Goal: Task Accomplishment & Management: Manage account settings

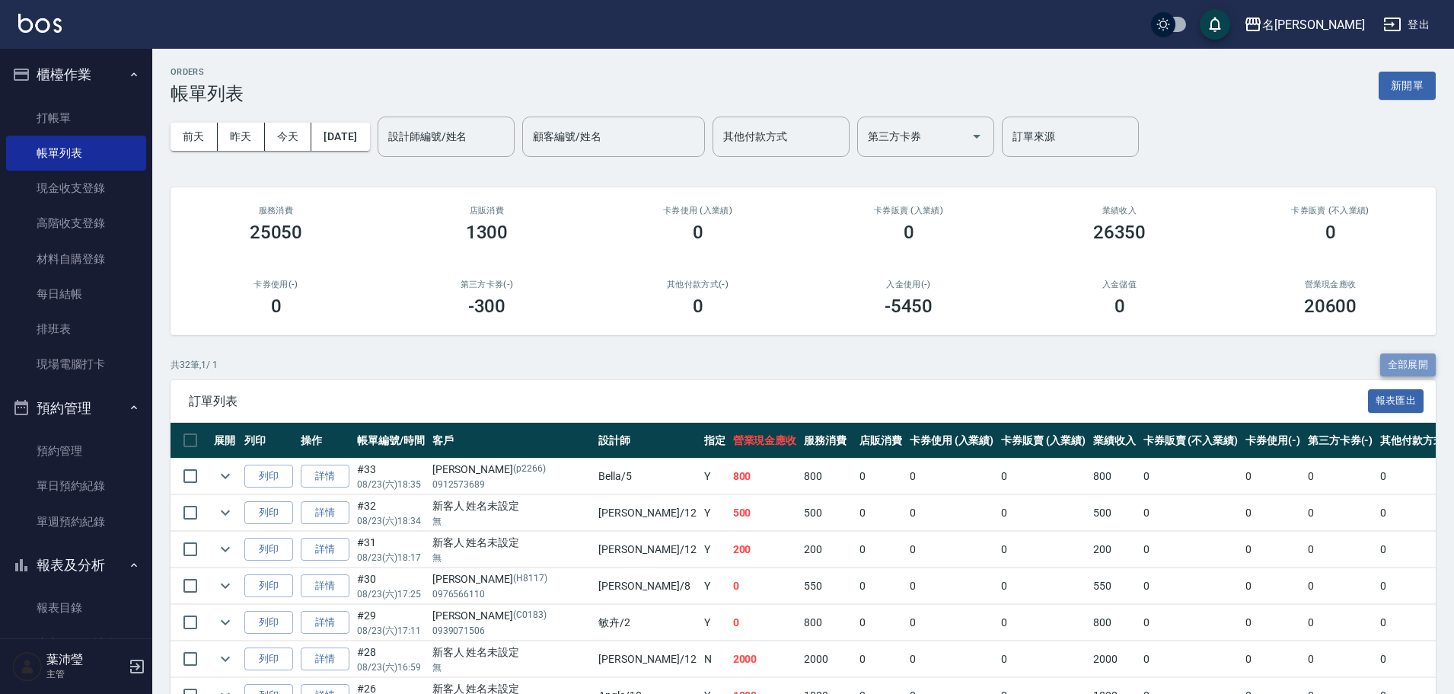
click at [1408, 362] on button "全部展開" at bounding box center [1408, 365] width 56 height 24
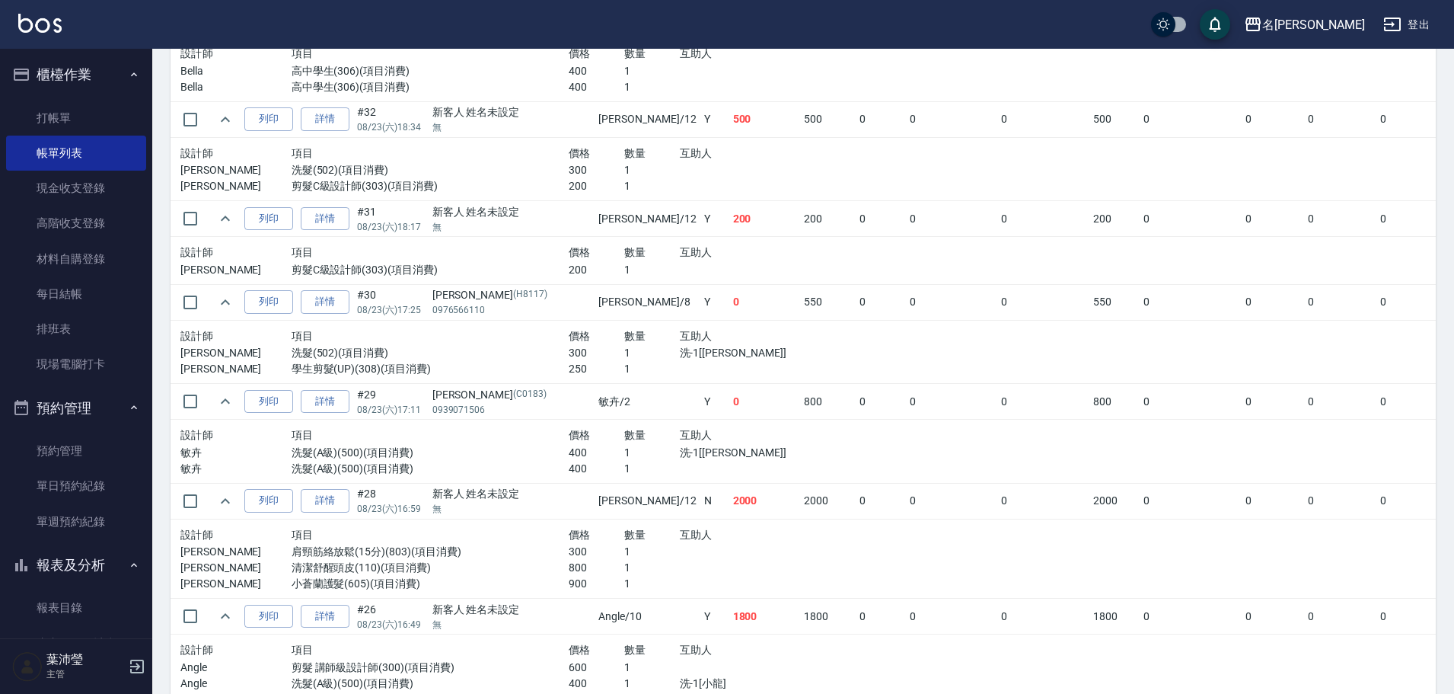
scroll to position [476, 0]
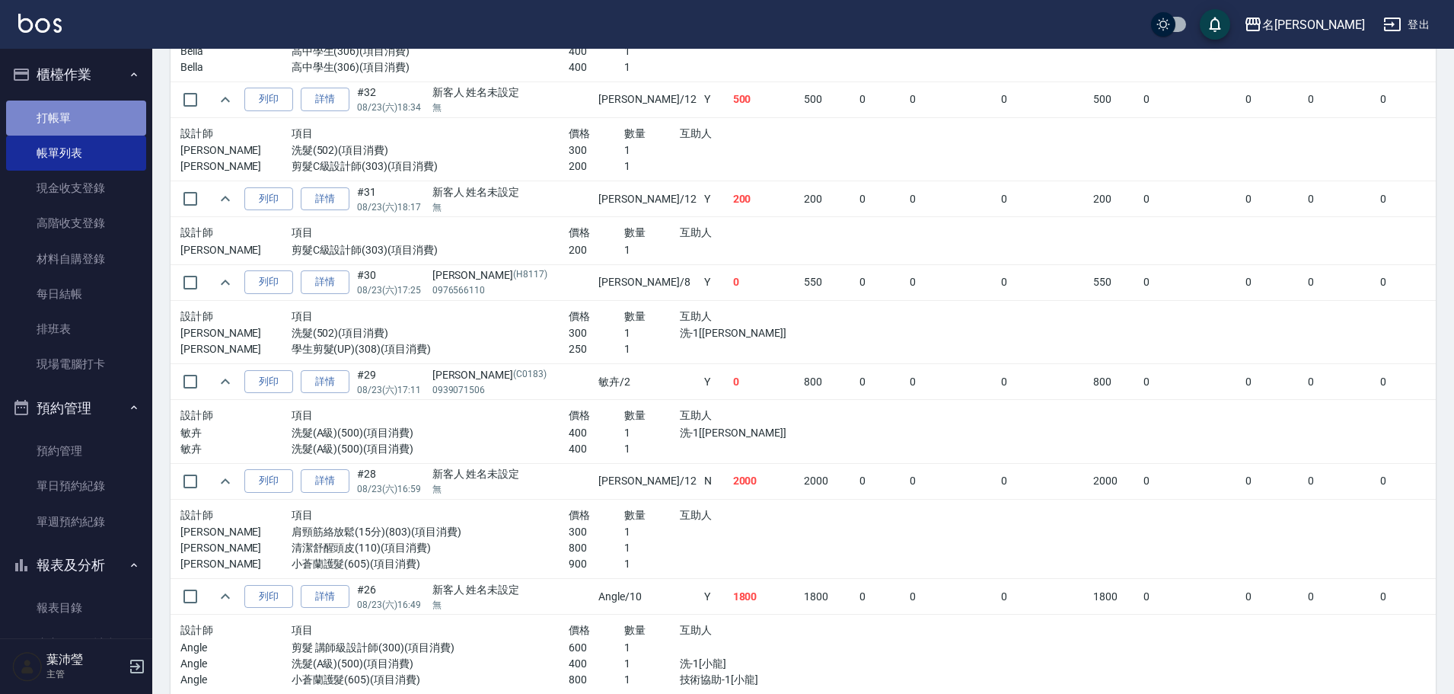
click at [113, 113] on link "打帳單" at bounding box center [76, 117] width 140 height 35
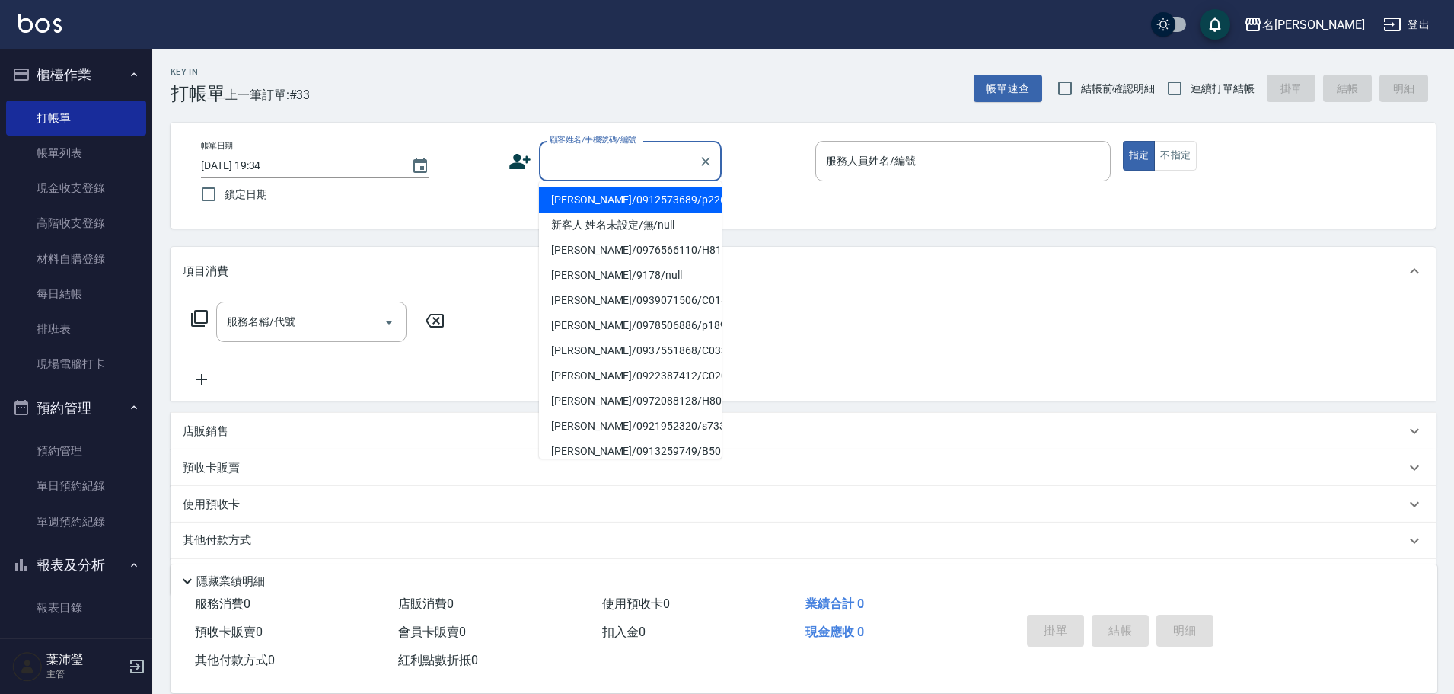
click at [621, 169] on input "顧客姓名/手機號碼/編號" at bounding box center [619, 161] width 146 height 27
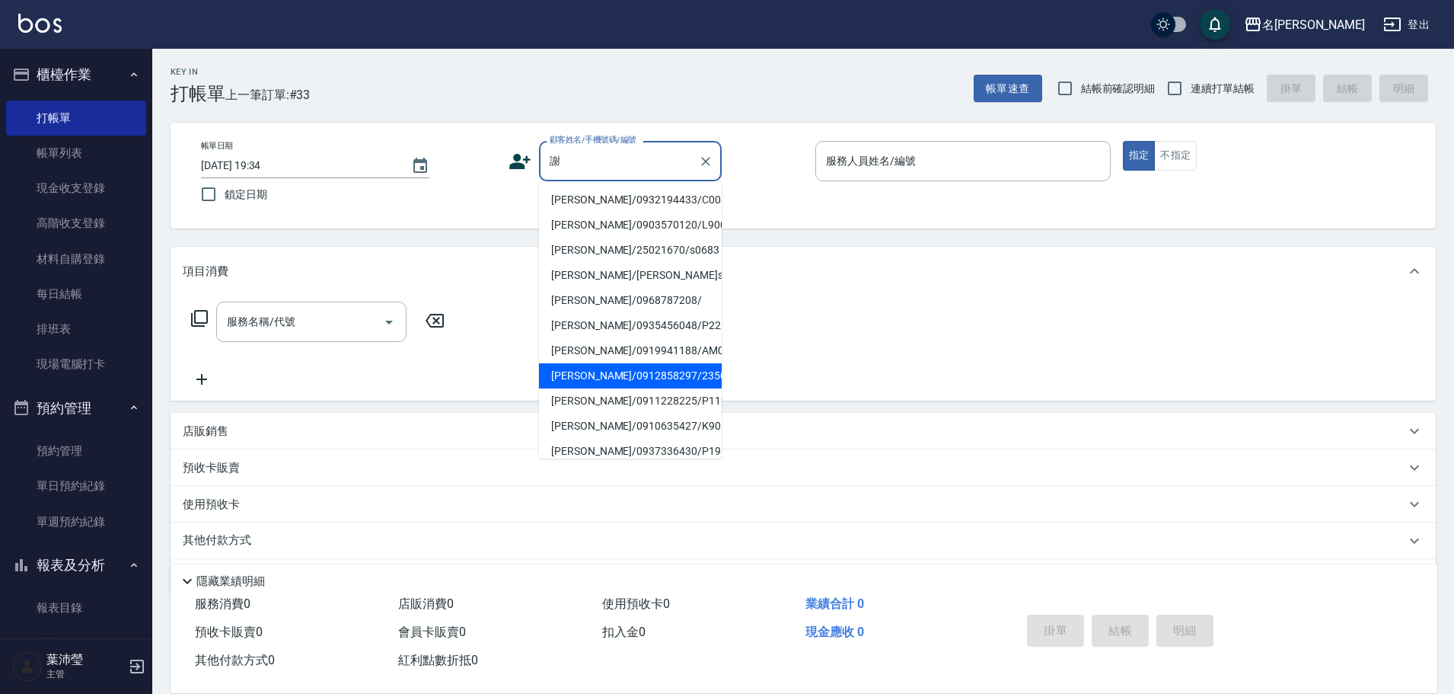
click at [592, 373] on li "[PERSON_NAME]/0912858297/2350" at bounding box center [630, 375] width 183 height 25
type input "[PERSON_NAME]/0912858297/2350"
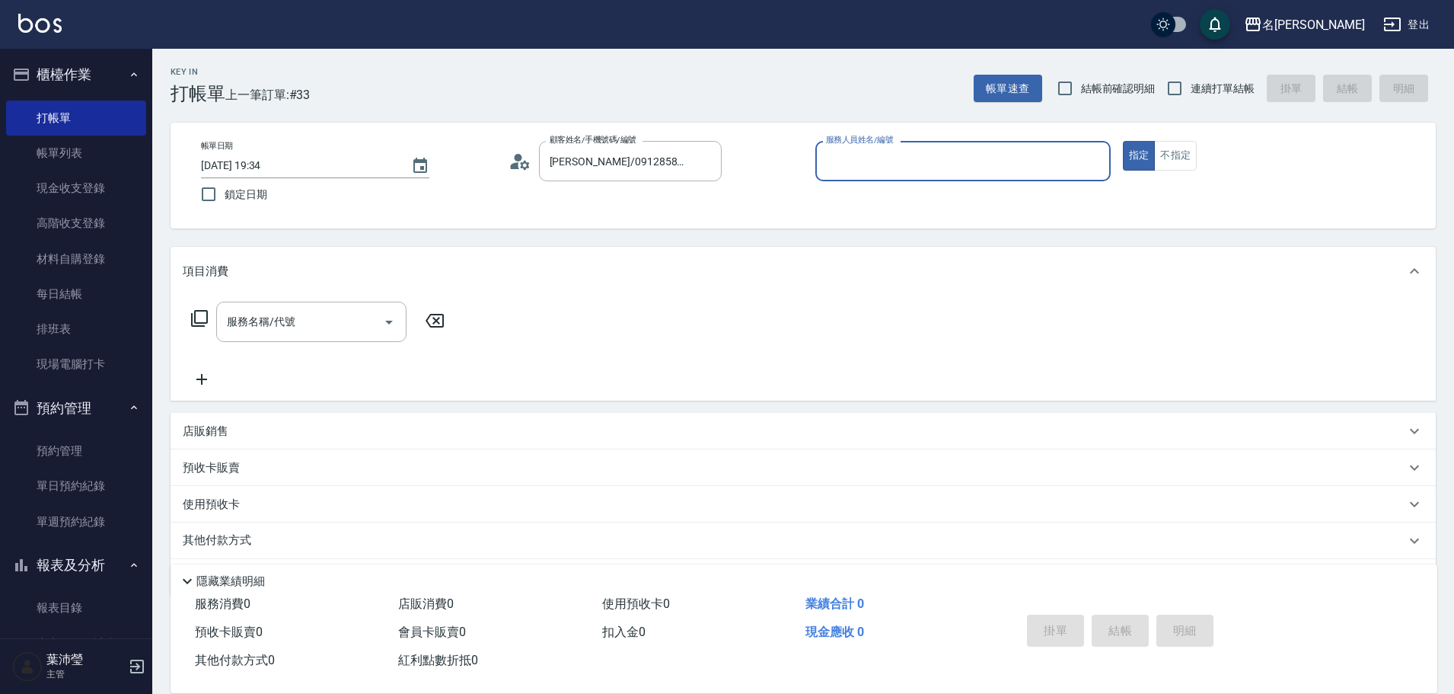
type input "敏卉-2"
click at [206, 311] on icon at bounding box center [199, 318] width 18 height 18
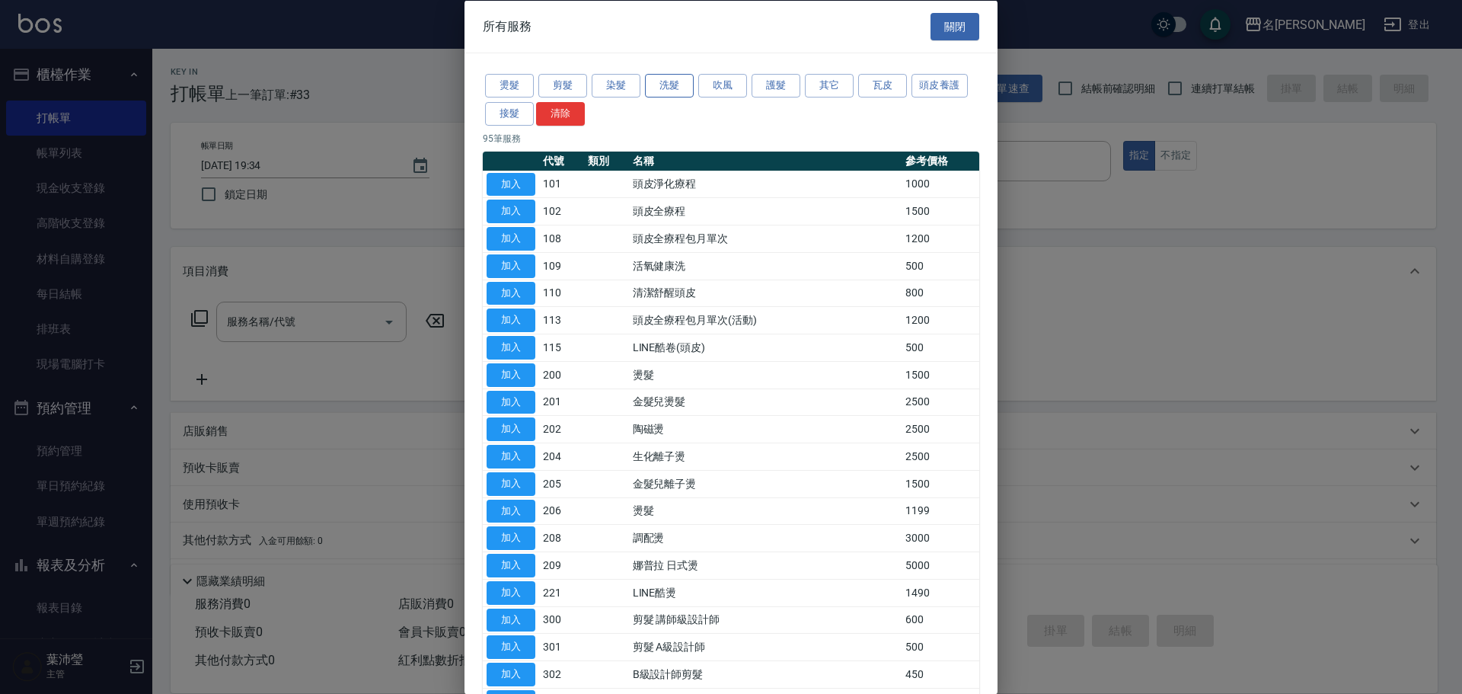
click at [665, 89] on button "洗髮" at bounding box center [669, 86] width 49 height 24
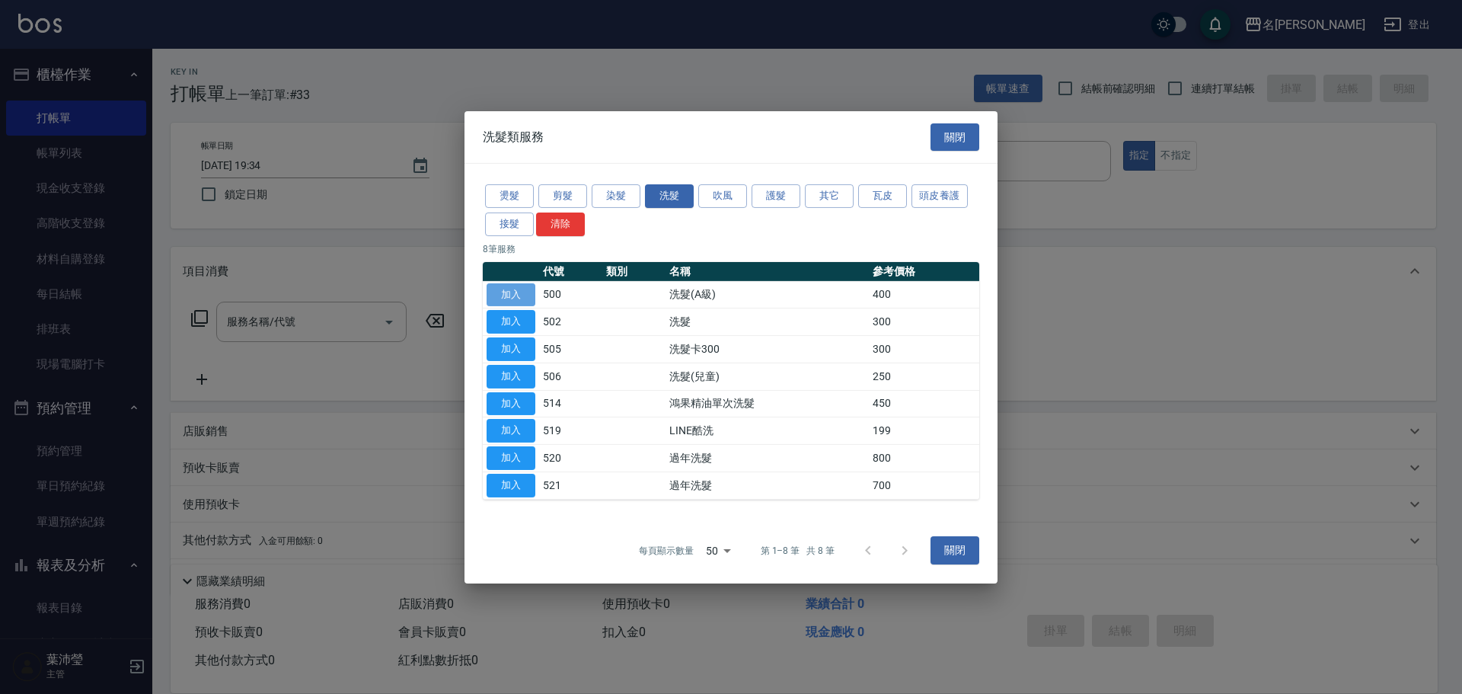
click at [507, 295] on button "加入" at bounding box center [510, 294] width 49 height 24
type input "洗髮(A級)(500)"
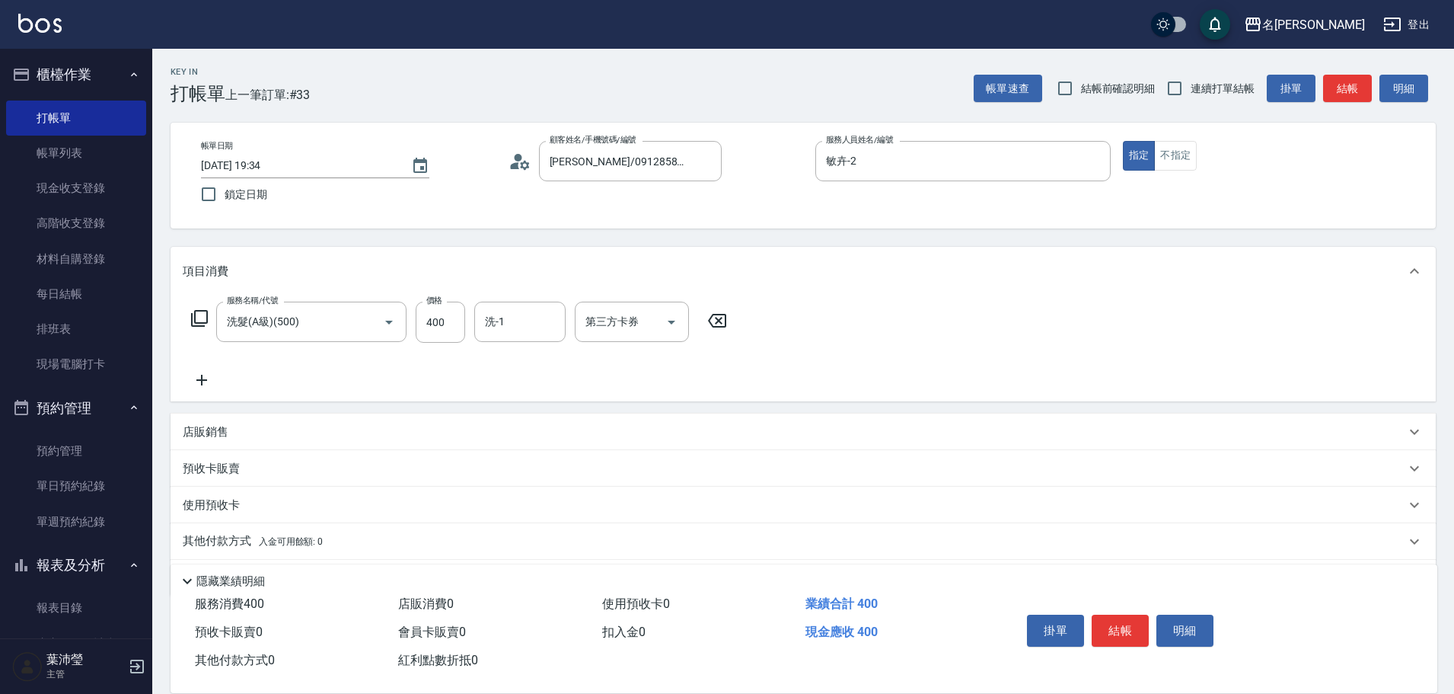
click at [200, 315] on icon at bounding box center [199, 318] width 18 height 18
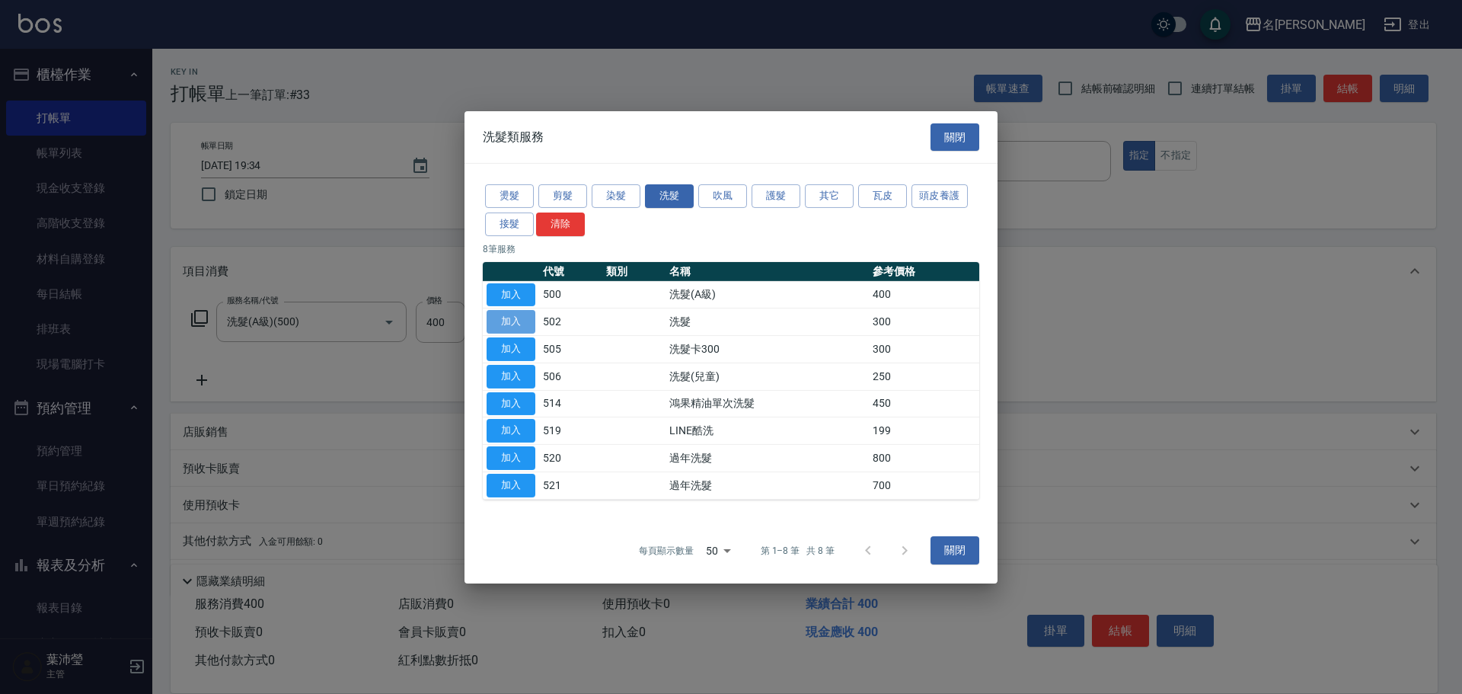
click at [515, 323] on button "加入" at bounding box center [510, 322] width 49 height 24
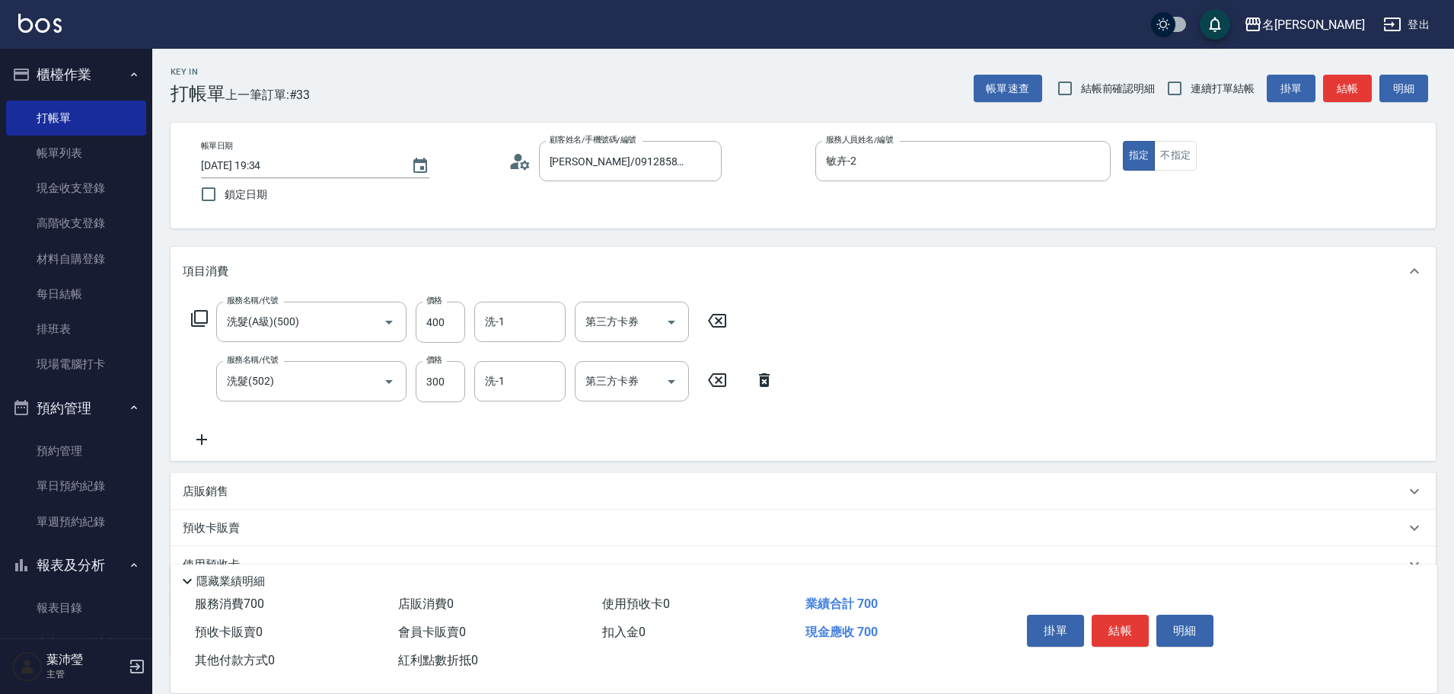
click at [762, 382] on icon at bounding box center [764, 380] width 11 height 14
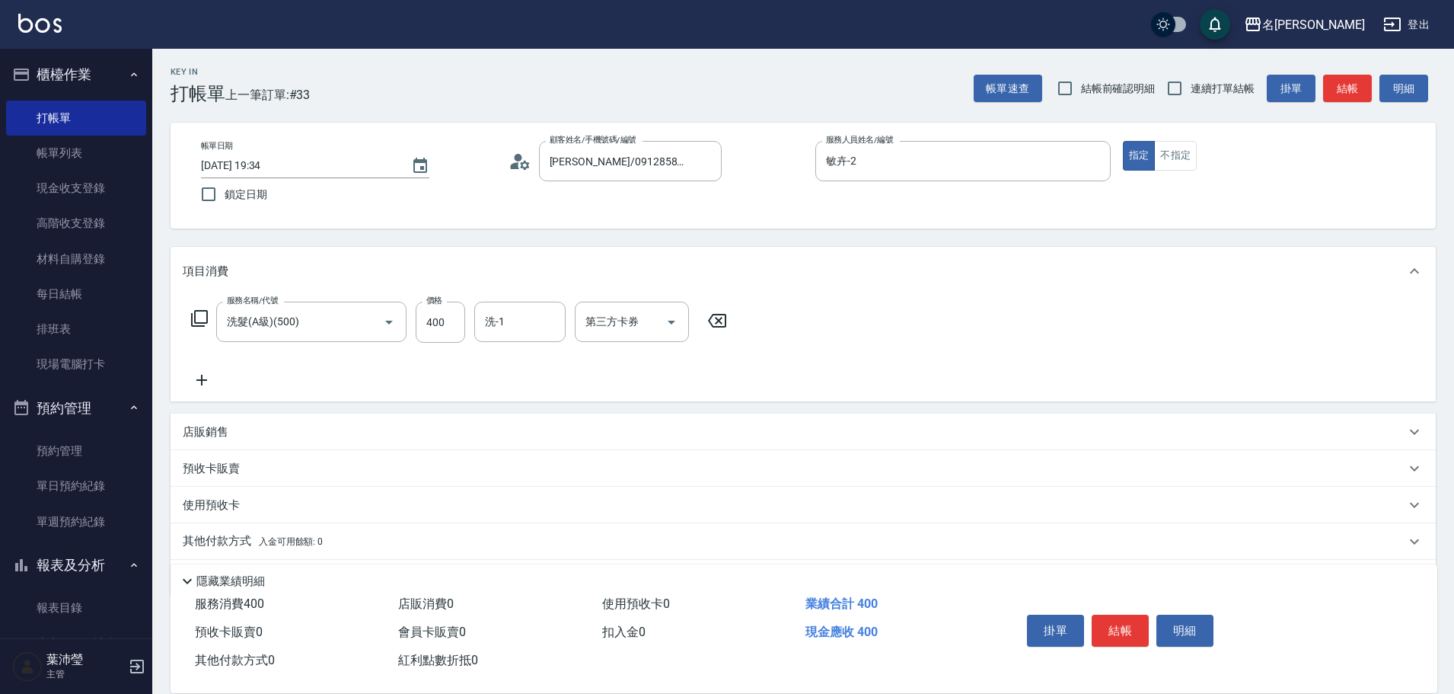
click at [203, 320] on icon at bounding box center [199, 318] width 18 height 18
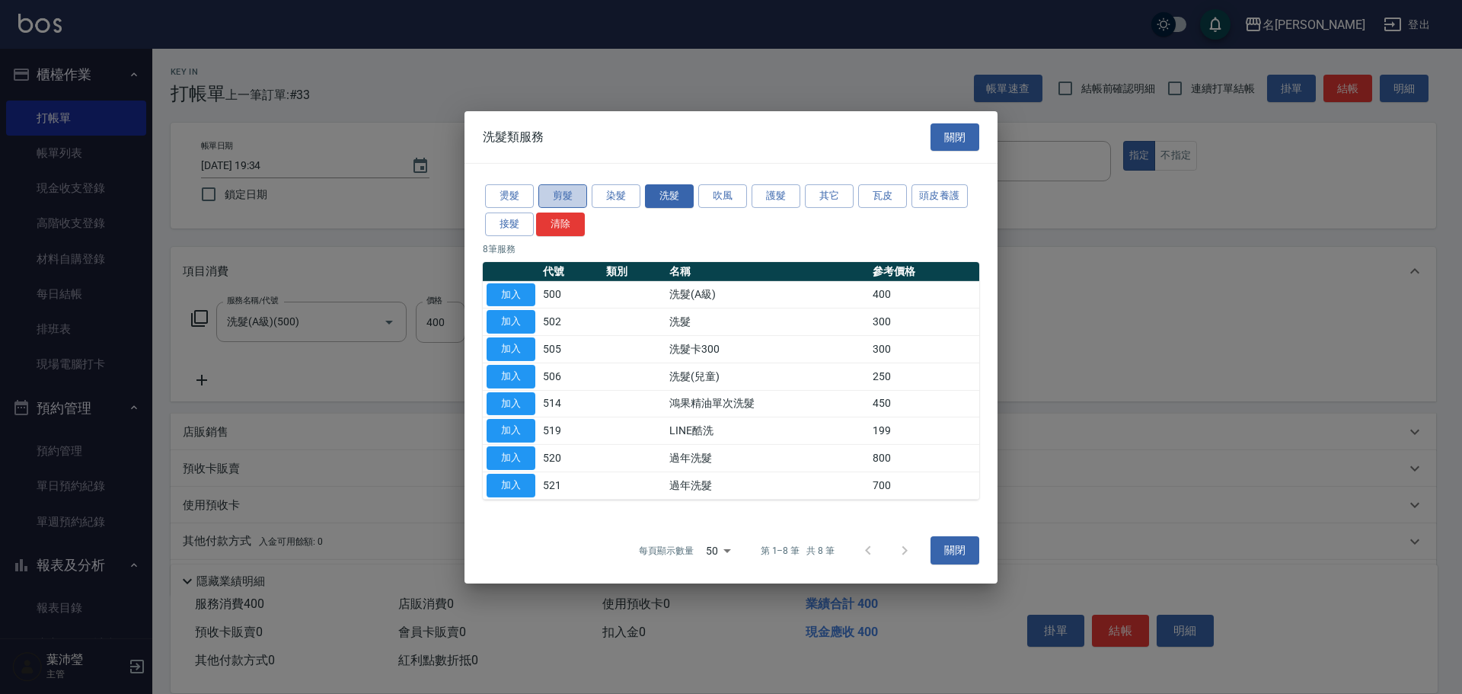
click at [551, 194] on button "剪髮" at bounding box center [562, 196] width 49 height 24
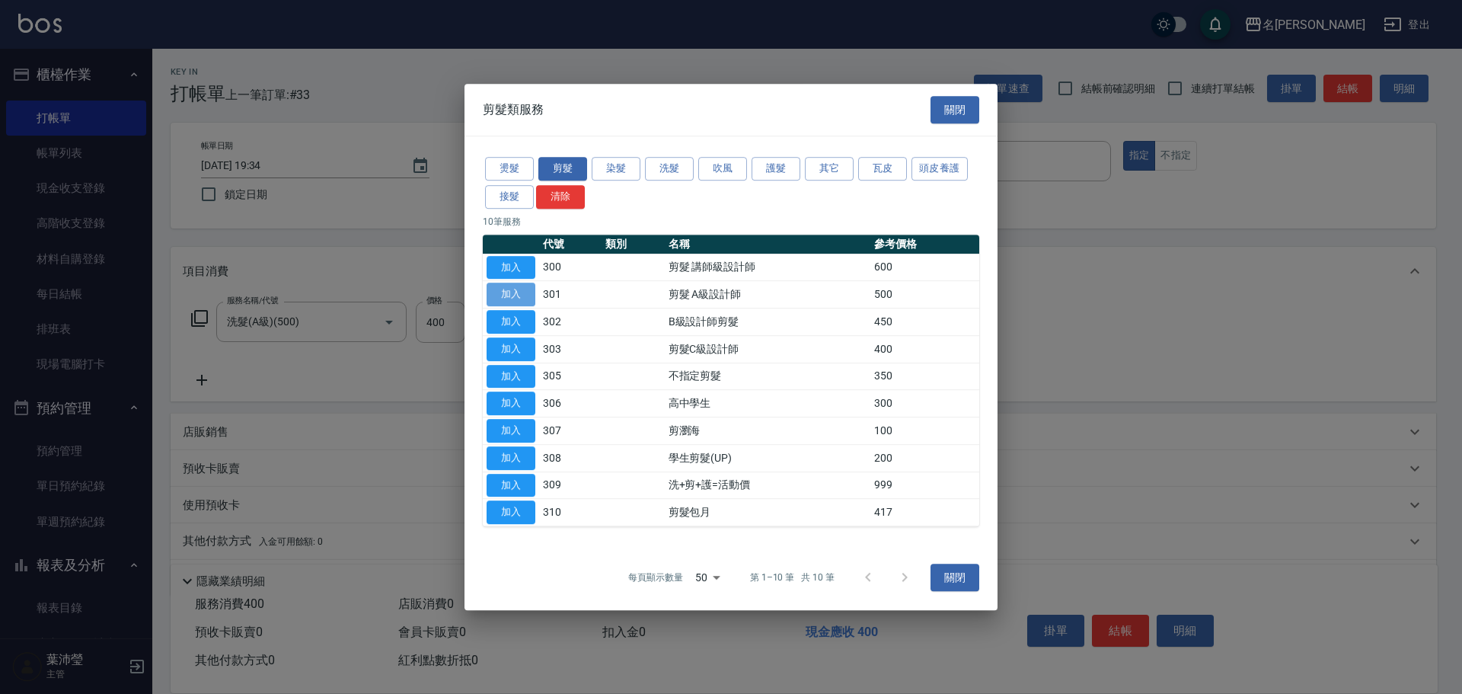
click at [517, 284] on button "加入" at bounding box center [510, 294] width 49 height 24
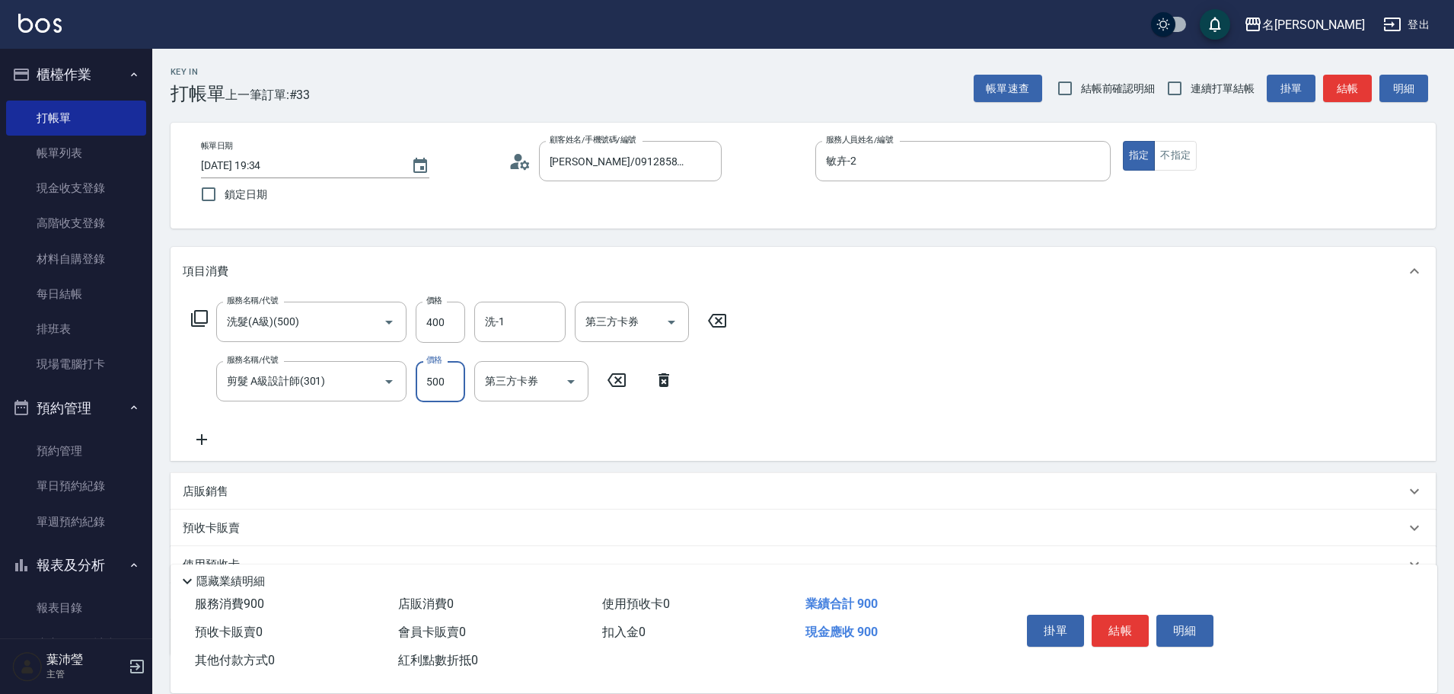
click at [454, 387] on input "500" at bounding box center [440, 381] width 49 height 41
drag, startPoint x: 454, startPoint y: 387, endPoint x: 419, endPoint y: 398, distance: 37.3
click at [419, 398] on input "9600" at bounding box center [440, 381] width 49 height 41
type input "600"
drag, startPoint x: 197, startPoint y: 324, endPoint x: 197, endPoint y: 316, distance: 8.4
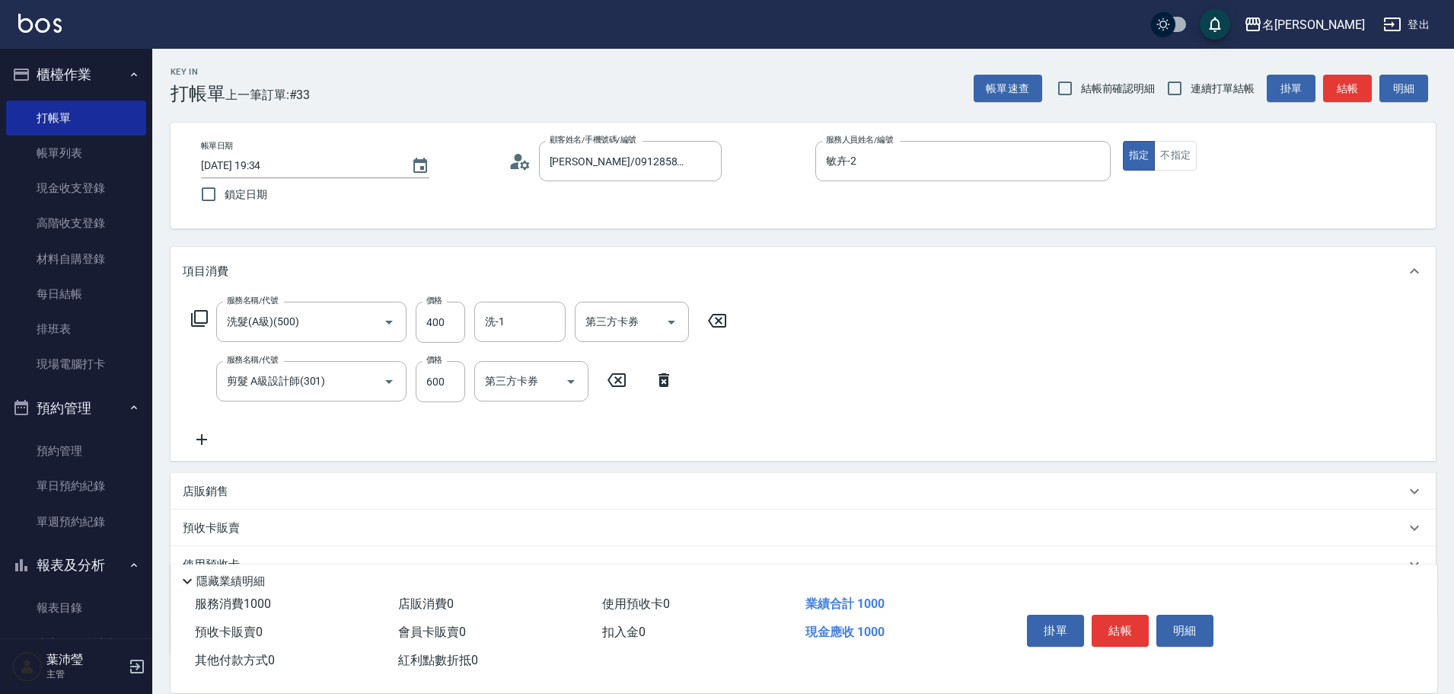
click at [197, 316] on icon at bounding box center [199, 318] width 18 height 18
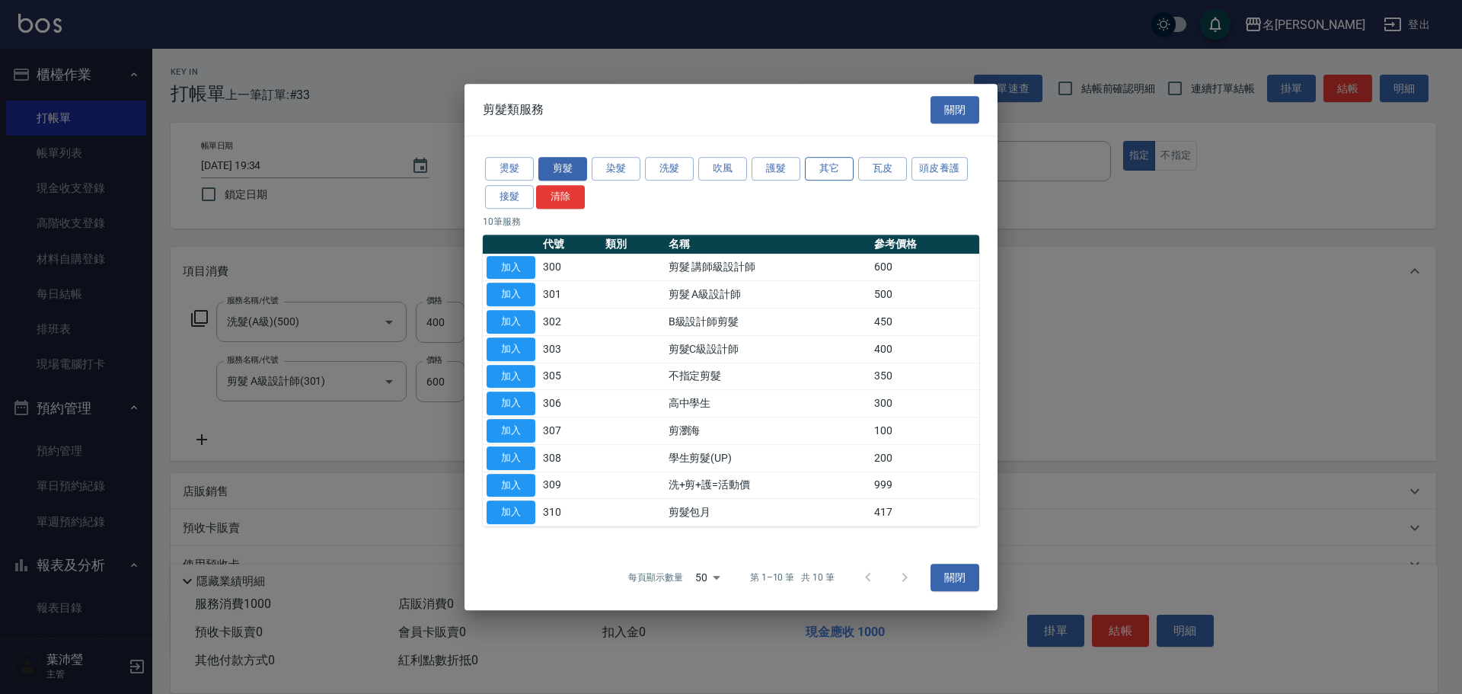
click at [821, 170] on button "其它" at bounding box center [829, 169] width 49 height 24
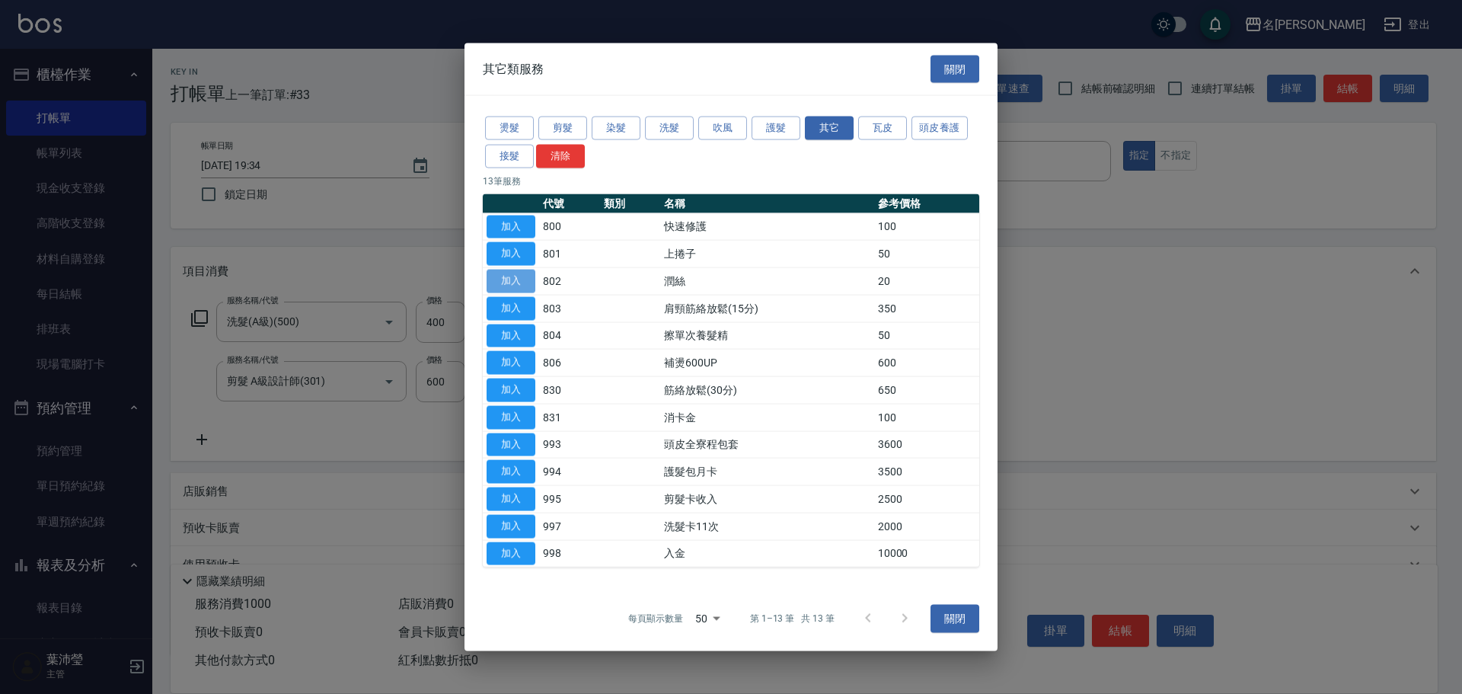
click at [521, 280] on button "加入" at bounding box center [510, 281] width 49 height 24
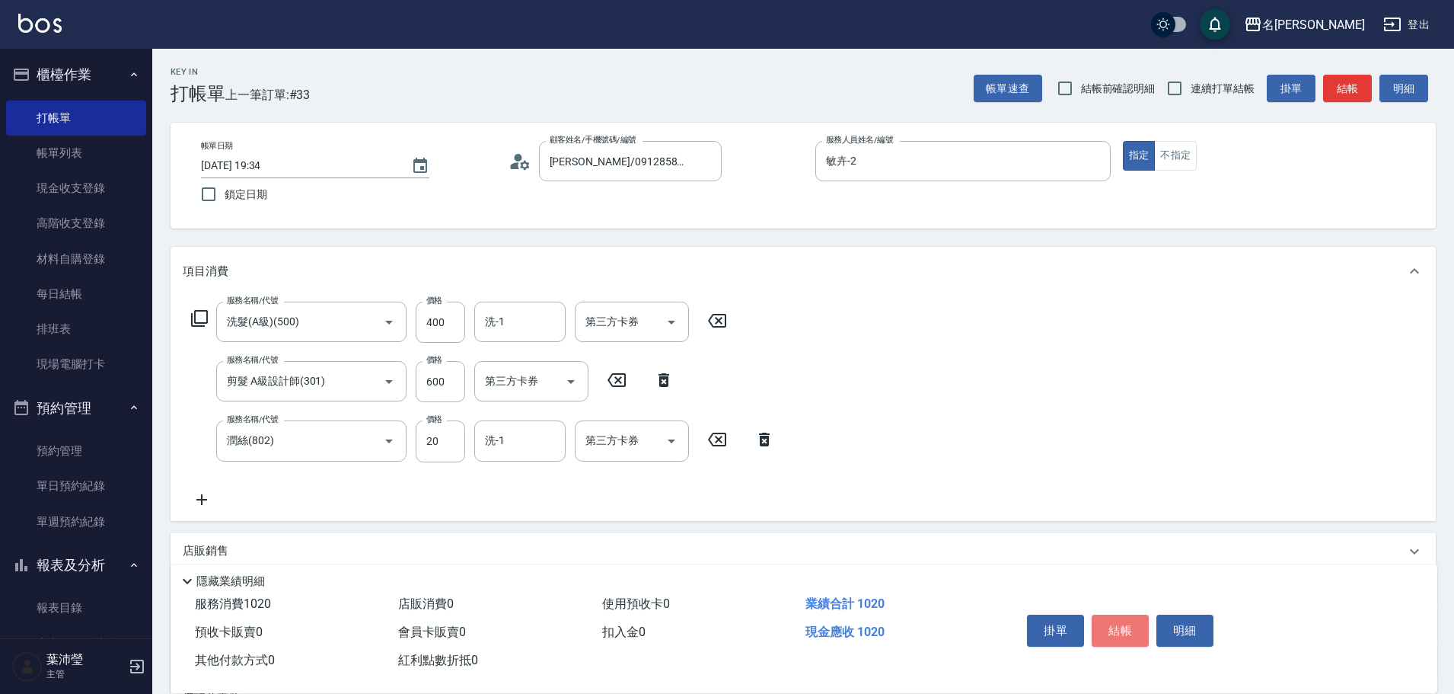
drag, startPoint x: 1109, startPoint y: 619, endPoint x: 1102, endPoint y: 598, distance: 22.4
click at [1110, 617] on button "結帳" at bounding box center [1120, 630] width 57 height 32
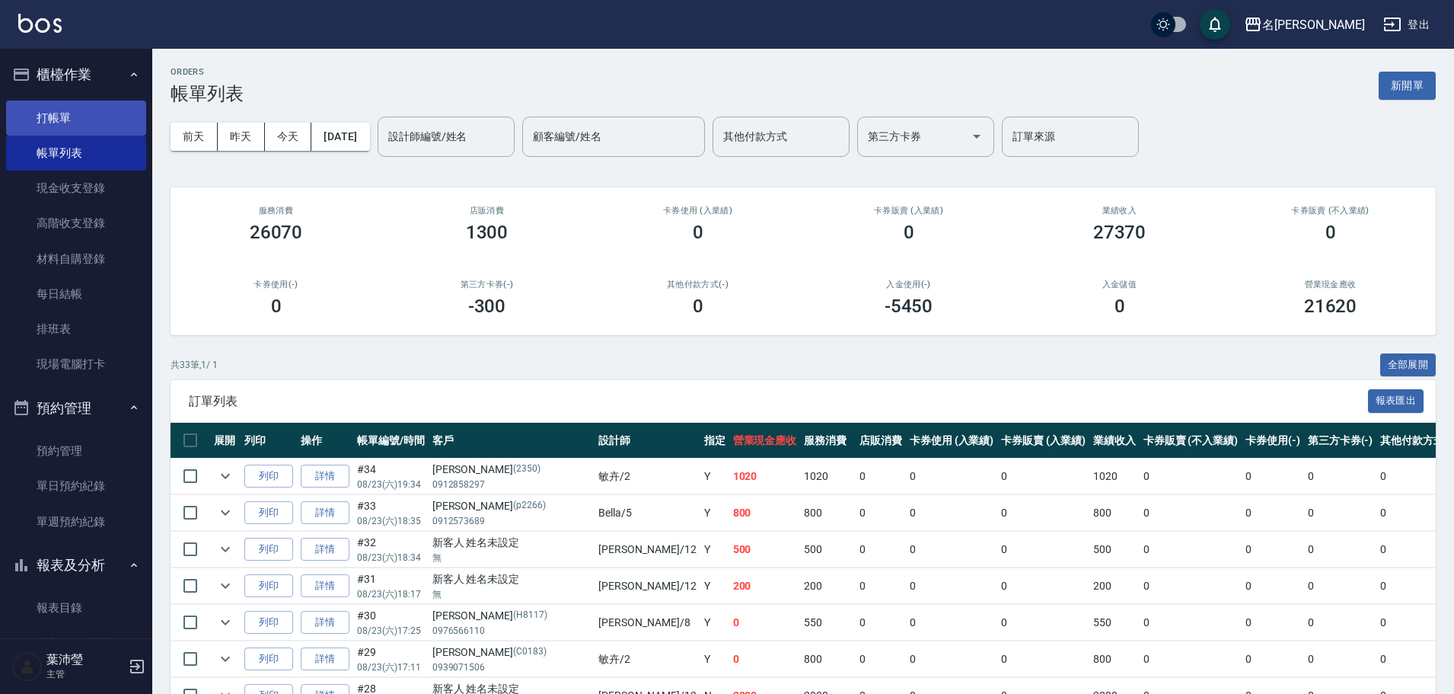
click at [70, 113] on link "打帳單" at bounding box center [76, 117] width 140 height 35
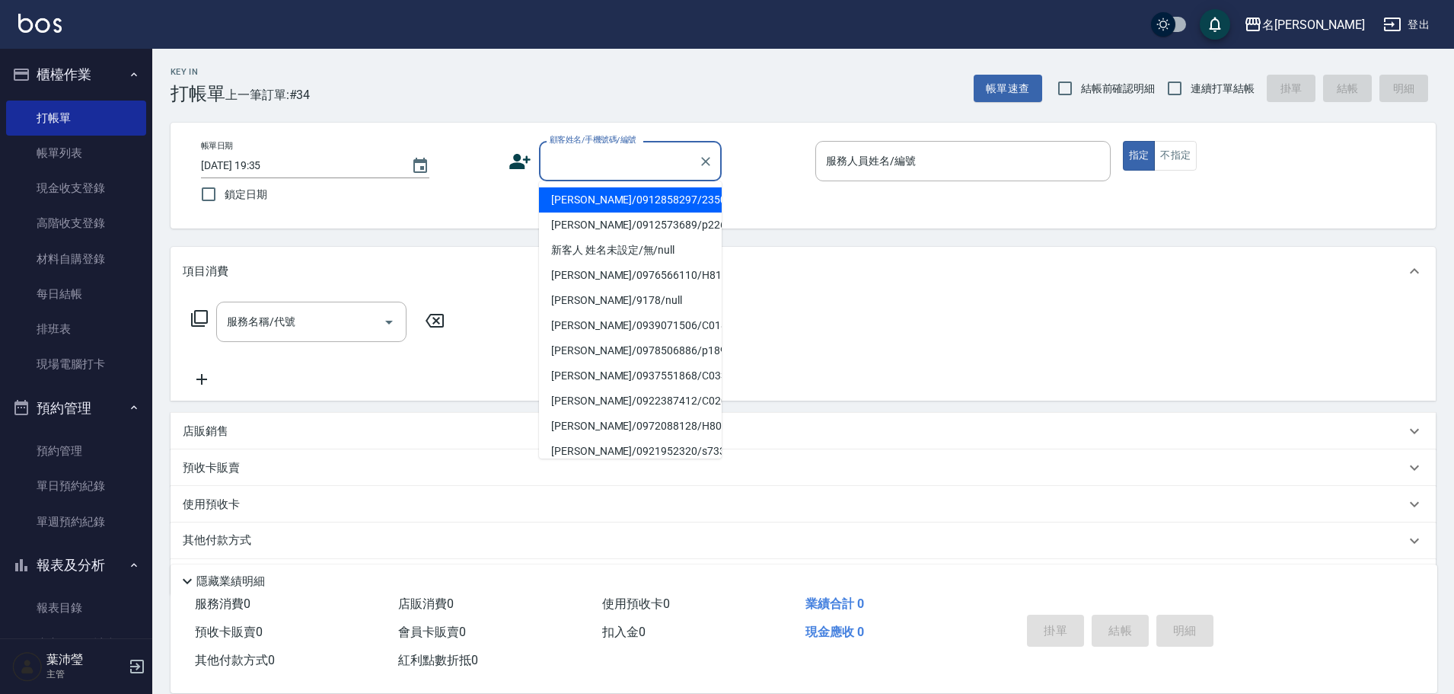
click at [566, 155] on input "顧客姓名/手機號碼/編號" at bounding box center [619, 161] width 146 height 27
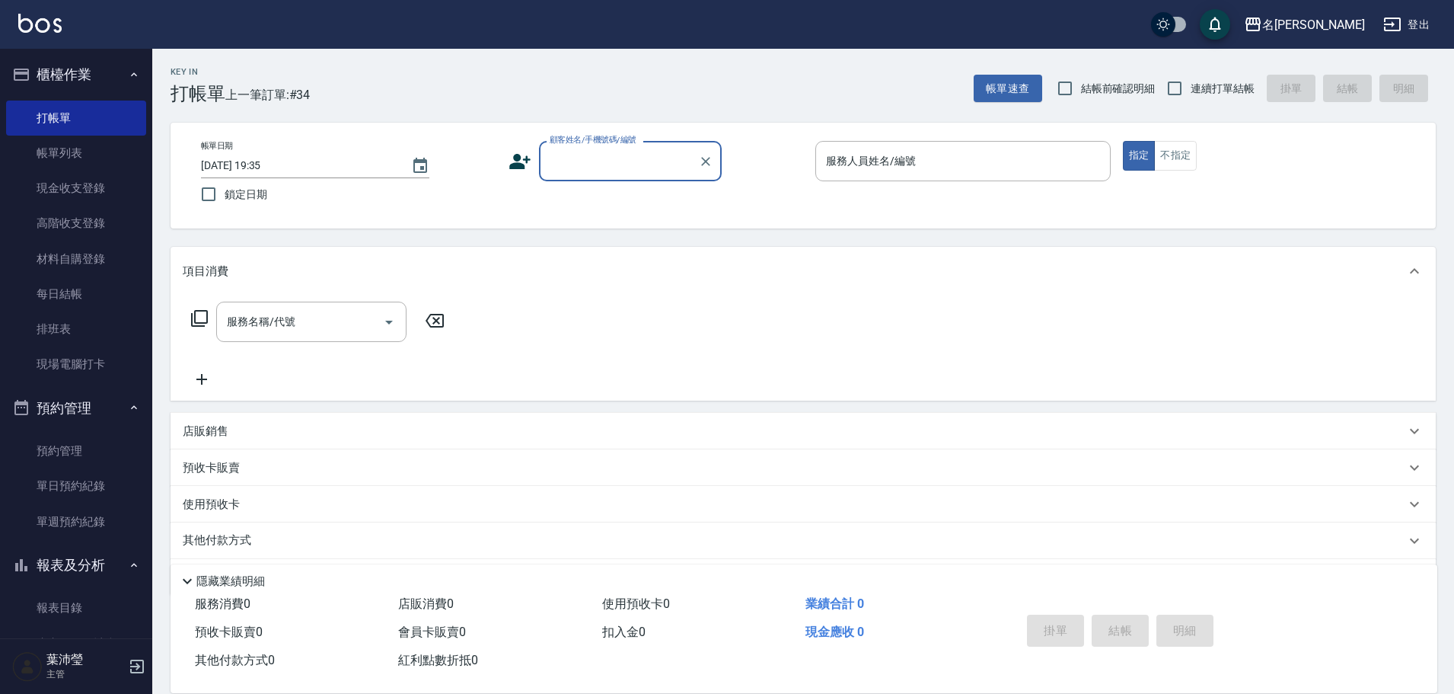
click at [566, 156] on input "顧客姓名/手機號碼/編號" at bounding box center [619, 161] width 146 height 27
click at [584, 168] on input "顧客姓名/手機號碼/編號" at bounding box center [619, 161] width 146 height 27
click at [559, 160] on input "顧客姓名/手機號碼/編號" at bounding box center [619, 161] width 146 height 27
click at [592, 201] on li "[PERSON_NAME]/[PERSON_NAME]2049/2049" at bounding box center [630, 199] width 183 height 25
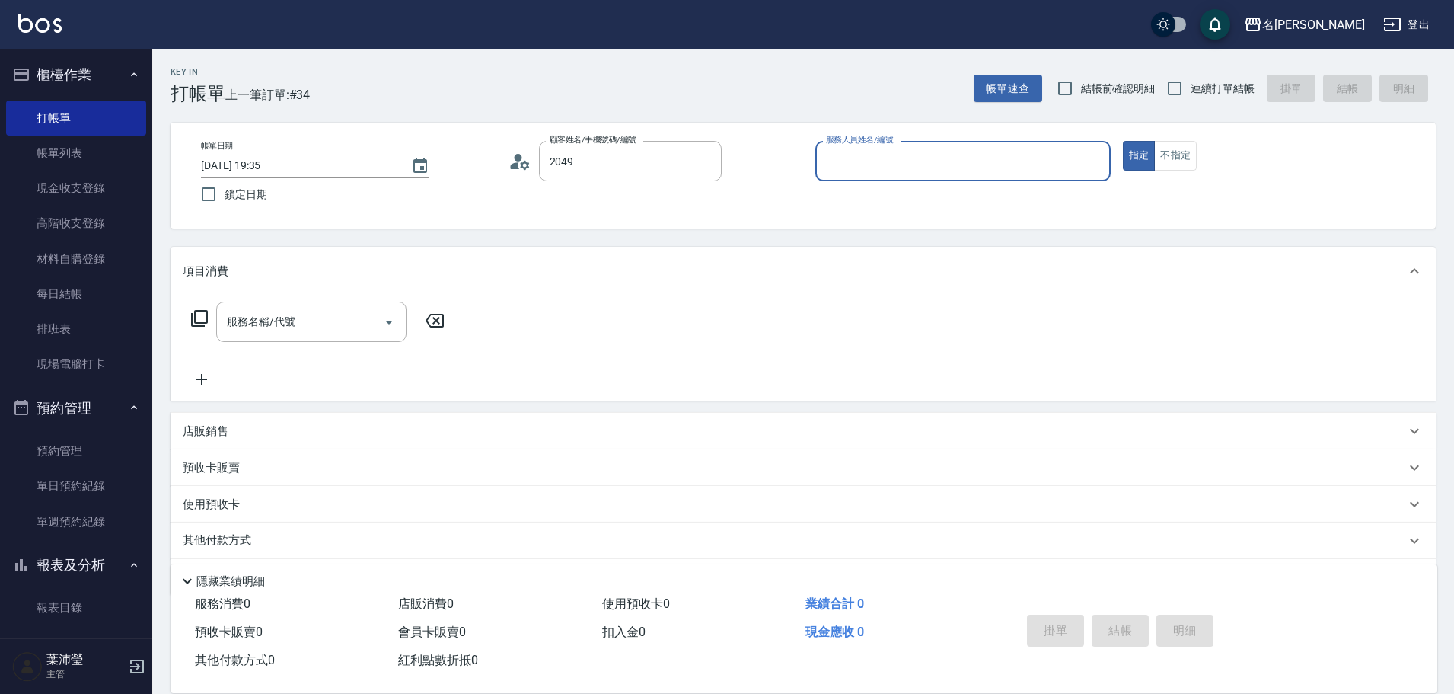
type input "[PERSON_NAME]/[PERSON_NAME]2049/2049"
type input "敏卉-2"
drag, startPoint x: 202, startPoint y: 315, endPoint x: 307, endPoint y: 258, distance: 118.9
click at [209, 313] on div "服務名稱/代號 服務名稱/代號" at bounding box center [318, 321] width 271 height 40
click at [199, 314] on icon at bounding box center [199, 318] width 18 height 18
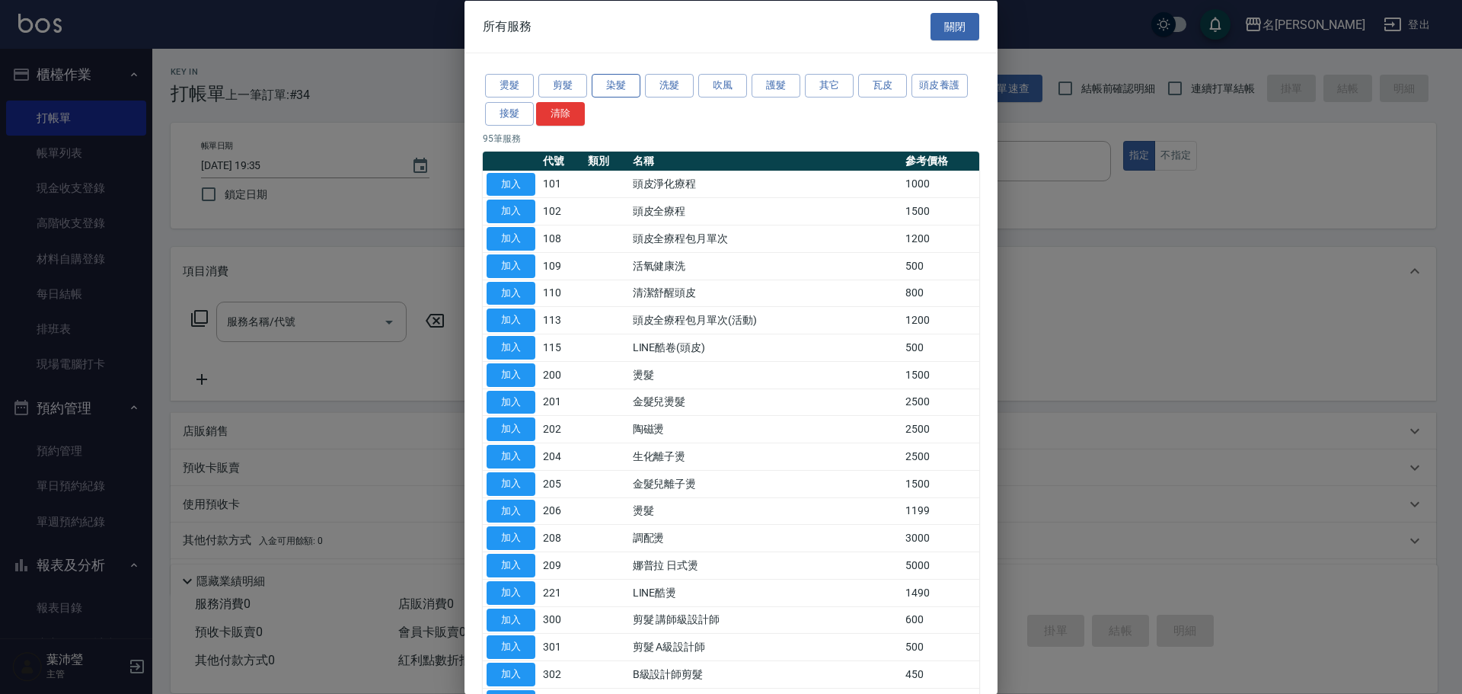
click at [626, 85] on button "染髮" at bounding box center [616, 86] width 49 height 24
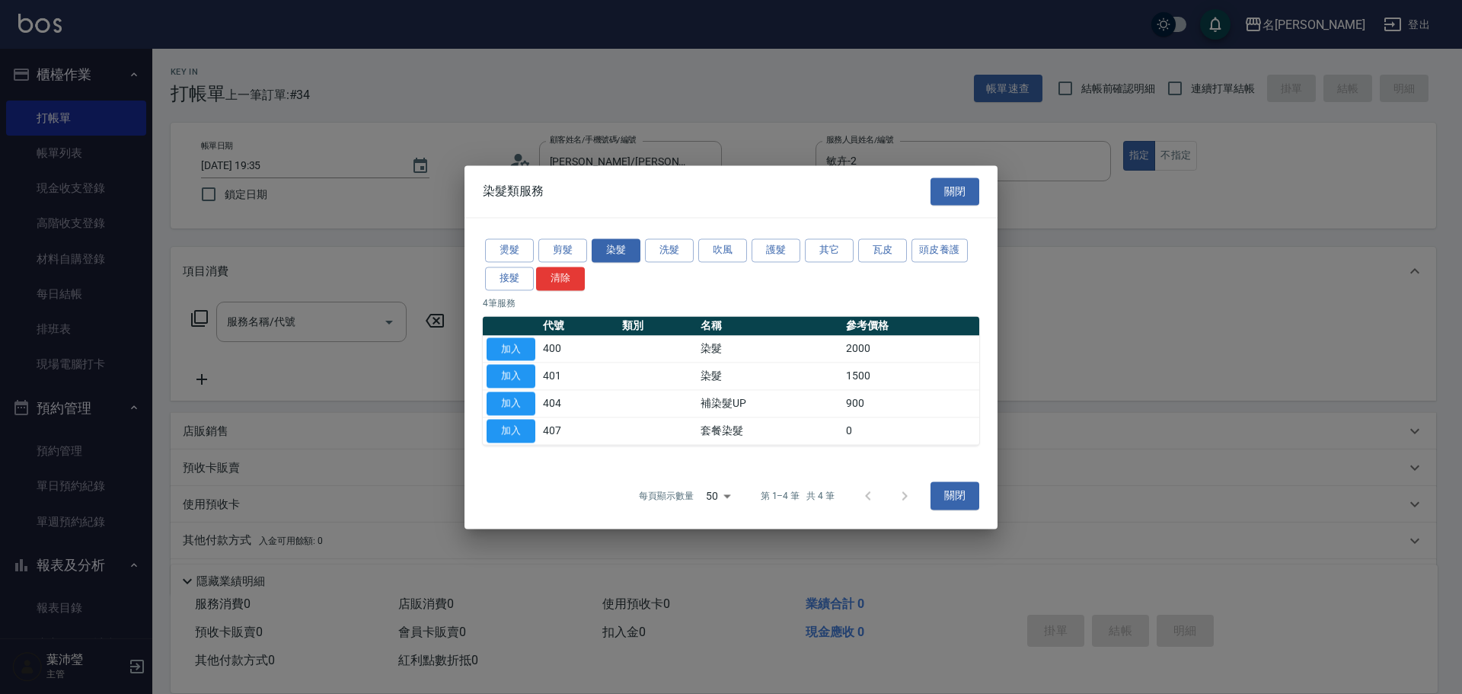
click at [510, 348] on button "加入" at bounding box center [510, 349] width 49 height 24
type input "染髮(400)"
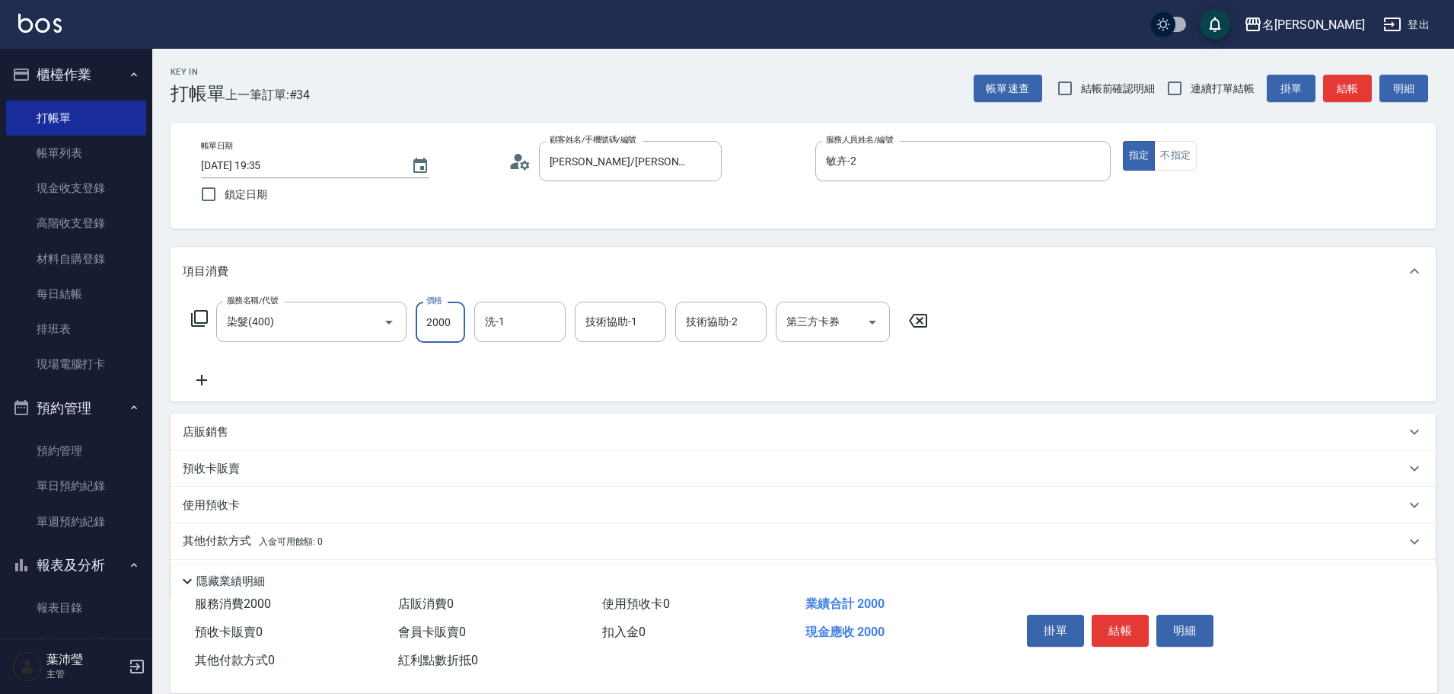
click at [457, 317] on input "2000" at bounding box center [440, 321] width 49 height 41
drag, startPoint x: 455, startPoint y: 311, endPoint x: 512, endPoint y: 332, distance: 60.7
click at [512, 332] on div "服務名稱/代號 染髮(400) 服務名稱/代號 價格 2350 價格 洗-1 洗-1 技術協助-1 技術協助-1 技術協助-2 技術協助-2 第三方卡券 第三…" at bounding box center [560, 321] width 754 height 41
type input "2350"
click at [518, 330] on input "洗-1" at bounding box center [520, 321] width 78 height 27
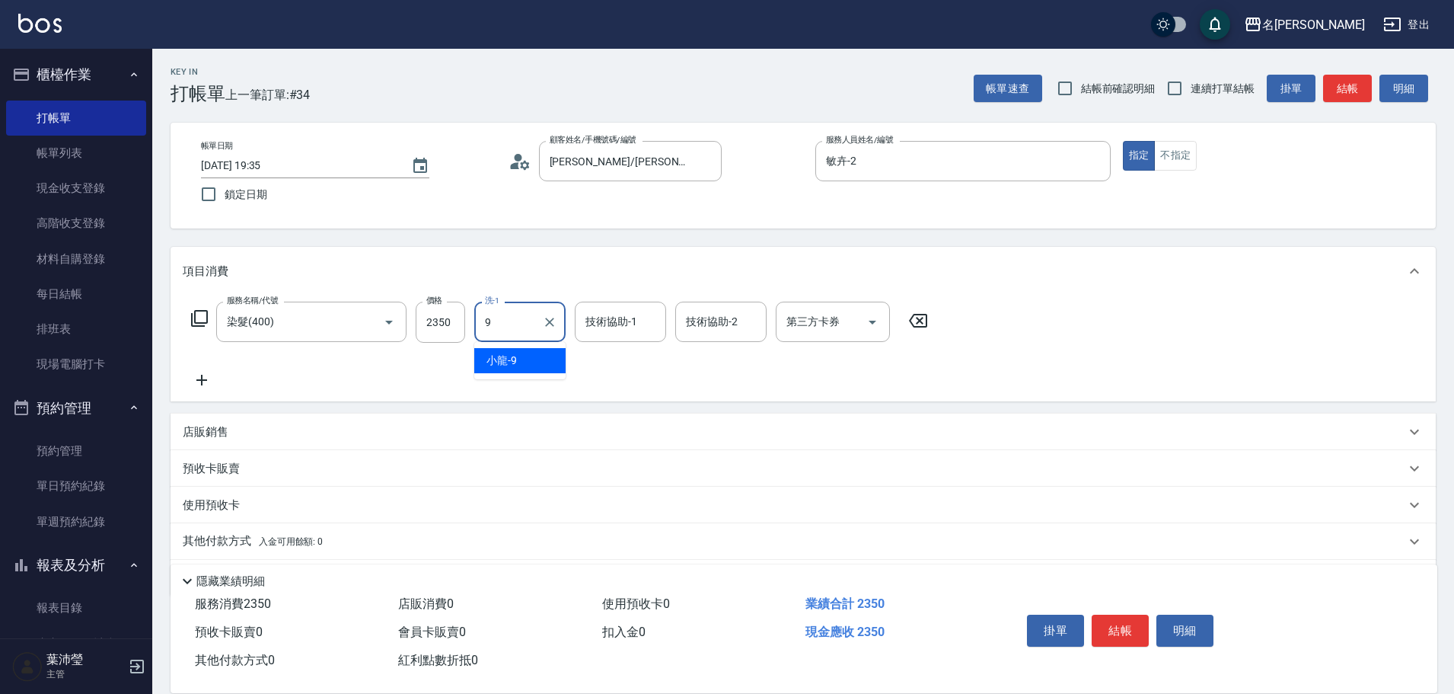
click at [536, 362] on div "小龍 -9" at bounding box center [519, 360] width 91 height 25
type input "小龍-9"
click at [201, 314] on icon at bounding box center [199, 318] width 18 height 18
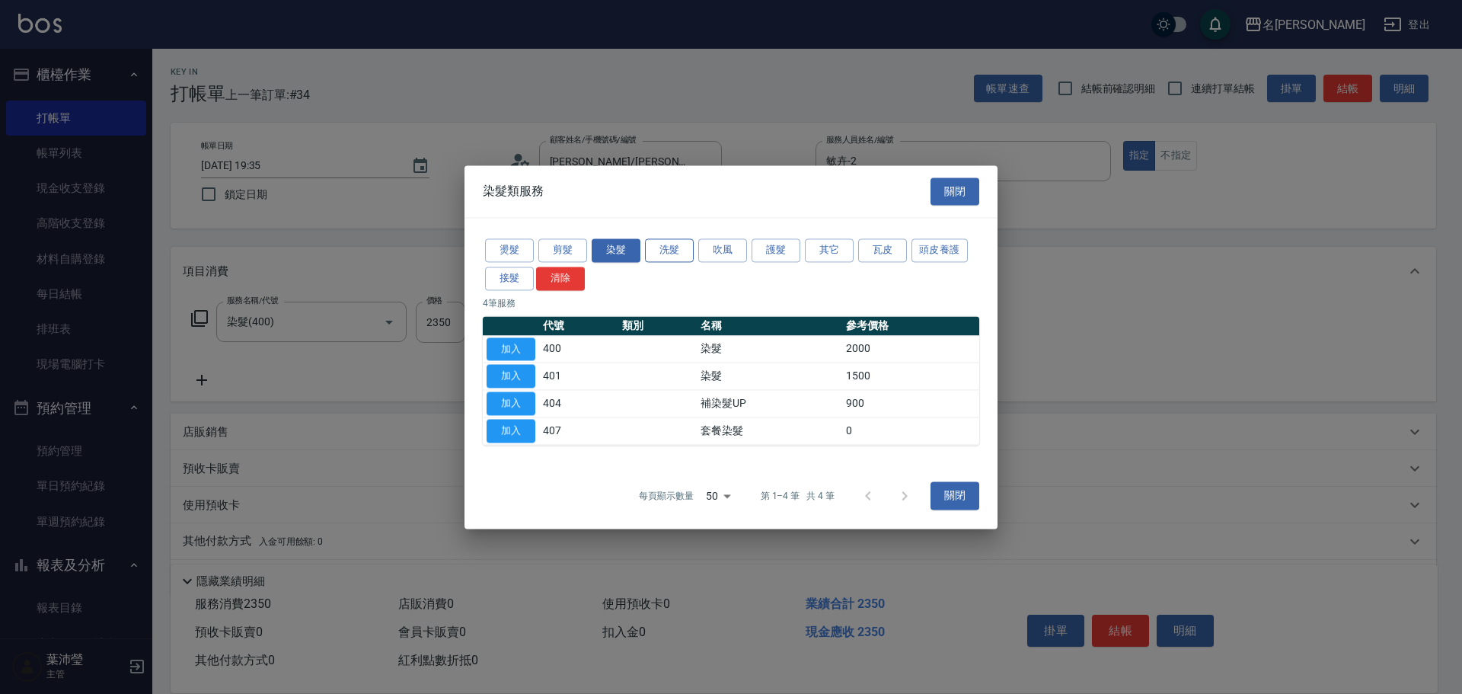
click at [665, 254] on button "洗髮" at bounding box center [669, 250] width 49 height 24
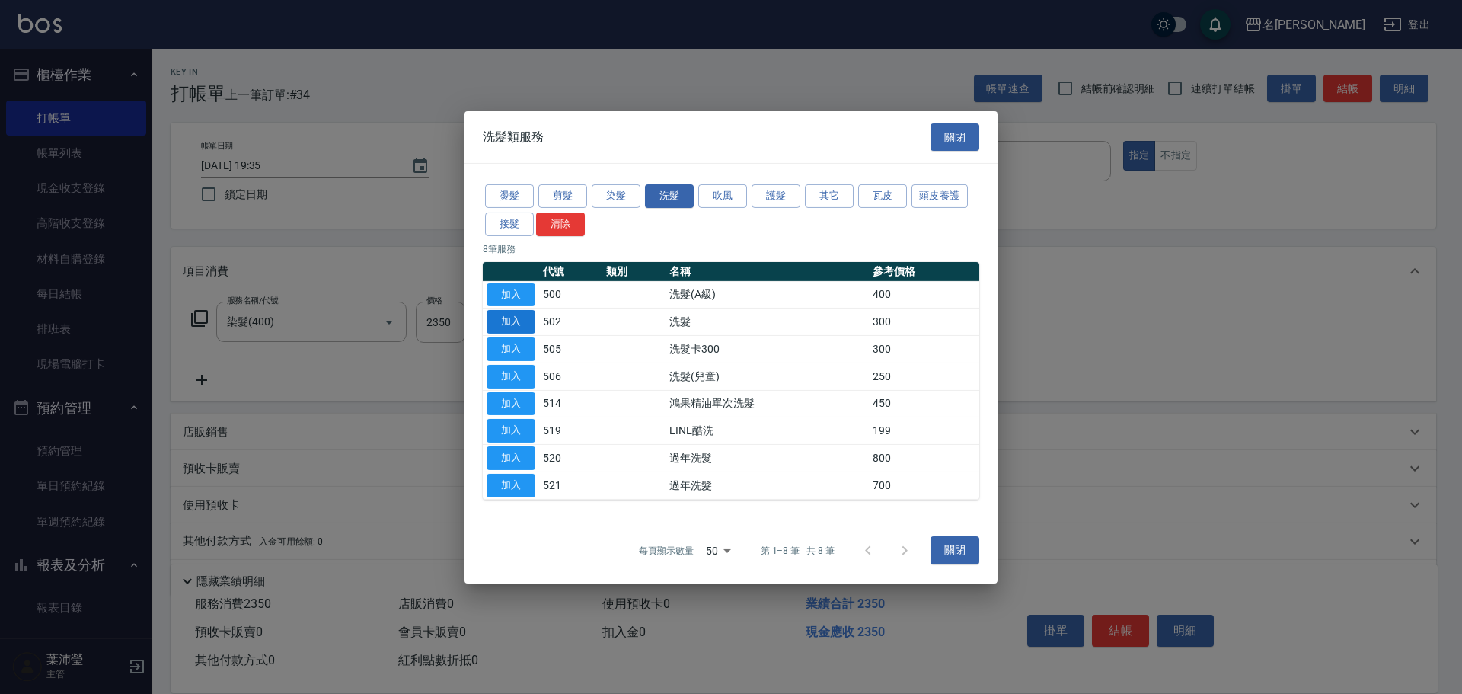
click at [507, 320] on button "加入" at bounding box center [510, 322] width 49 height 24
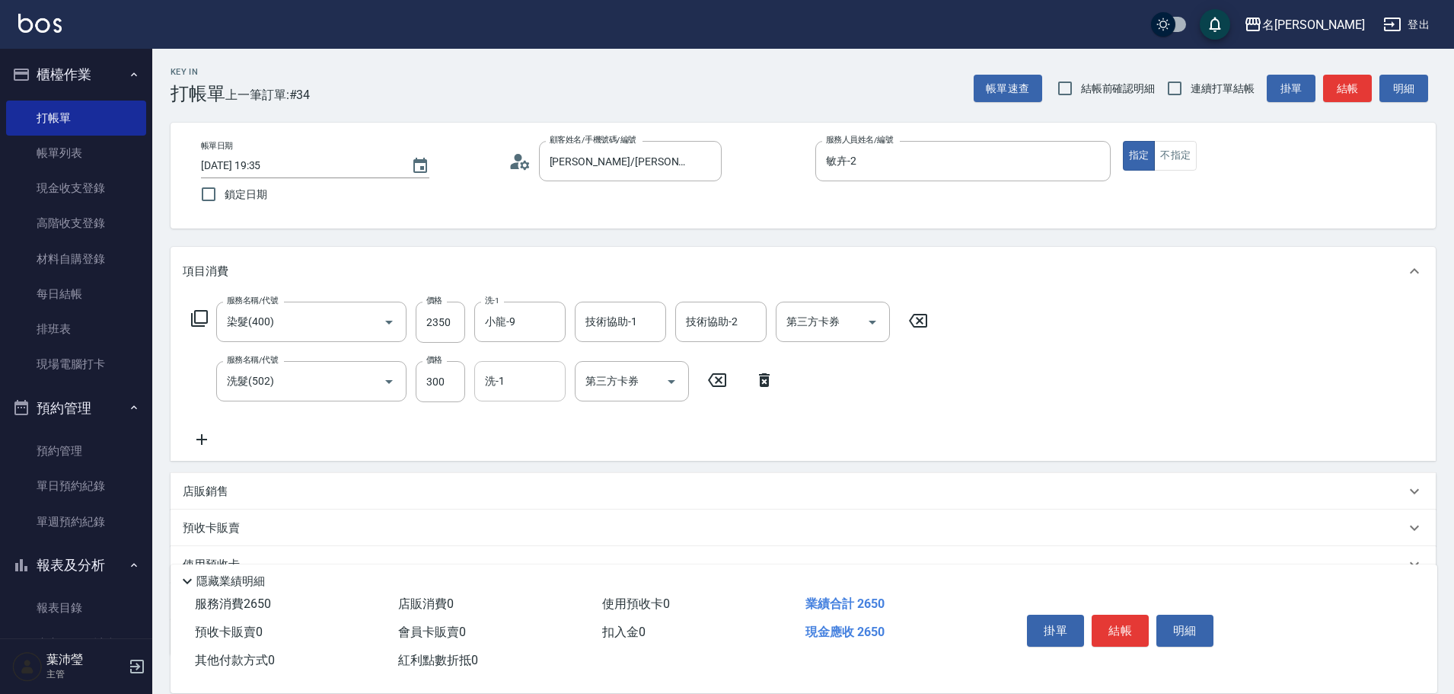
click at [506, 379] on input "洗-1" at bounding box center [520, 381] width 78 height 27
click at [499, 423] on span "小龍 -9" at bounding box center [501, 420] width 30 height 16
type input "小龍-9"
click at [1109, 614] on button "結帳" at bounding box center [1120, 630] width 57 height 32
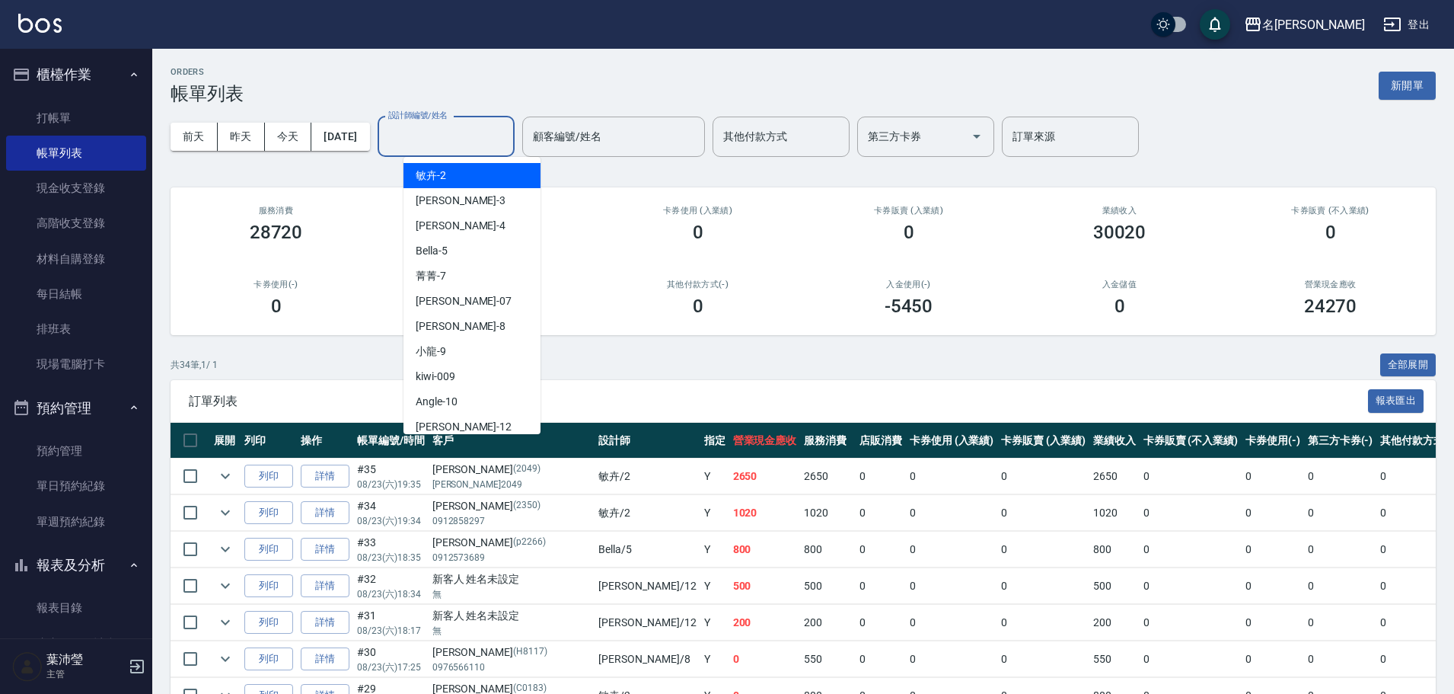
click at [477, 149] on input "設計師編號/姓名" at bounding box center [445, 136] width 123 height 27
click at [461, 167] on div "敏卉 -2" at bounding box center [471, 175] width 137 height 25
type input "敏卉-2"
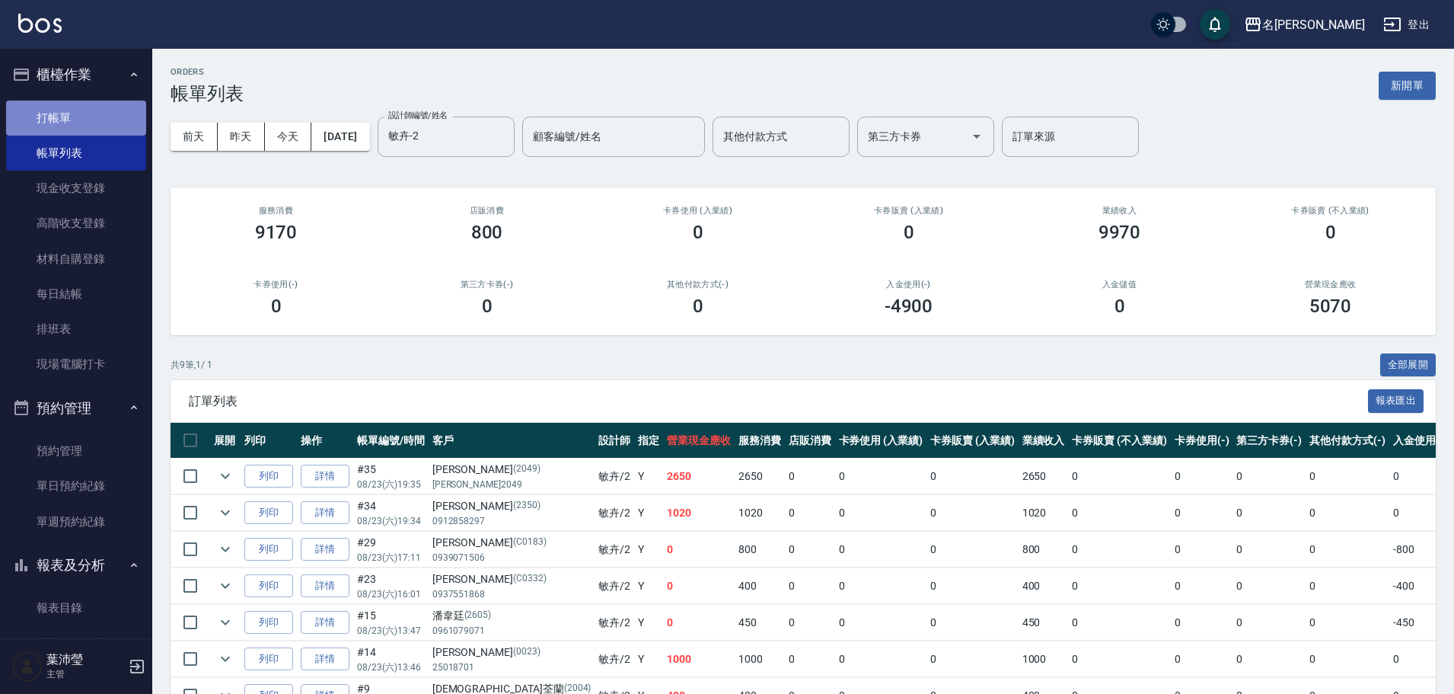
click at [86, 116] on link "打帳單" at bounding box center [76, 117] width 140 height 35
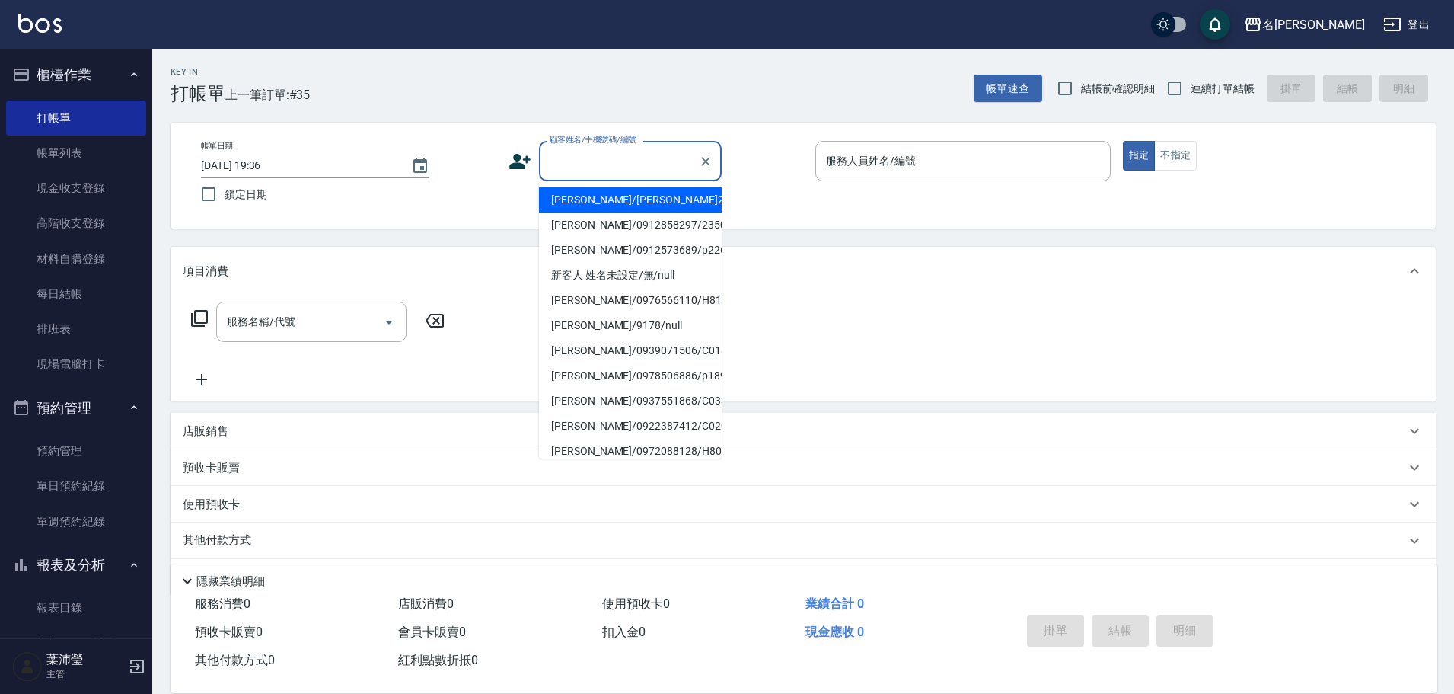
click at [601, 168] on input "顧客姓名/手機號碼/編號" at bounding box center [619, 161] width 146 height 27
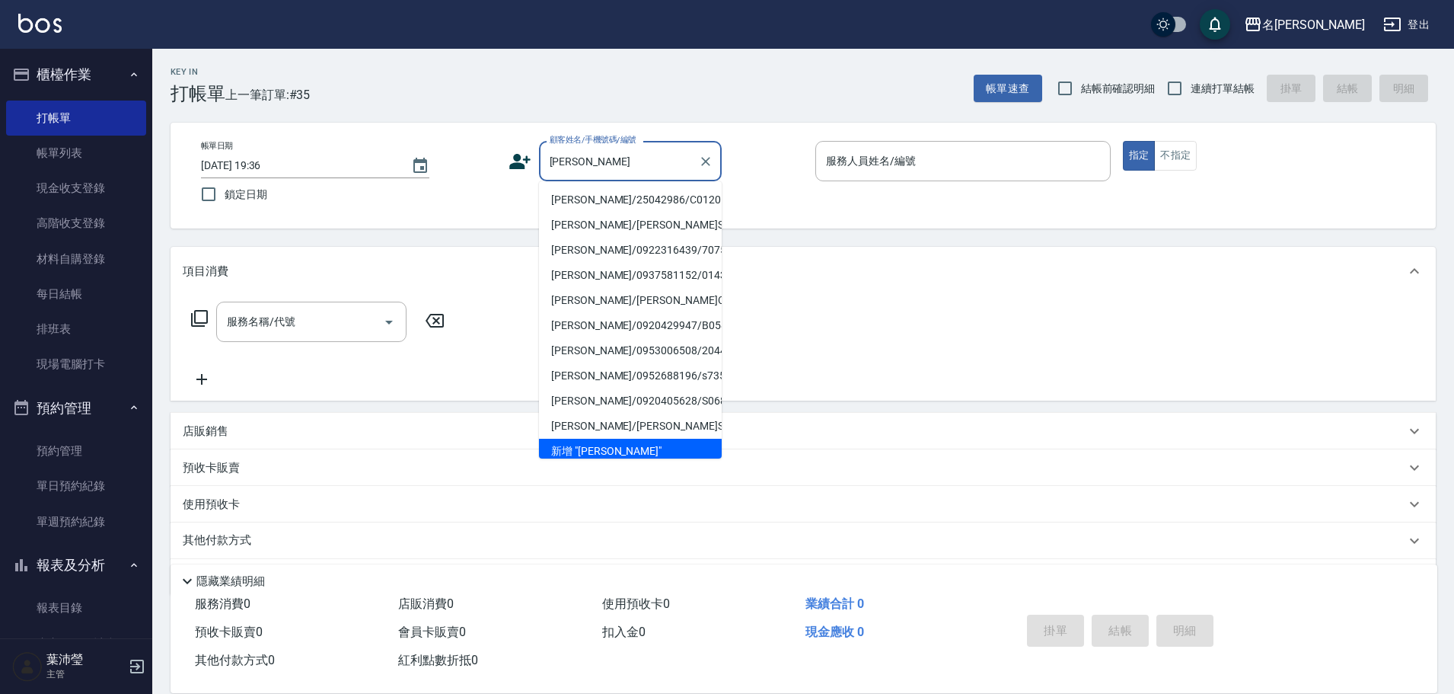
click at [626, 199] on li "[PERSON_NAME]/25042986/C0120" at bounding box center [630, 199] width 183 height 25
type input "[PERSON_NAME]/25042986/C0120"
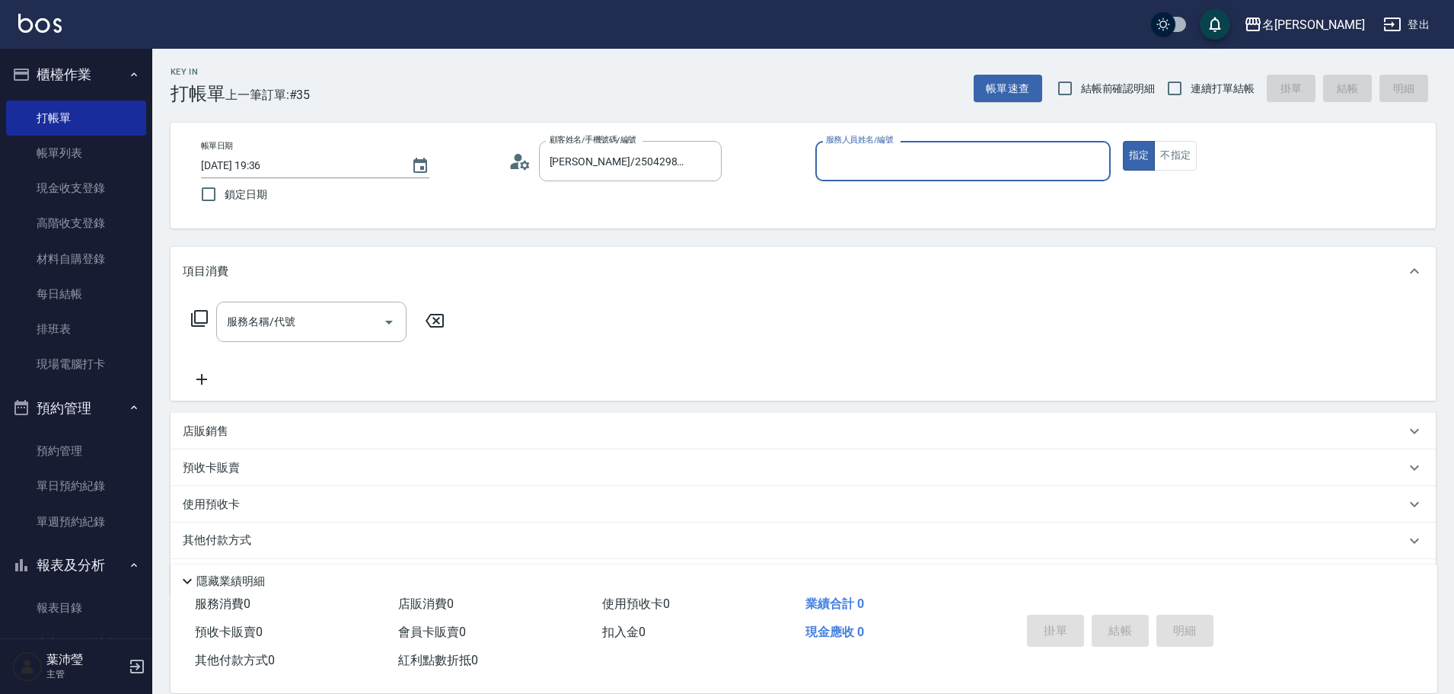
type input "敏卉-2"
click at [204, 314] on icon at bounding box center [199, 318] width 18 height 18
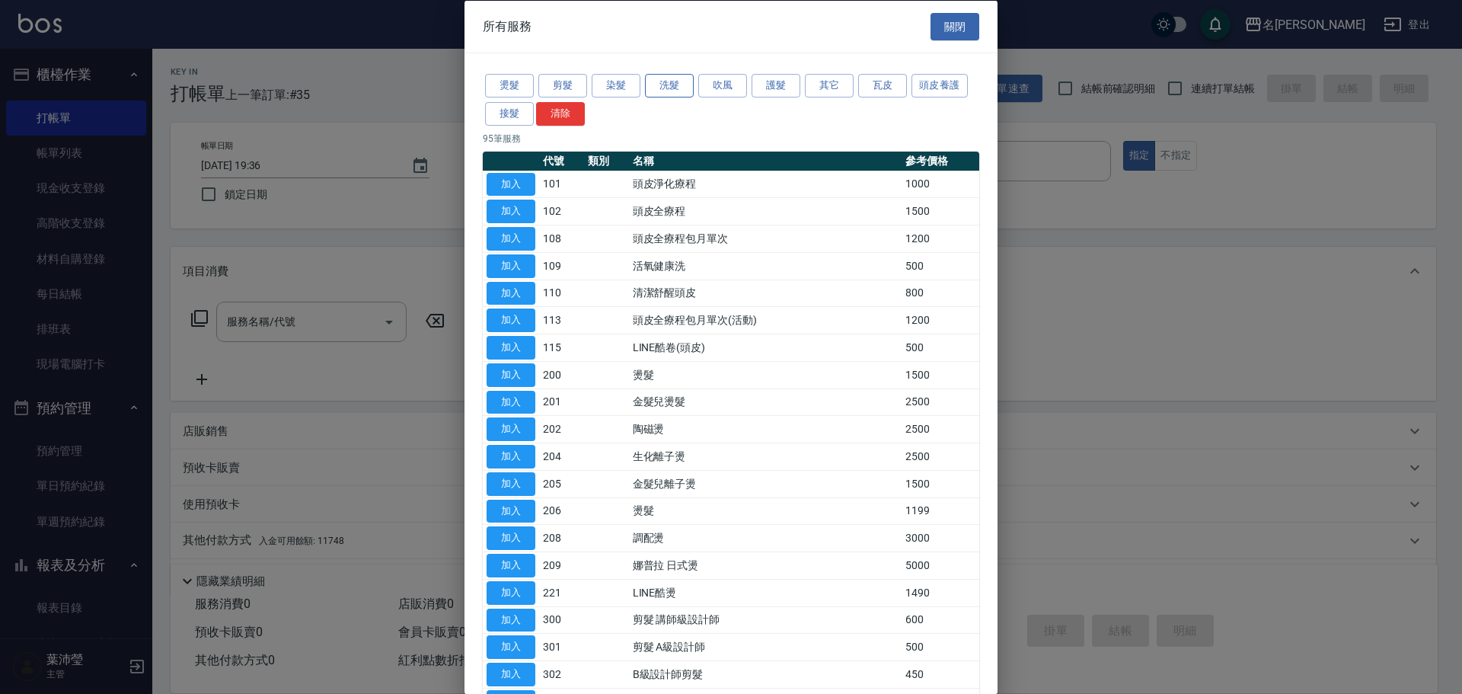
click at [659, 84] on button "洗髮" at bounding box center [669, 86] width 49 height 24
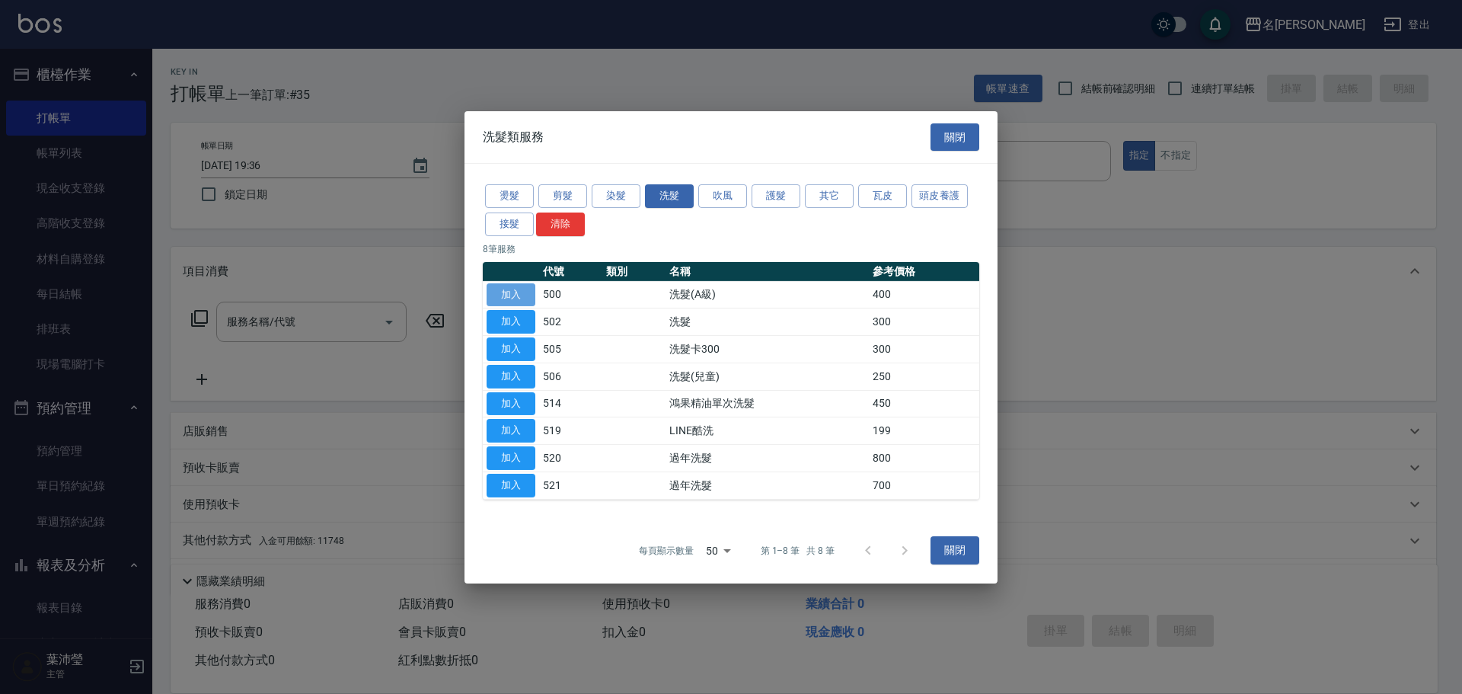
click at [510, 289] on button "加入" at bounding box center [510, 294] width 49 height 24
type input "洗髮(A級)(500)"
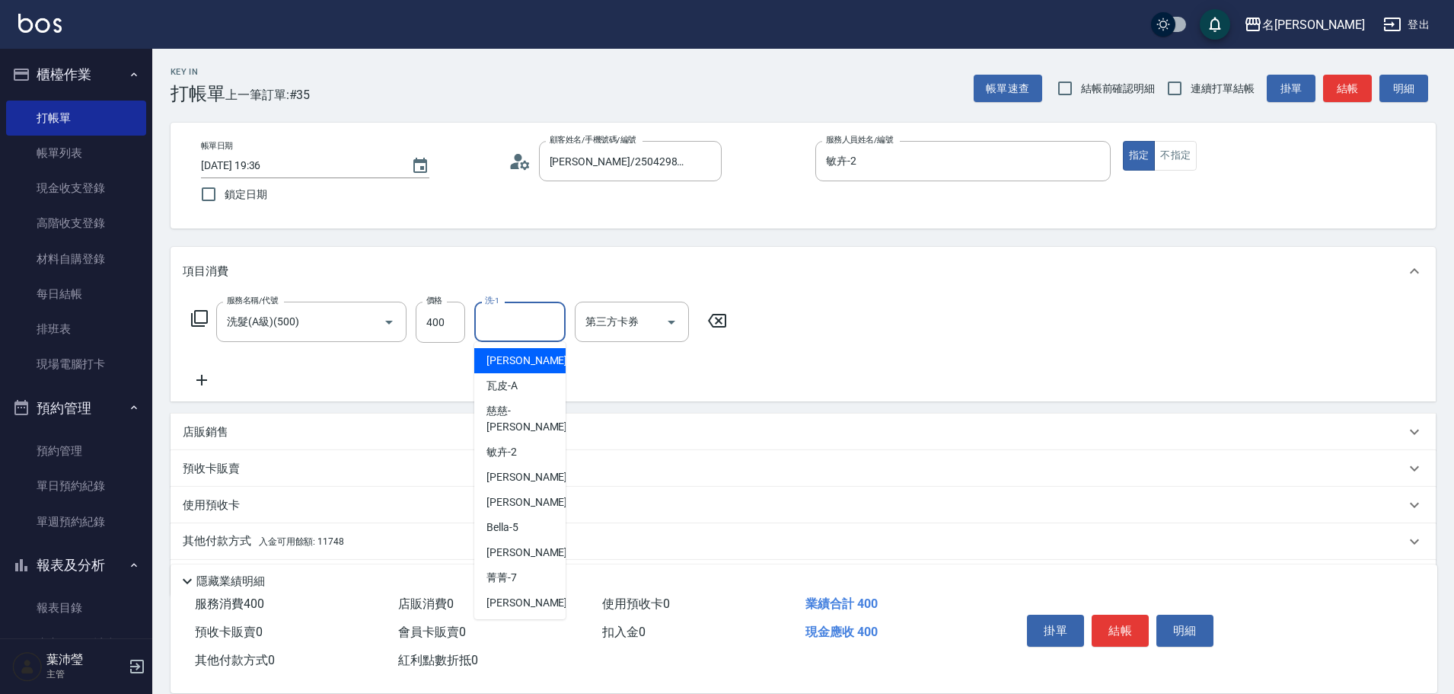
drag, startPoint x: 506, startPoint y: 327, endPoint x: 522, endPoint y: 322, distance: 16.6
click at [520, 324] on input "洗-1" at bounding box center [520, 321] width 78 height 27
click at [519, 362] on div "小龍 -9" at bounding box center [519, 360] width 91 height 25
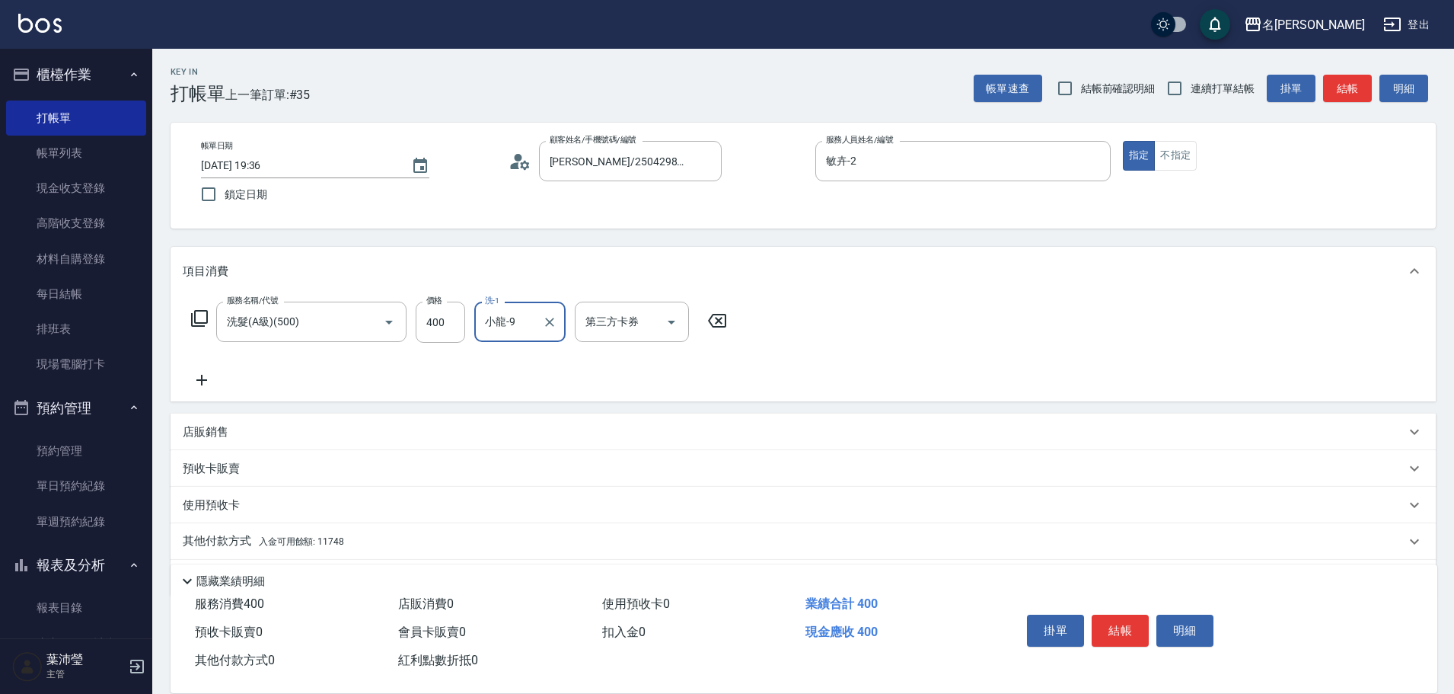
type input "小龍-9"
click at [206, 530] on div "其他付款方式 入金可用餘額: 11748" at bounding box center [803, 541] width 1265 height 37
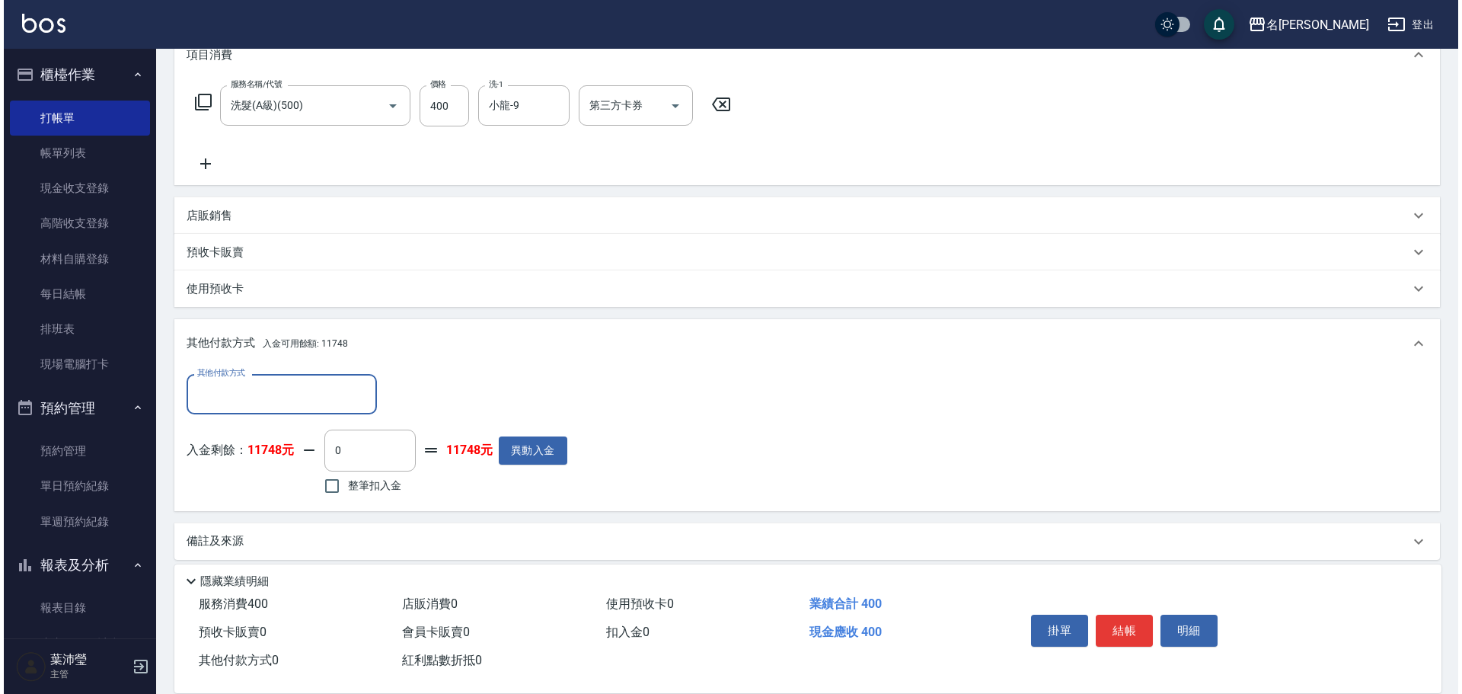
scroll to position [228, 0]
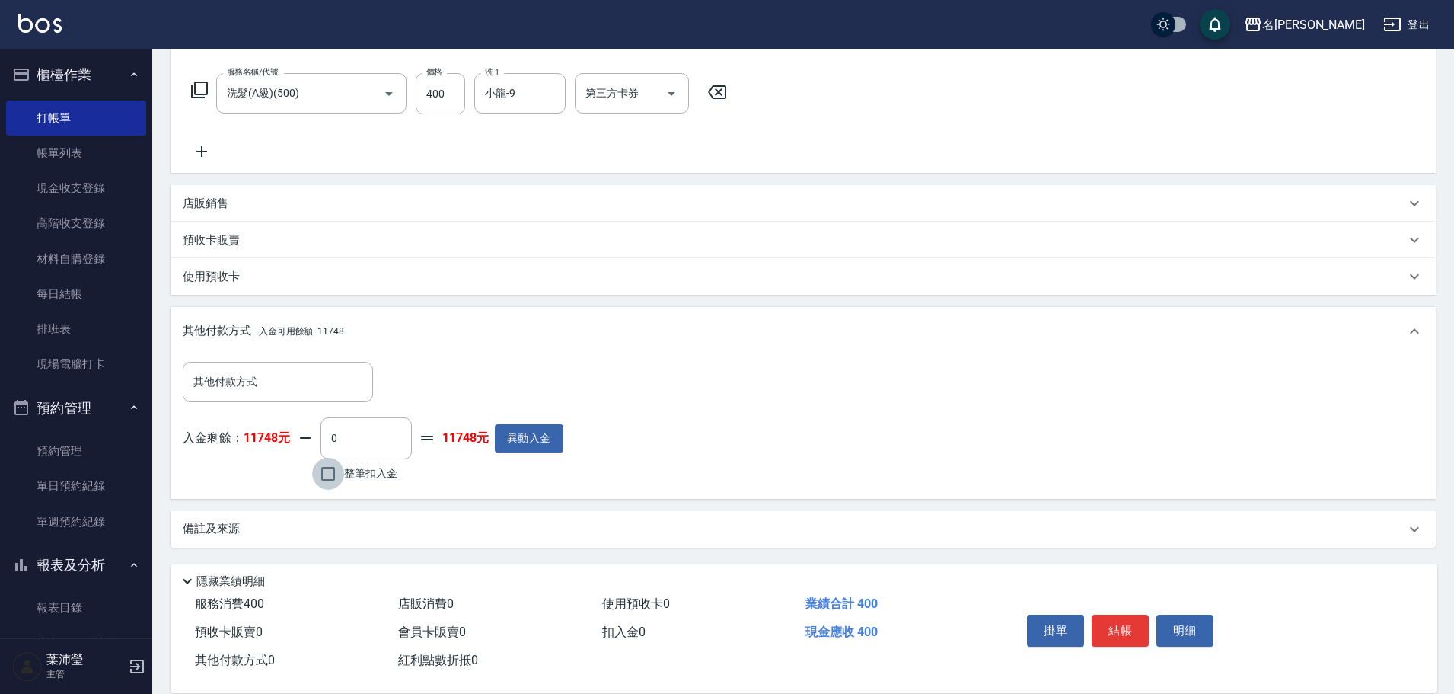
click at [327, 473] on input "整筆扣入金" at bounding box center [328, 474] width 32 height 32
checkbox input "true"
type input "400"
click at [1171, 621] on button "明細" at bounding box center [1184, 630] width 57 height 32
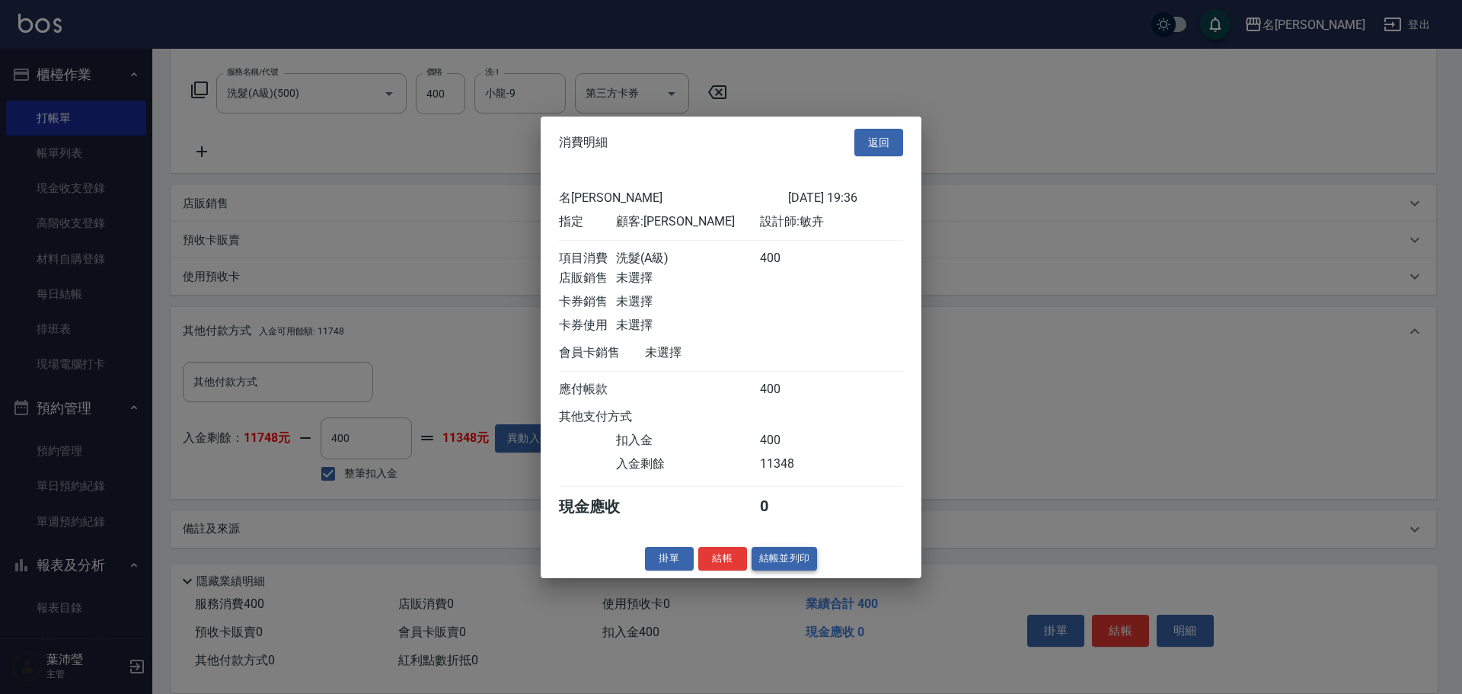
click at [780, 570] on button "結帳並列印" at bounding box center [784, 559] width 66 height 24
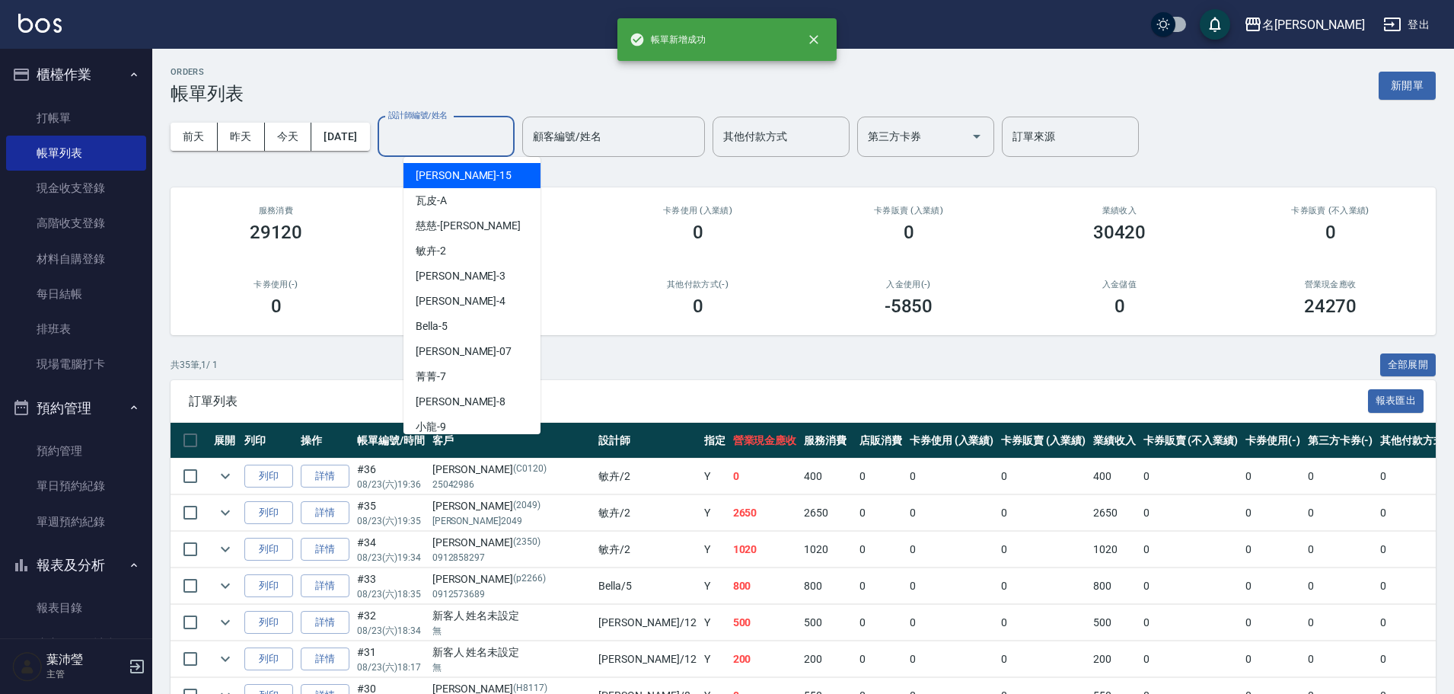
click at [442, 134] on input "設計師編號/姓名" at bounding box center [445, 136] width 123 height 27
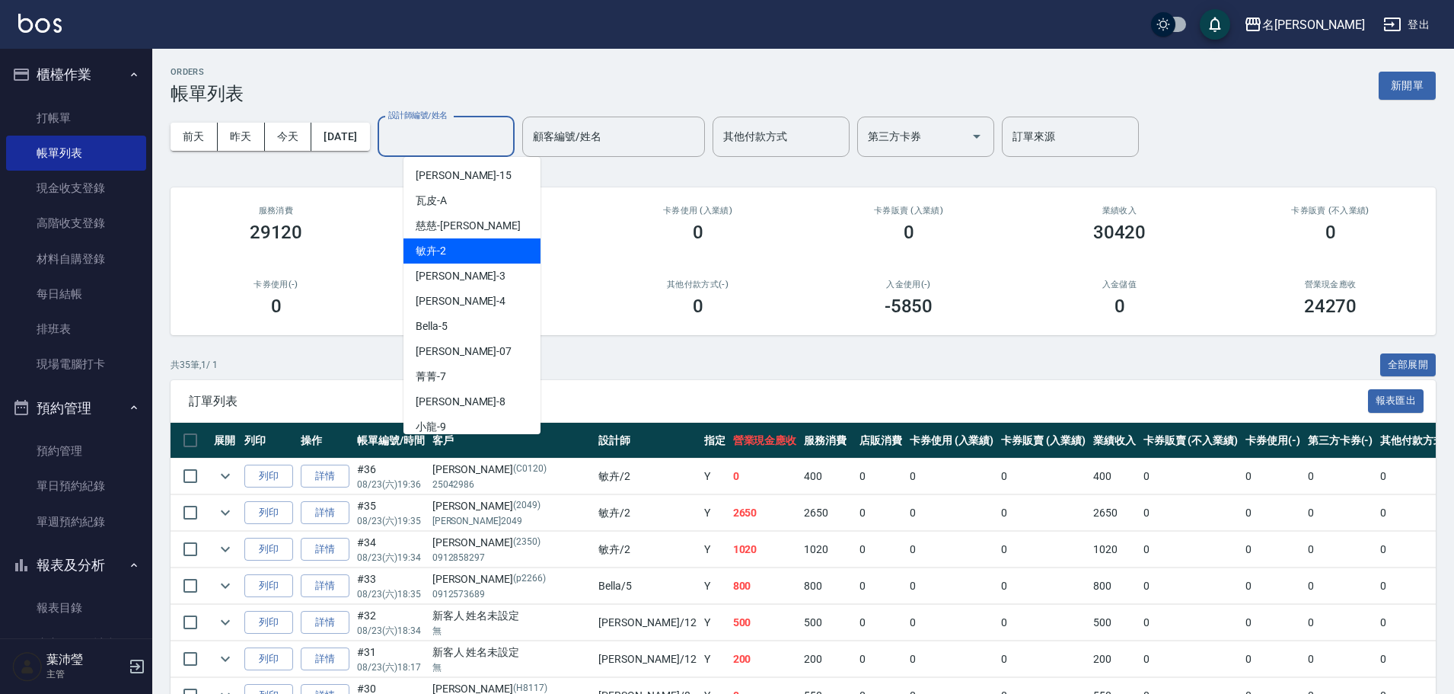
click at [459, 257] on div "敏卉 -2" at bounding box center [471, 250] width 137 height 25
type input "敏卉-2"
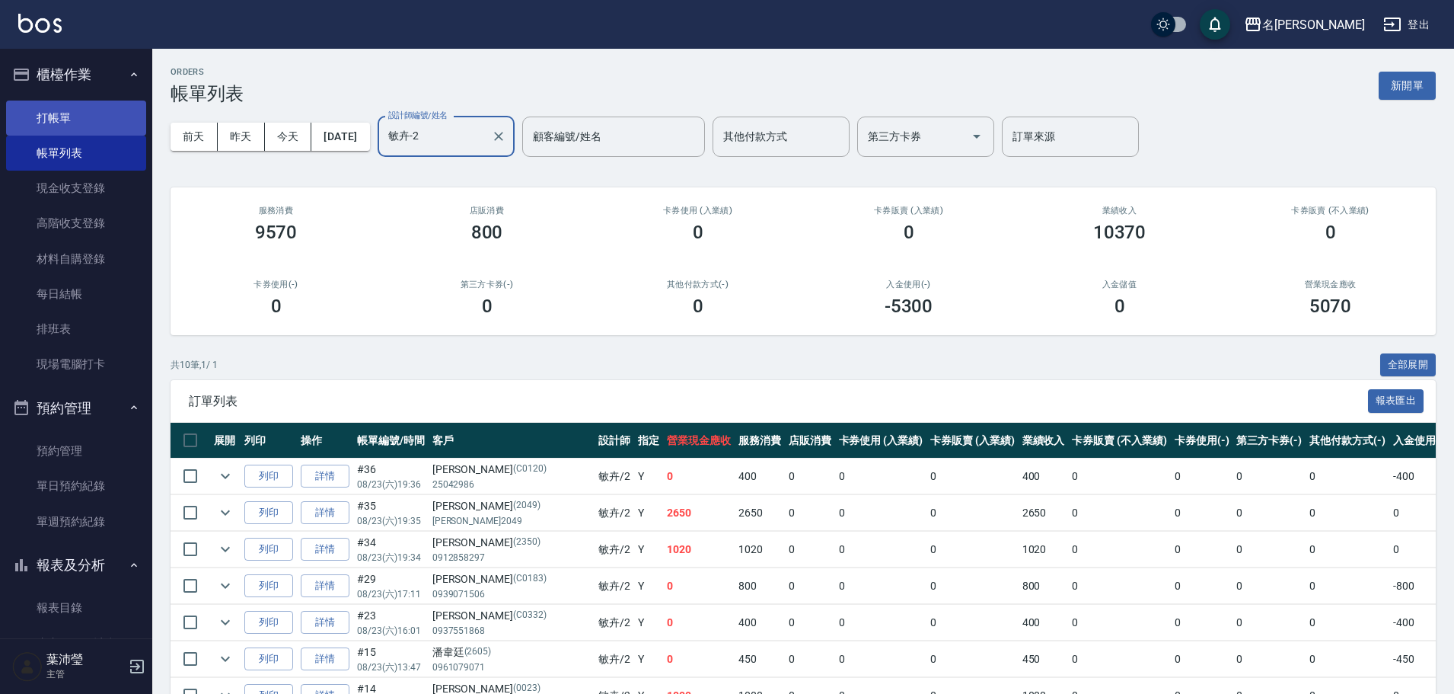
click at [109, 118] on link "打帳單" at bounding box center [76, 117] width 140 height 35
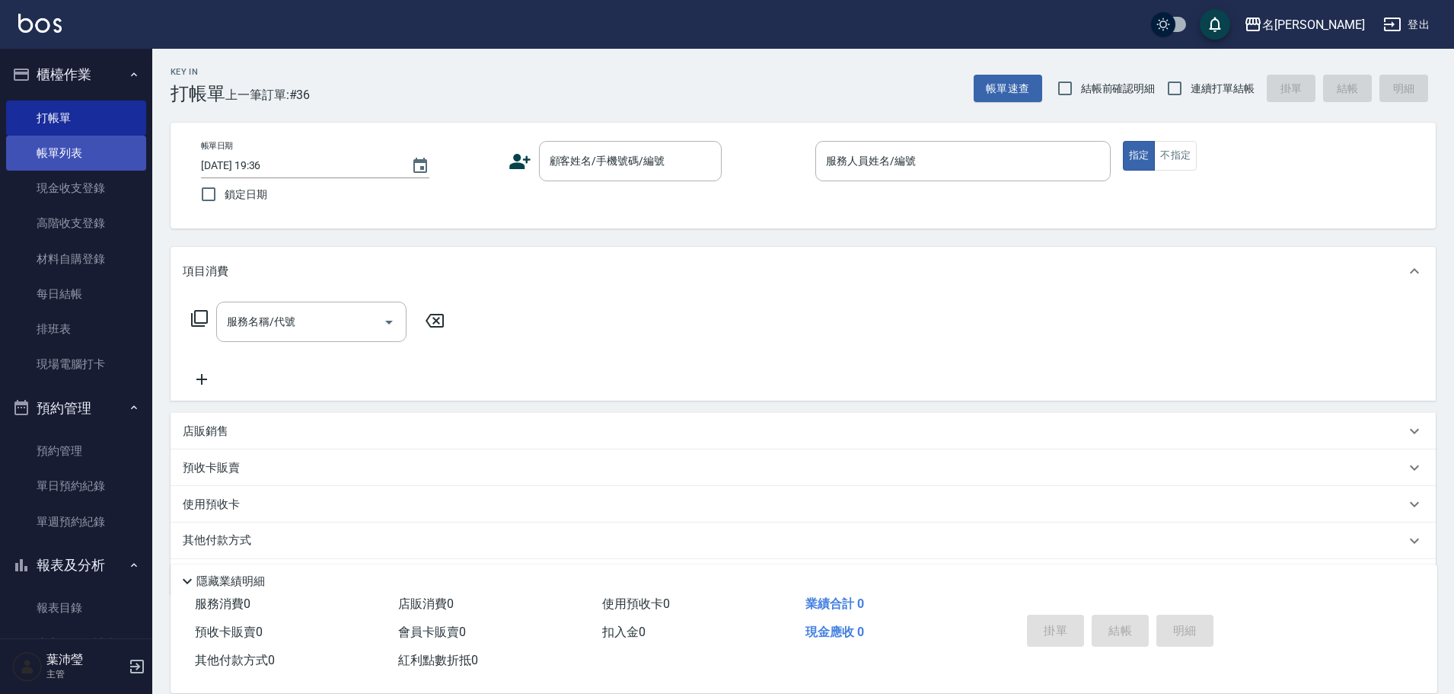
click at [56, 151] on link "帳單列表" at bounding box center [76, 153] width 140 height 35
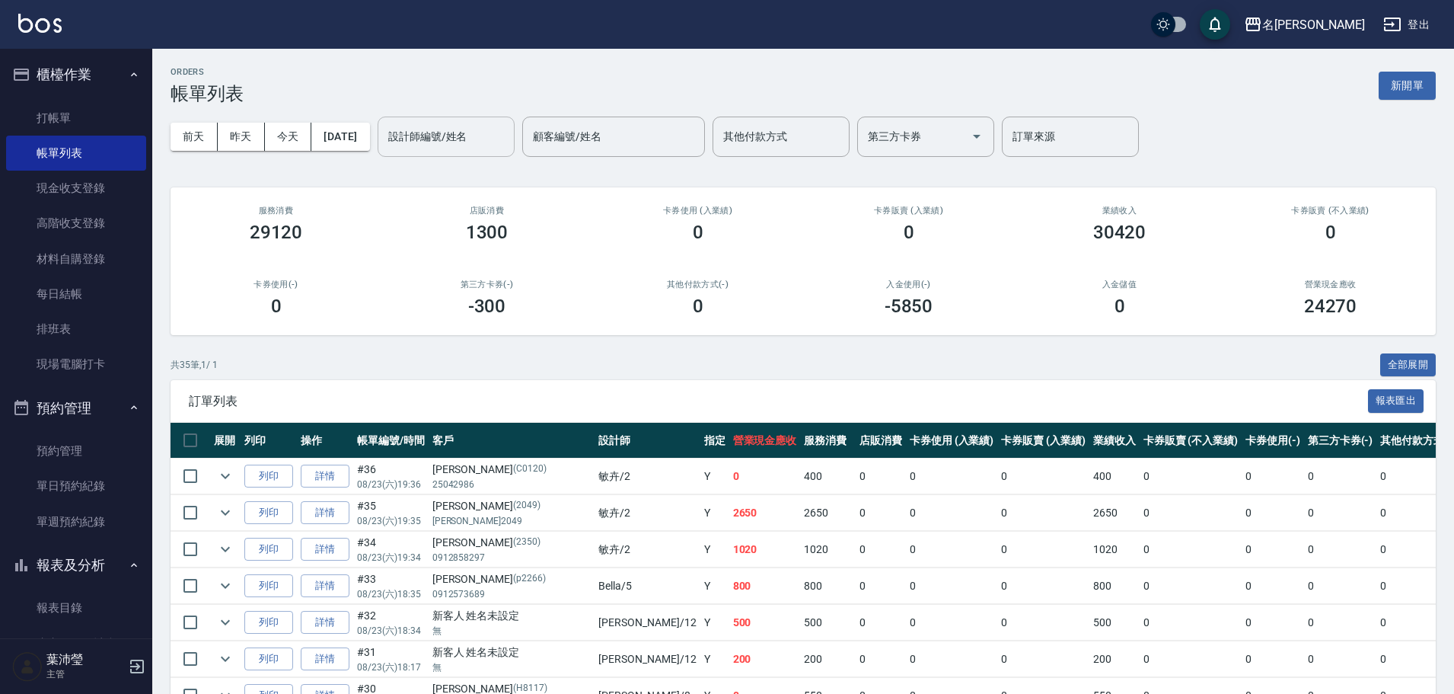
click at [474, 152] on div "設計師編號/姓名" at bounding box center [446, 136] width 137 height 40
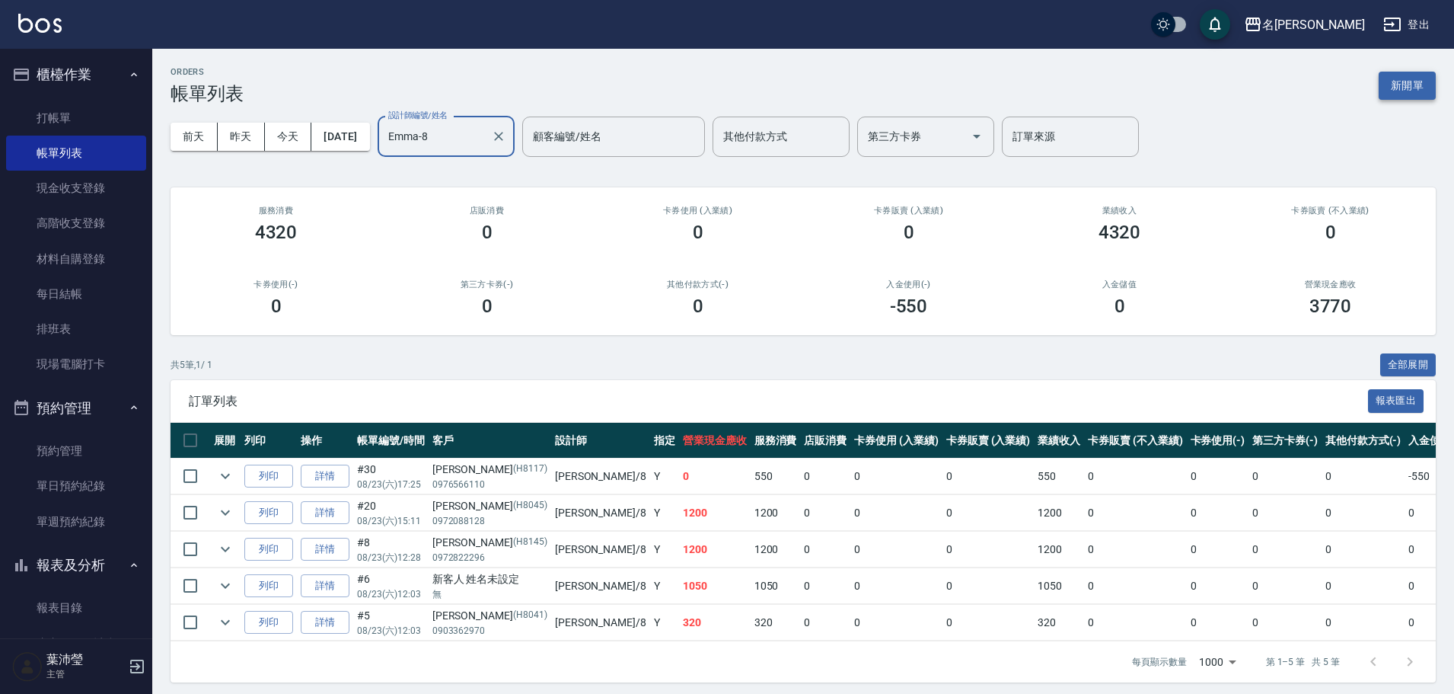
type input "Emma-8"
click at [1411, 89] on button "新開單" at bounding box center [1407, 86] width 57 height 28
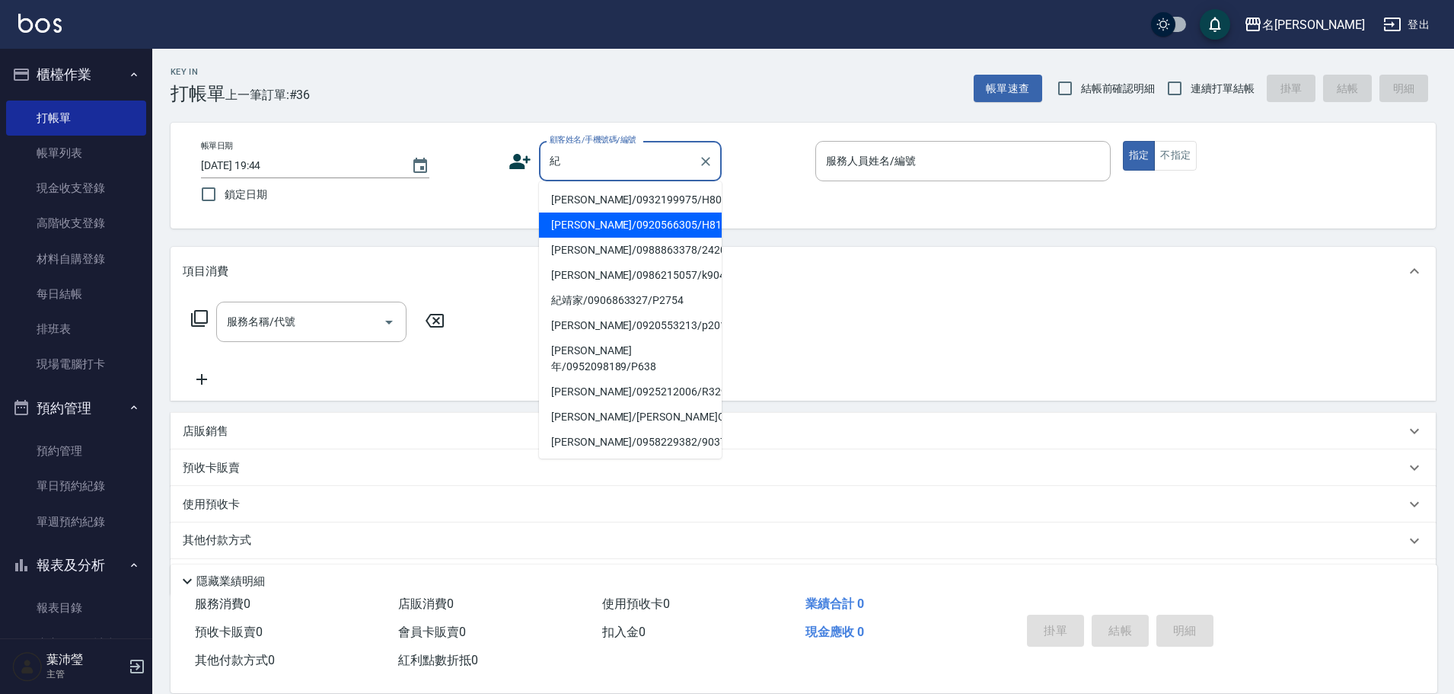
click at [635, 215] on li "[PERSON_NAME]/0920566305/H8124" at bounding box center [630, 224] width 183 height 25
type input "[PERSON_NAME]/0920566305/H8124"
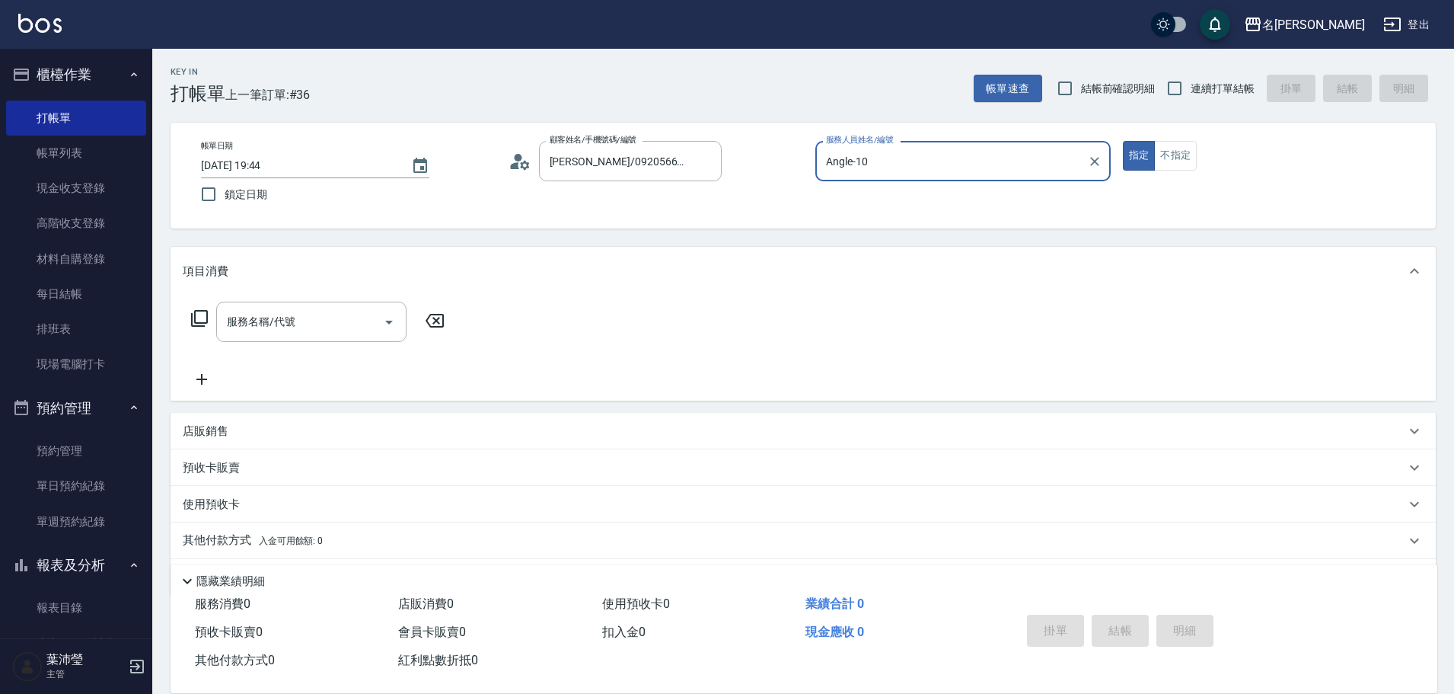
click at [964, 167] on input "Angle-10" at bounding box center [951, 161] width 259 height 27
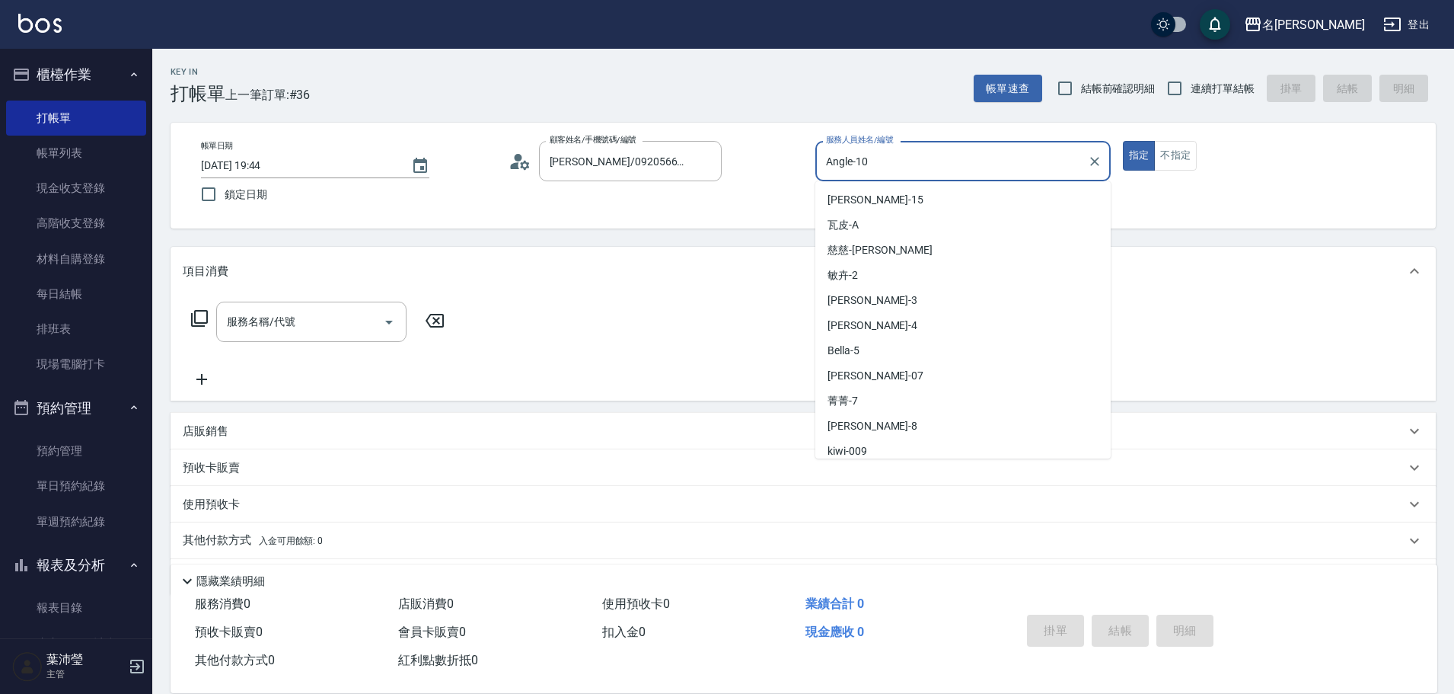
scroll to position [56, 0]
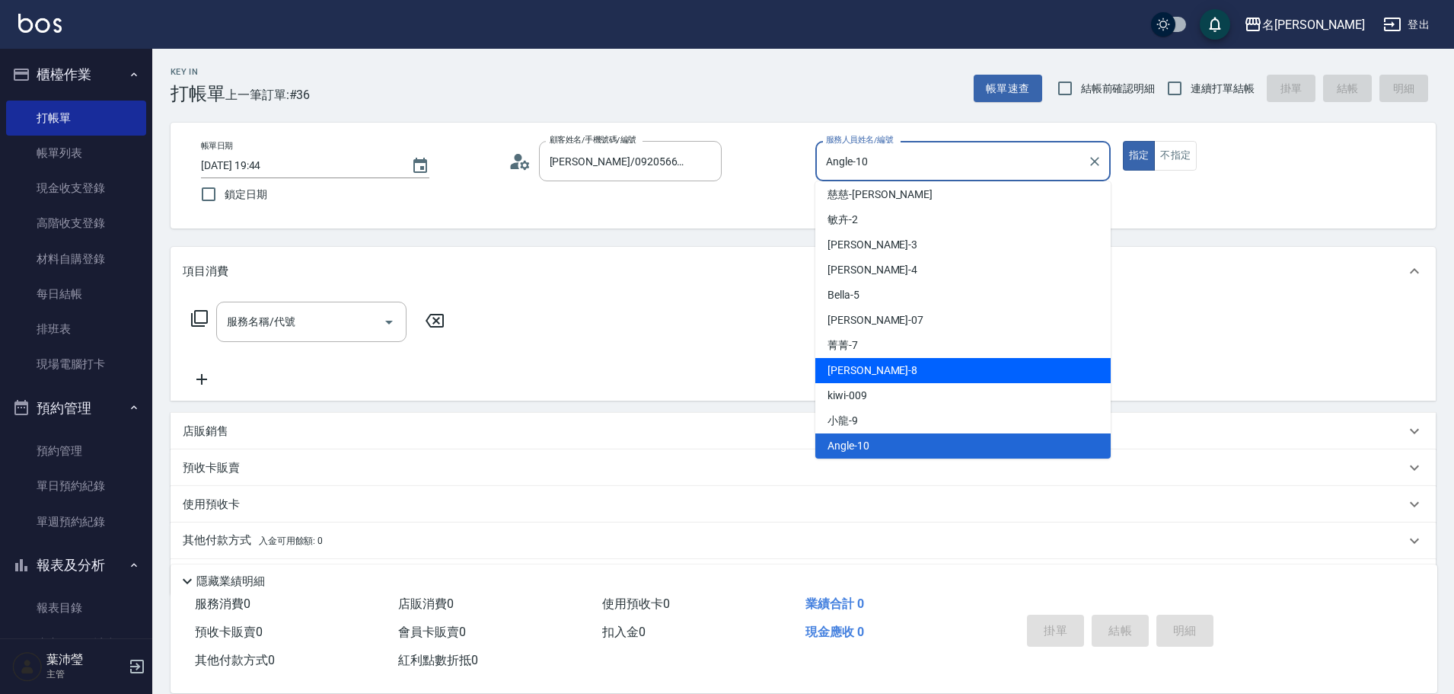
click at [939, 368] on div "Emma -8" at bounding box center [962, 370] width 295 height 25
type input "Emma-8"
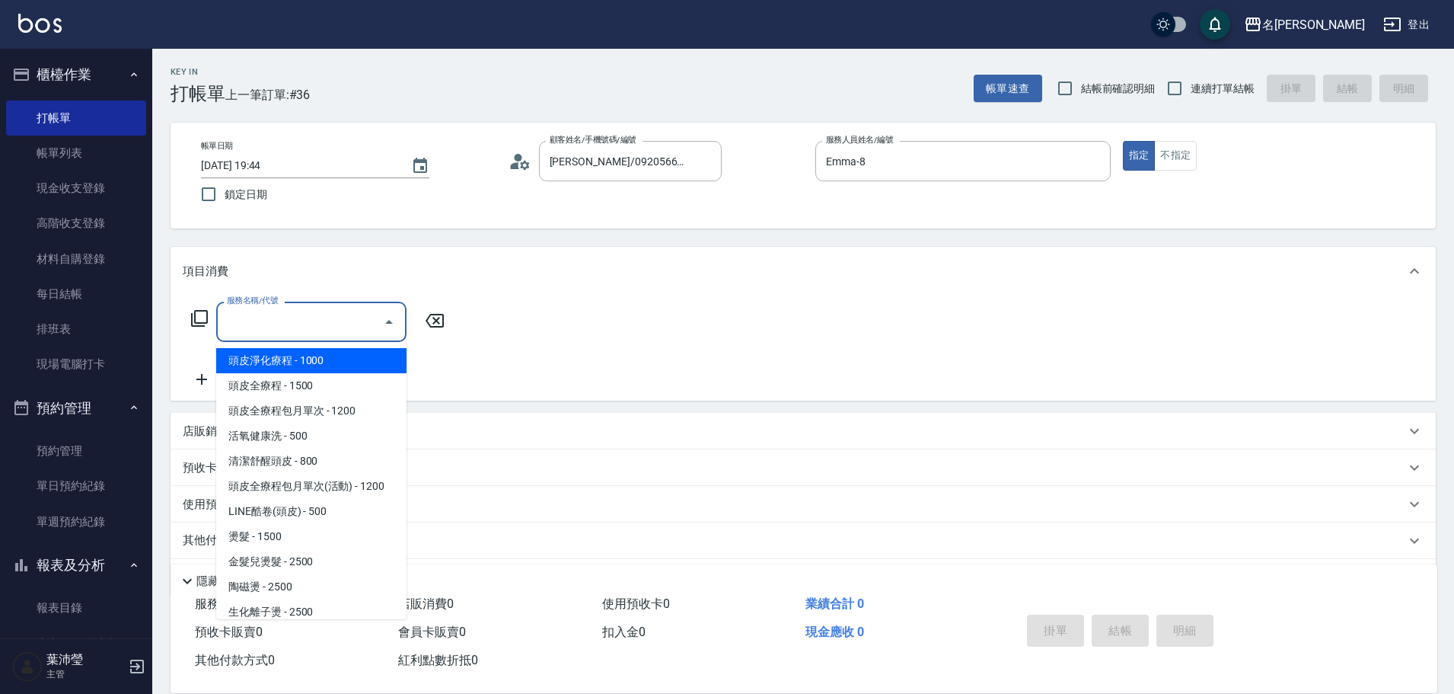
click at [266, 319] on input "服務名稱/代號" at bounding box center [300, 321] width 154 height 27
type input "5"
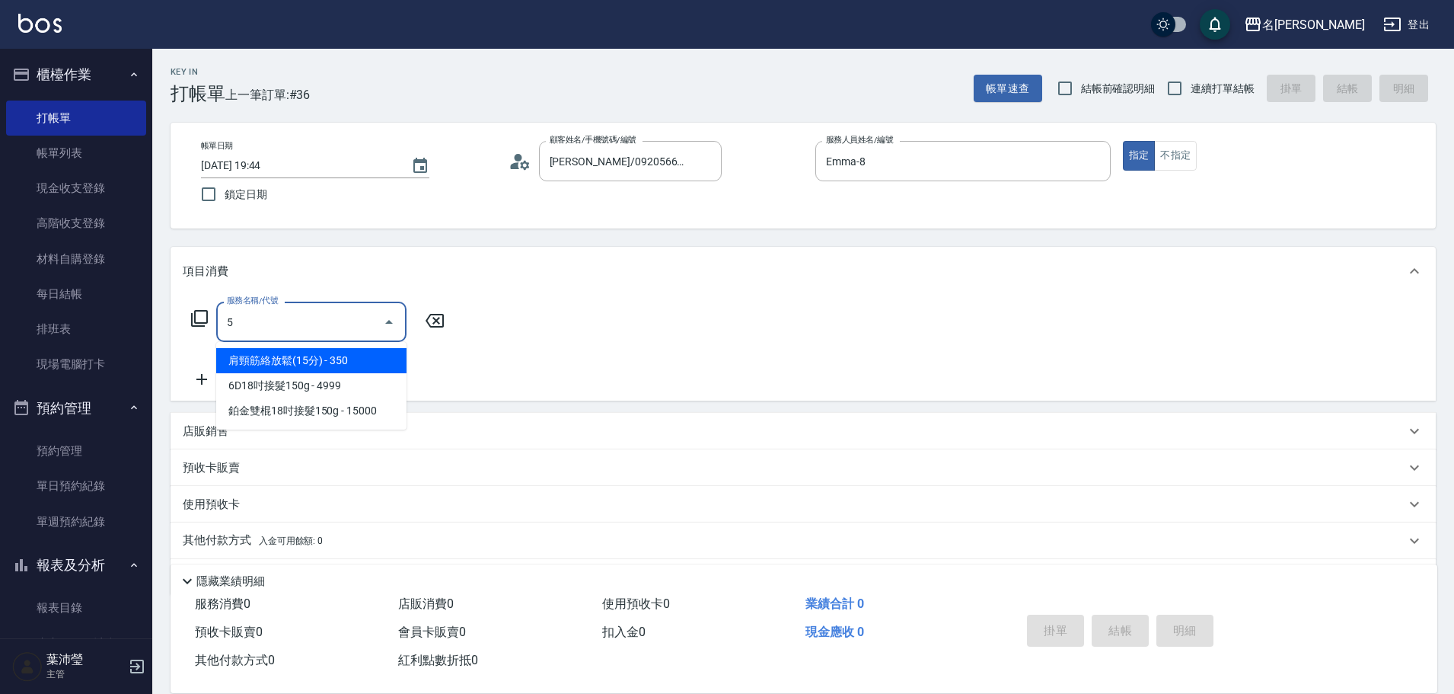
drag, startPoint x: 266, startPoint y: 319, endPoint x: 183, endPoint y: 314, distance: 82.4
click at [183, 314] on div "服務名稱/代號 5 服務名稱/代號" at bounding box center [318, 321] width 271 height 40
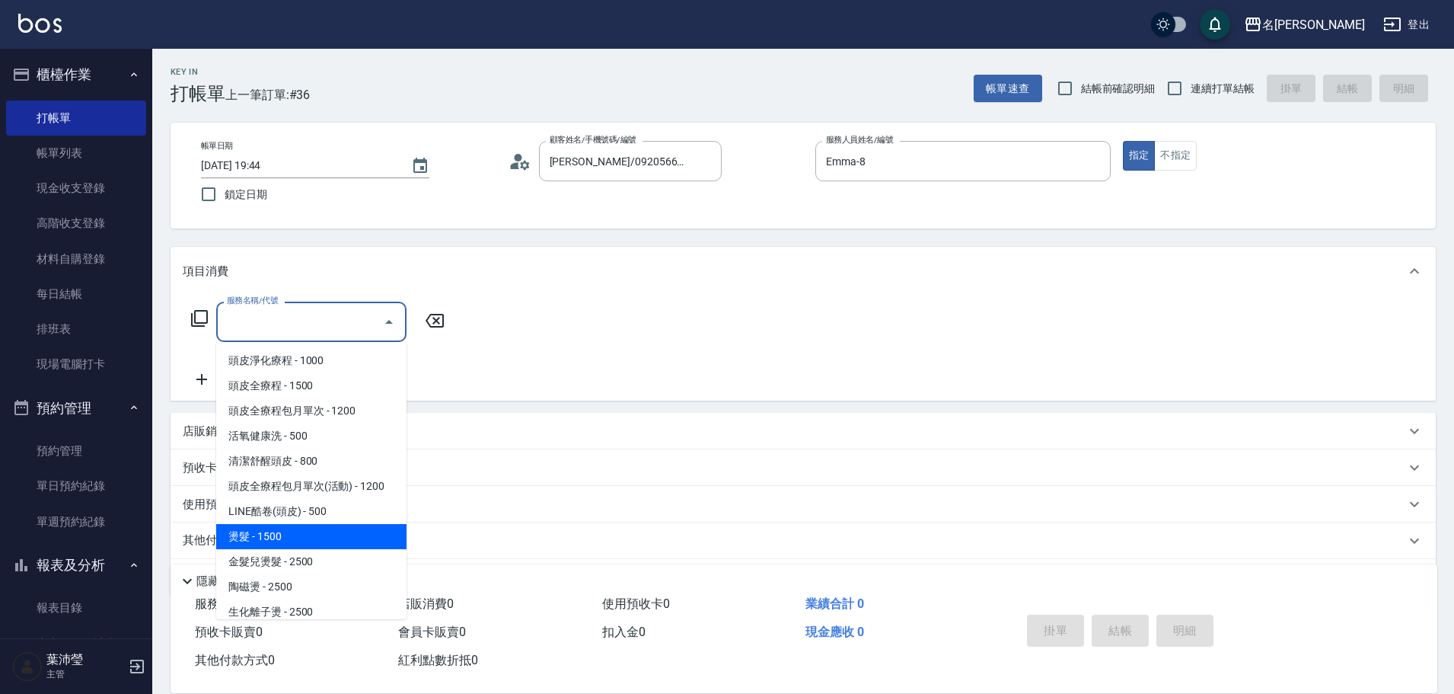
click at [307, 525] on span "燙髮 - 1500" at bounding box center [311, 536] width 190 height 25
type input "燙髮(200)"
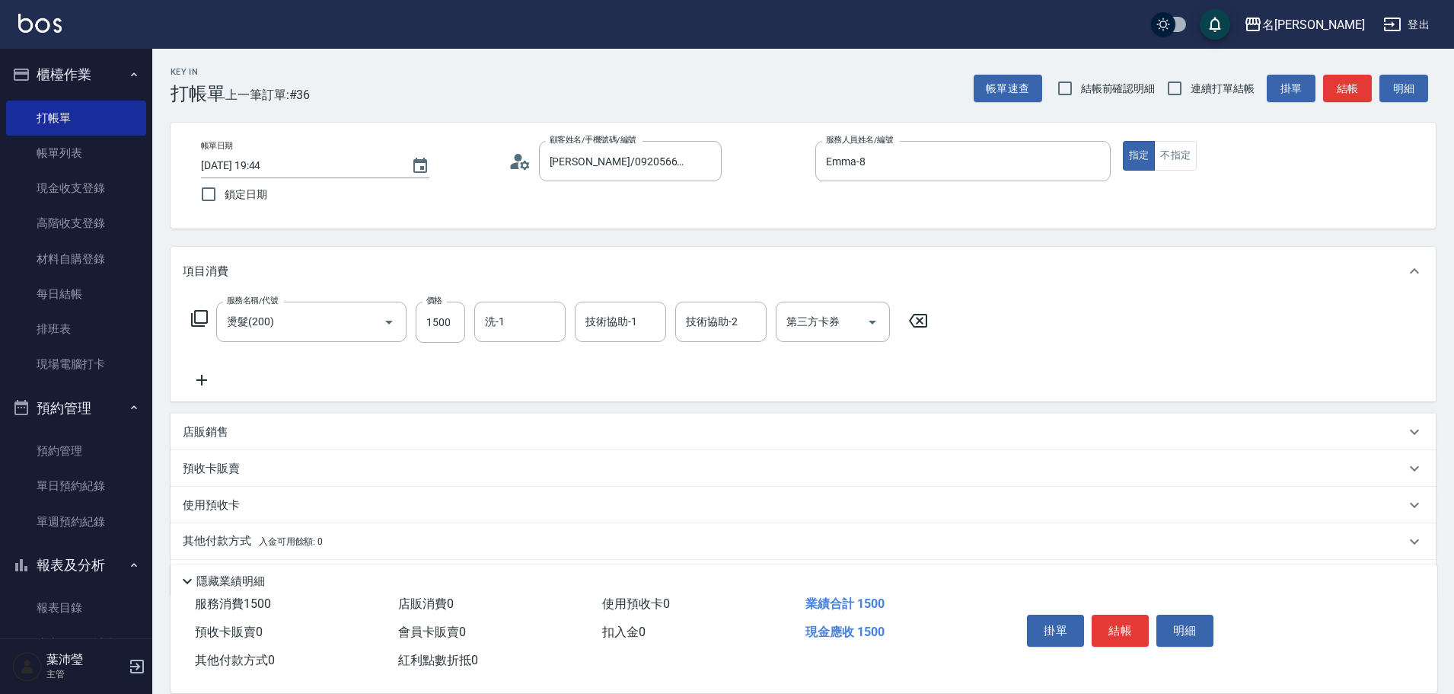
click at [213, 372] on icon at bounding box center [202, 380] width 38 height 18
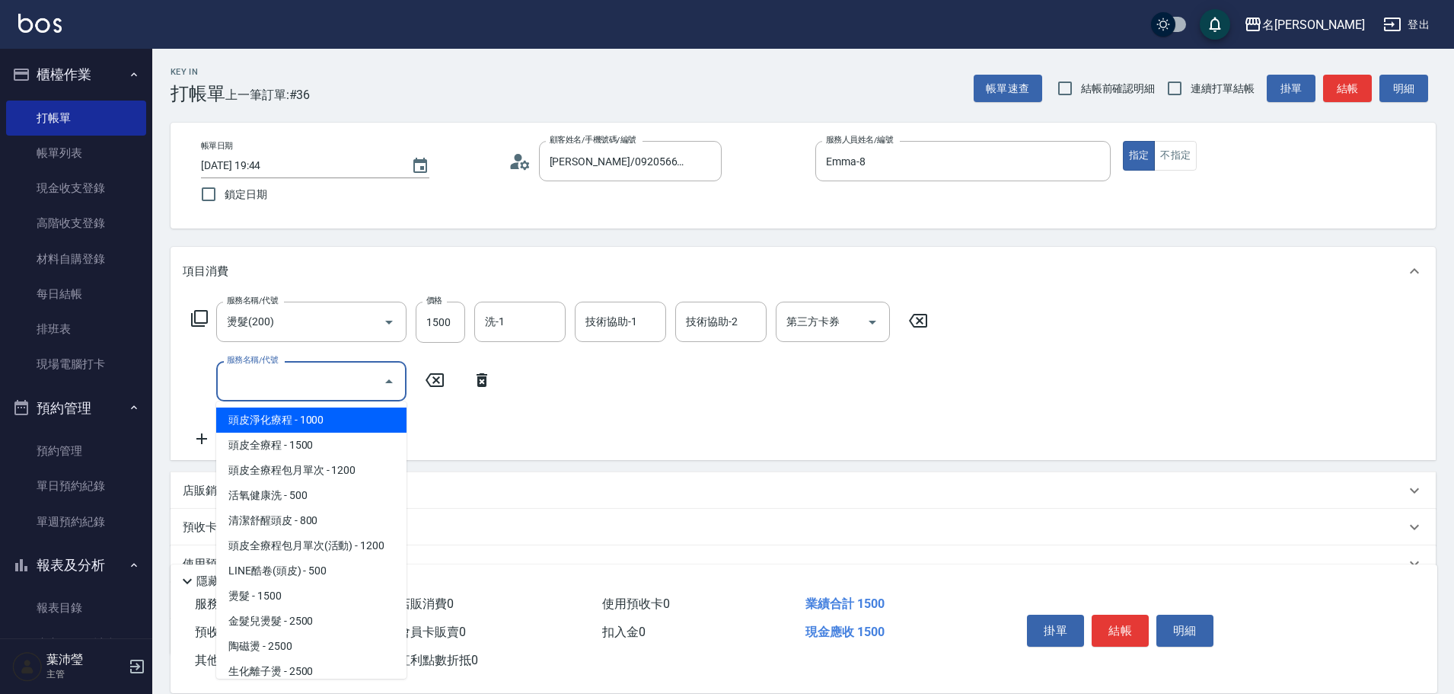
click at [239, 382] on input "服務名稱/代號" at bounding box center [300, 381] width 154 height 27
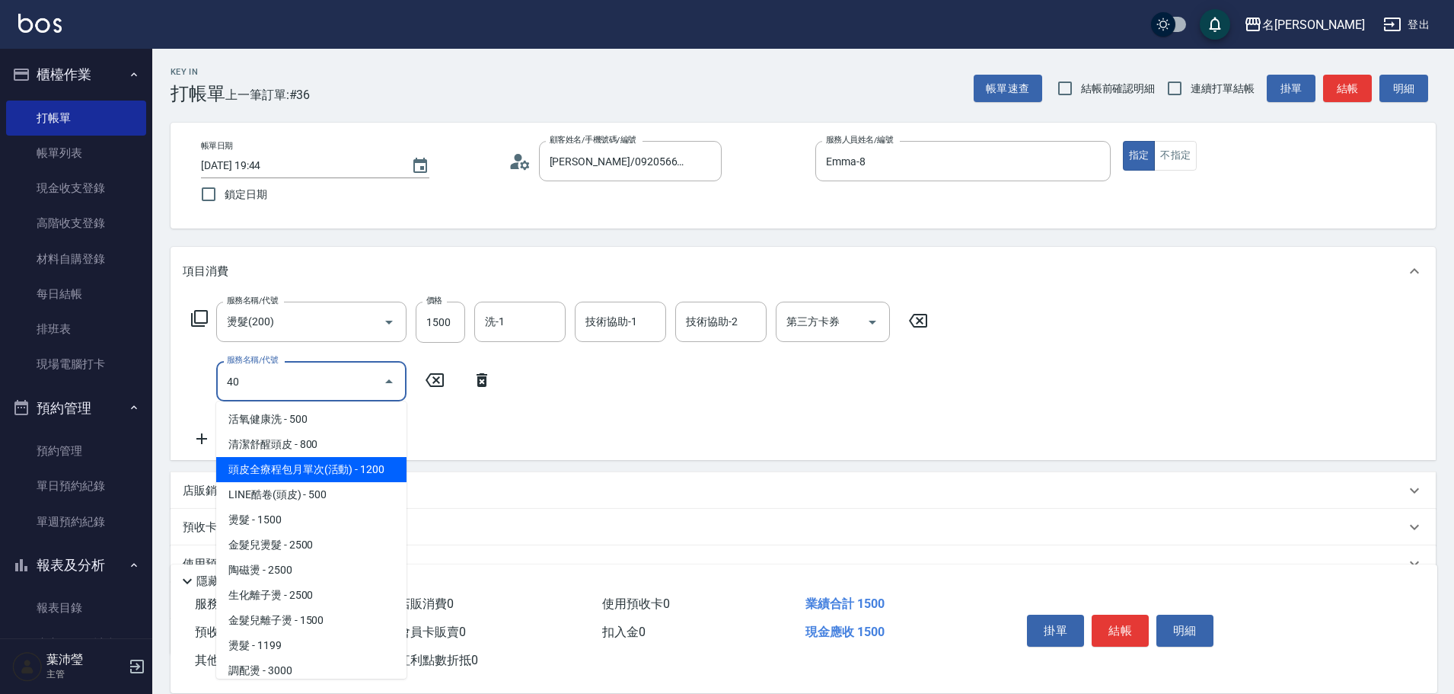
scroll to position [0, 0]
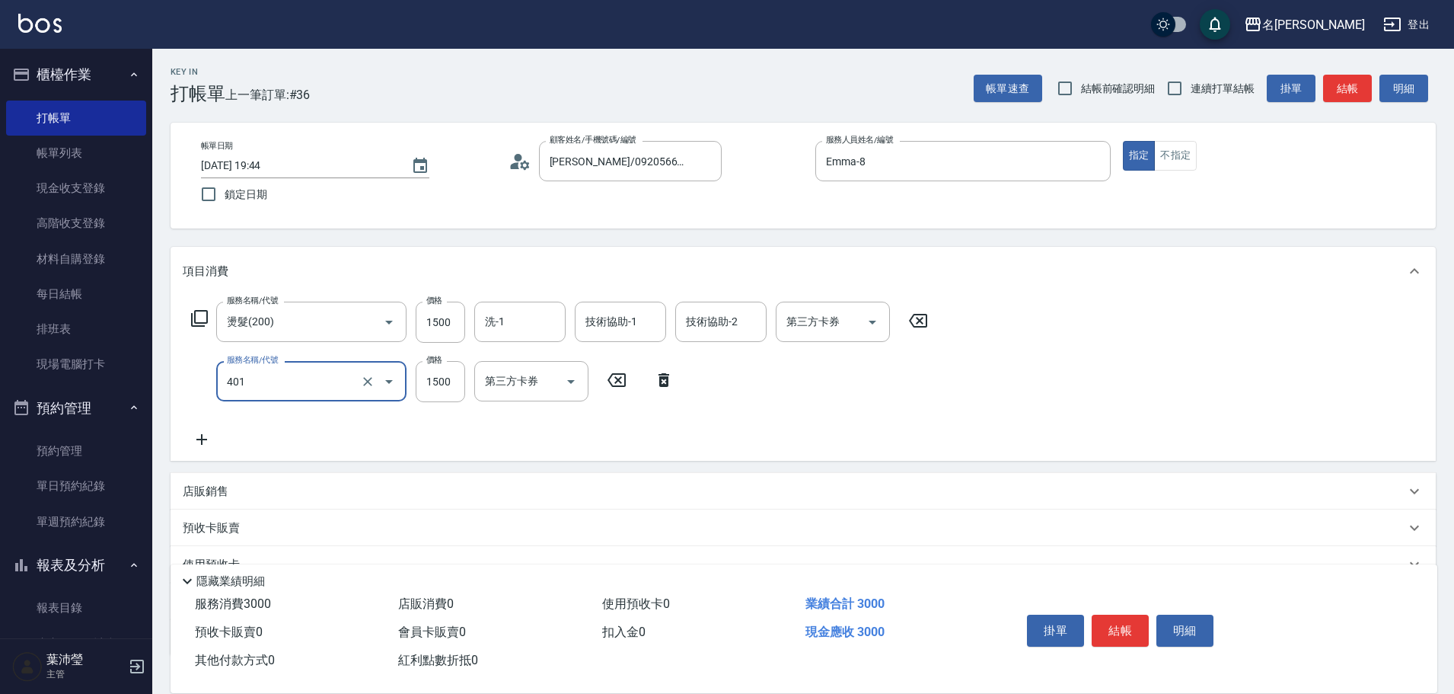
type input "染髮(401)"
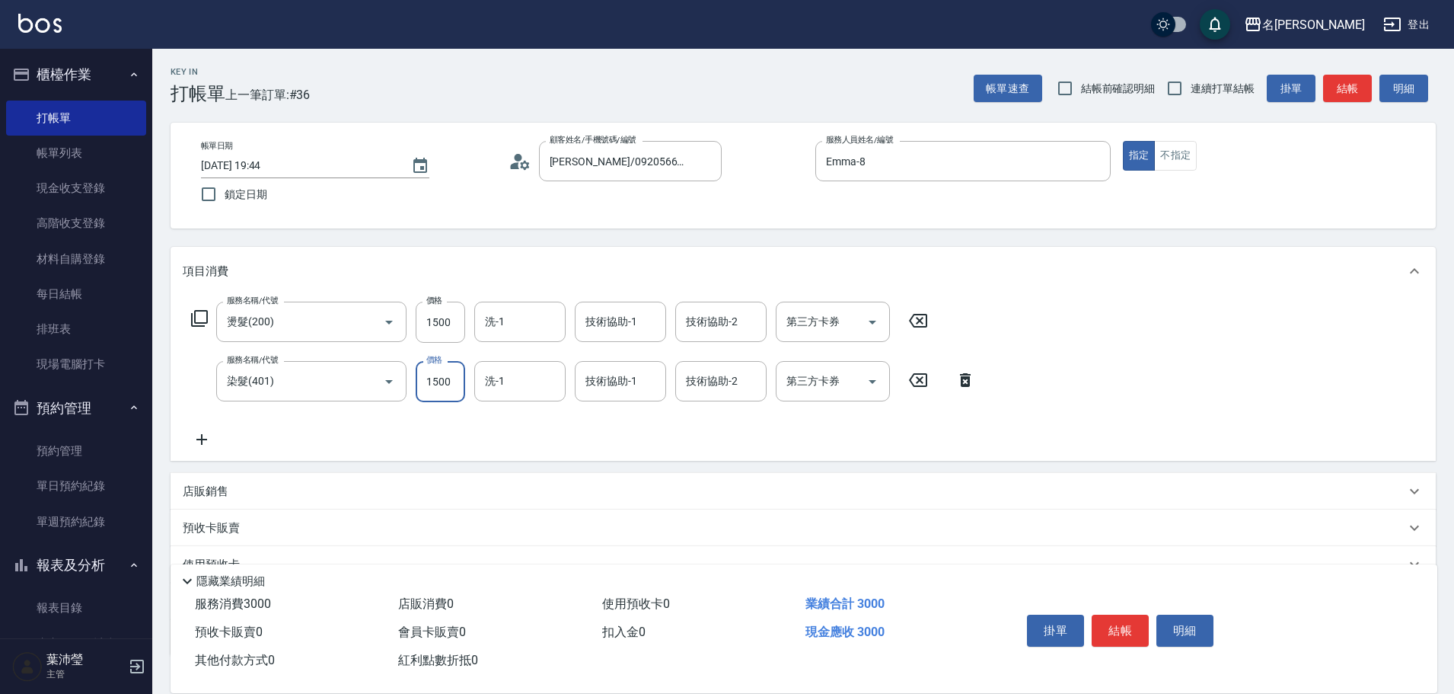
click at [211, 437] on icon at bounding box center [202, 439] width 38 height 18
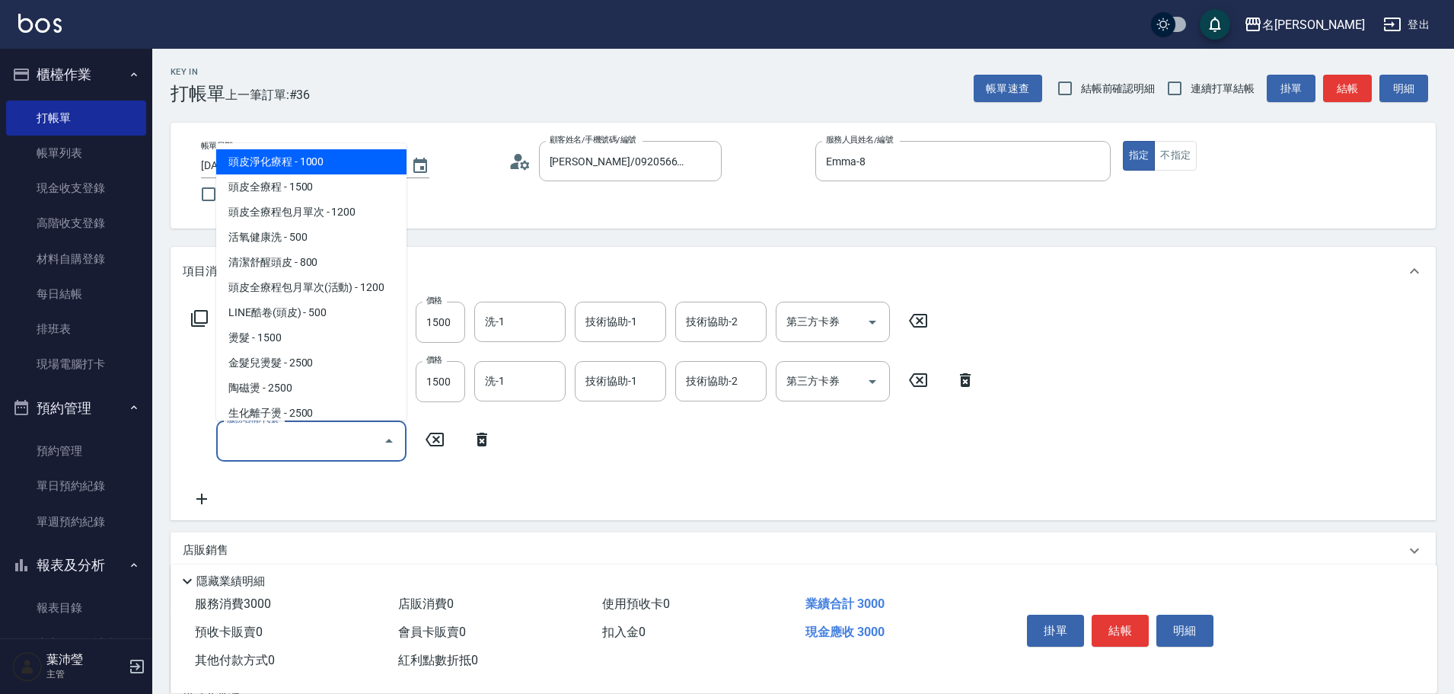
click at [266, 431] on input "服務名稱/代號" at bounding box center [300, 440] width 154 height 27
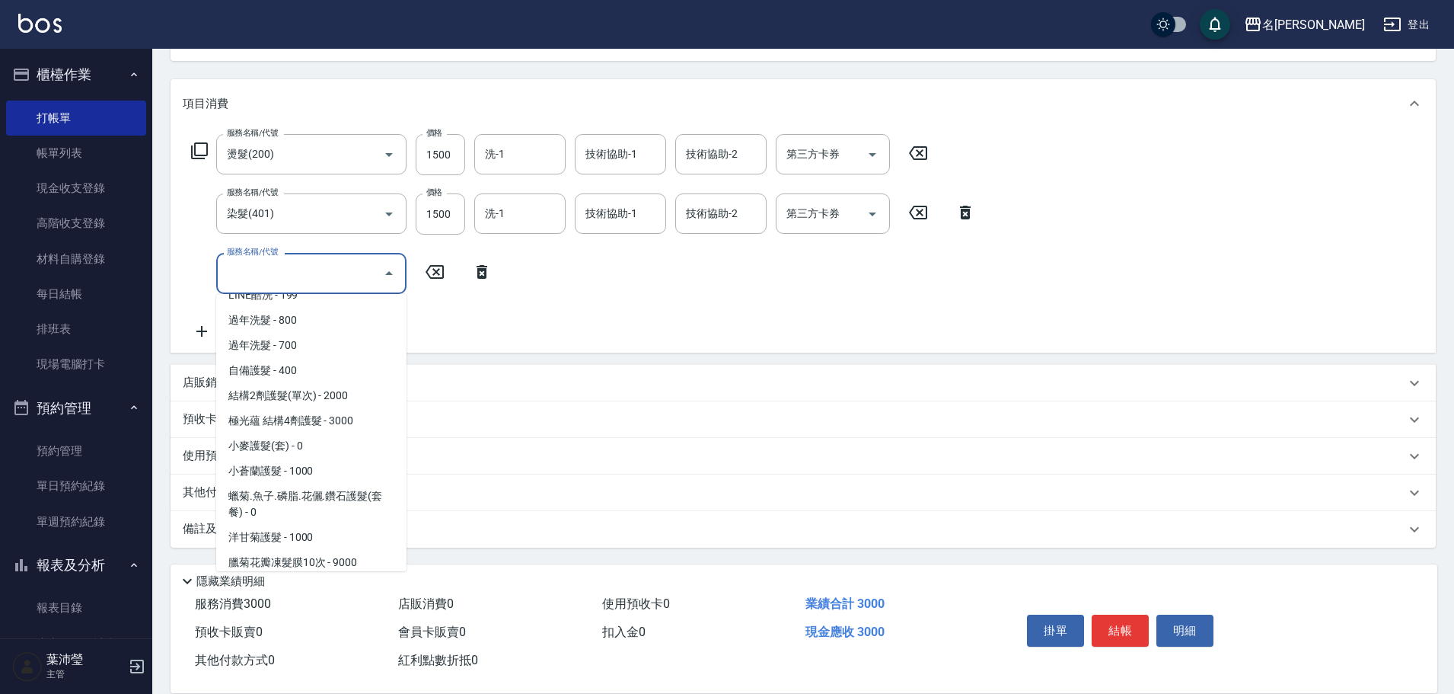
scroll to position [990, 0]
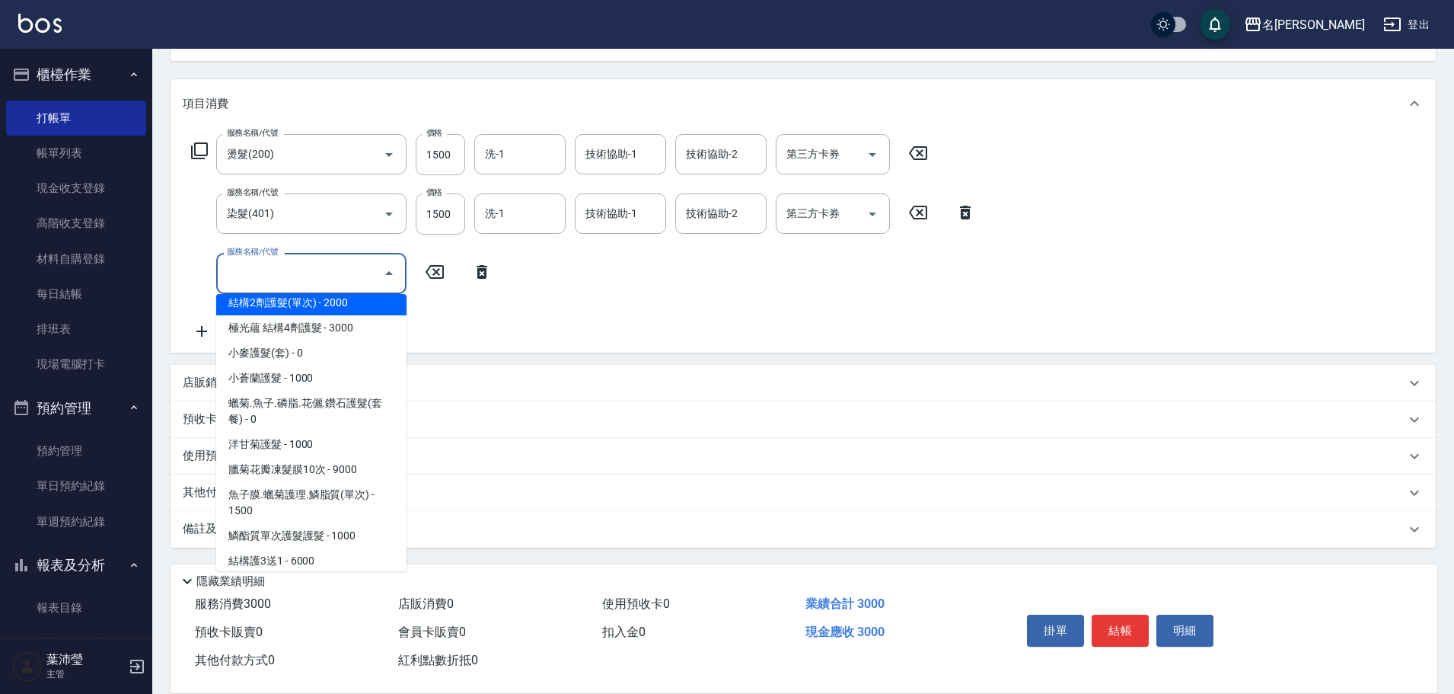
click at [338, 296] on span "結構2劑護髮(單次) - 2000" at bounding box center [311, 302] width 190 height 25
type input "結構2劑護髮(單次)(602)"
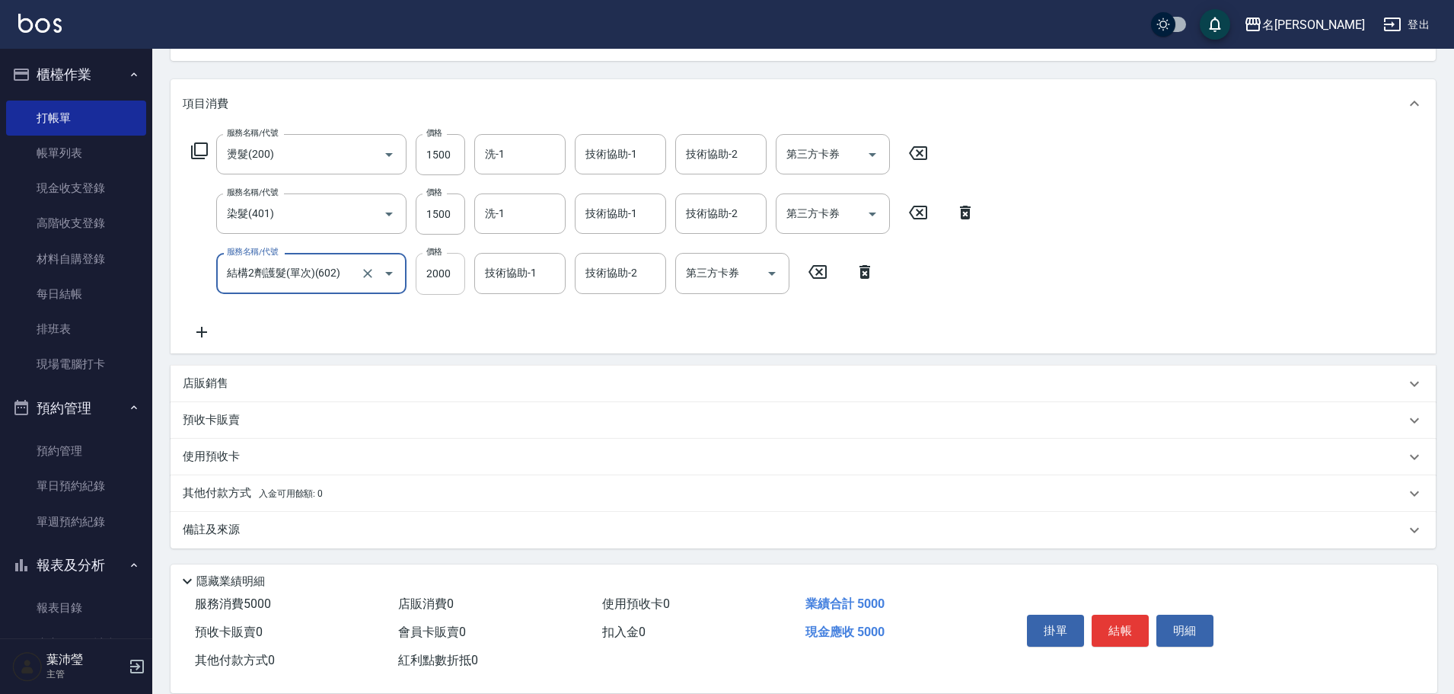
click at [439, 277] on input "2000" at bounding box center [440, 273] width 49 height 41
type input "1500"
click at [438, 158] on input "1500" at bounding box center [440, 154] width 49 height 41
drag, startPoint x: 439, startPoint y: 159, endPoint x: 418, endPoint y: 155, distance: 21.7
click at [418, 155] on input "1600" at bounding box center [440, 154] width 49 height 41
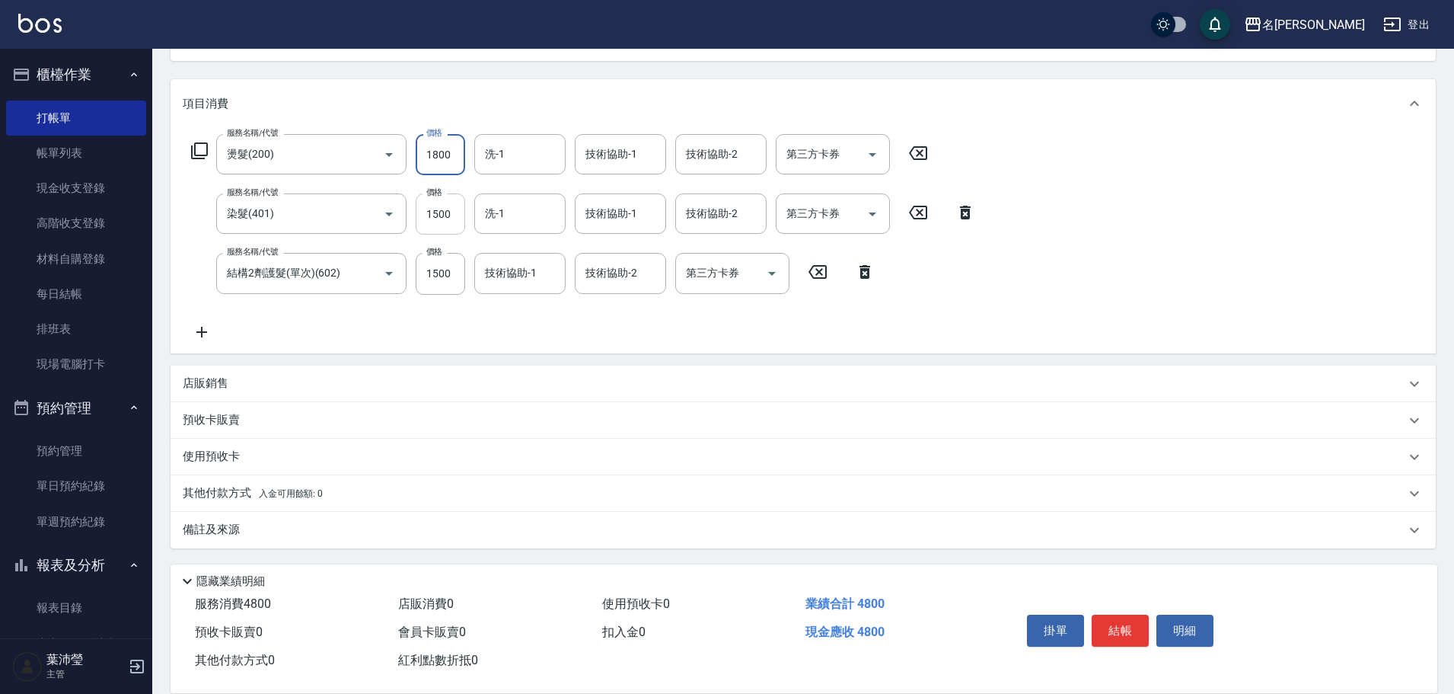
type input "1800"
click at [438, 217] on input "1500" at bounding box center [440, 213] width 49 height 41
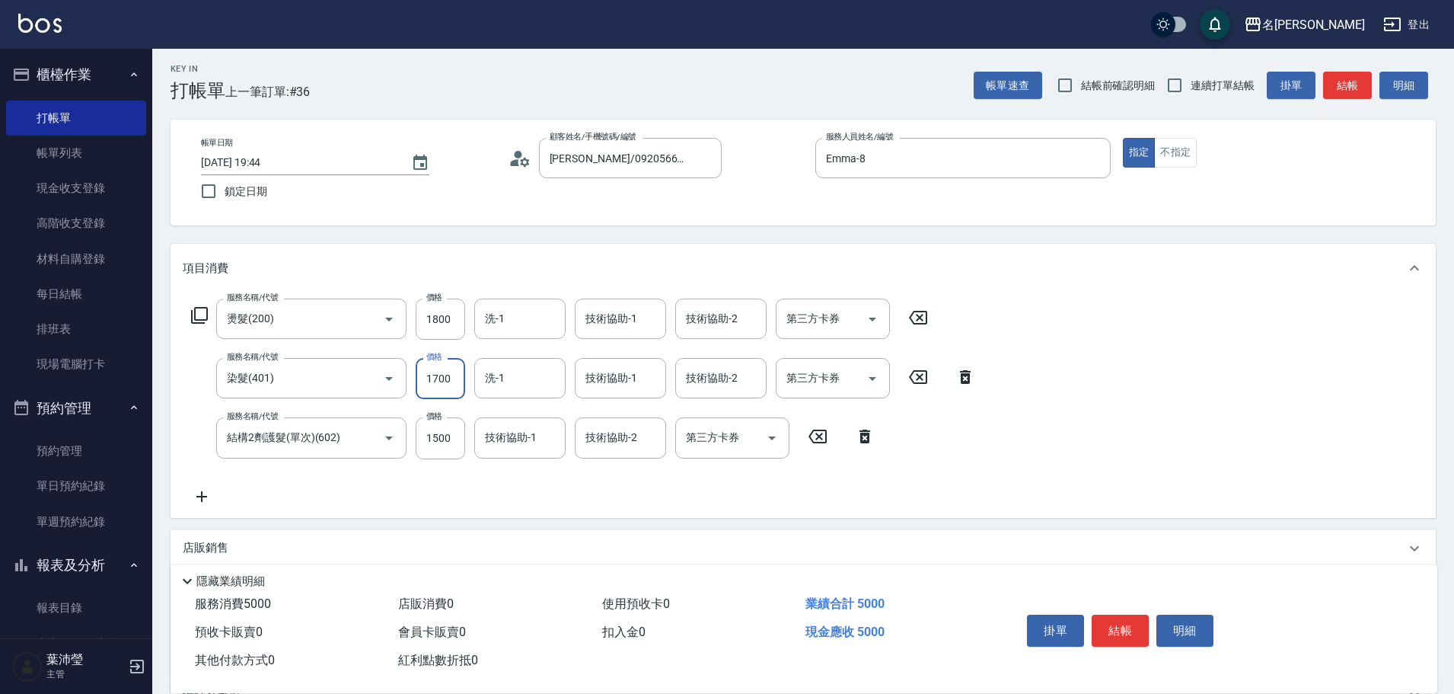
scroll to position [0, 0]
type input "1700"
click at [1121, 625] on button "結帳" at bounding box center [1120, 630] width 57 height 32
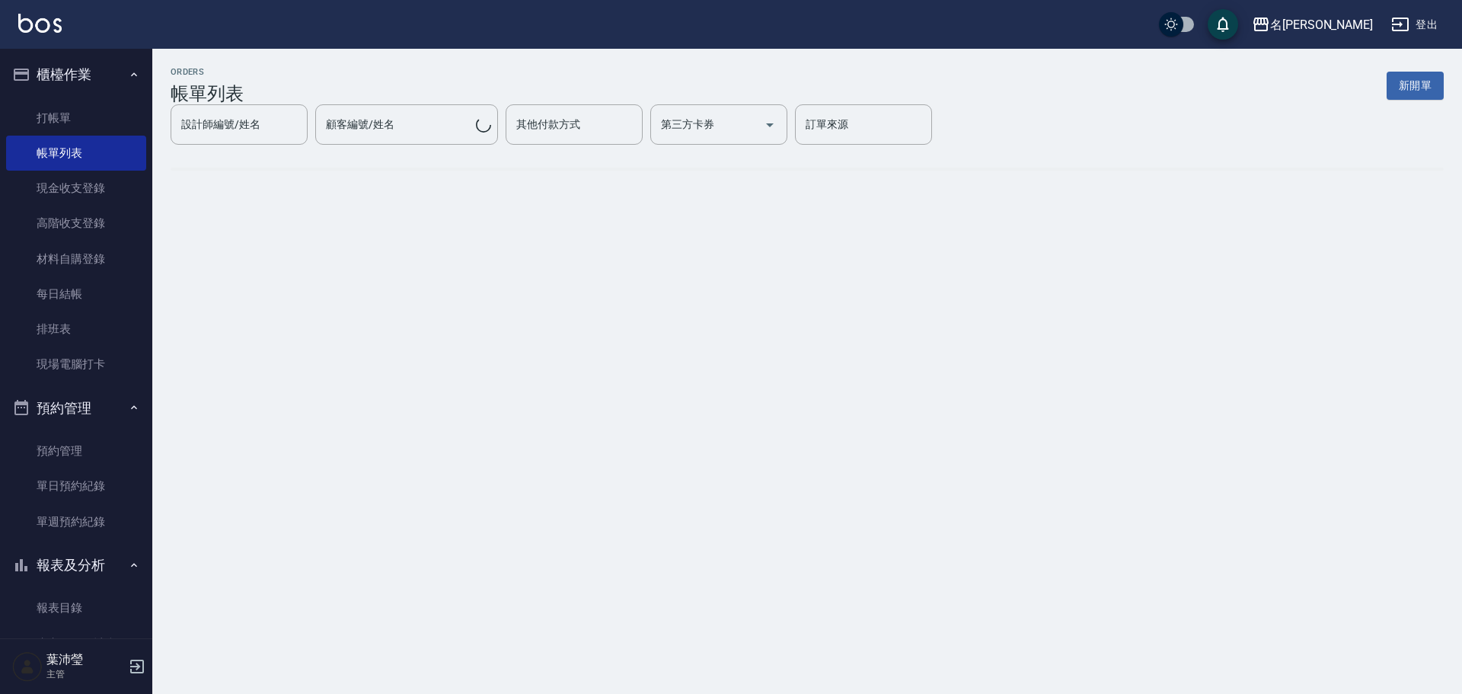
click at [1416, 88] on button "新開單" at bounding box center [1414, 86] width 57 height 28
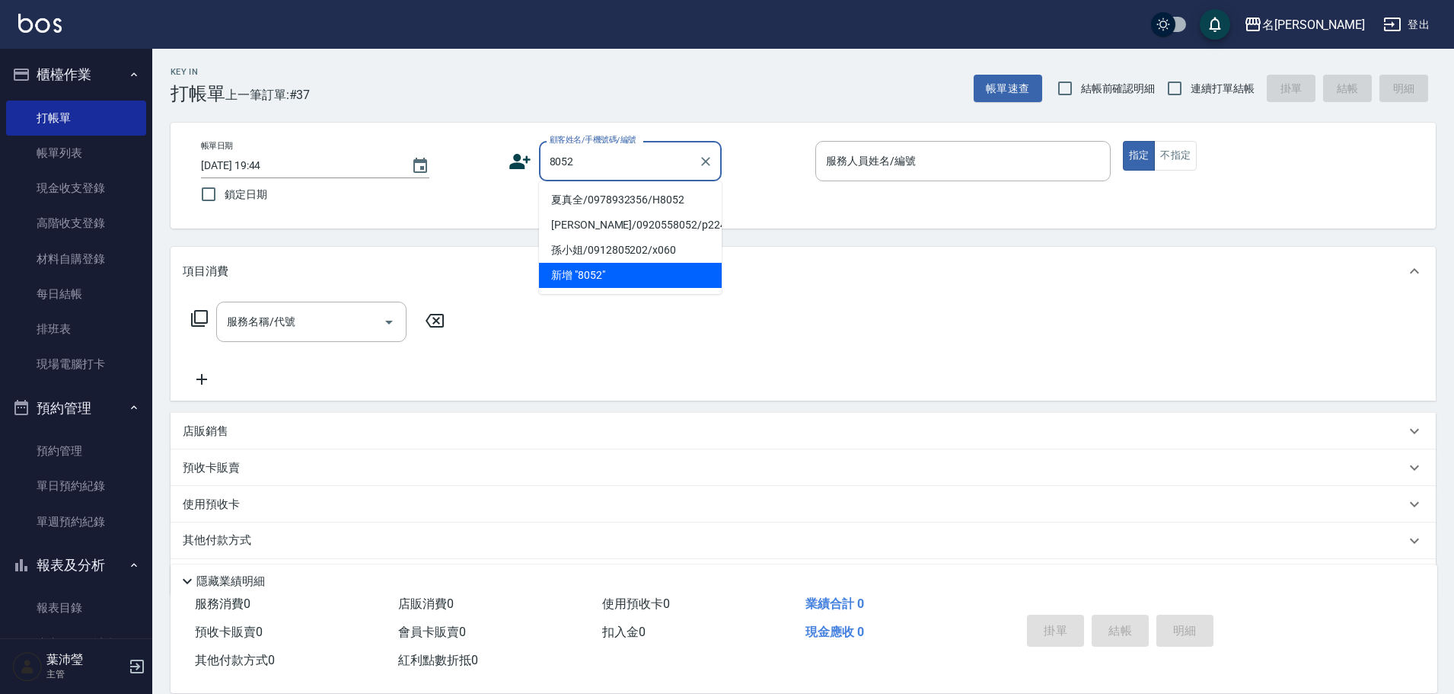
click at [605, 197] on li "夏真全/0978932356/H8052" at bounding box center [630, 199] width 183 height 25
type input "夏真全/0978932356/H8052"
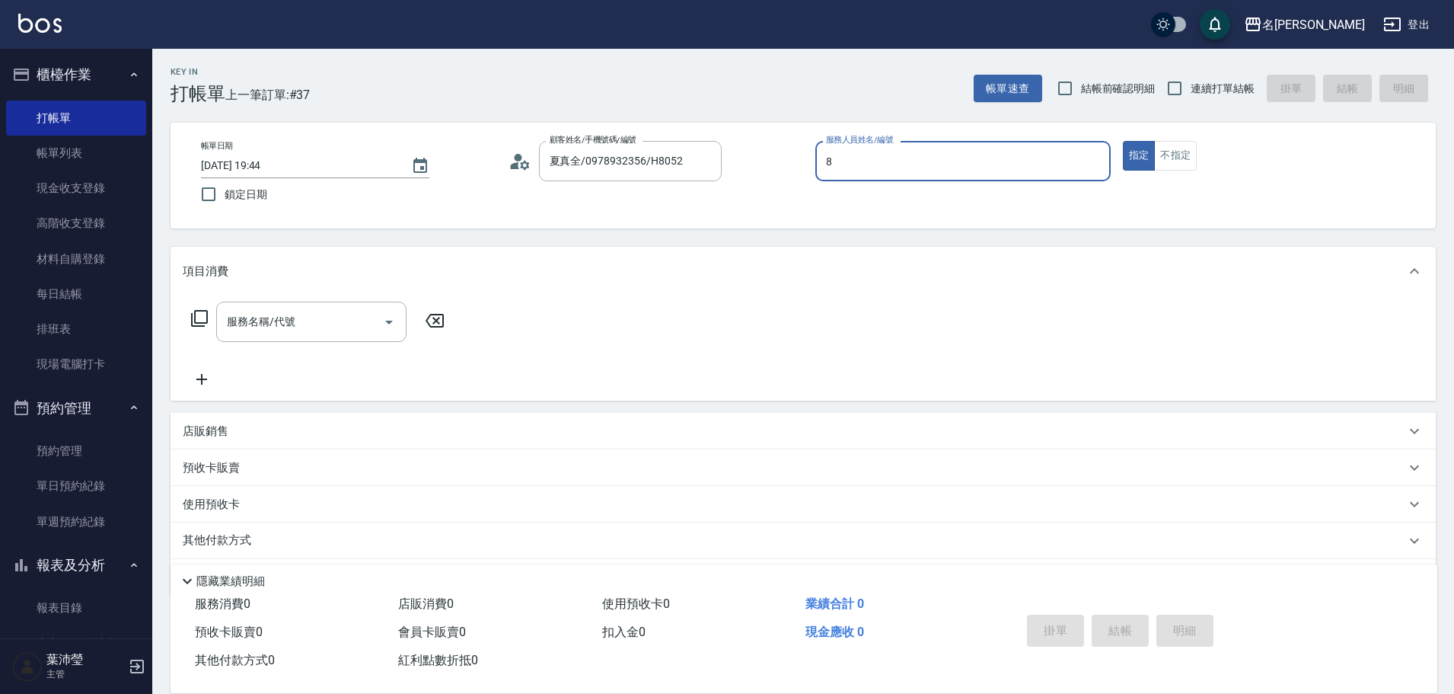
type input "Emma-8"
type button "true"
click at [323, 324] on input "服務名稱/代號" at bounding box center [300, 321] width 154 height 27
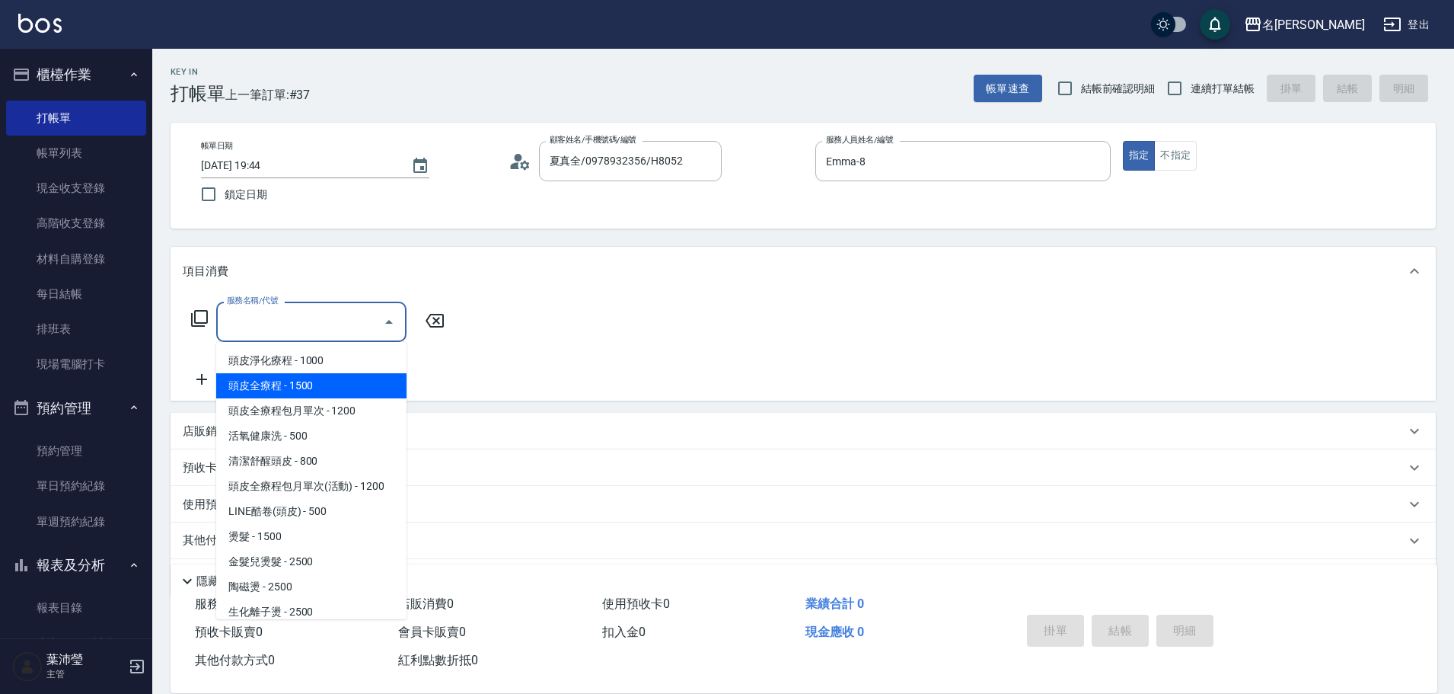
click at [353, 391] on span "頭皮全療程 - 1500" at bounding box center [311, 385] width 190 height 25
type input "頭皮全療程(102)"
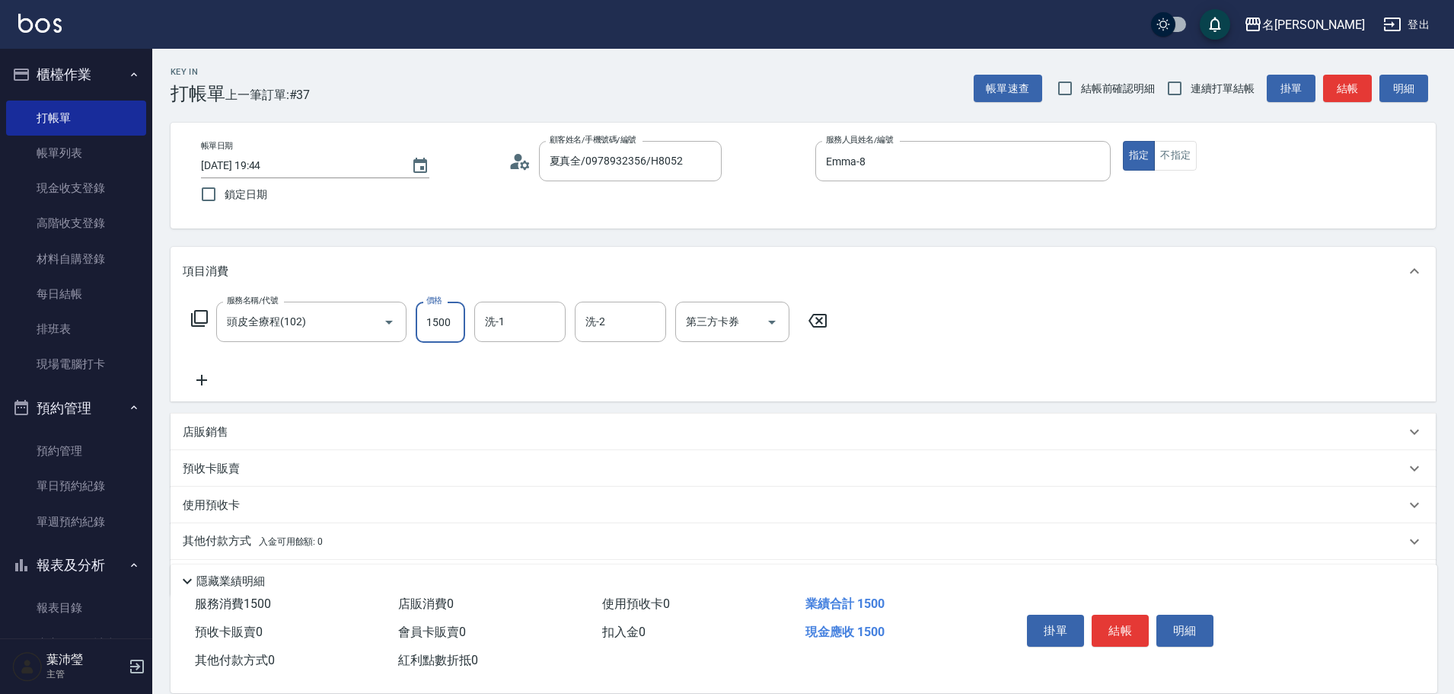
click at [428, 320] on input "1500" at bounding box center [440, 321] width 49 height 41
type input "1200"
type input "慈均-15"
type input "Emma-8"
click at [203, 376] on icon at bounding box center [202, 380] width 38 height 18
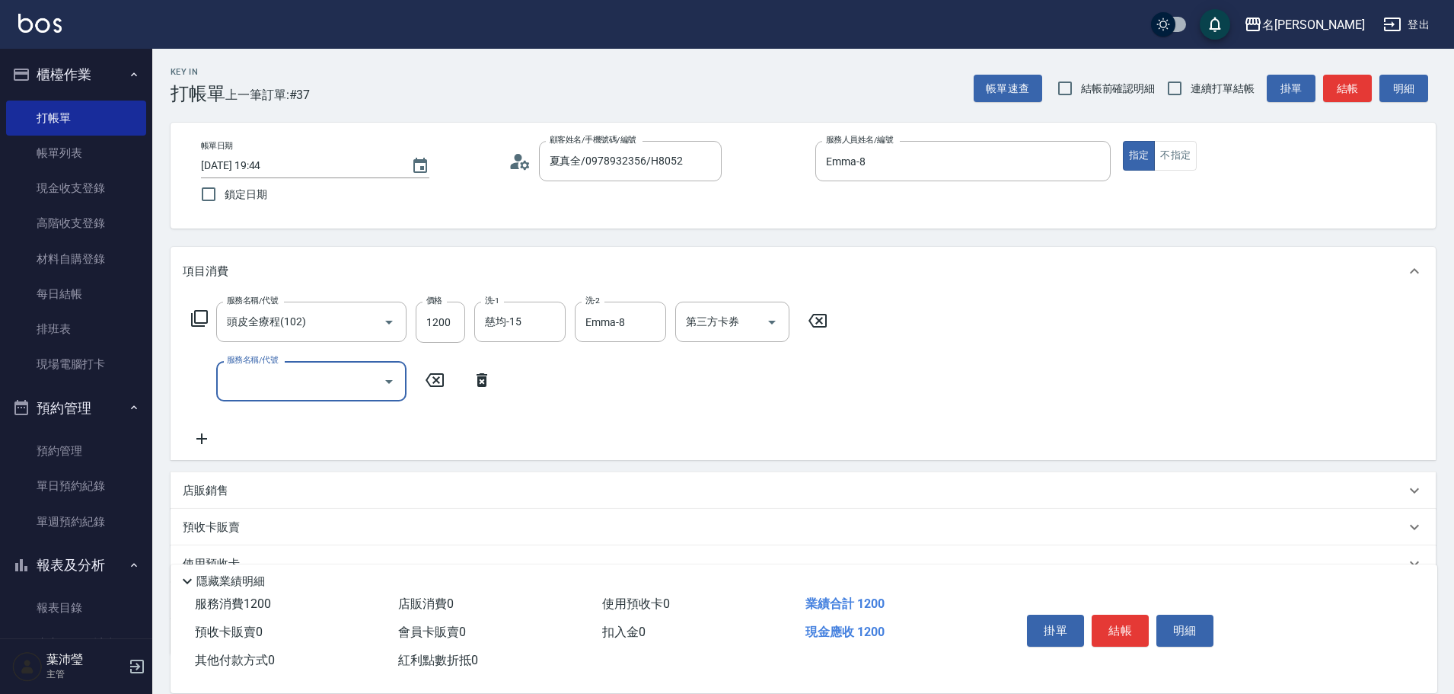
click at [267, 394] on input "服務名稱/代號" at bounding box center [300, 381] width 154 height 27
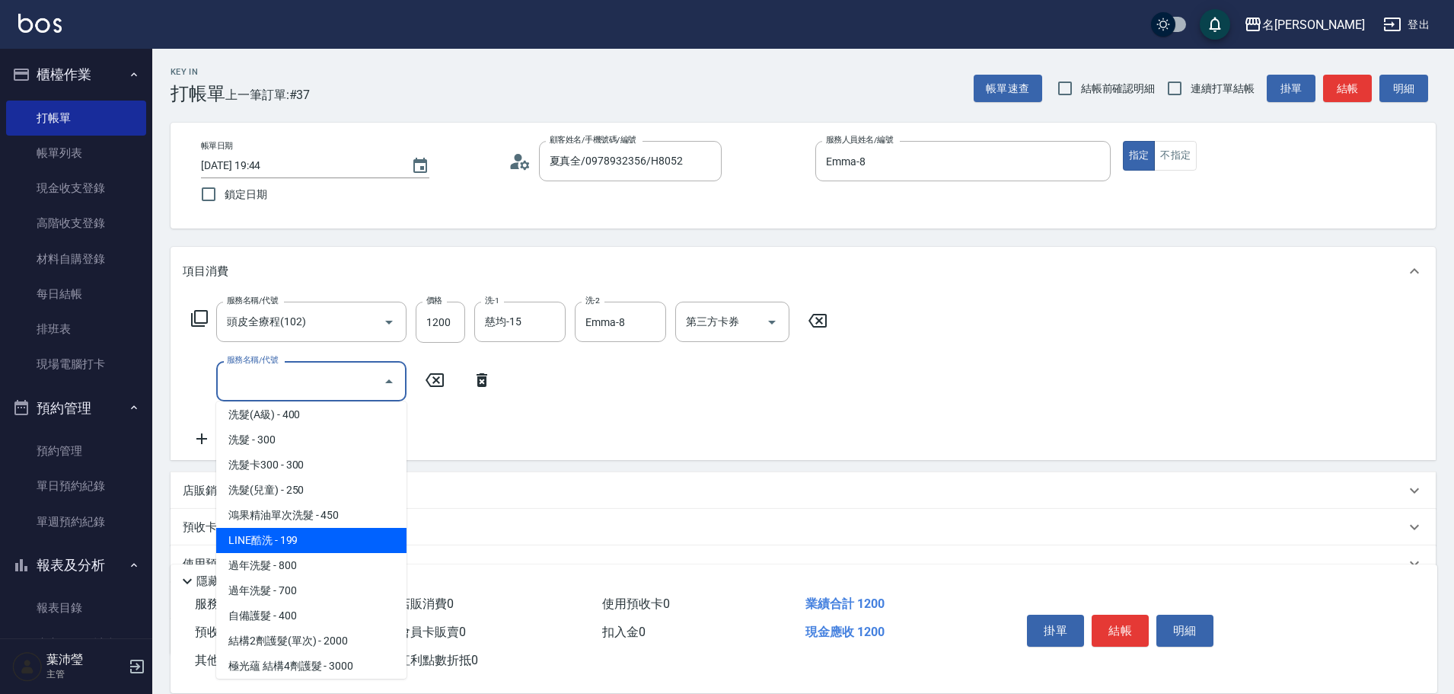
scroll to position [761, 0]
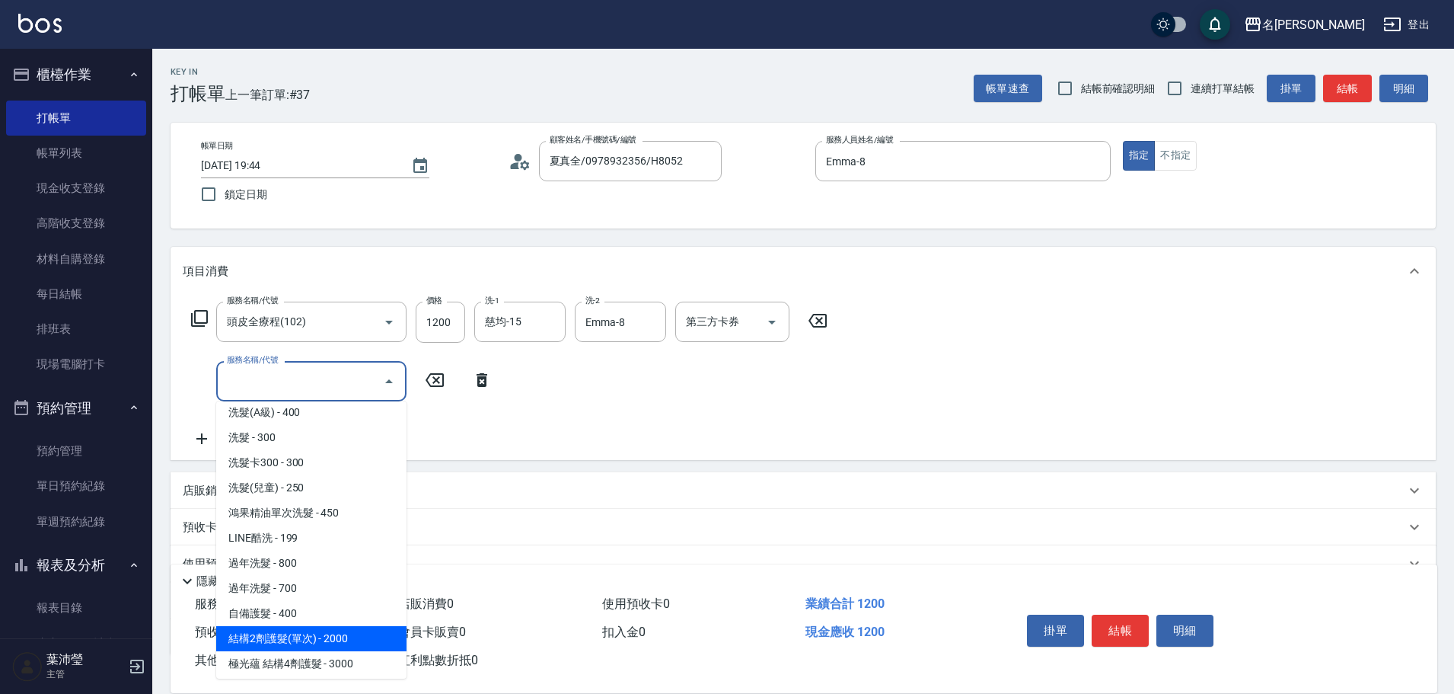
drag, startPoint x: 303, startPoint y: 637, endPoint x: 368, endPoint y: 551, distance: 107.6
click at [302, 638] on span "結構2劑護髮(單次) - 2000" at bounding box center [311, 638] width 190 height 25
type input "結構2劑護髮(單次)(602)"
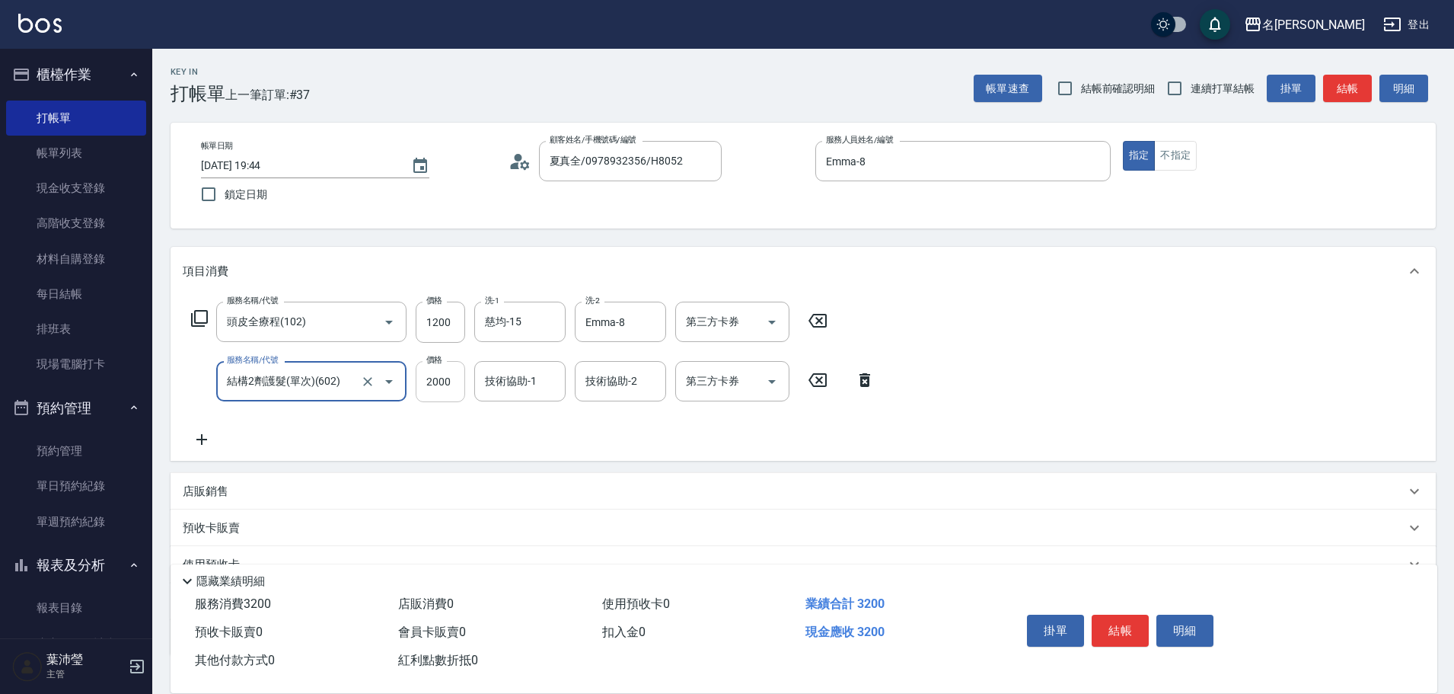
click at [421, 383] on input "2000" at bounding box center [440, 381] width 49 height 41
type input "1500"
click at [1130, 623] on button "結帳" at bounding box center [1120, 630] width 57 height 32
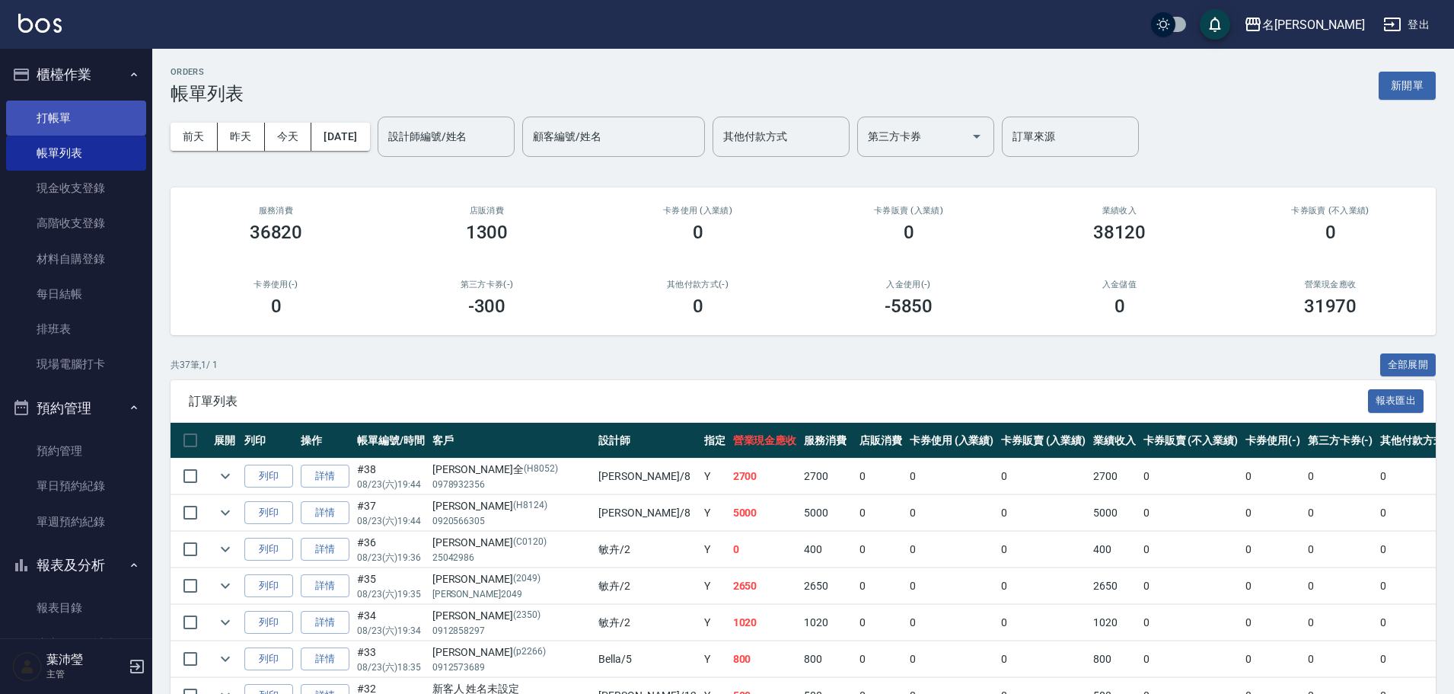
click at [107, 123] on link "打帳單" at bounding box center [76, 117] width 140 height 35
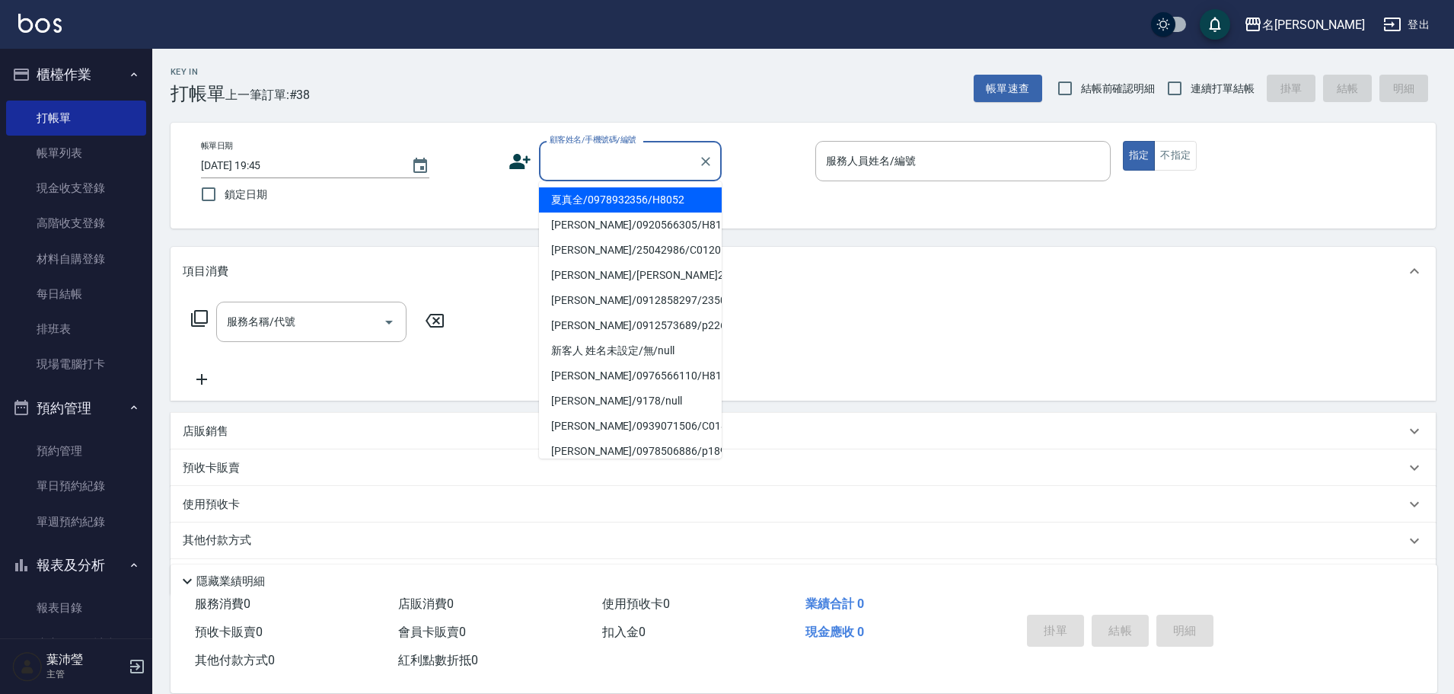
click at [623, 167] on input "顧客姓名/手機號碼/編號" at bounding box center [619, 161] width 146 height 27
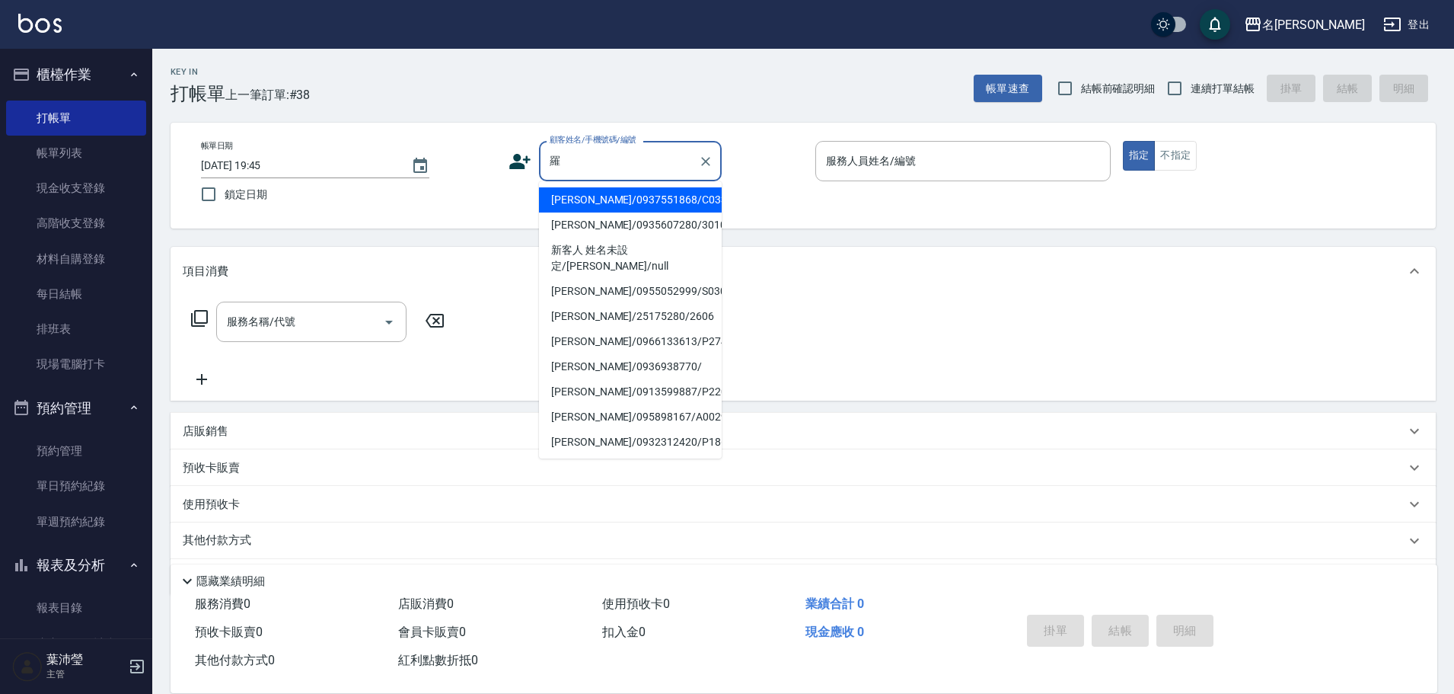
click at [614, 281] on li "[PERSON_NAME]/0955052999/S0304" at bounding box center [630, 291] width 183 height 25
type input "[PERSON_NAME]/0955052999/S0304"
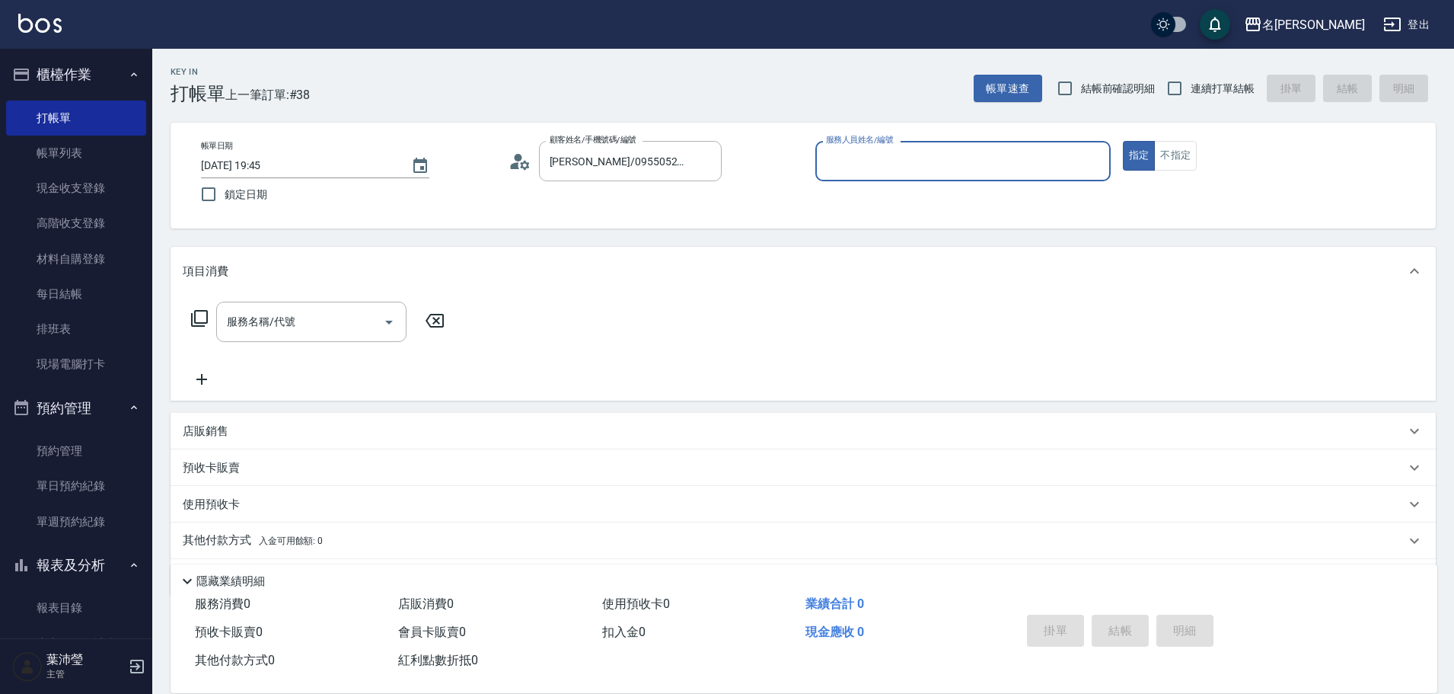
click at [882, 158] on input "服務人員姓名/編號" at bounding box center [963, 161] width 282 height 27
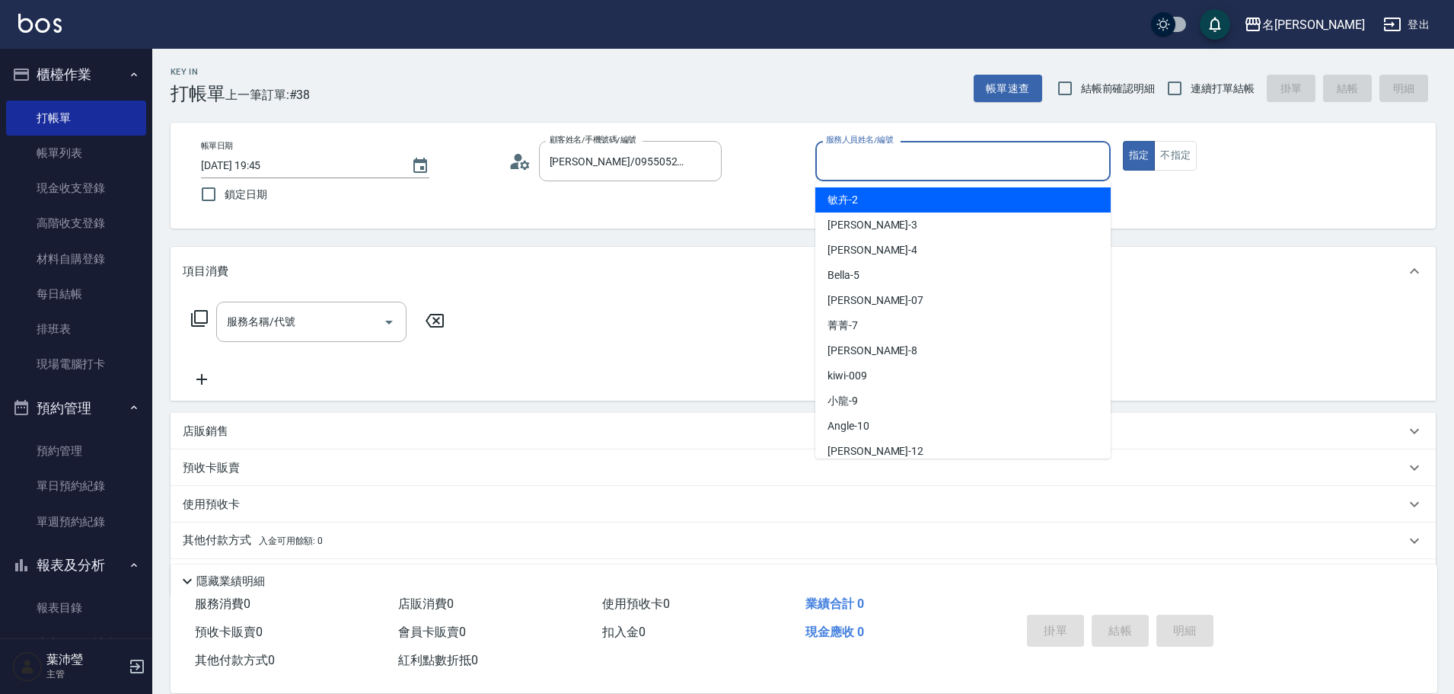
click at [850, 204] on span "敏卉 -2" at bounding box center [842, 200] width 30 height 16
type input "敏卉-2"
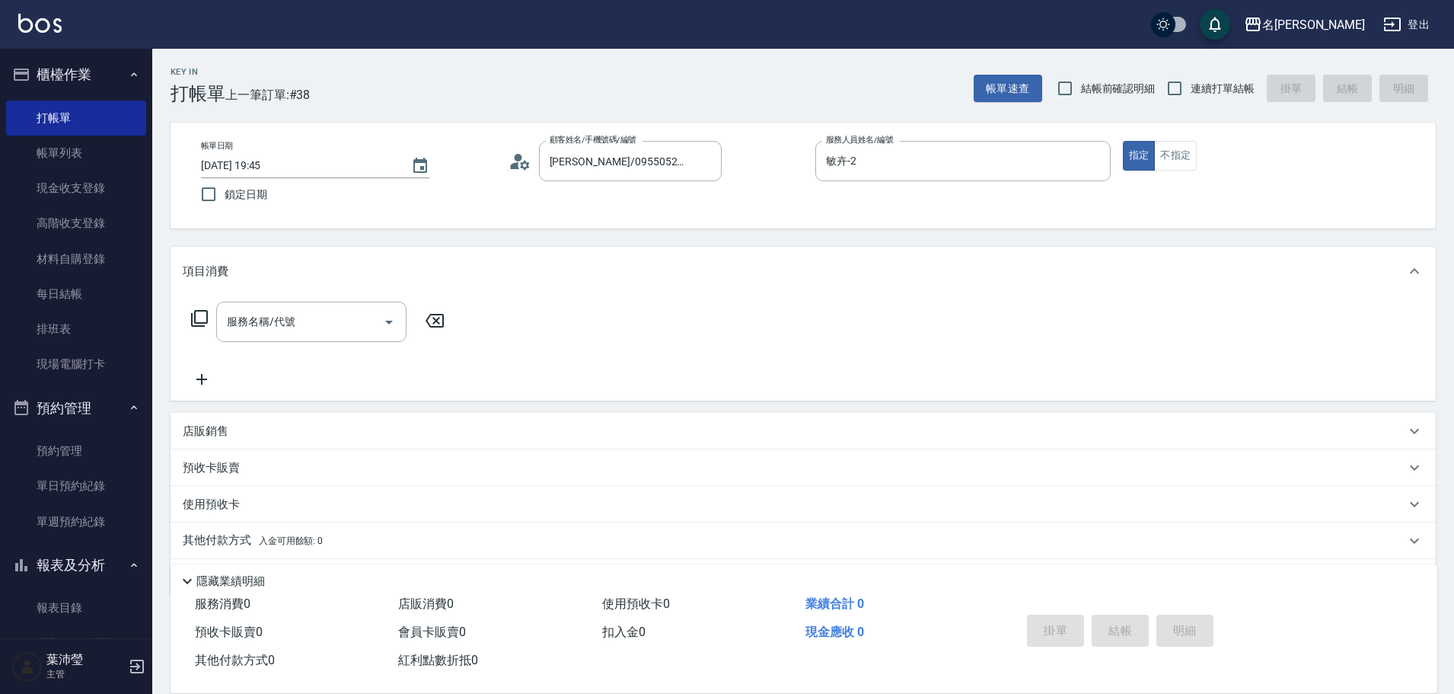
click at [202, 317] on icon at bounding box center [199, 318] width 18 height 18
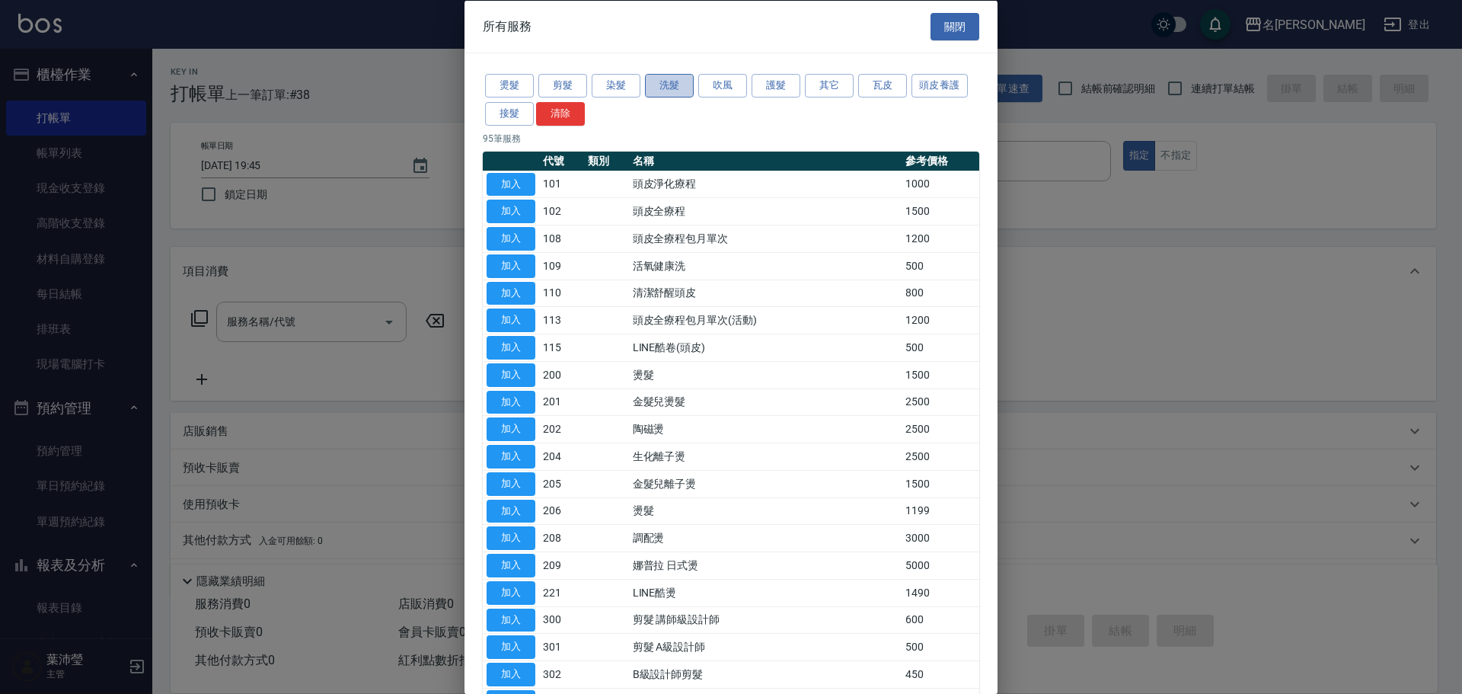
click at [654, 84] on button "洗髮" at bounding box center [669, 86] width 49 height 24
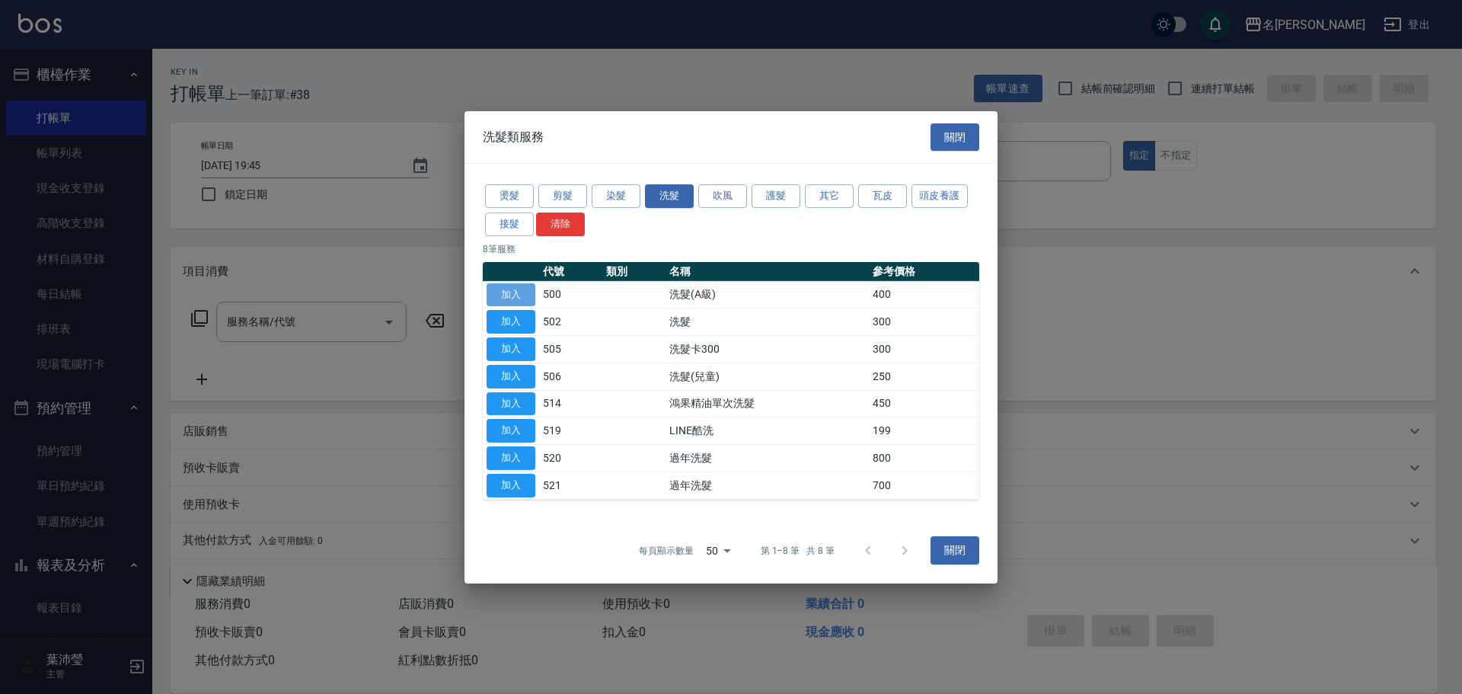
click at [509, 292] on button "加入" at bounding box center [510, 294] width 49 height 24
type input "洗髮(A級)(500)"
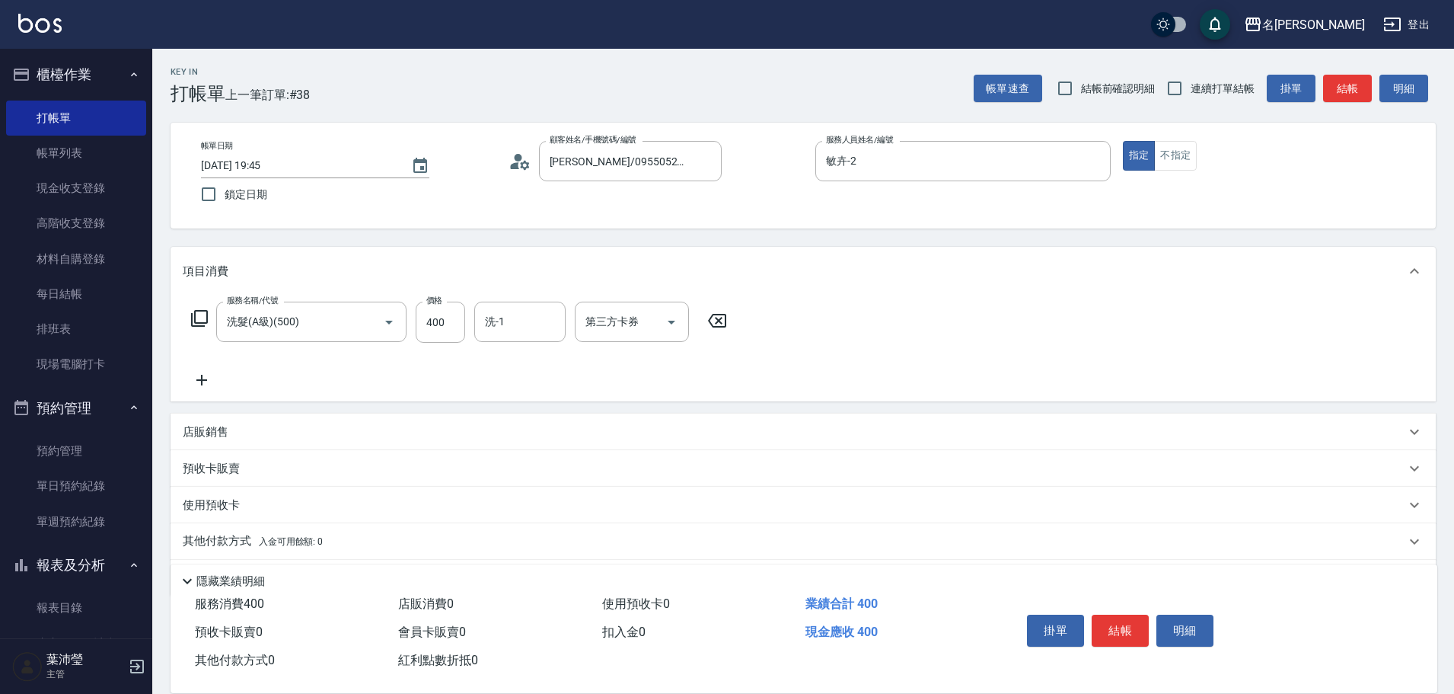
click at [205, 314] on icon at bounding box center [199, 318] width 18 height 18
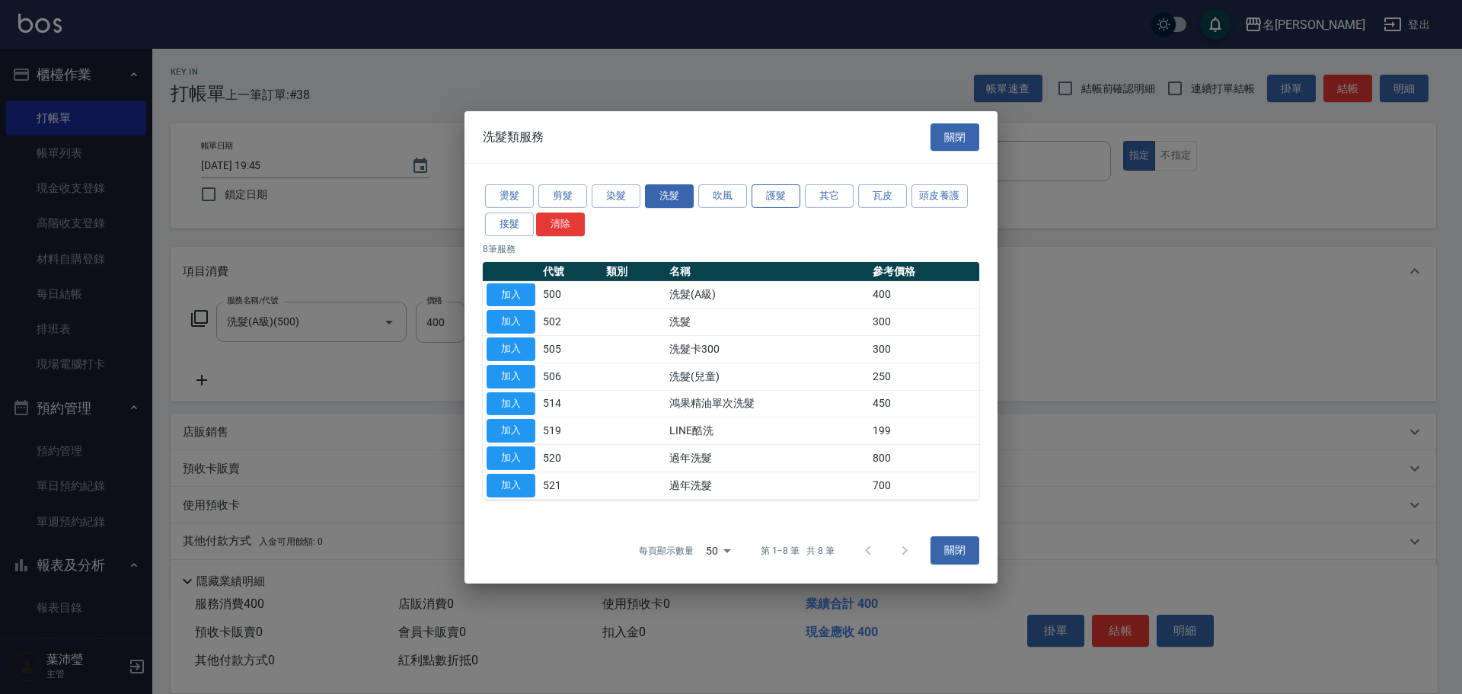
click at [761, 193] on button "護髮" at bounding box center [775, 196] width 49 height 24
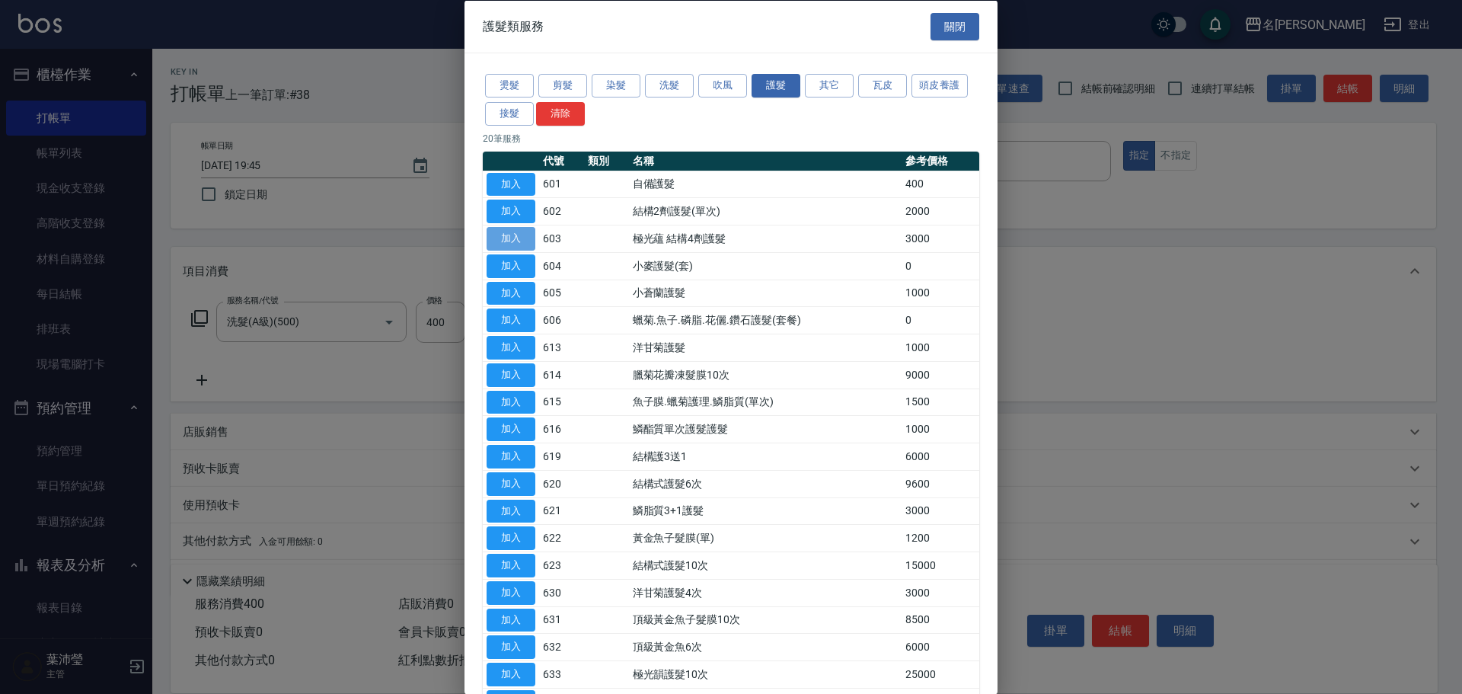
click at [501, 241] on button "加入" at bounding box center [510, 239] width 49 height 24
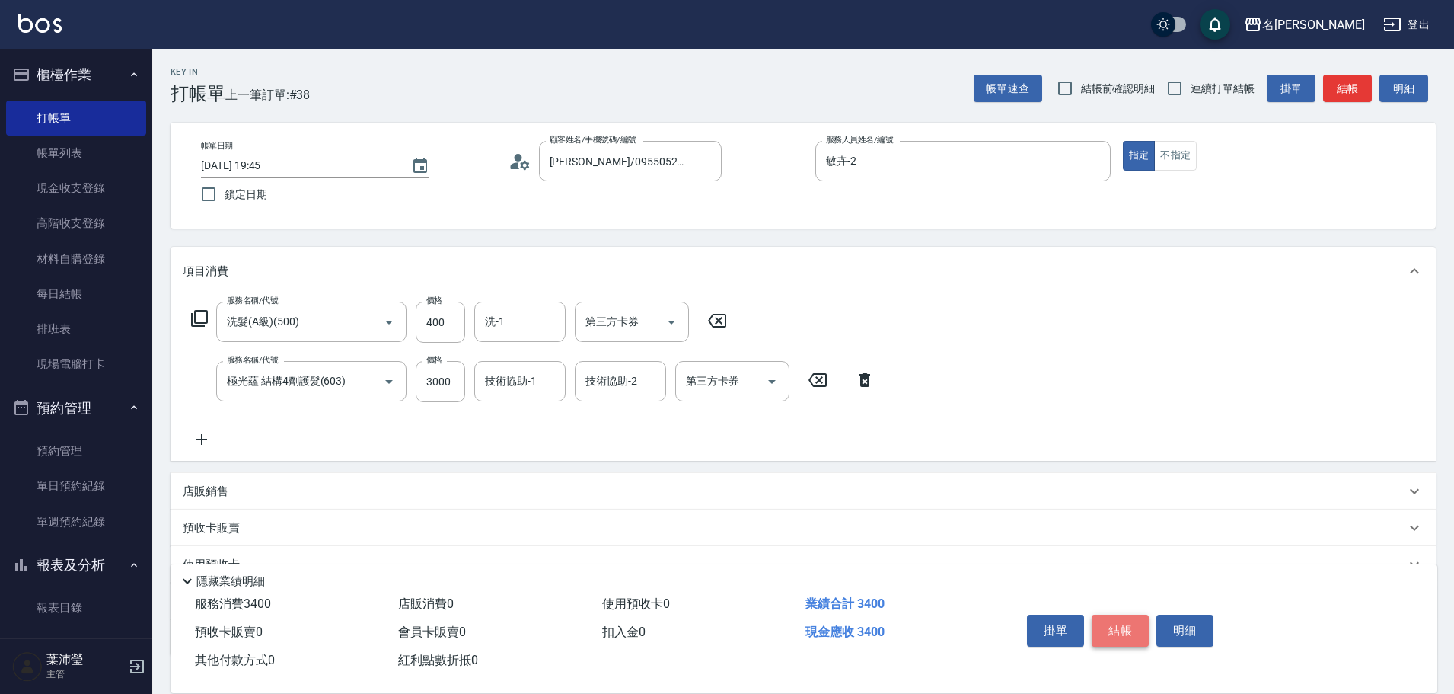
click at [1105, 617] on button "結帳" at bounding box center [1120, 630] width 57 height 32
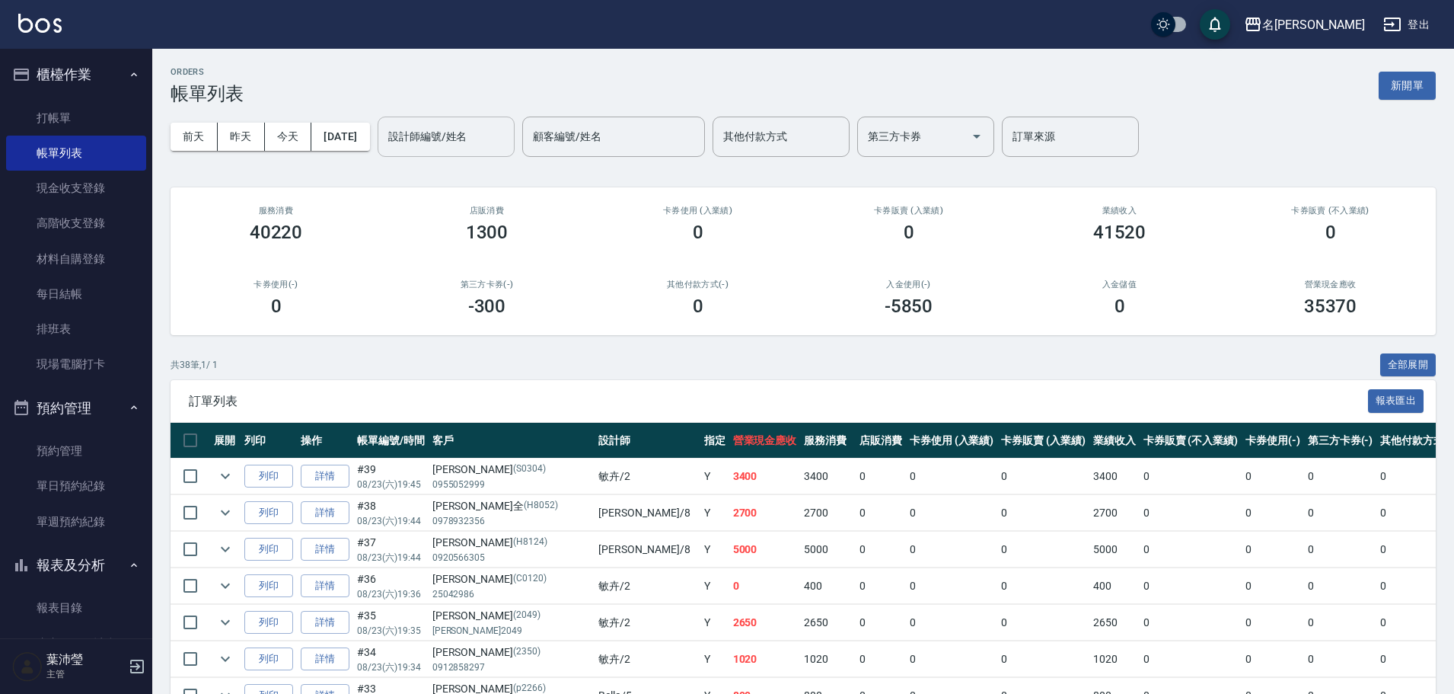
click at [493, 142] on input "設計師編號/姓名" at bounding box center [445, 136] width 123 height 27
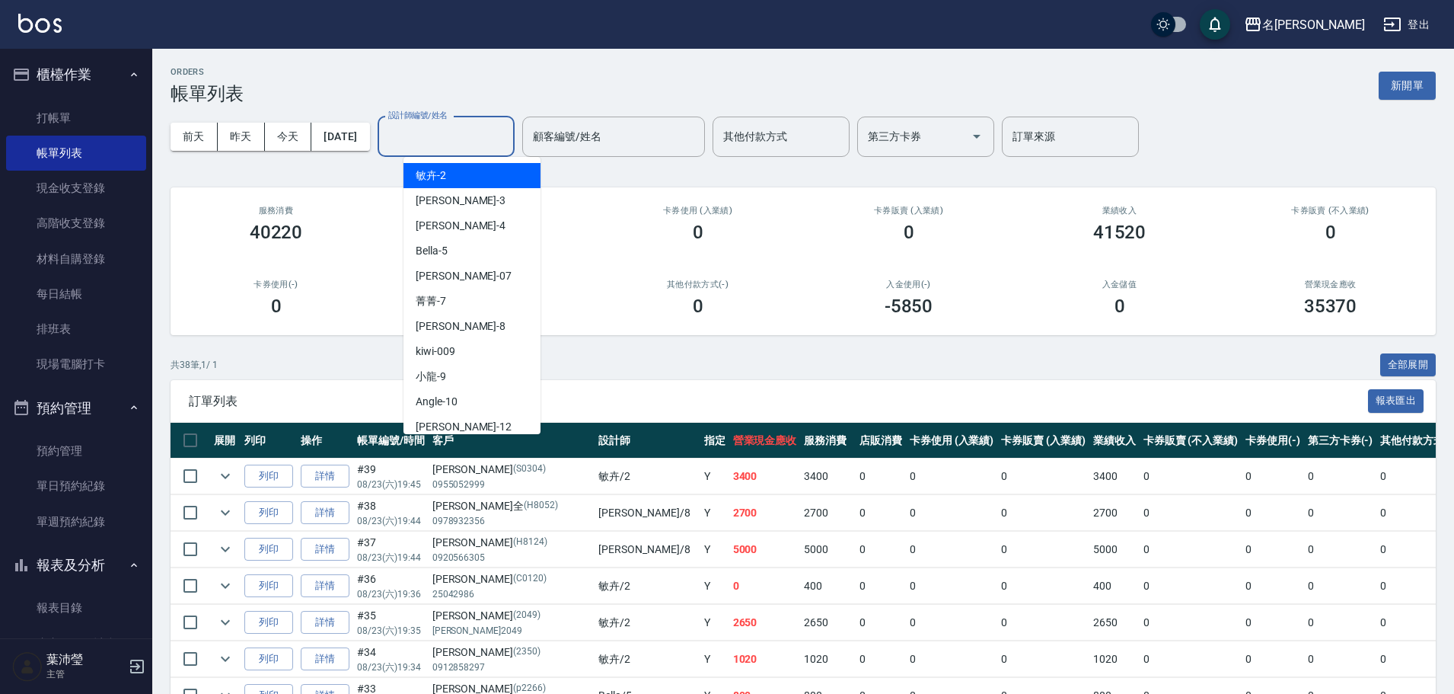
click at [483, 177] on div "敏卉 -2" at bounding box center [471, 175] width 137 height 25
type input "敏卉-2"
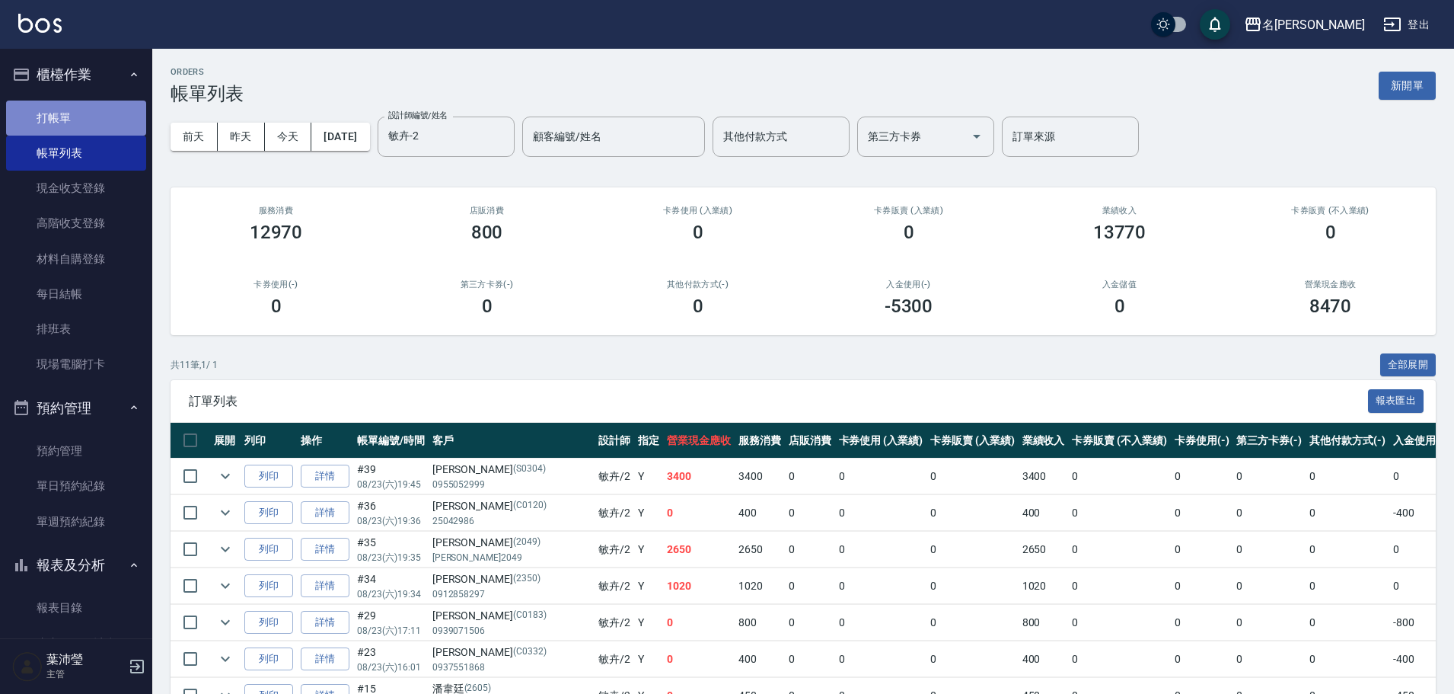
click at [101, 112] on link "打帳單" at bounding box center [76, 117] width 140 height 35
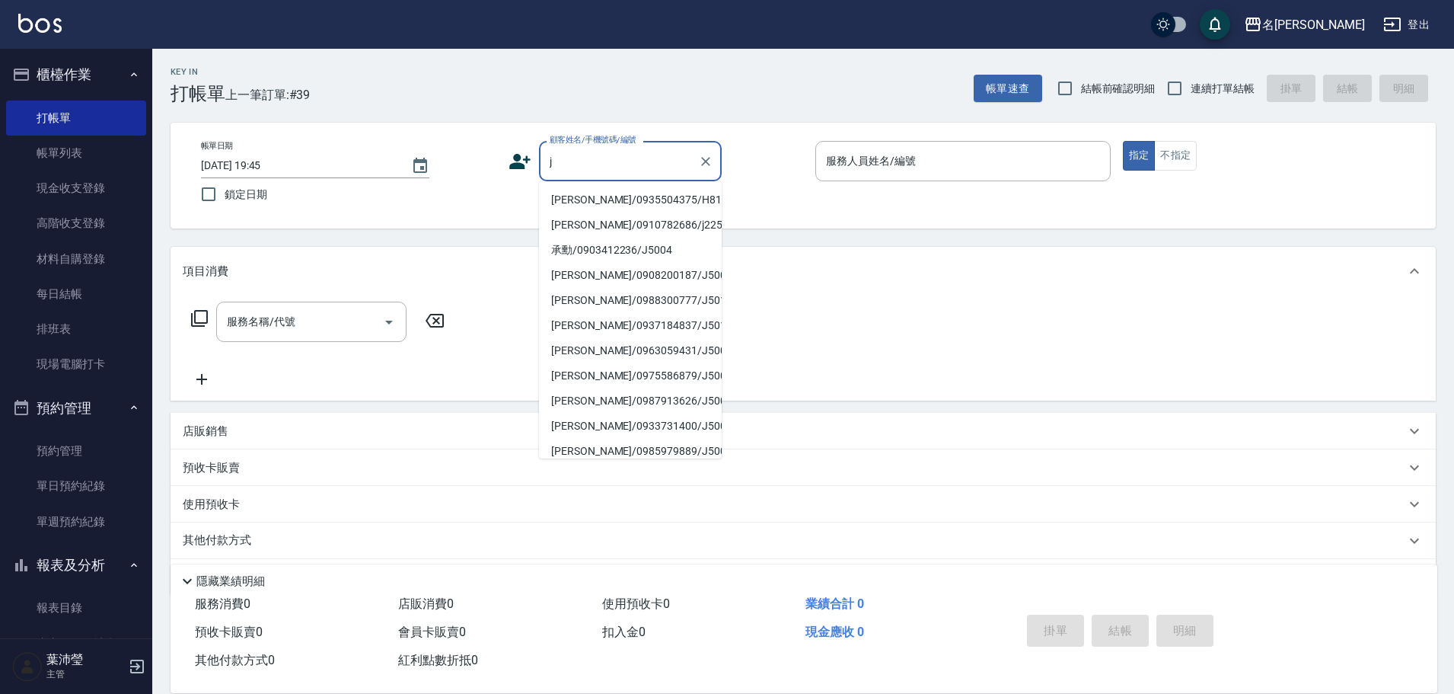
click at [608, 212] on li "[PERSON_NAME]/0935504375/H8123" at bounding box center [630, 199] width 183 height 25
type input "[PERSON_NAME]/0935504375/H8123"
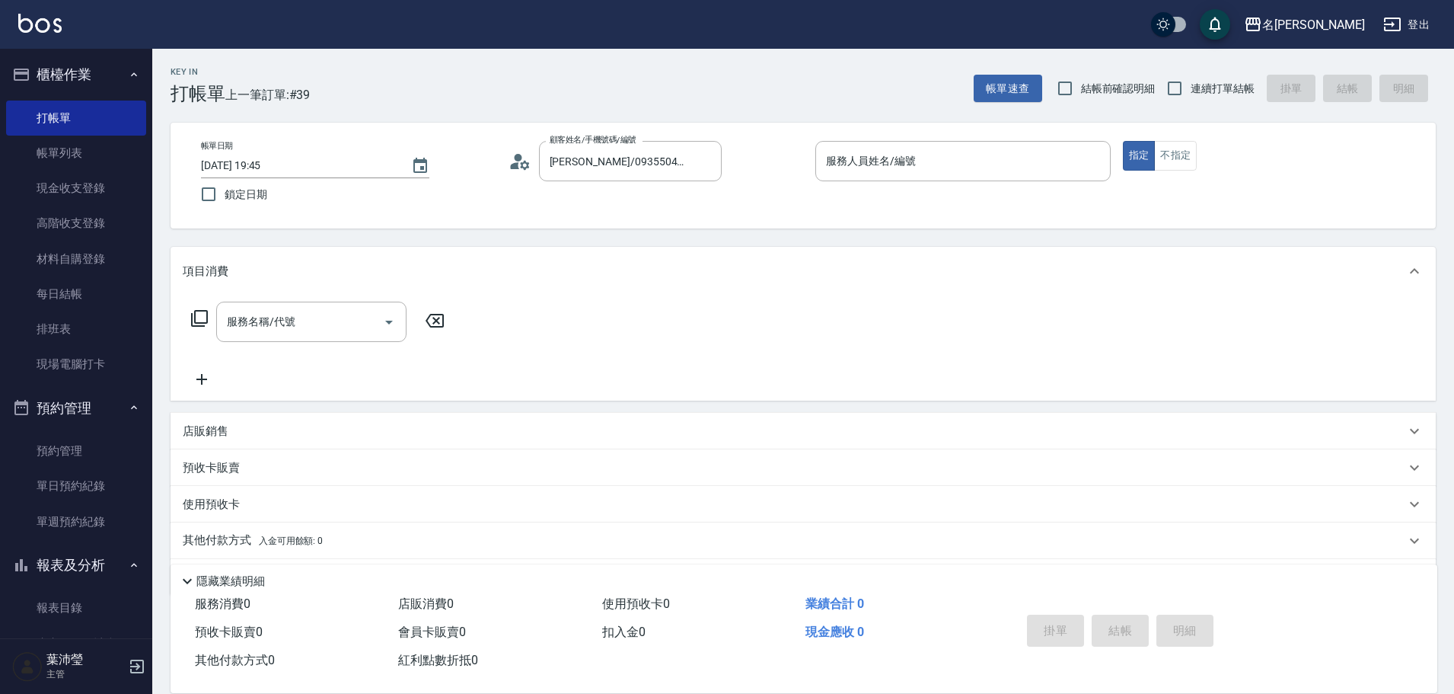
click at [882, 184] on p at bounding box center [962, 189] width 295 height 16
click at [878, 148] on div "服務人員姓名/編號 服務人員姓名/編號" at bounding box center [962, 161] width 295 height 40
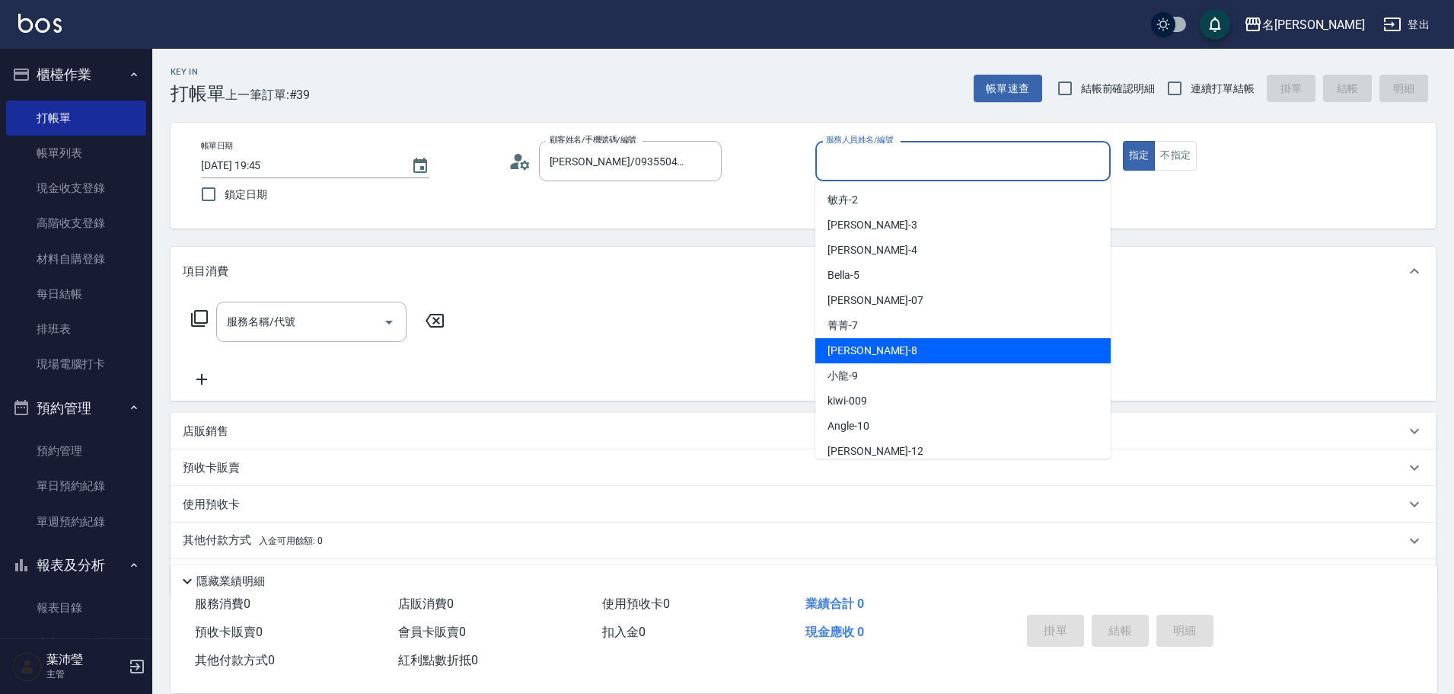
click at [858, 345] on span "Emma -8" at bounding box center [872, 351] width 90 height 16
type input "Emma-8"
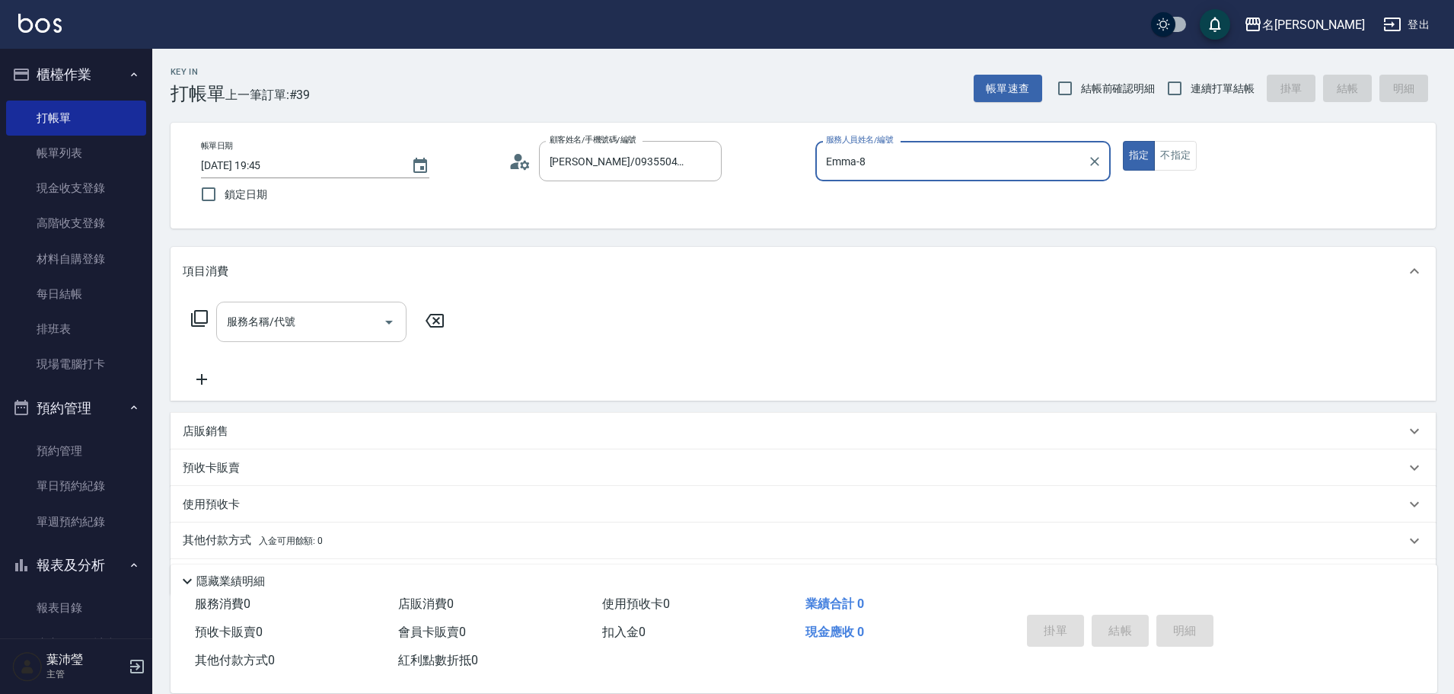
click at [289, 342] on div "服務名稱/代號" at bounding box center [311, 321] width 190 height 40
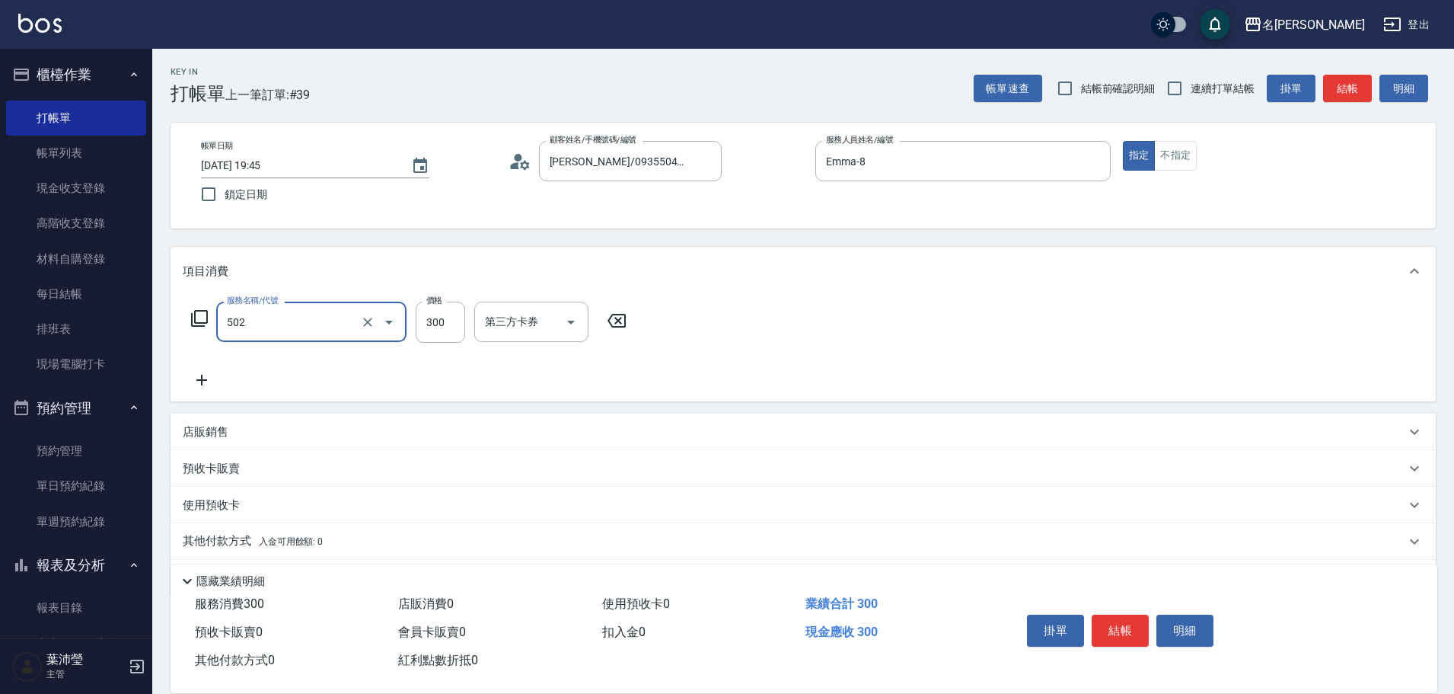
type input "洗髮(502)"
click at [1126, 636] on button "結帳" at bounding box center [1120, 630] width 57 height 32
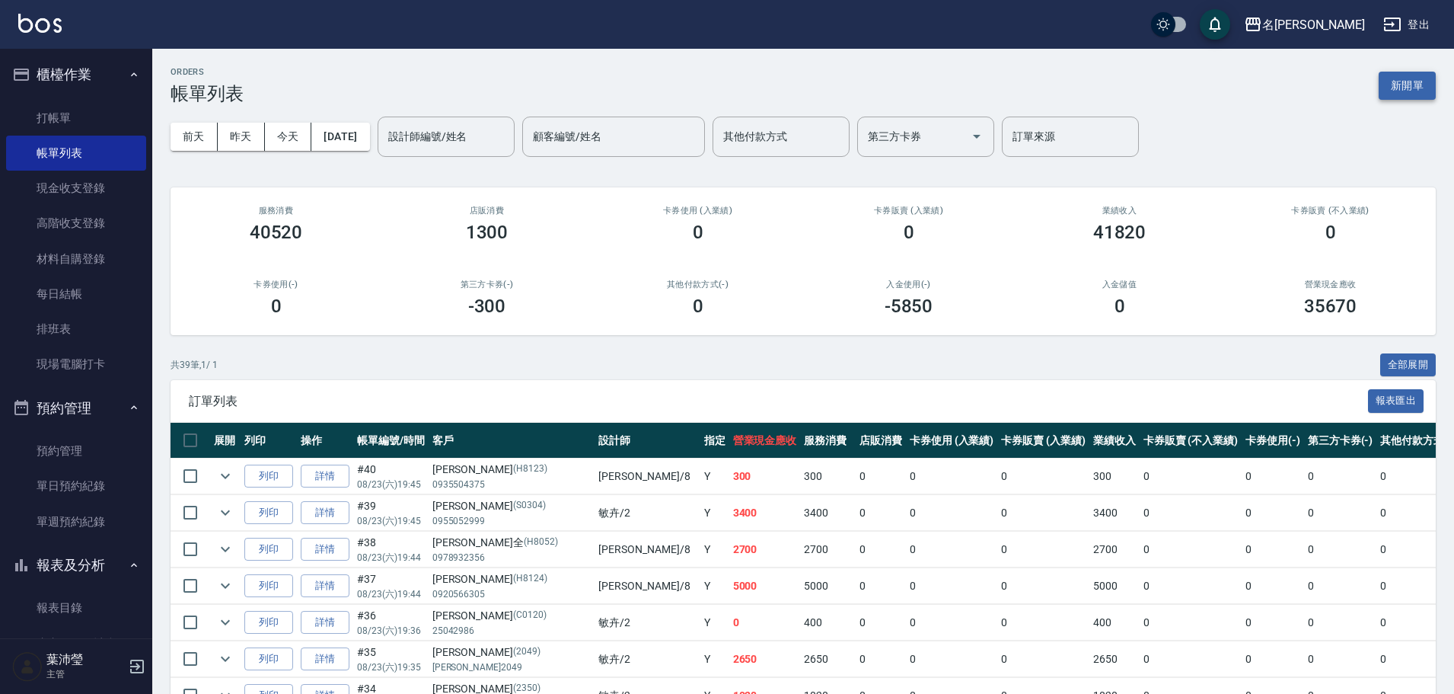
click at [1408, 84] on button "新開單" at bounding box center [1407, 86] width 57 height 28
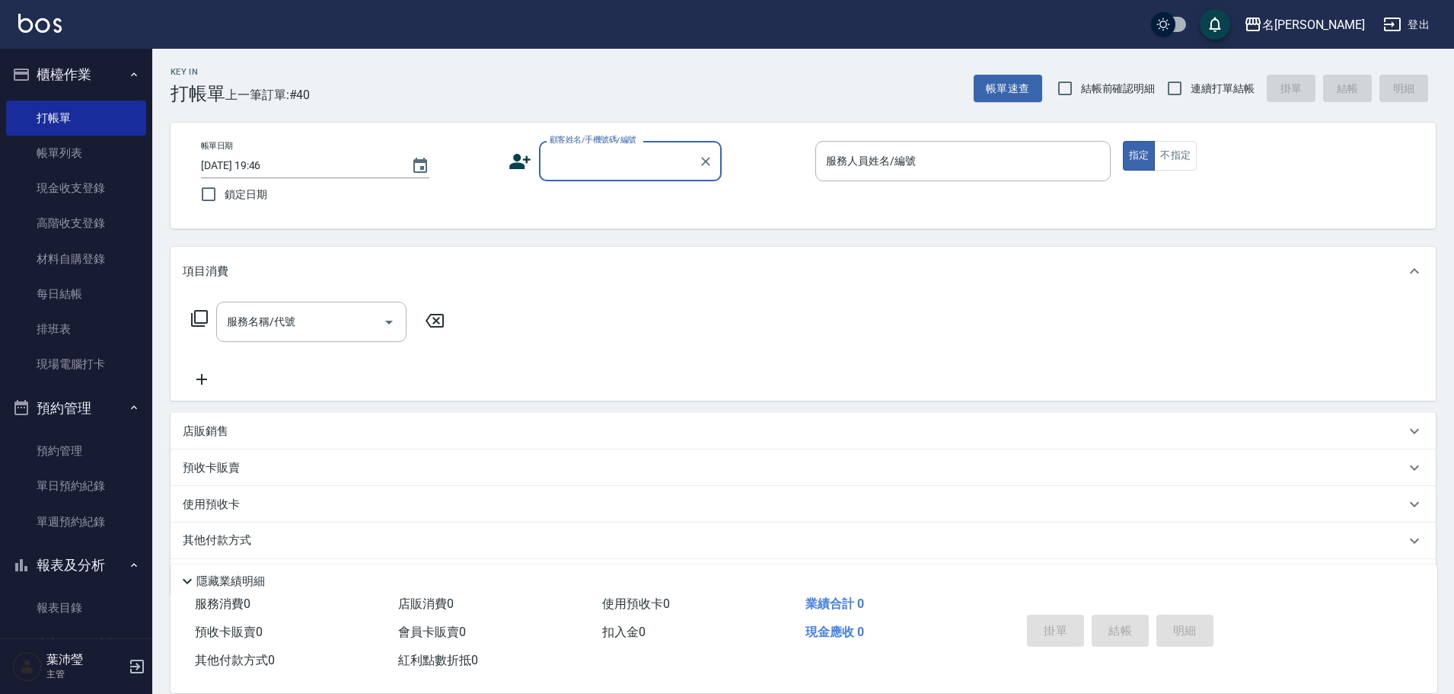
drag, startPoint x: 614, startPoint y: 162, endPoint x: 614, endPoint y: 172, distance: 9.9
click at [614, 163] on input "顧客姓名/手機號碼/編號" at bounding box center [619, 161] width 146 height 27
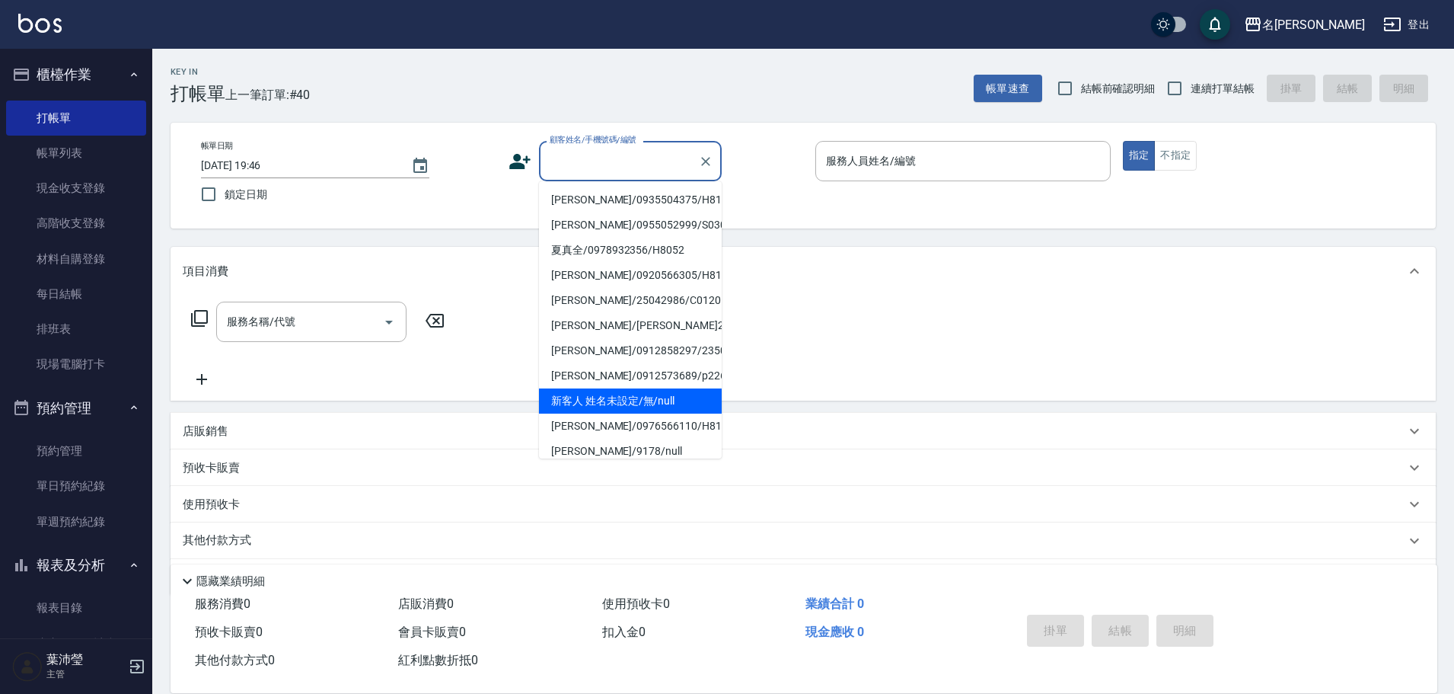
click at [635, 413] on li "新客人 姓名未設定/無/null" at bounding box center [630, 400] width 183 height 25
type input "新客人 姓名未設定/無/null"
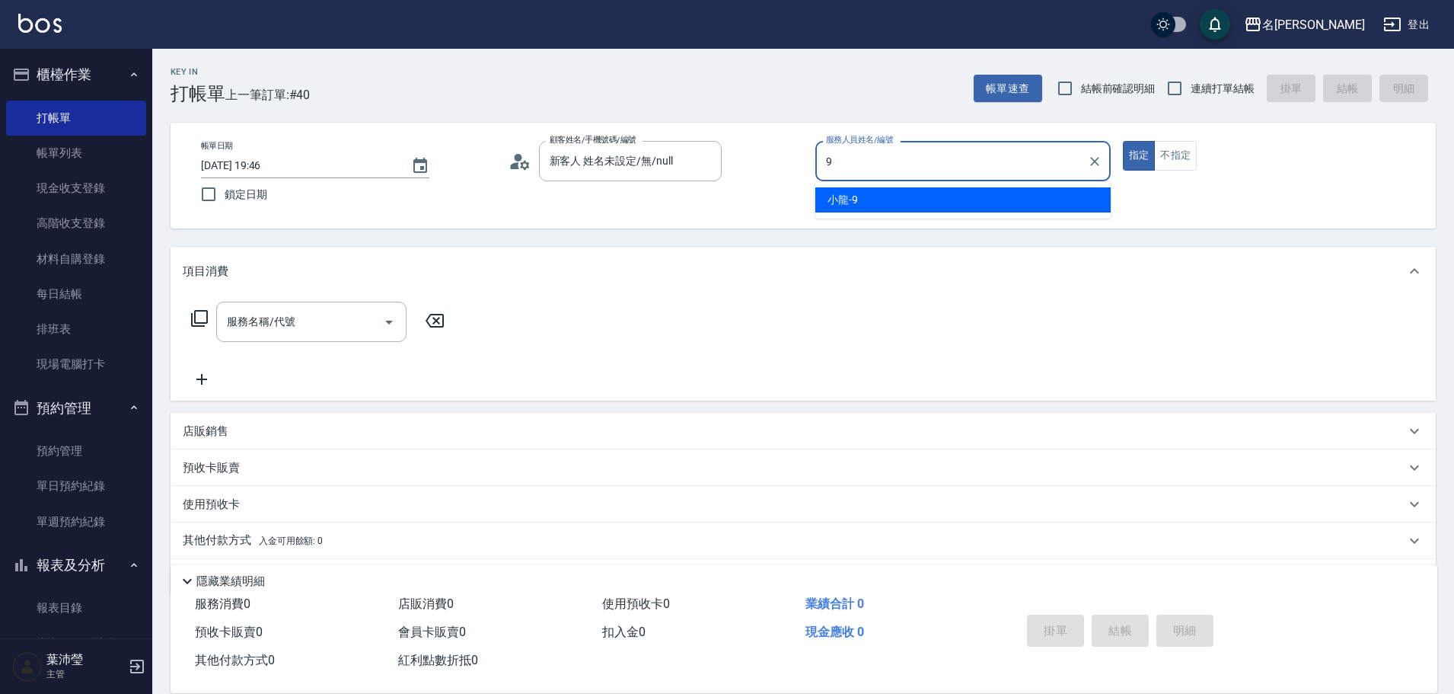
drag, startPoint x: 826, startPoint y: 163, endPoint x: 812, endPoint y: 164, distance: 13.7
click at [812, 164] on div "帳單日期 [DATE] 19:46 鎖定日期 顧客姓名/手機號碼/編號 新客人 姓名未設定/無/null 顧客姓名/手機號碼/編號 服務人員姓名/編號 9 服…" at bounding box center [803, 175] width 1229 height 69
type input "Emma-8"
type button "true"
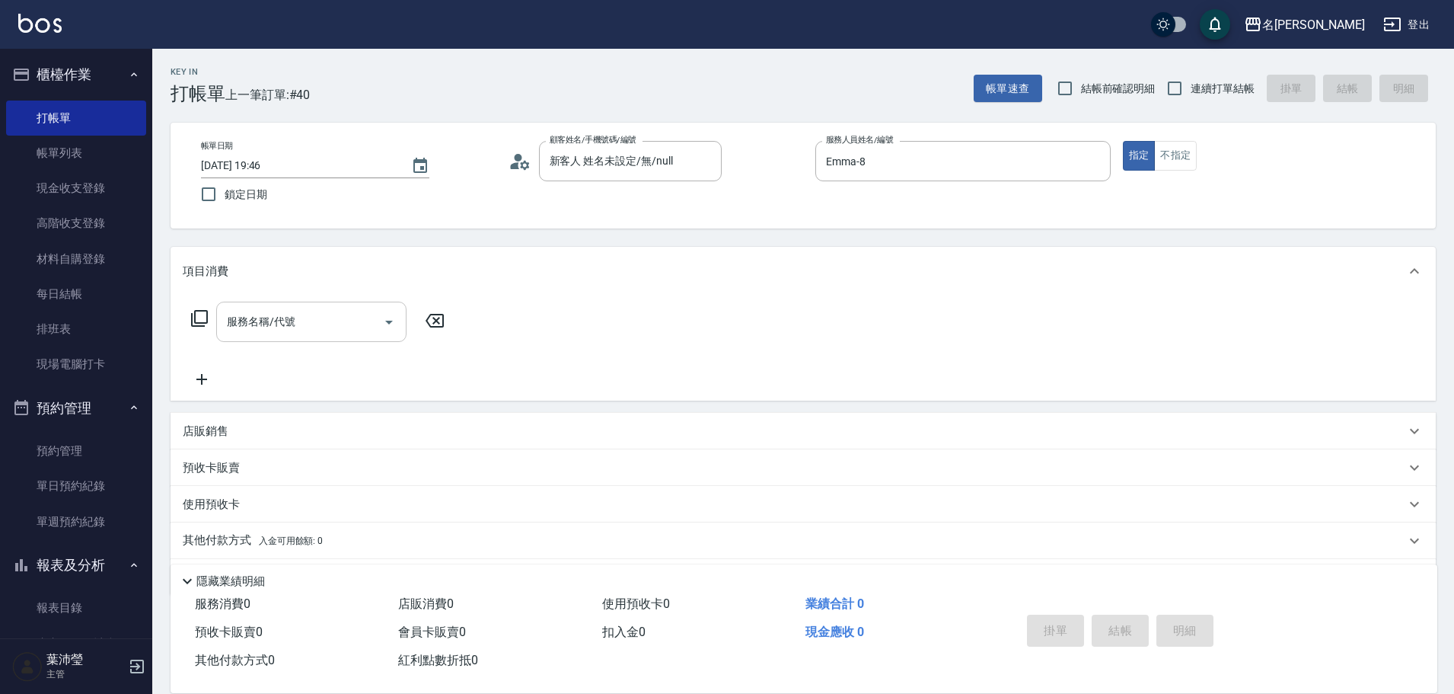
click at [327, 330] on input "服務名稱/代號" at bounding box center [300, 321] width 154 height 27
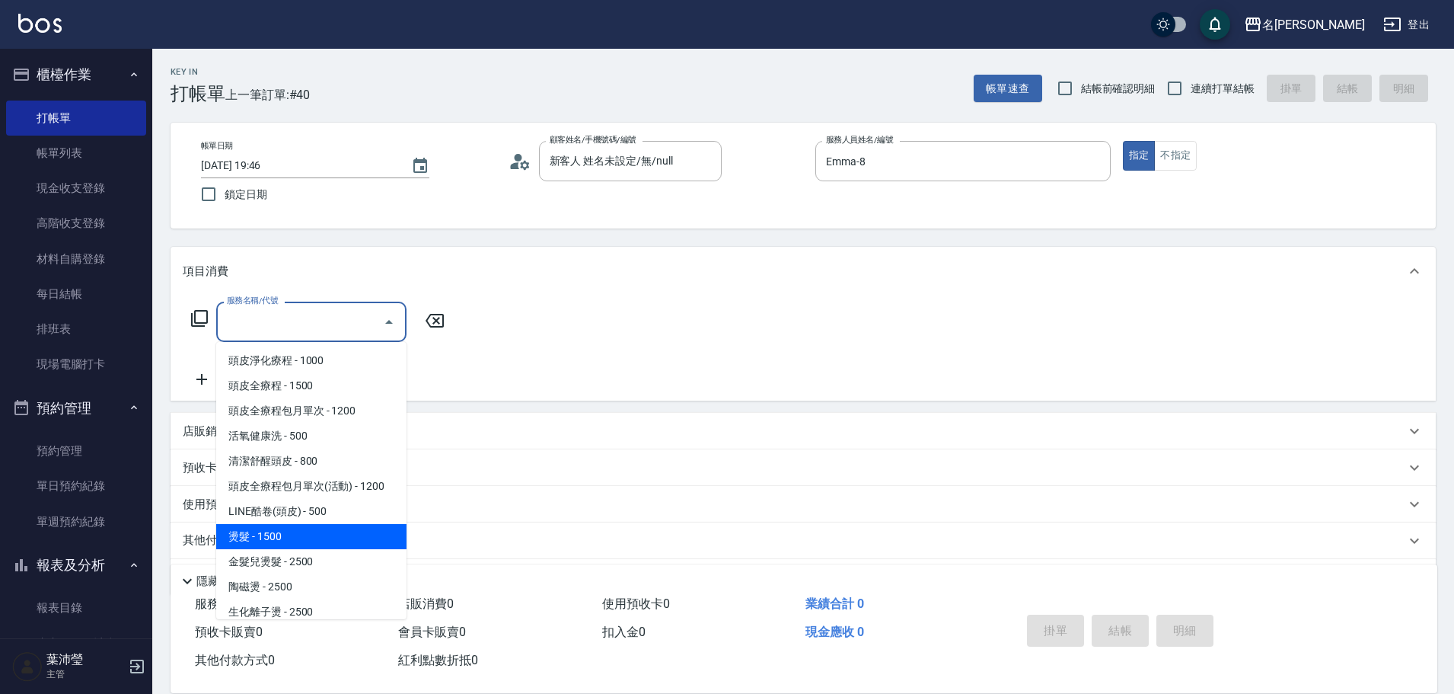
click at [291, 546] on span "燙髮 - 1500" at bounding box center [311, 536] width 190 height 25
type input "燙髮(200)"
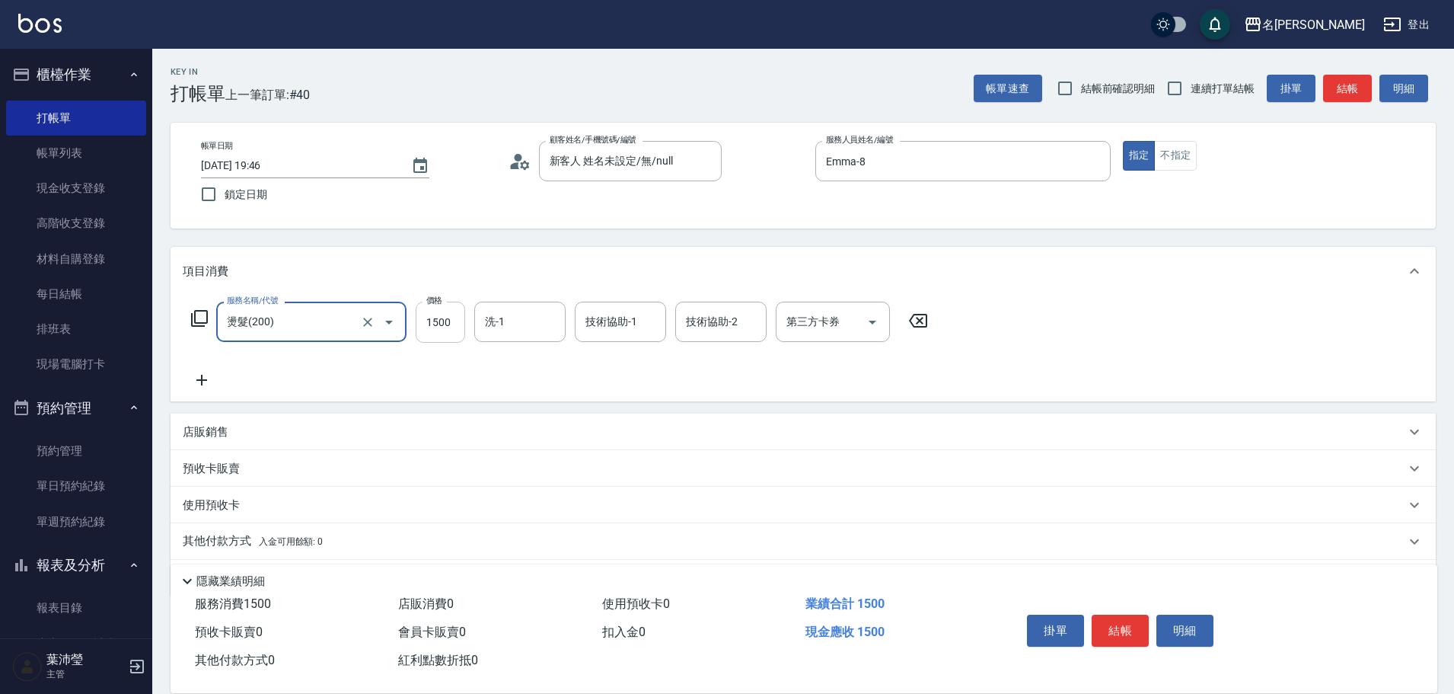
click at [432, 323] on input "1500" at bounding box center [440, 321] width 49 height 41
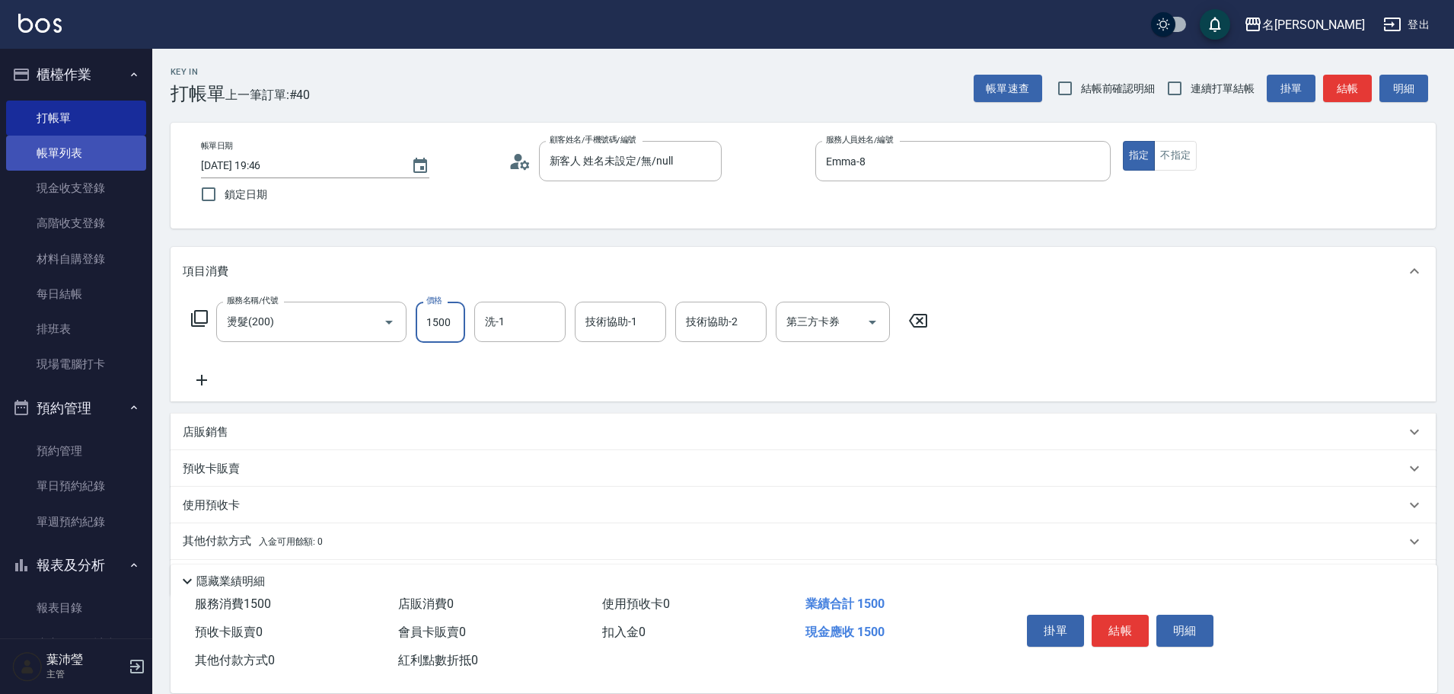
click at [90, 146] on link "帳單列表" at bounding box center [76, 153] width 140 height 35
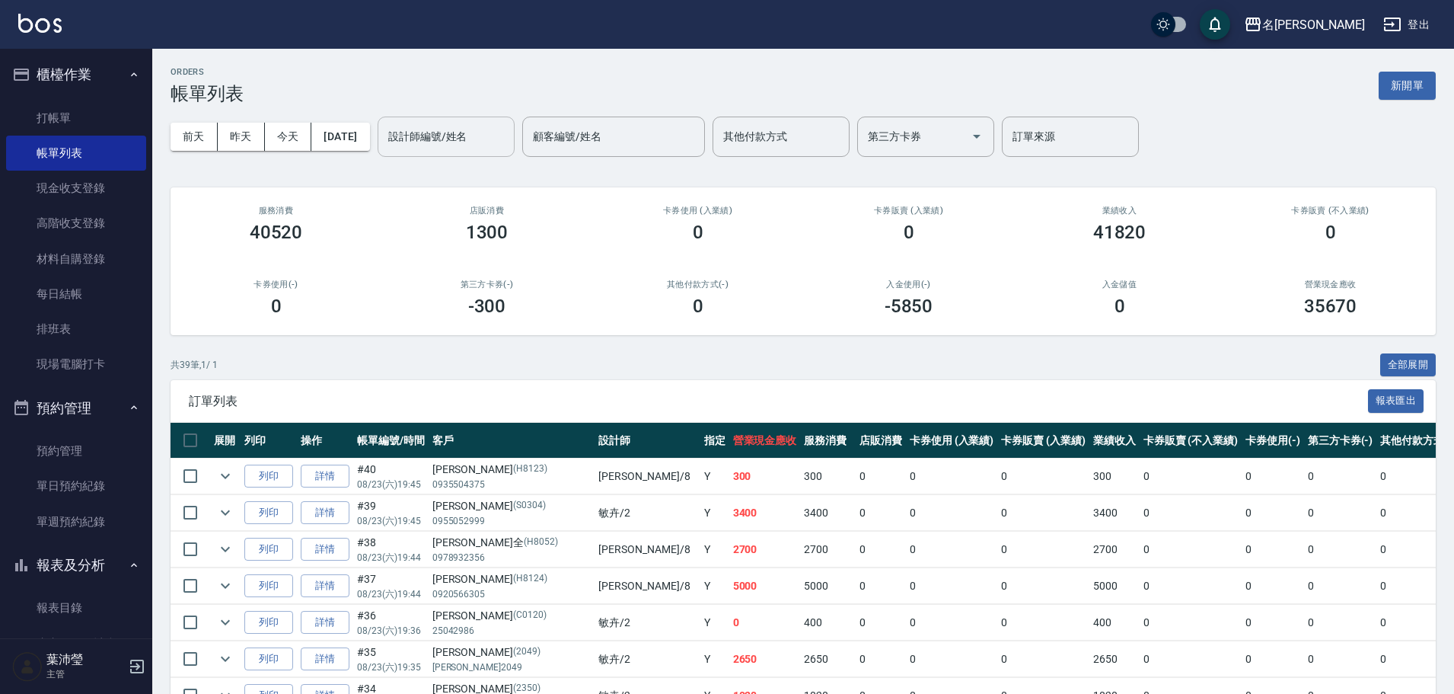
click at [440, 147] on input "設計師編號/姓名" at bounding box center [445, 136] width 123 height 27
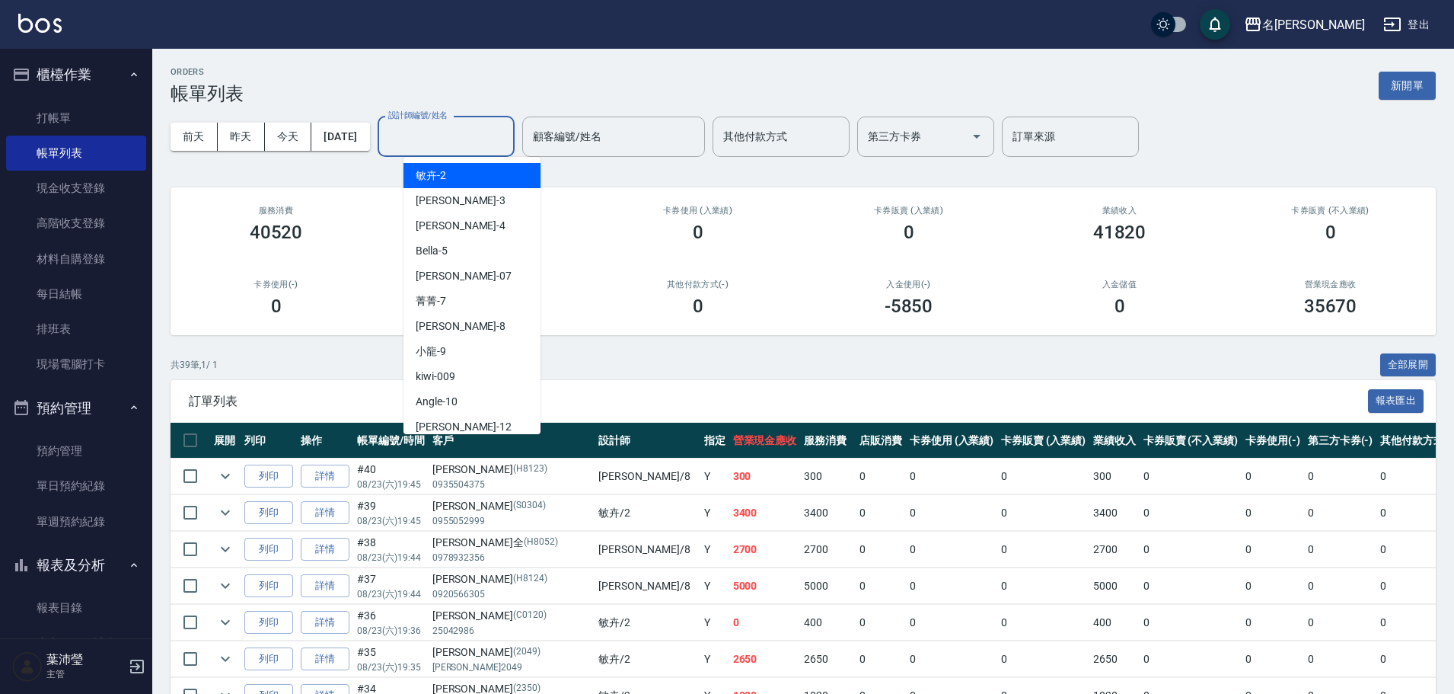
click at [448, 183] on div "敏卉 -2" at bounding box center [471, 175] width 137 height 25
type input "敏卉-2"
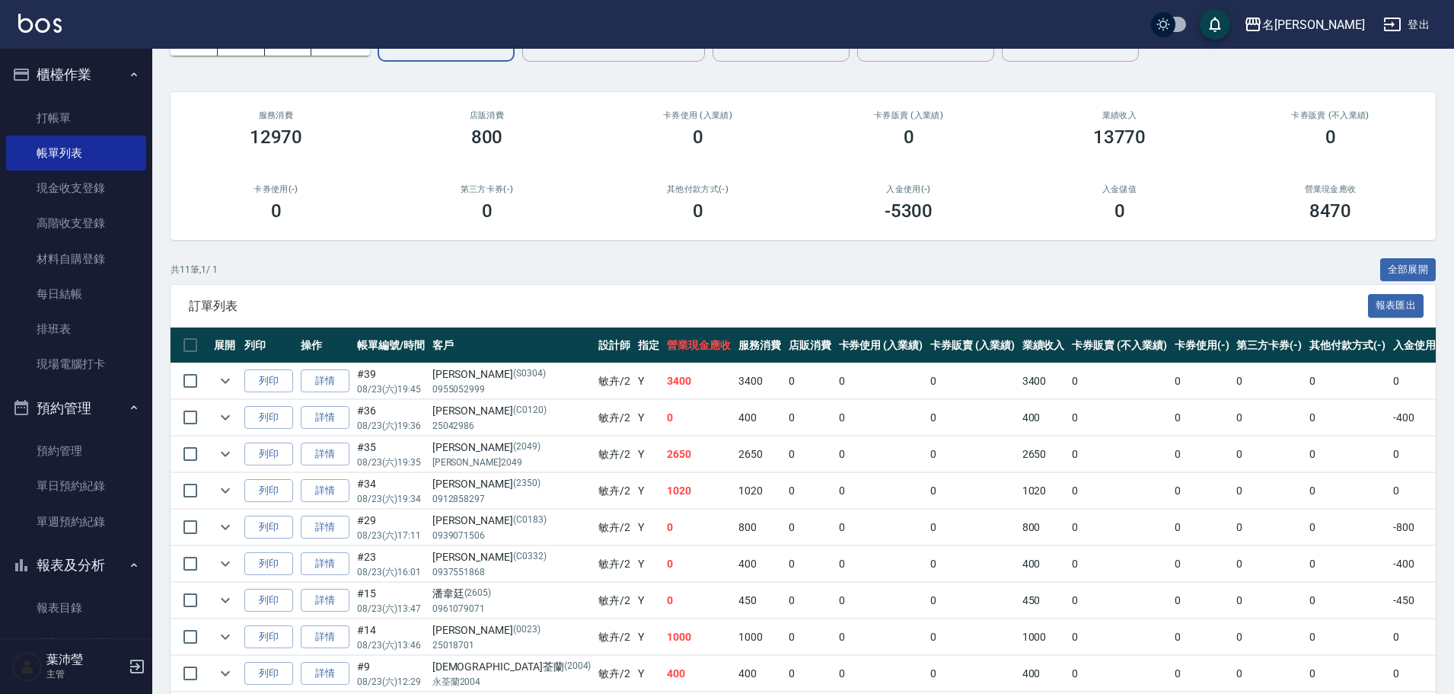
scroll to position [97, 0]
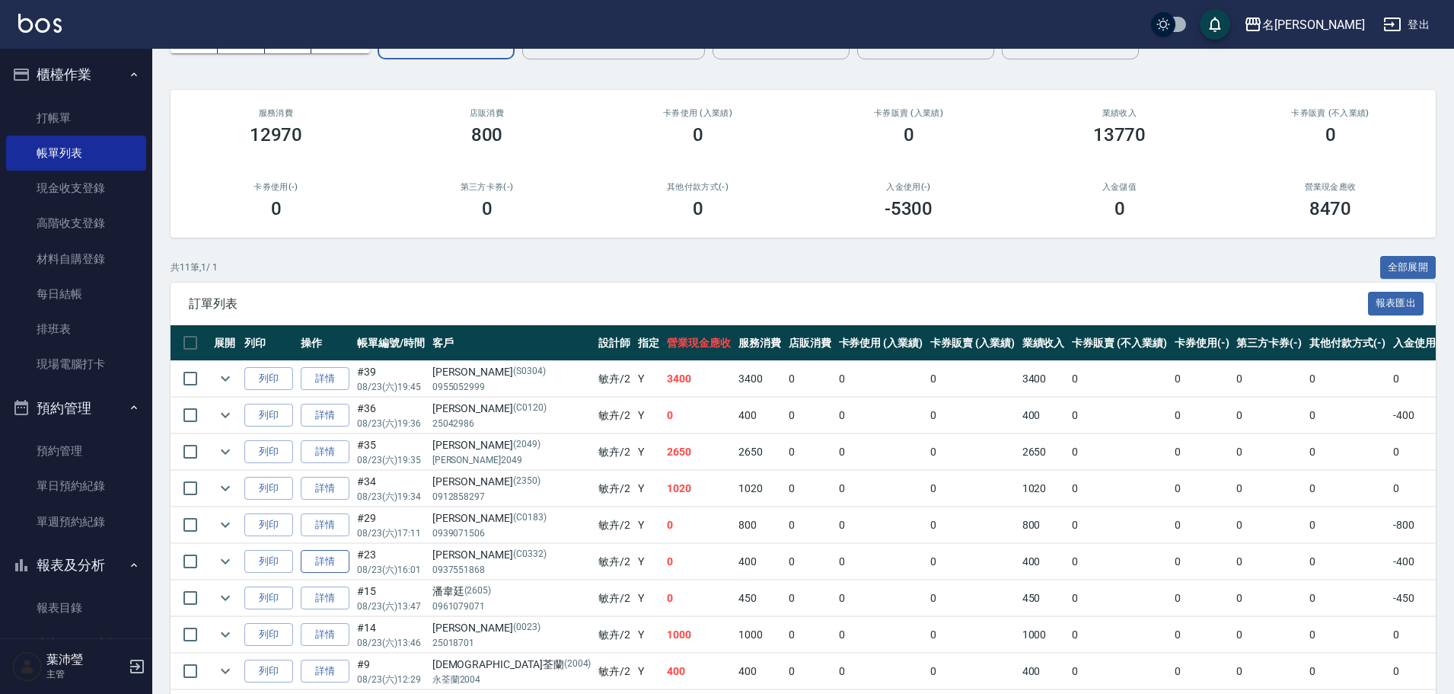
click at [336, 560] on link "詳情" at bounding box center [325, 562] width 49 height 24
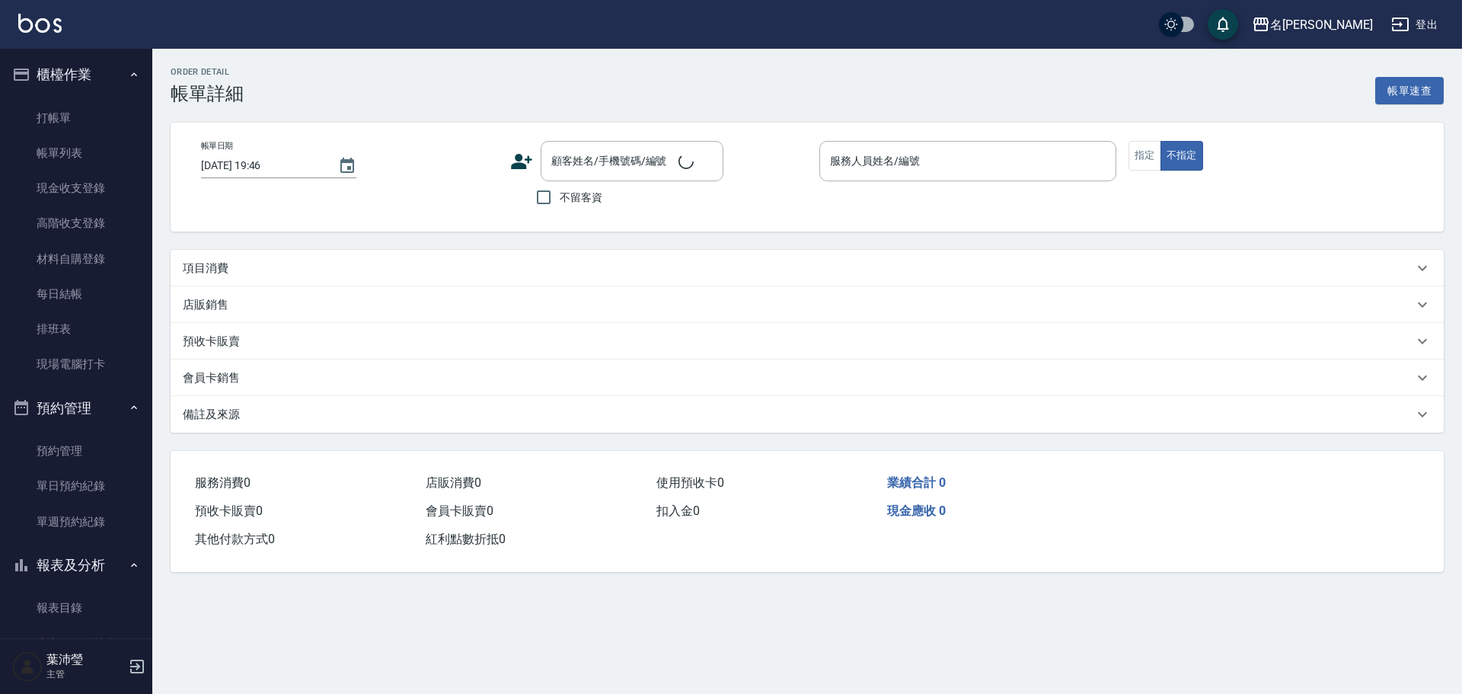
type input "[DATE] 16:01"
type input "敏卉-2"
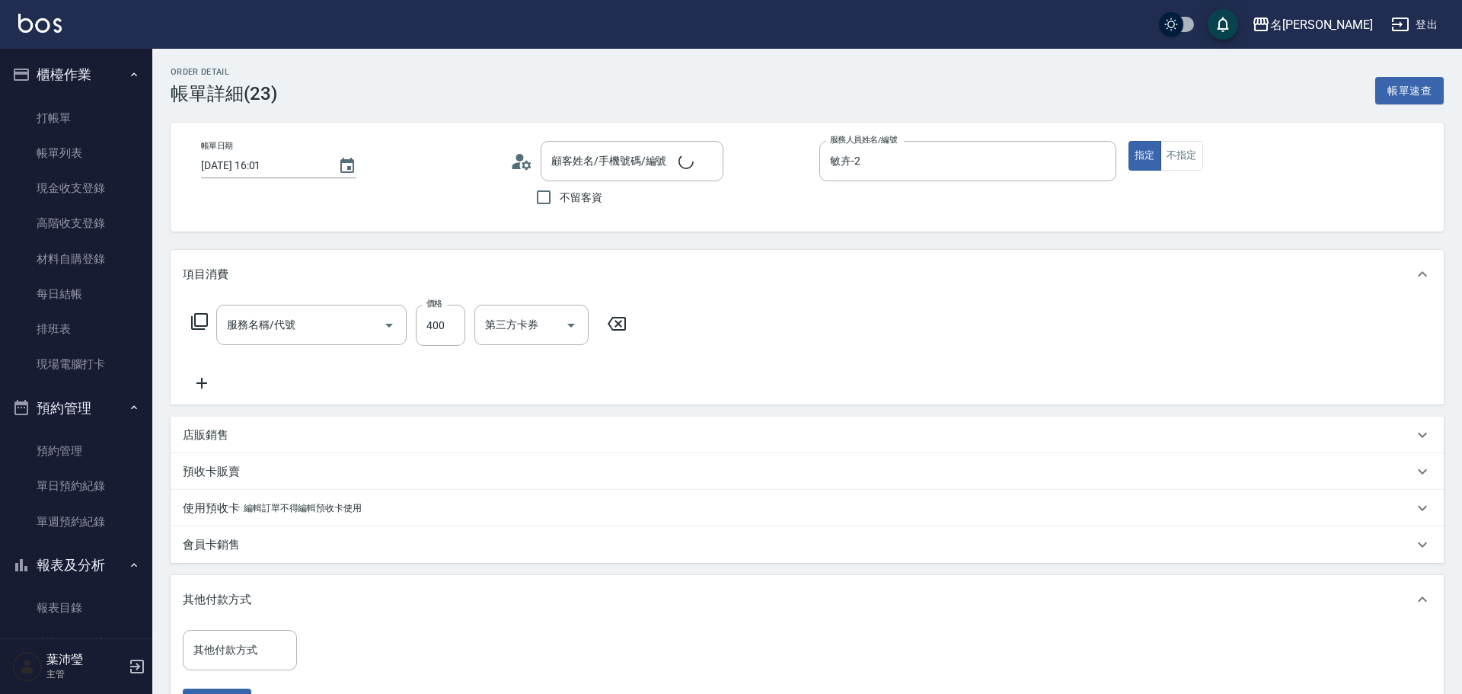
type input "洗髮(A級)(500)"
type input "[PERSON_NAME]/0937551868/C0332"
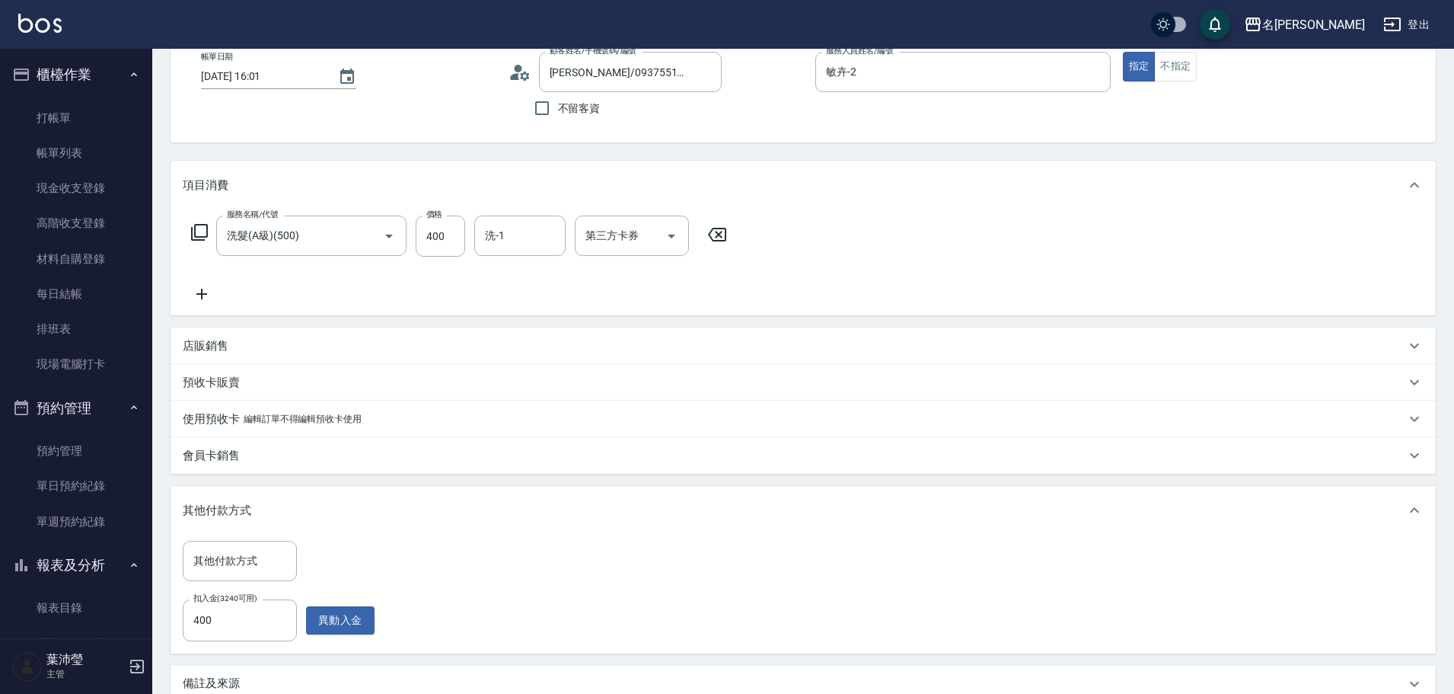
scroll to position [78, 0]
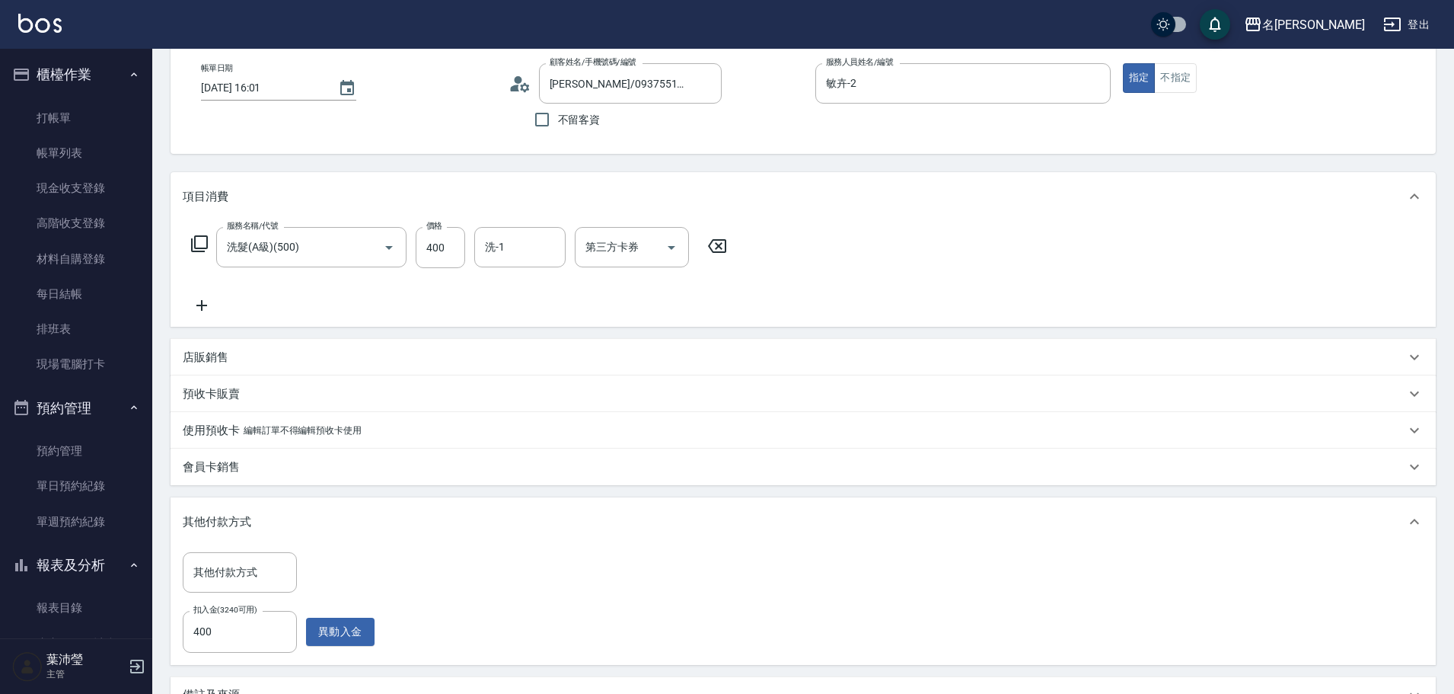
click at [197, 239] on icon at bounding box center [199, 243] width 18 height 18
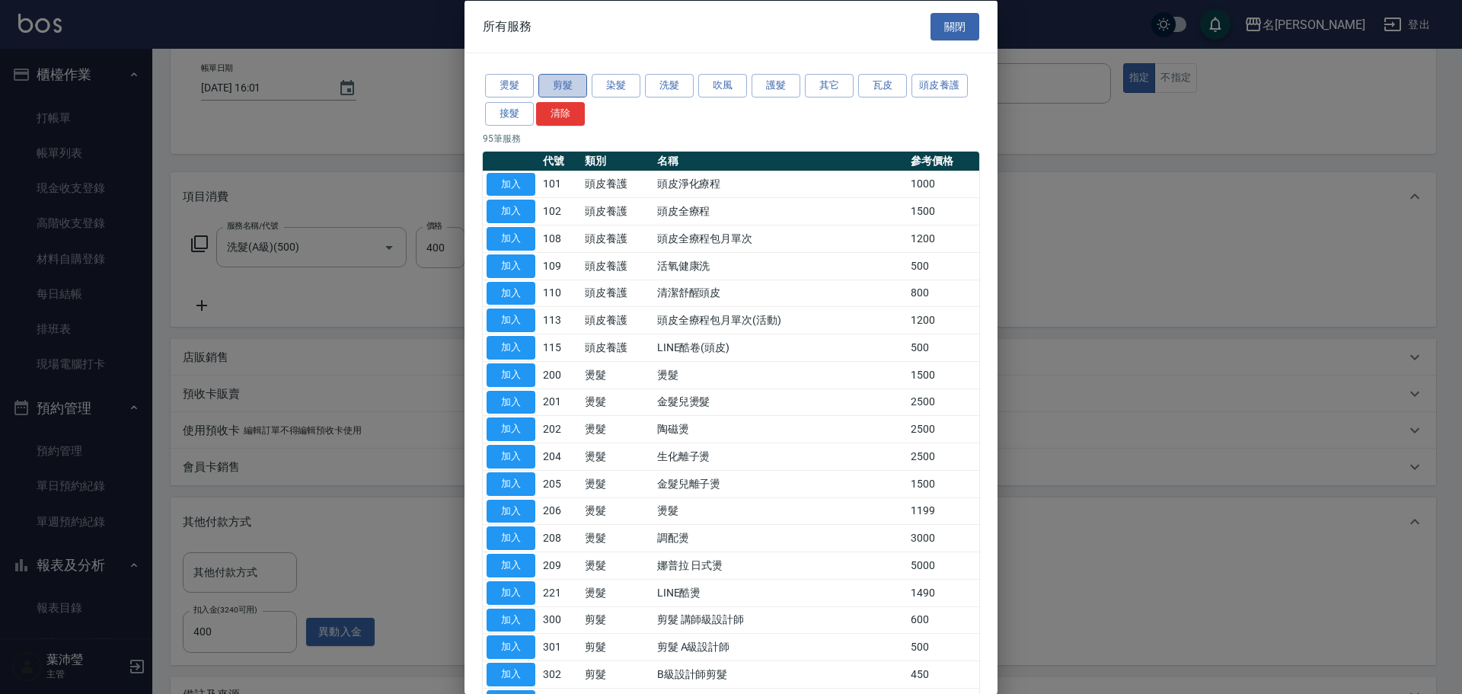
click at [560, 83] on button "剪髮" at bounding box center [562, 86] width 49 height 24
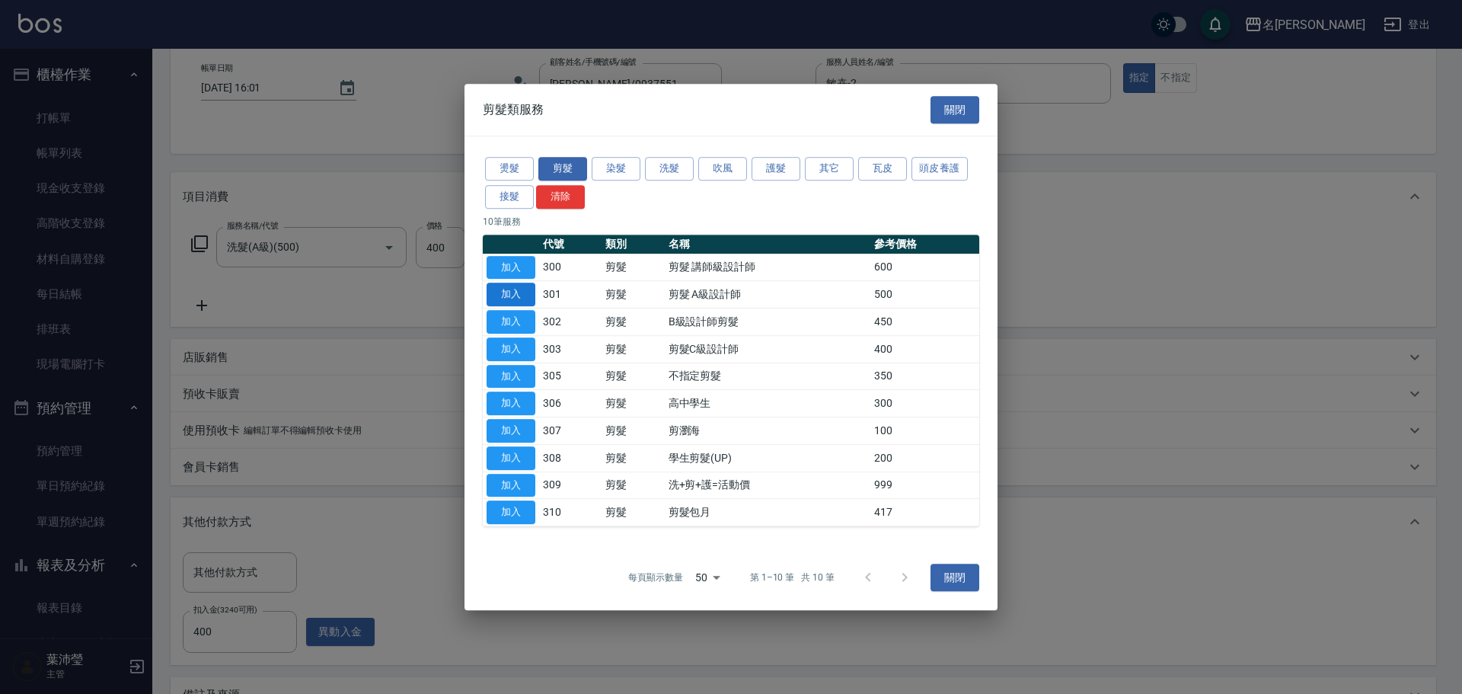
click at [520, 294] on button "加入" at bounding box center [510, 294] width 49 height 24
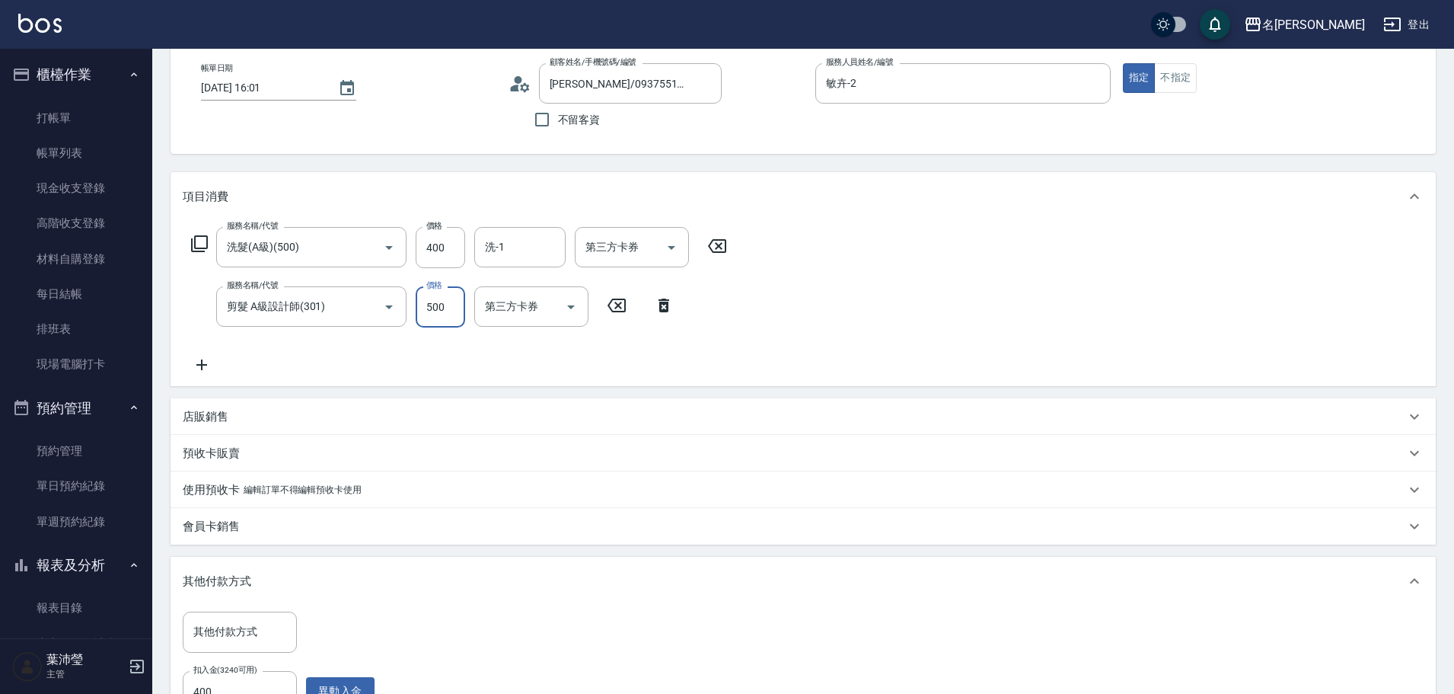
click at [442, 311] on input "500" at bounding box center [440, 306] width 49 height 41
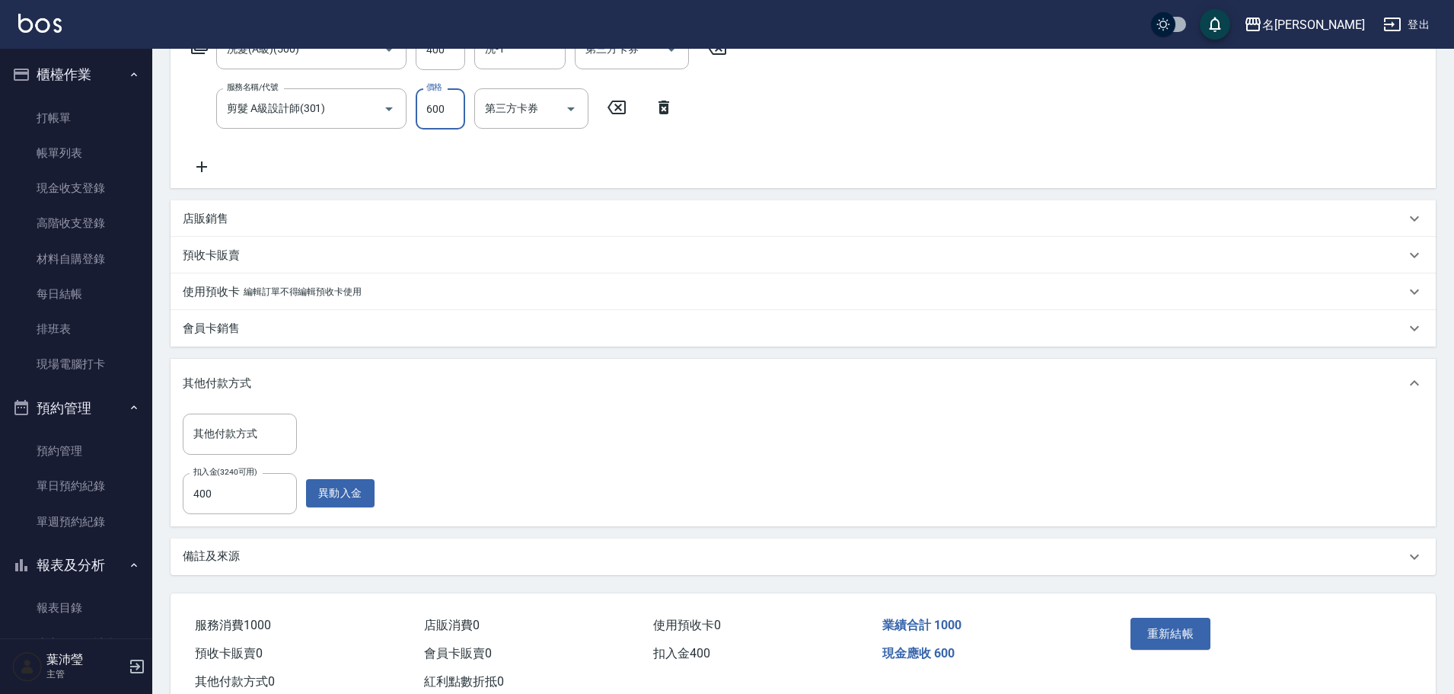
scroll to position [321, 0]
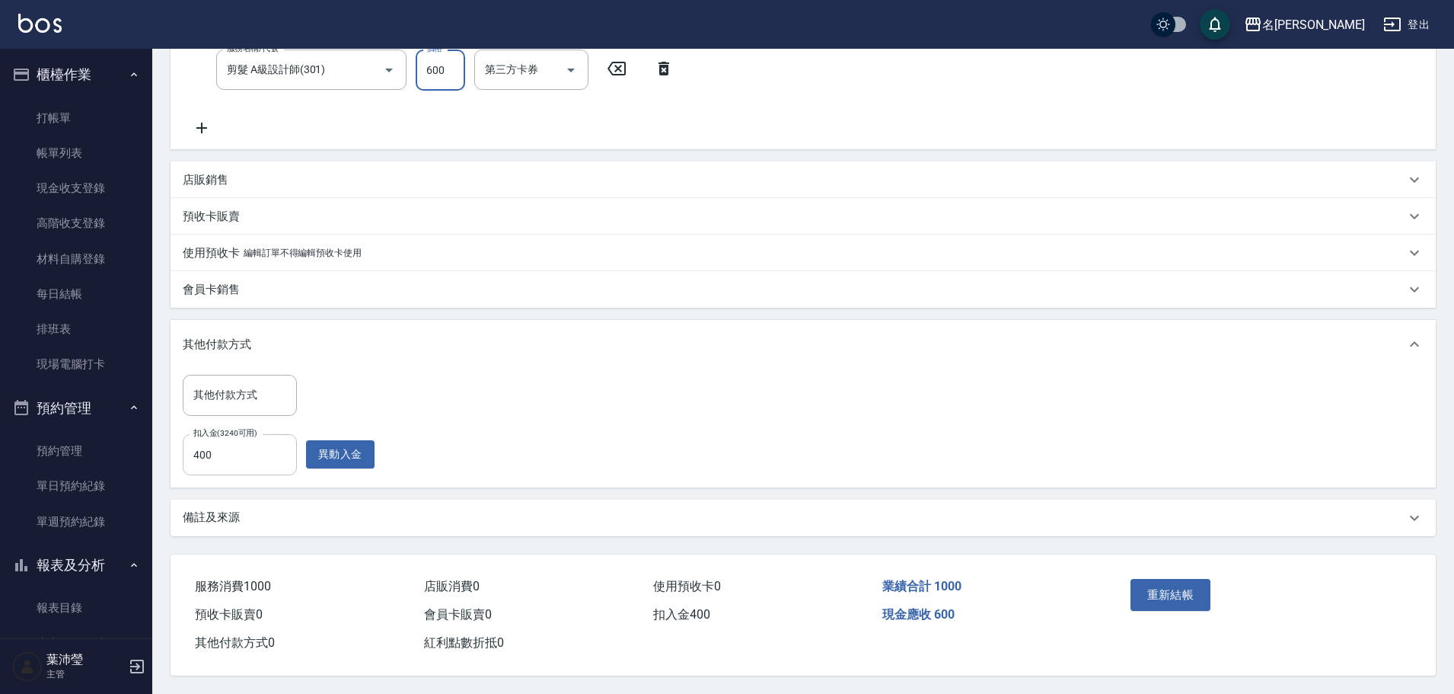
type input "600"
click at [191, 445] on input "400" at bounding box center [240, 454] width 114 height 41
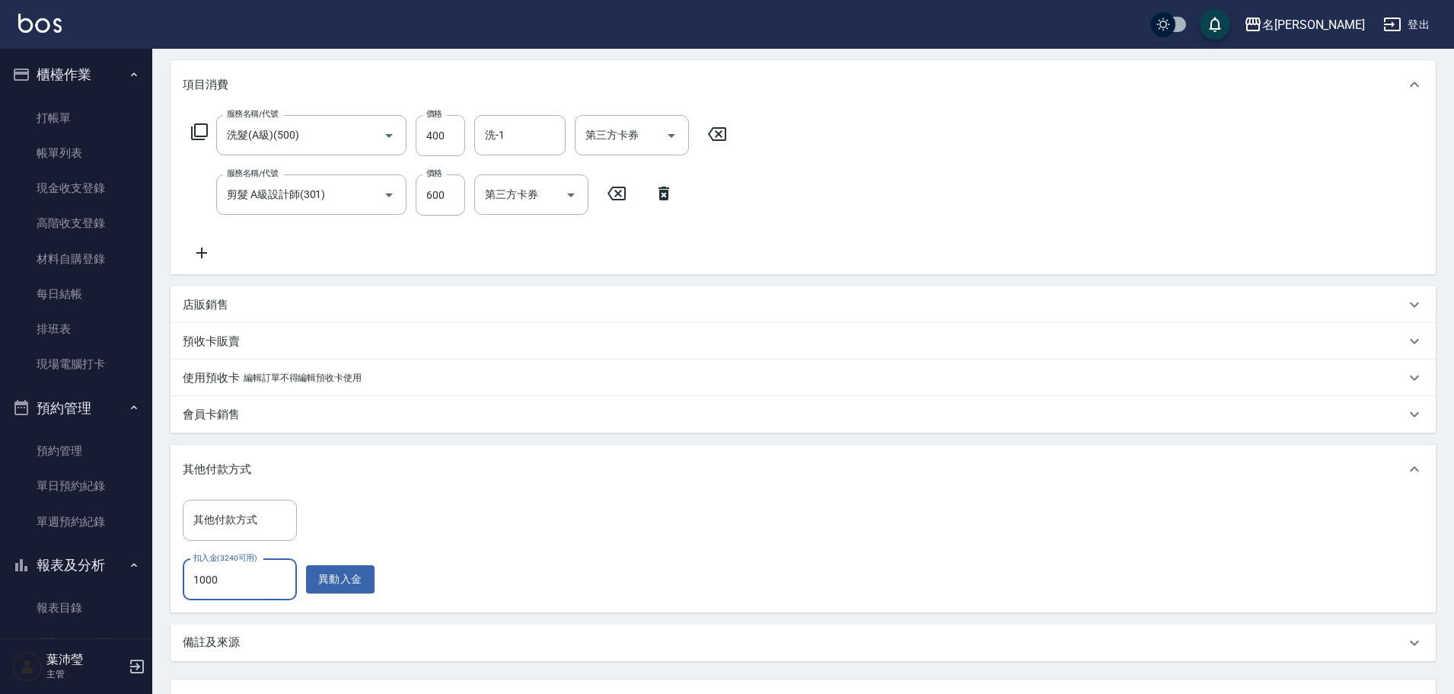
scroll to position [0, 0]
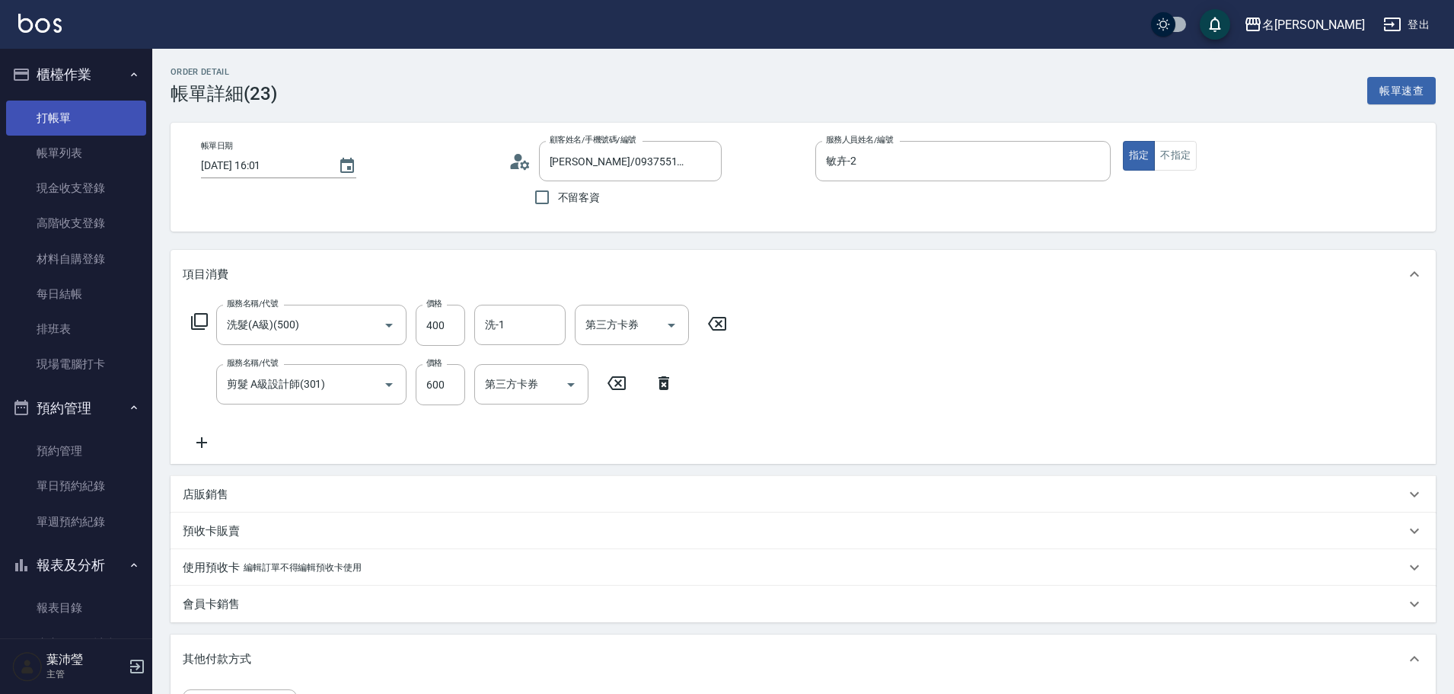
type input "1000"
click at [104, 111] on link "打帳單" at bounding box center [76, 117] width 140 height 35
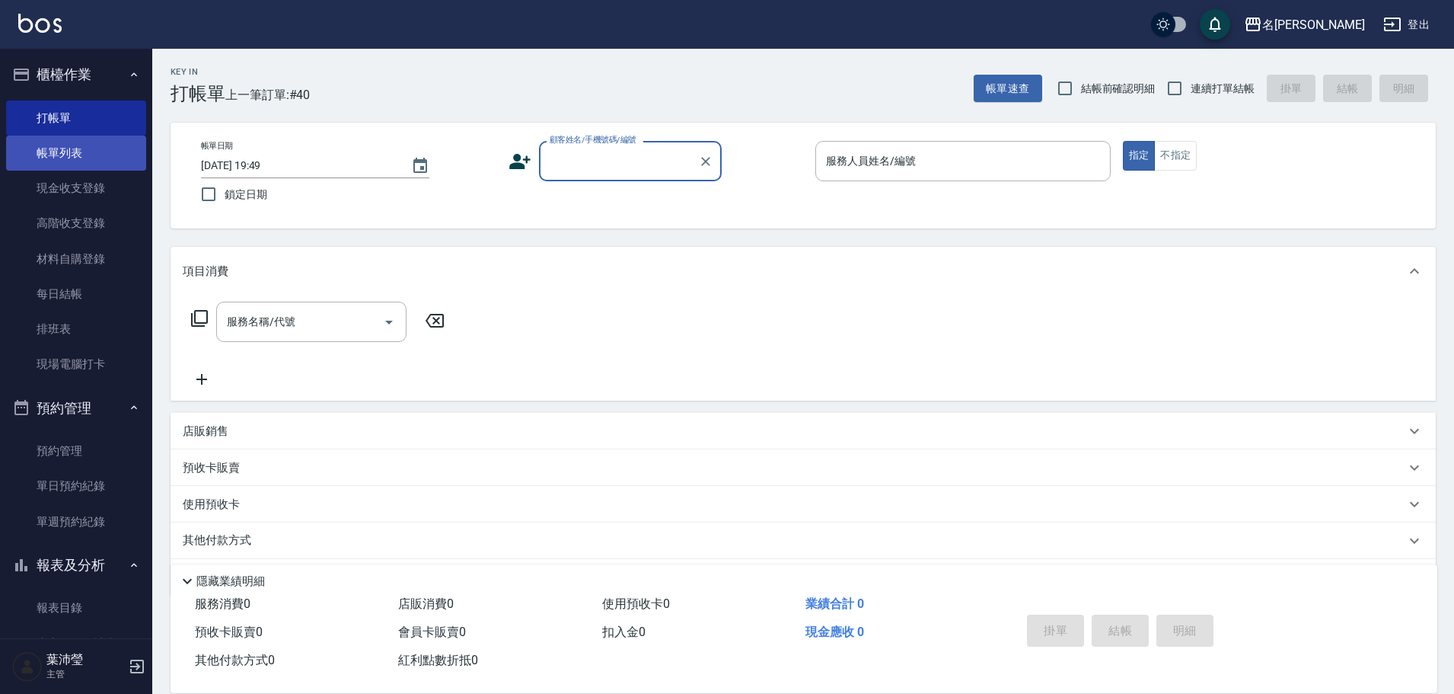
click at [103, 148] on link "帳單列表" at bounding box center [76, 153] width 140 height 35
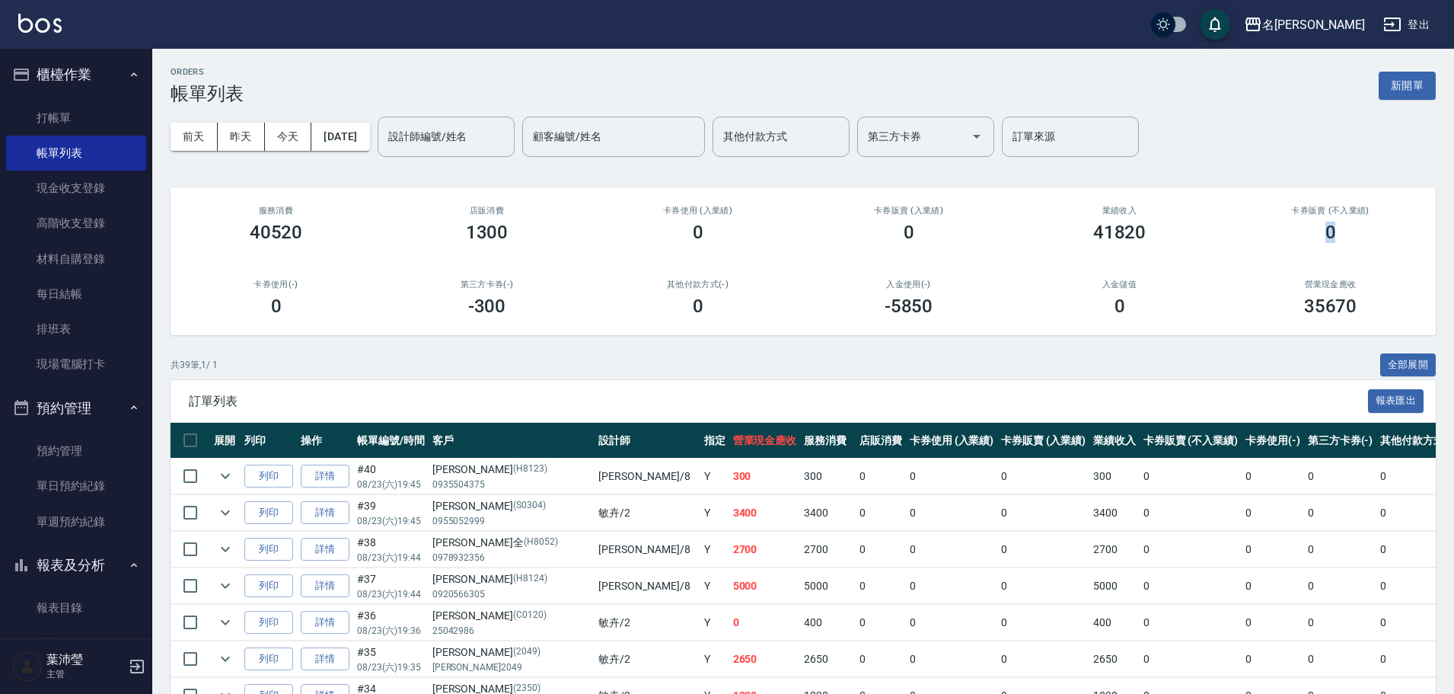
drag, startPoint x: 1444, startPoint y: 202, endPoint x: 1449, endPoint y: 235, distance: 33.9
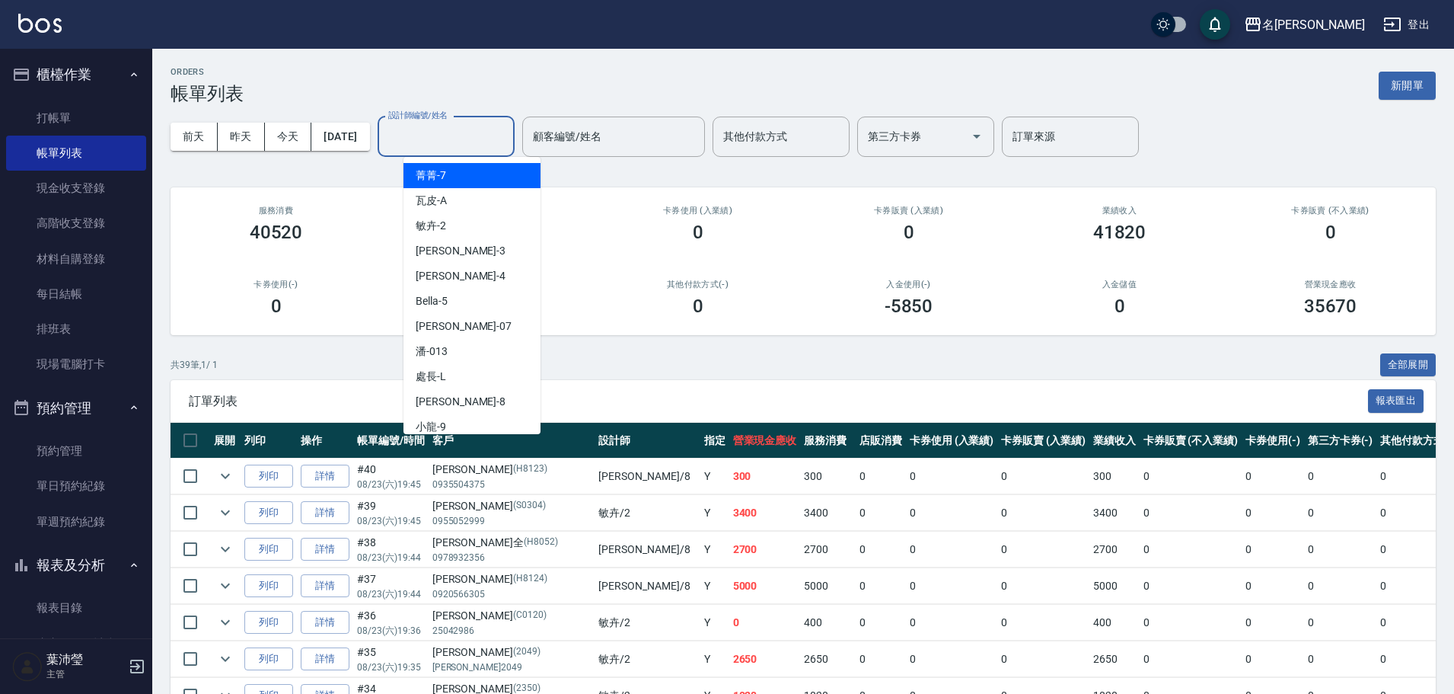
click at [450, 132] on input "設計師編號/姓名" at bounding box center [445, 136] width 123 height 27
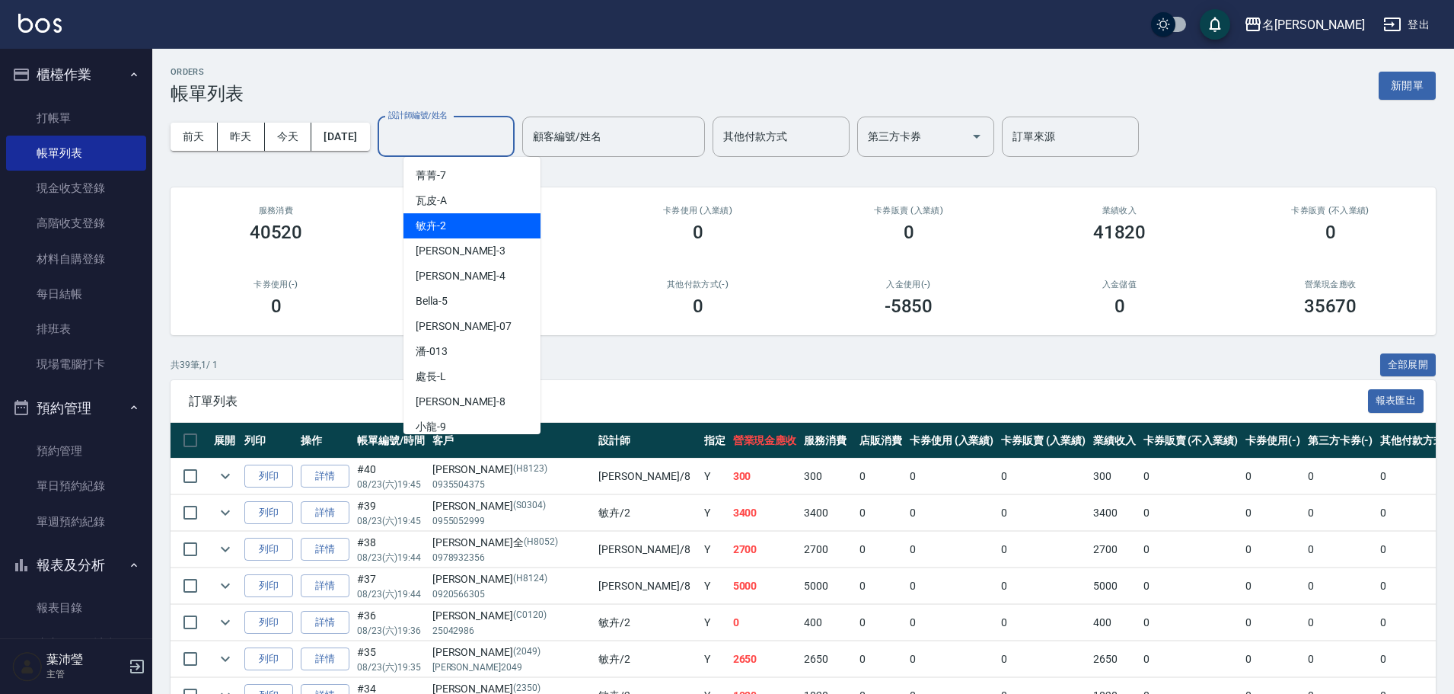
click at [461, 225] on div "敏卉 -2" at bounding box center [471, 225] width 137 height 25
type input "敏卉-2"
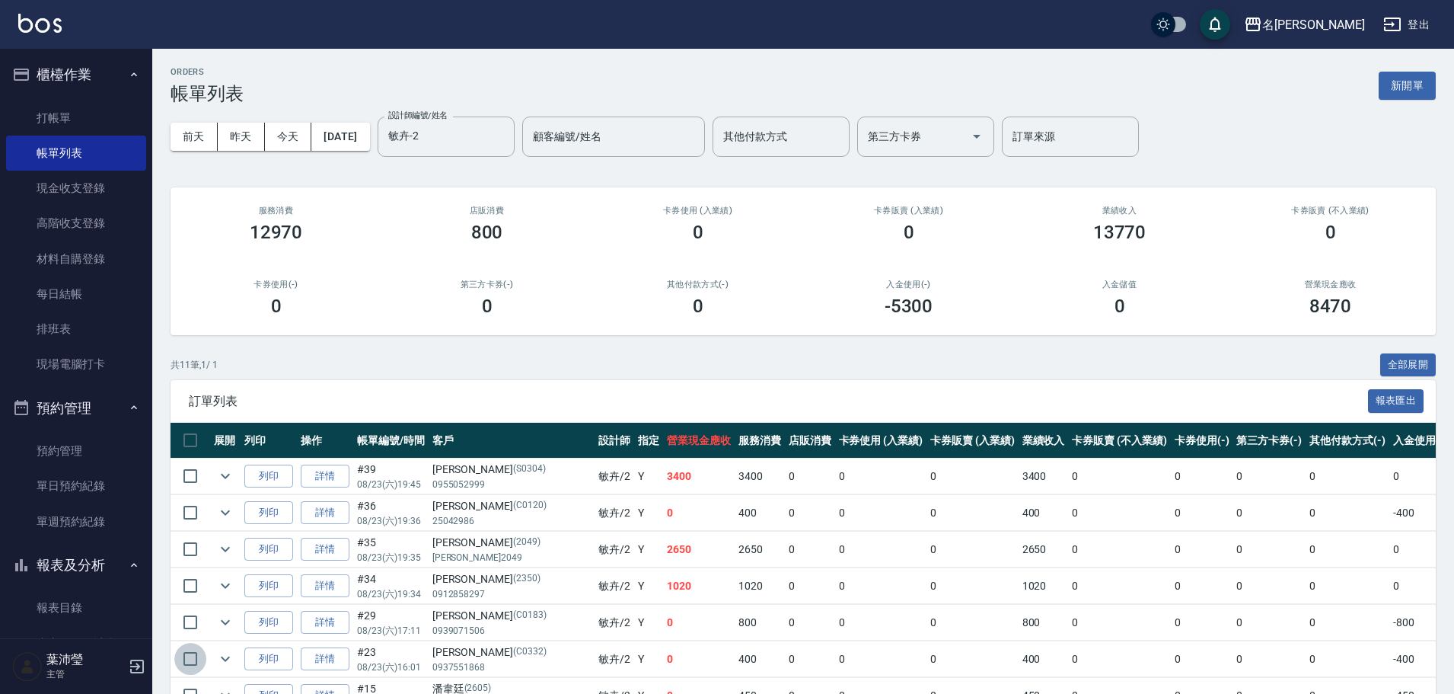
click at [193, 658] on input "checkbox" at bounding box center [190, 659] width 32 height 32
checkbox input "true"
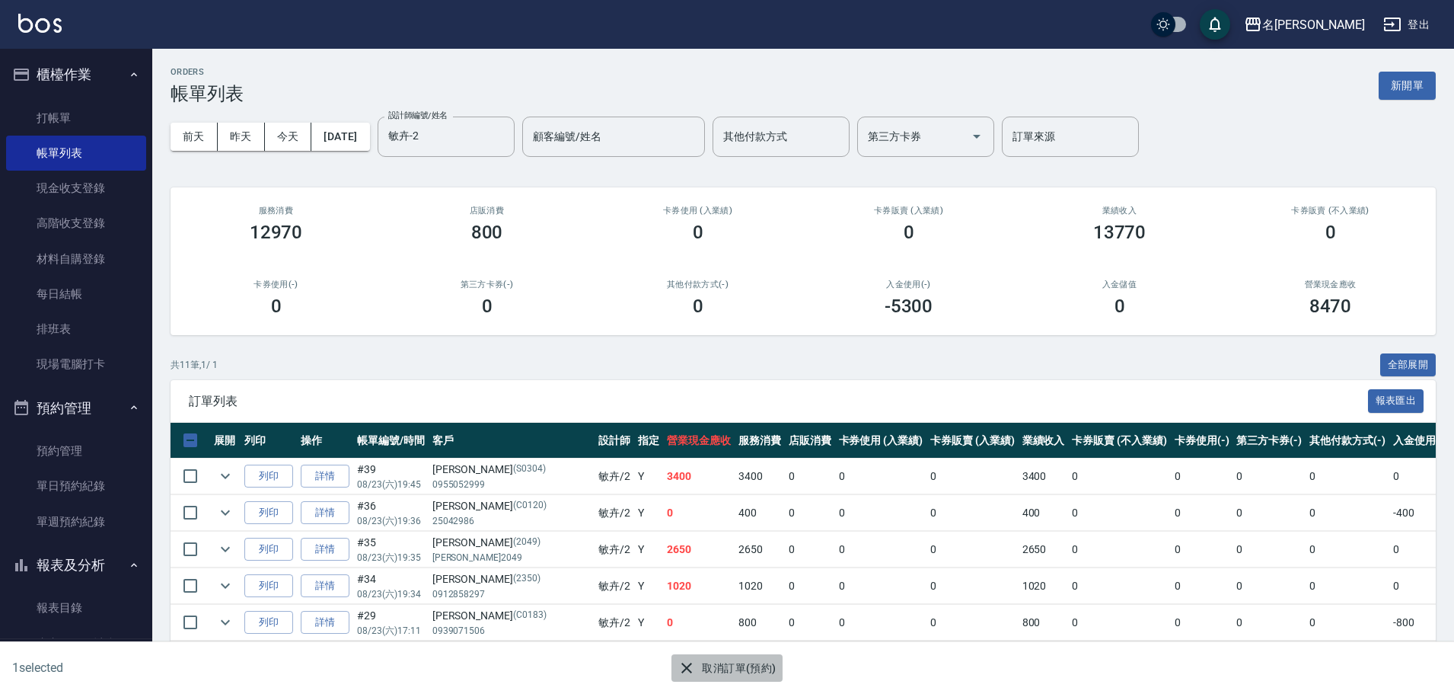
click at [690, 662] on icon "button" at bounding box center [687, 667] width 18 height 18
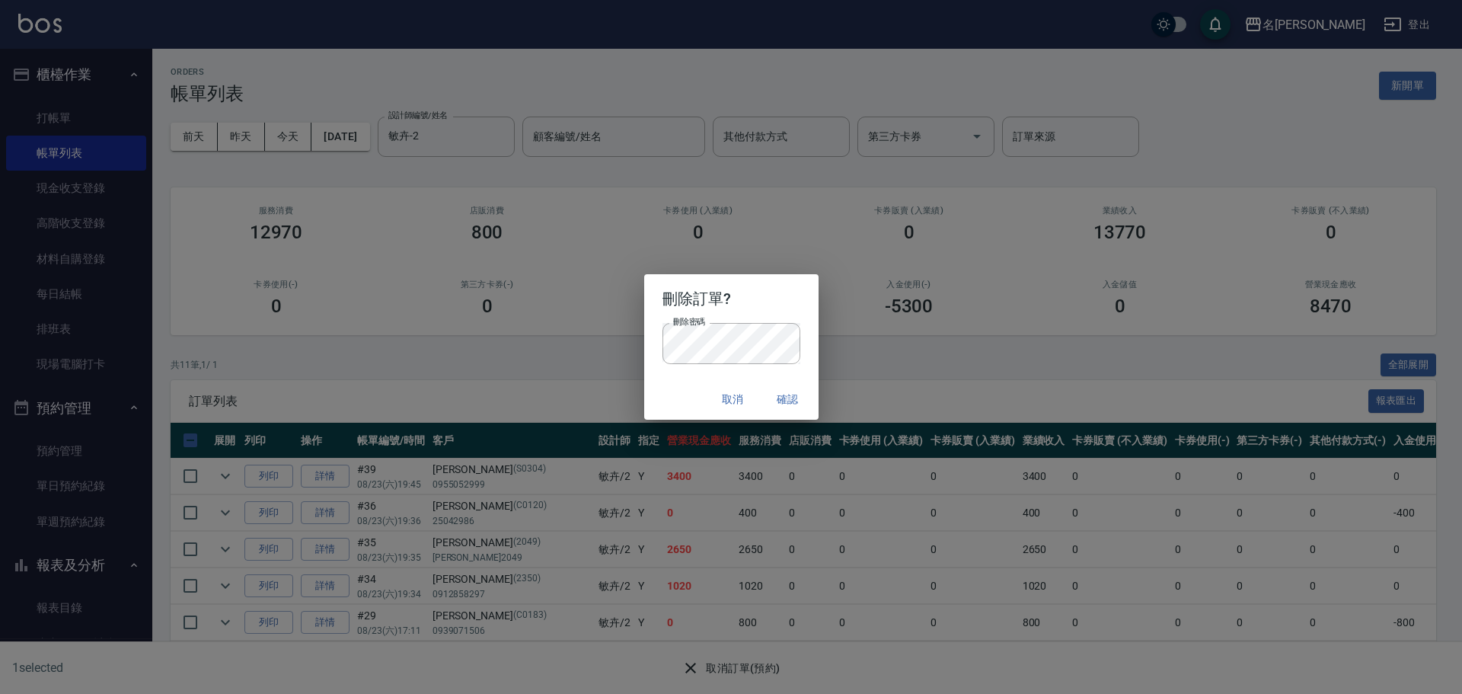
click at [794, 399] on button "確認" at bounding box center [788, 399] width 49 height 28
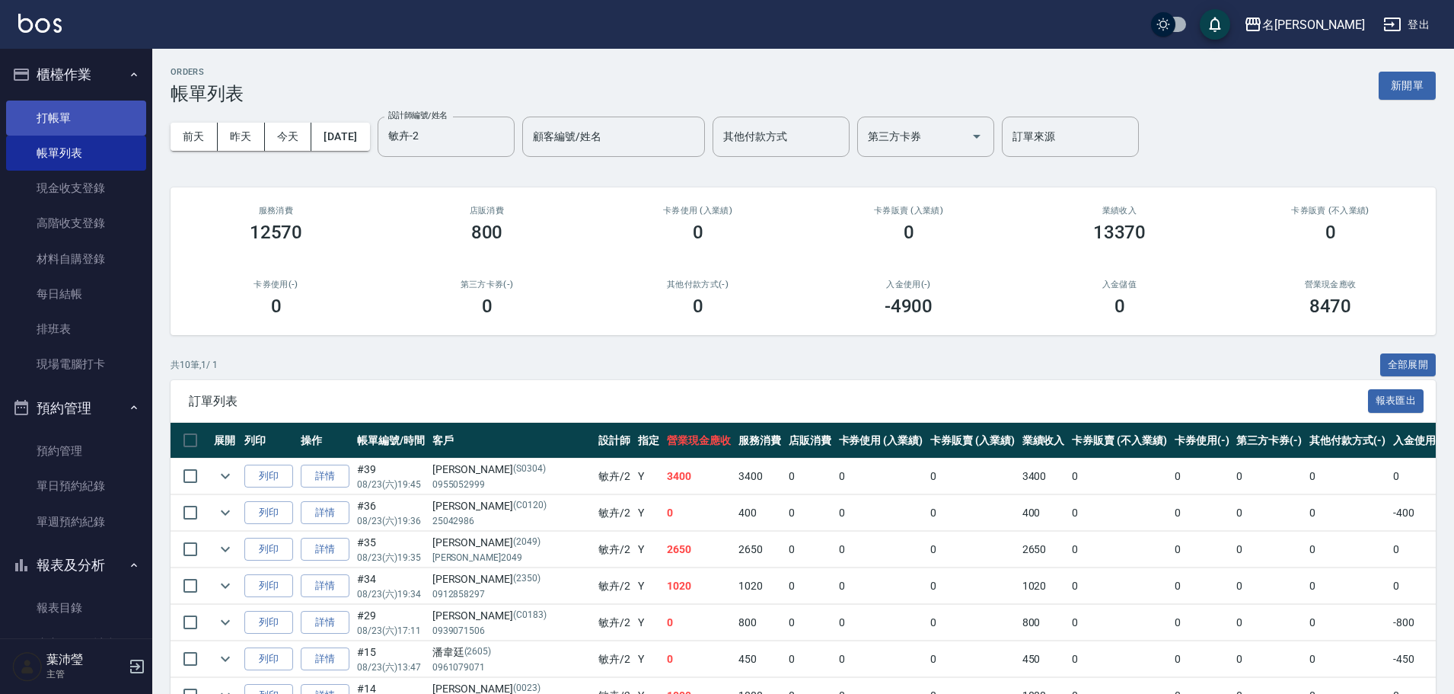
click at [121, 107] on link "打帳單" at bounding box center [76, 117] width 140 height 35
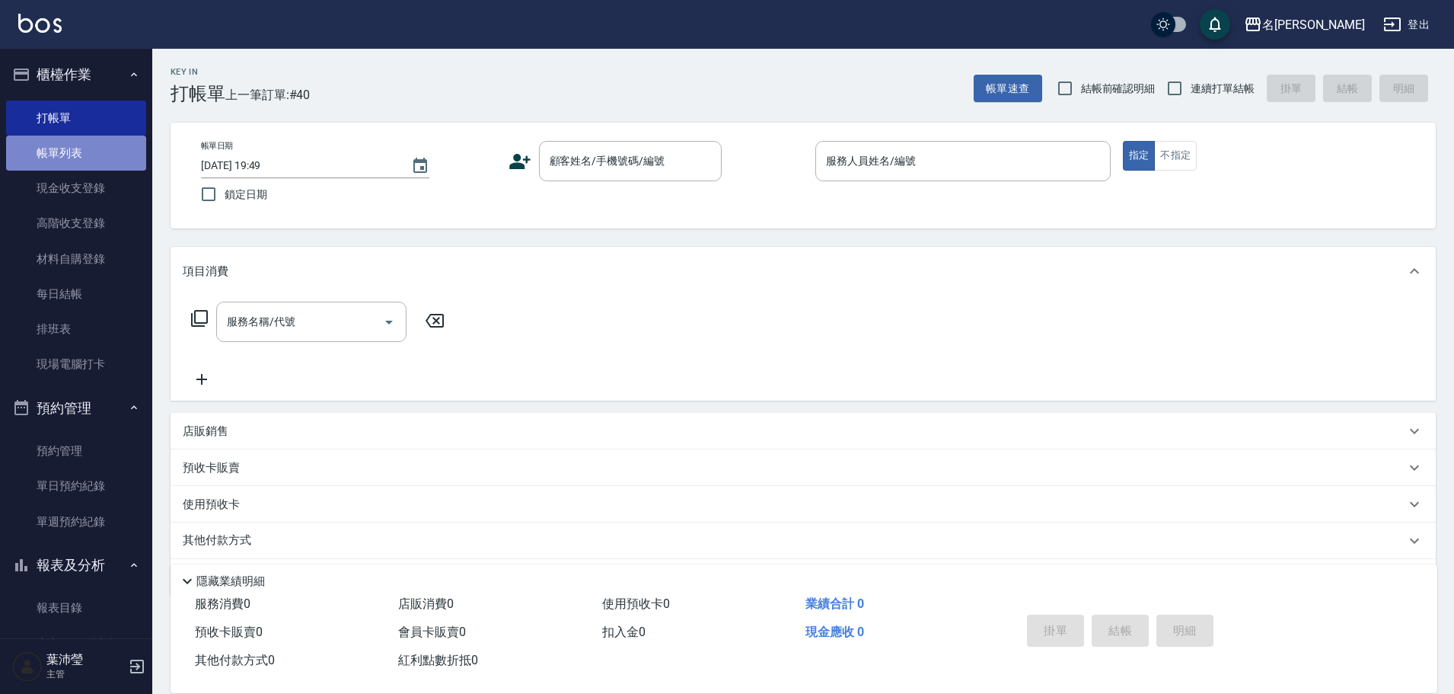
click at [110, 152] on link "帳單列表" at bounding box center [76, 153] width 140 height 35
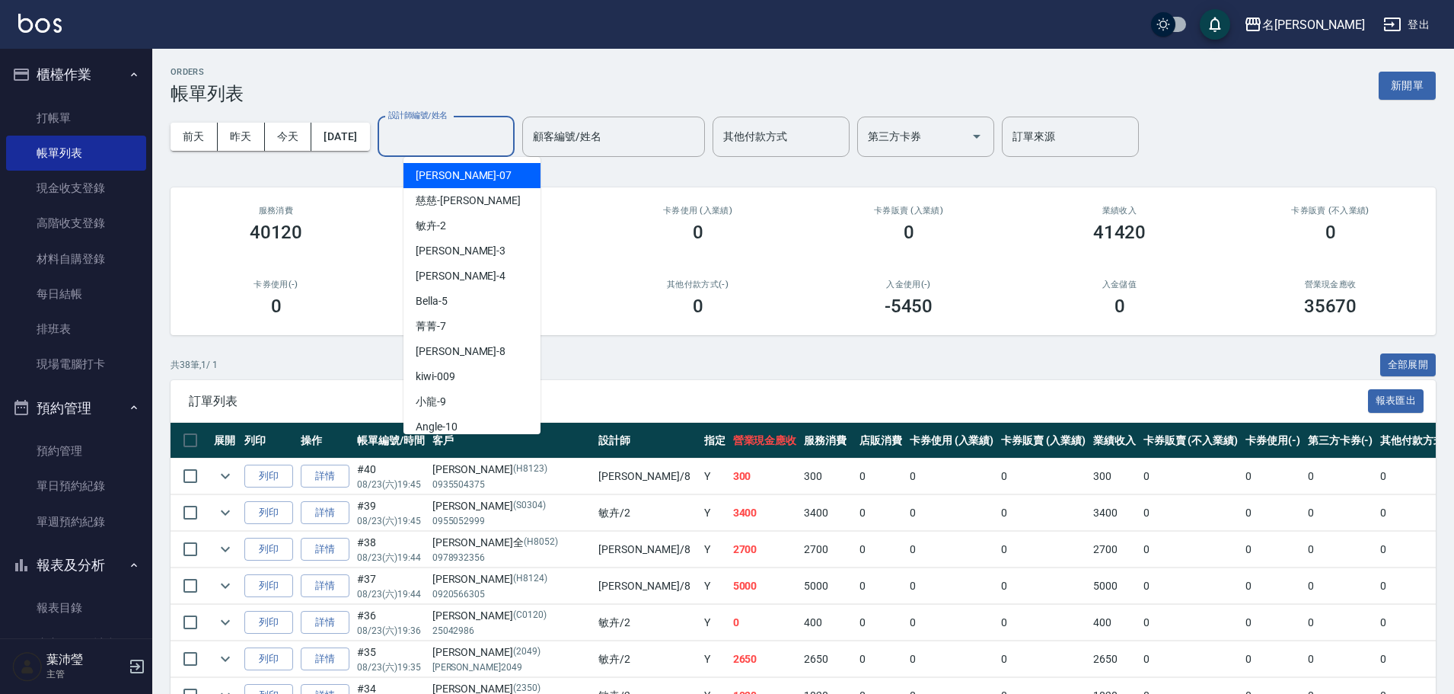
click at [447, 133] on input "設計師編號/姓名" at bounding box center [445, 136] width 123 height 27
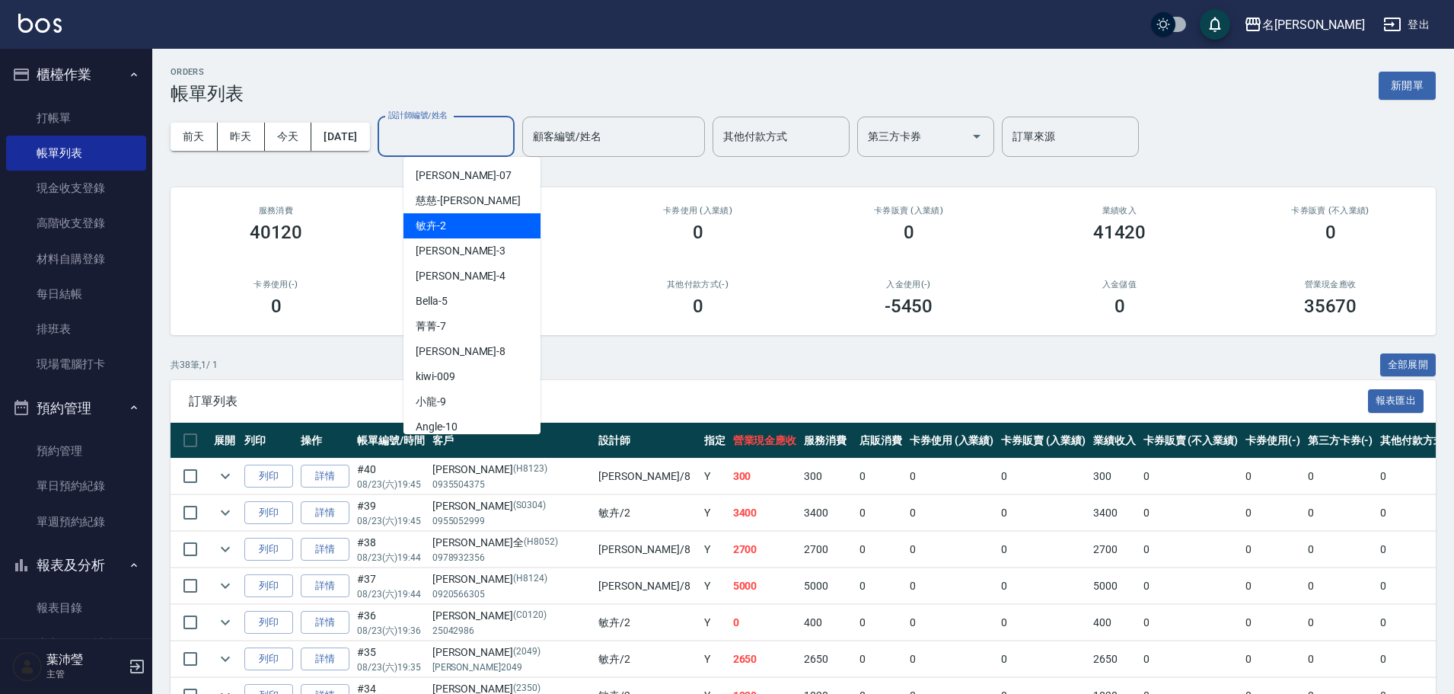
click at [464, 226] on div "敏卉 -2" at bounding box center [471, 225] width 137 height 25
type input "敏卉-2"
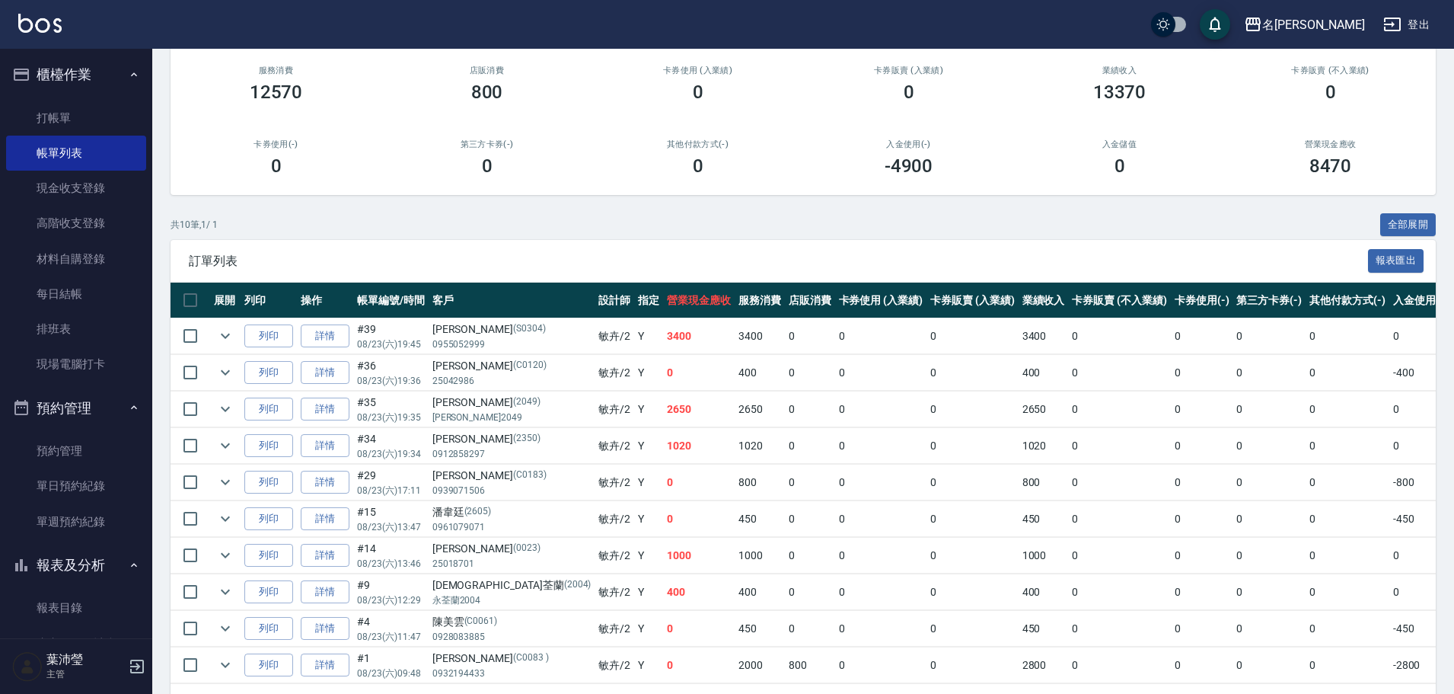
scroll to position [143, 0]
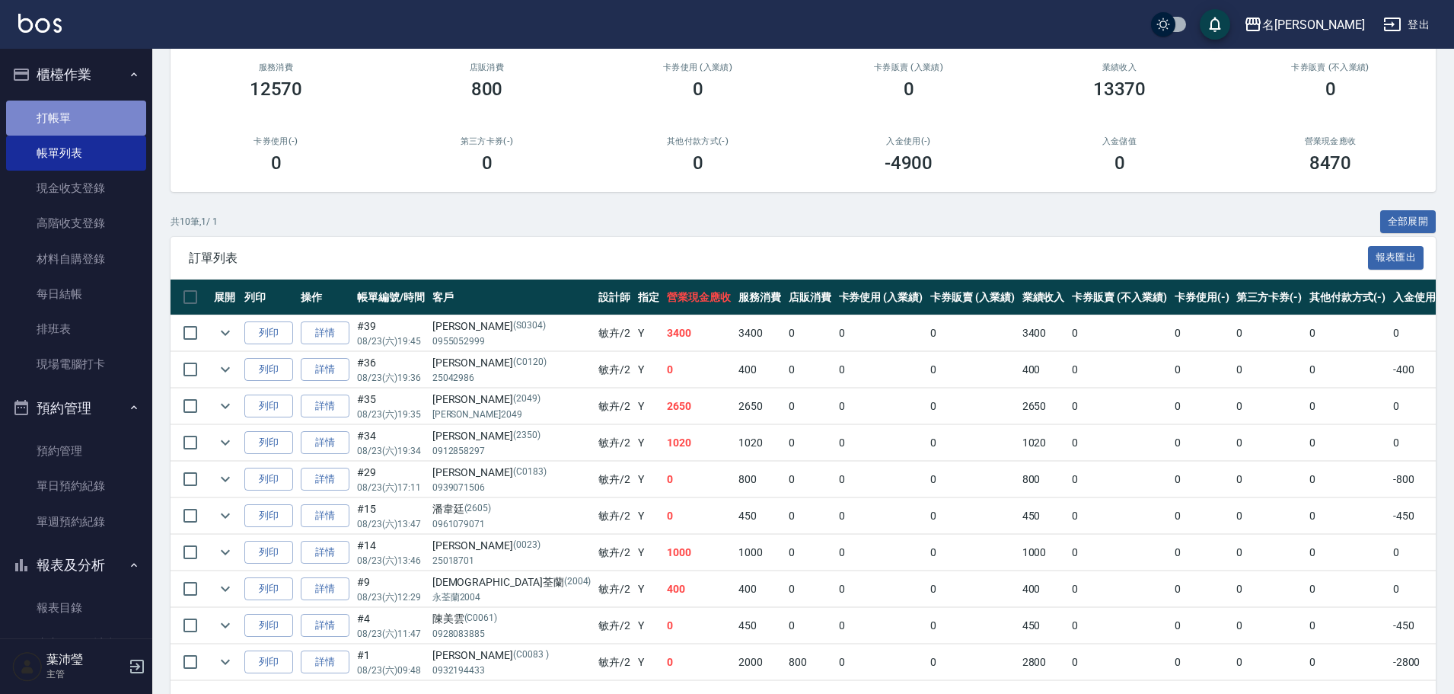
click at [116, 115] on link "打帳單" at bounding box center [76, 117] width 140 height 35
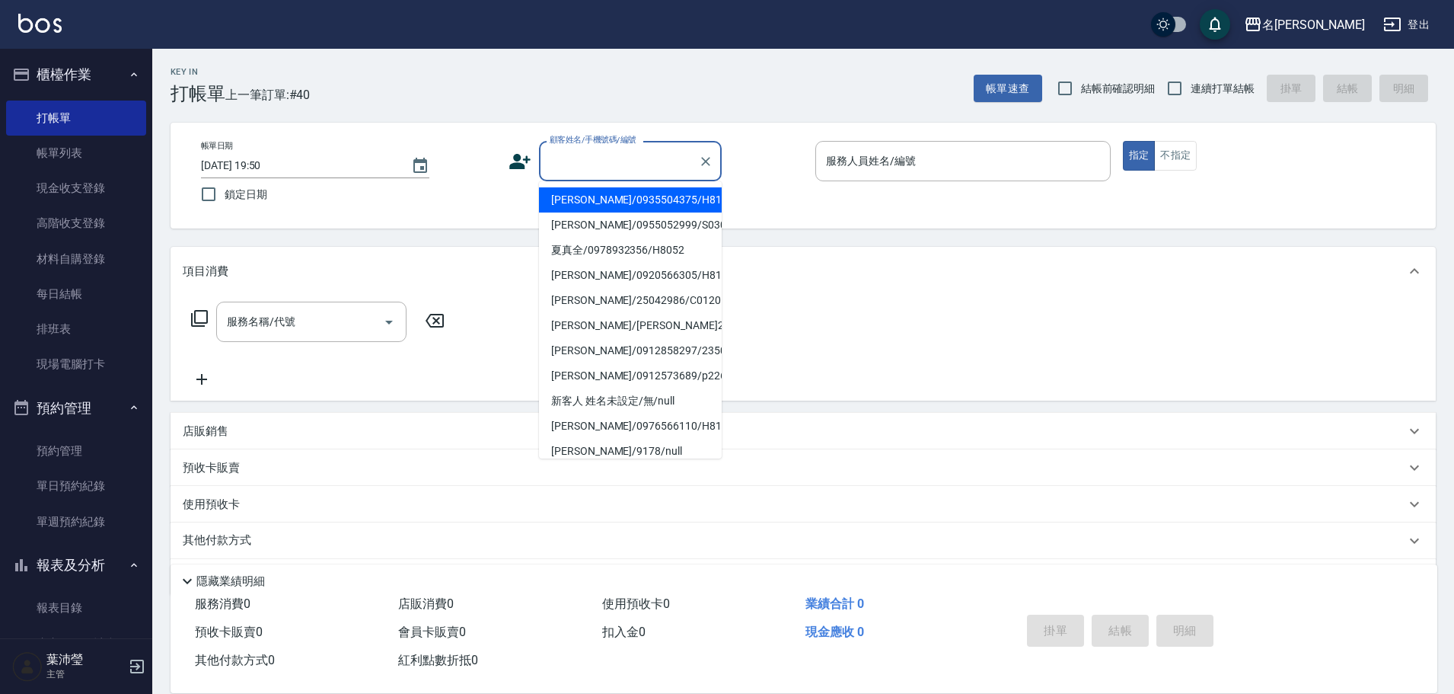
click at [598, 165] on input "顧客姓名/手機號碼/編號" at bounding box center [619, 161] width 146 height 27
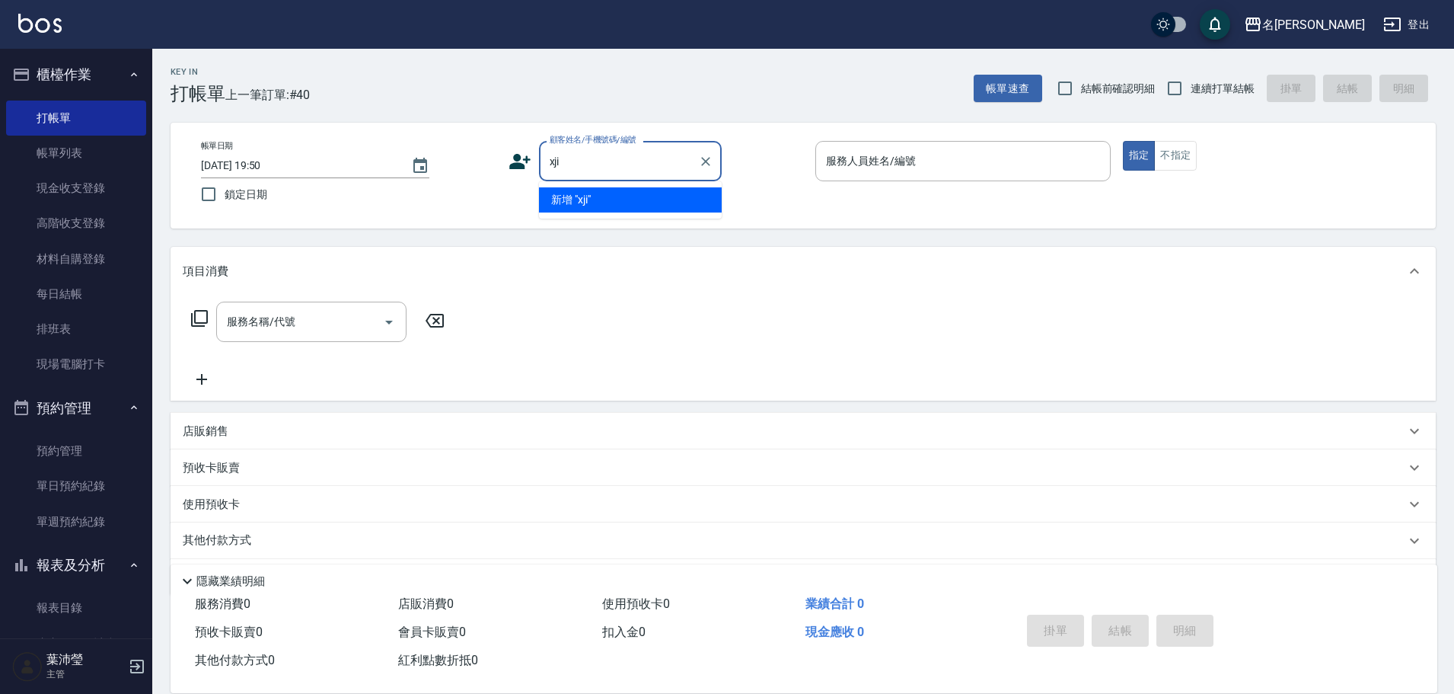
type input "xji6"
click at [711, 167] on icon "Clear" at bounding box center [705, 161] width 15 height 15
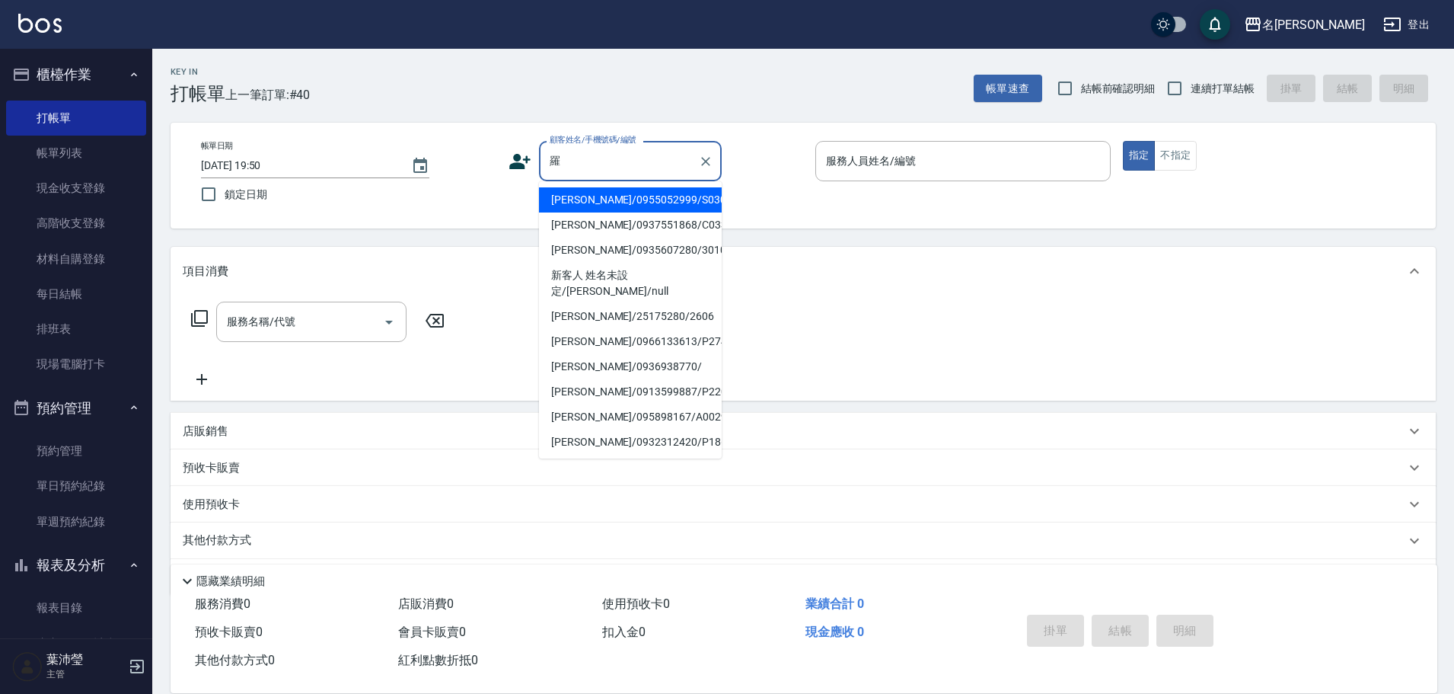
click at [572, 223] on li "[PERSON_NAME]/0937551868/C0332" at bounding box center [630, 224] width 183 height 25
type input "[PERSON_NAME]/0937551868/C0332"
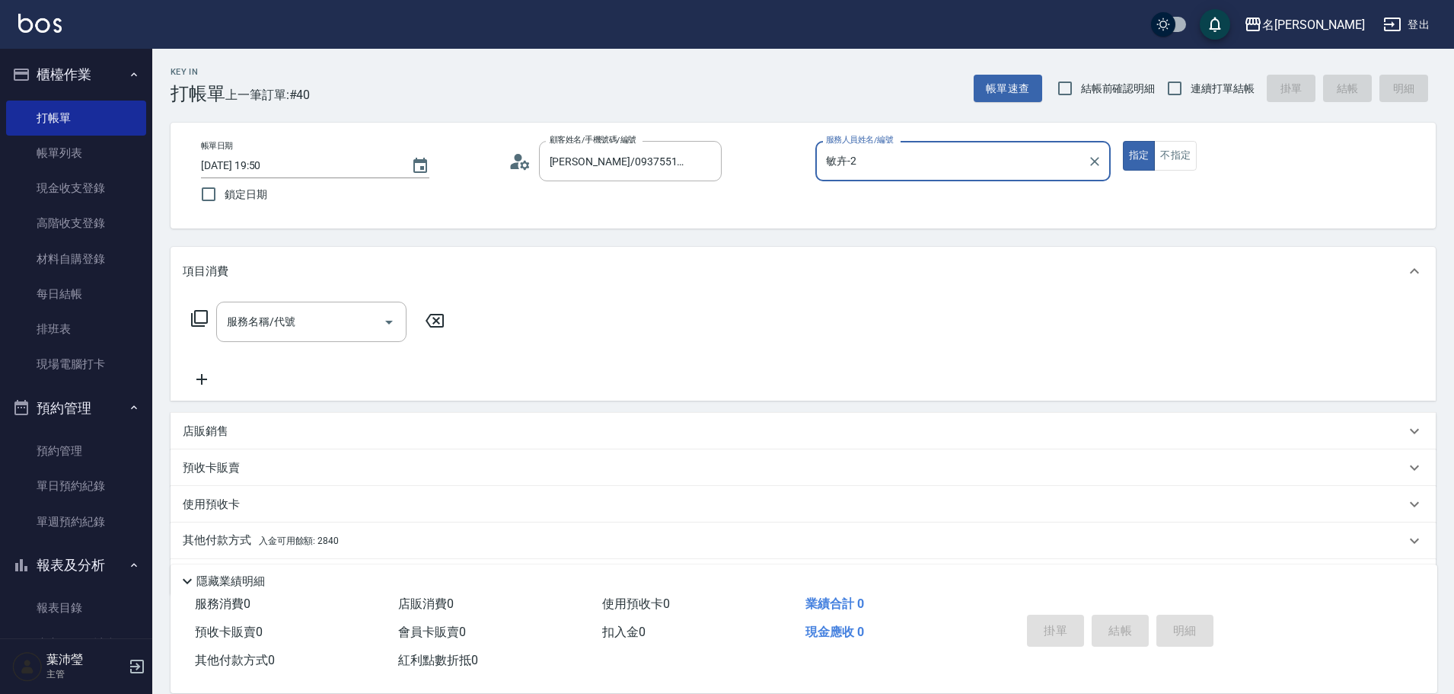
type input "敏卉-2"
click at [202, 314] on icon at bounding box center [199, 318] width 18 height 18
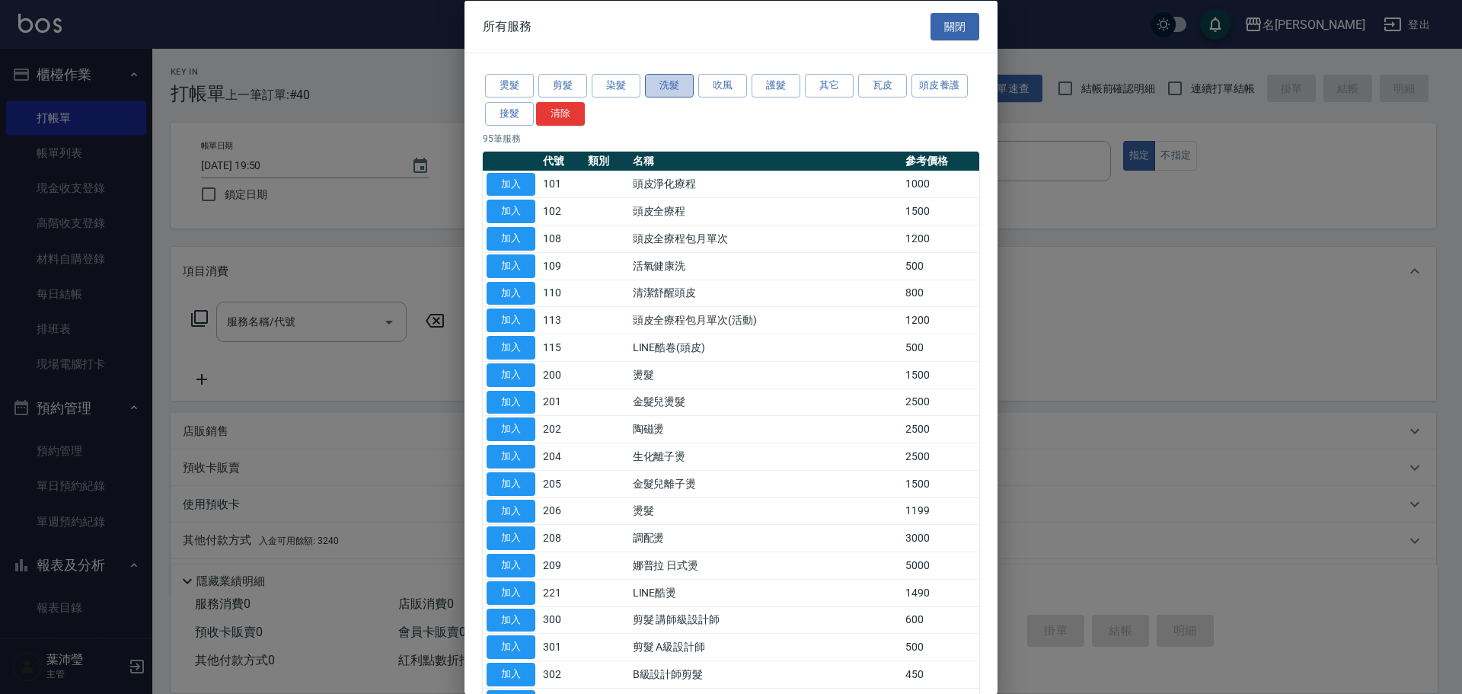
click at [671, 86] on button "洗髮" at bounding box center [669, 86] width 49 height 24
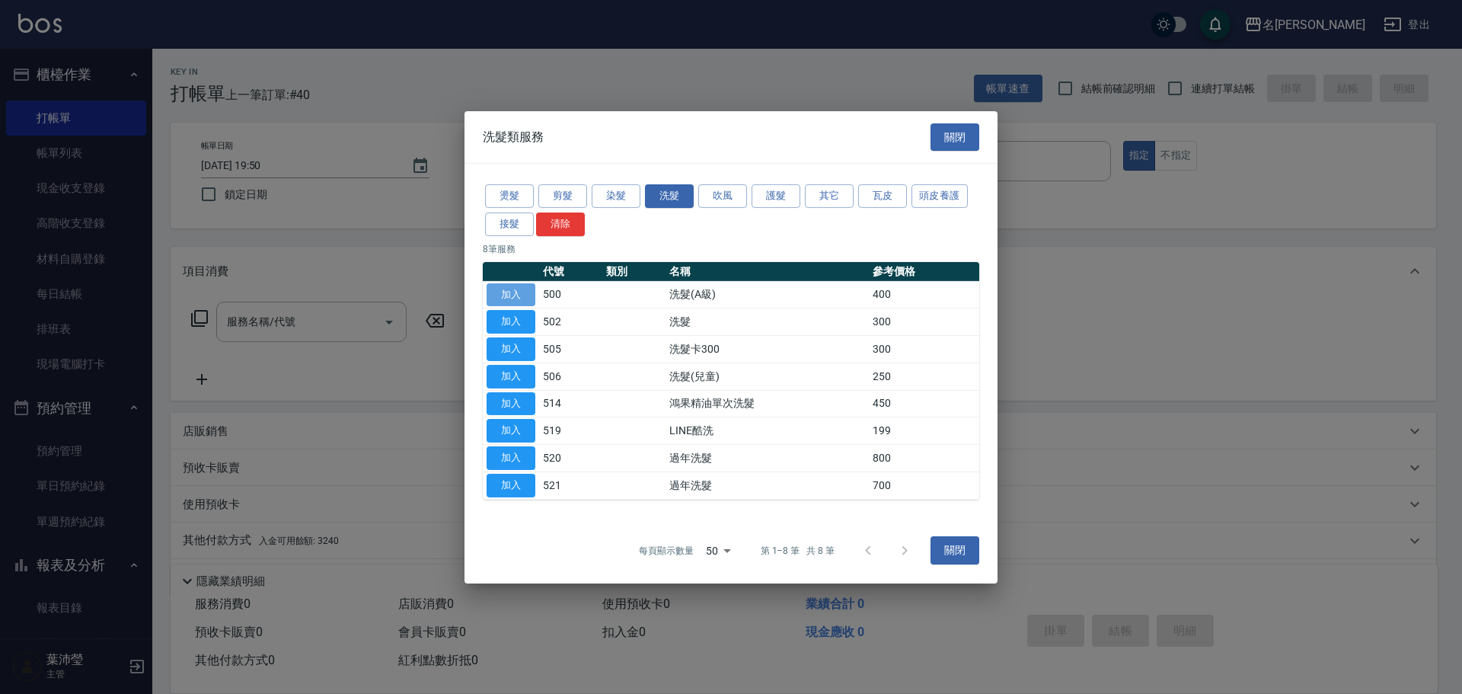
click at [520, 292] on button "加入" at bounding box center [510, 294] width 49 height 24
type input "洗髮(A級)(500)"
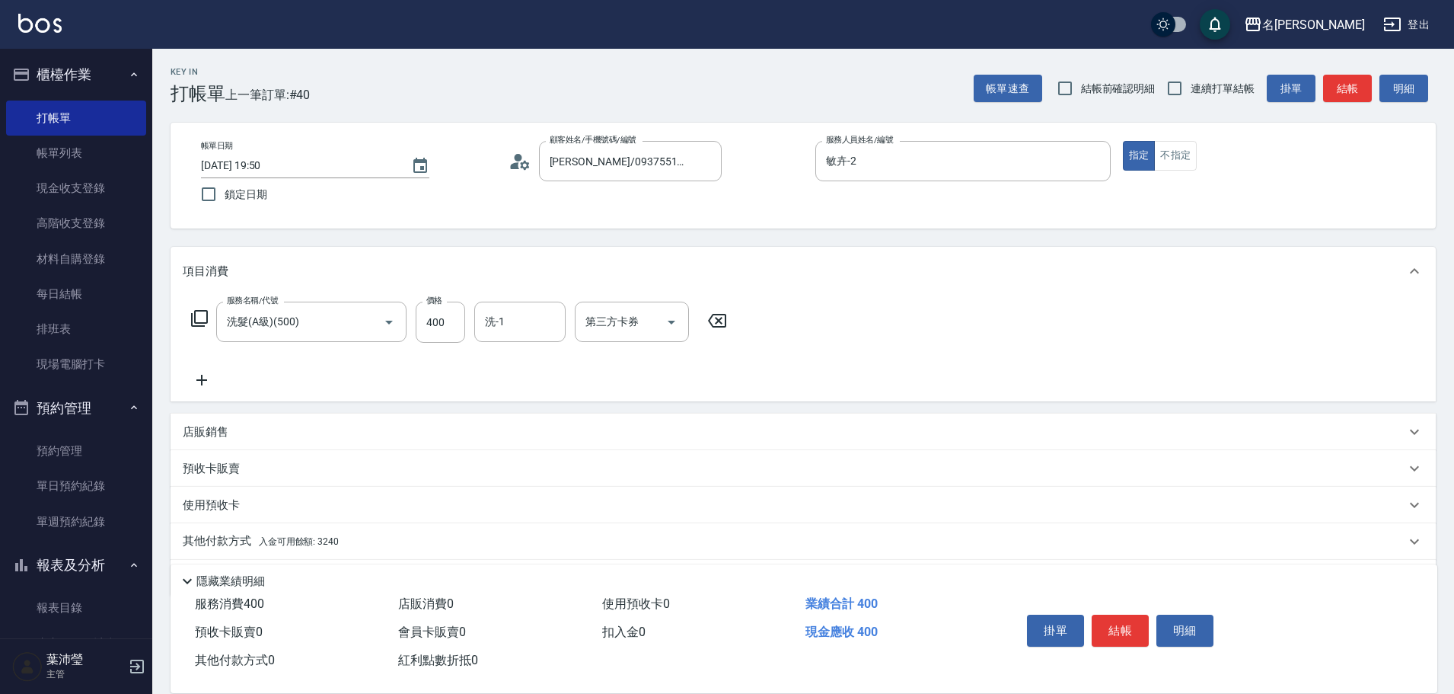
click at [193, 319] on icon at bounding box center [199, 318] width 18 height 18
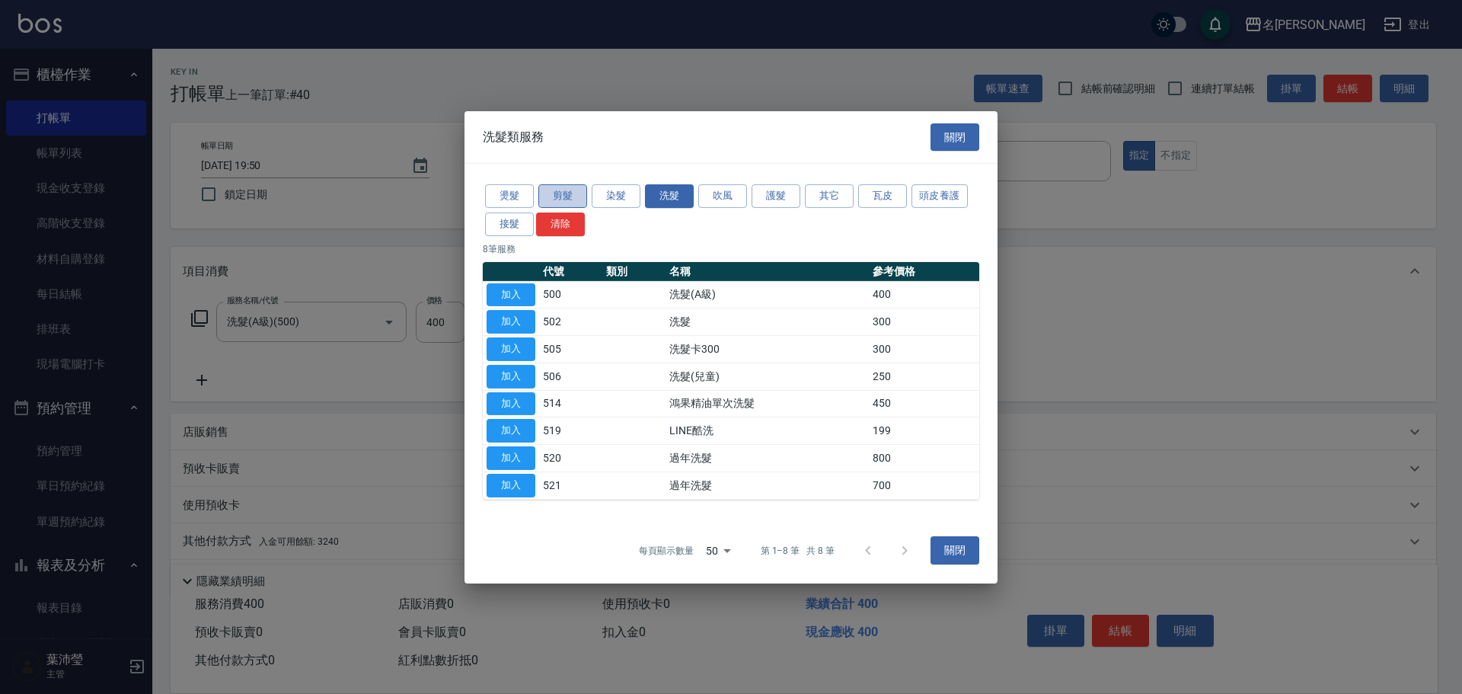
click at [569, 197] on button "剪髮" at bounding box center [562, 196] width 49 height 24
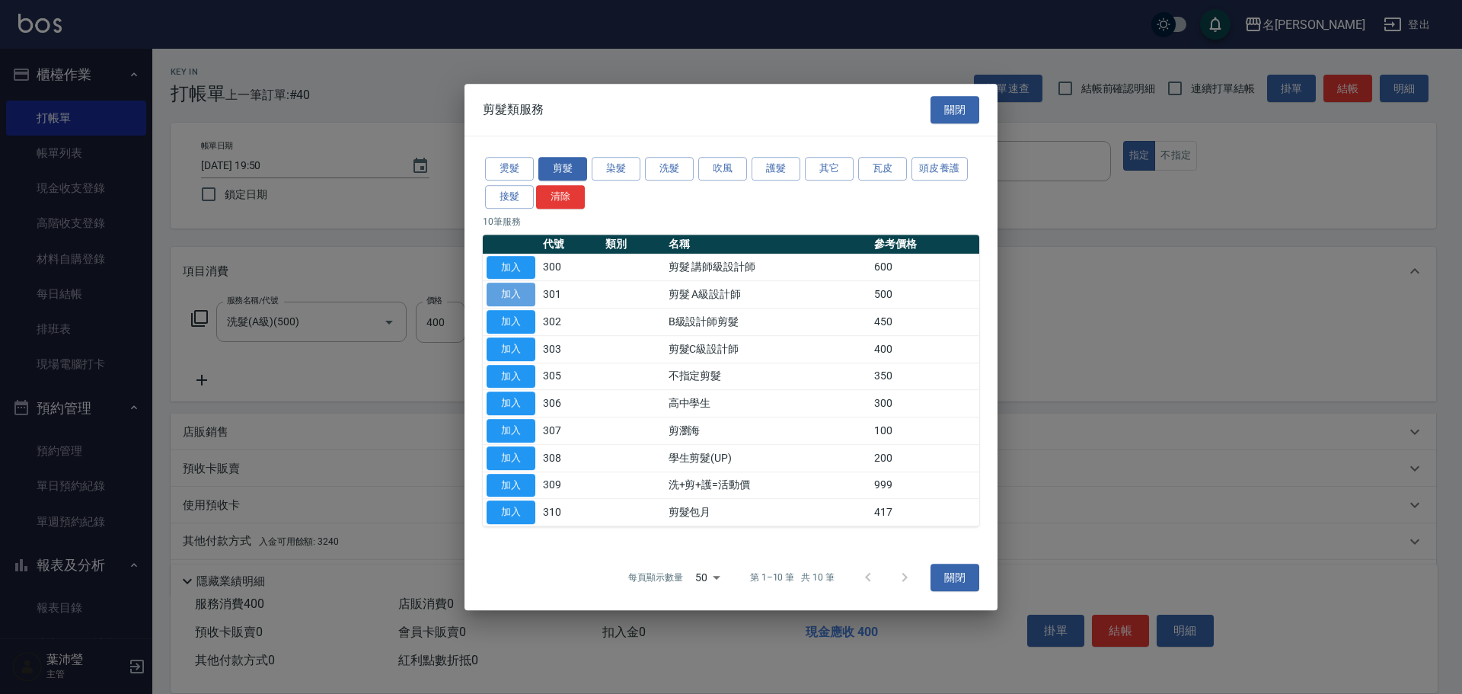
click at [514, 293] on button "加入" at bounding box center [510, 294] width 49 height 24
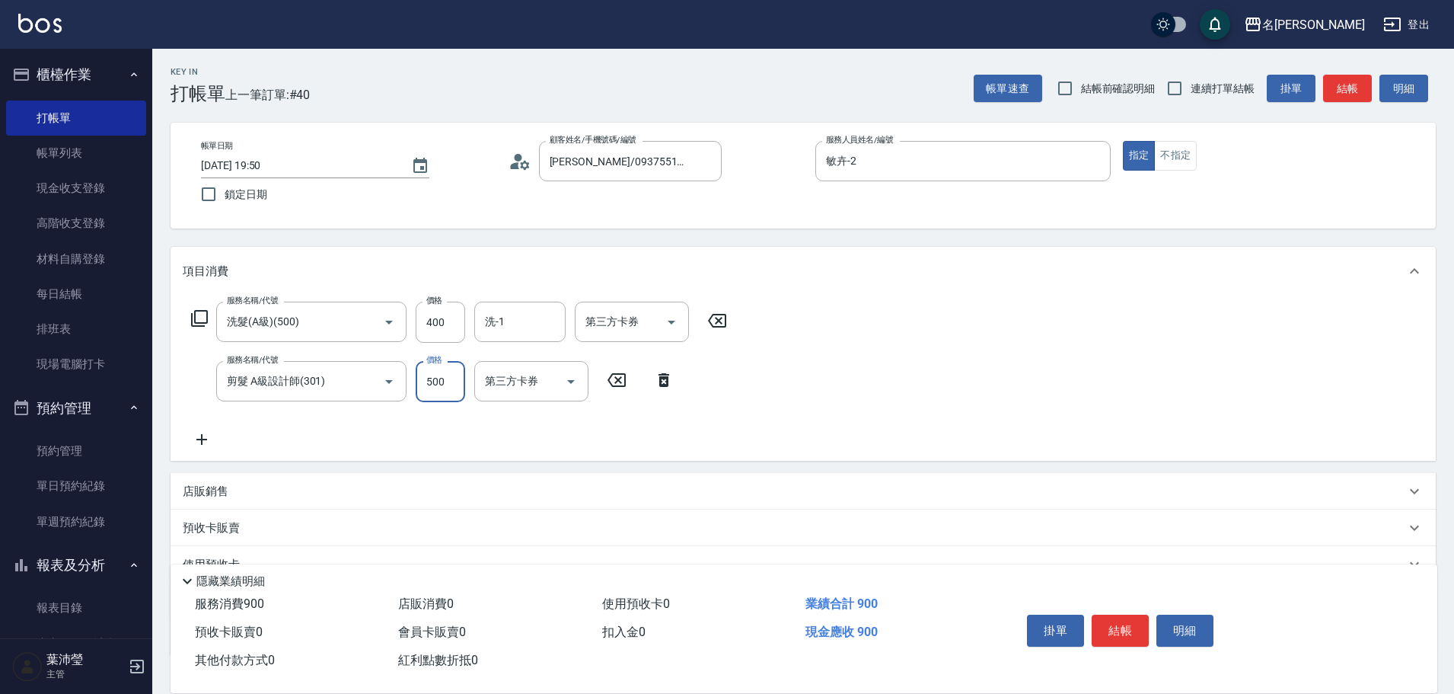
click at [458, 378] on input "500" at bounding box center [440, 381] width 49 height 41
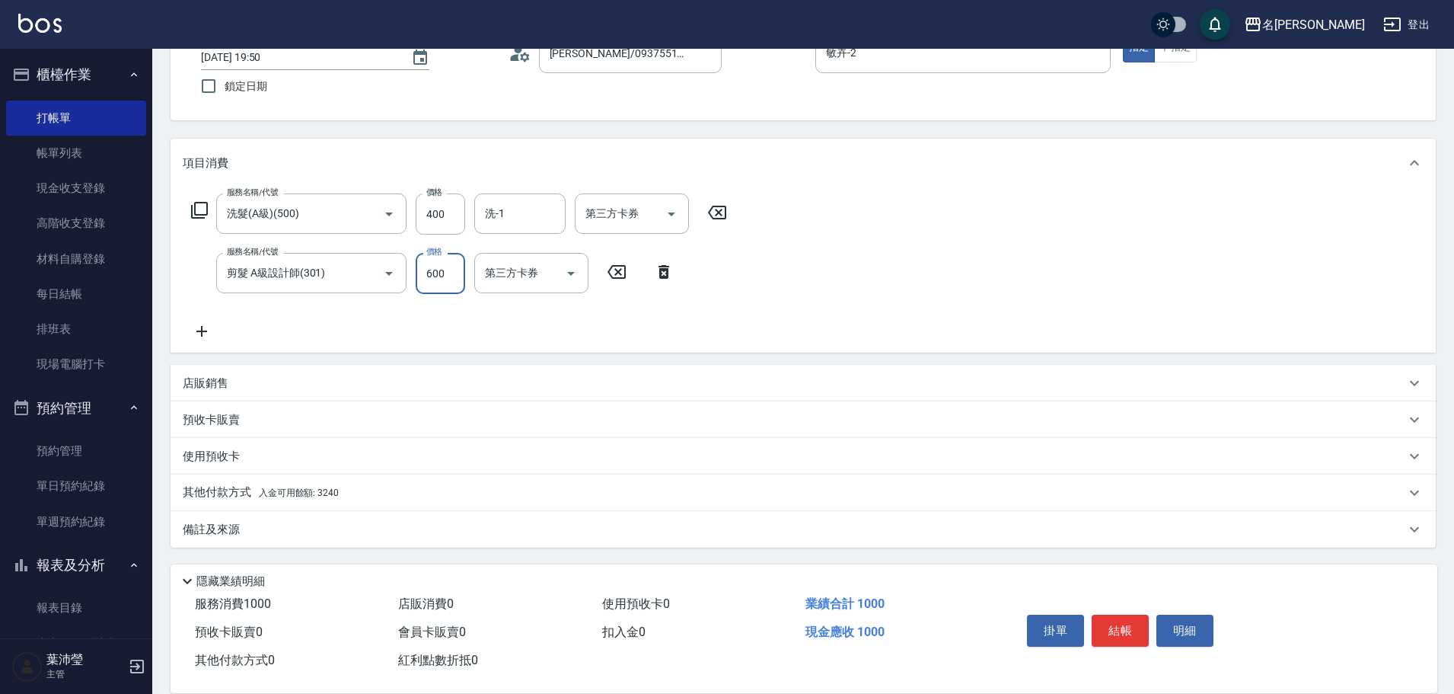
type input "600"
click at [198, 489] on p "其他付款方式 入金可用餘額: 3240" at bounding box center [261, 492] width 156 height 17
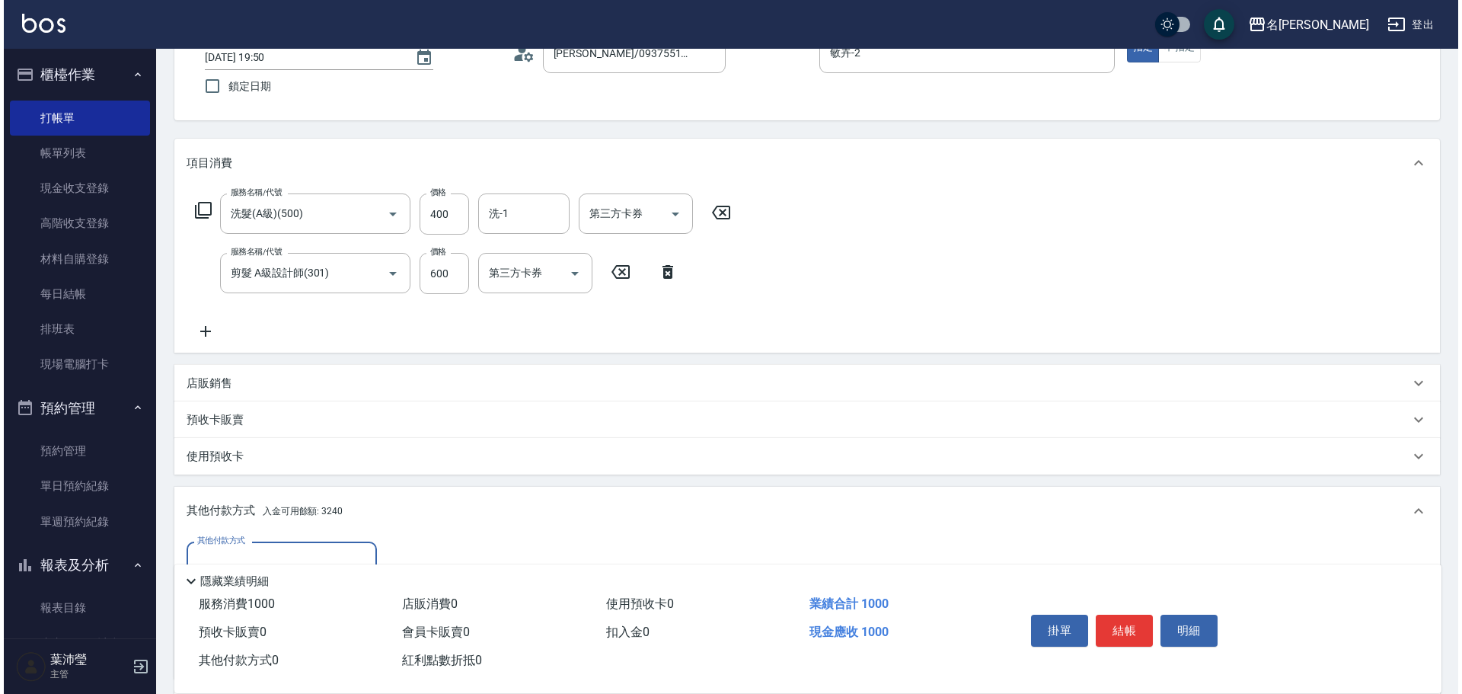
scroll to position [288, 0]
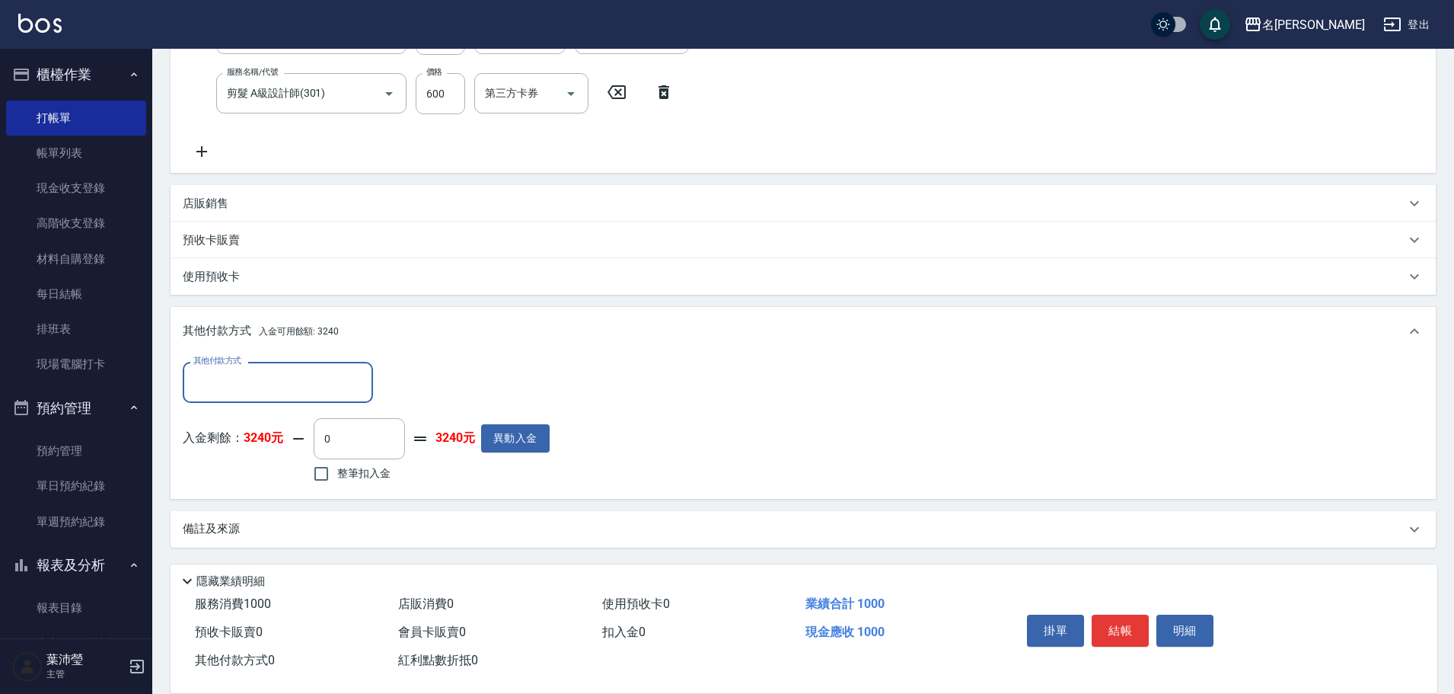
click at [220, 388] on input "其他付款方式" at bounding box center [278, 381] width 177 height 27
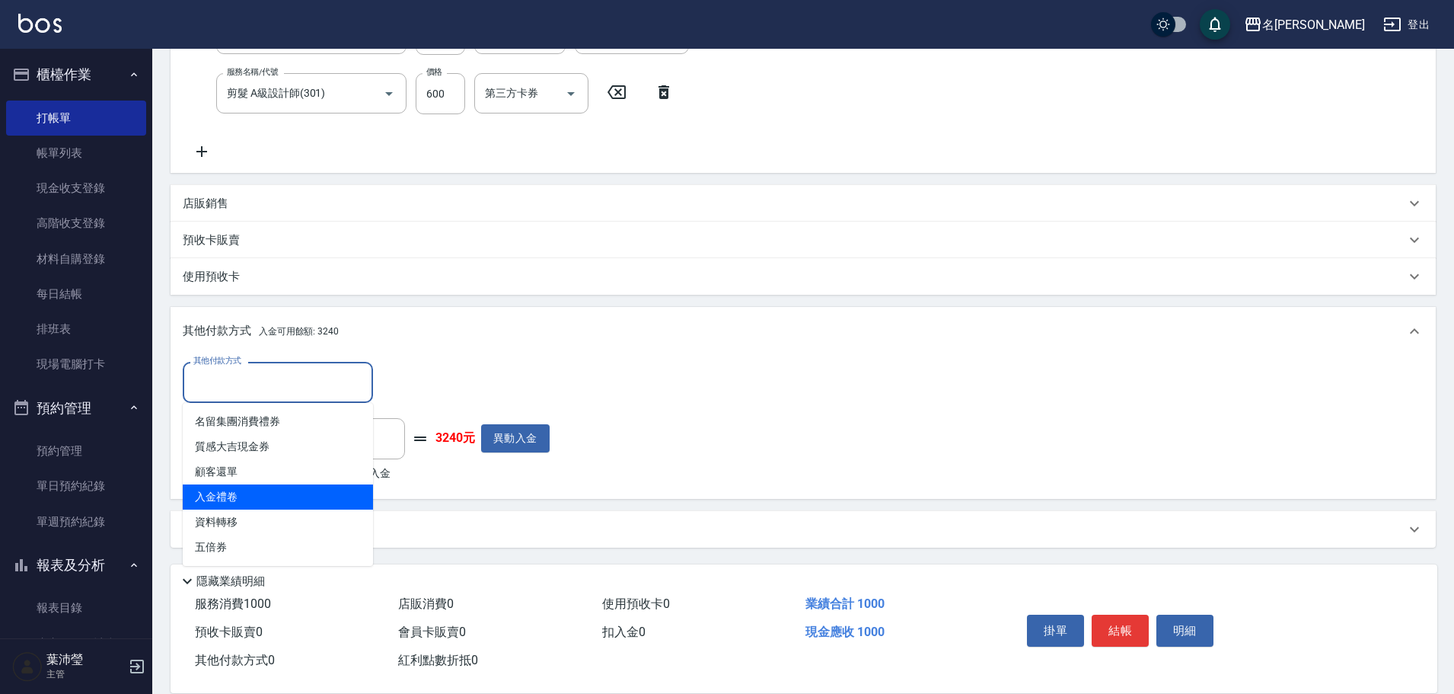
click at [222, 497] on span "入金禮卷" at bounding box center [278, 496] width 190 height 25
type input "入金禮卷"
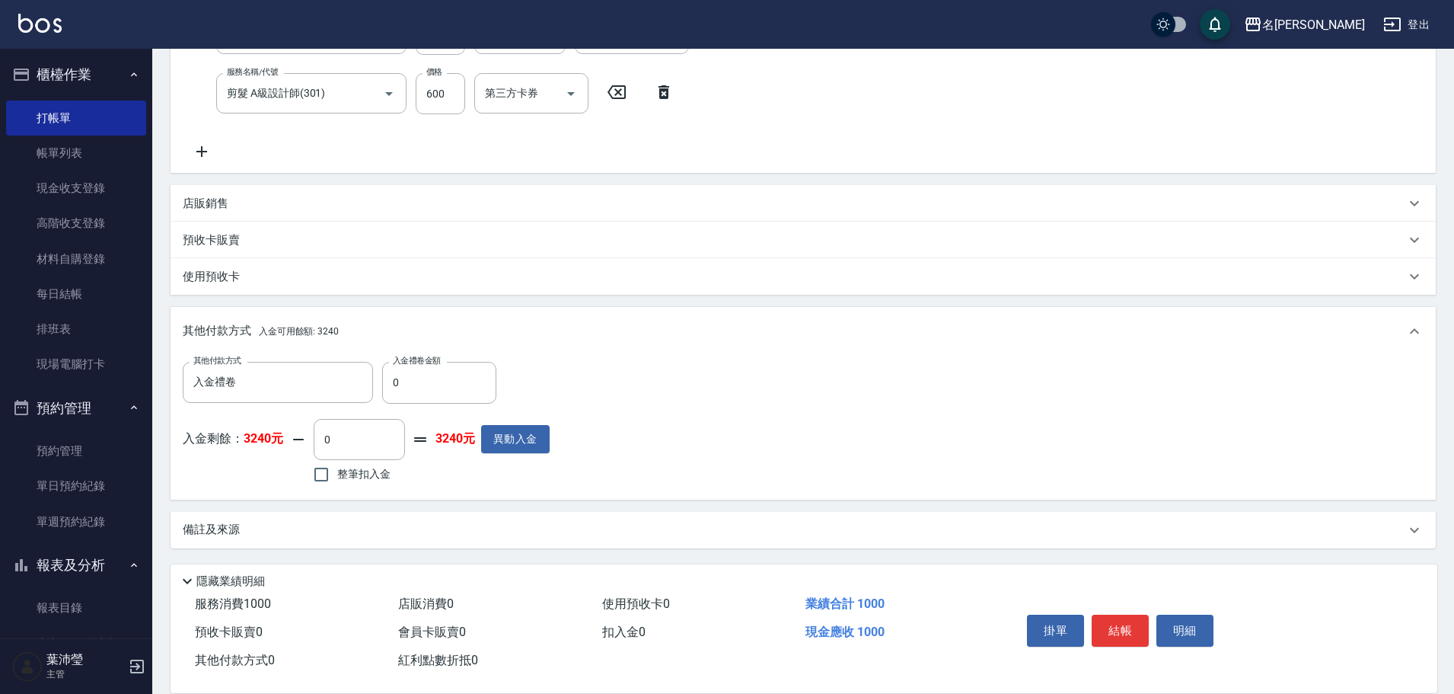
click at [381, 384] on div "其他付款方式 入金禮卷 其他付款方式 入金禮卷金額 0 入金禮卷金額" at bounding box center [366, 382] width 367 height 41
click at [390, 376] on input "0" at bounding box center [439, 382] width 114 height 41
type input "600"
click at [319, 440] on input "0" at bounding box center [359, 439] width 91 height 41
type input "400"
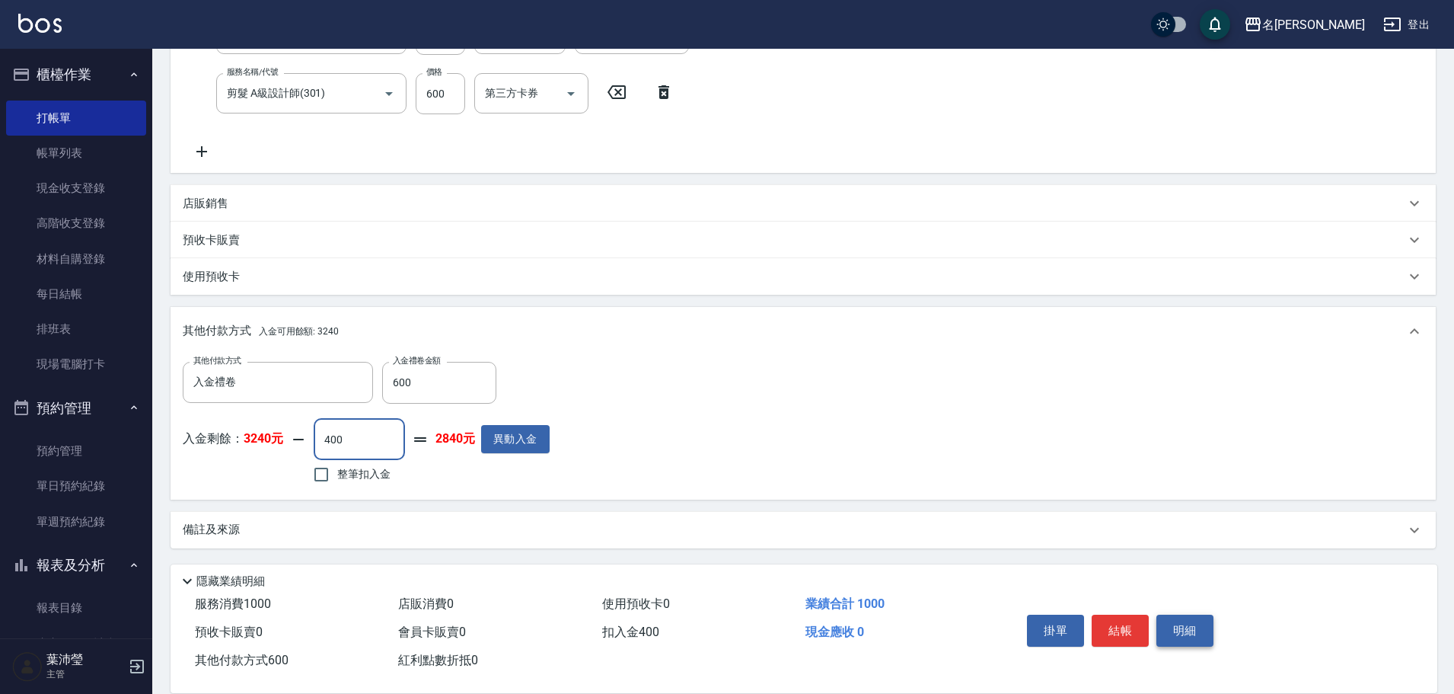
click at [1181, 625] on button "明細" at bounding box center [1184, 630] width 57 height 32
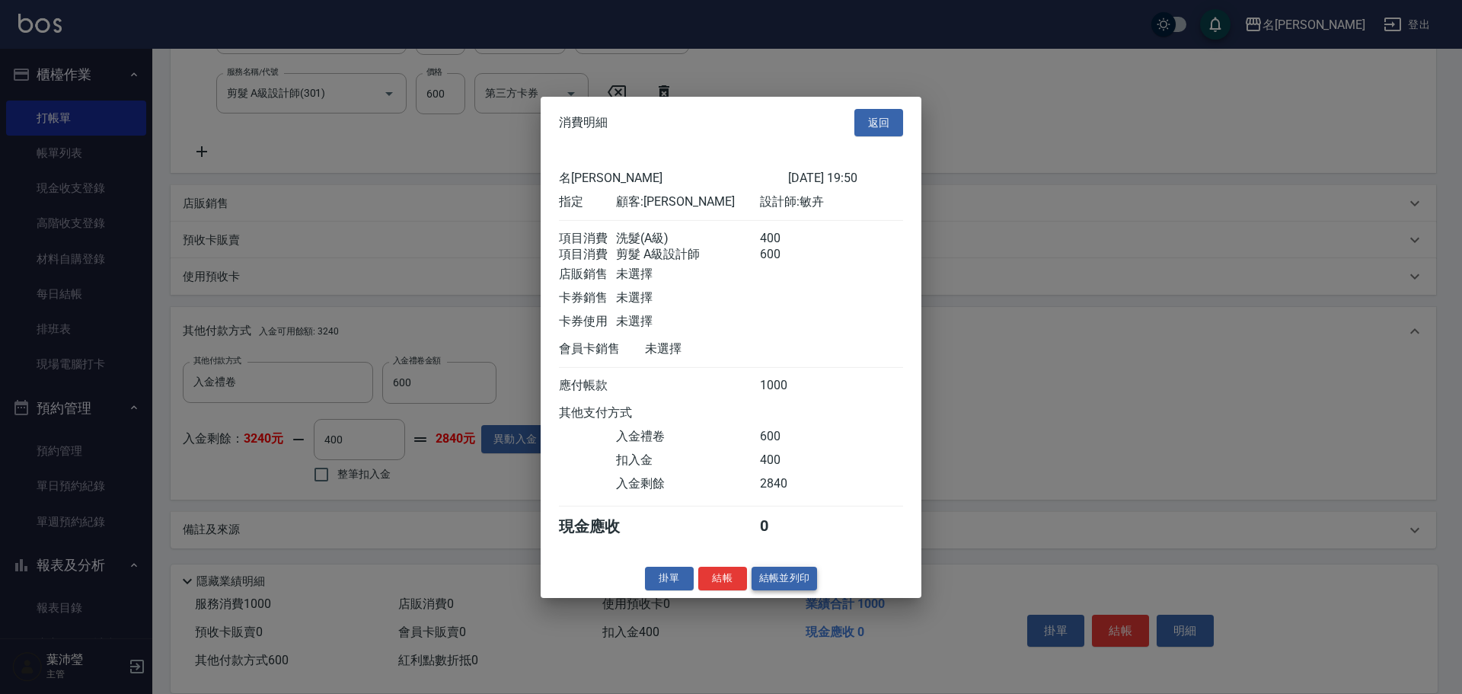
click at [783, 590] on button "結帳並列印" at bounding box center [784, 578] width 66 height 24
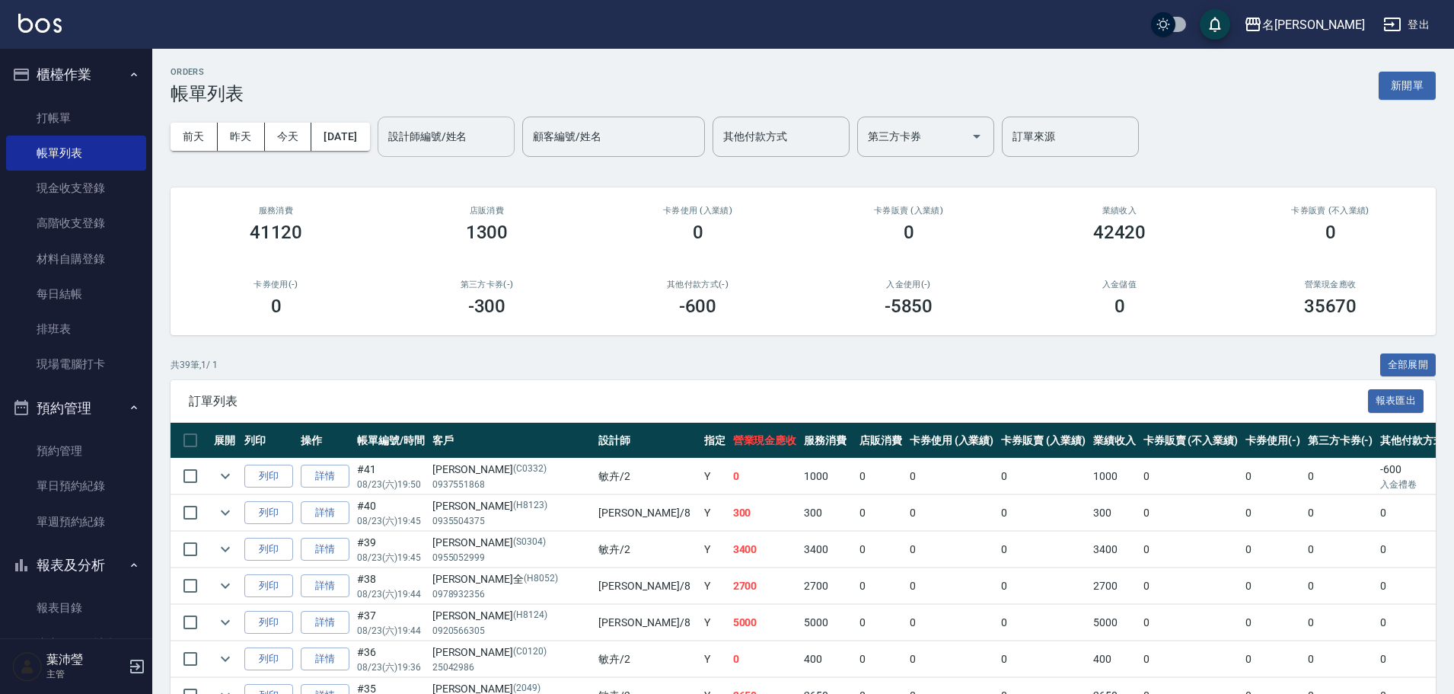
click at [496, 142] on input "設計師編號/姓名" at bounding box center [445, 136] width 123 height 27
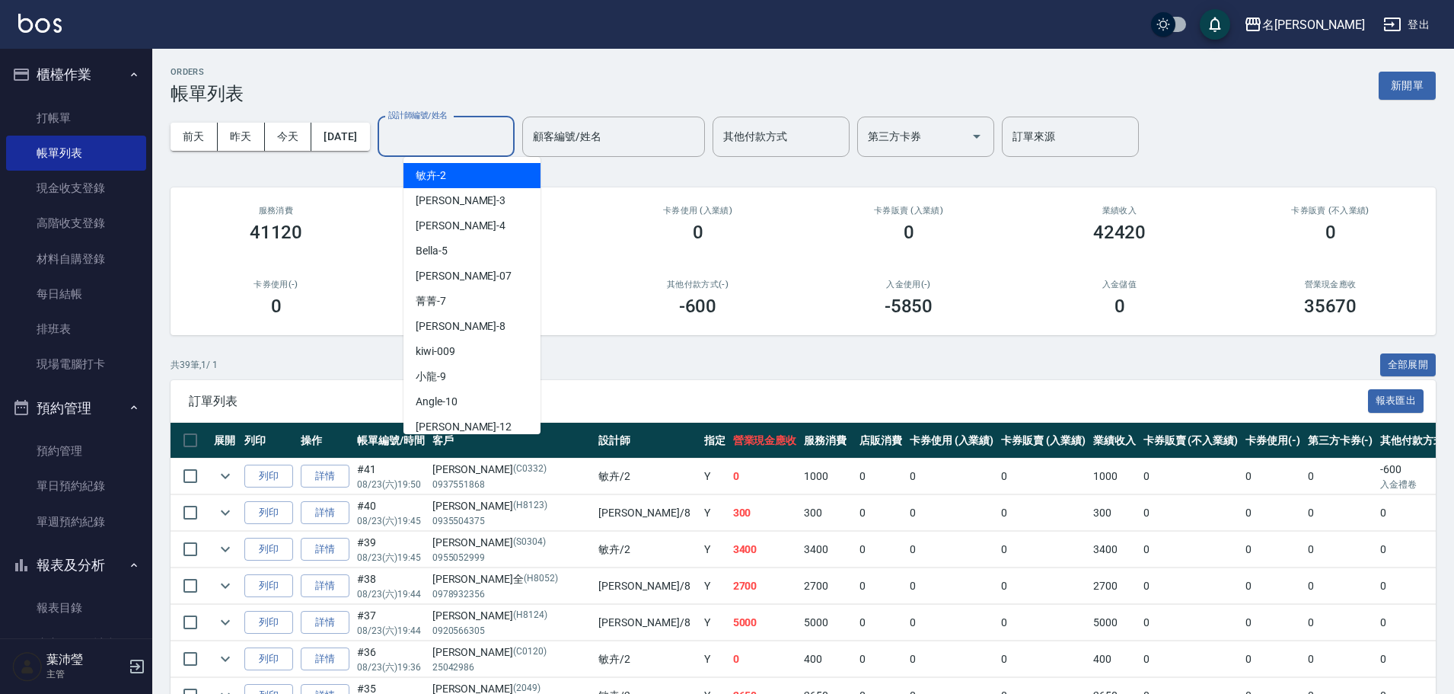
click at [483, 174] on div "敏卉 -2" at bounding box center [471, 175] width 137 height 25
type input "敏卉-2"
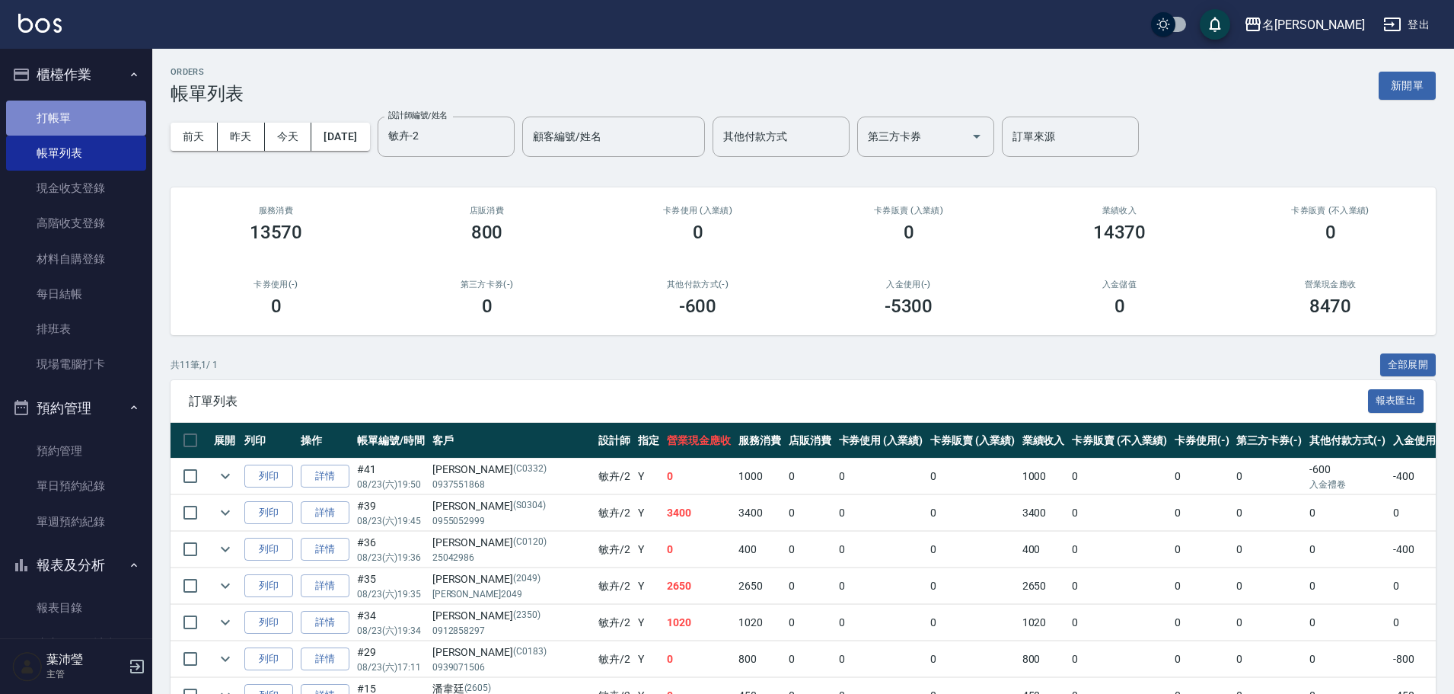
click at [116, 105] on link "打帳單" at bounding box center [76, 117] width 140 height 35
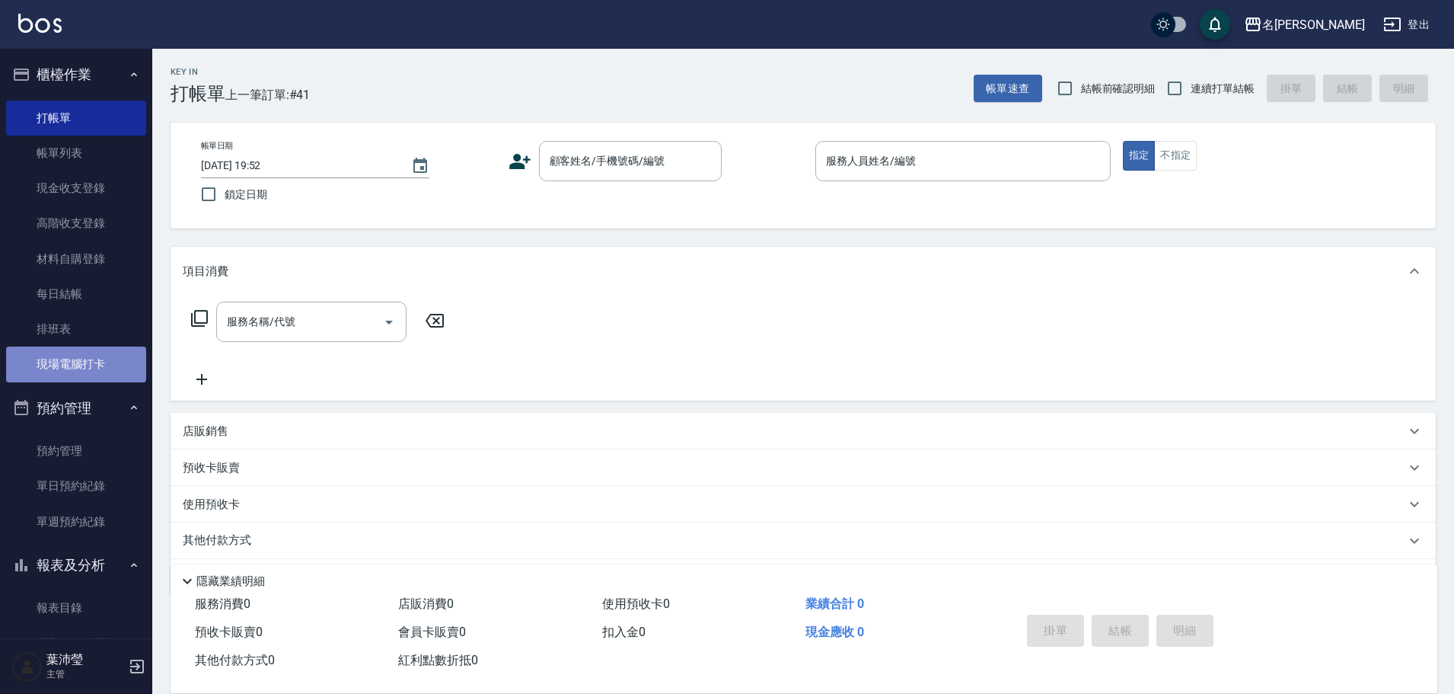
click at [80, 367] on link "現場電腦打卡" at bounding box center [76, 363] width 140 height 35
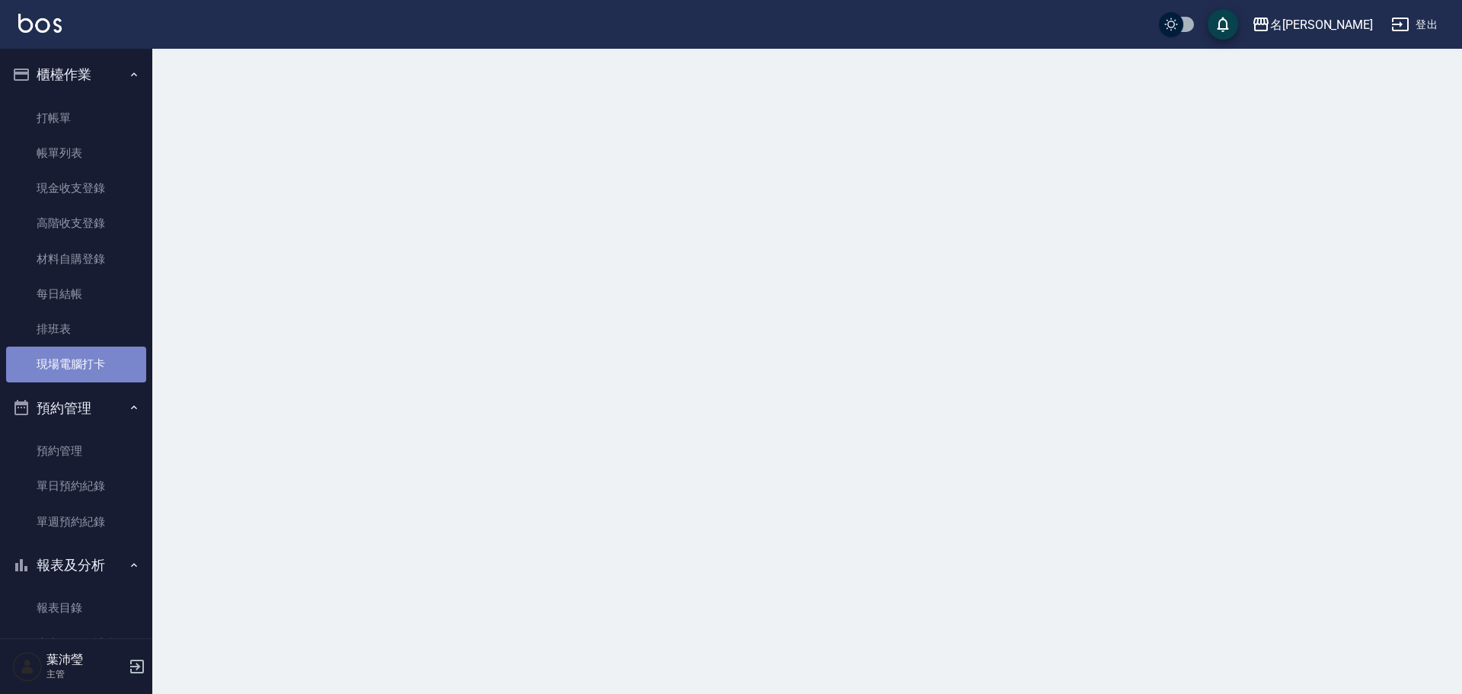
click at [80, 367] on link "現場電腦打卡" at bounding box center [76, 363] width 140 height 35
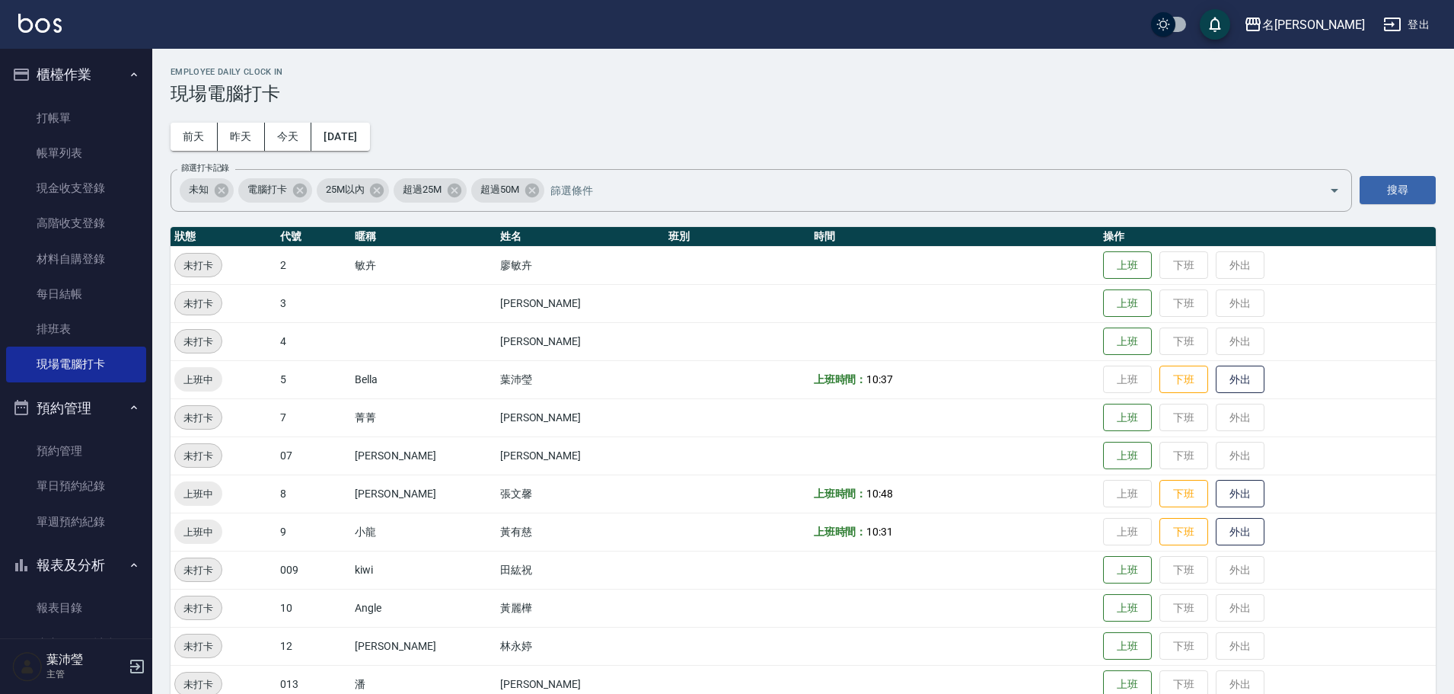
scroll to position [381, 0]
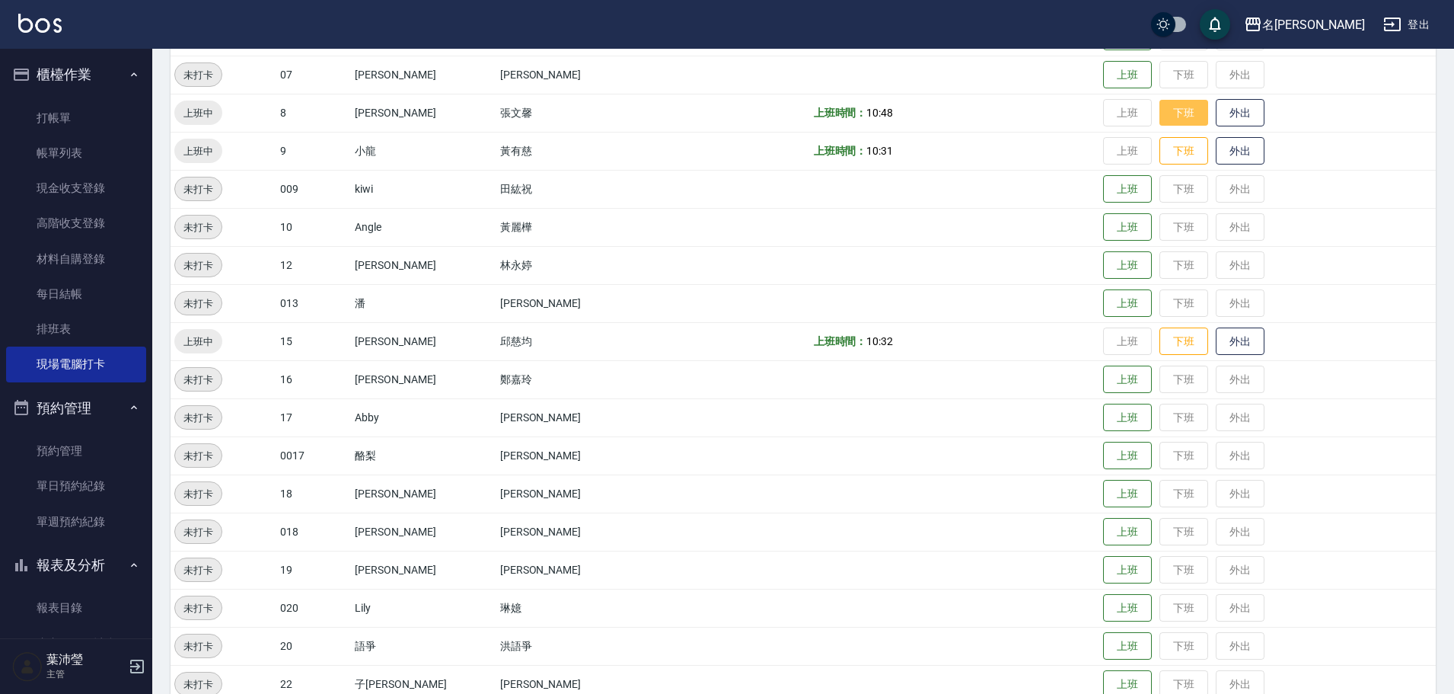
click at [1159, 119] on button "下班" at bounding box center [1183, 113] width 49 height 27
click at [1159, 343] on button "下班" at bounding box center [1183, 341] width 49 height 27
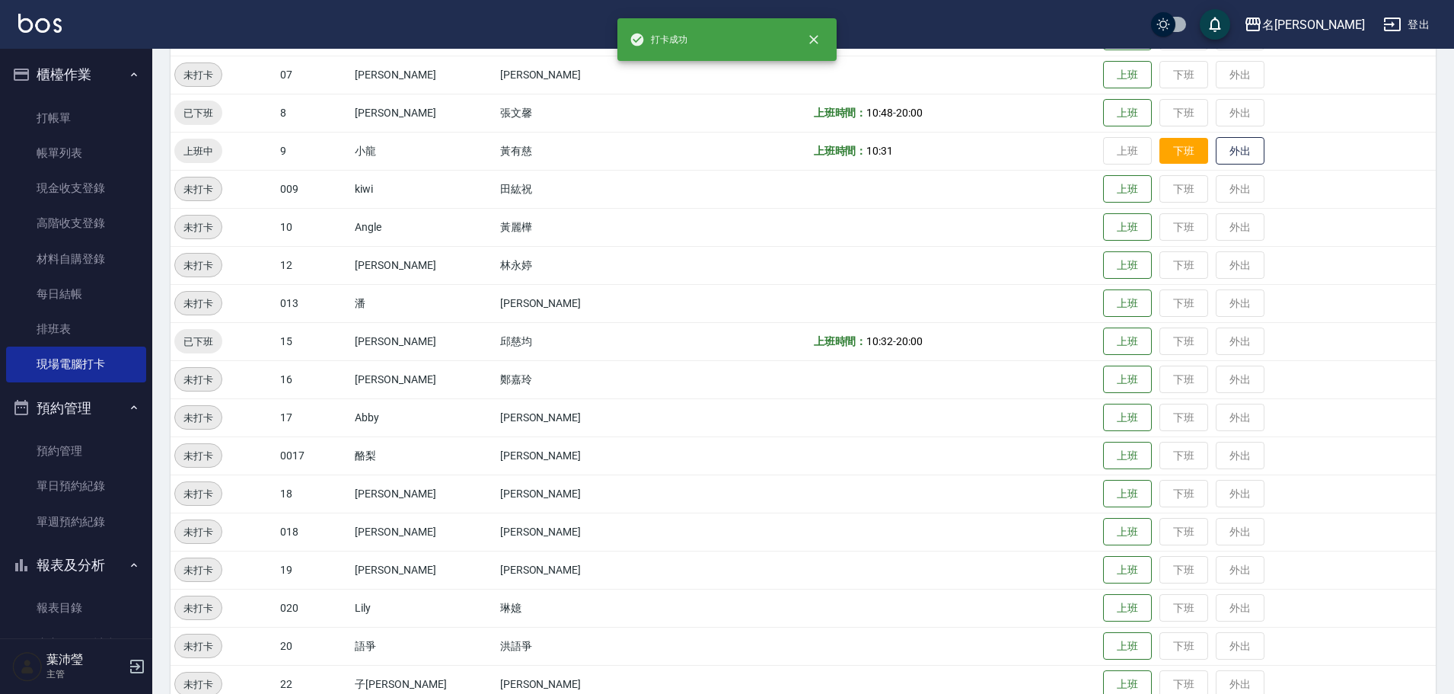
click at [1159, 158] on button "下班" at bounding box center [1183, 151] width 49 height 27
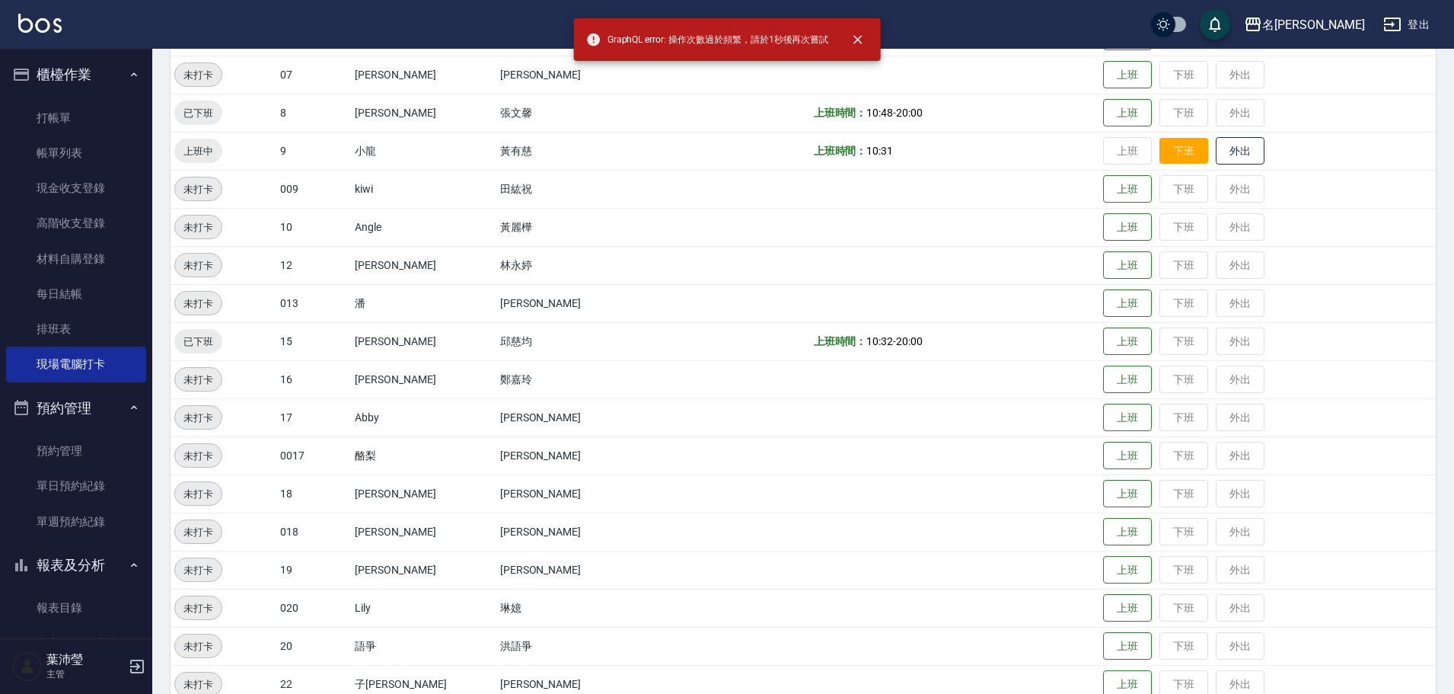
click at [1177, 148] on button "下班" at bounding box center [1183, 151] width 49 height 27
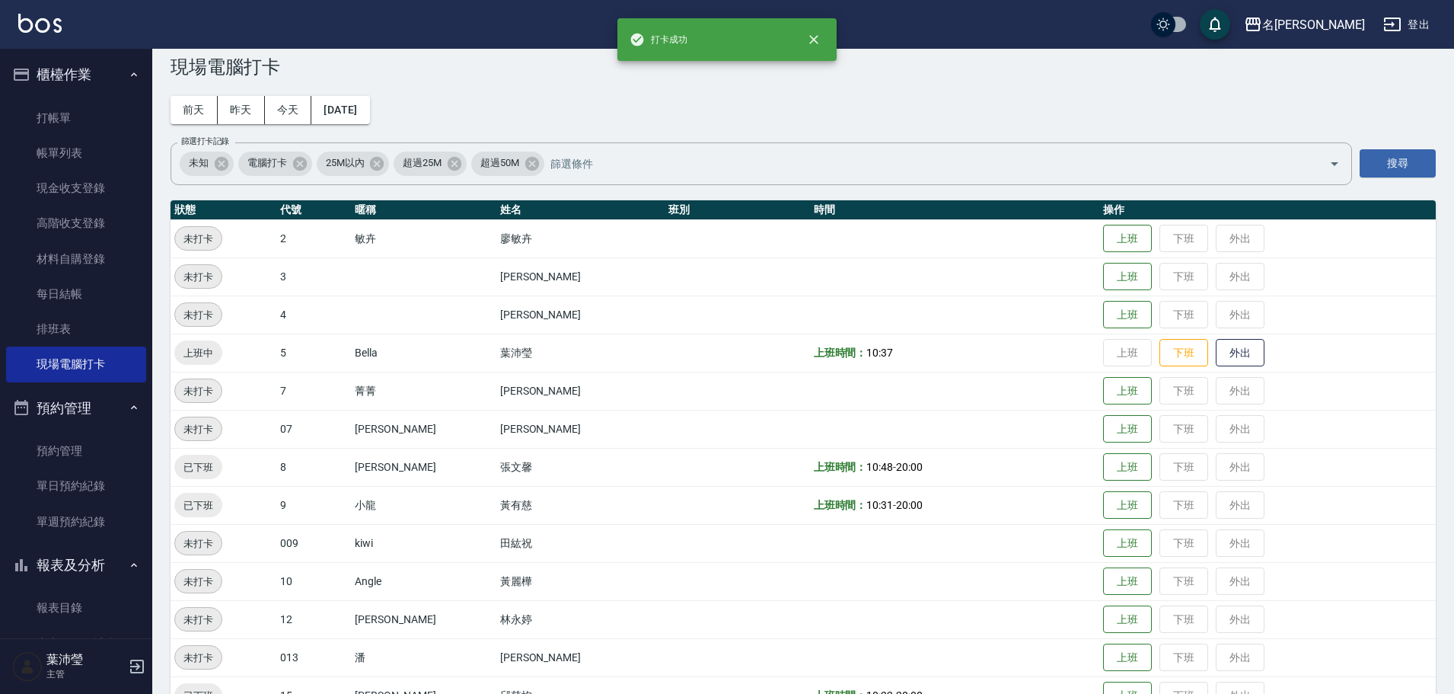
scroll to position [0, 0]
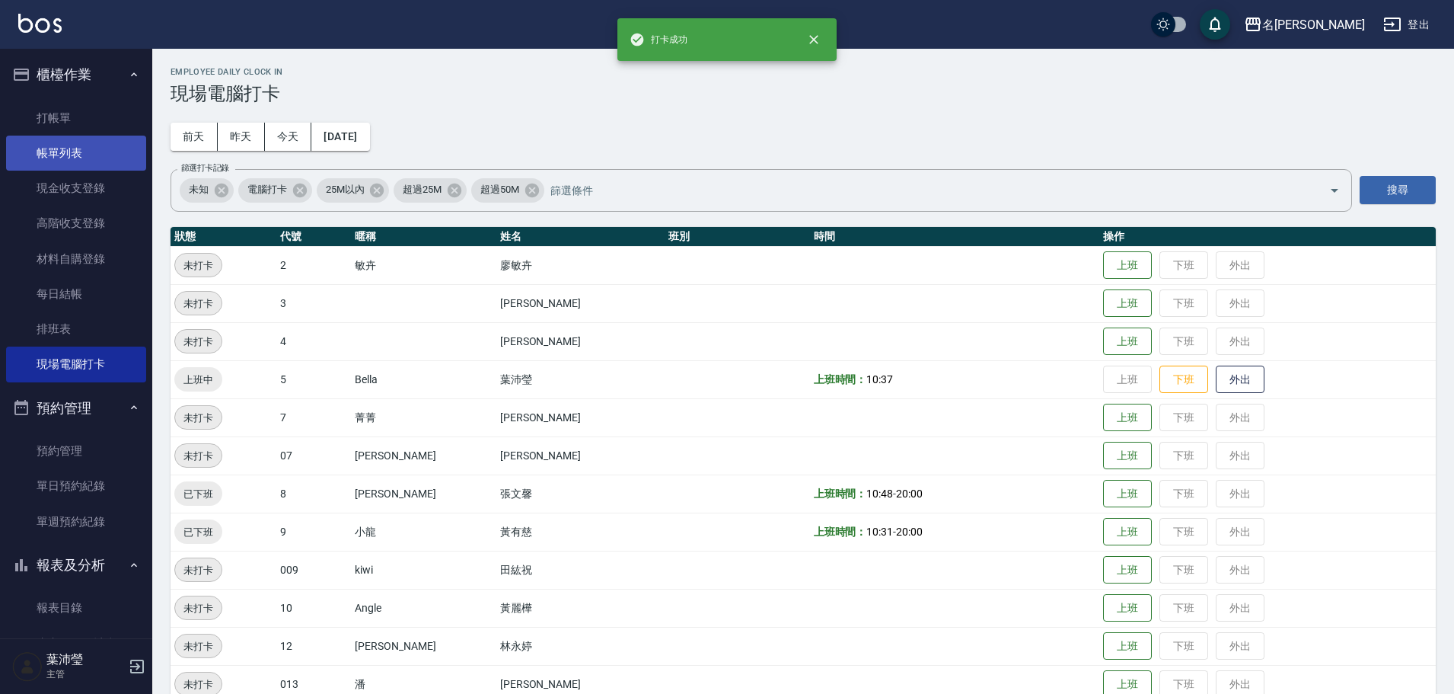
click at [105, 151] on link "帳單列表" at bounding box center [76, 153] width 140 height 35
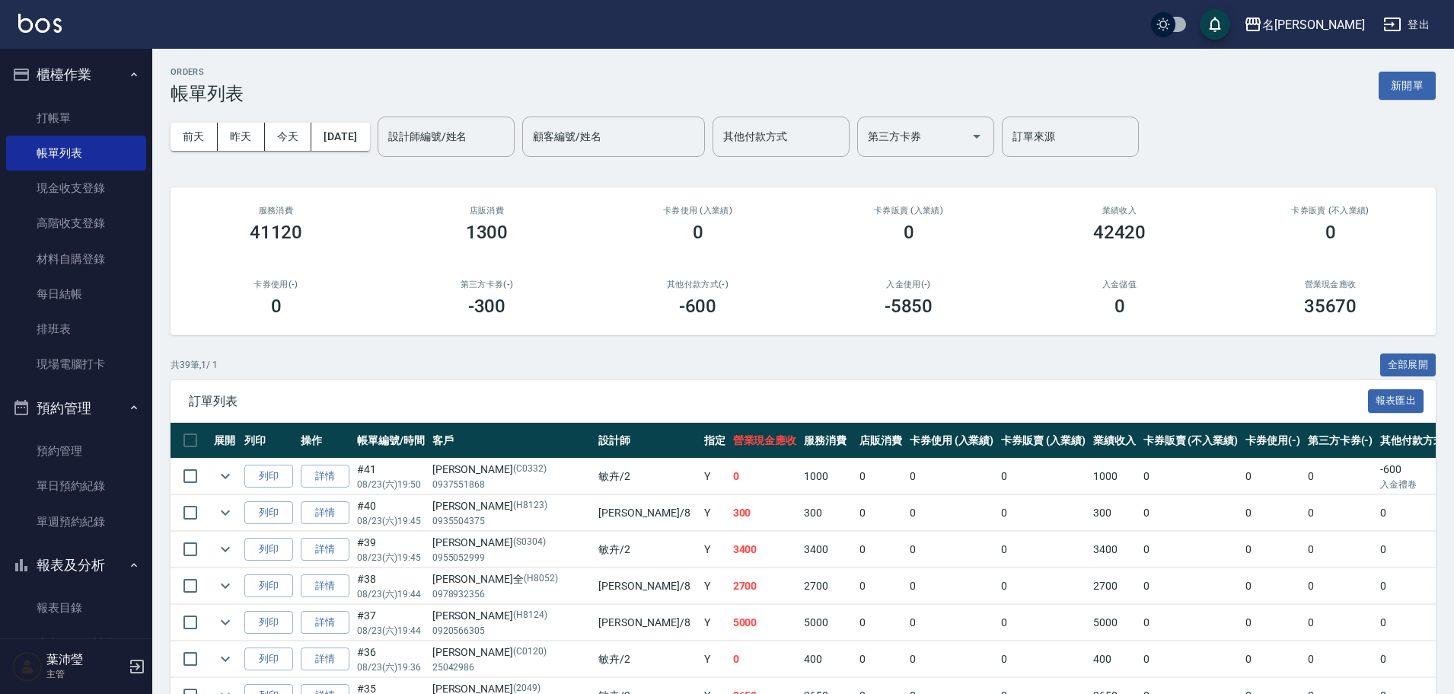
click at [426, 141] on input "設計師編號/姓名" at bounding box center [445, 136] width 123 height 27
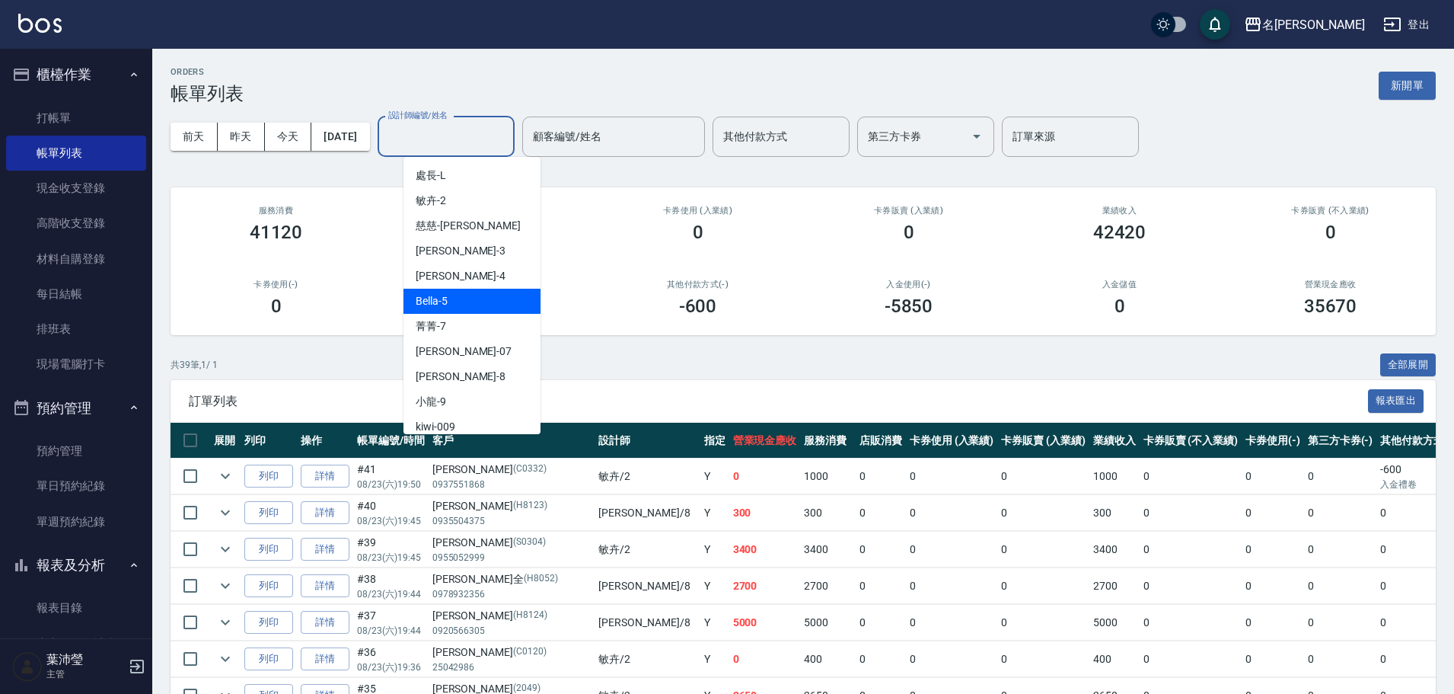
click at [511, 293] on div "Bella -5" at bounding box center [471, 301] width 137 height 25
type input "Bella-5"
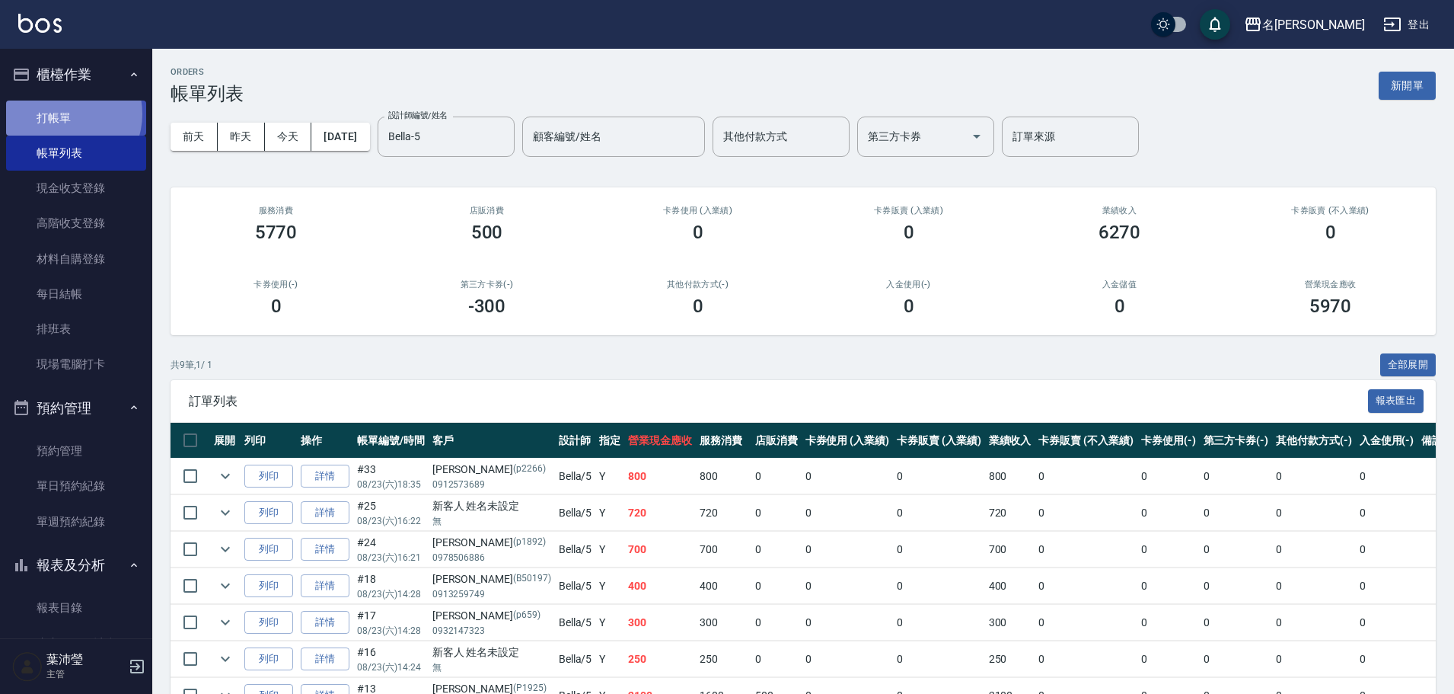
click at [65, 113] on link "打帳單" at bounding box center [76, 117] width 140 height 35
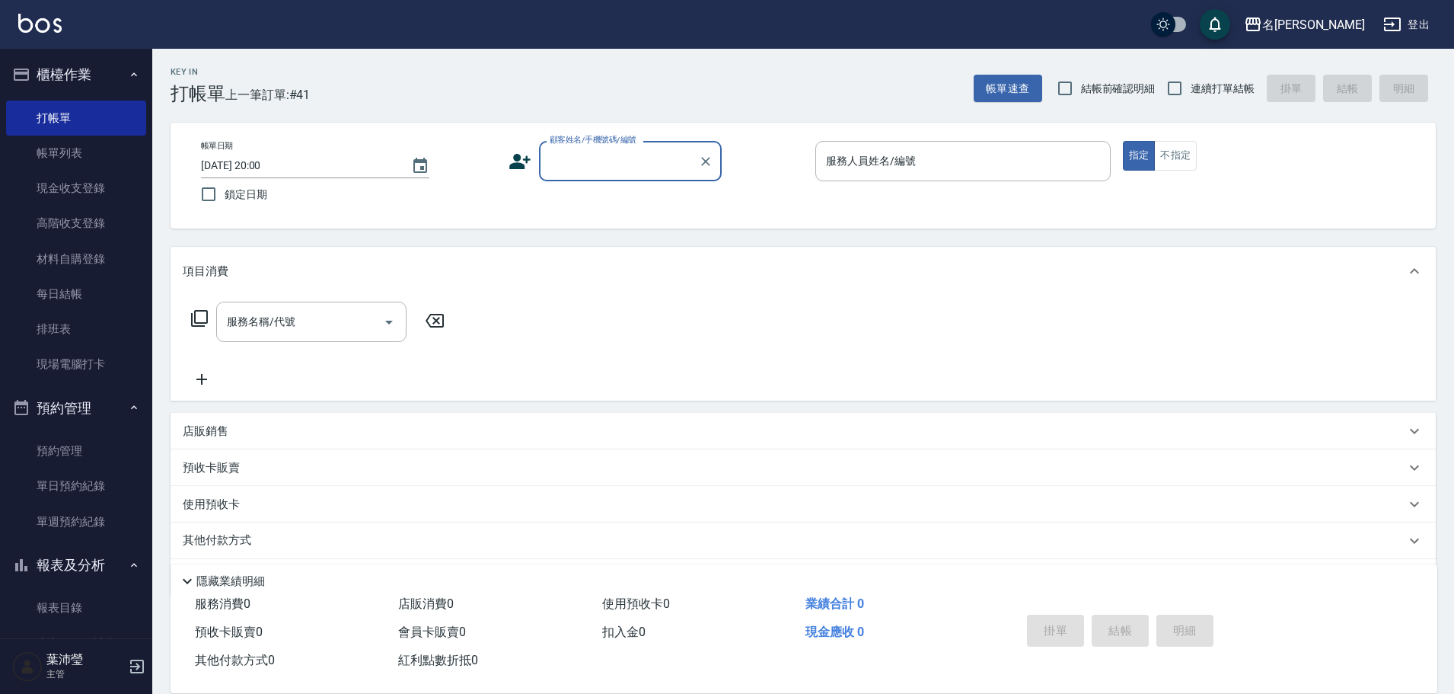
click at [564, 170] on input "顧客姓名/手機號碼/編號" at bounding box center [619, 161] width 146 height 27
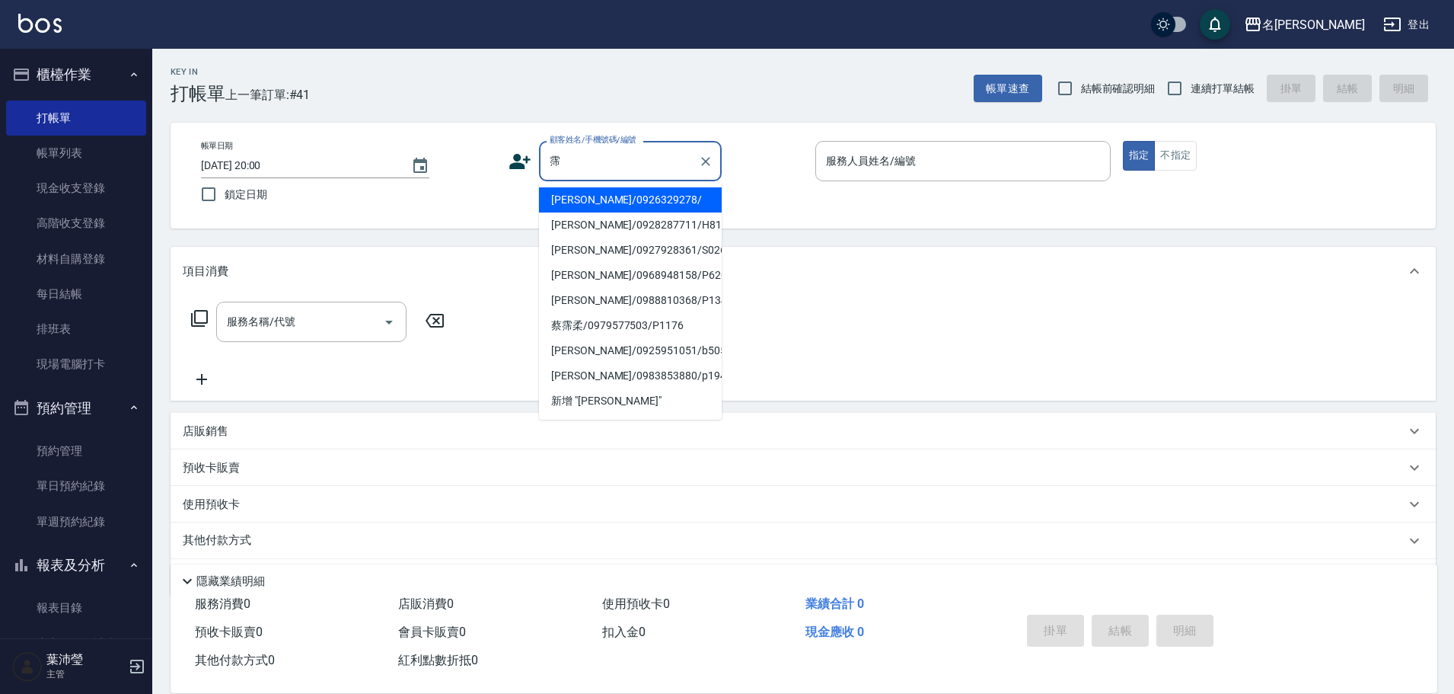
click at [564, 169] on input "霈" at bounding box center [619, 161] width 146 height 27
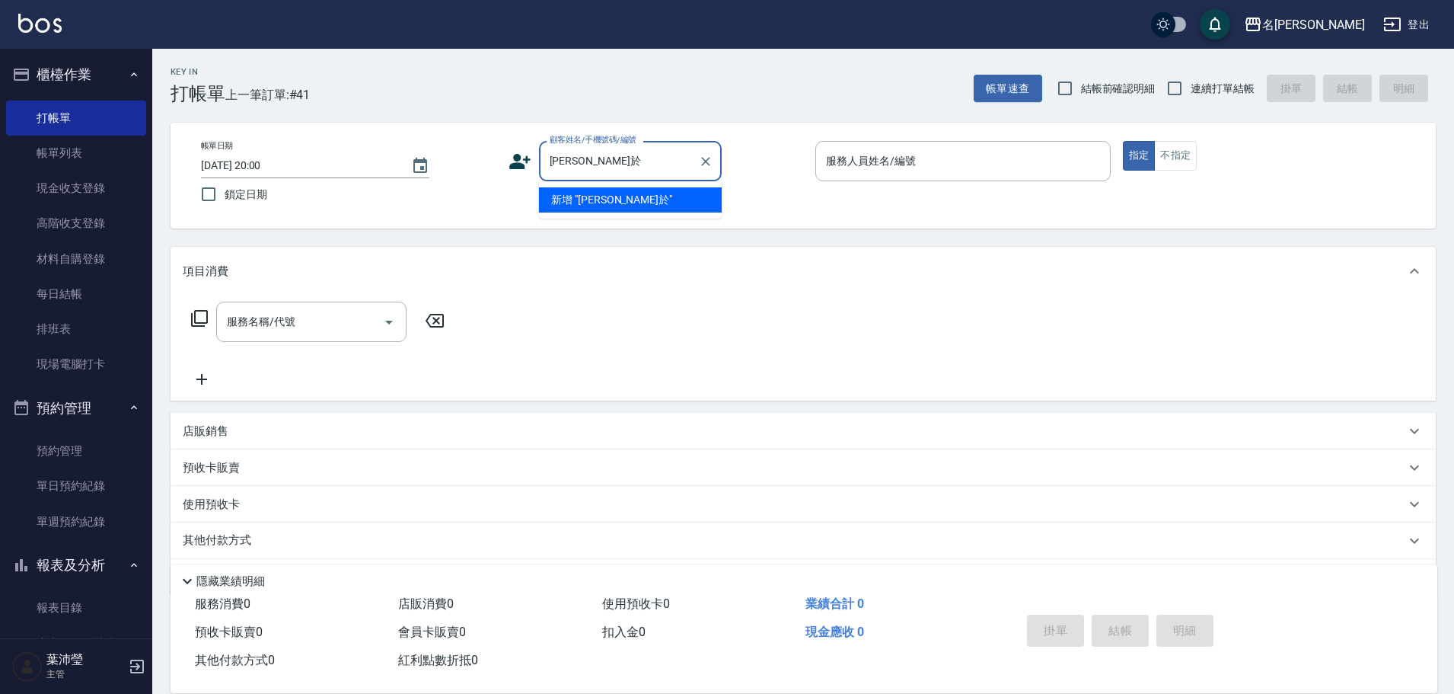
type input "於於"
click at [550, 160] on input "於於" at bounding box center [619, 161] width 146 height 27
drag, startPoint x: 550, startPoint y: 160, endPoint x: 588, endPoint y: 161, distance: 38.1
click at [588, 161] on input "於於" at bounding box center [619, 161] width 146 height 27
click at [594, 198] on li "[PERSON_NAME]/0955709198/" at bounding box center [630, 199] width 183 height 25
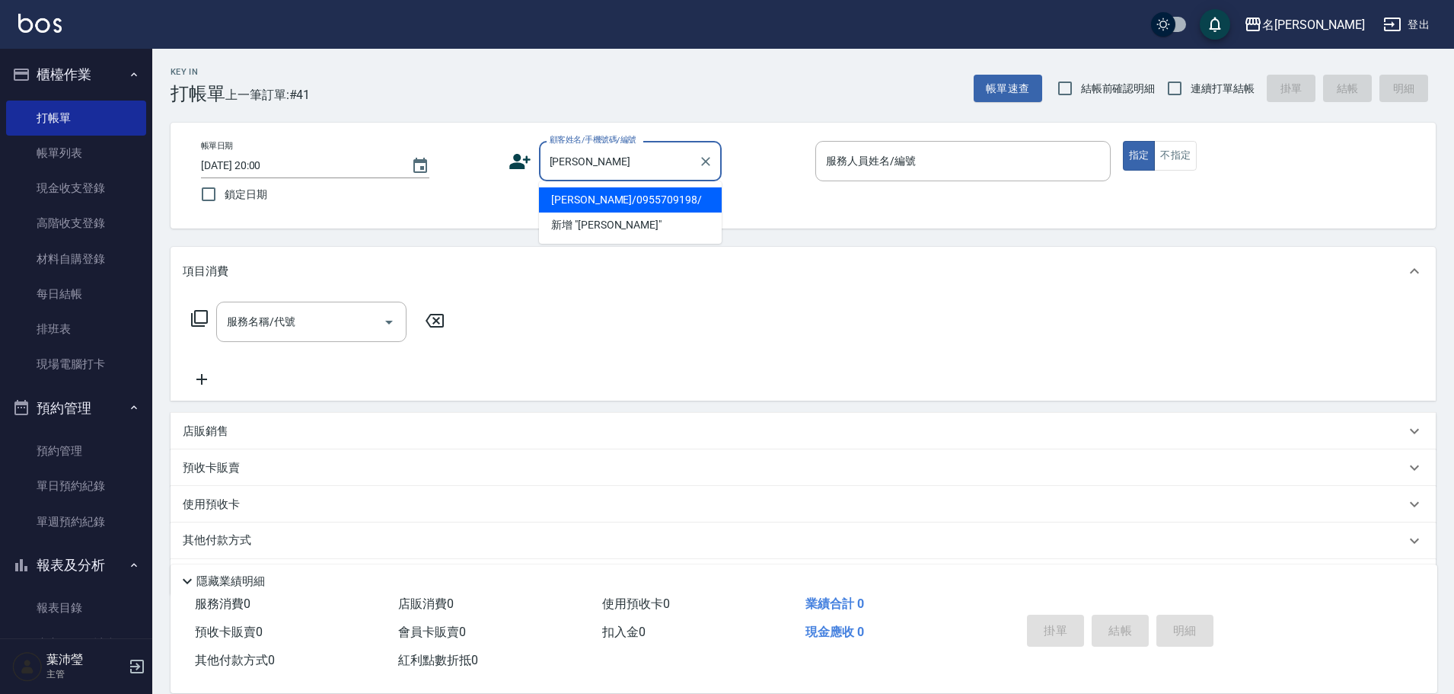
type input "[PERSON_NAME]/0955709198/"
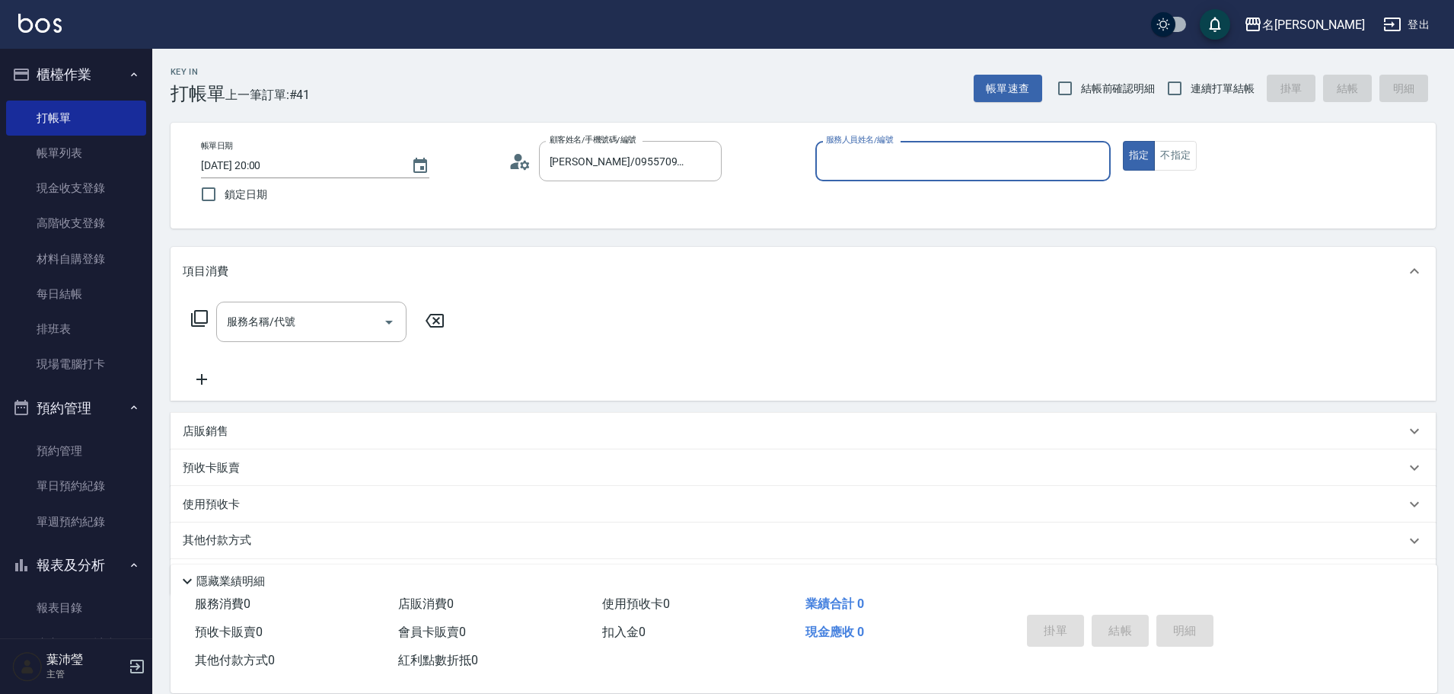
type input "Angle-10"
click at [521, 156] on circle at bounding box center [518, 158] width 8 height 8
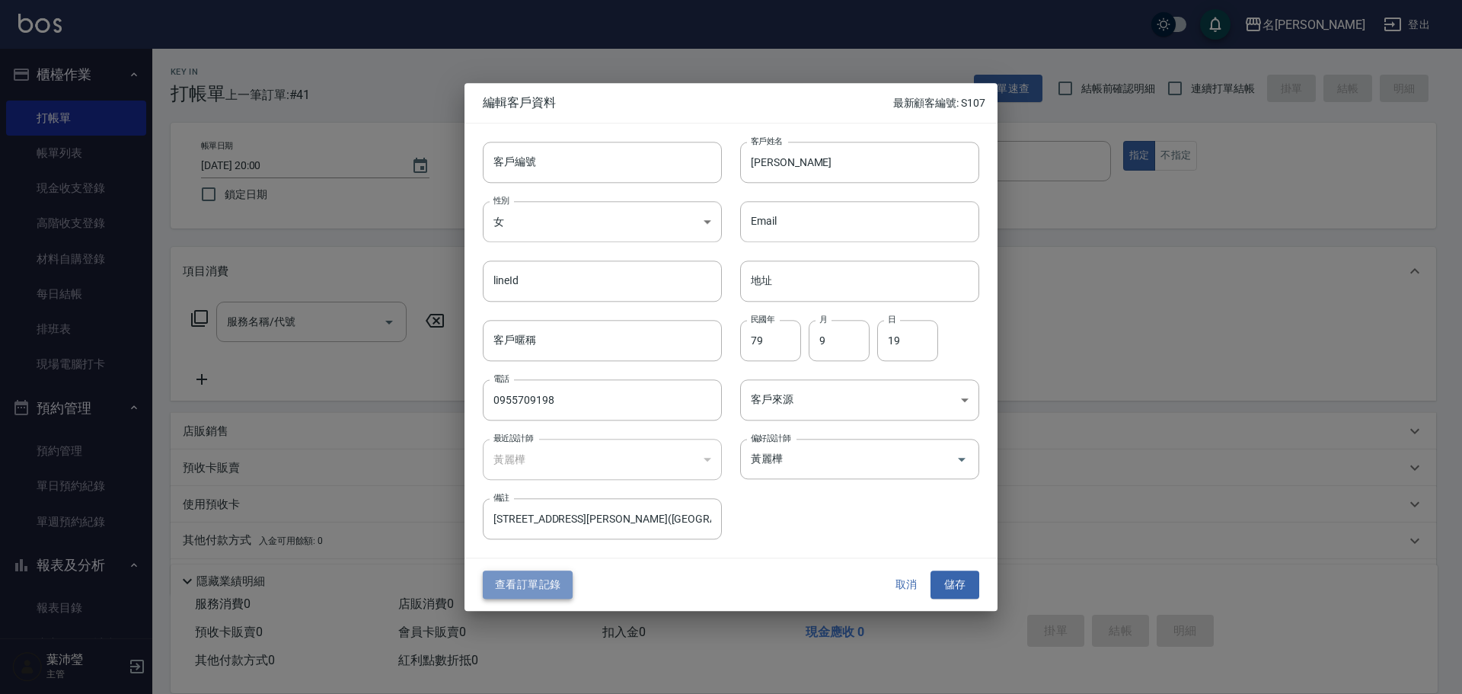
click at [518, 584] on button "查看訂單記錄" at bounding box center [528, 585] width 90 height 28
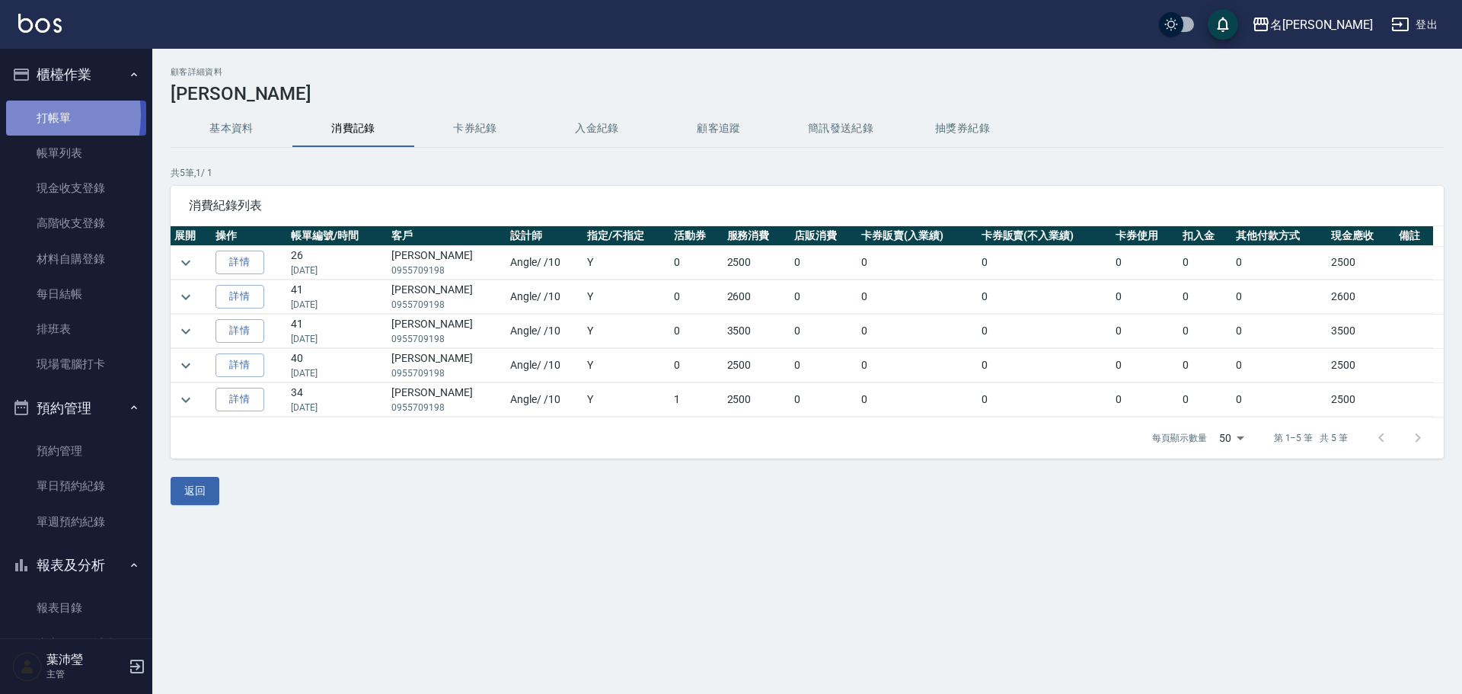
click at [27, 115] on link "打帳單" at bounding box center [76, 117] width 140 height 35
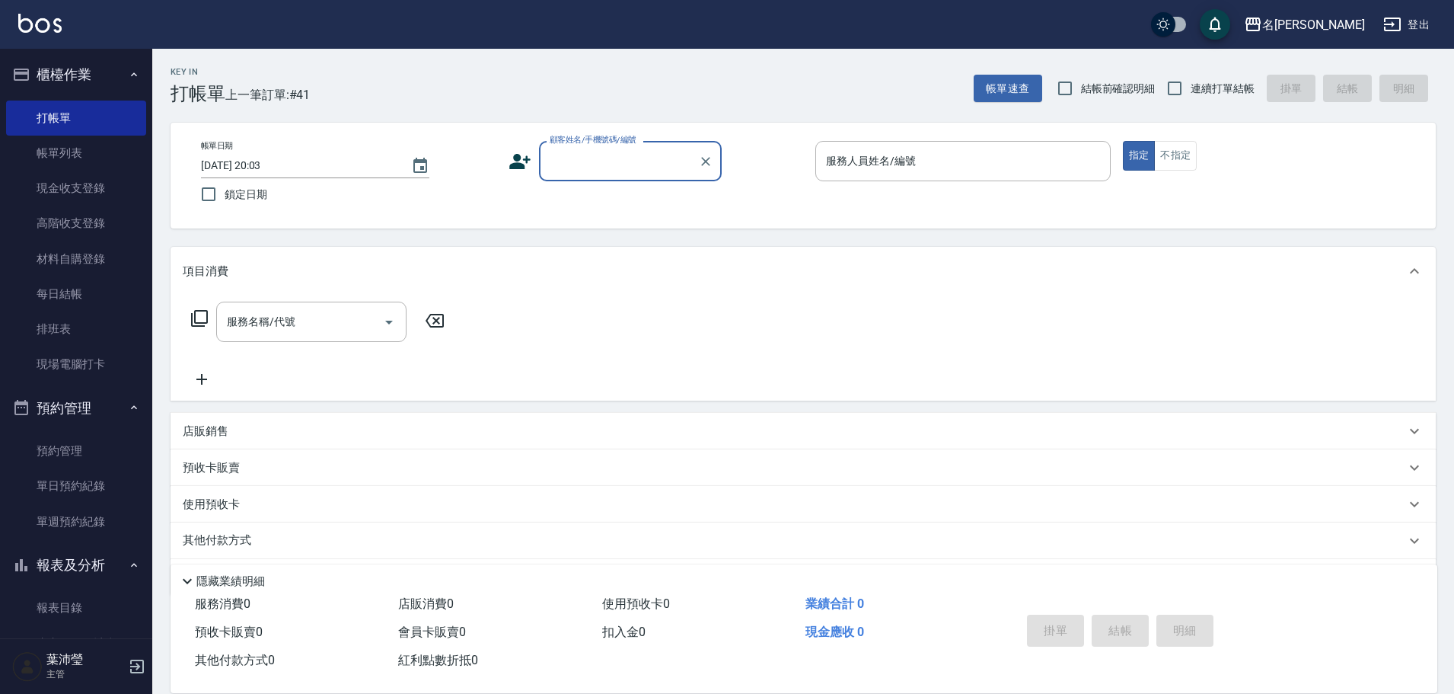
click at [605, 157] on input "顧客姓名/手機號碼/編號" at bounding box center [619, 161] width 146 height 27
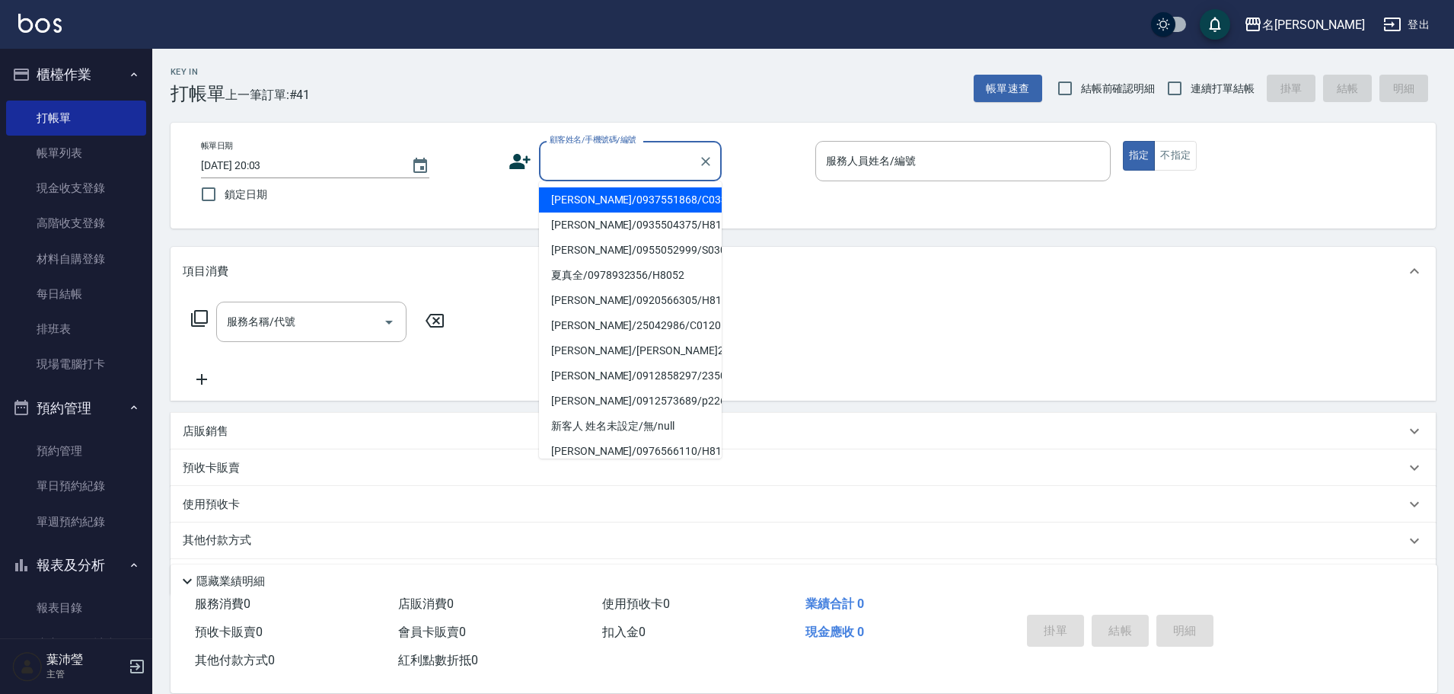
click at [612, 160] on input "顧客姓名/手機號碼/編號" at bounding box center [619, 161] width 146 height 27
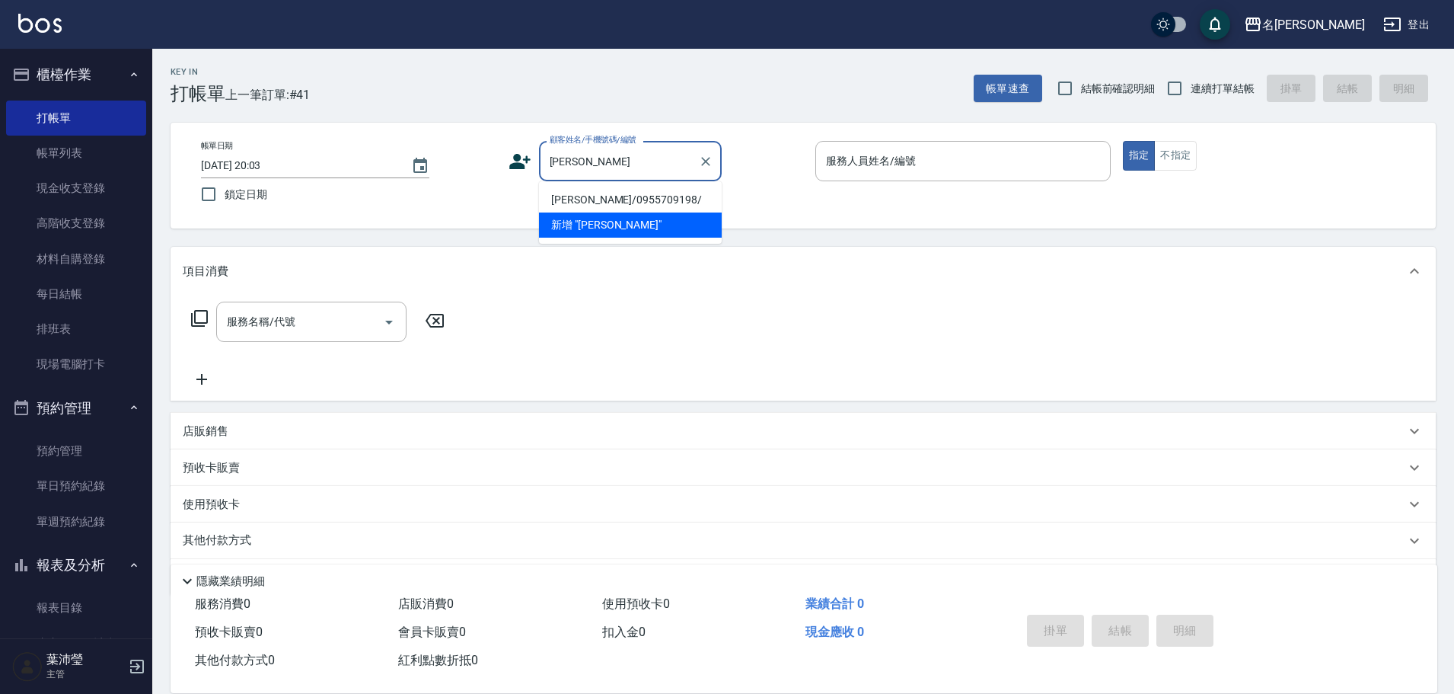
click at [597, 208] on li "[PERSON_NAME]/0955709198/" at bounding box center [630, 199] width 183 height 25
type input "[PERSON_NAME]/0955709198/"
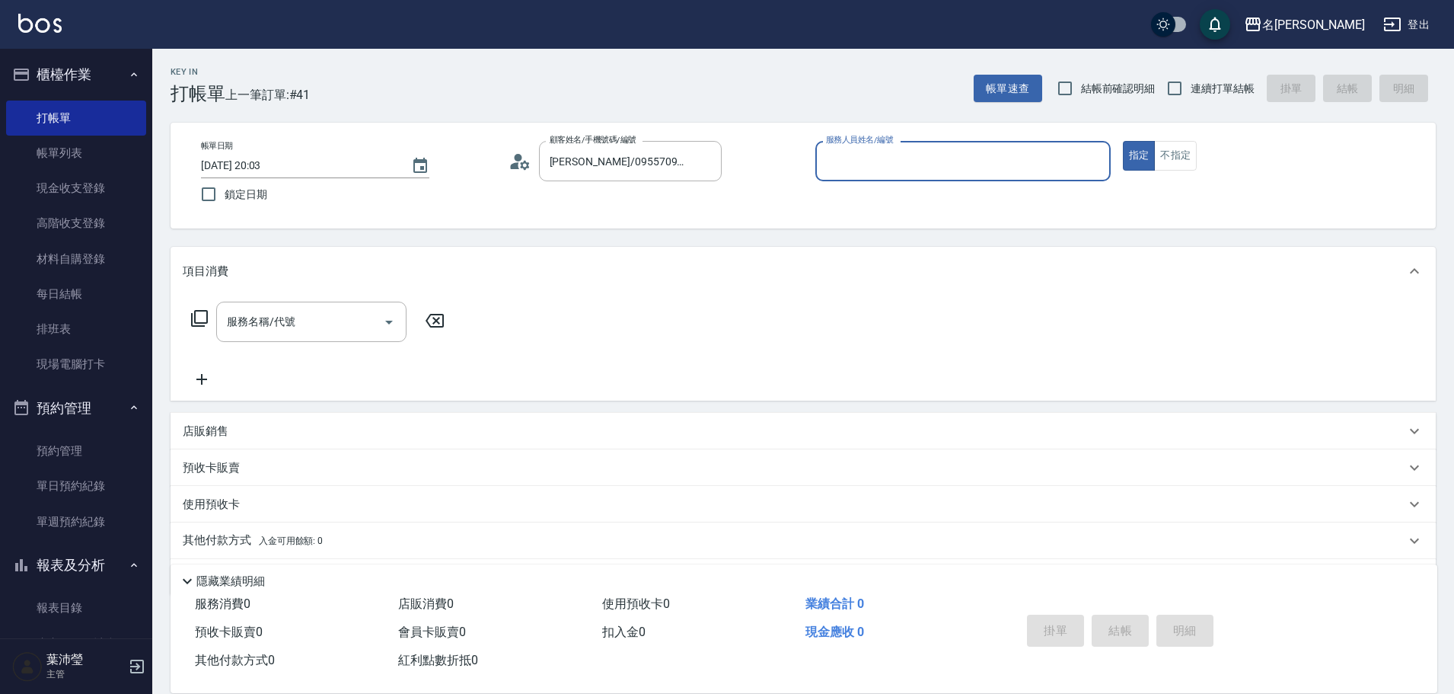
type input "Angle-10"
click at [209, 299] on div "服務名稱/代號 服務名稱/代號" at bounding box center [803, 347] width 1265 height 105
click at [201, 318] on icon at bounding box center [199, 318] width 18 height 18
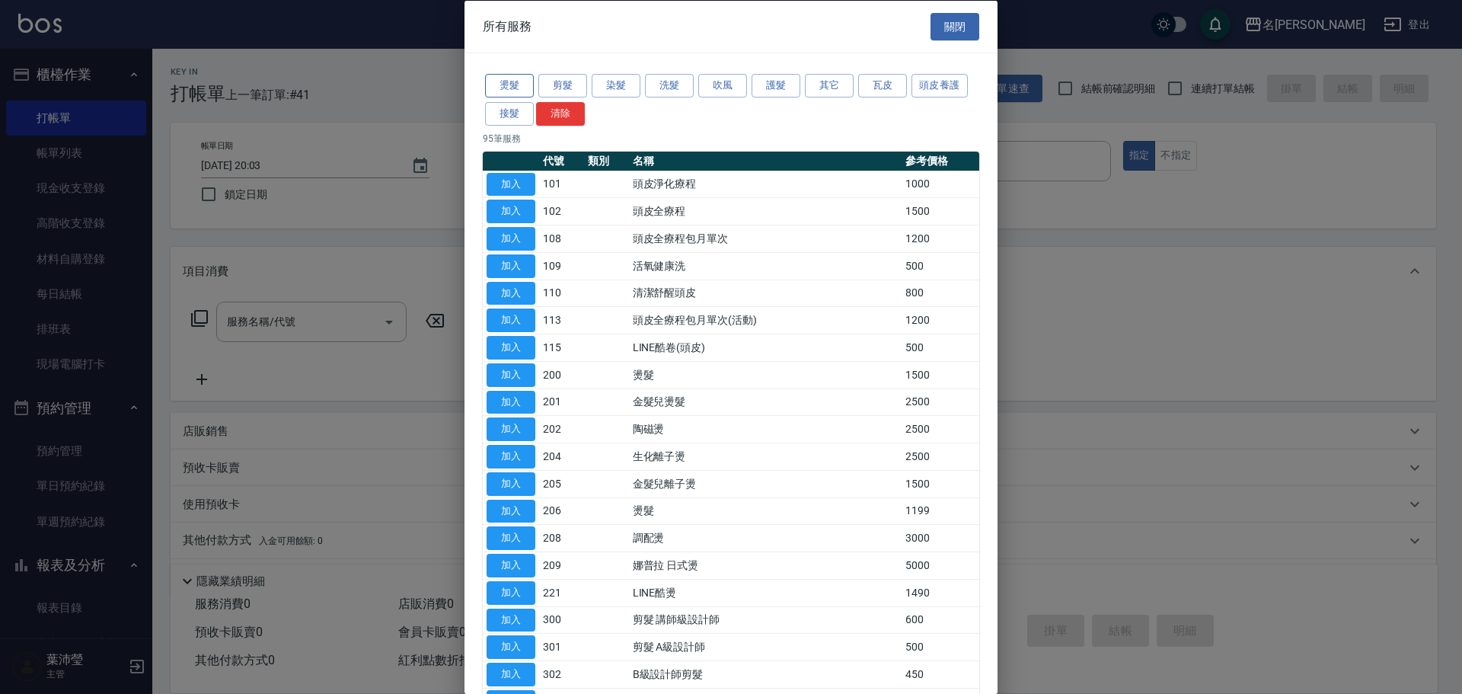
click at [516, 78] on button "燙髮" at bounding box center [509, 86] width 49 height 24
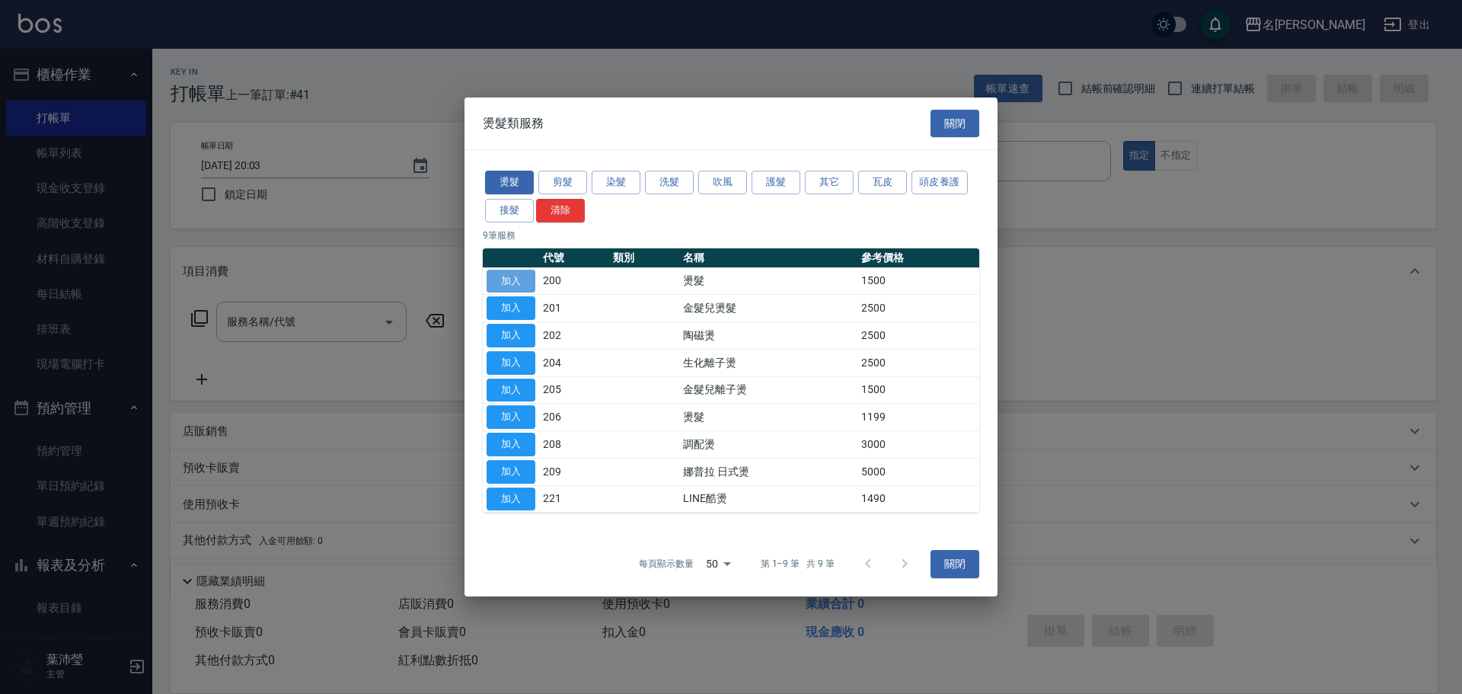
click at [507, 270] on button "加入" at bounding box center [510, 281] width 49 height 24
type input "燙髮(200)"
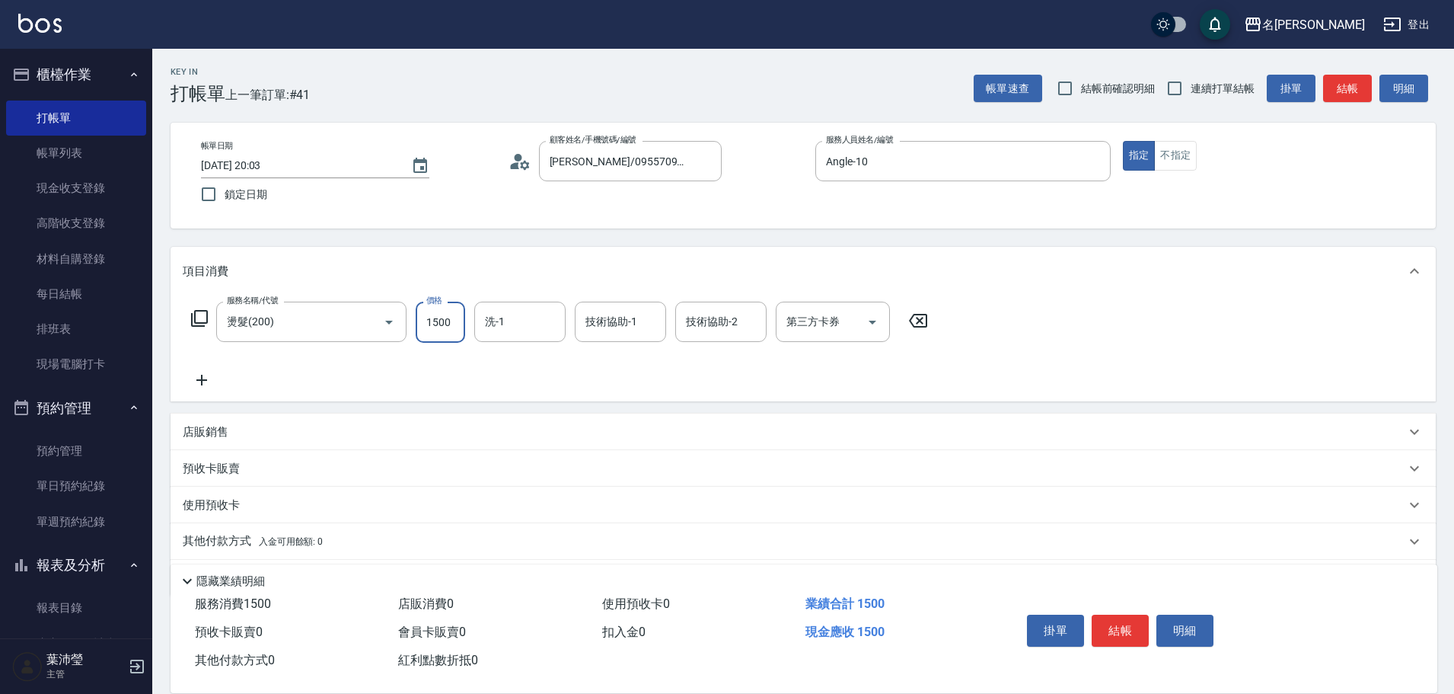
click at [420, 323] on input "1500" at bounding box center [440, 321] width 49 height 41
type input "2000"
click at [190, 381] on icon at bounding box center [202, 380] width 38 height 18
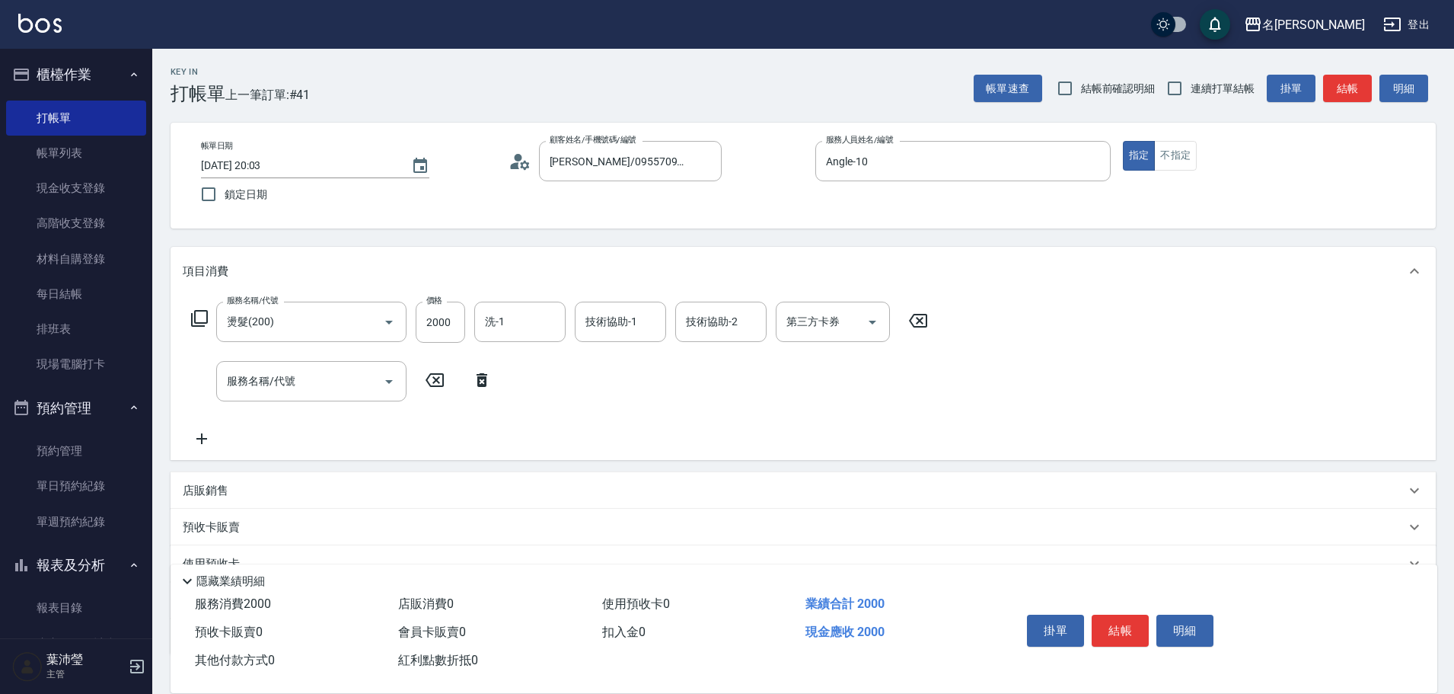
click at [206, 317] on icon at bounding box center [199, 318] width 17 height 17
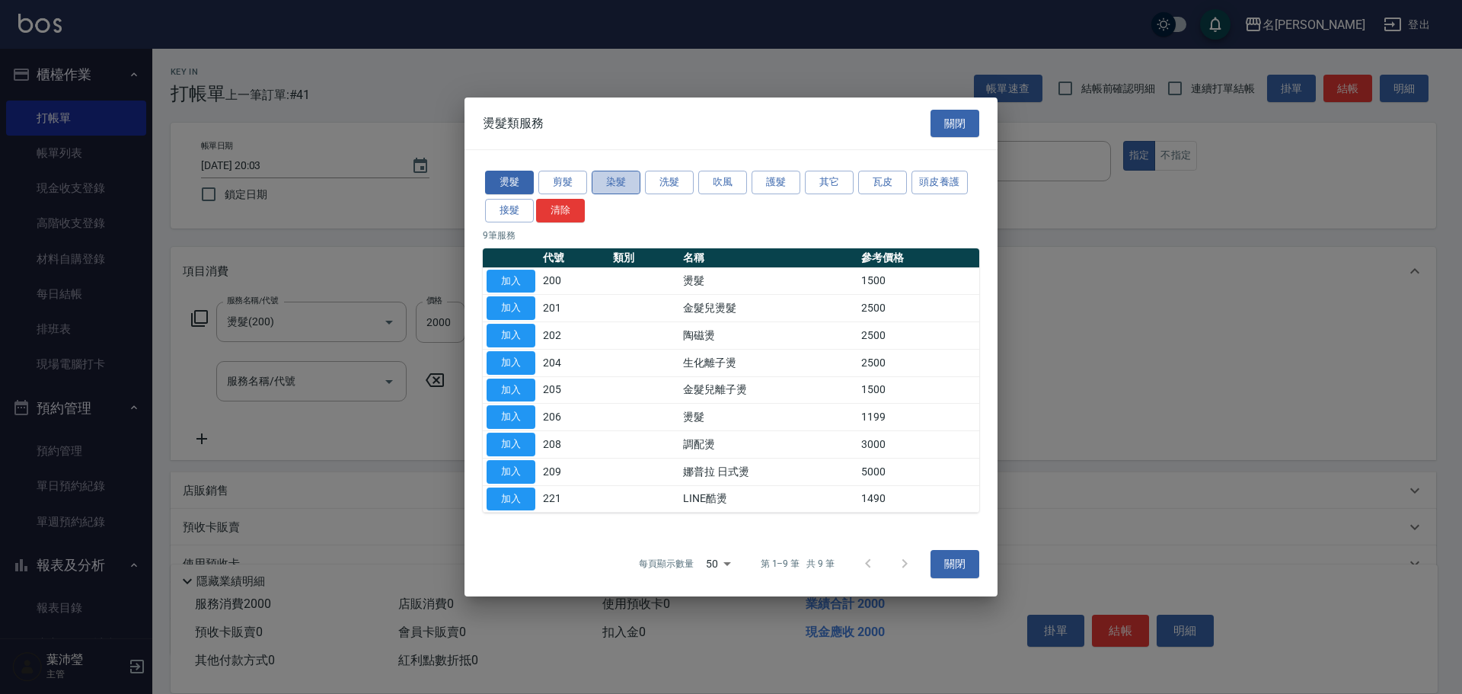
click at [611, 187] on button "染髮" at bounding box center [616, 183] width 49 height 24
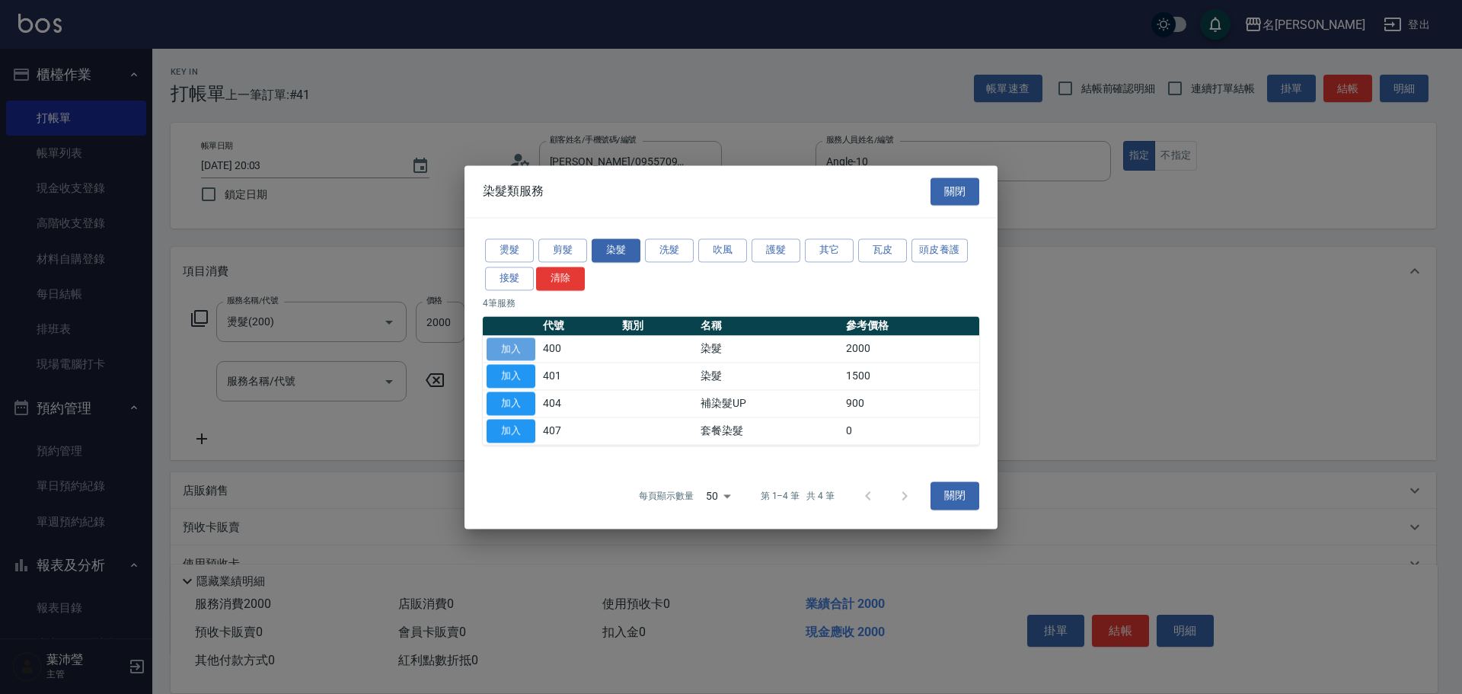
click at [515, 337] on button "加入" at bounding box center [510, 349] width 49 height 24
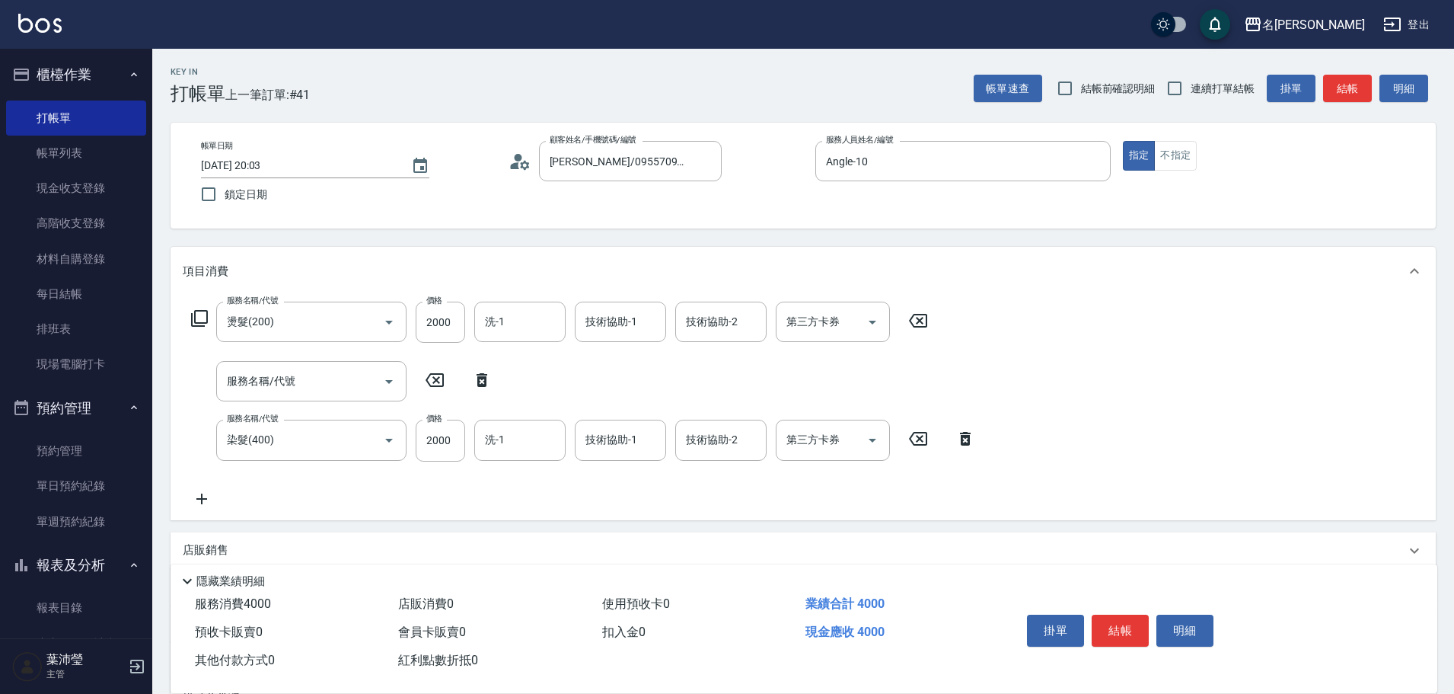
click at [475, 378] on icon at bounding box center [482, 380] width 38 height 18
type input "染髮(400)"
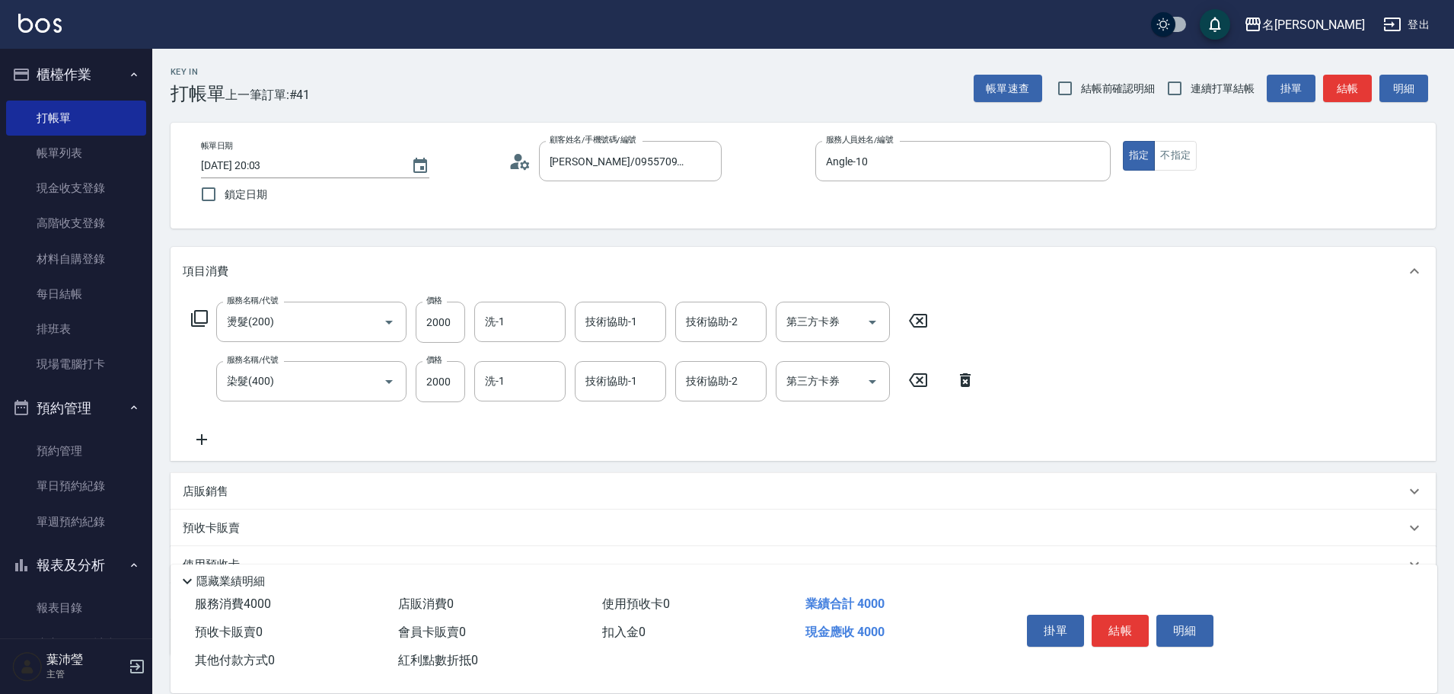
click at [205, 432] on icon at bounding box center [202, 439] width 38 height 18
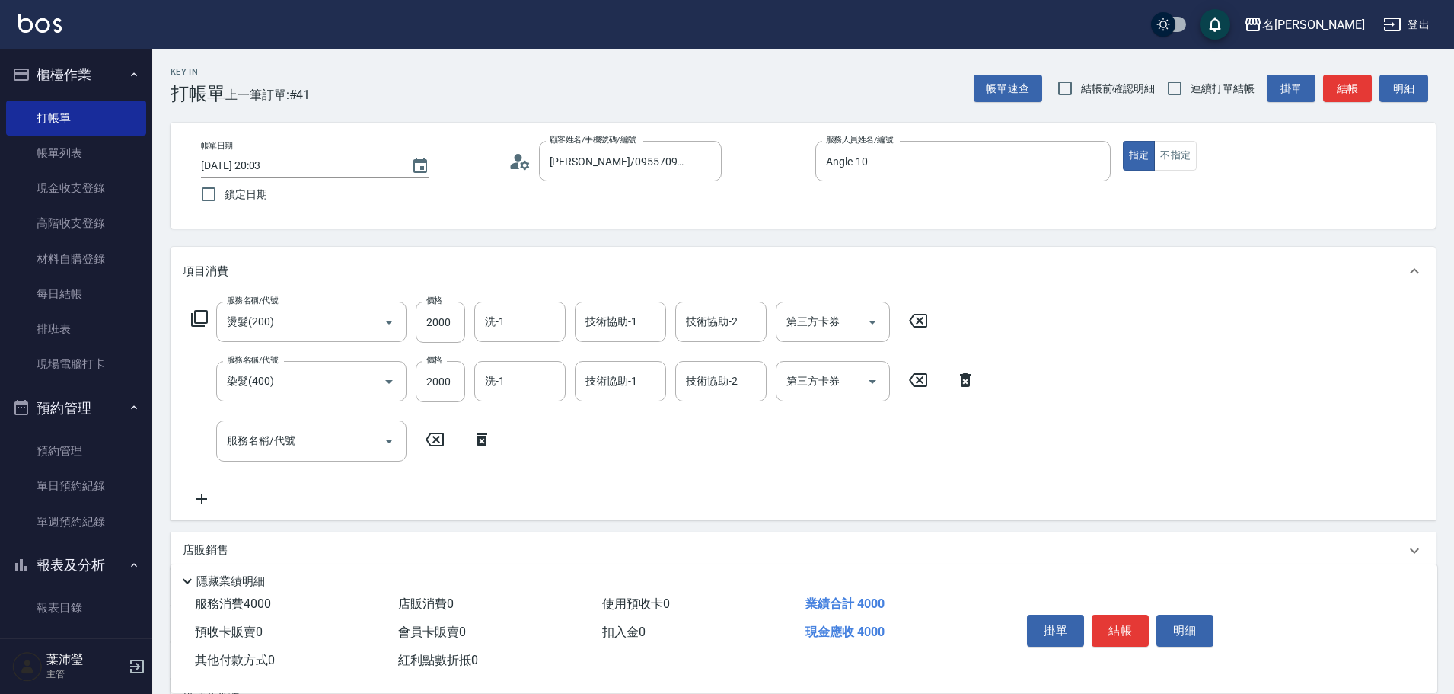
click at [196, 311] on icon at bounding box center [199, 318] width 17 height 17
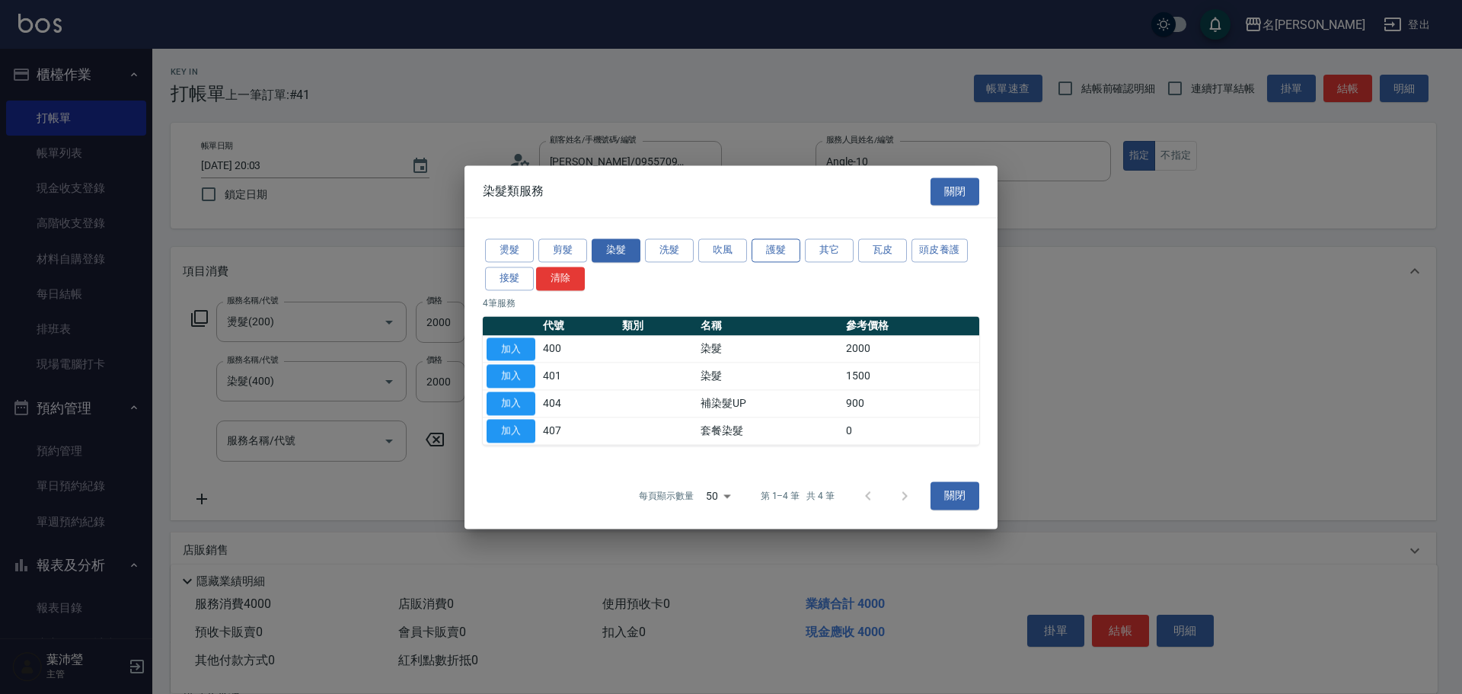
click at [770, 242] on button "護髮" at bounding box center [775, 250] width 49 height 24
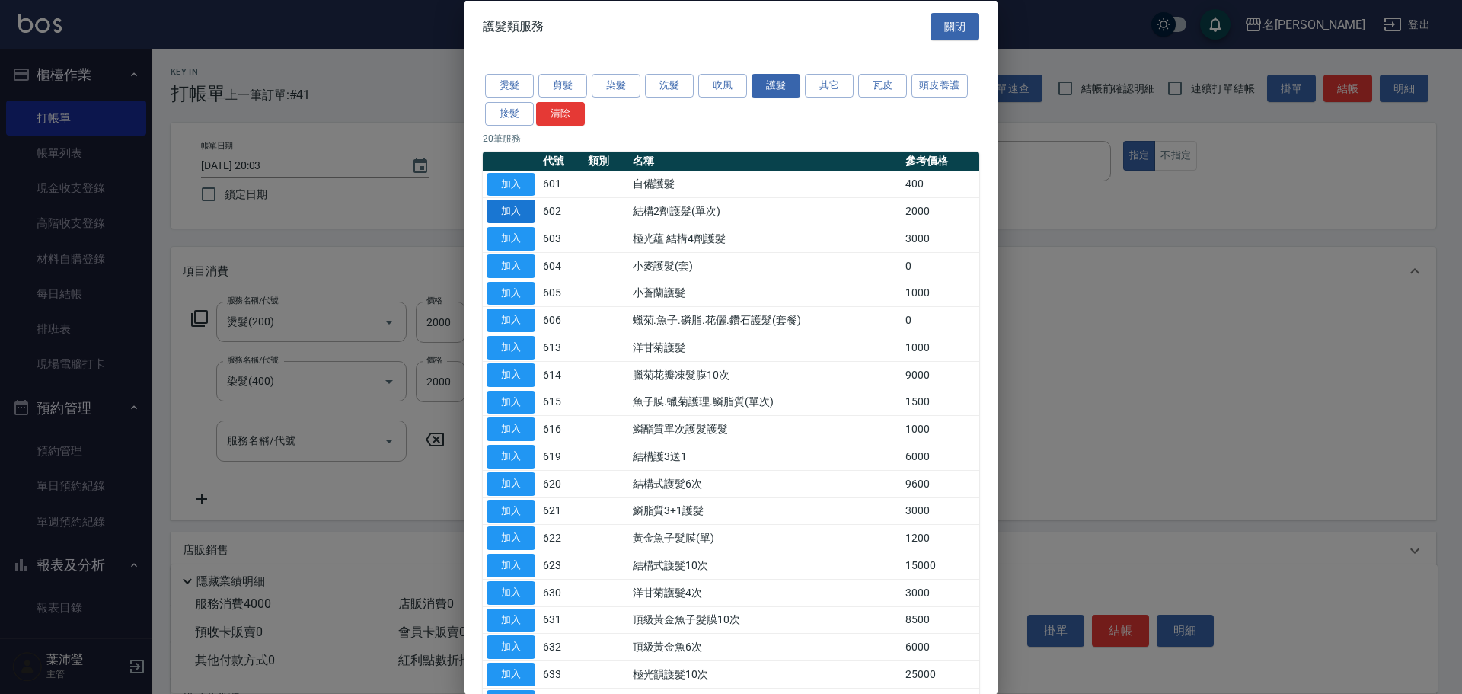
click at [509, 214] on button "加入" at bounding box center [510, 211] width 49 height 24
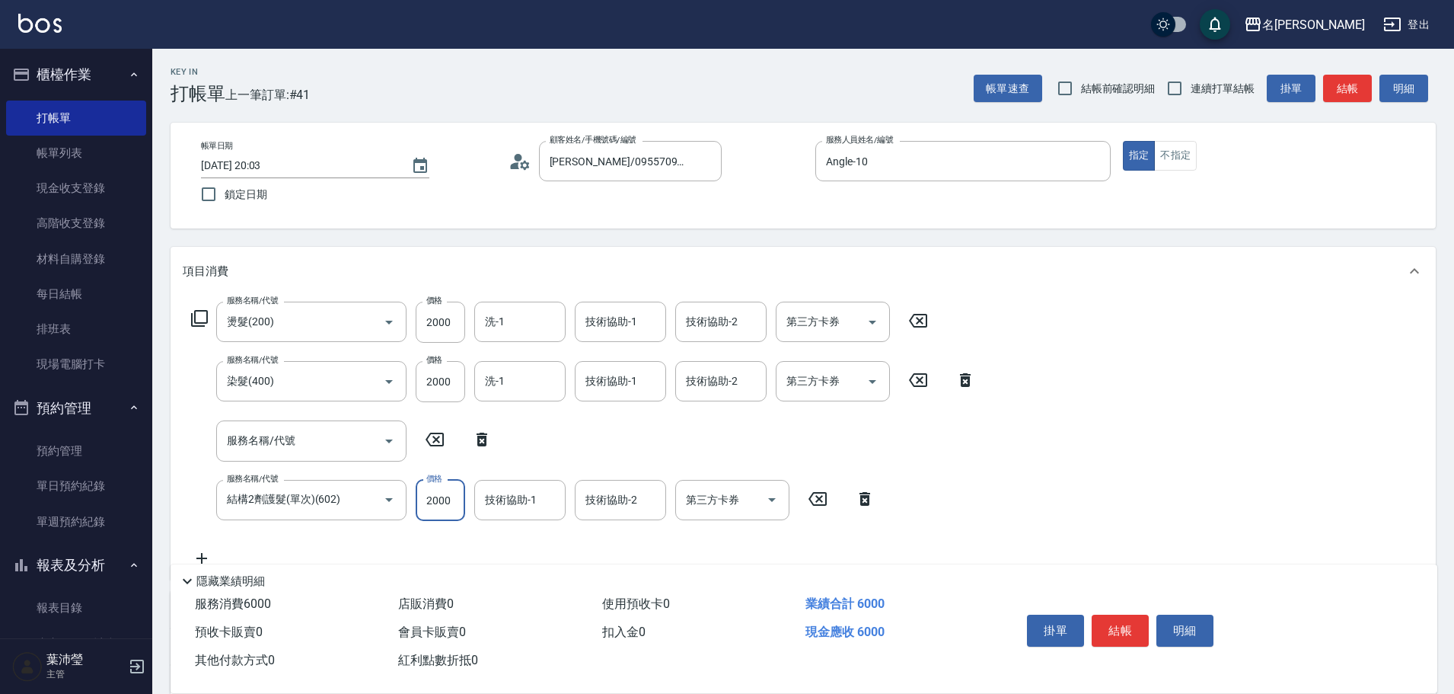
click at [441, 500] on input "2000" at bounding box center [440, 500] width 49 height 41
type input "1000"
click at [532, 324] on input "洗-1" at bounding box center [520, 321] width 78 height 27
type input "慈均-15"
drag, startPoint x: 542, startPoint y: 322, endPoint x: 505, endPoint y: 324, distance: 36.6
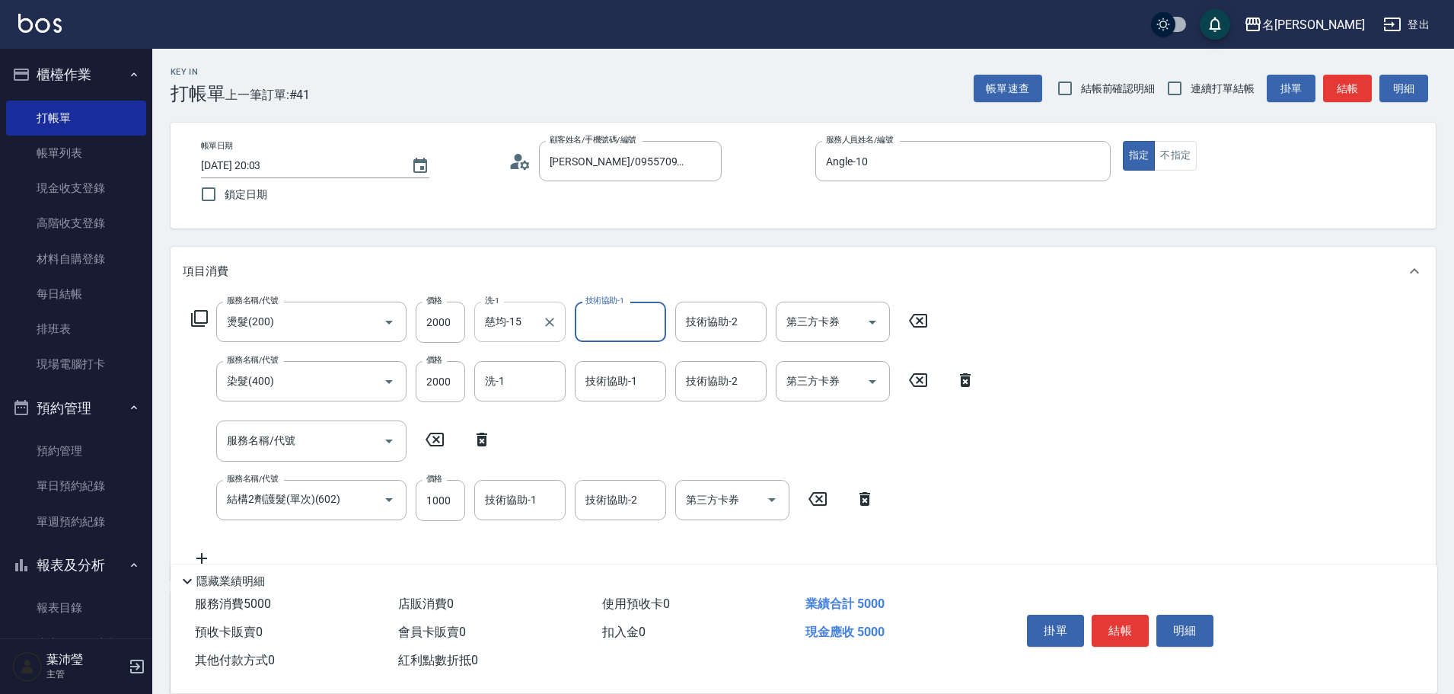
click at [505, 324] on div "慈均-15 洗-1" at bounding box center [519, 321] width 91 height 40
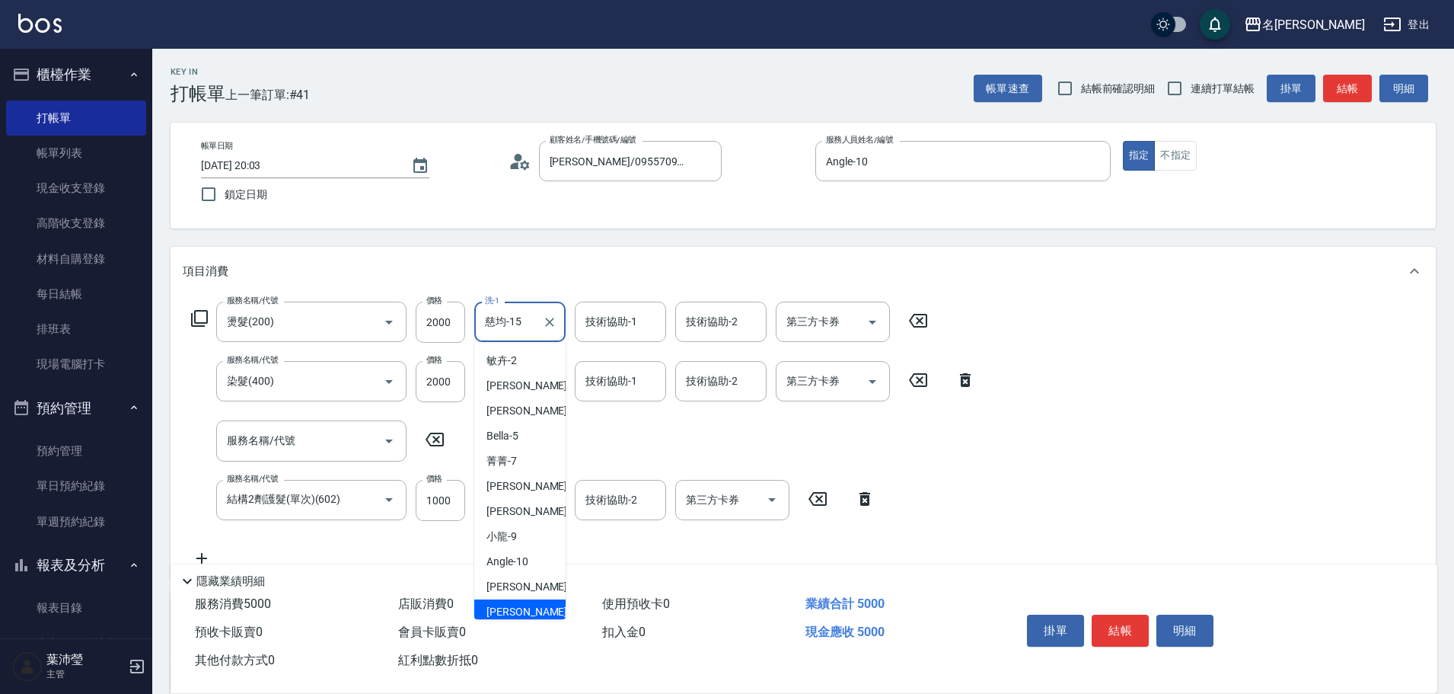
scroll to position [5, 0]
drag, startPoint x: 525, startPoint y: 322, endPoint x: 456, endPoint y: 330, distance: 69.7
click at [456, 330] on div "服務名稱/代號 燙髮(200) 服務名稱/代號 價格 2000 價格 洗-1 慈均-15 洗-1 技術協助-1 技術協助-1 技術協助-2 技術協助-2 第三…" at bounding box center [560, 321] width 754 height 41
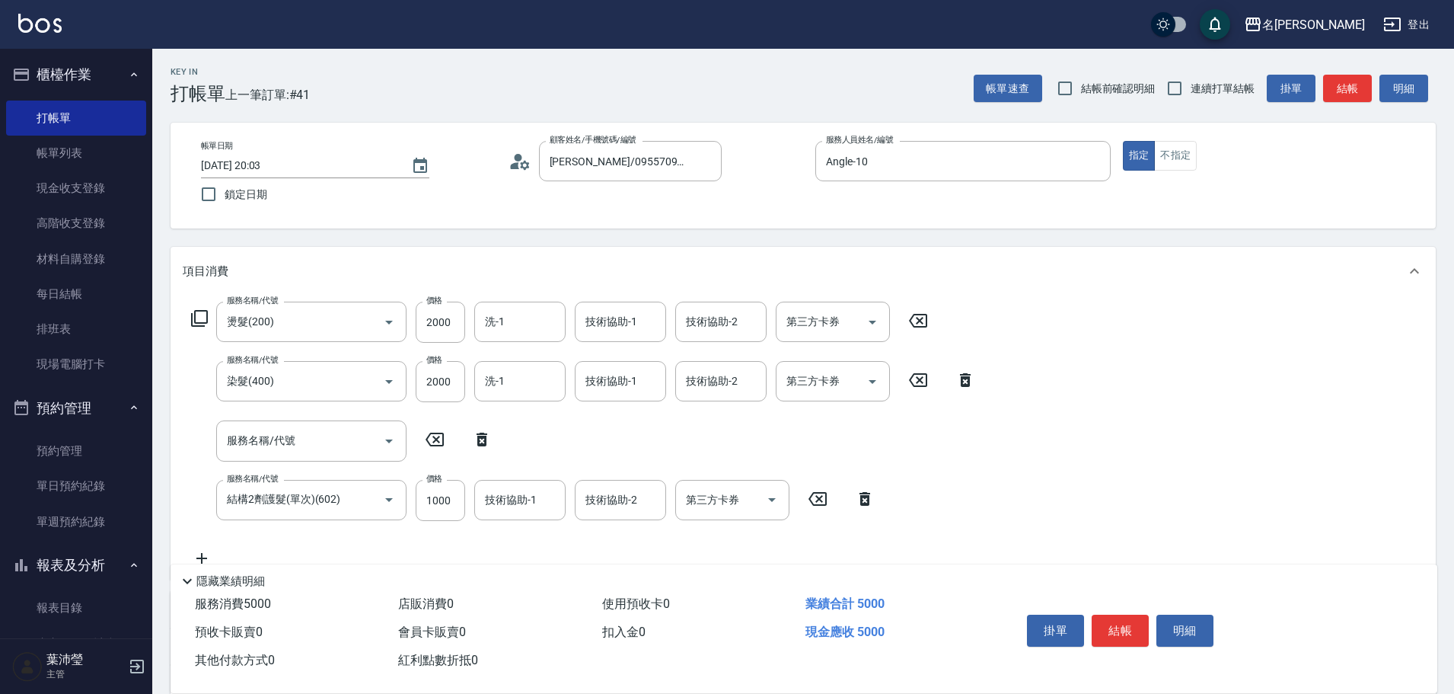
click at [674, 431] on div "服務名稱/代號 燙髮(200) 服務名稱/代號 價格 2000 價格 洗-1 洗-1 技術協助-1 技術協助-1 技術協助-2 技術協助-2 第三方卡券 第三…" at bounding box center [584, 434] width 802 height 266
click at [1101, 618] on button "結帳" at bounding box center [1120, 630] width 57 height 32
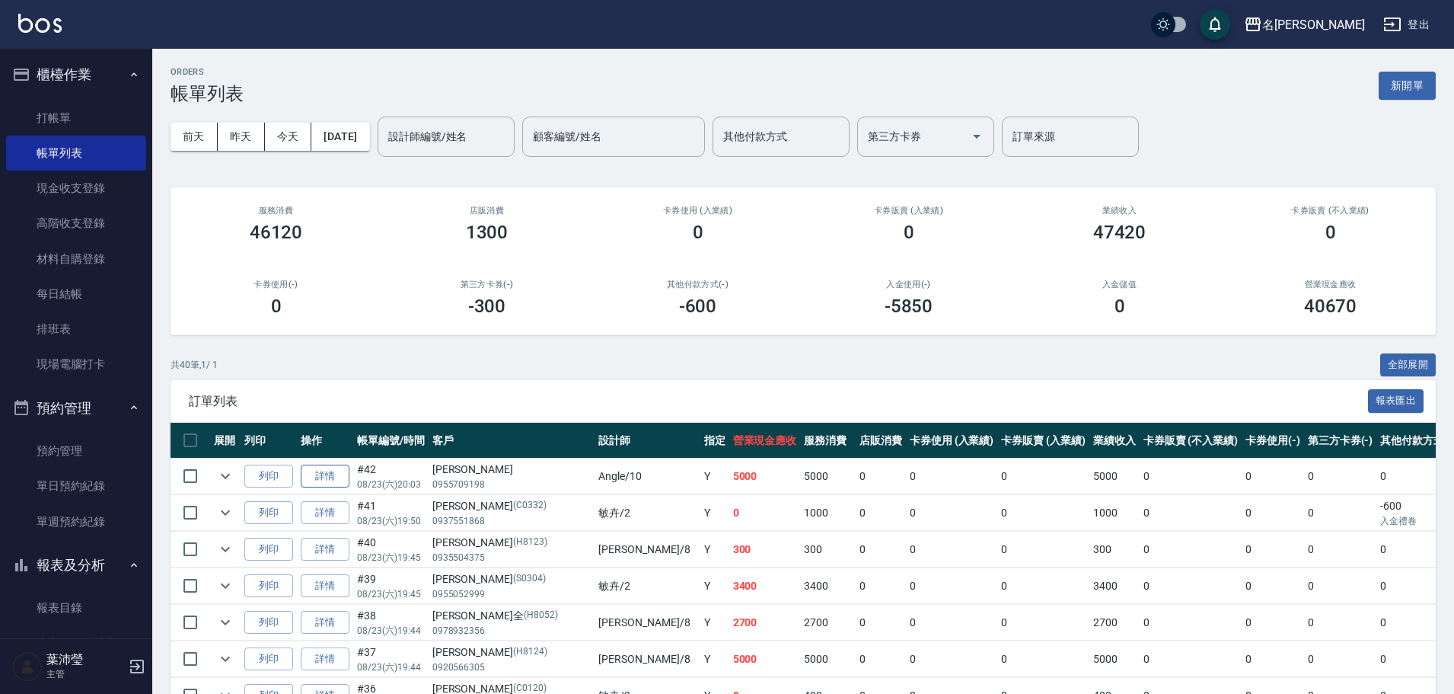
click at [330, 480] on link "詳情" at bounding box center [325, 476] width 49 height 24
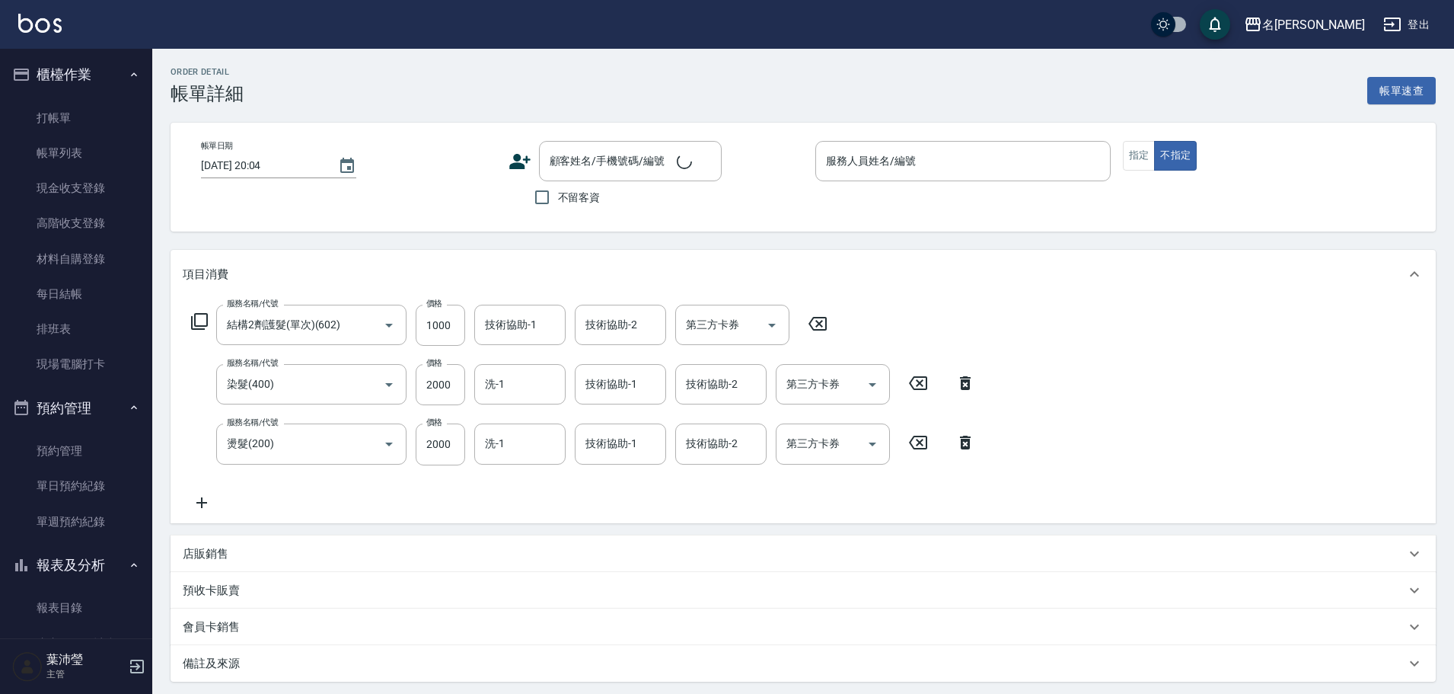
type input "結構2劑護髮(單次)(602)"
type input "染髮(400)"
type input "燙髮(200)"
type input "[DATE] 20:03"
type input "Angle-10"
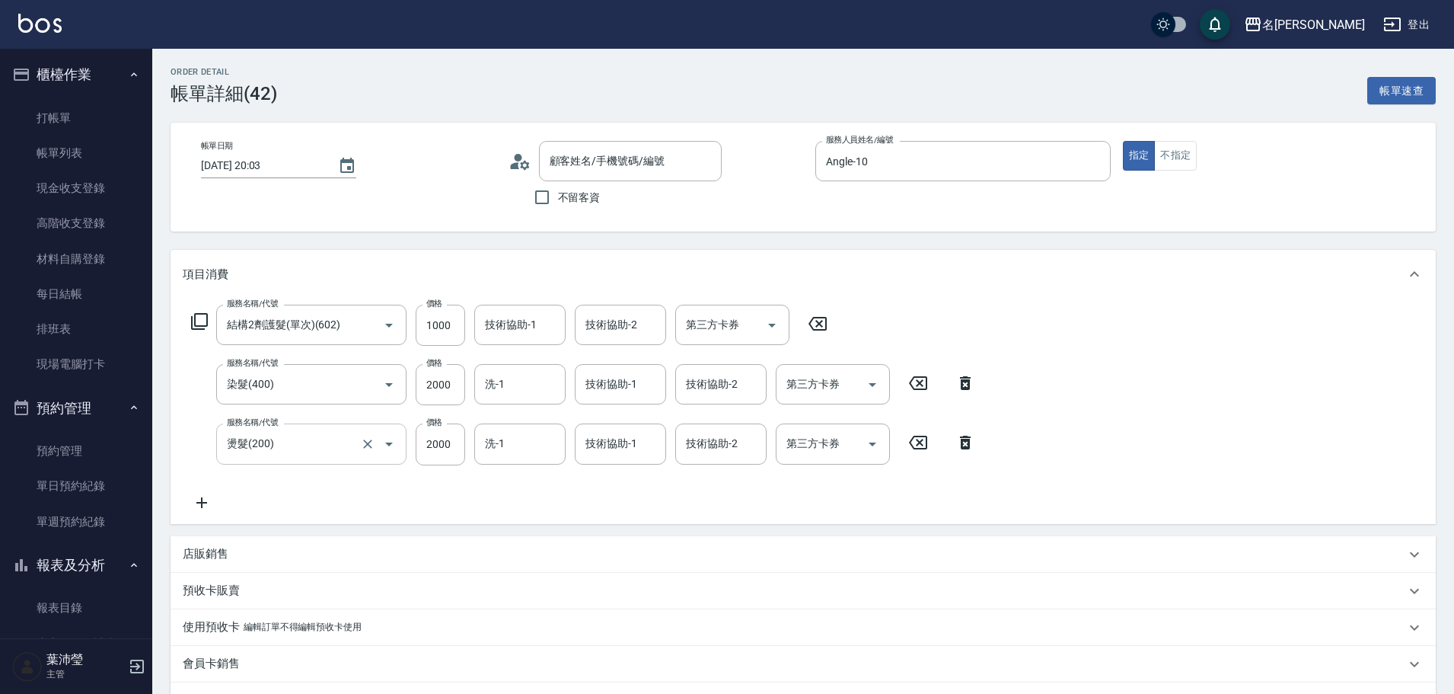
type input "[PERSON_NAME]/0955709198/"
click at [215, 553] on p "店販銷售" at bounding box center [206, 554] width 46 height 16
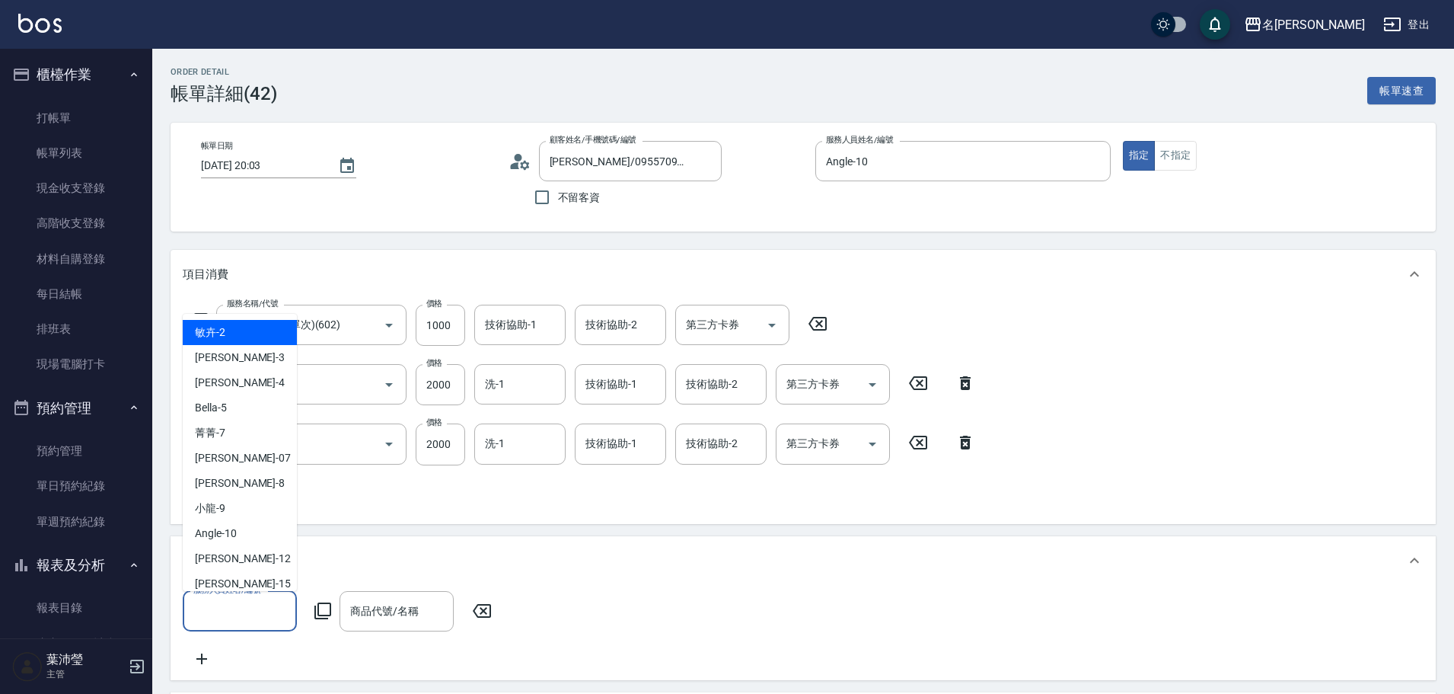
click at [246, 615] on input "服務人員姓名/編號" at bounding box center [240, 611] width 100 height 27
click at [231, 534] on span "Angle -10" at bounding box center [216, 533] width 42 height 16
type input "Angle-10"
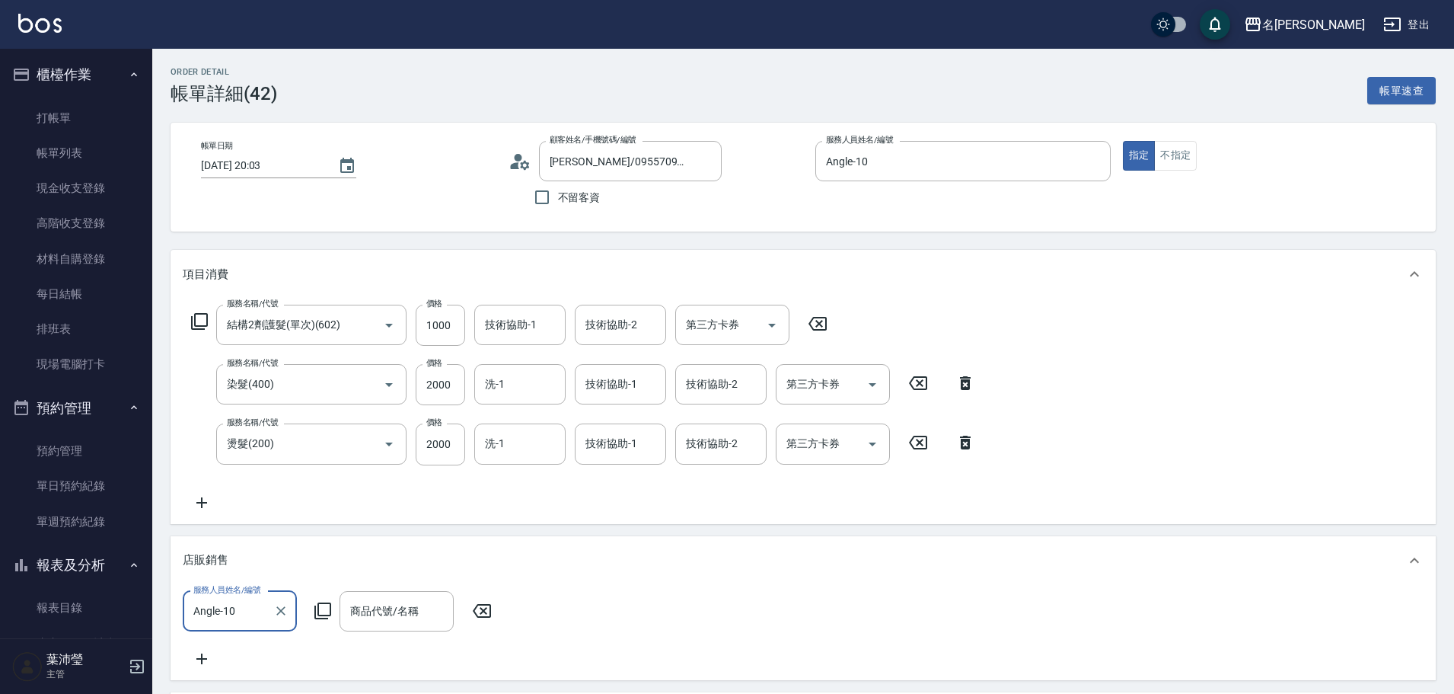
click at [320, 611] on icon at bounding box center [323, 610] width 18 height 18
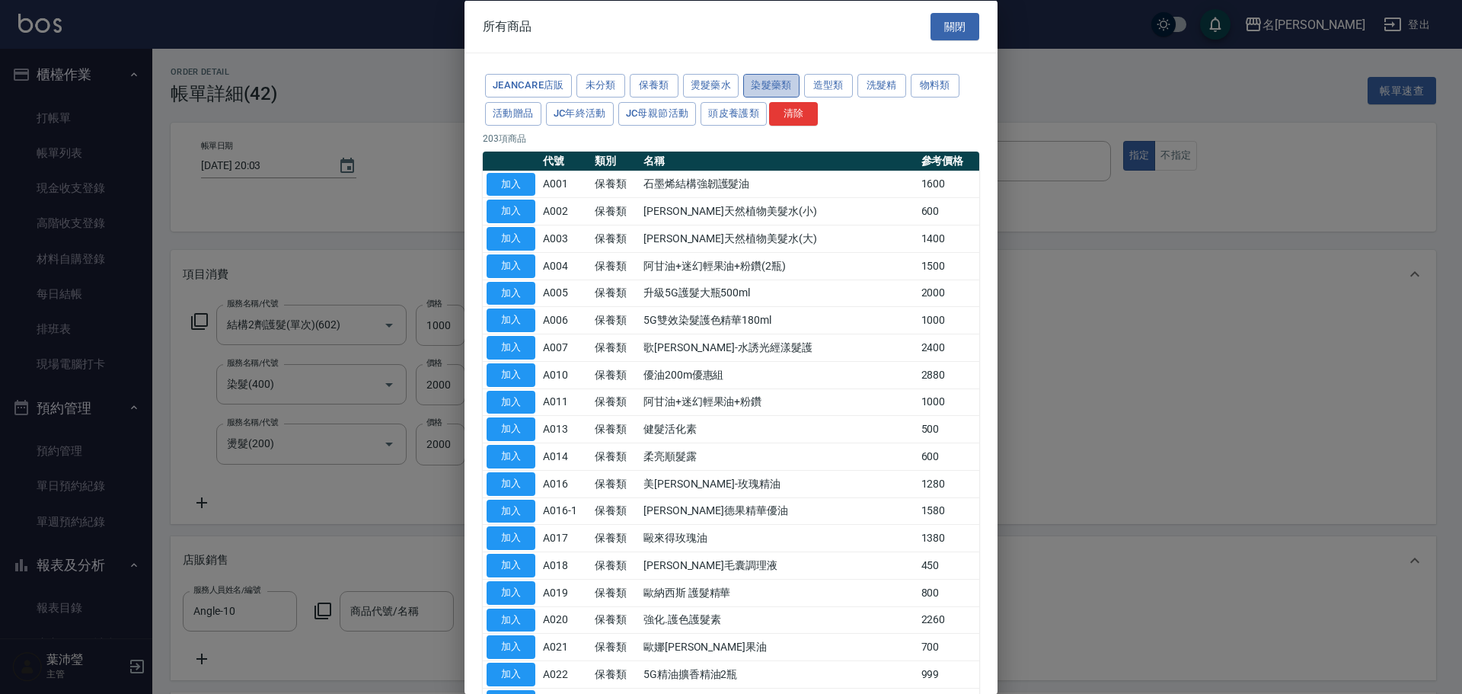
click at [775, 83] on button "染髮藥類" at bounding box center [771, 86] width 56 height 24
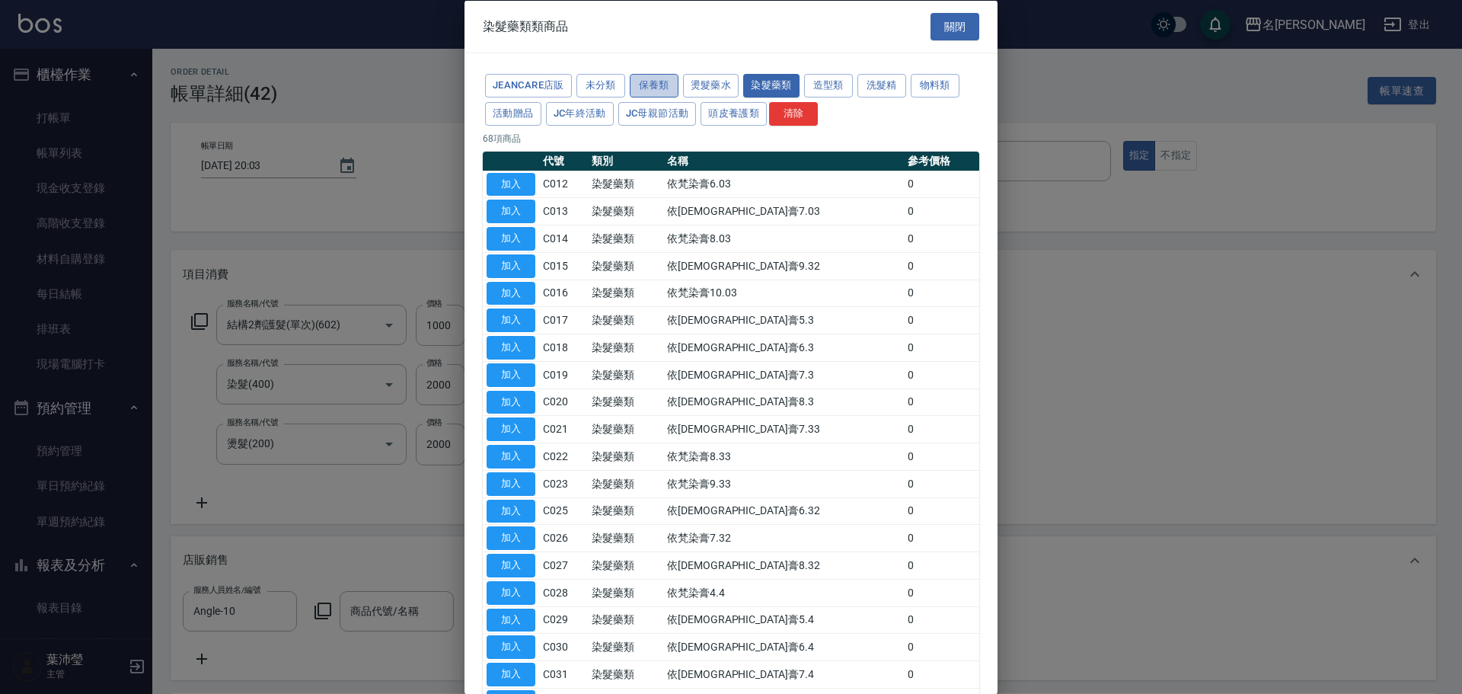
click at [665, 88] on button "保養類" at bounding box center [654, 86] width 49 height 24
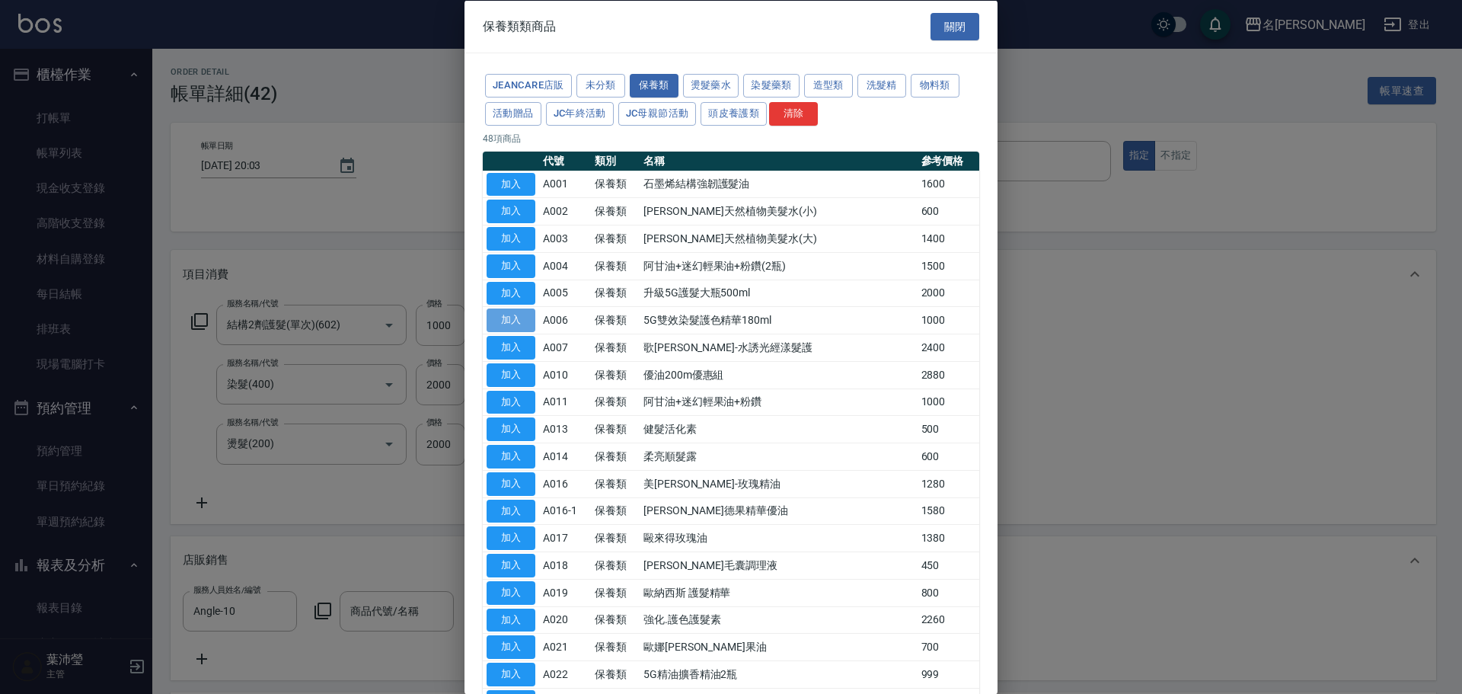
click at [497, 324] on button "加入" at bounding box center [510, 320] width 49 height 24
type input "5G雙效染髮護色精華180ml"
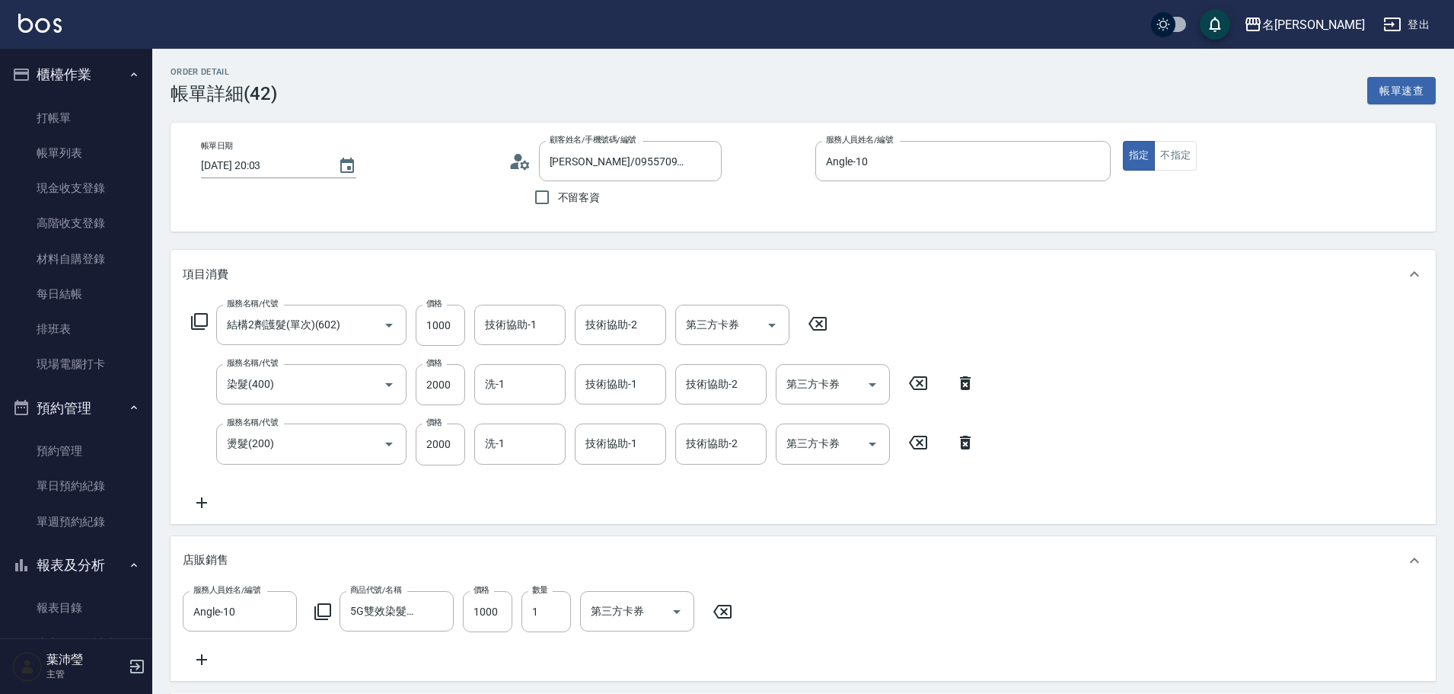
click at [812, 317] on icon at bounding box center [818, 323] width 38 height 18
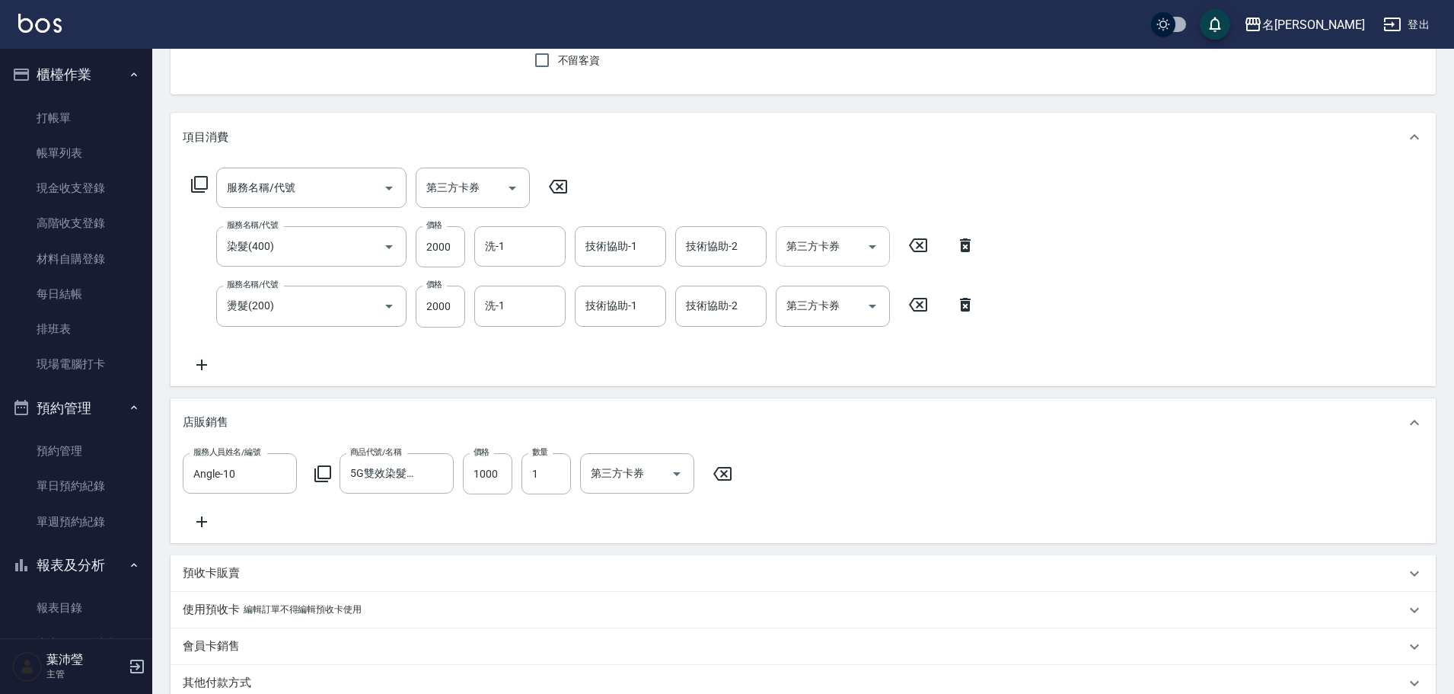
scroll to position [357, 0]
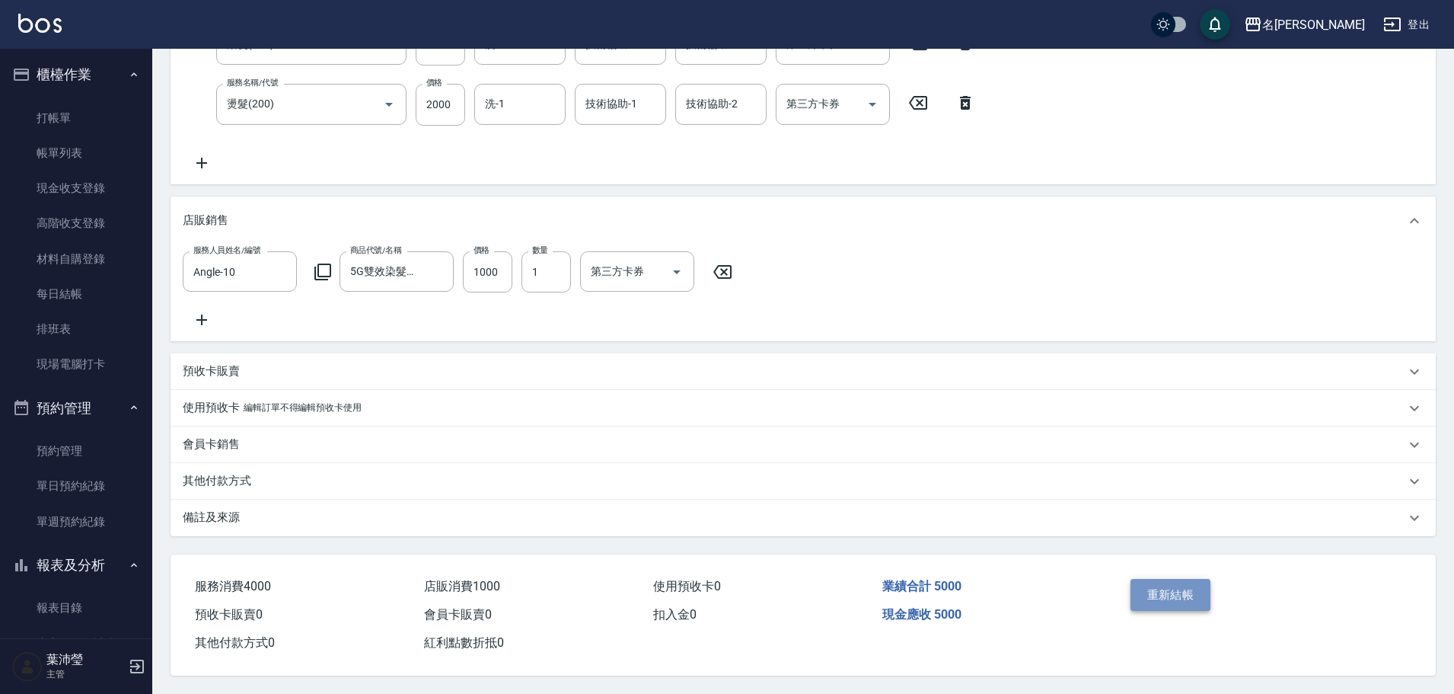
click at [1158, 589] on button "重新結帳" at bounding box center [1170, 595] width 81 height 32
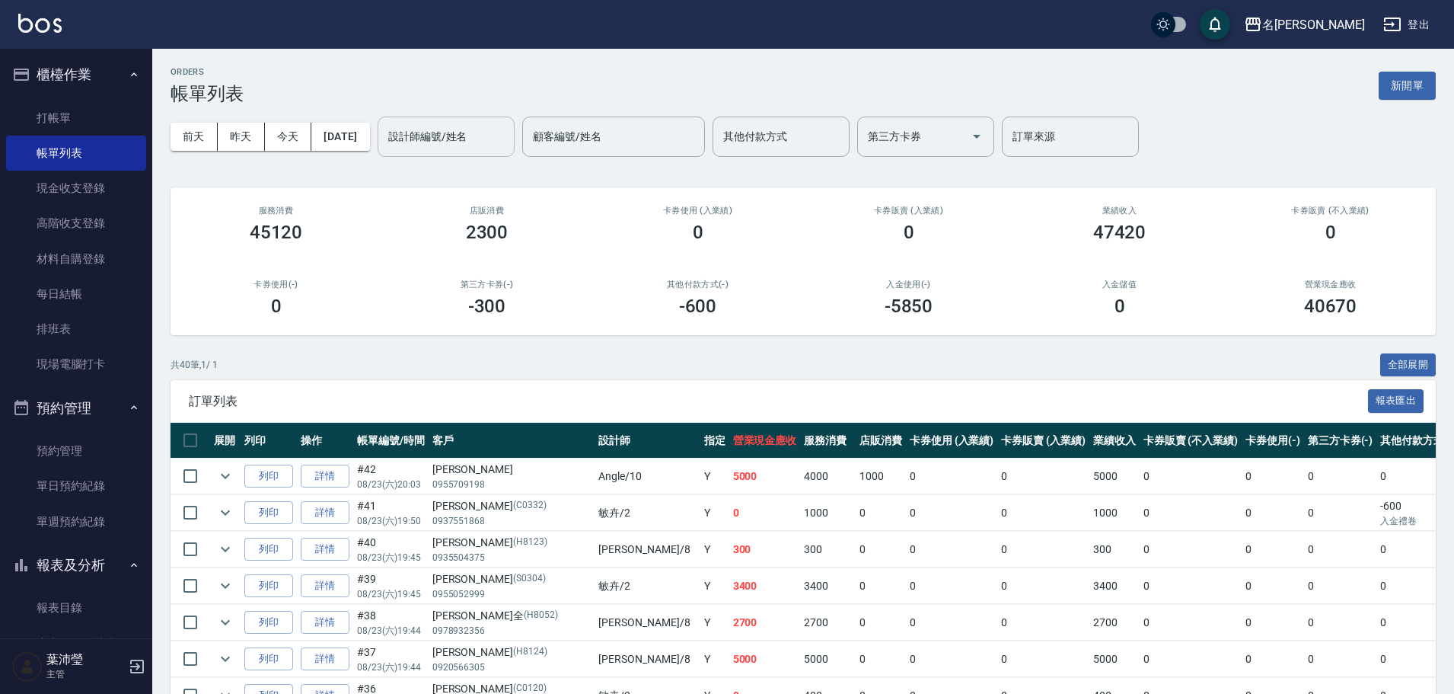
click at [503, 131] on input "設計師編號/姓名" at bounding box center [445, 136] width 123 height 27
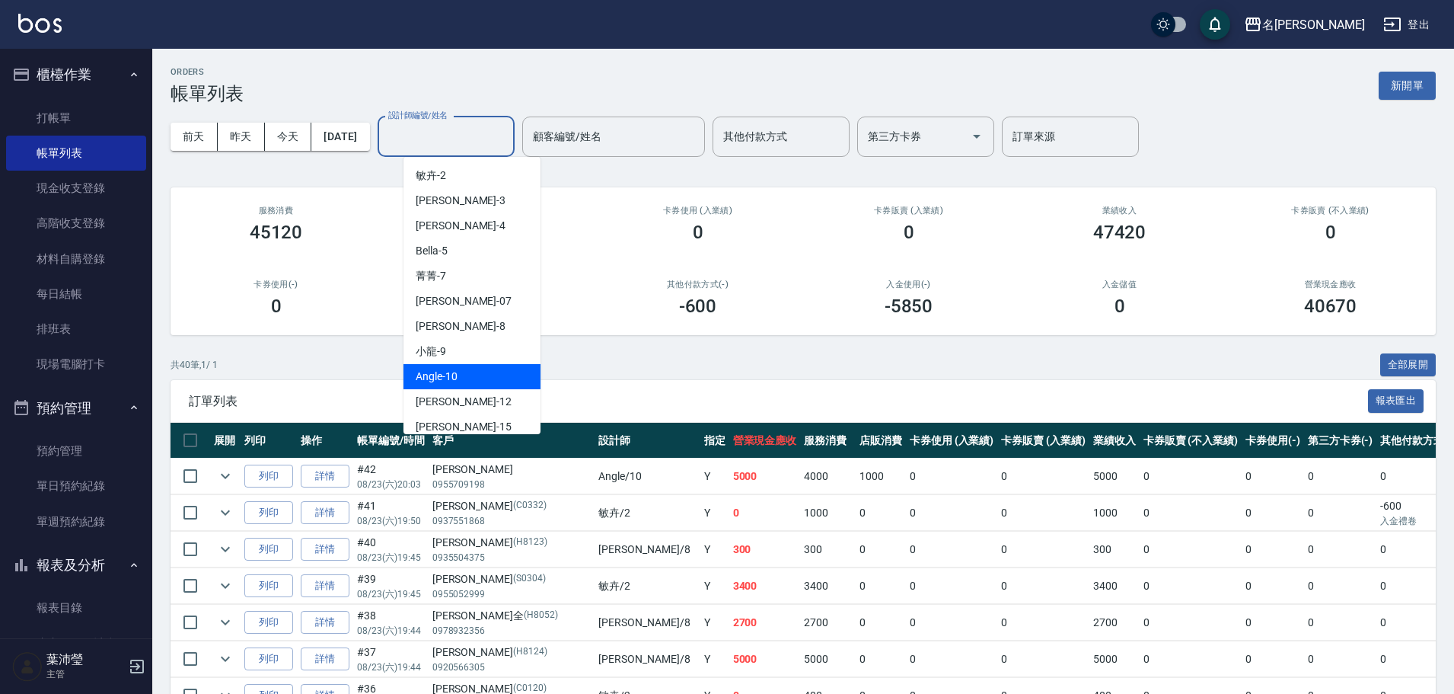
click at [485, 381] on div "Angle -10" at bounding box center [471, 376] width 137 height 25
type input "Angle-10"
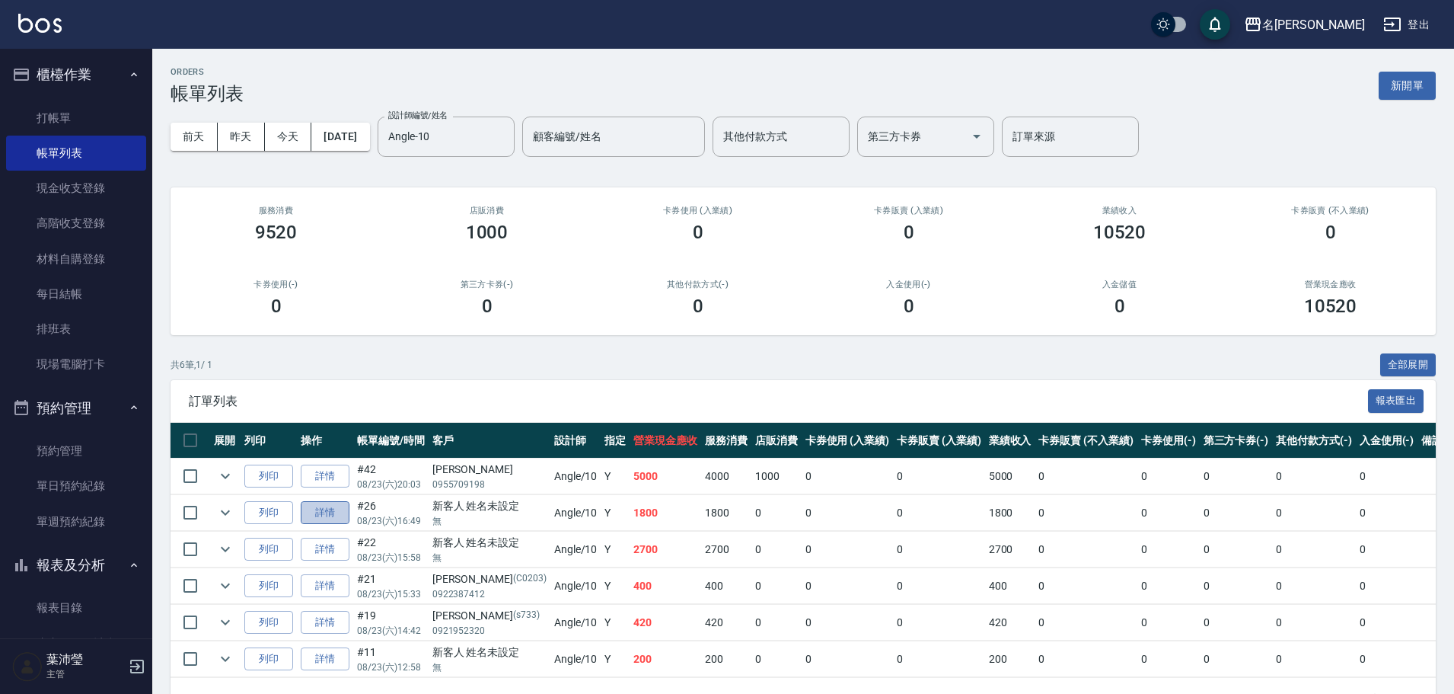
click at [326, 509] on link "詳情" at bounding box center [325, 513] width 49 height 24
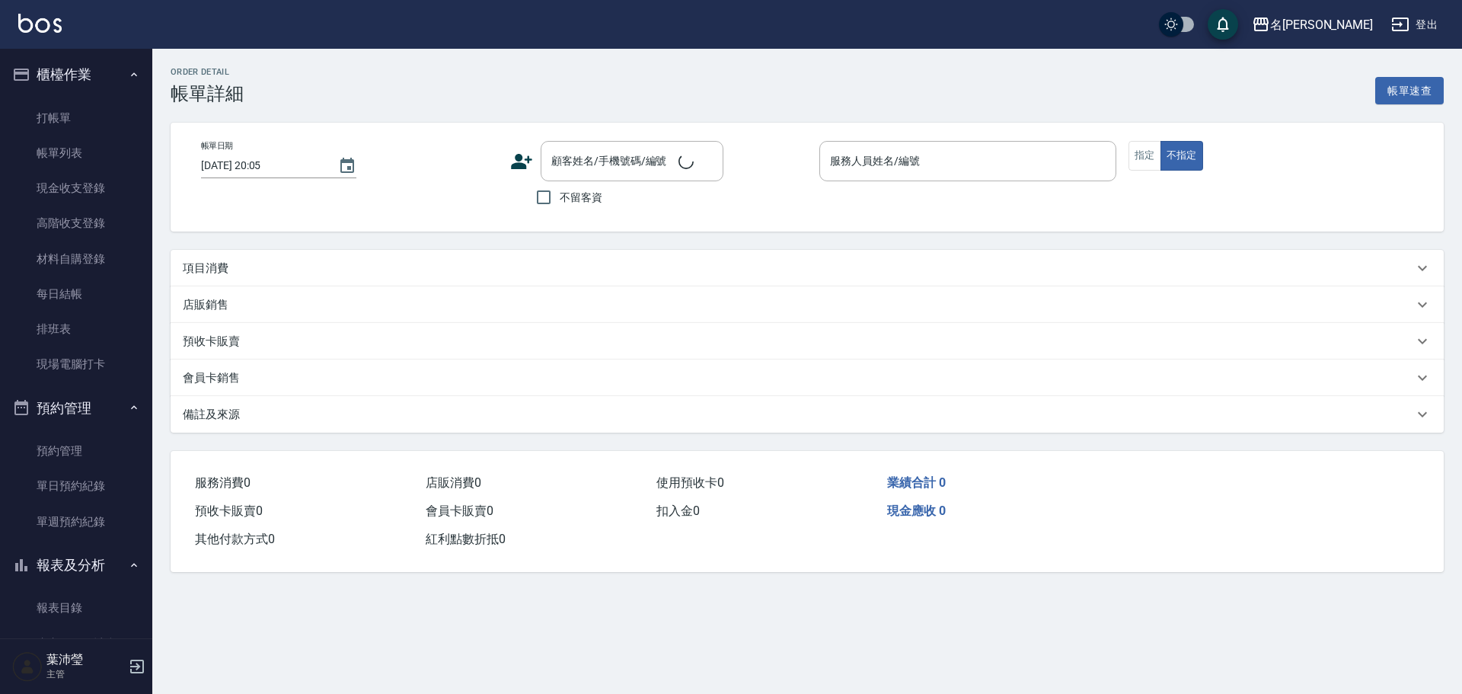
type input "[DATE] 16:49"
type input "Angle-10"
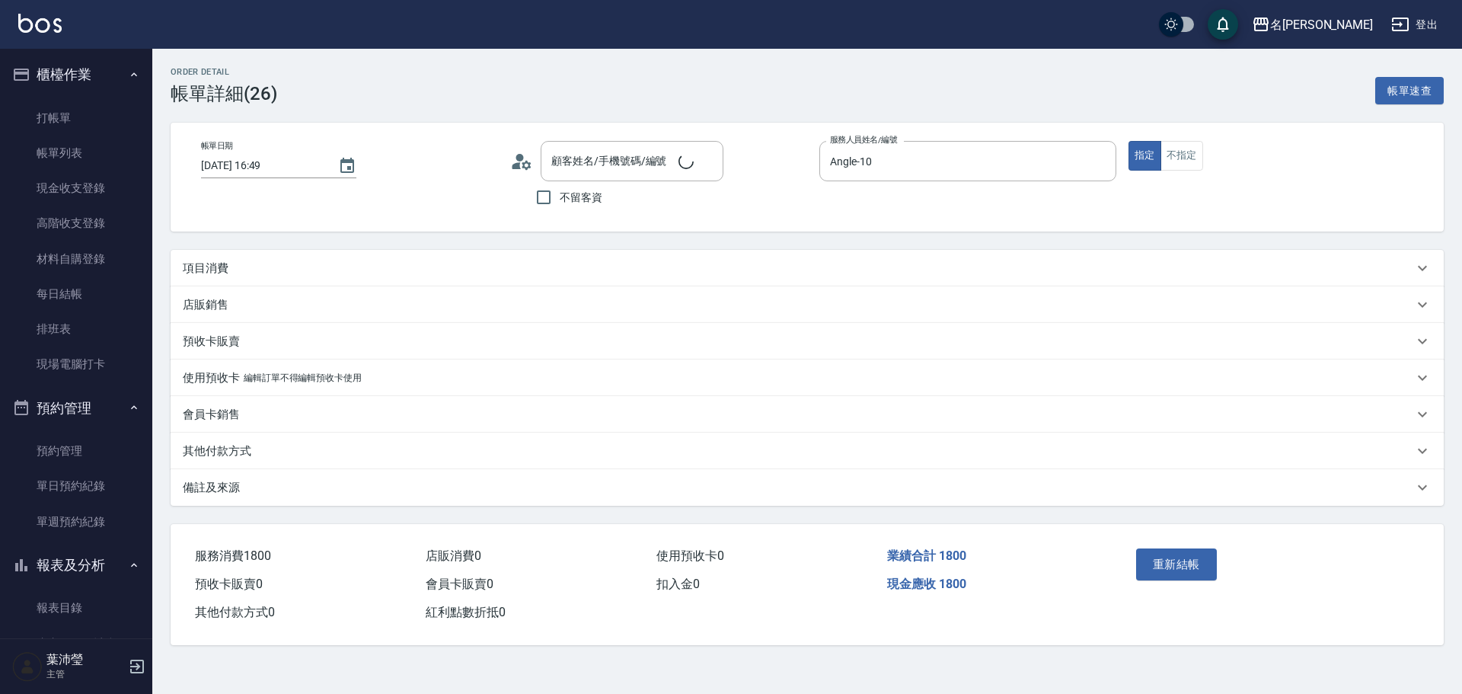
type input "新客人 姓名未設定/無/null"
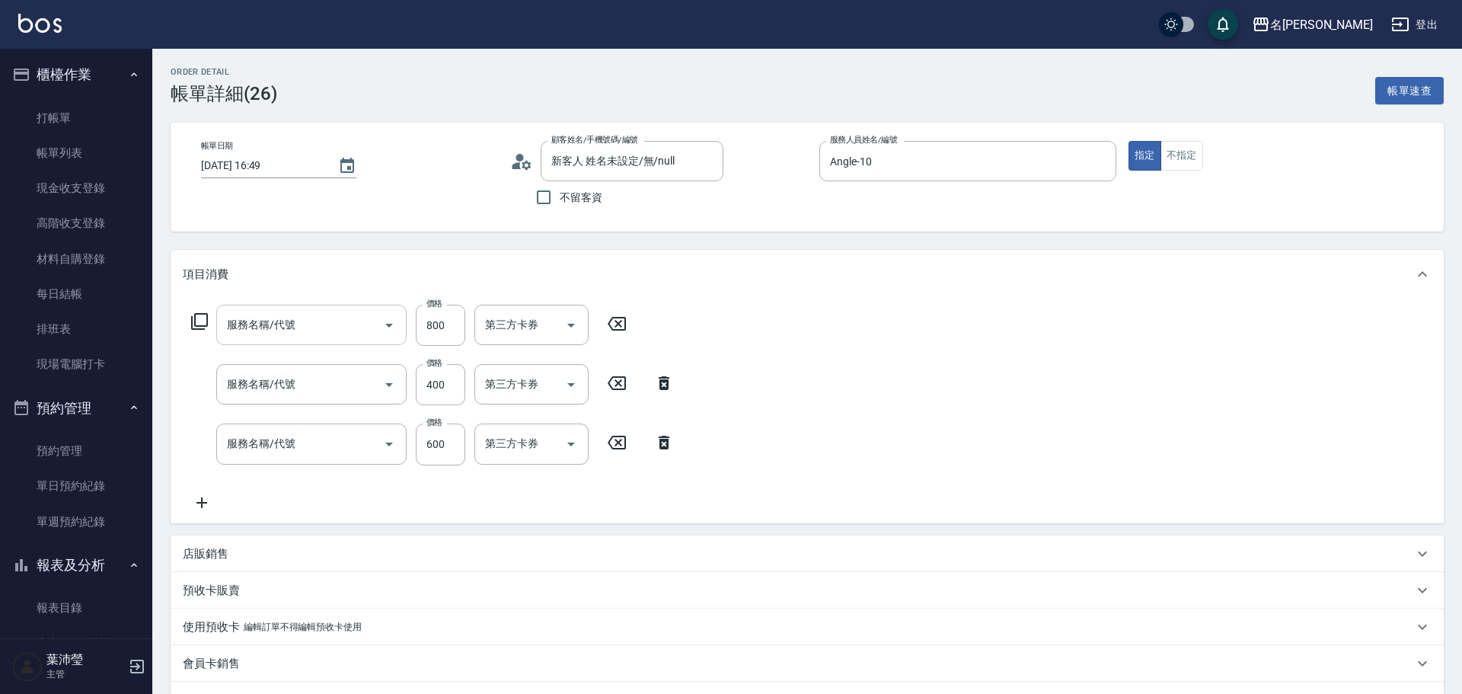
type input "小蒼蘭護髮(605)"
type input "洗髮(A級)(500)"
type input "剪髮 講師級設計師(300)"
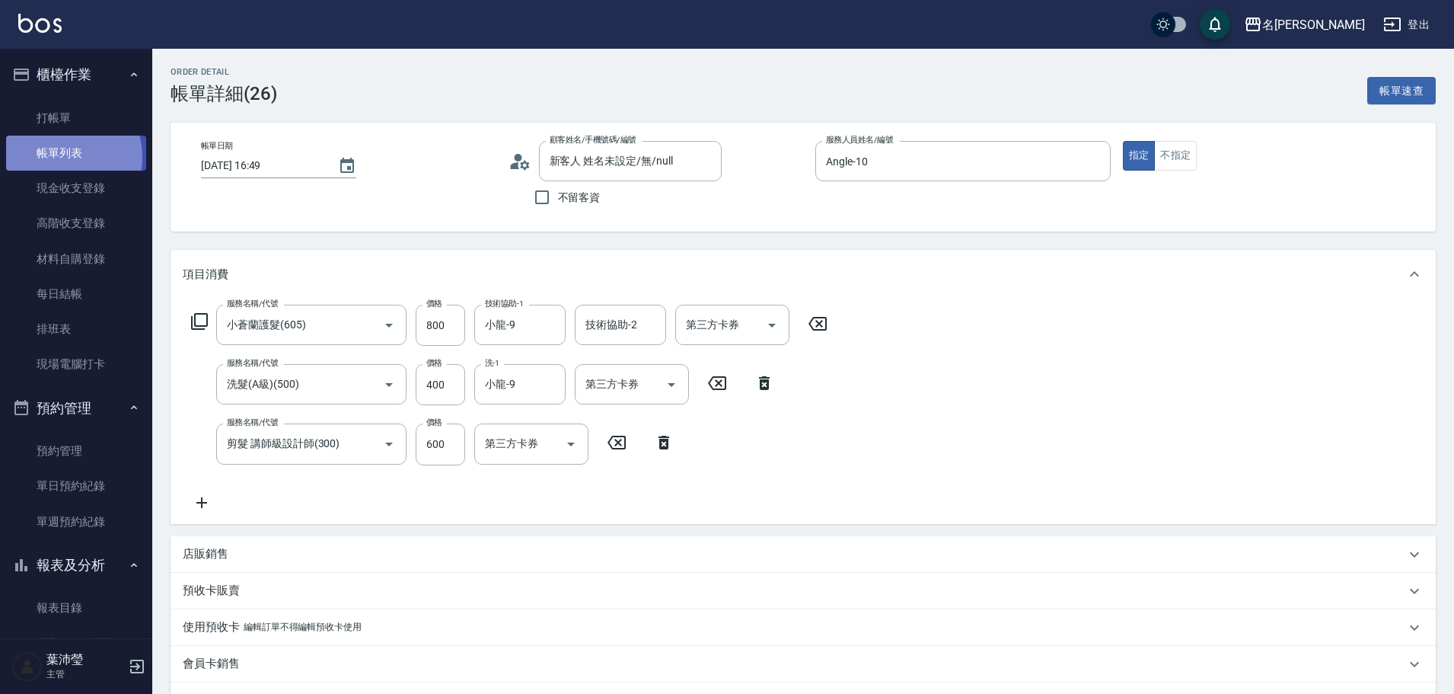
click at [61, 158] on link "帳單列表" at bounding box center [76, 153] width 140 height 35
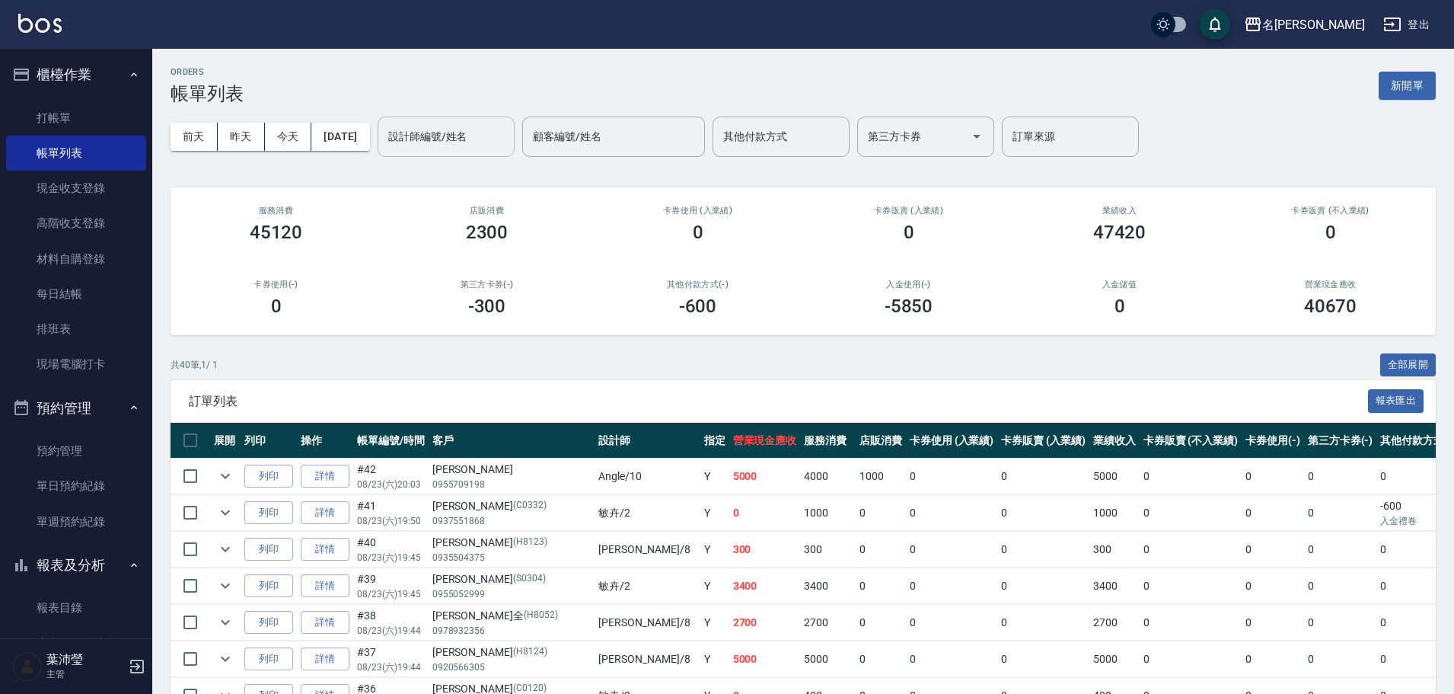
click at [434, 145] on input "設計師編號/姓名" at bounding box center [445, 136] width 123 height 27
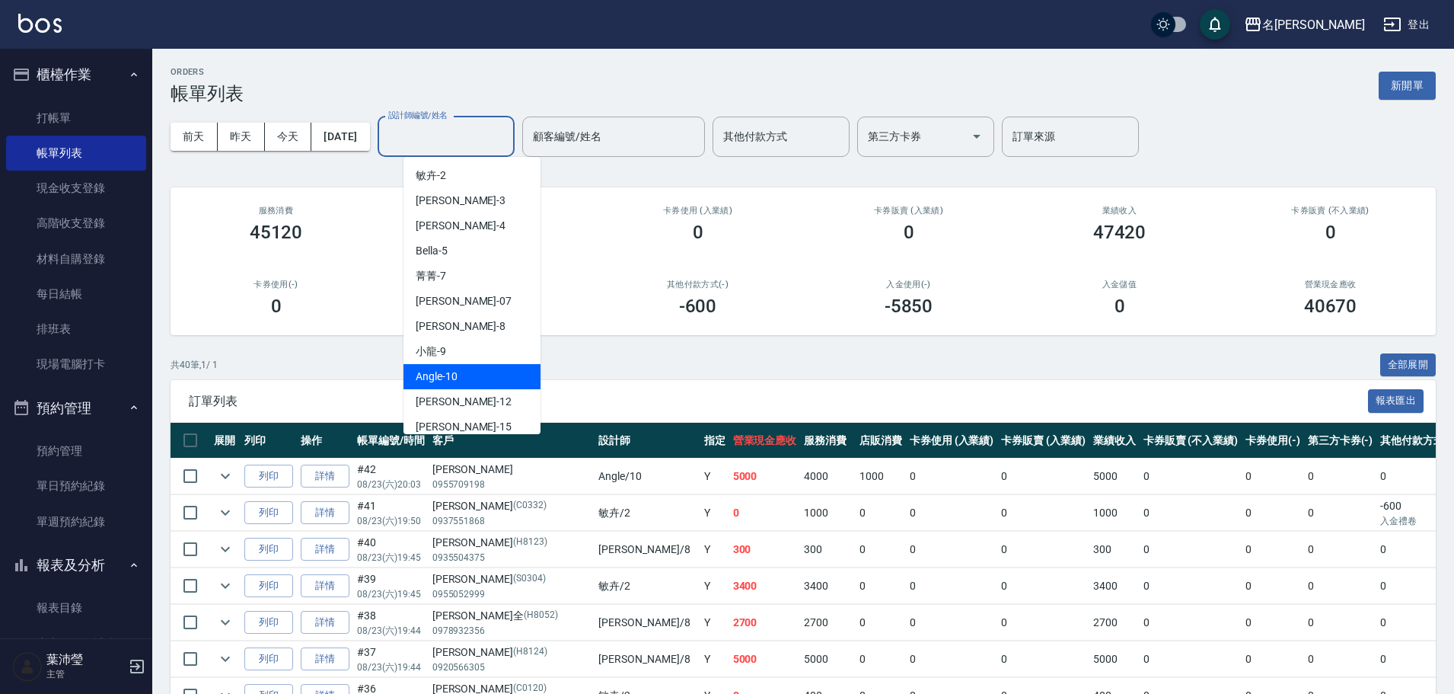
click at [478, 370] on div "Angle -10" at bounding box center [471, 376] width 137 height 25
type input "Angle-10"
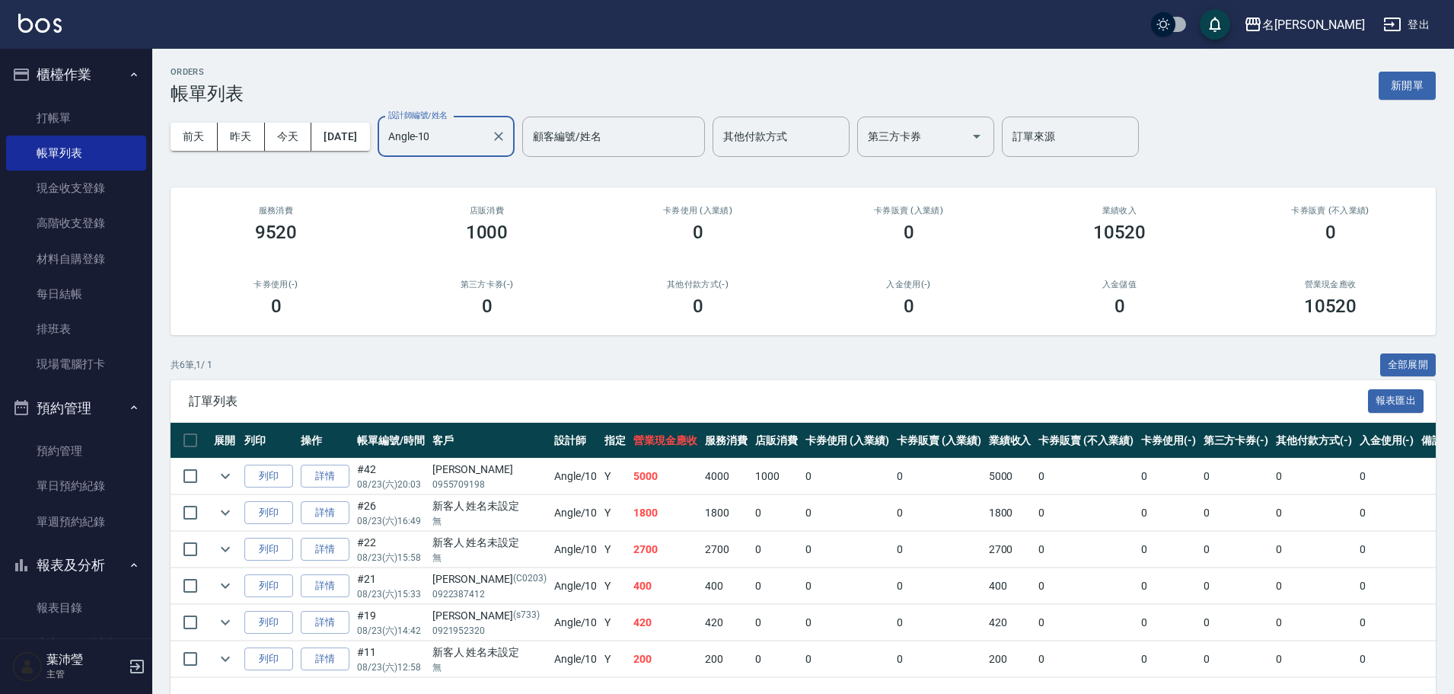
scroll to position [55, 0]
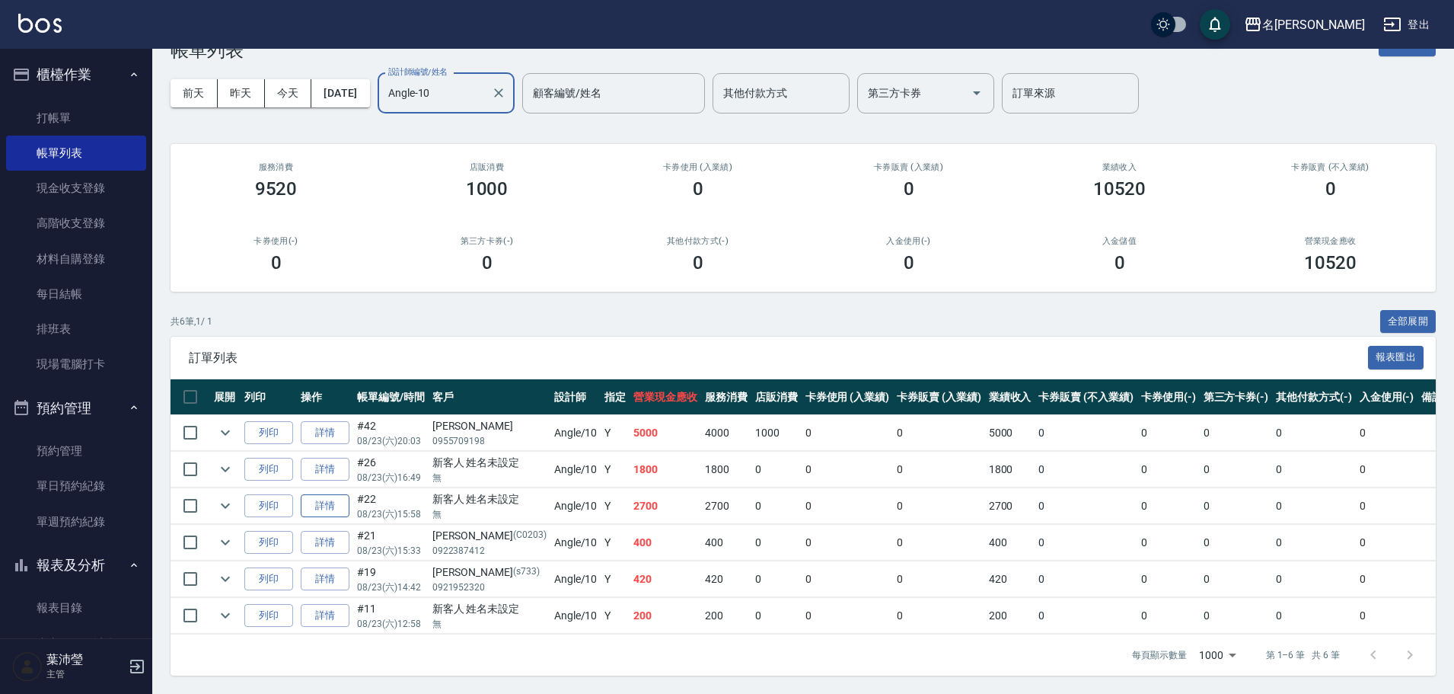
click at [322, 498] on link "詳情" at bounding box center [325, 506] width 49 height 24
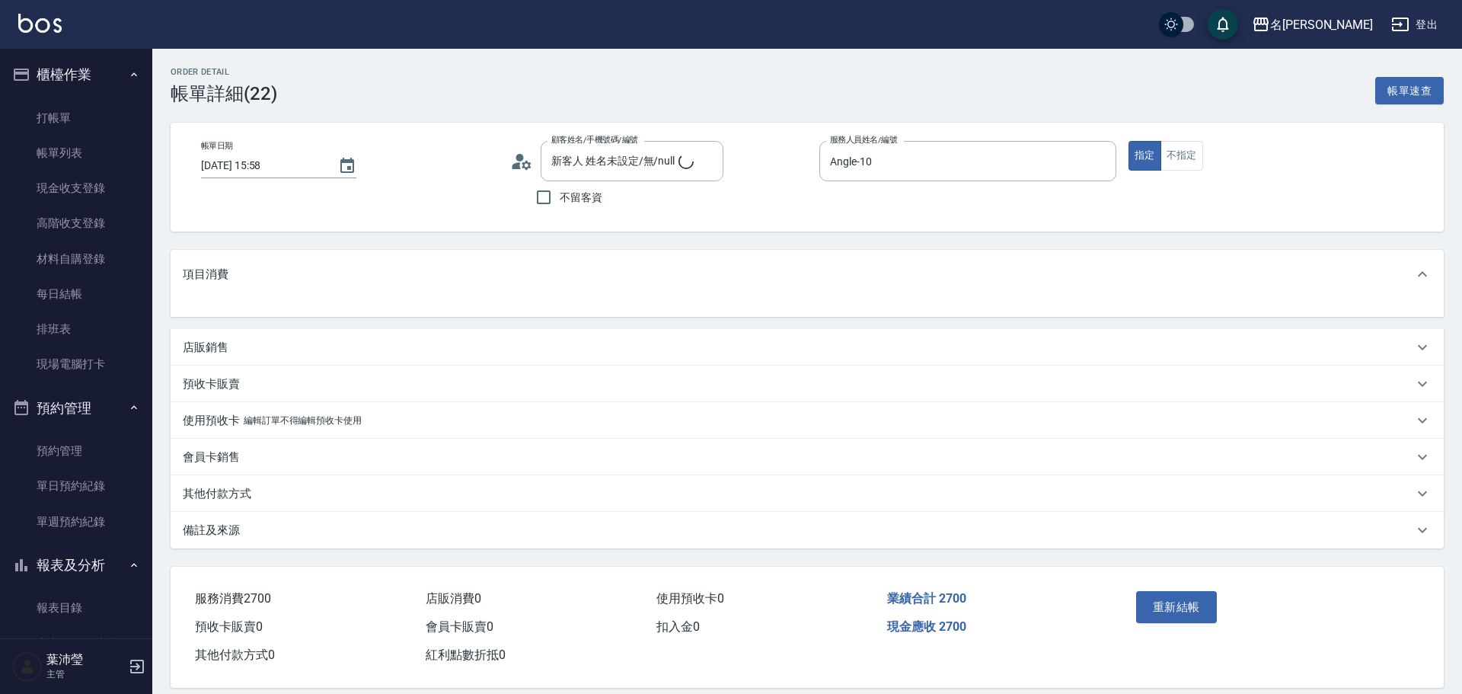
type input "新客人 姓名未設定/無/null"
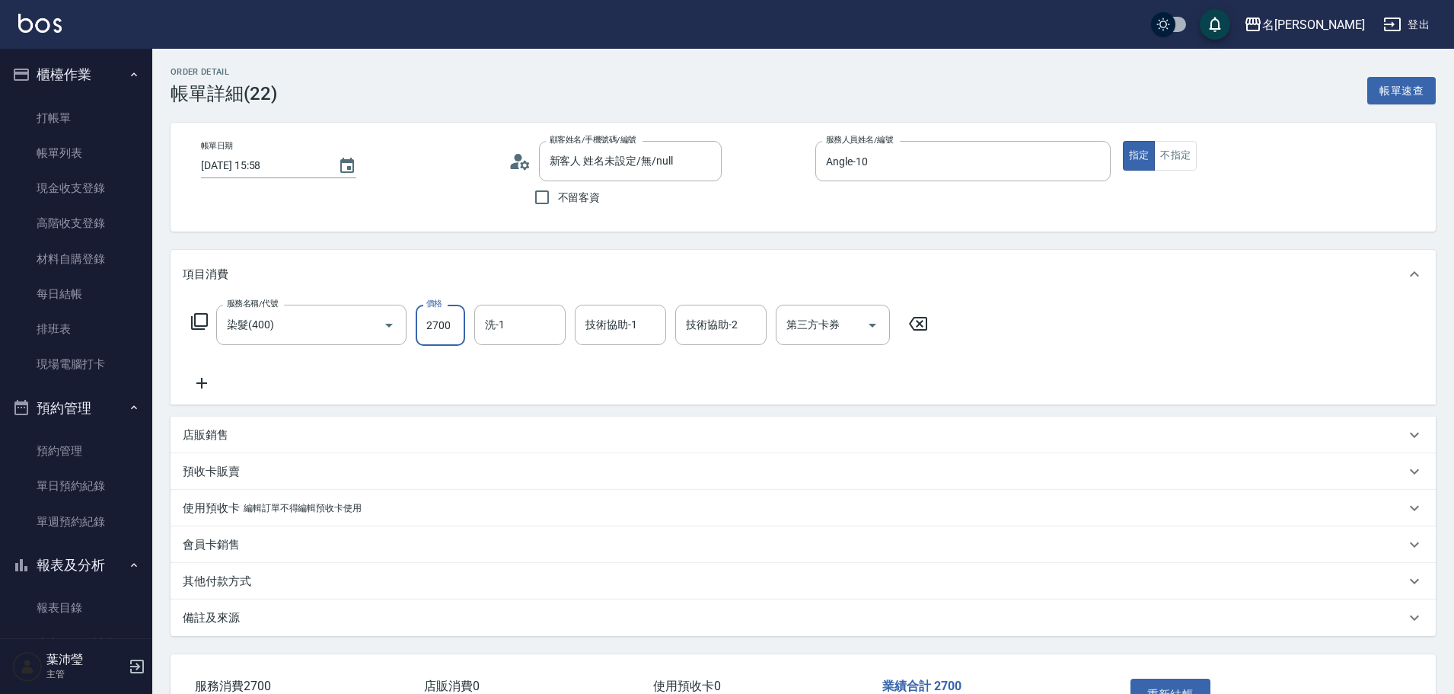
click at [439, 330] on input "2700" at bounding box center [440, 325] width 49 height 41
click at [72, 123] on link "打帳單" at bounding box center [76, 117] width 140 height 35
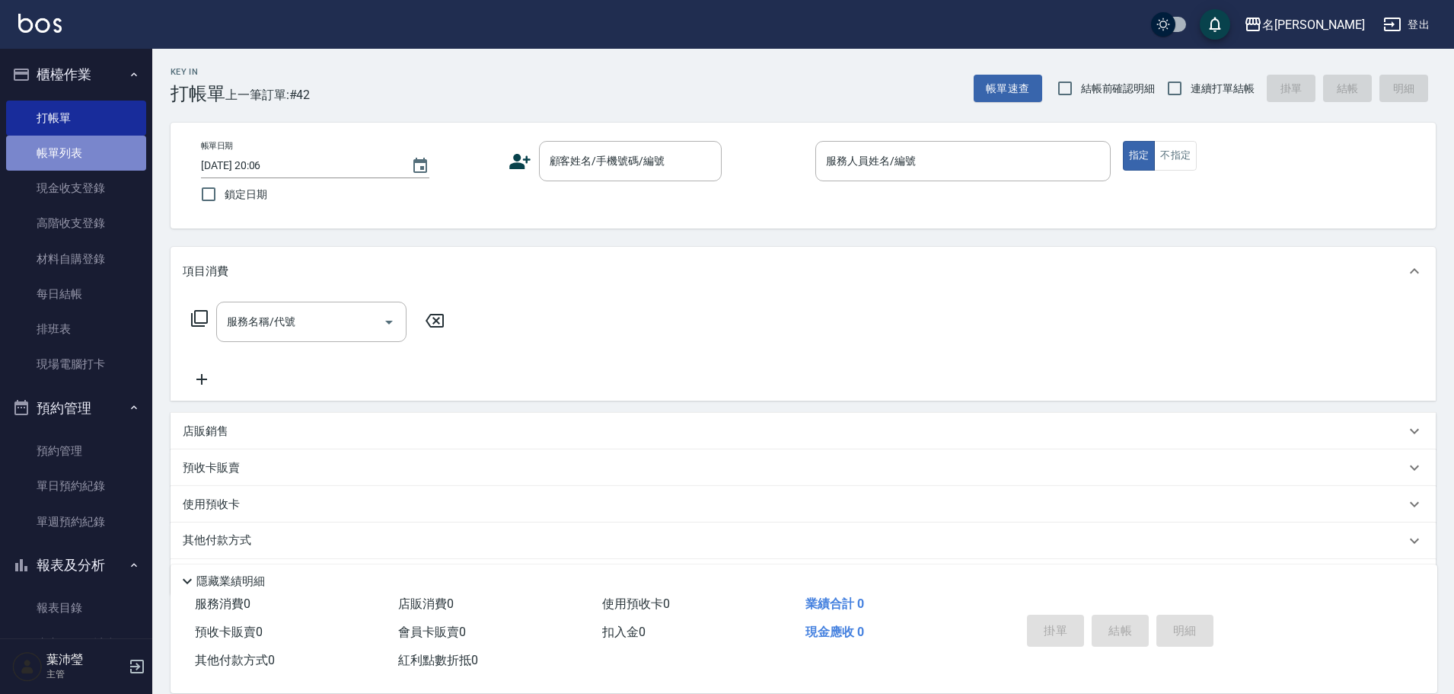
click at [78, 151] on link "帳單列表" at bounding box center [76, 153] width 140 height 35
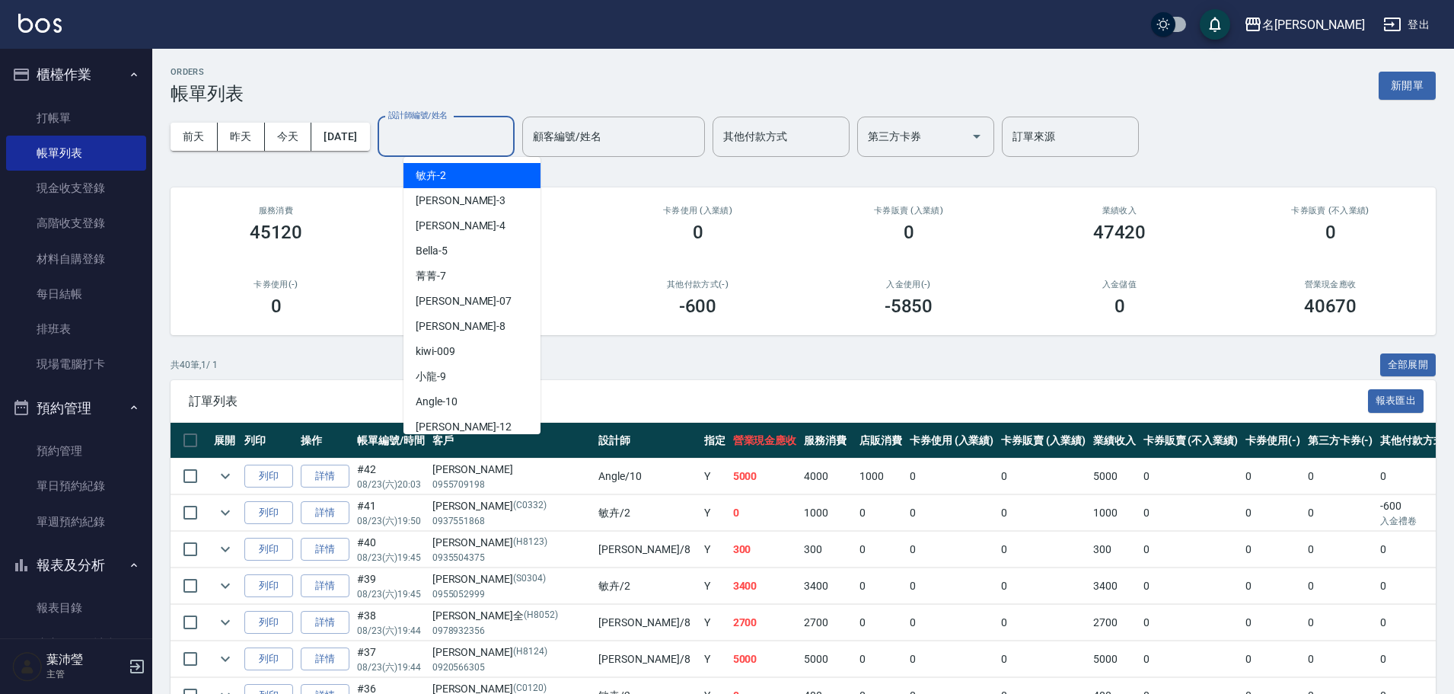
click at [454, 135] on input "設計師編號/姓名" at bounding box center [445, 136] width 123 height 27
click at [442, 165] on div "敏卉 -2" at bounding box center [471, 175] width 137 height 25
type input "敏卉-2"
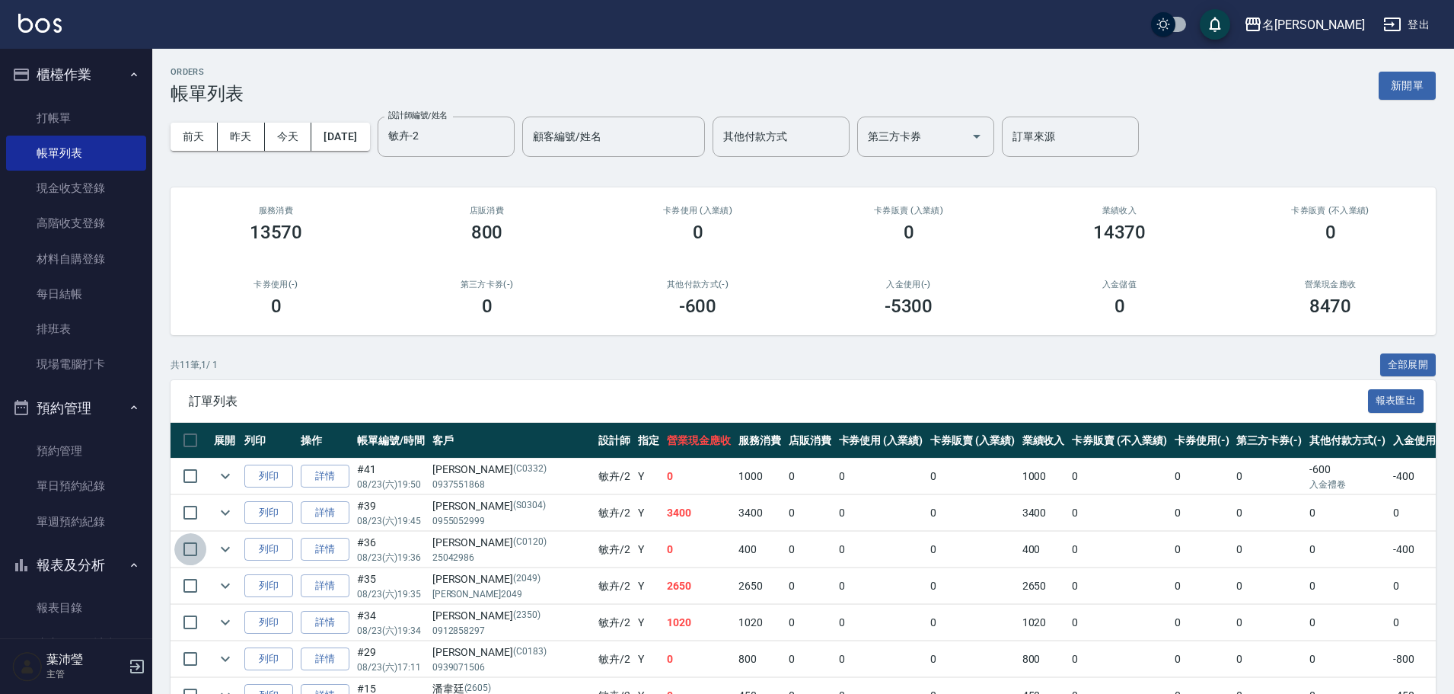
click at [185, 550] on input "checkbox" at bounding box center [190, 549] width 32 height 32
checkbox input "true"
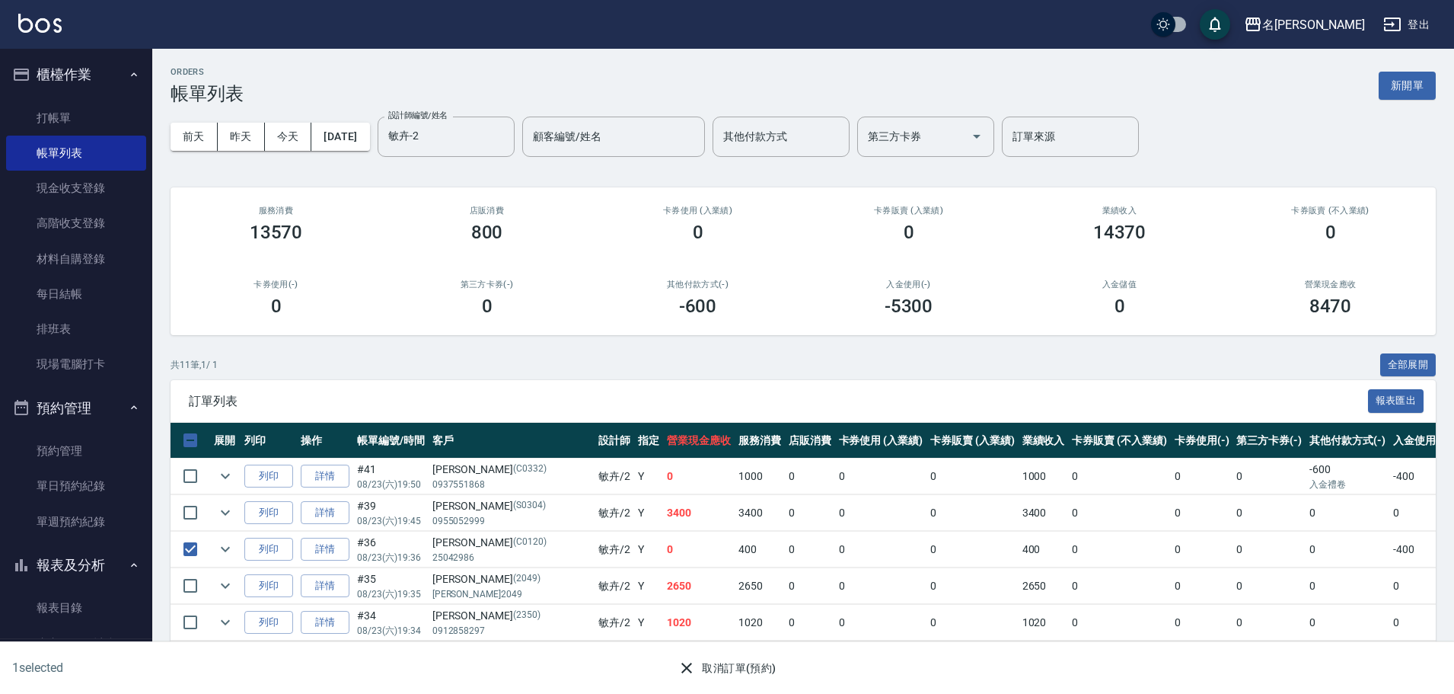
click at [683, 665] on icon "button" at bounding box center [687, 667] width 18 height 18
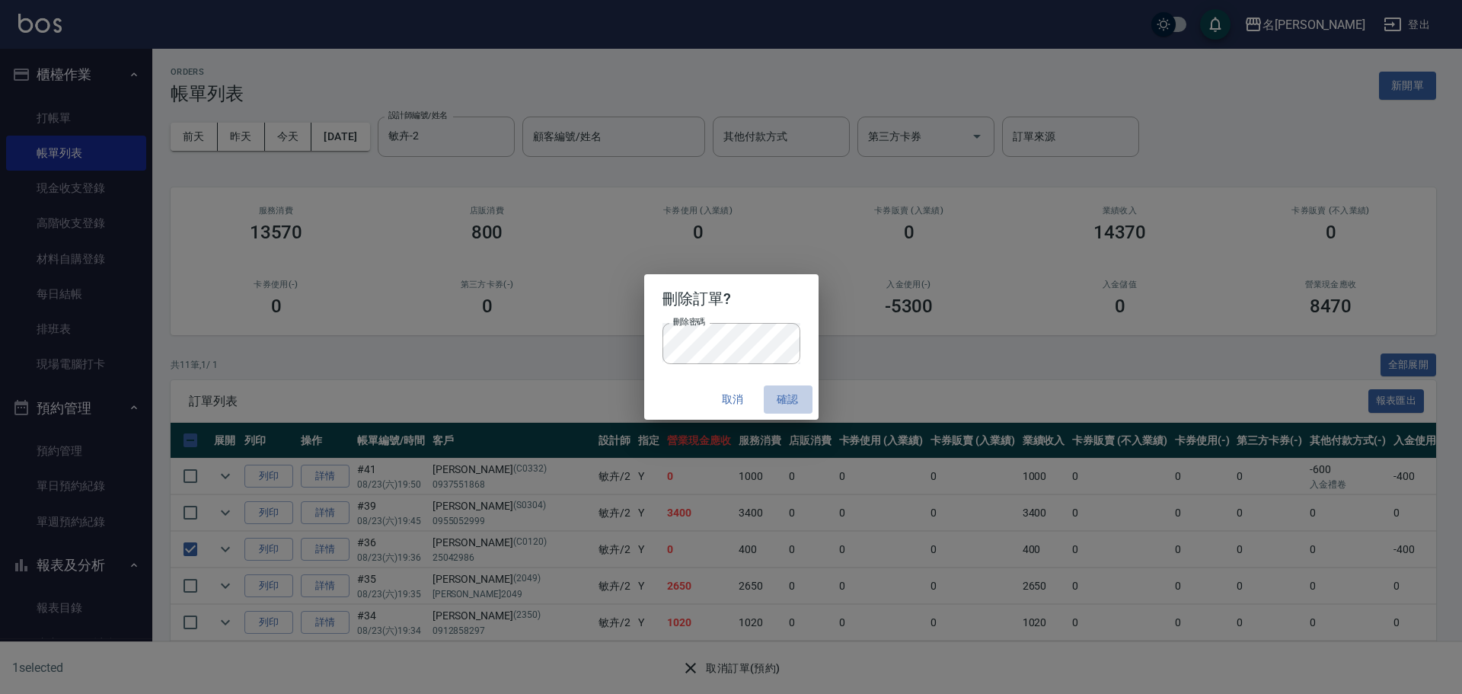
drag, startPoint x: 790, startPoint y: 397, endPoint x: 794, endPoint y: 383, distance: 14.2
click at [791, 397] on button "確認" at bounding box center [788, 399] width 49 height 28
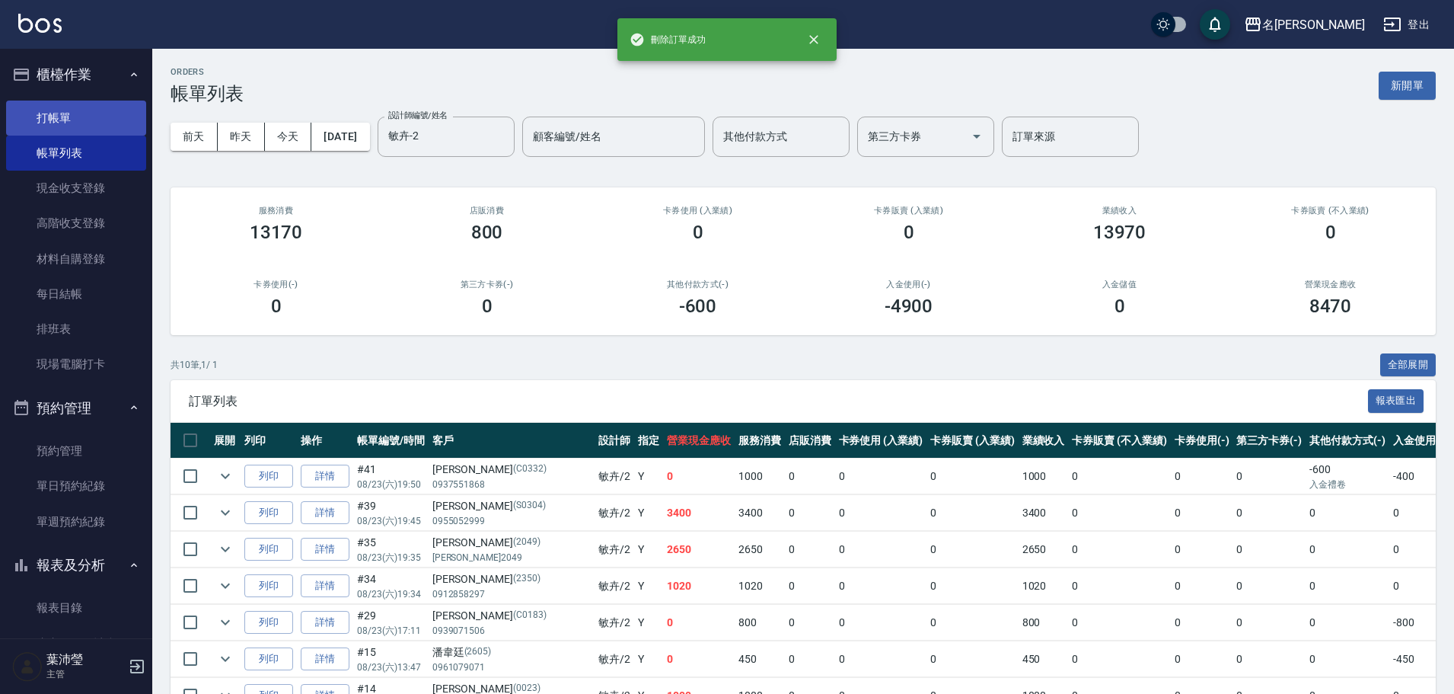
click at [65, 126] on link "打帳單" at bounding box center [76, 117] width 140 height 35
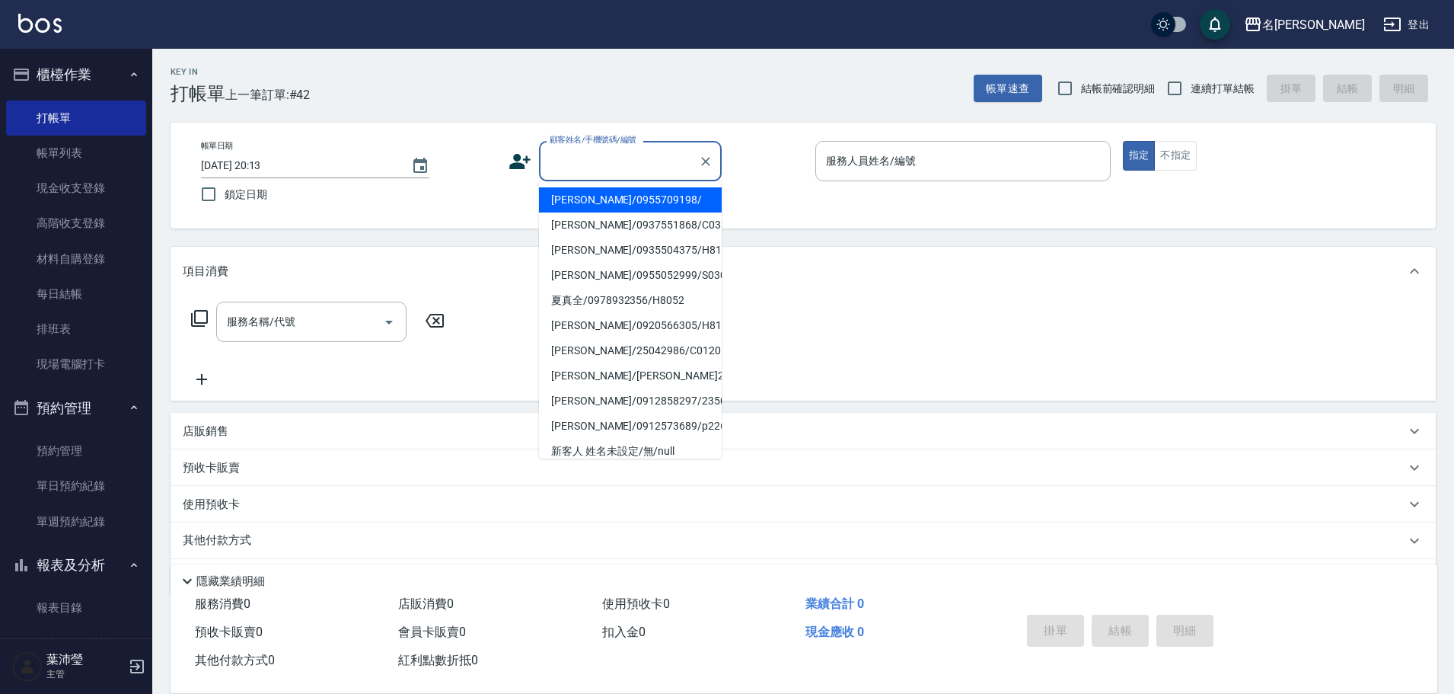
click at [566, 164] on input "顧客姓名/手機號碼/編號" at bounding box center [619, 161] width 146 height 27
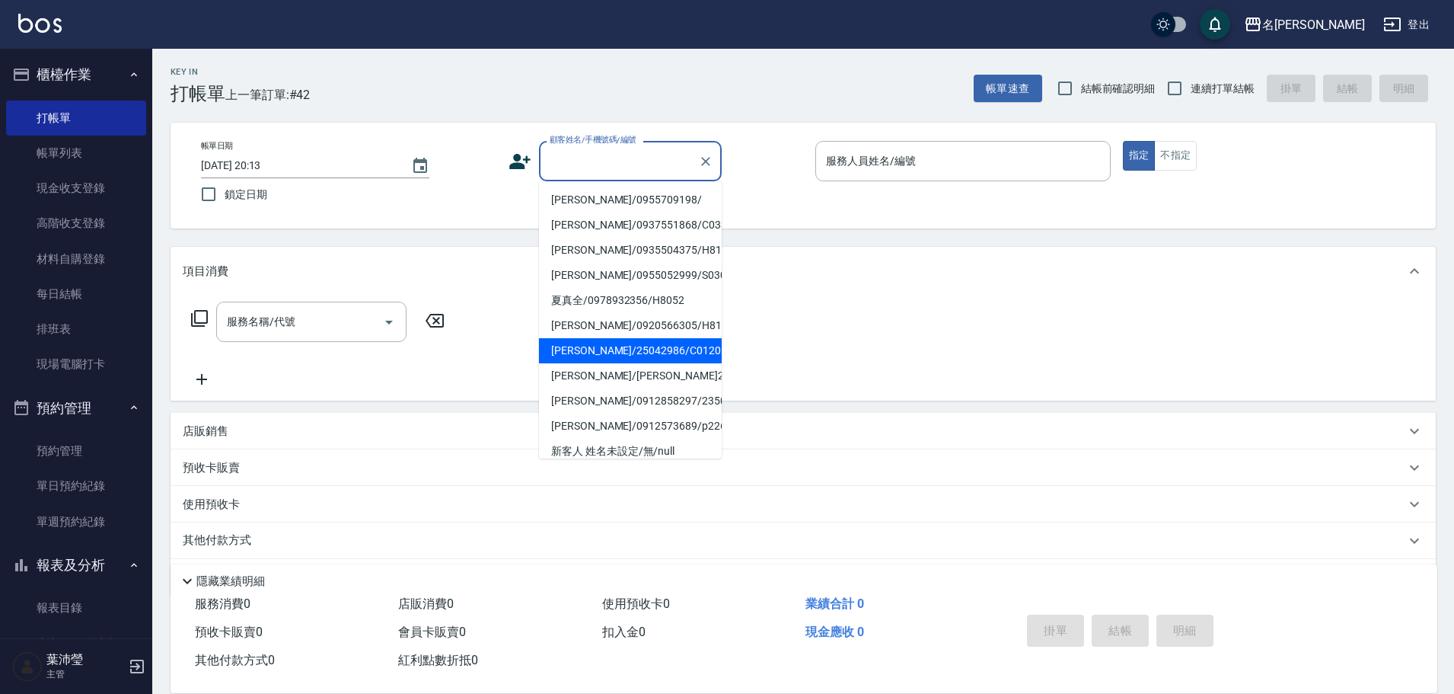
click at [557, 363] on li "[PERSON_NAME]/25042986/C0120" at bounding box center [630, 350] width 183 height 25
type input "[PERSON_NAME]/25042986/C0120"
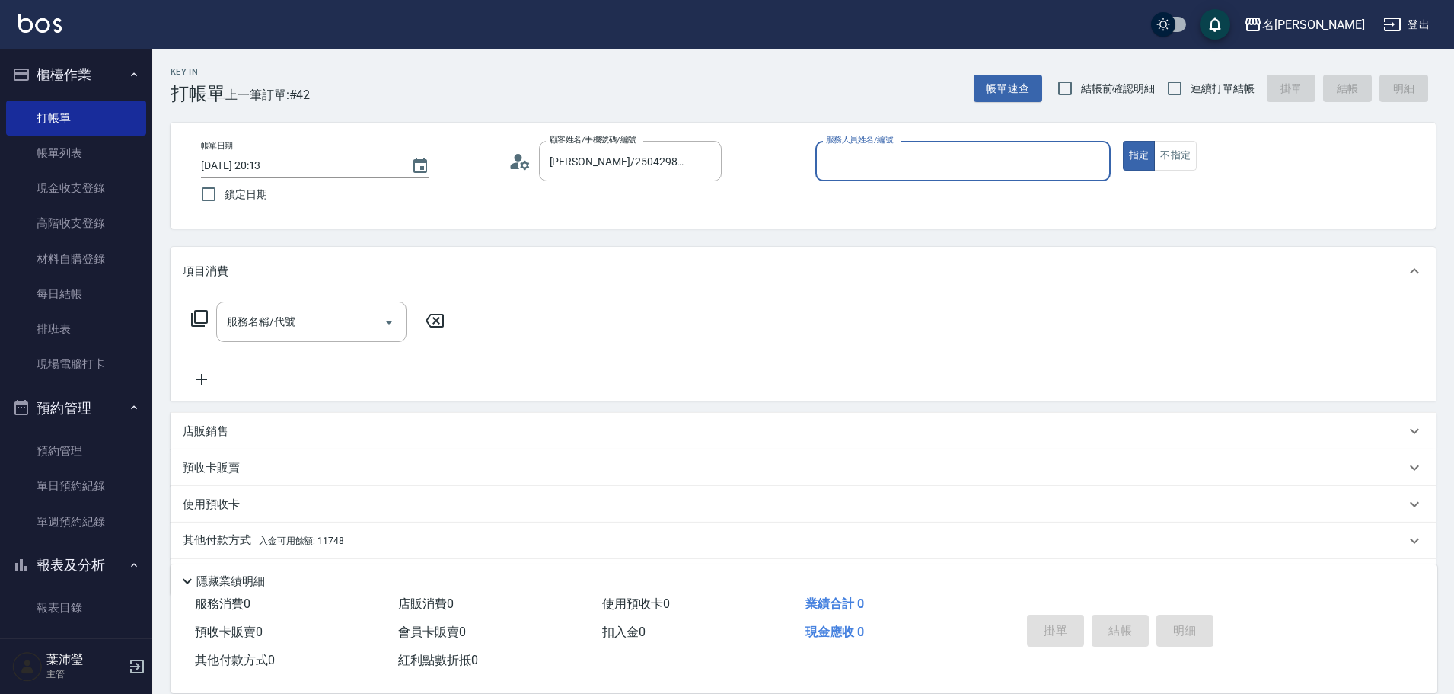
type input "敏卉-2"
click at [202, 315] on icon at bounding box center [199, 318] width 18 height 18
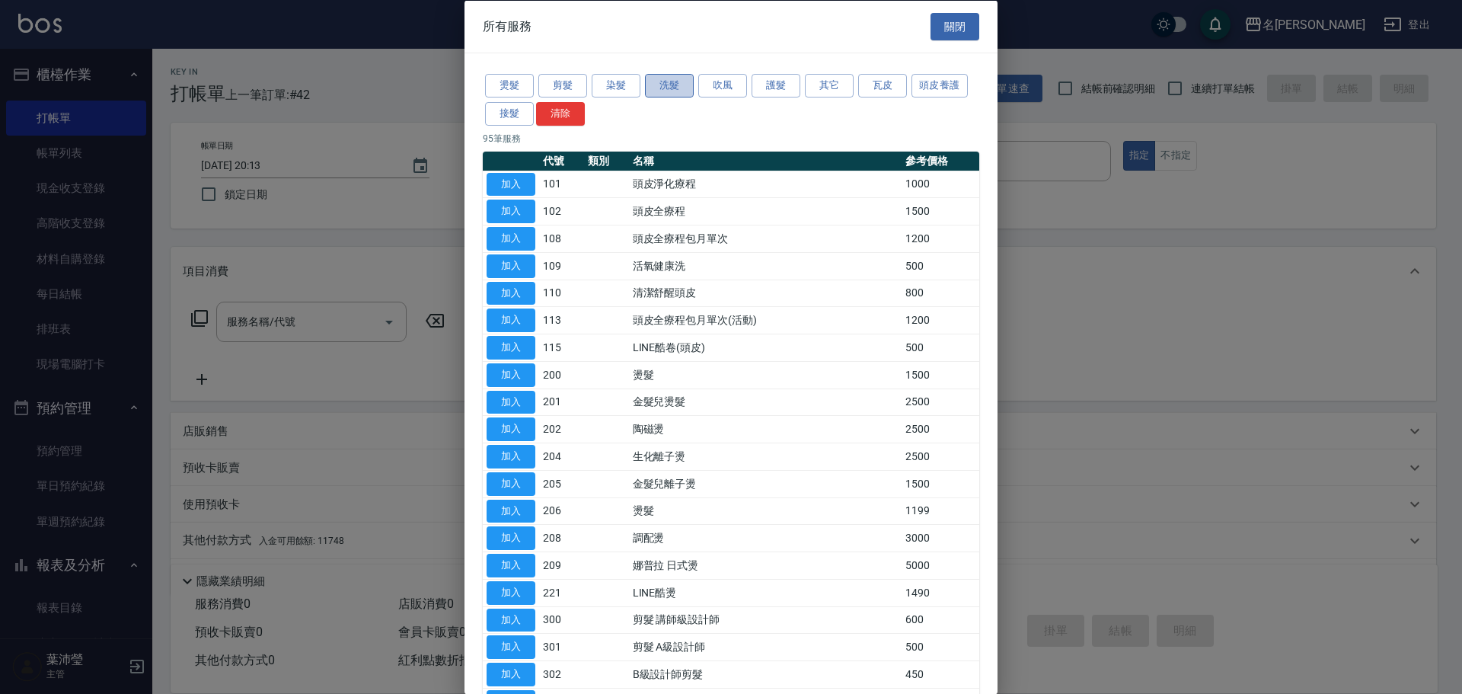
click at [658, 85] on button "洗髮" at bounding box center [669, 86] width 49 height 24
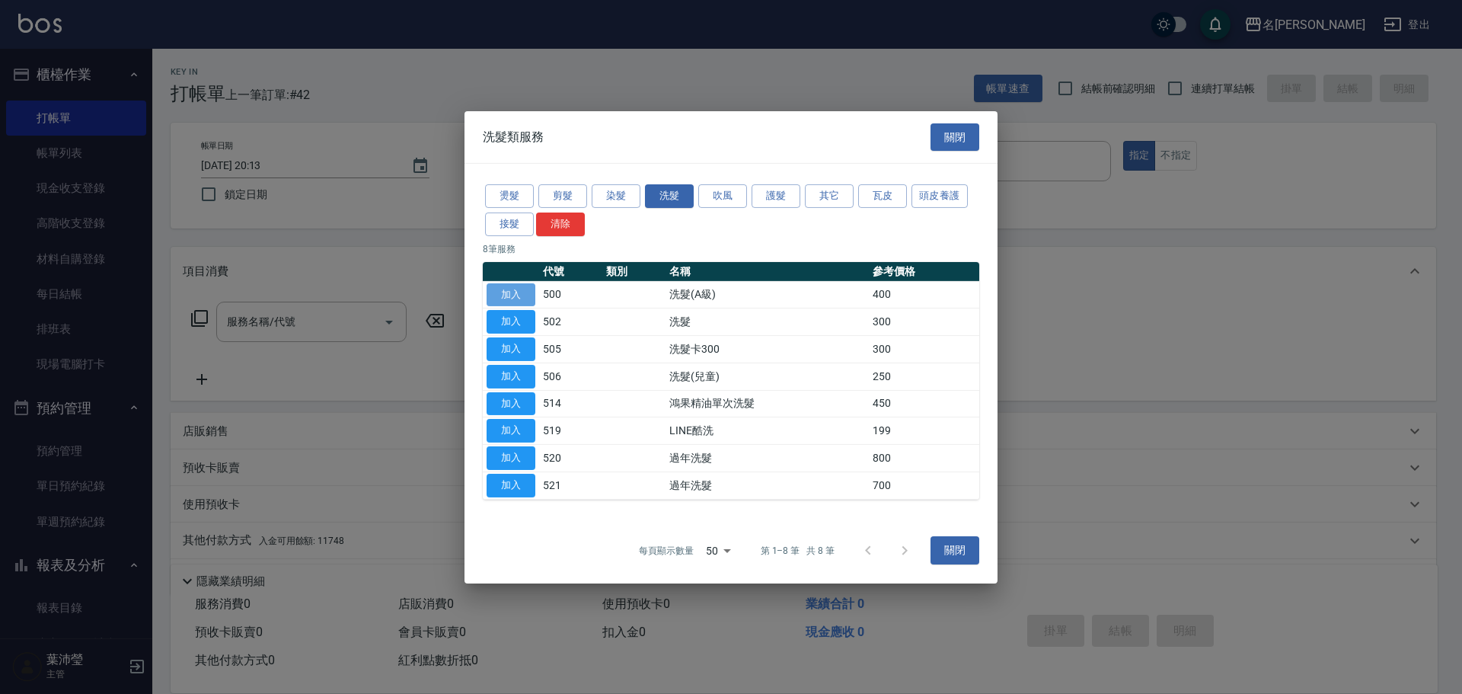
click at [516, 295] on button "加入" at bounding box center [510, 294] width 49 height 24
type input "洗髮(A級)(500)"
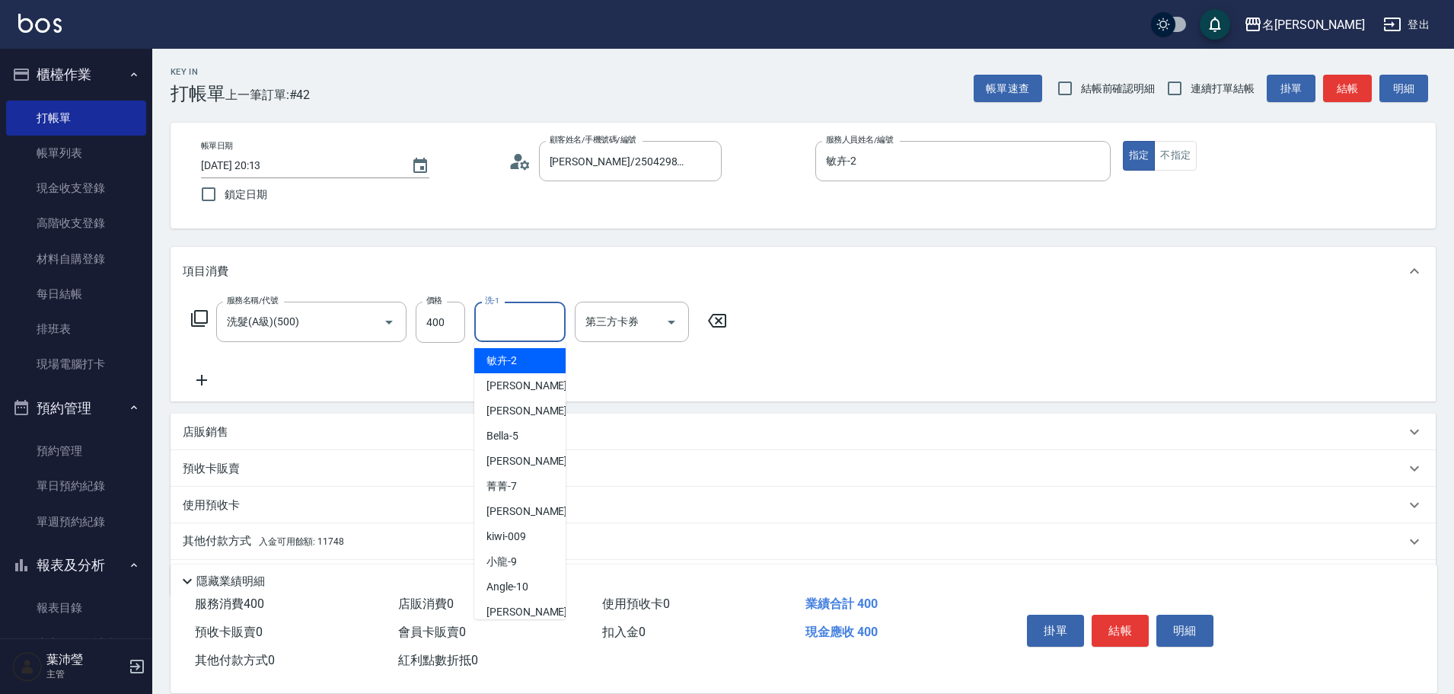
click at [517, 317] on input "洗-1" at bounding box center [520, 321] width 78 height 27
click at [547, 357] on div "小龍 -9" at bounding box center [519, 360] width 91 height 25
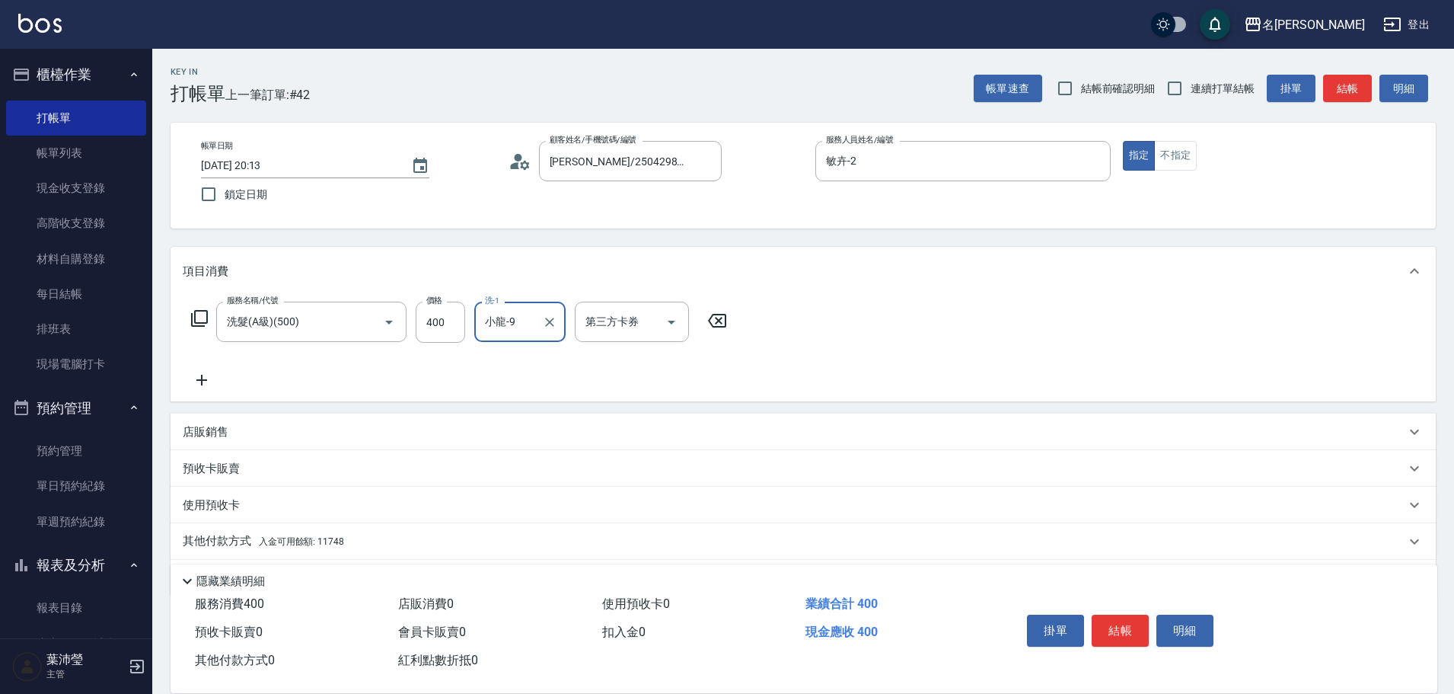
type input "小龍-9"
click at [203, 310] on icon at bounding box center [199, 318] width 18 height 18
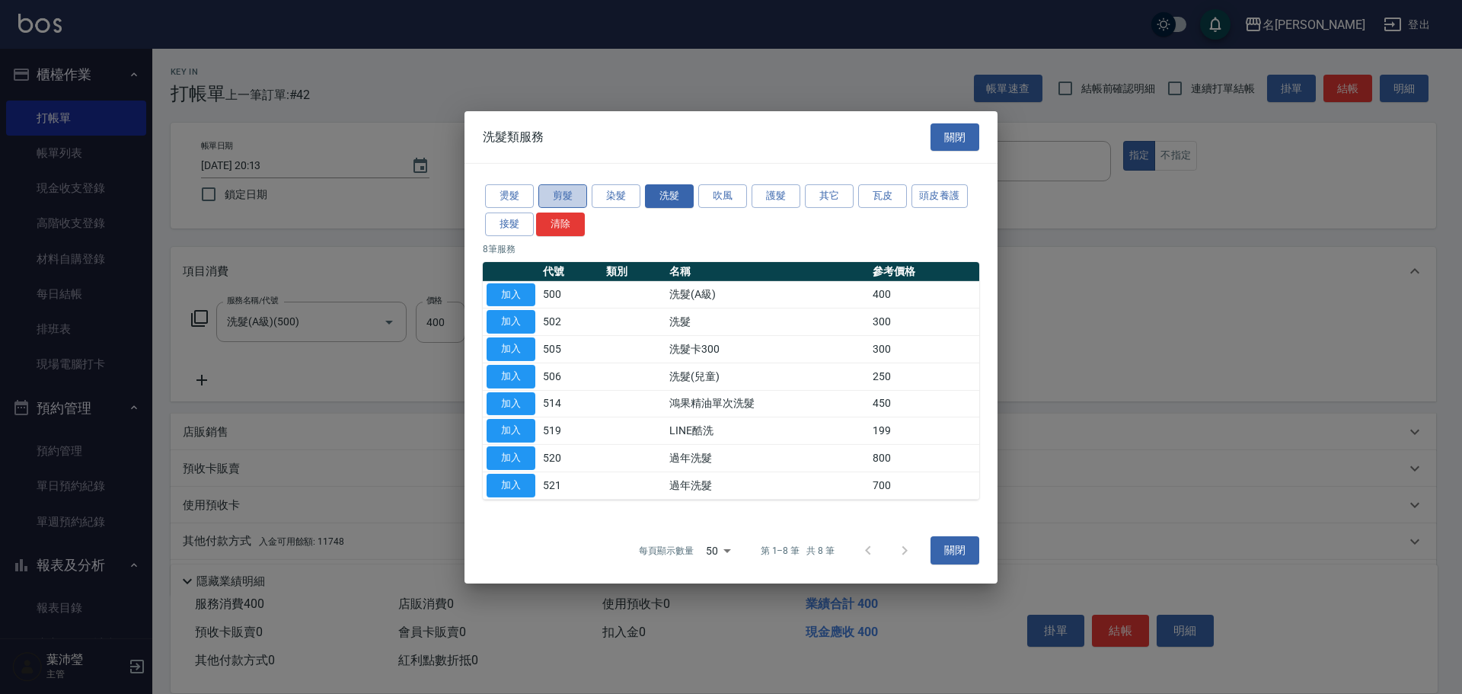
click at [560, 193] on button "剪髮" at bounding box center [562, 196] width 49 height 24
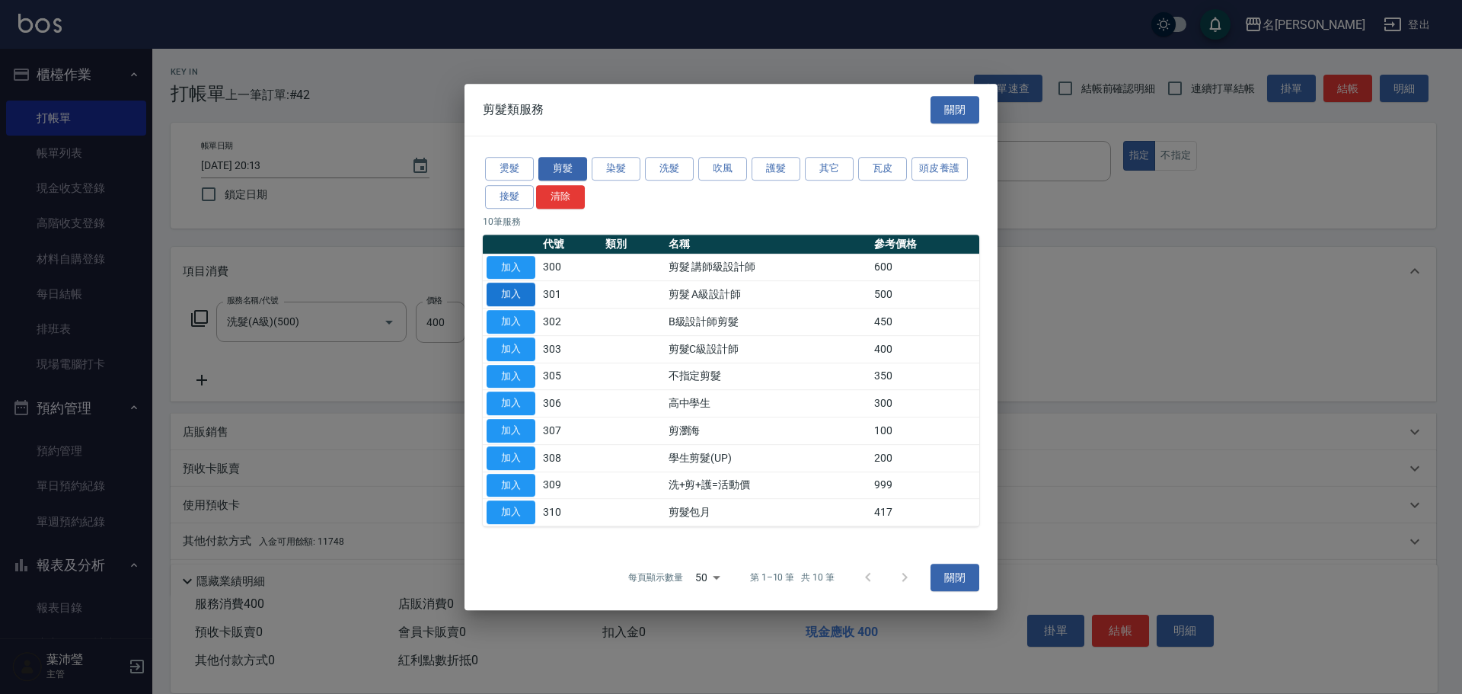
click at [508, 292] on button "加入" at bounding box center [510, 294] width 49 height 24
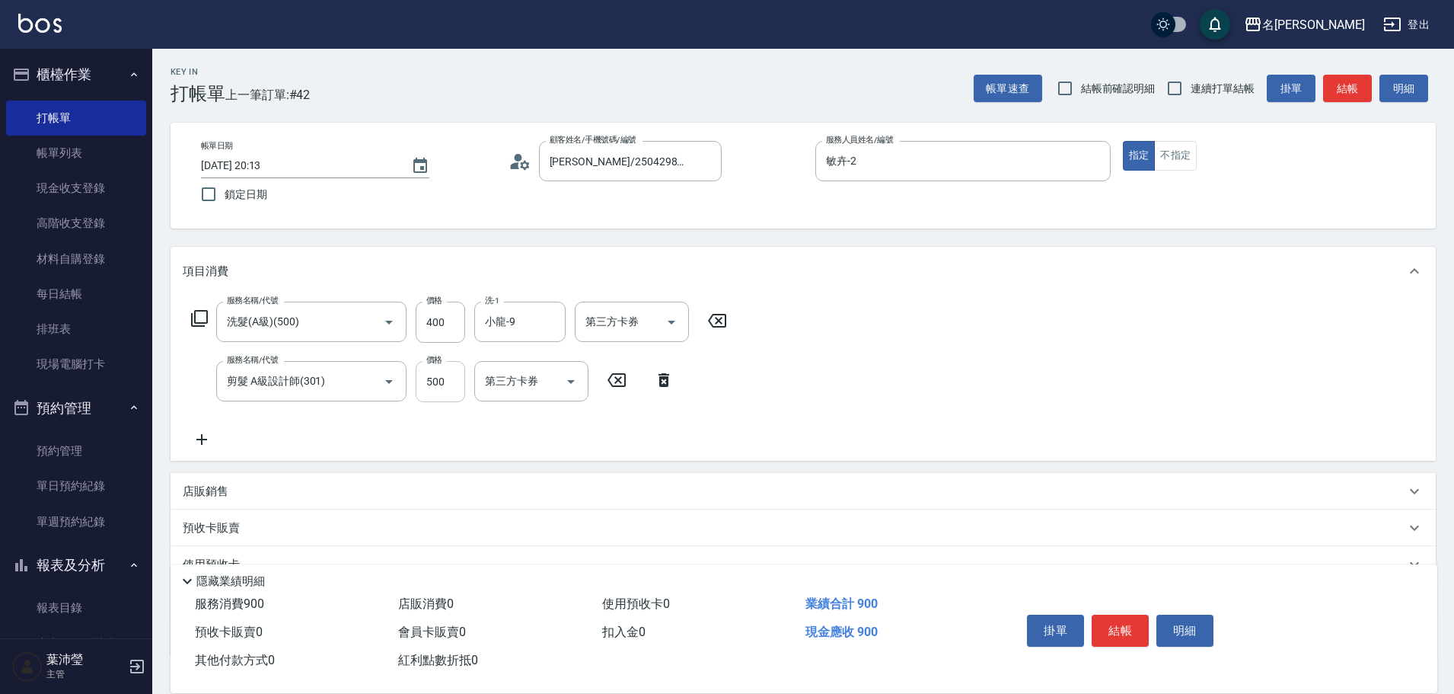
click at [448, 391] on input "500" at bounding box center [440, 381] width 49 height 41
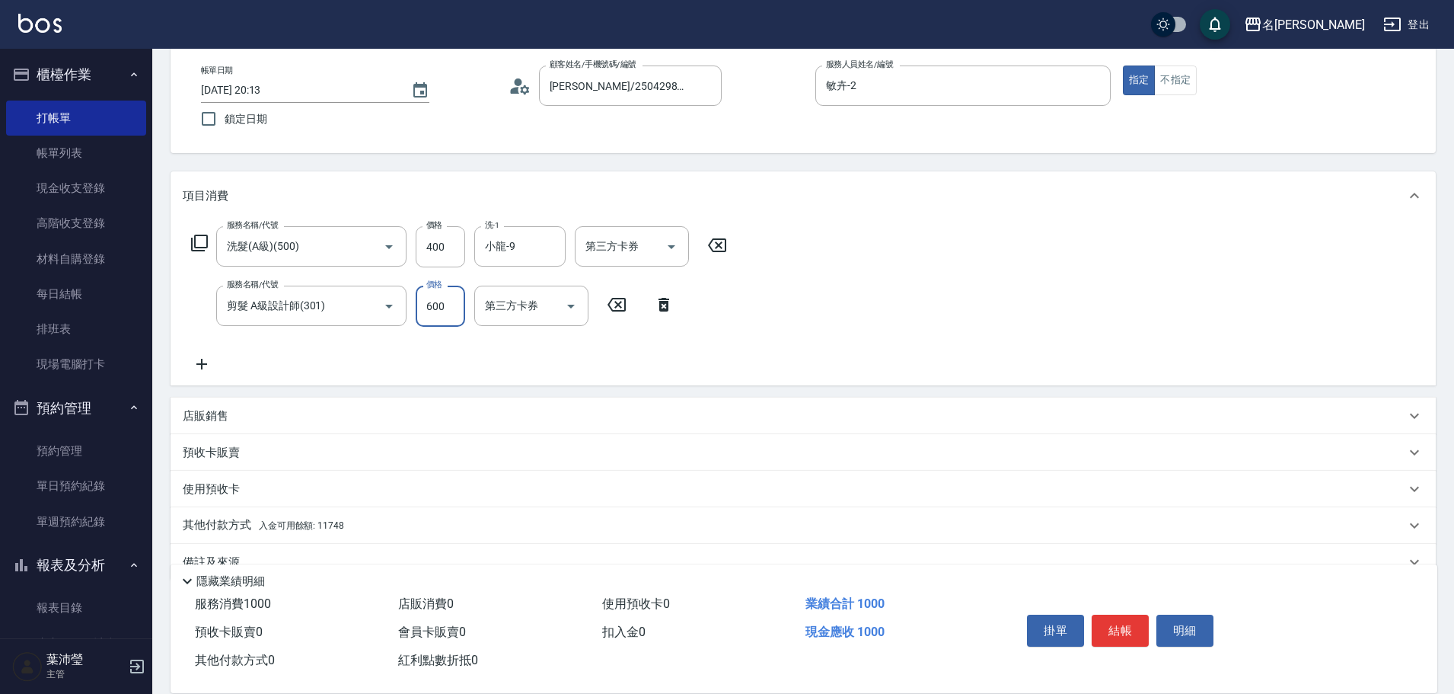
scroll to position [108, 0]
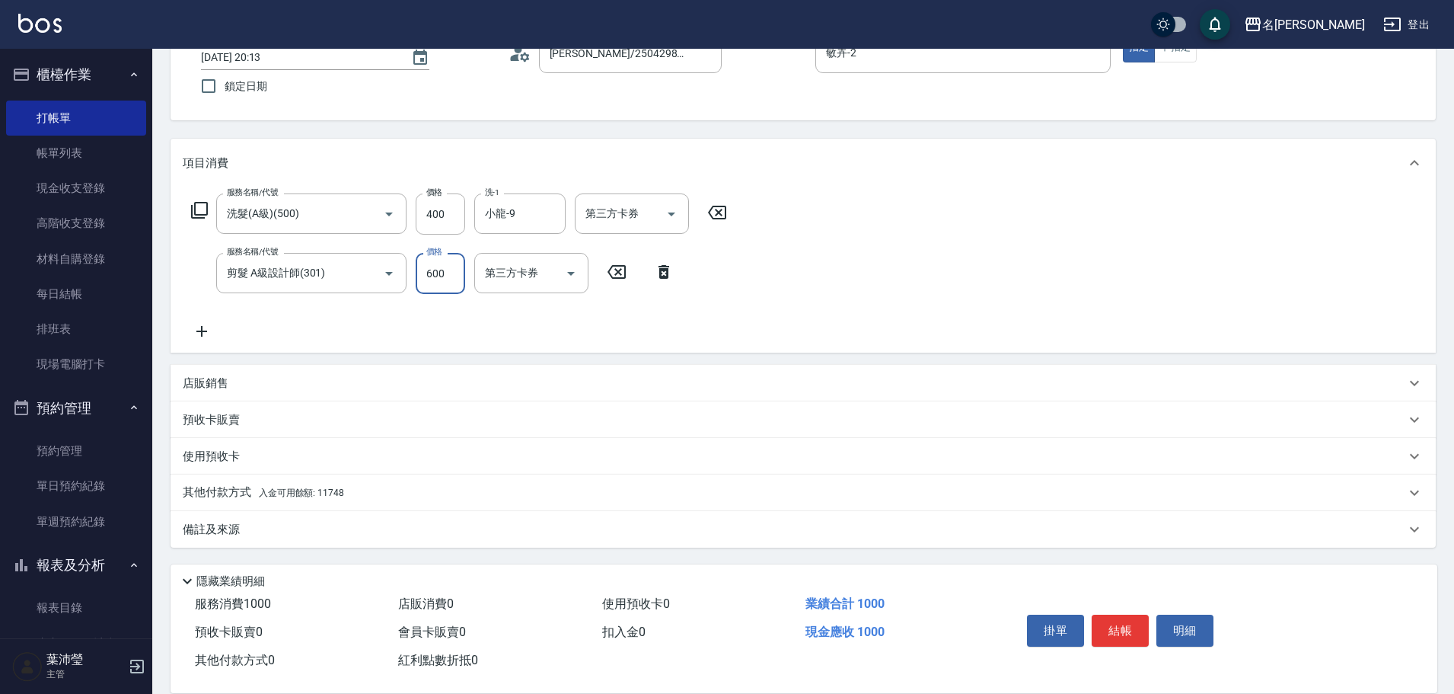
type input "600"
click at [222, 488] on p "其他付款方式 入金可用餘額: 11748" at bounding box center [263, 492] width 161 height 17
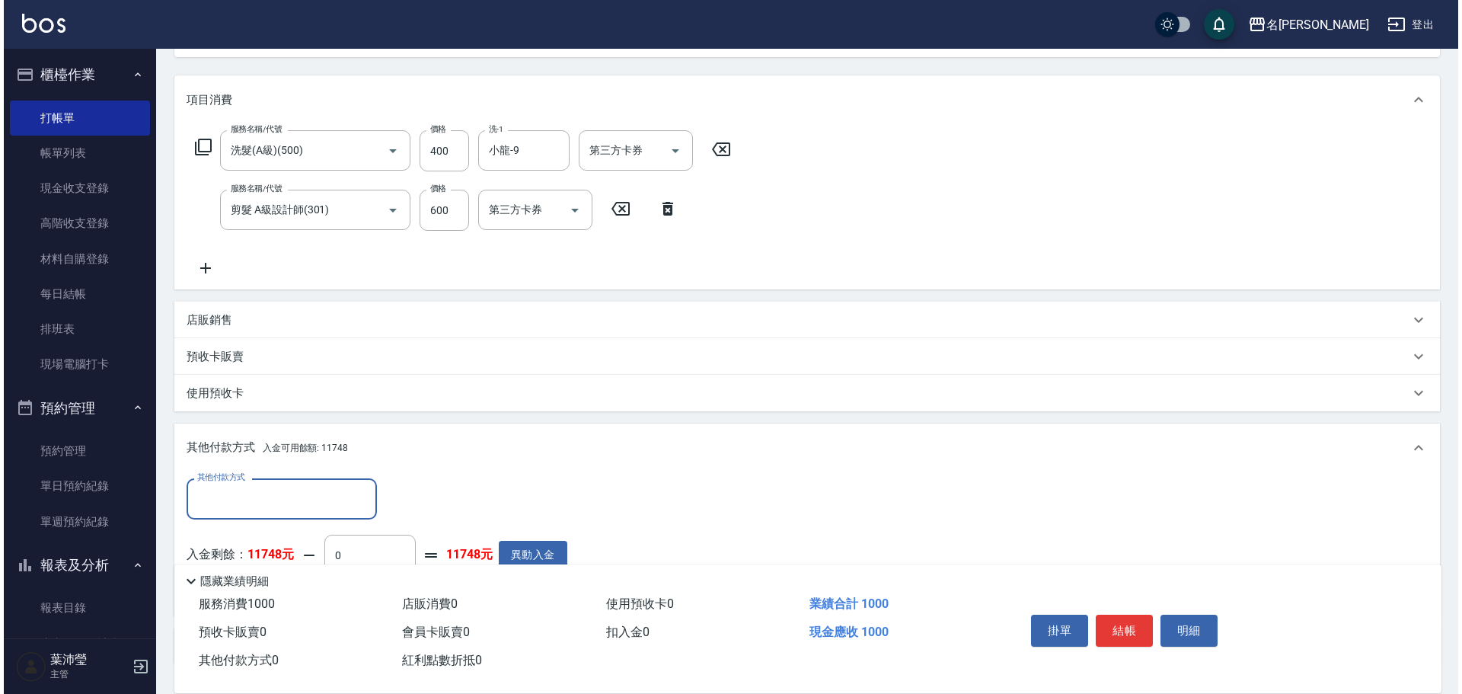
scroll to position [288, 0]
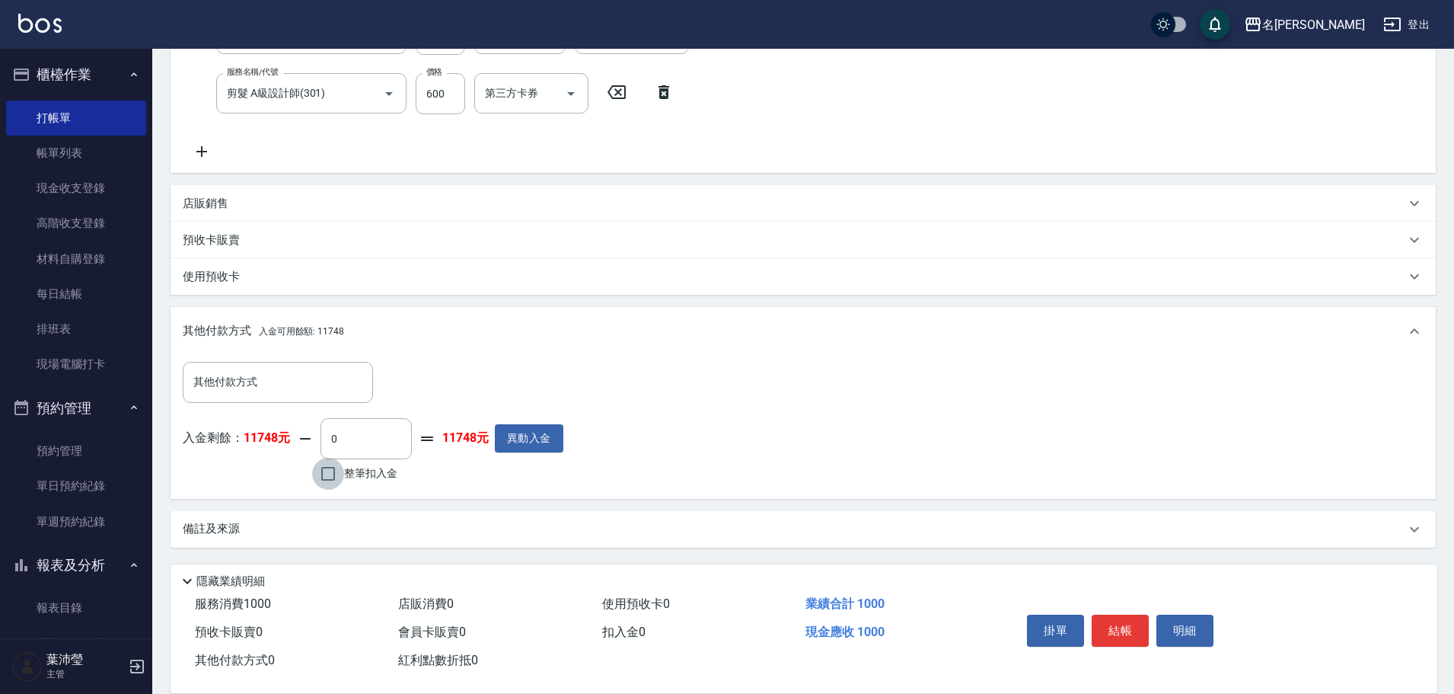
click at [329, 473] on input "整筆扣入金" at bounding box center [328, 474] width 32 height 32
checkbox input "true"
type input "1000"
click at [1175, 620] on button "明細" at bounding box center [1184, 630] width 57 height 32
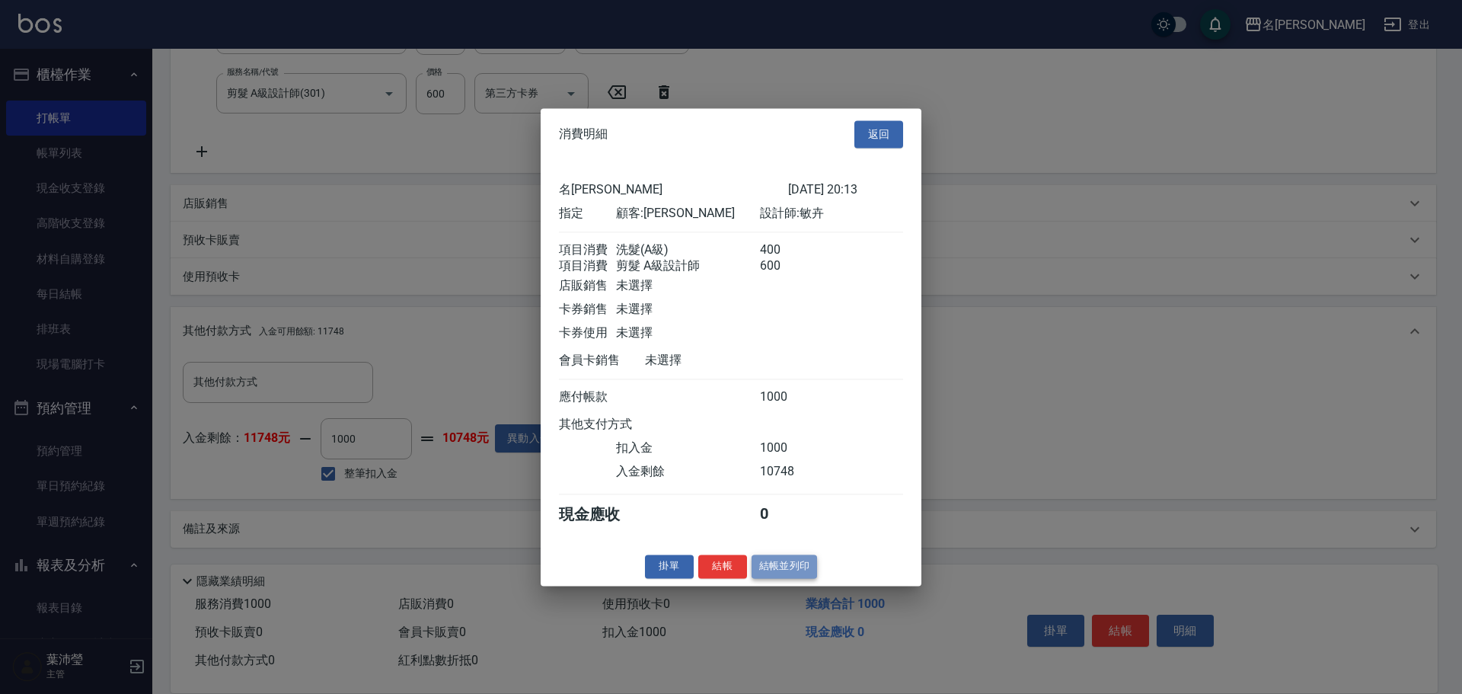
click at [792, 575] on button "結帳並列印" at bounding box center [784, 566] width 66 height 24
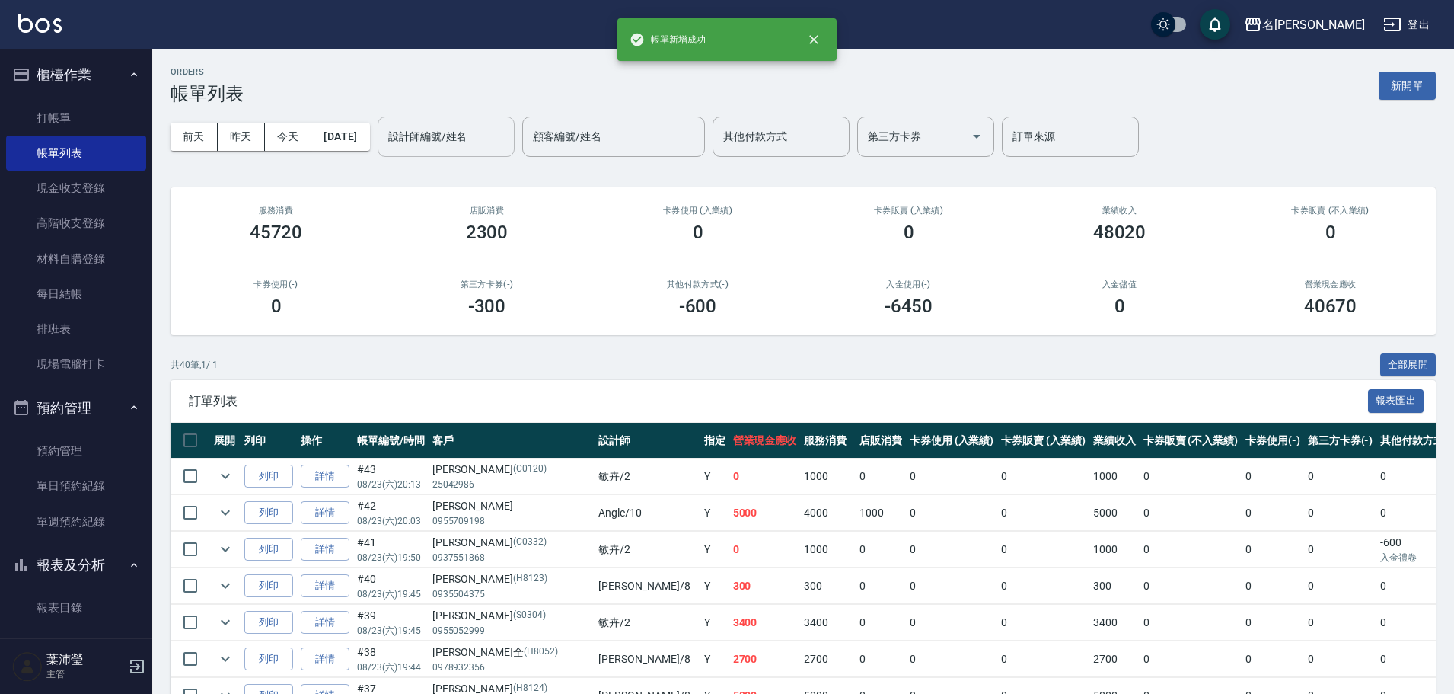
click at [445, 132] on input "設計師編號/姓名" at bounding box center [445, 136] width 123 height 27
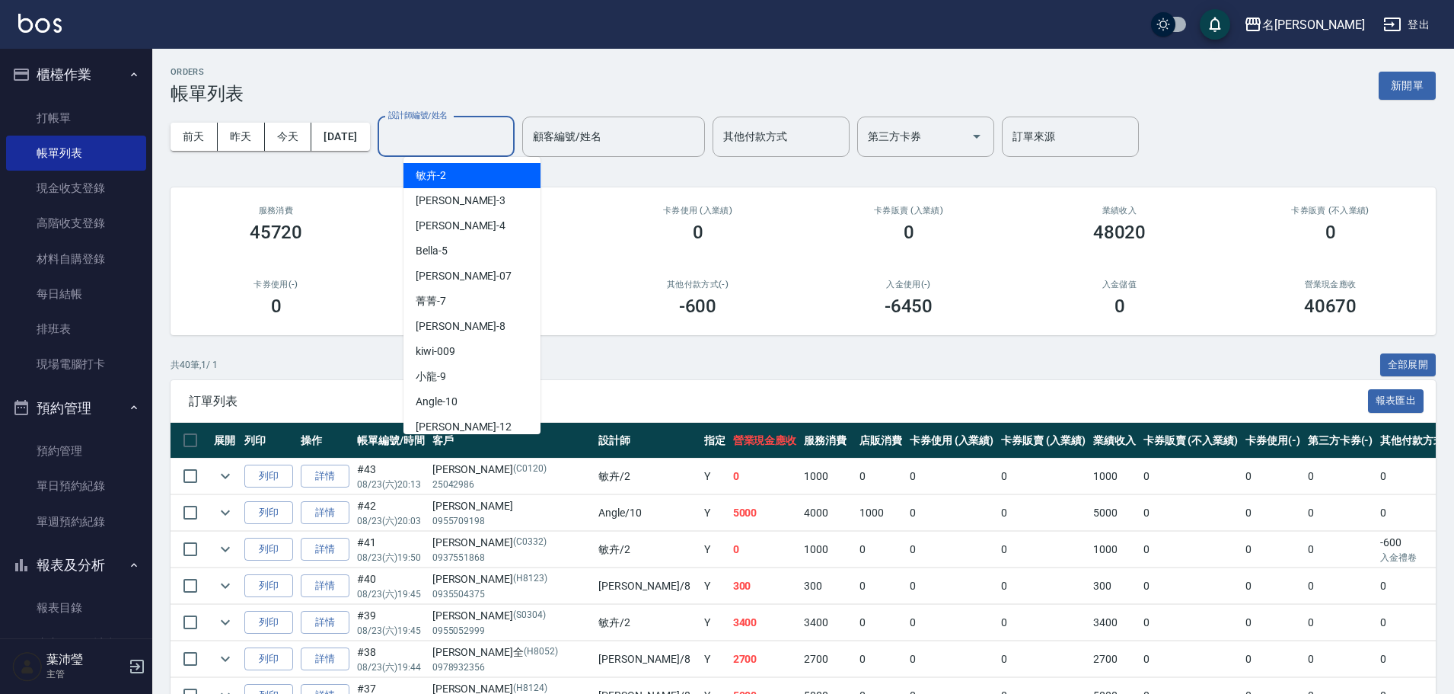
click at [455, 179] on div "敏卉 -2" at bounding box center [471, 175] width 137 height 25
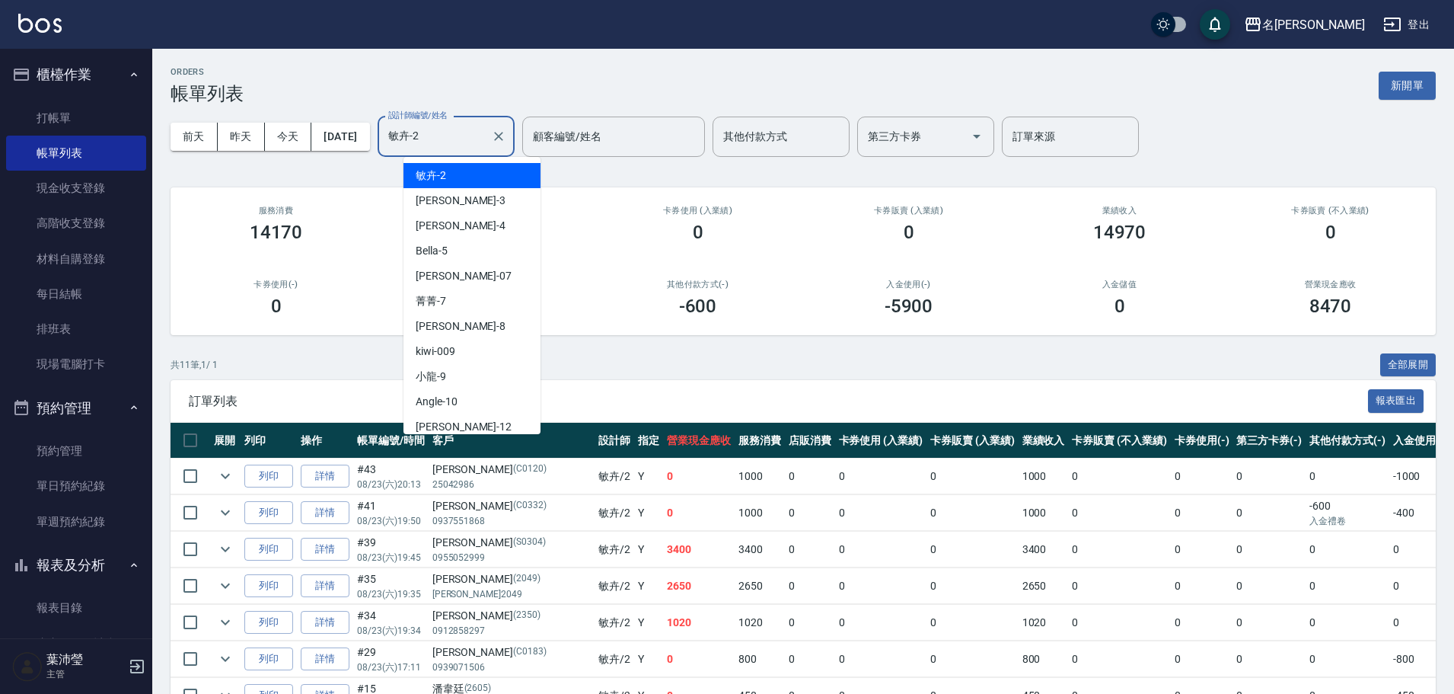
click at [451, 135] on input "敏卉-2" at bounding box center [434, 136] width 100 height 27
click at [468, 326] on div "Emma -8" at bounding box center [471, 326] width 137 height 25
type input "Emma-8"
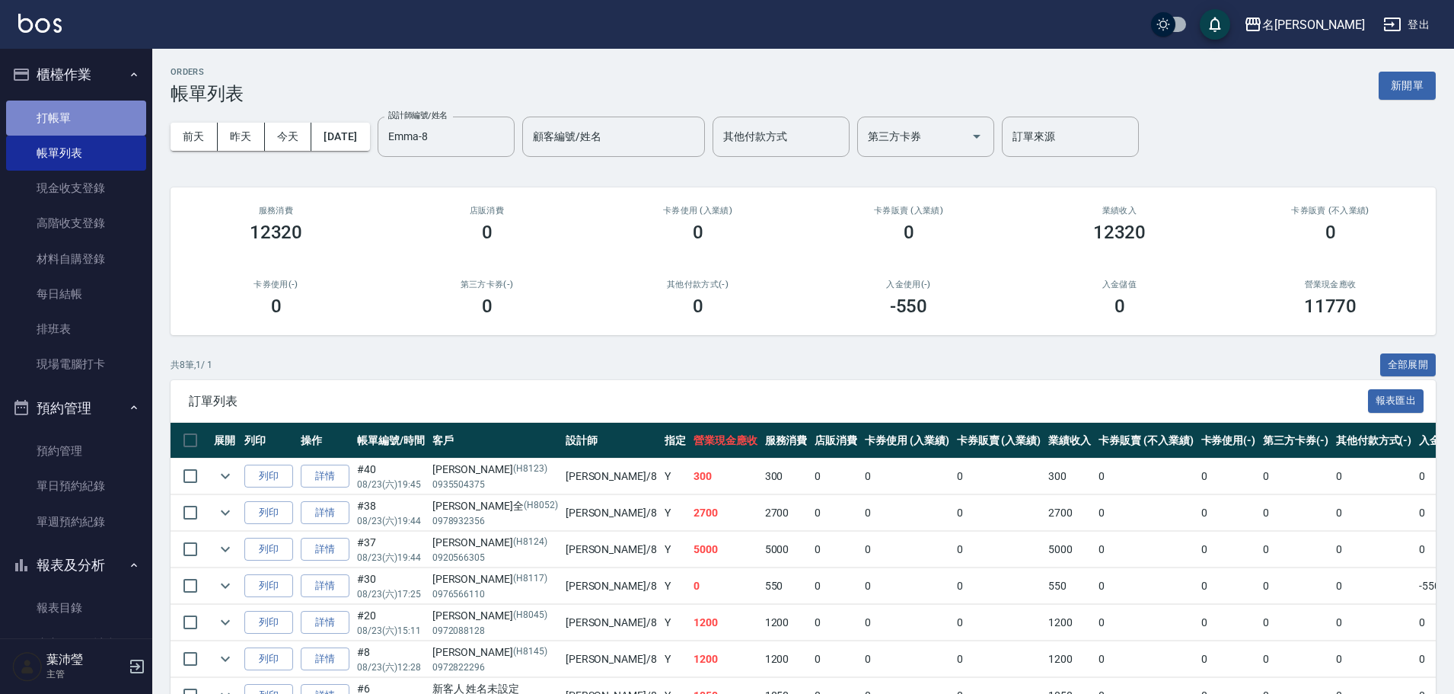
click at [79, 107] on link "打帳單" at bounding box center [76, 117] width 140 height 35
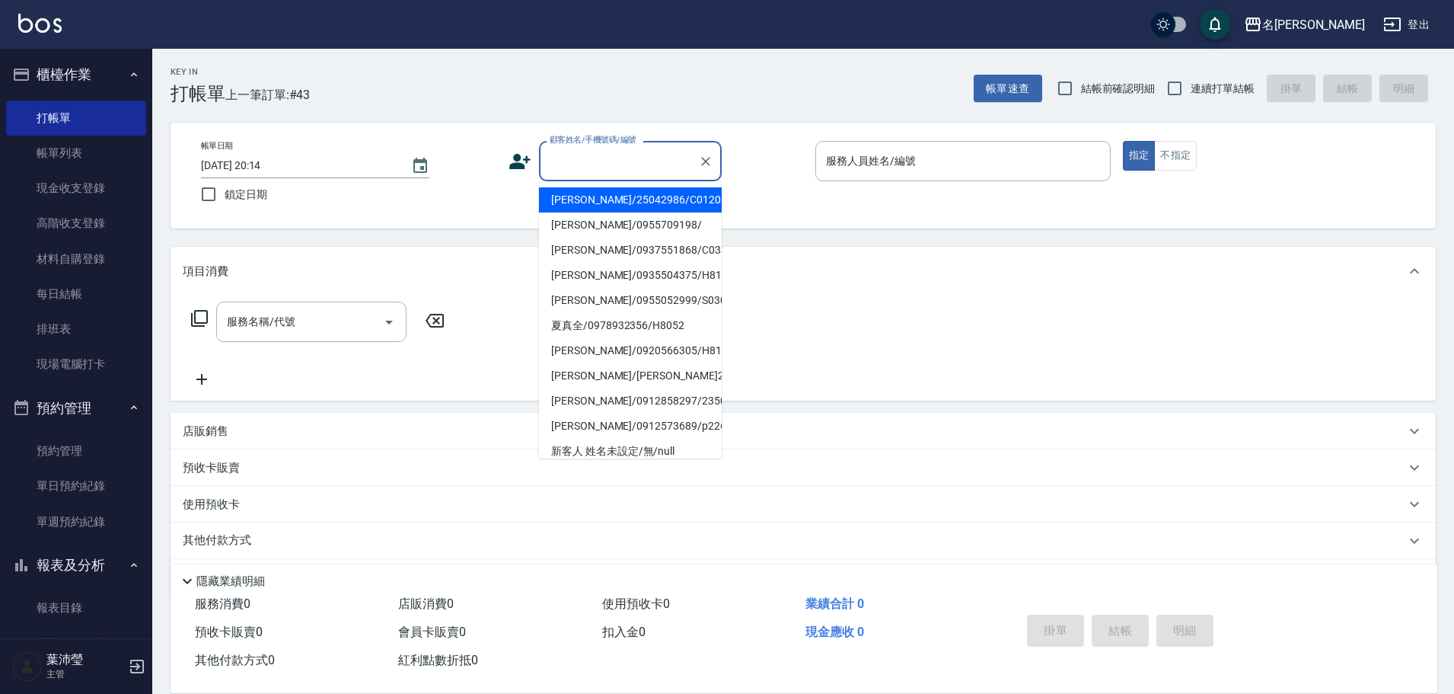
click at [620, 159] on input "顧客姓名/手機號碼/編號" at bounding box center [619, 161] width 146 height 27
type input "ㄒ"
click at [602, 292] on li "[PERSON_NAME]/0963730686/H8136" at bounding box center [630, 300] width 183 height 25
type input "[PERSON_NAME]/0963730686/H8136"
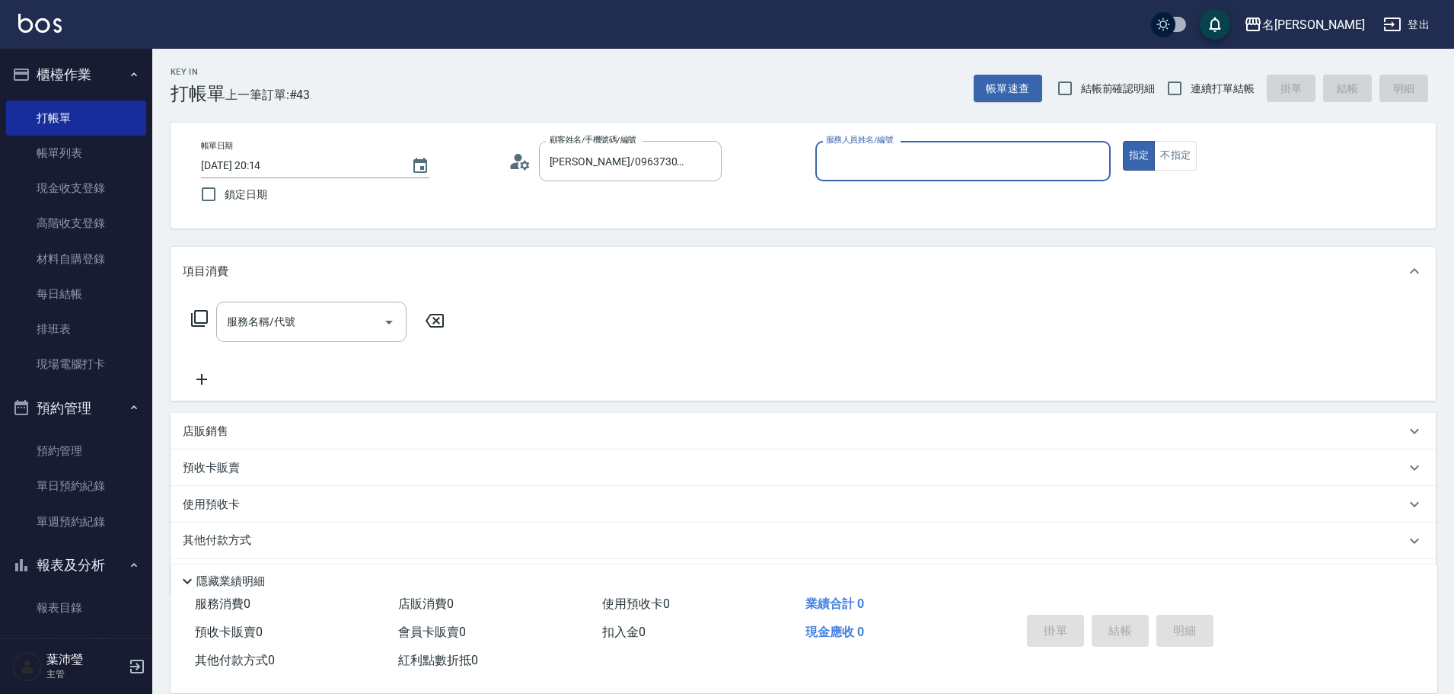
type input "Emma-8"
click at [336, 320] on input "服務名稱/代號" at bounding box center [300, 321] width 154 height 27
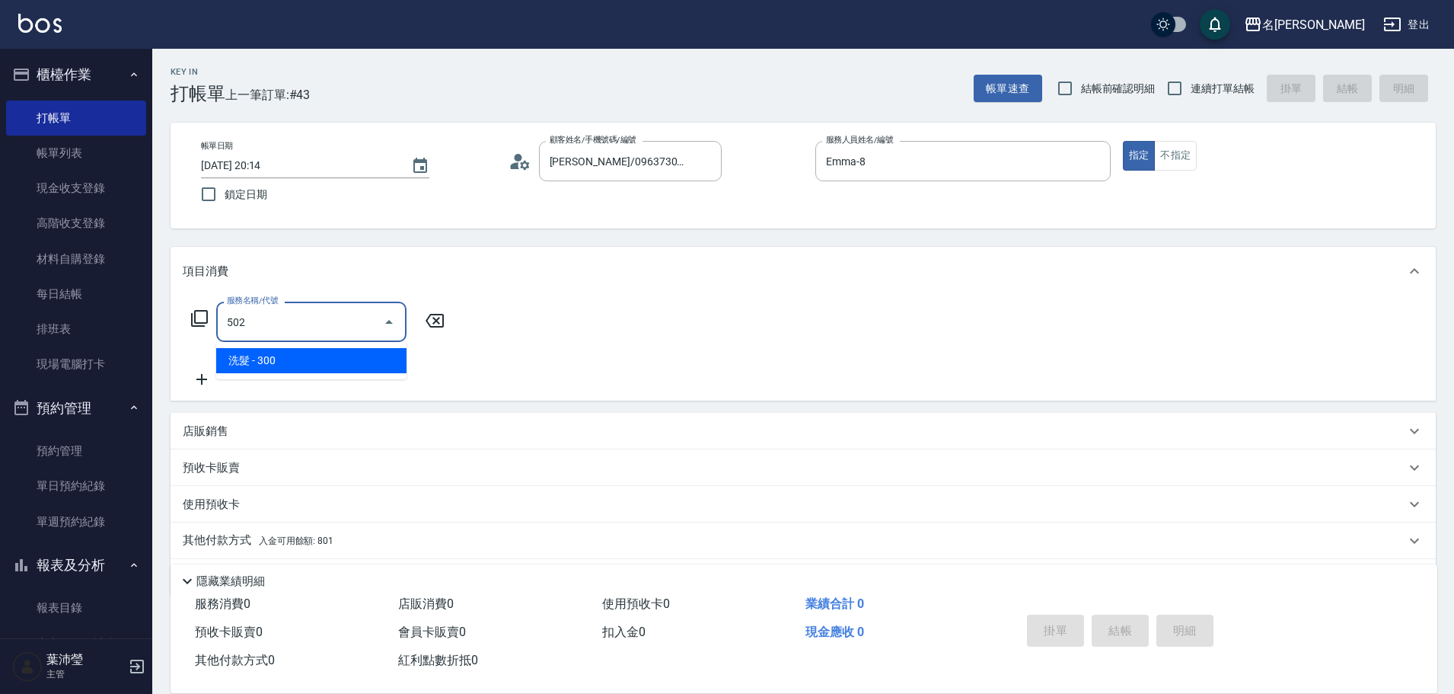
type input "洗髮(502)"
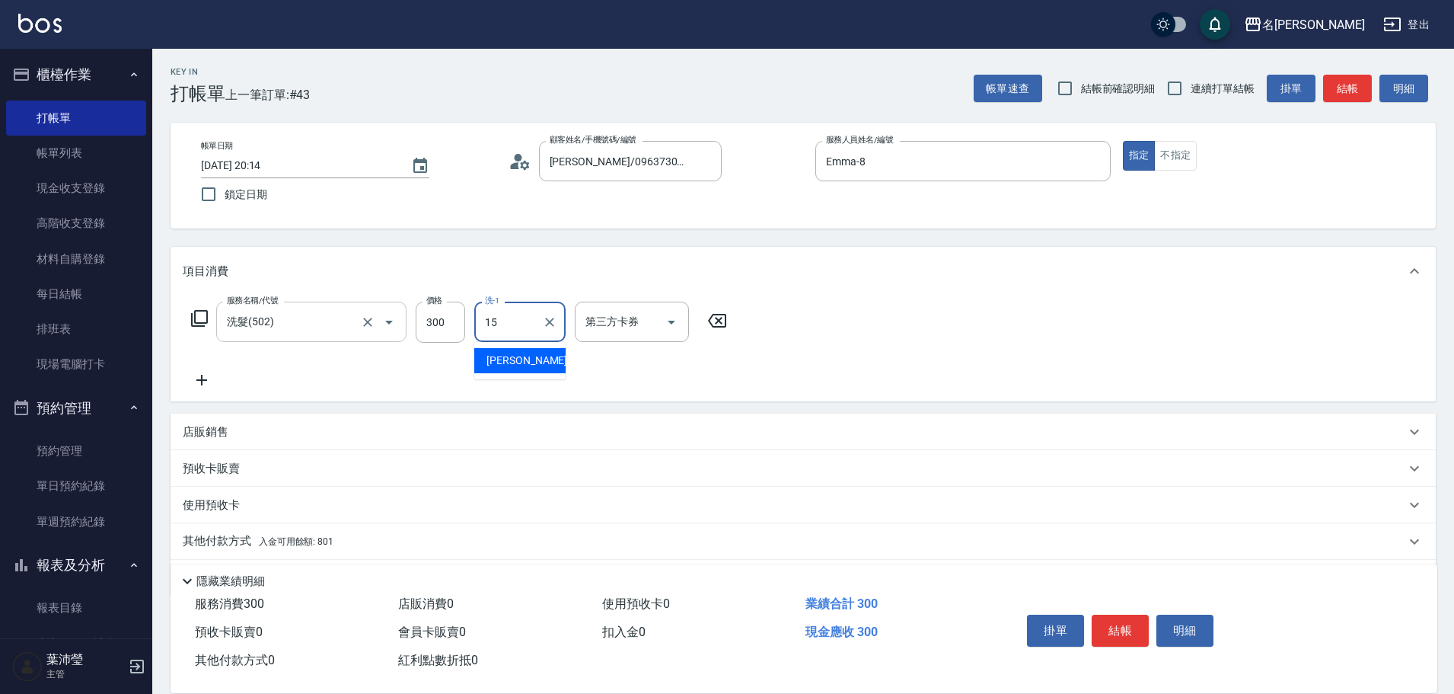
type input "慈均-15"
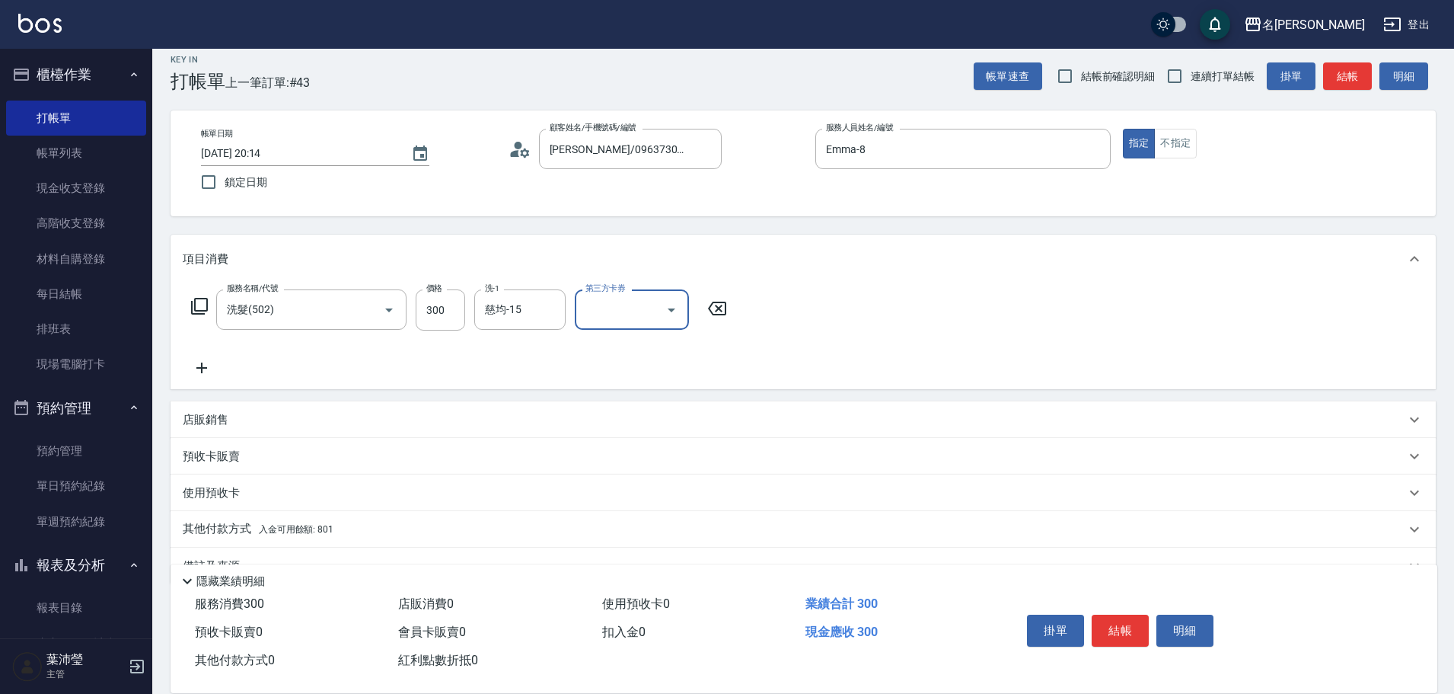
scroll to position [49, 0]
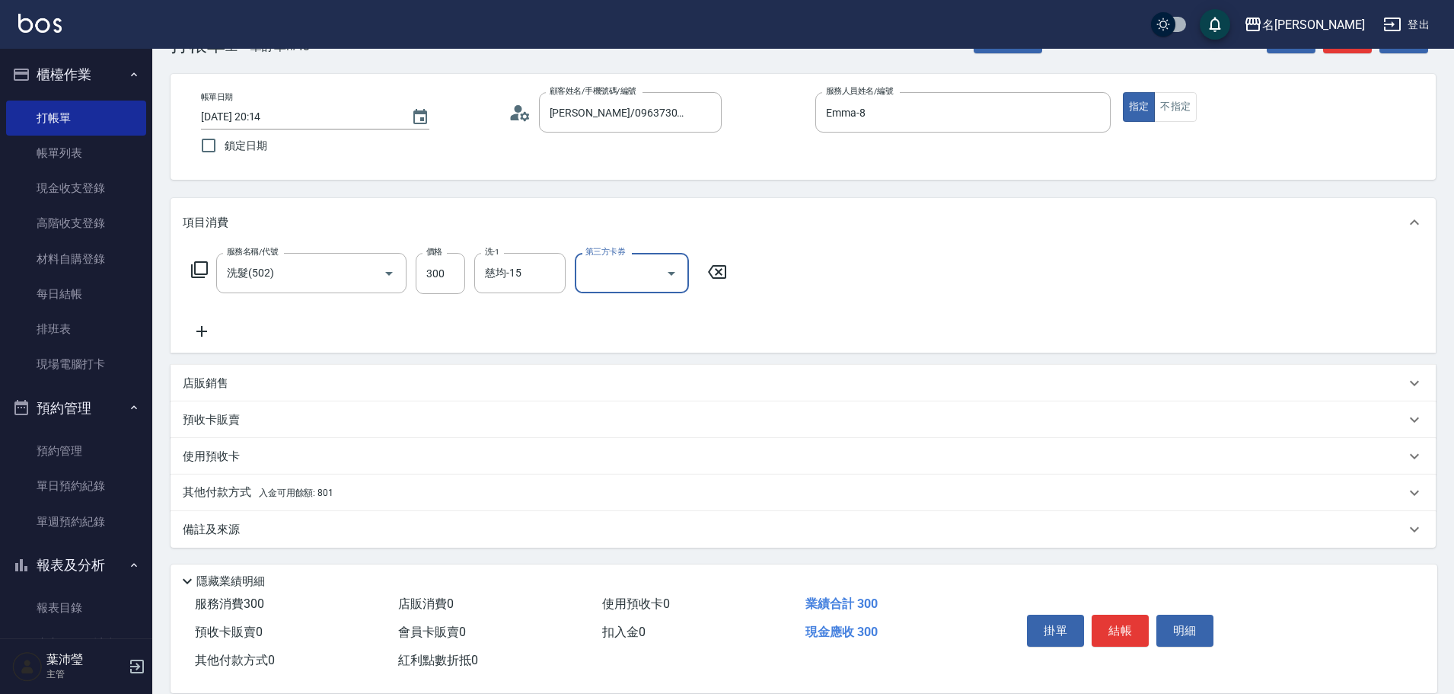
click at [364, 507] on div "其他付款方式 入金可用餘額: 801" at bounding box center [803, 492] width 1265 height 37
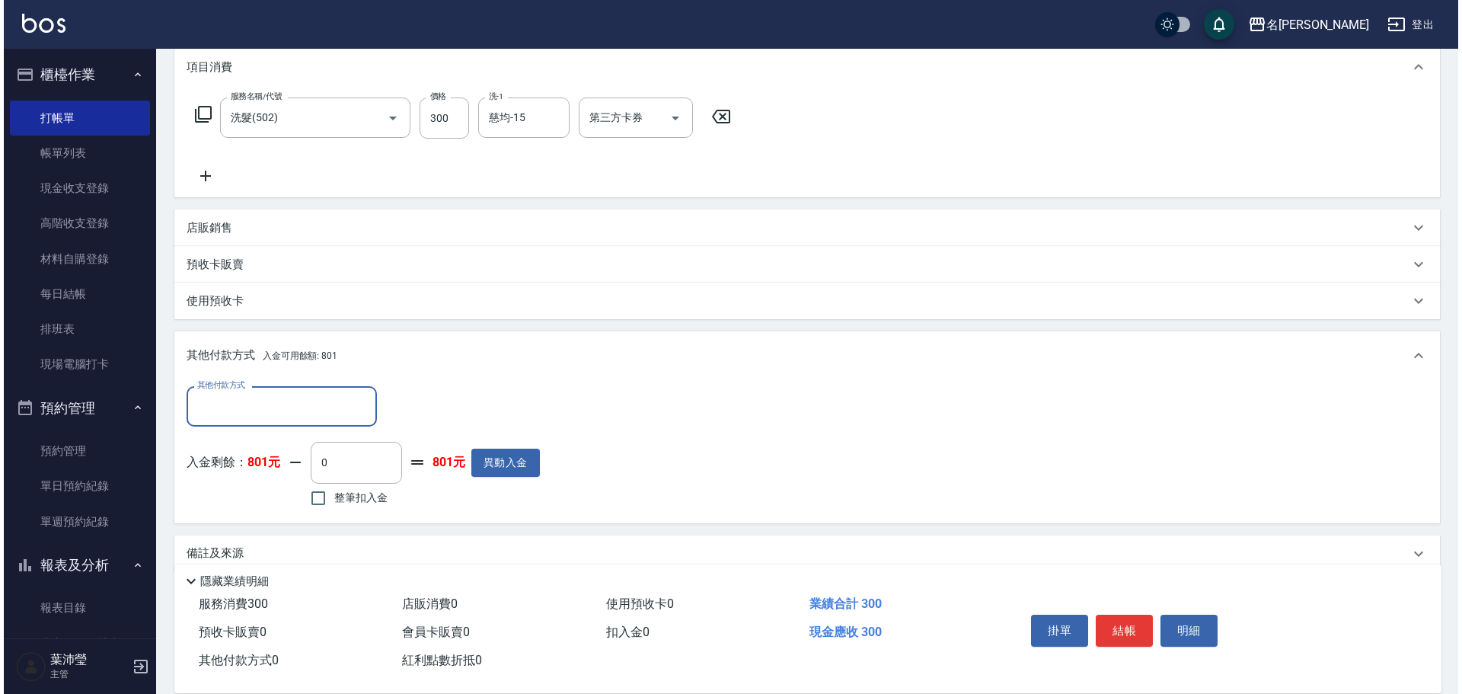
scroll to position [225, 0]
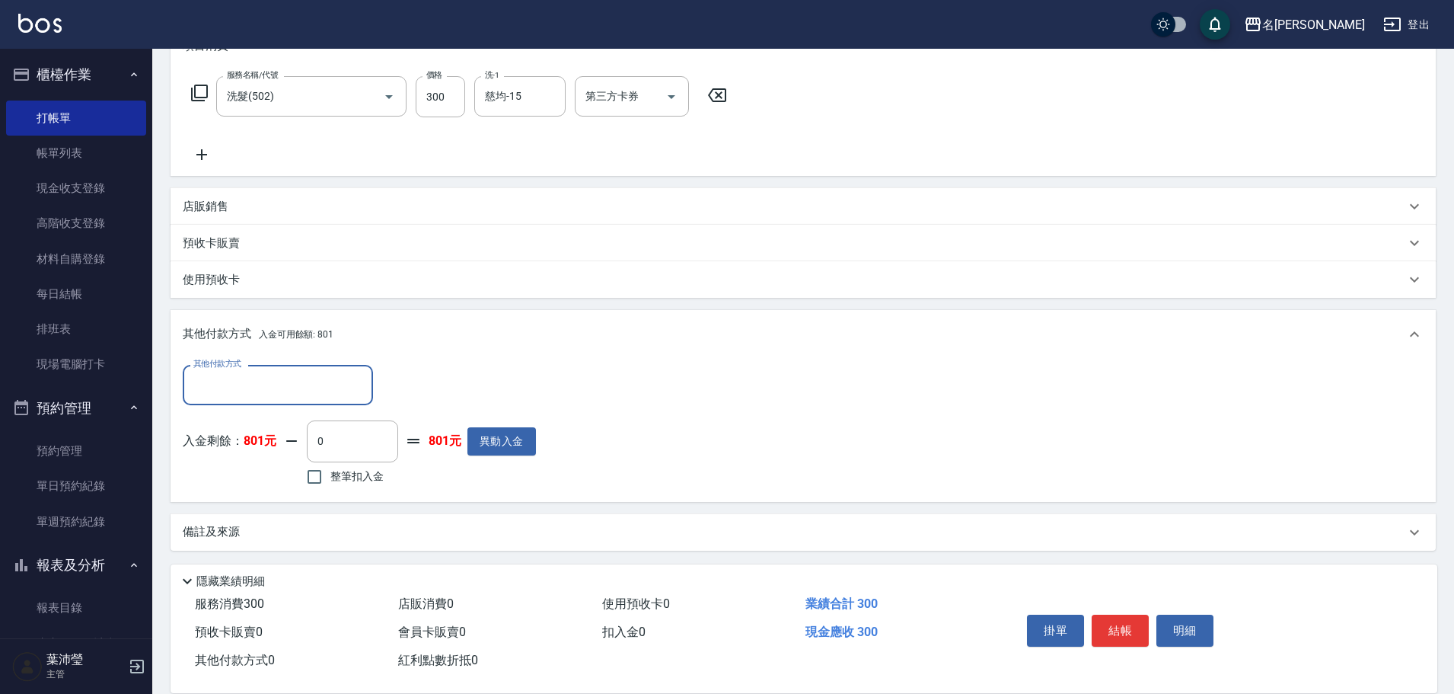
click at [333, 469] on span "整筆扣入金" at bounding box center [356, 476] width 53 height 16
click at [330, 469] on input "整筆扣入金" at bounding box center [314, 477] width 32 height 32
checkbox input "true"
type input "300"
click at [1190, 623] on button "明細" at bounding box center [1184, 630] width 57 height 32
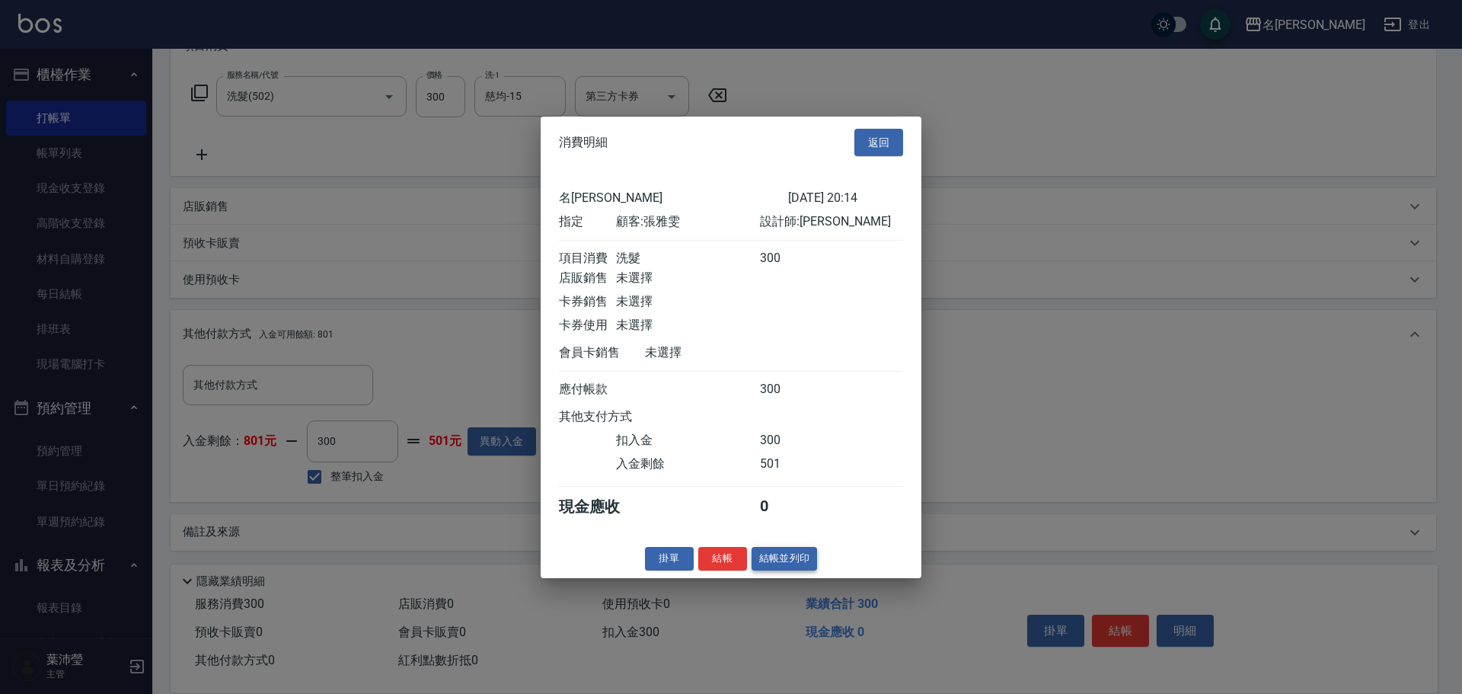
click at [785, 570] on button "結帳並列印" at bounding box center [784, 559] width 66 height 24
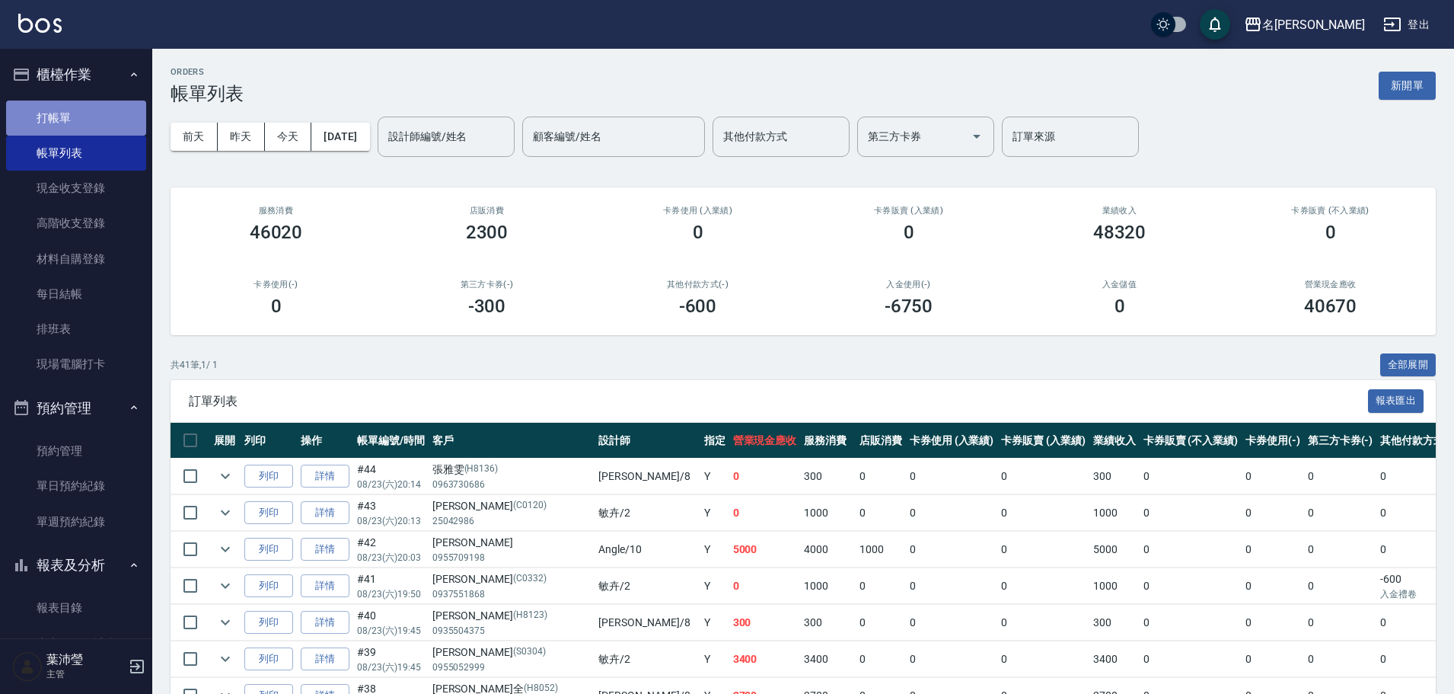
click at [102, 125] on link "打帳單" at bounding box center [76, 117] width 140 height 35
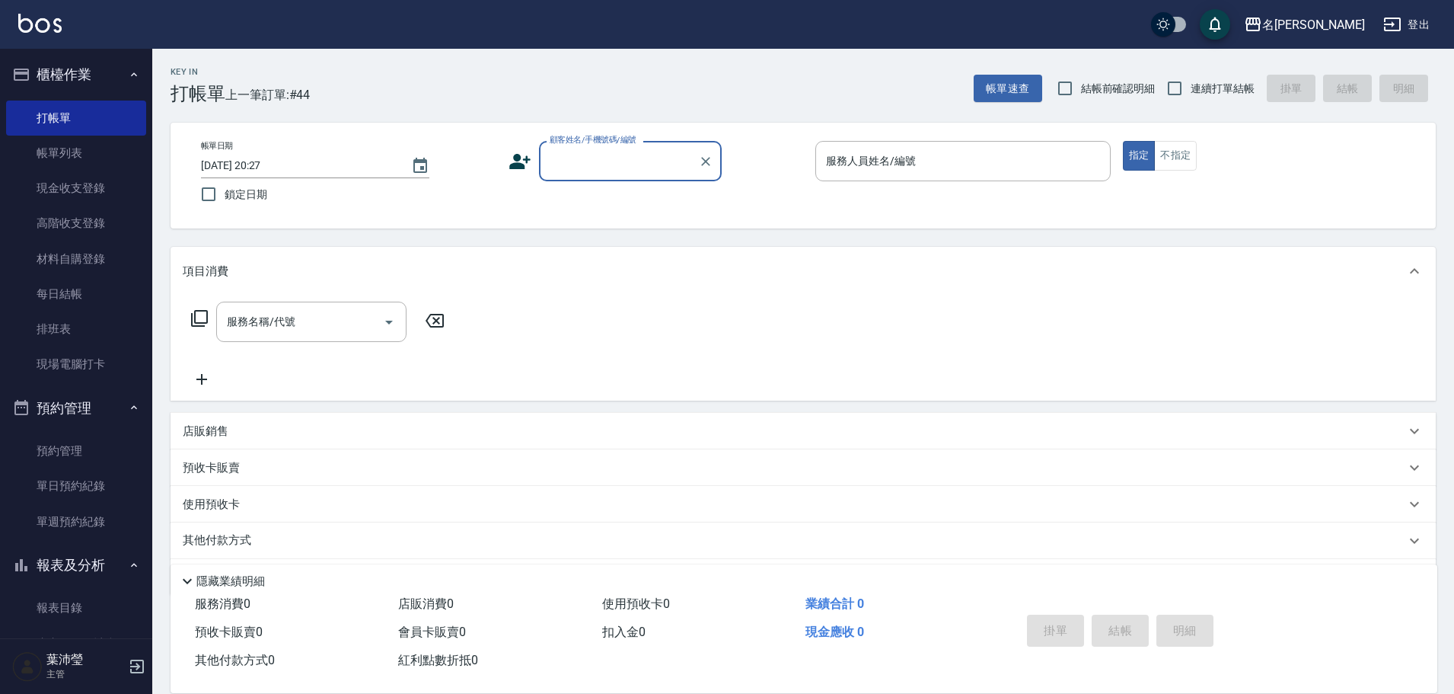
click at [626, 160] on input "顧客姓名/手機號碼/編號" at bounding box center [619, 161] width 146 height 27
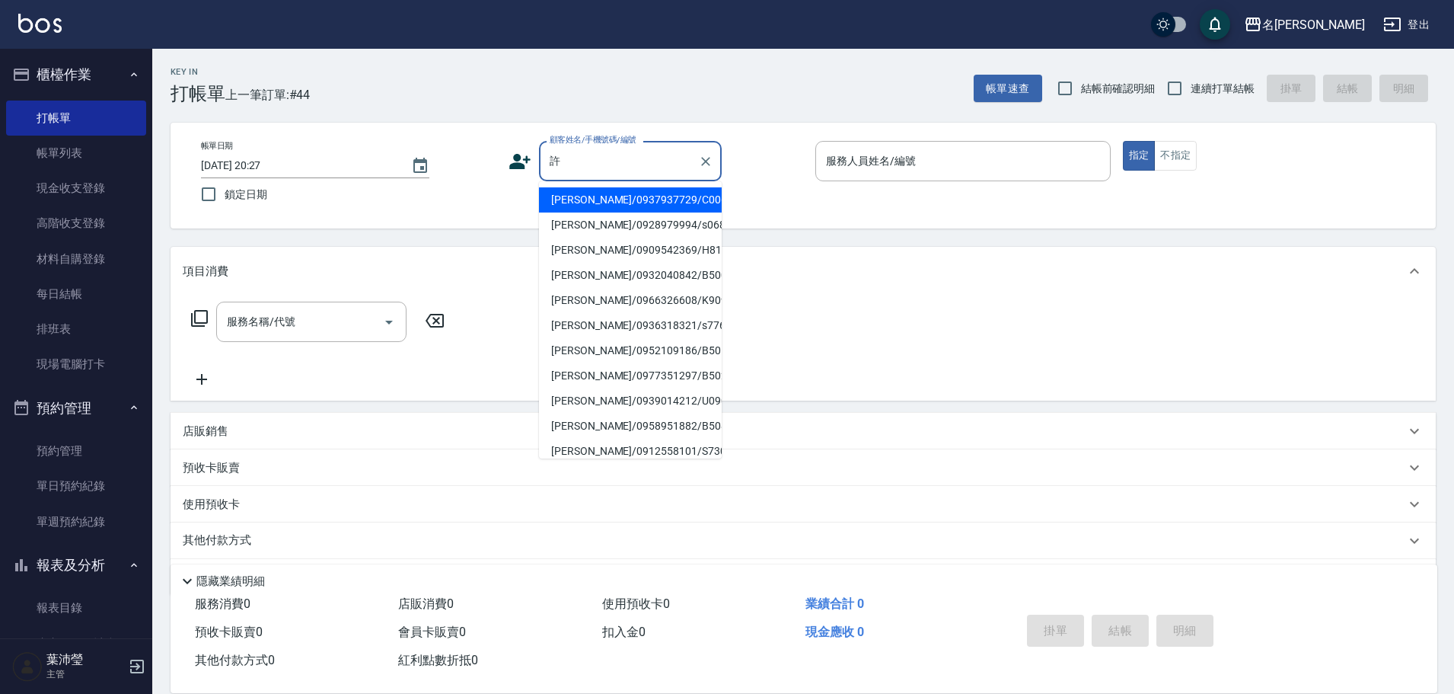
click at [612, 248] on li "[PERSON_NAME]/0909542369/H8147" at bounding box center [630, 250] width 183 height 25
type input "[PERSON_NAME]/0909542369/H8147"
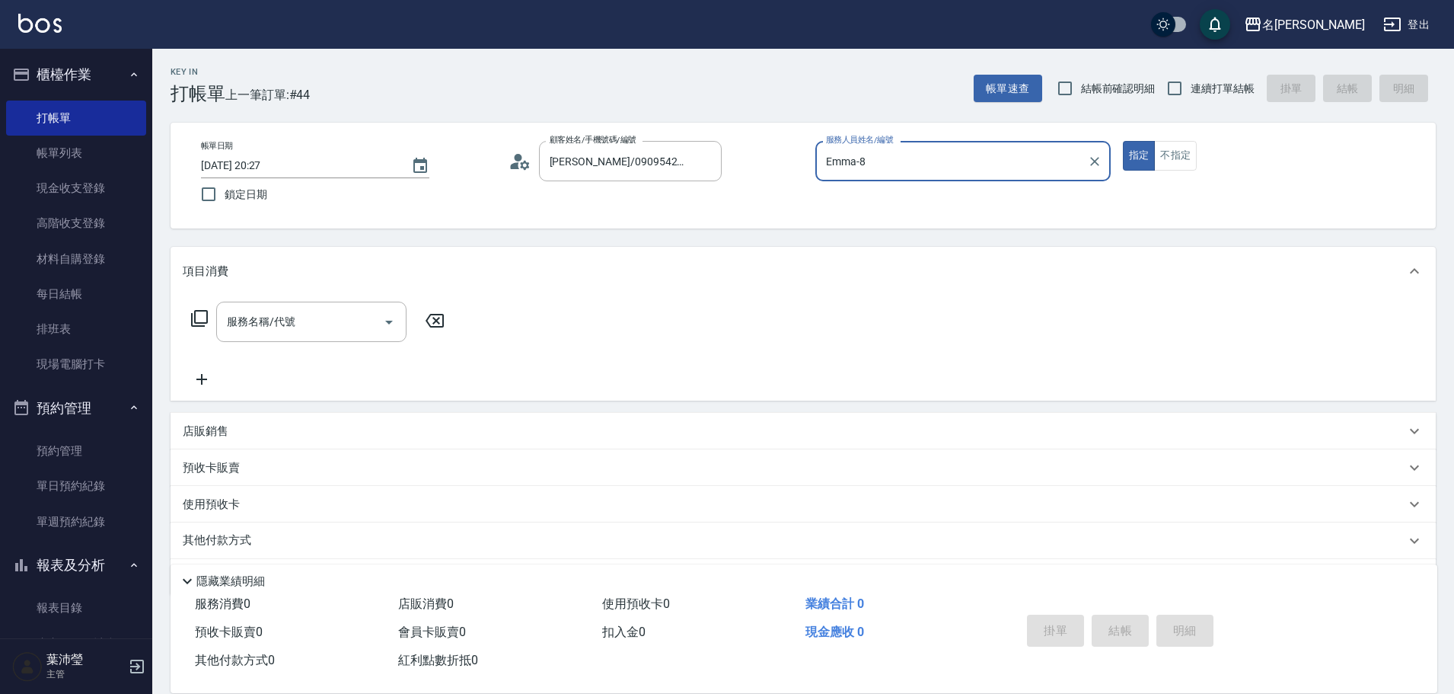
type input "Emma-8"
click at [352, 317] on input "服務名稱/代號" at bounding box center [300, 321] width 154 height 27
click at [203, 323] on icon at bounding box center [199, 318] width 17 height 17
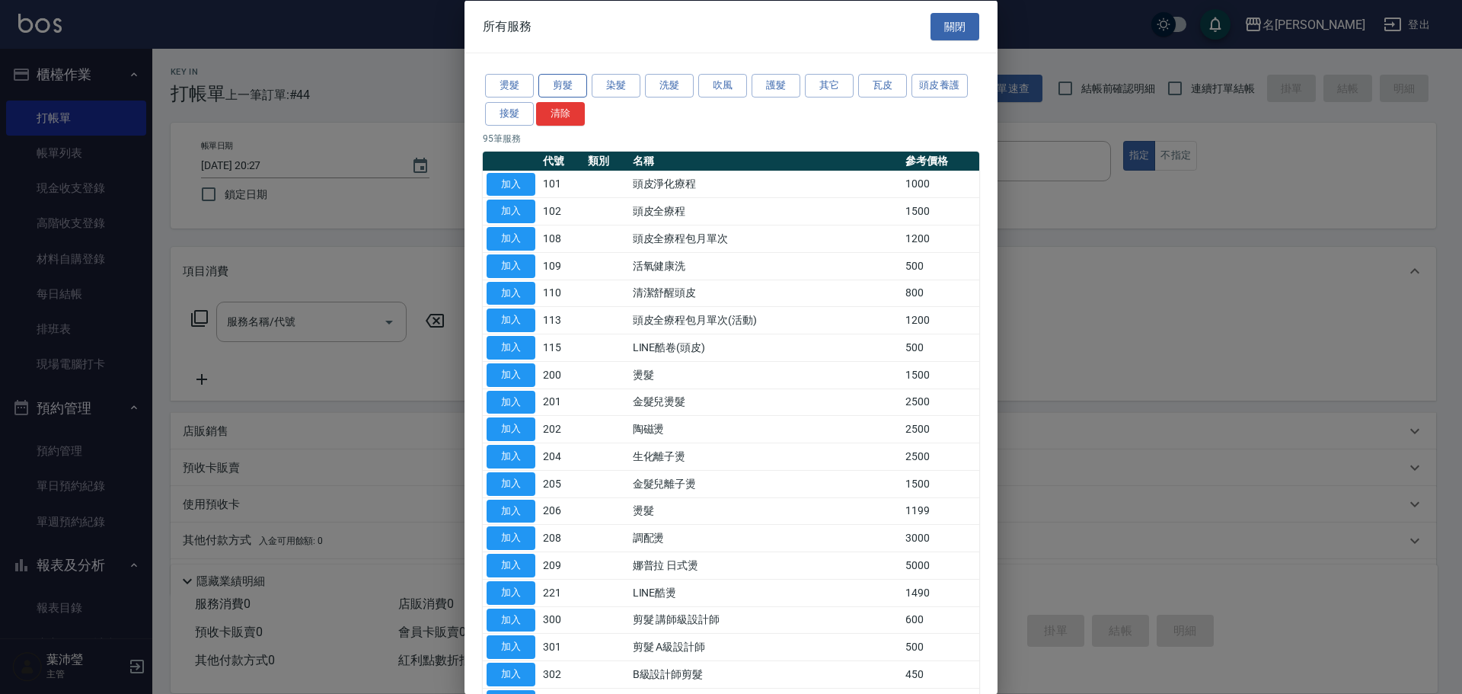
click at [579, 83] on button "剪髮" at bounding box center [562, 86] width 49 height 24
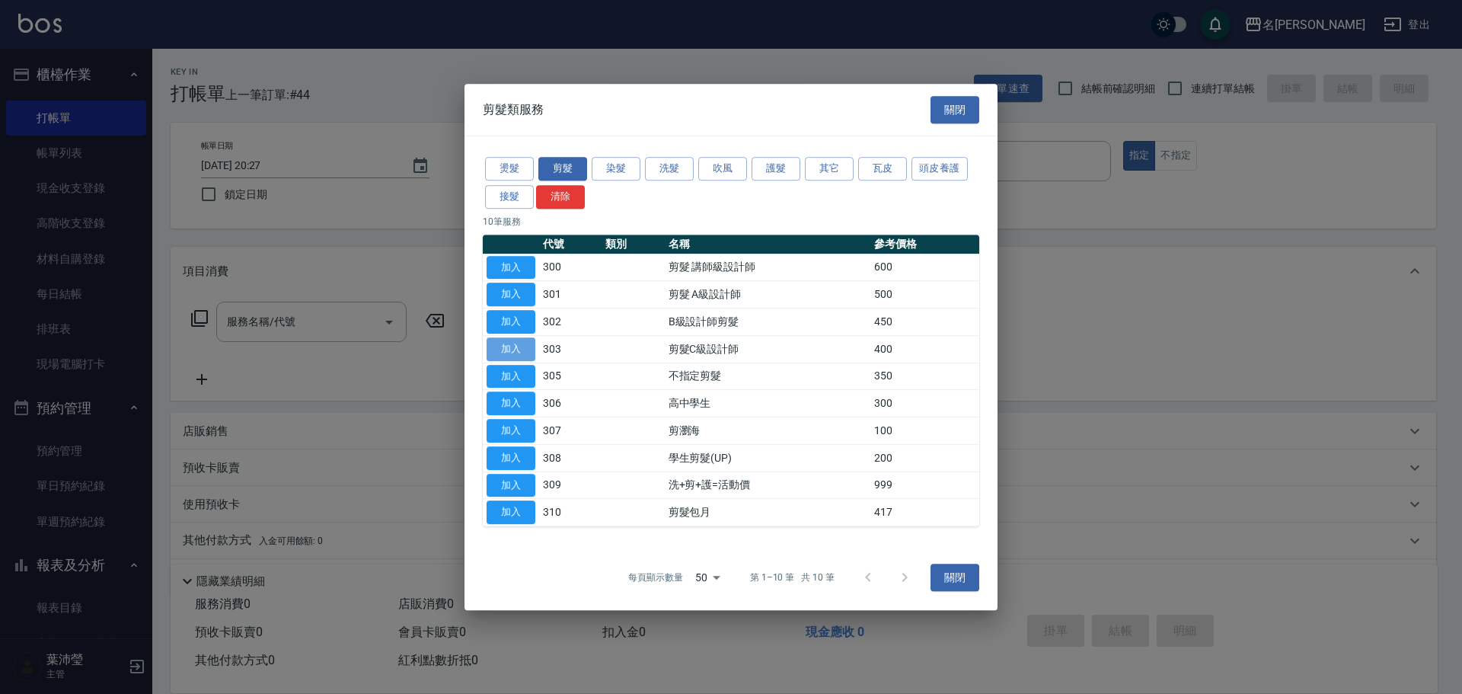
click at [521, 349] on button "加入" at bounding box center [510, 349] width 49 height 24
type input "剪髮C級設計師(303)"
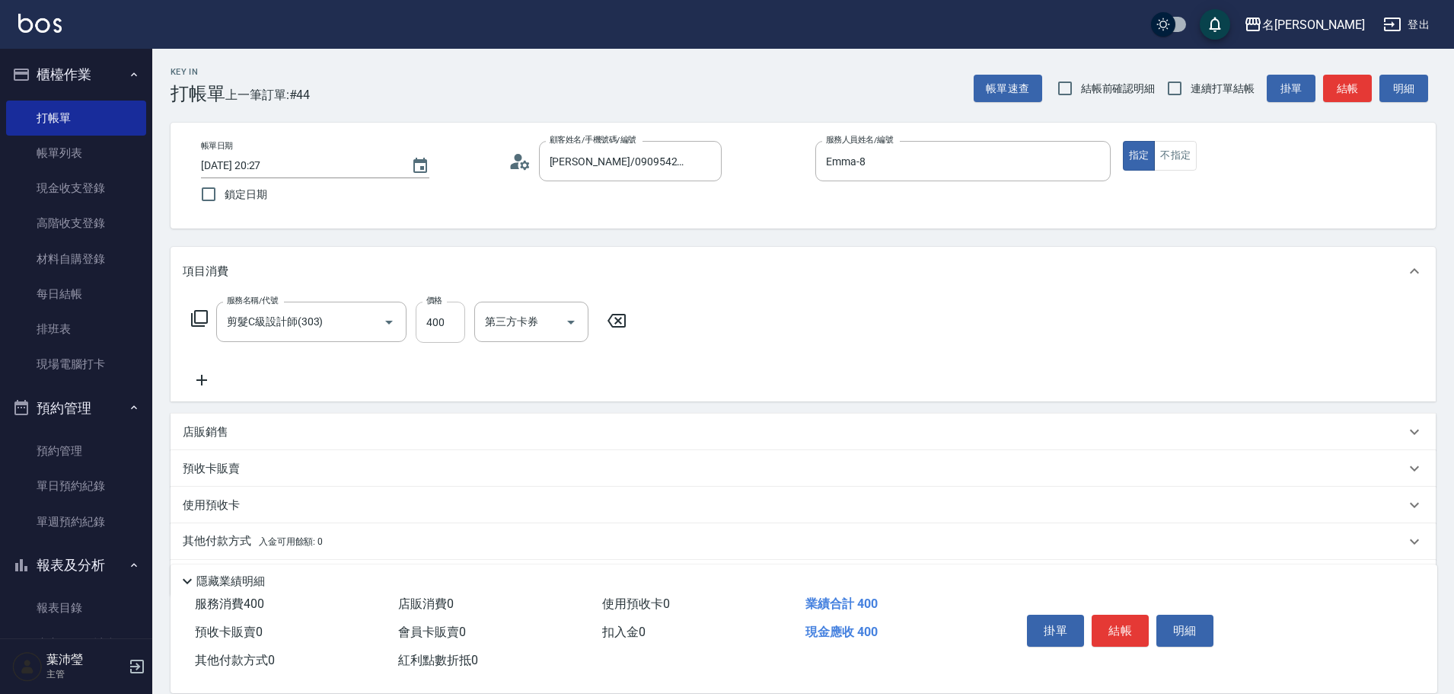
click at [449, 331] on input "400" at bounding box center [440, 321] width 49 height 41
type input "250"
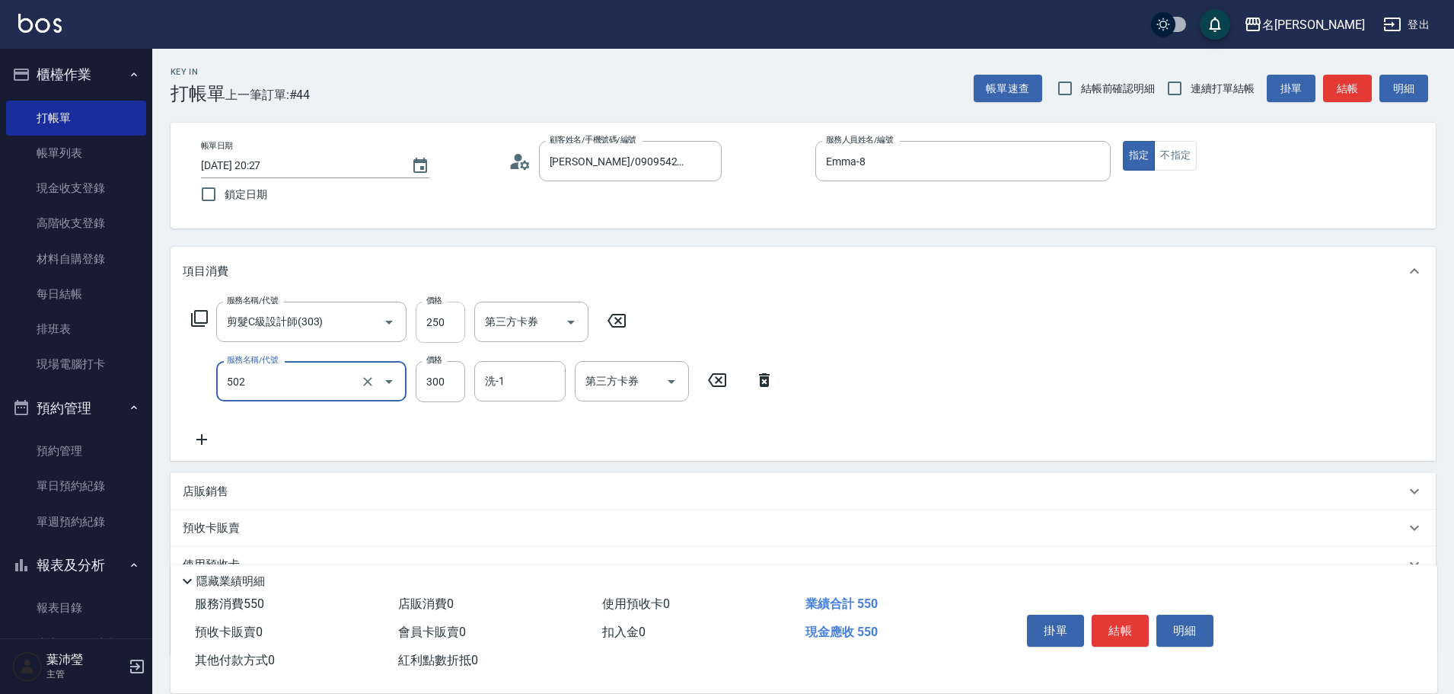
type input "洗髮(502)"
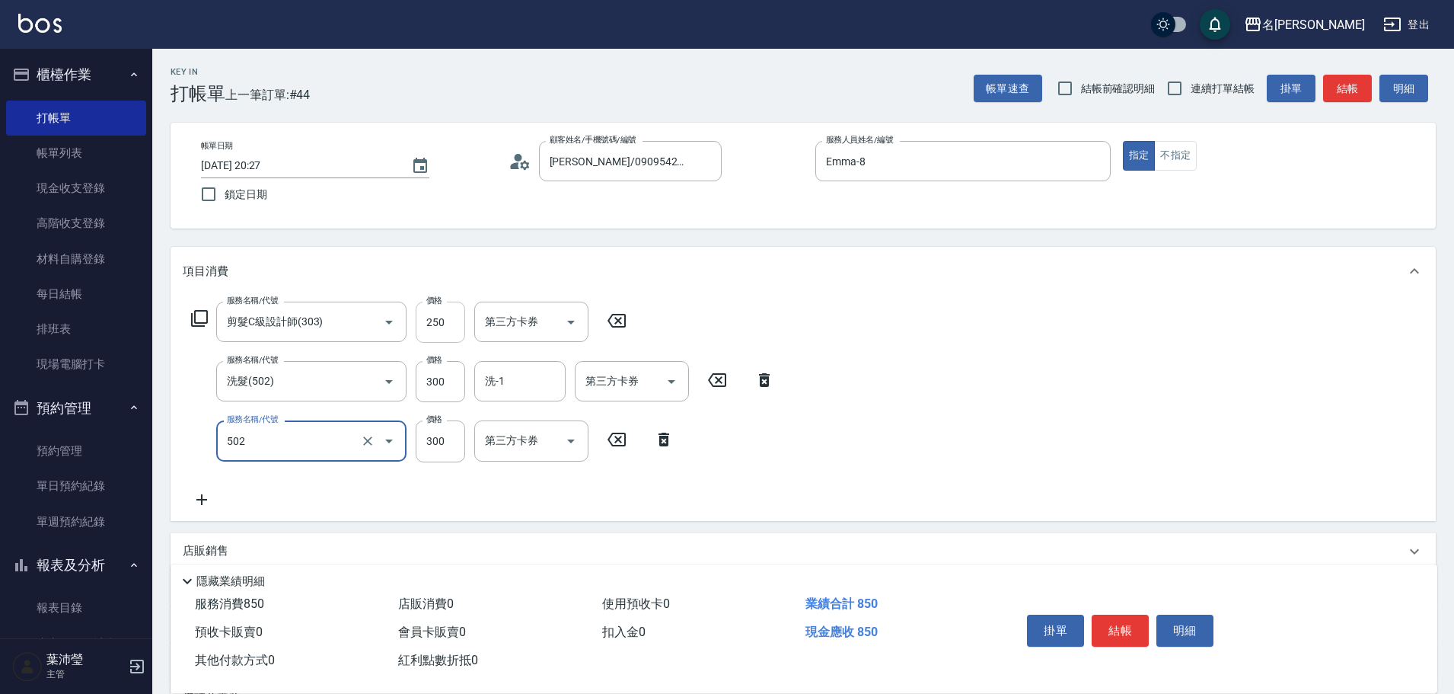
type input "洗髮(502)"
click at [511, 436] on input "洗-1" at bounding box center [520, 440] width 78 height 27
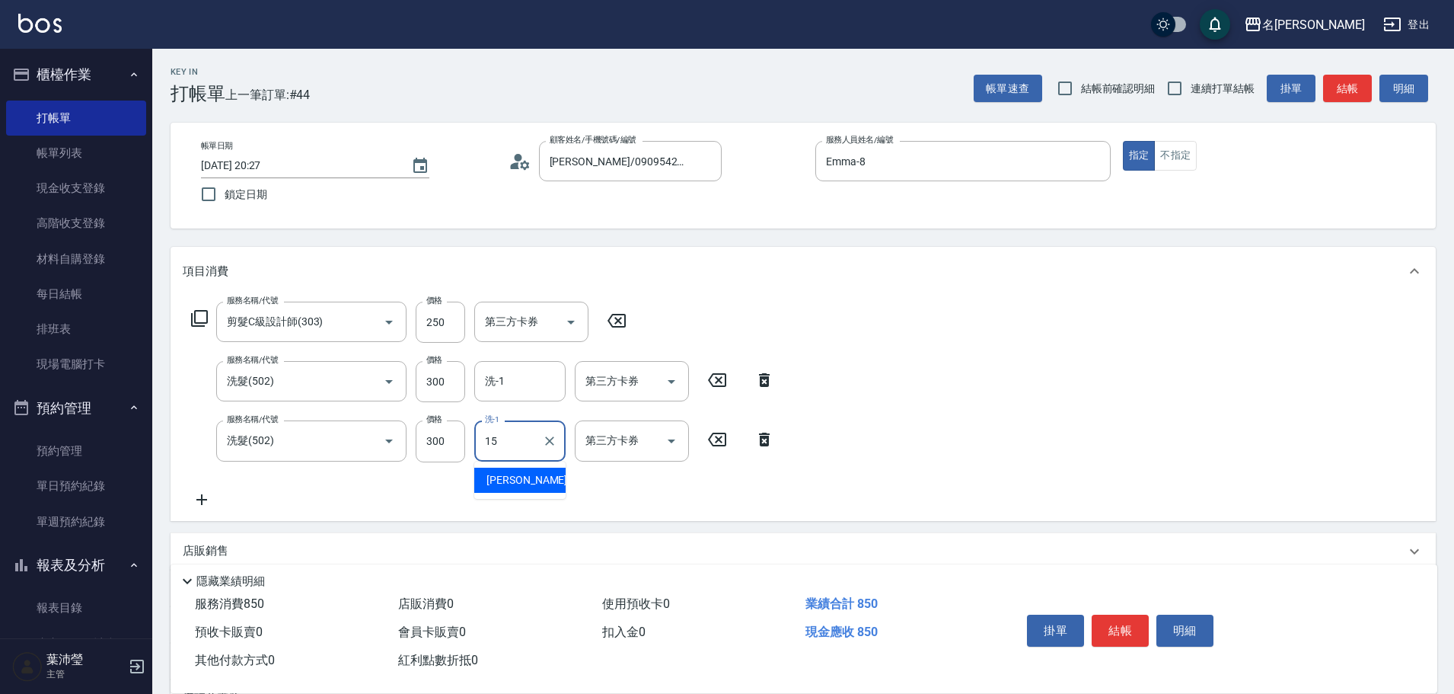
type input "慈均-15"
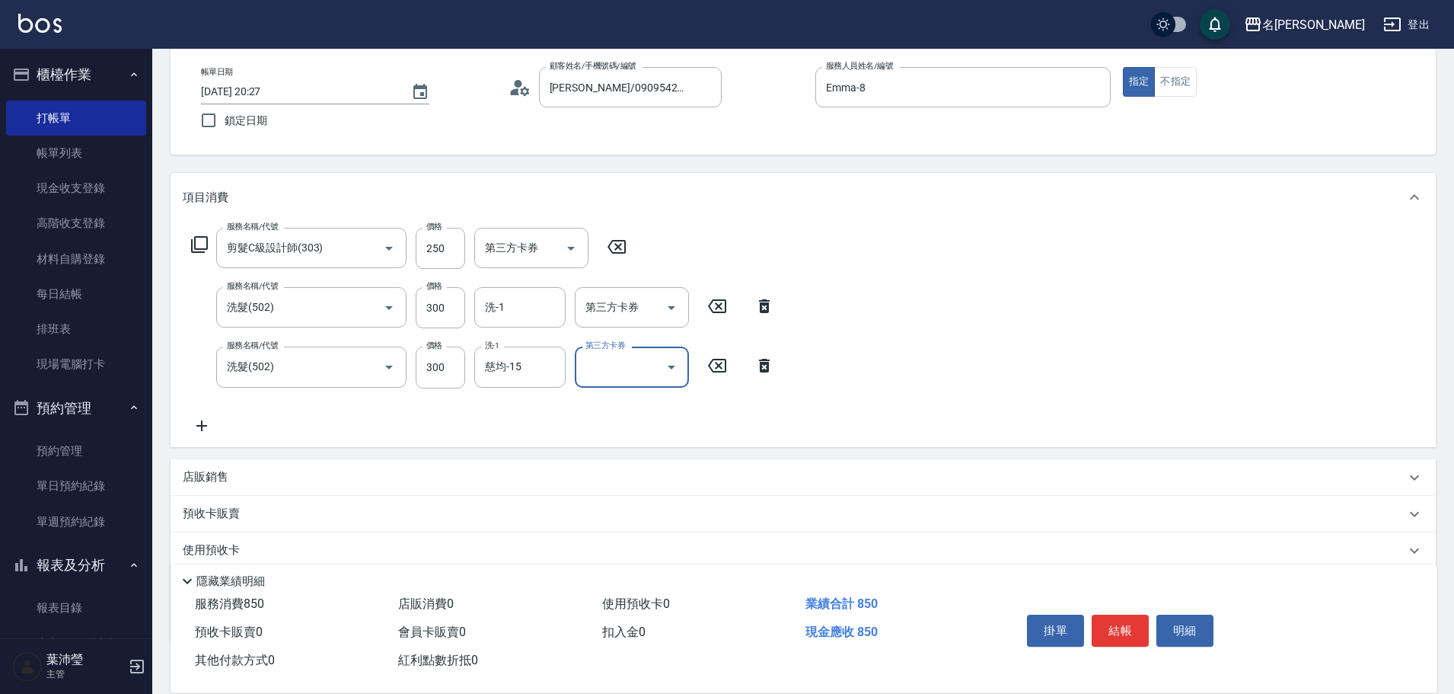
scroll to position [168, 0]
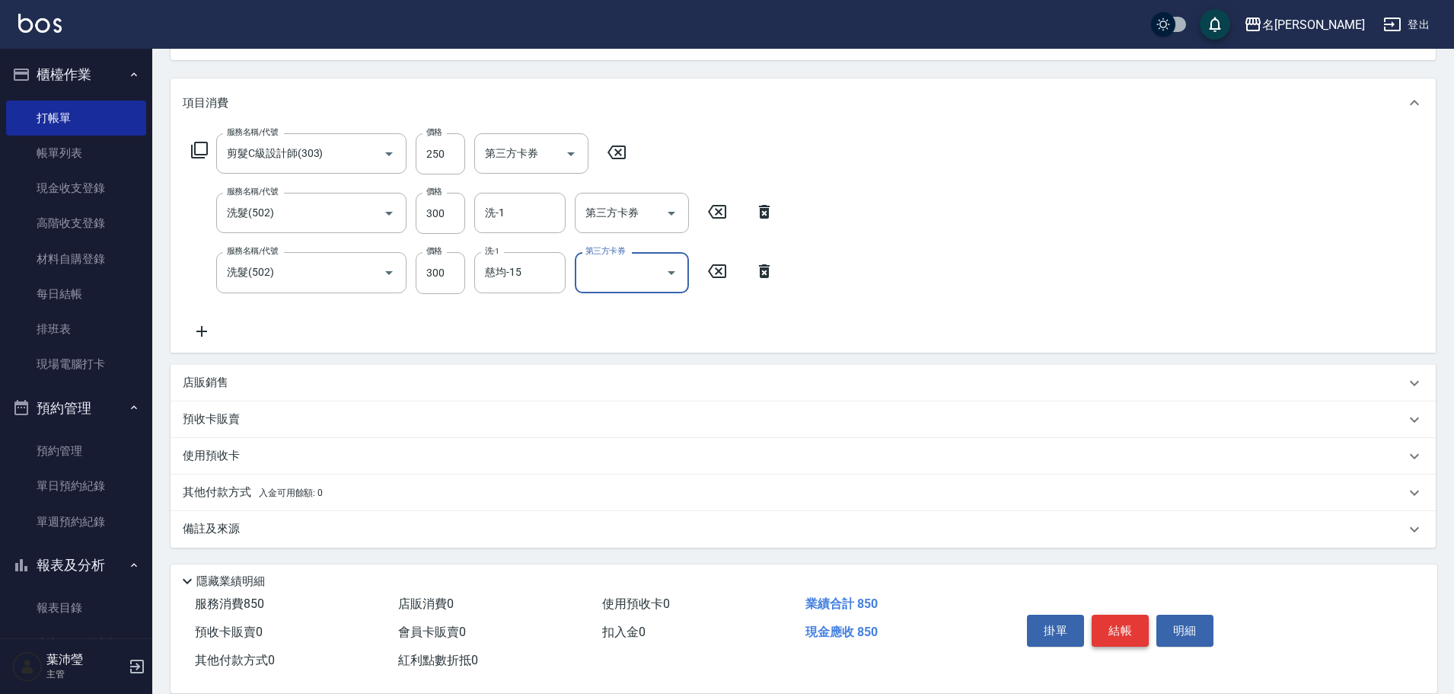
click at [1126, 622] on button "結帳" at bounding box center [1120, 630] width 57 height 32
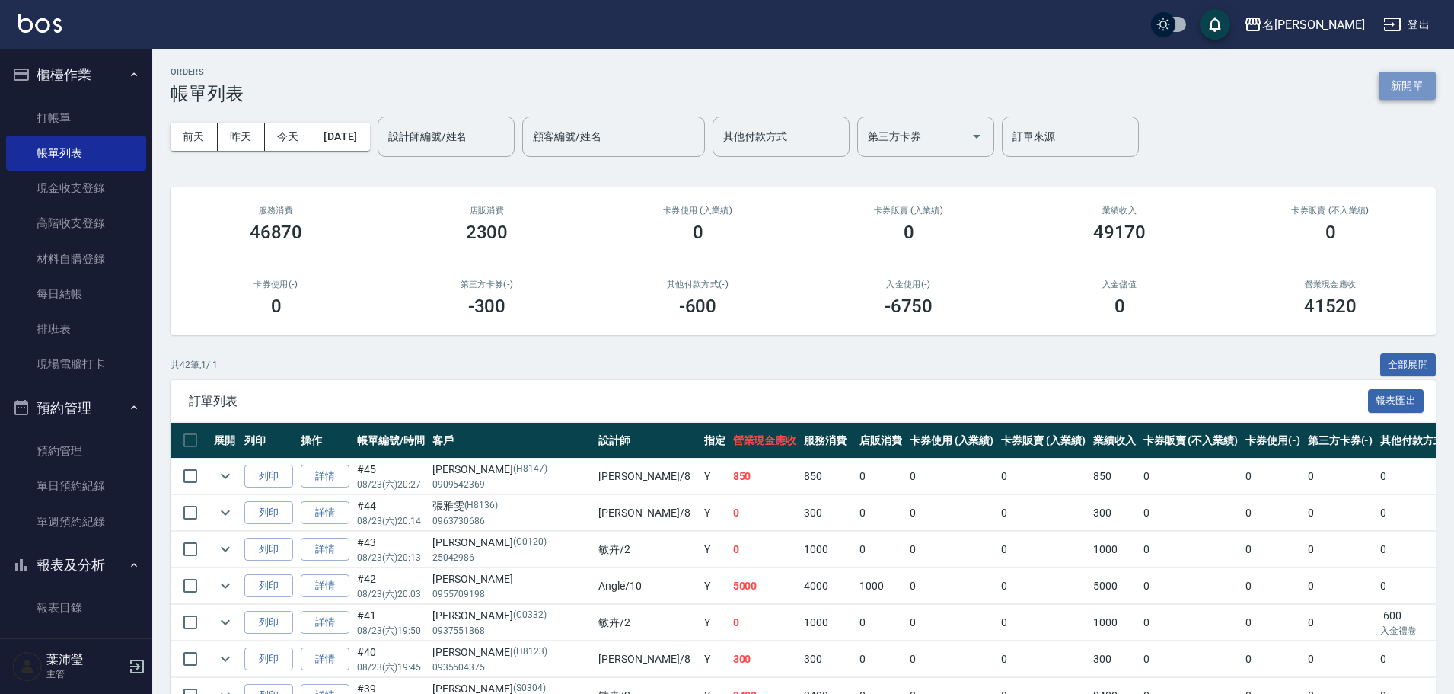
click at [1405, 82] on button "新開單" at bounding box center [1407, 86] width 57 height 28
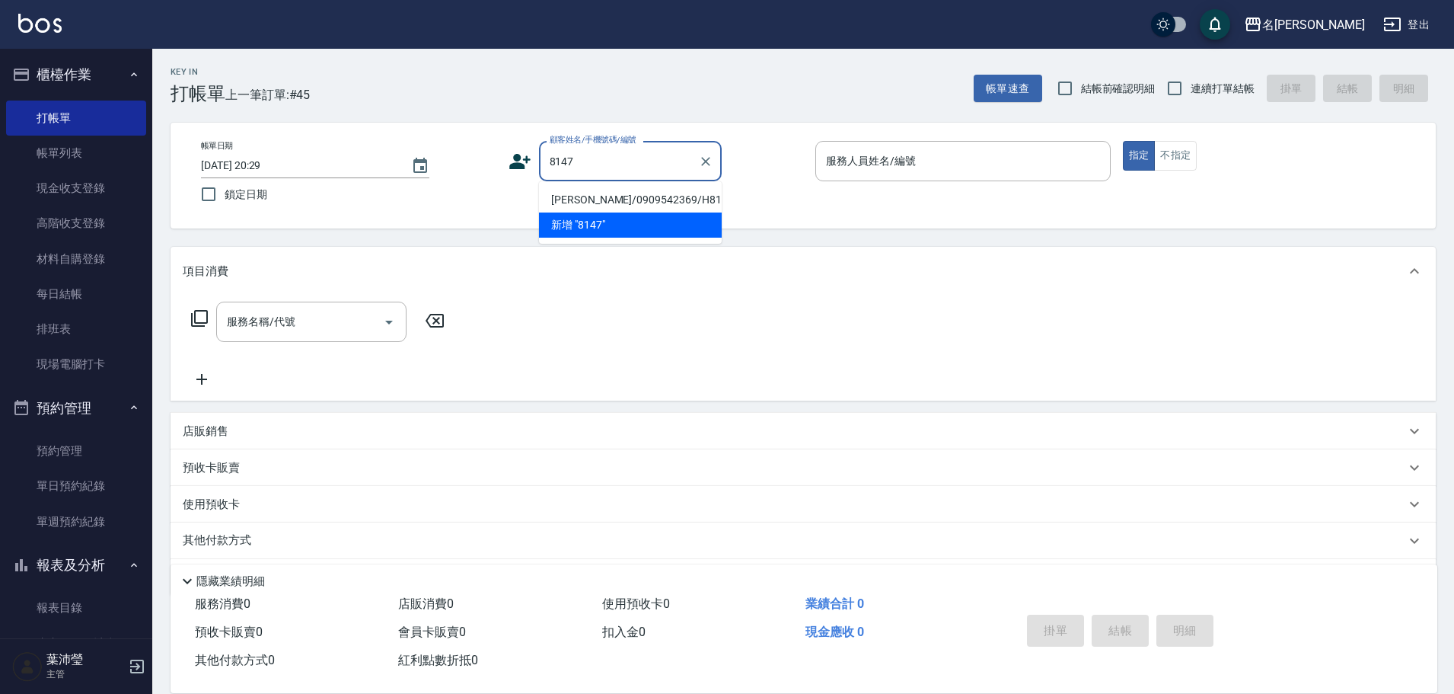
click at [671, 205] on li "[PERSON_NAME]/0909542369/H8147" at bounding box center [630, 199] width 183 height 25
type input "[PERSON_NAME]/0909542369/H8147"
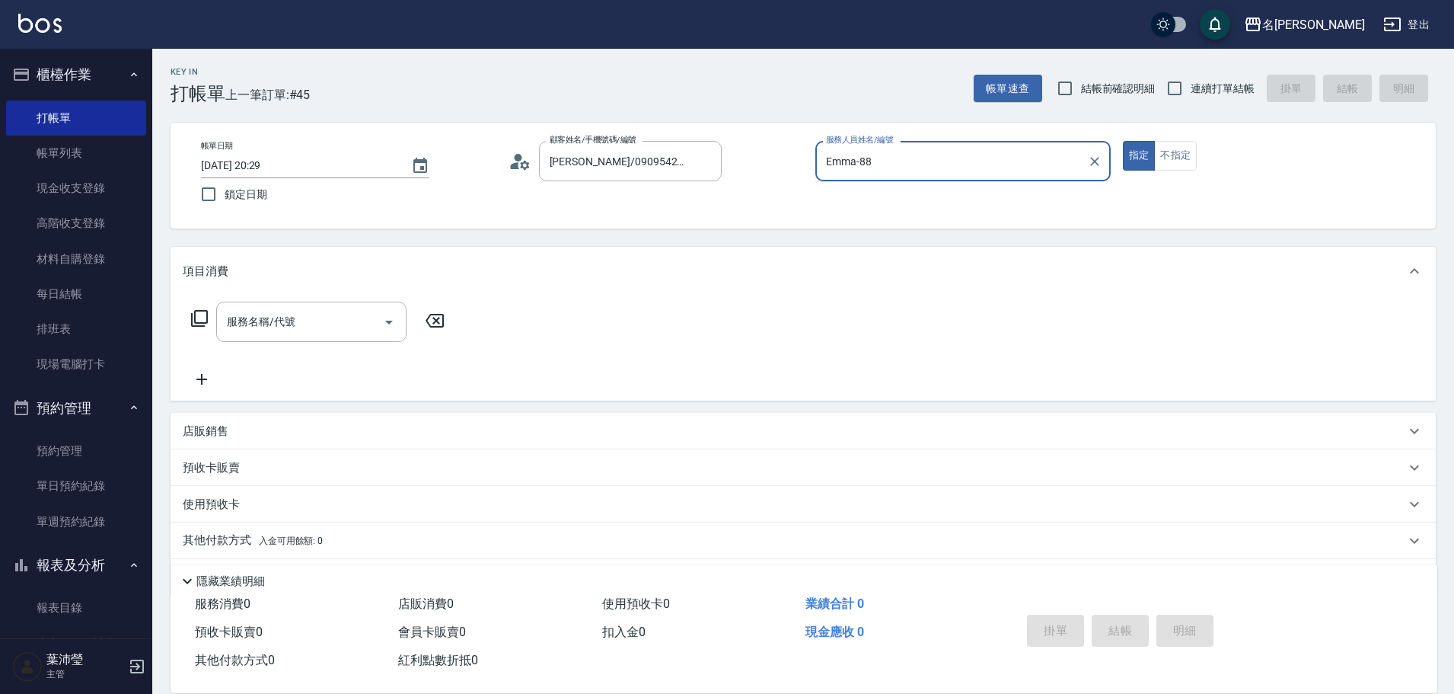
click at [1123, 141] on button "指定" at bounding box center [1139, 156] width 33 height 30
type input "Emma-8"
type button "true"
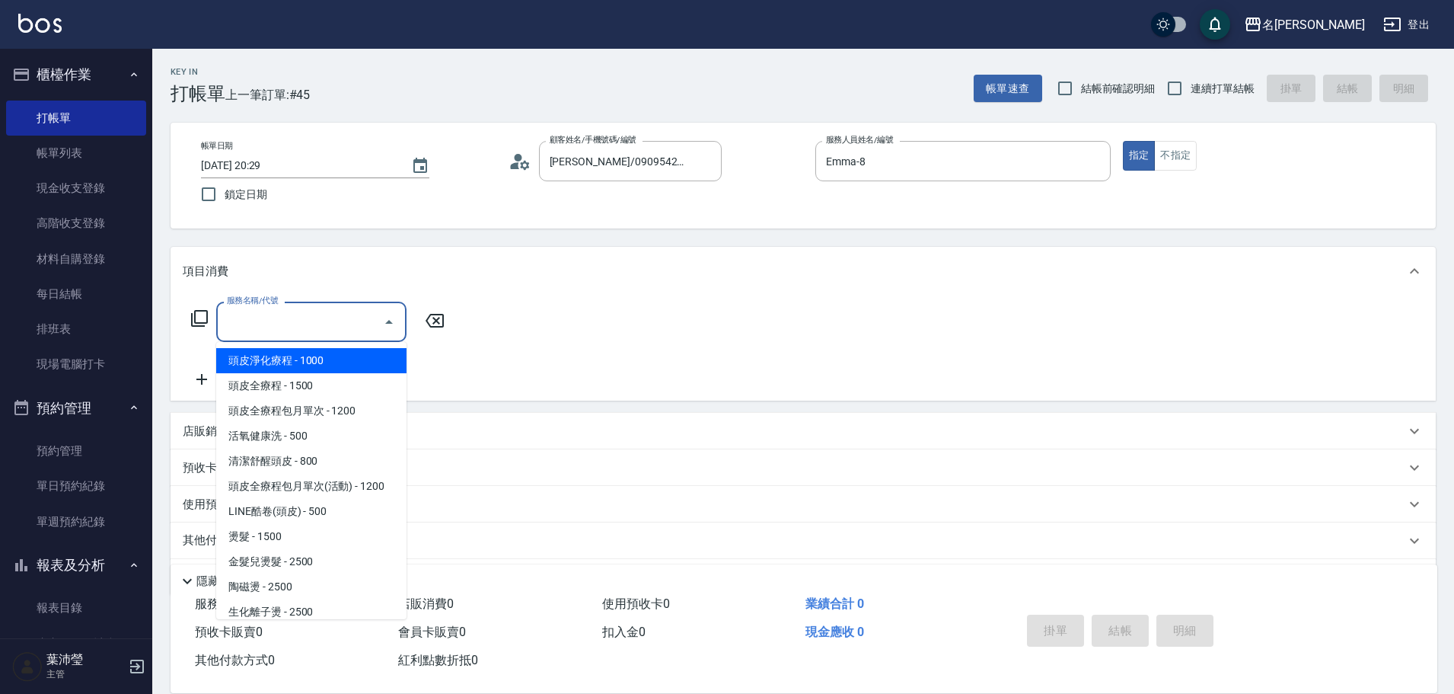
click at [325, 324] on input "服務名稱/代號" at bounding box center [300, 321] width 154 height 27
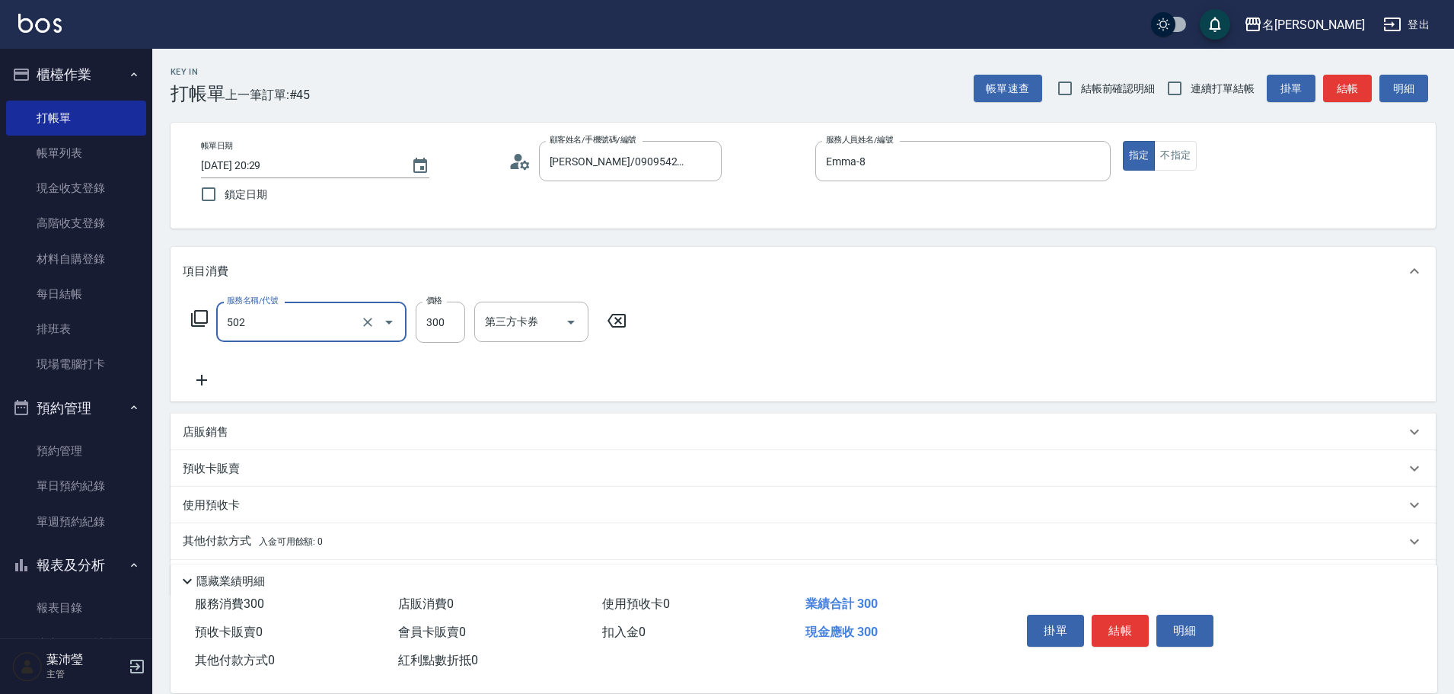
type input "洗髮(502)"
type input "慈均-15"
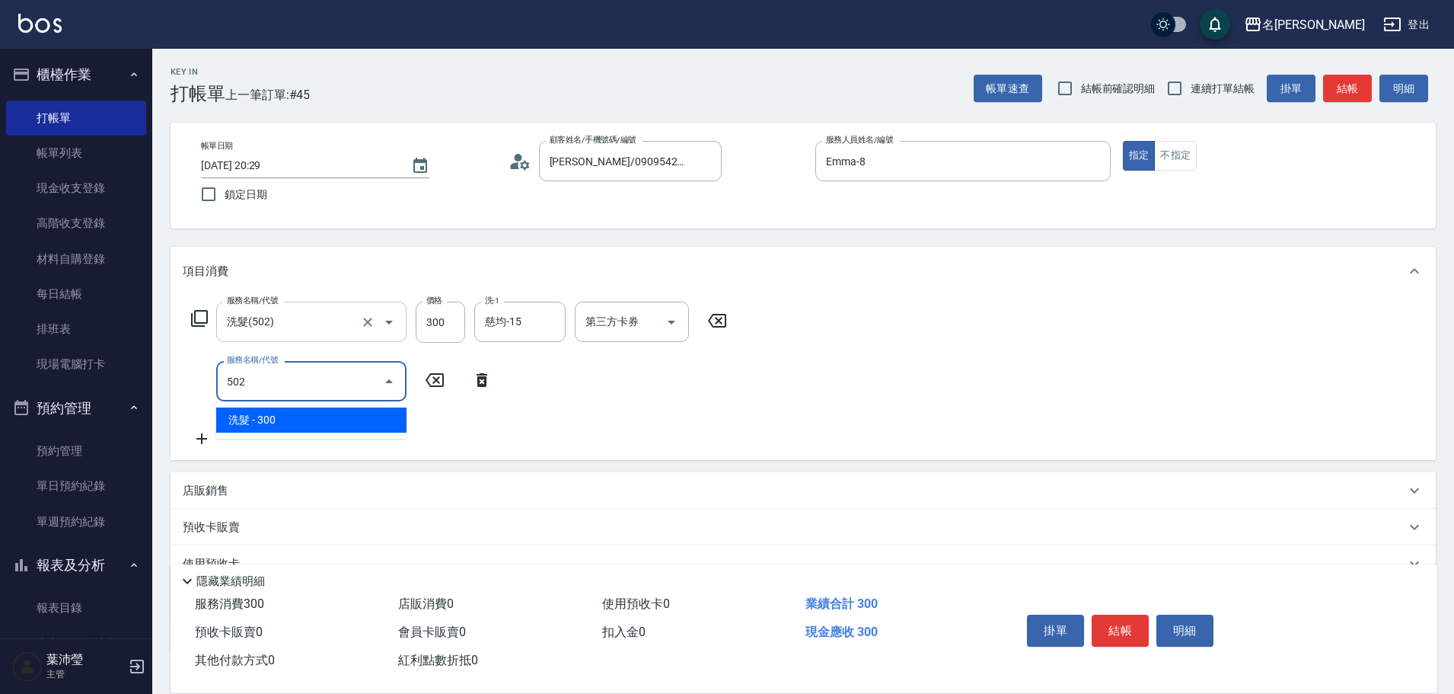
type input "洗髮(502)"
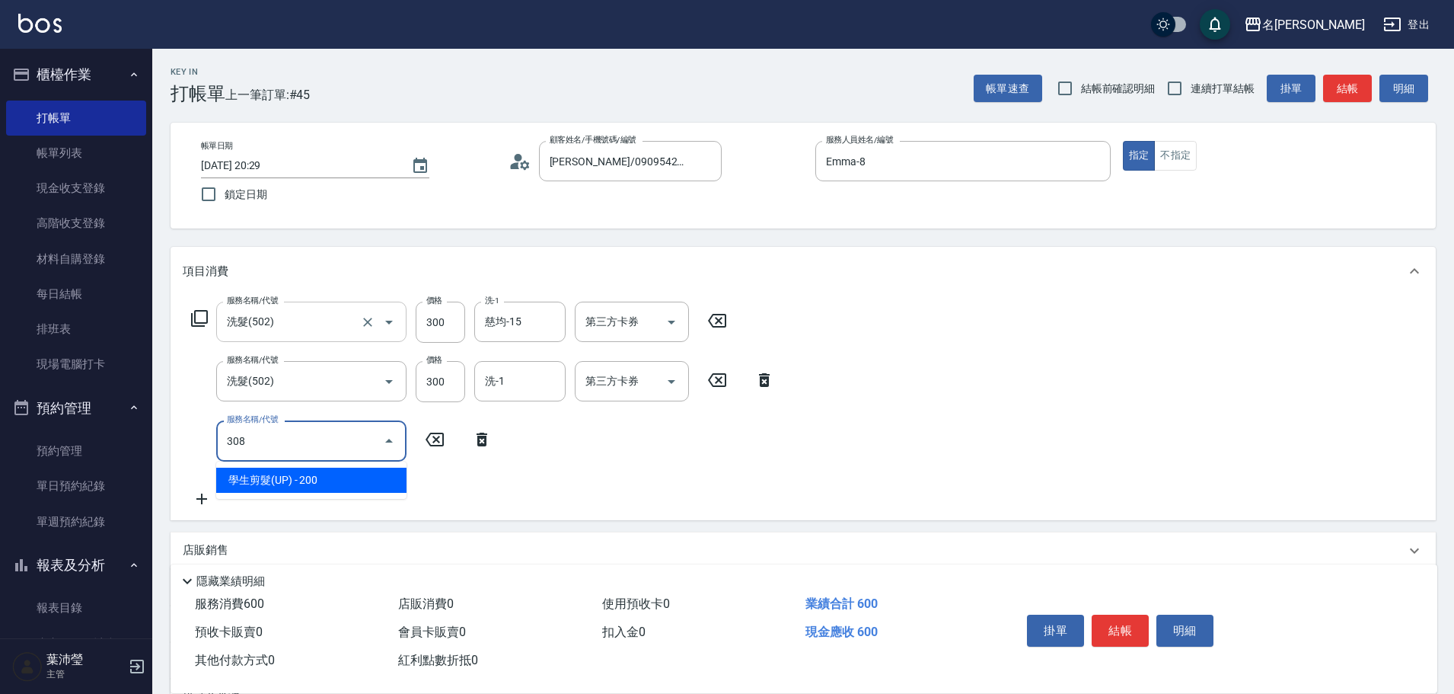
type input "學生剪髮(UP)(308)"
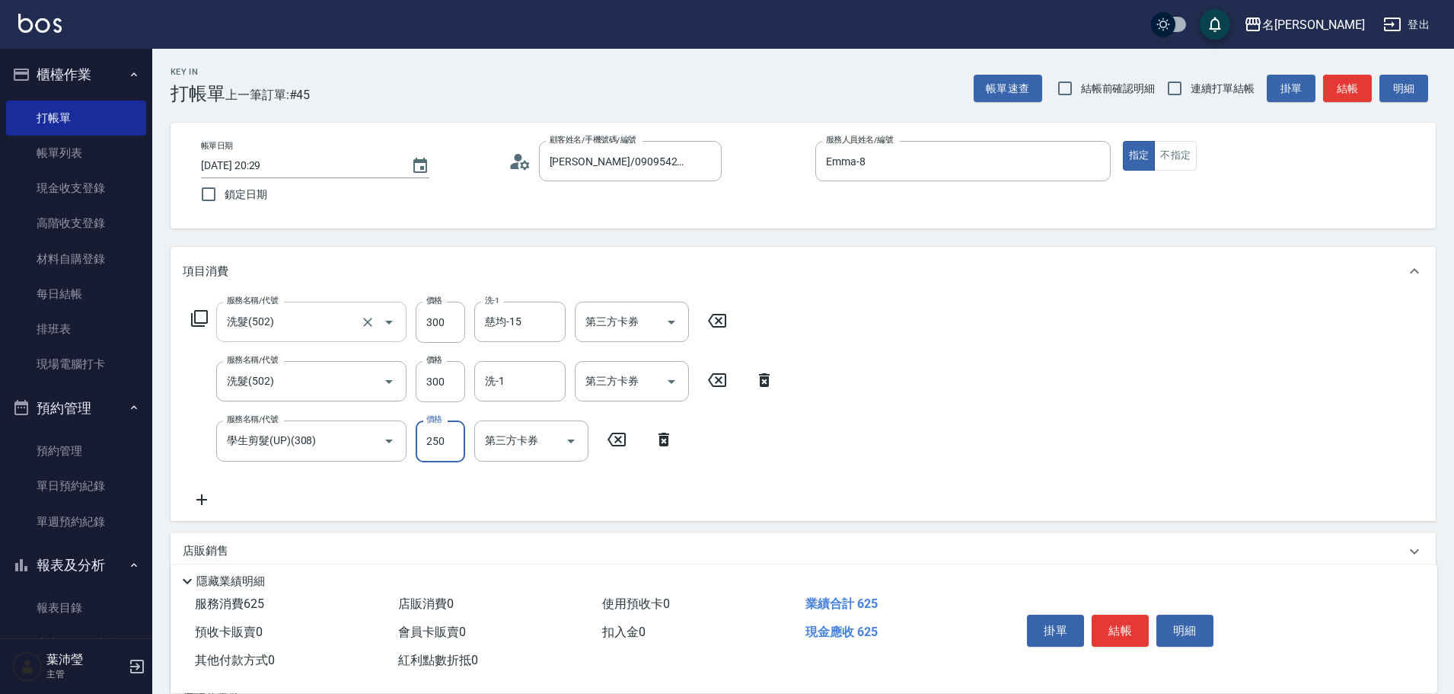
type input "250"
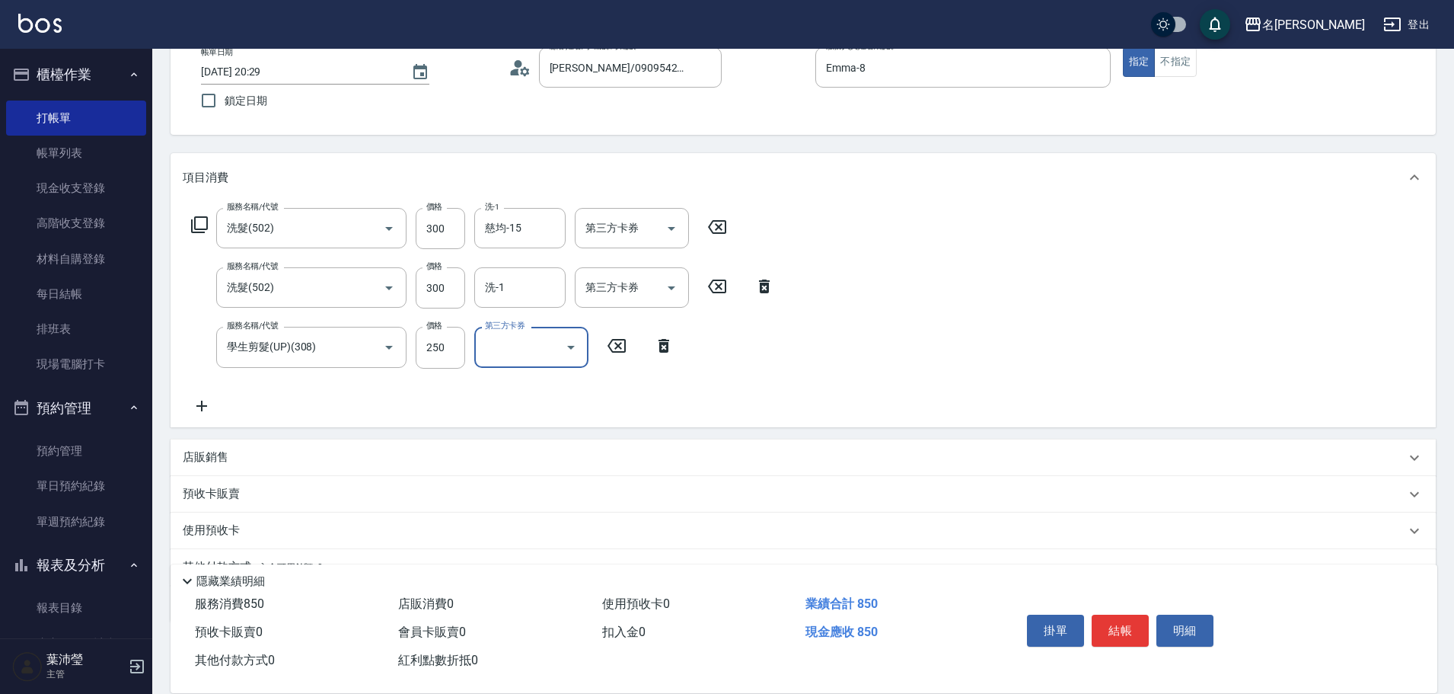
scroll to position [168, 0]
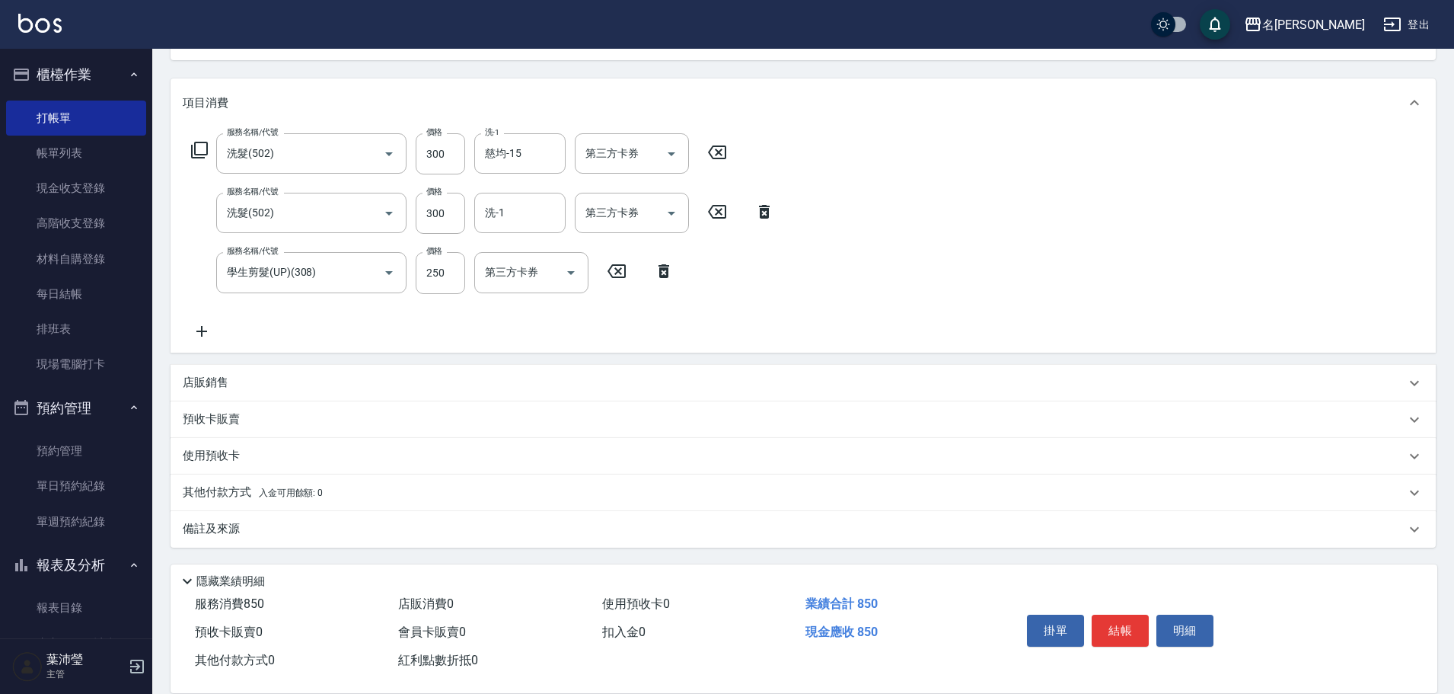
click at [564, 493] on div "其他付款方式 入金可用餘額: 0" at bounding box center [794, 492] width 1223 height 17
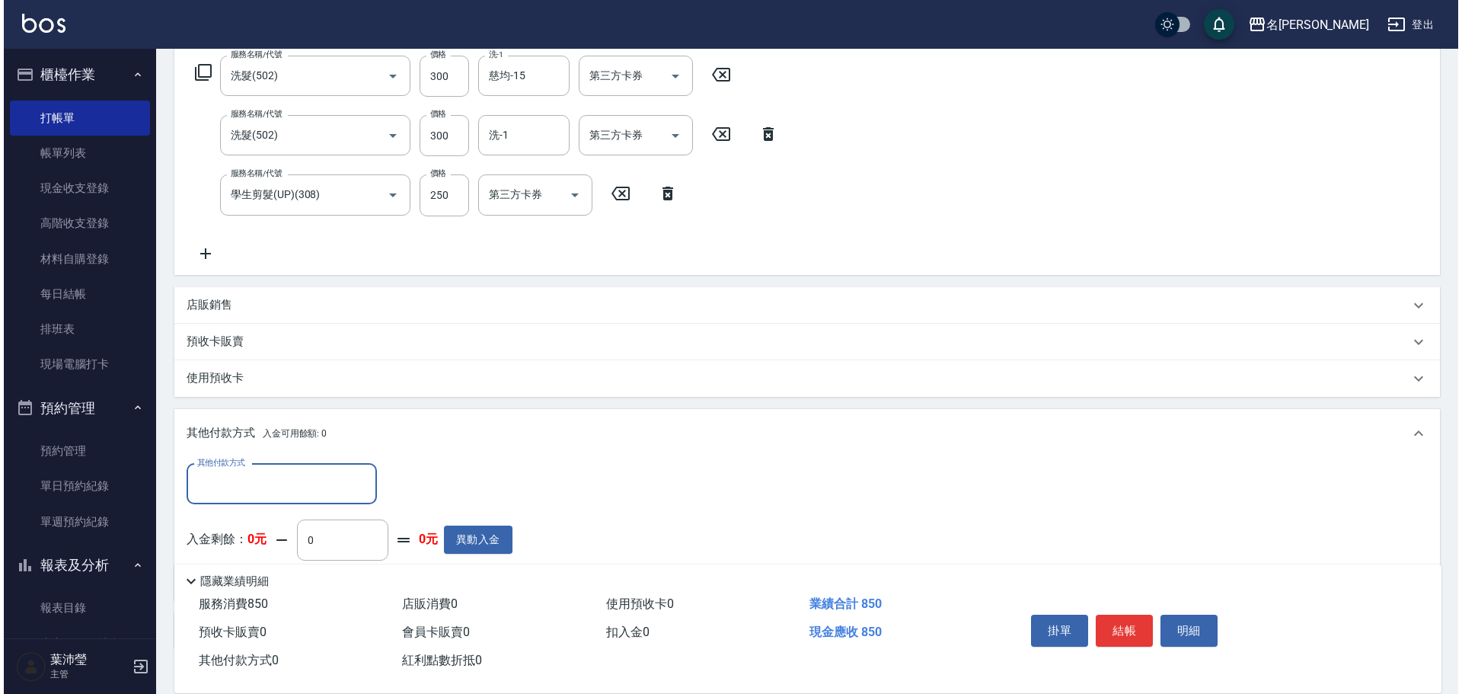
scroll to position [320, 0]
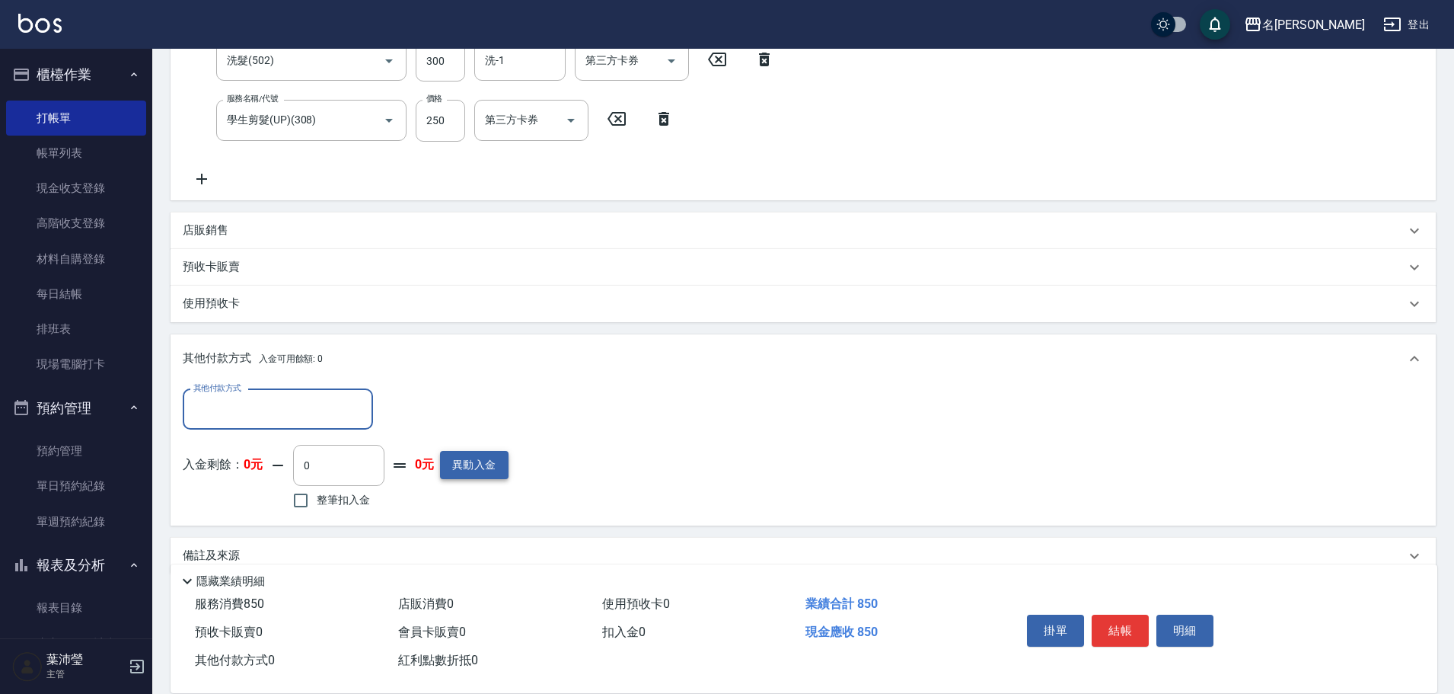
click at [465, 472] on button "異動入金" at bounding box center [474, 465] width 69 height 28
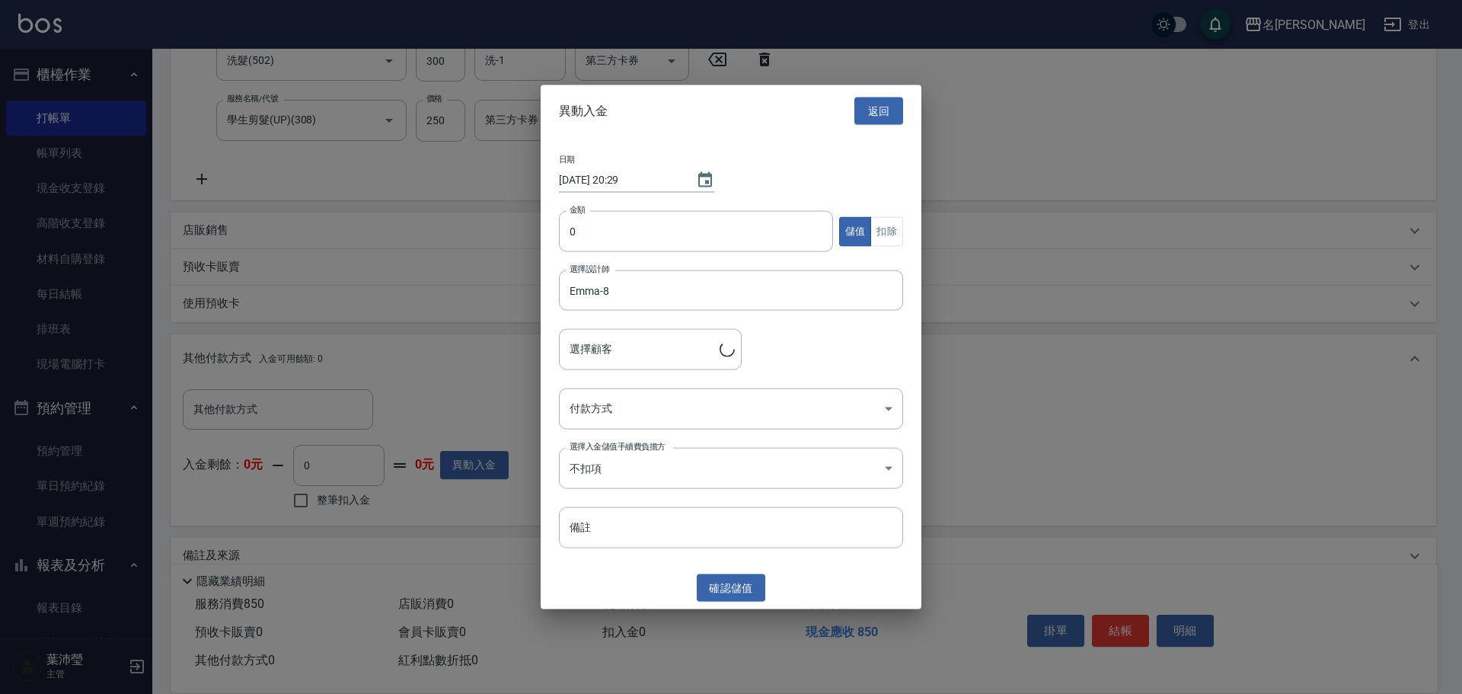
type input "[PERSON_NAME]/0909542369/H8147"
click at [570, 237] on input "0" at bounding box center [696, 231] width 274 height 41
type input "2000"
click at [599, 421] on body "名留龍江 登出 櫃檯作業 打帳單 帳單列表 現金收支登錄 高階收支登錄 材料自購登錄 每日結帳 排班表 現場電腦打卡 預約管理 預約管理 單日預約紀錄 單週預…" at bounding box center [731, 200] width 1462 height 1041
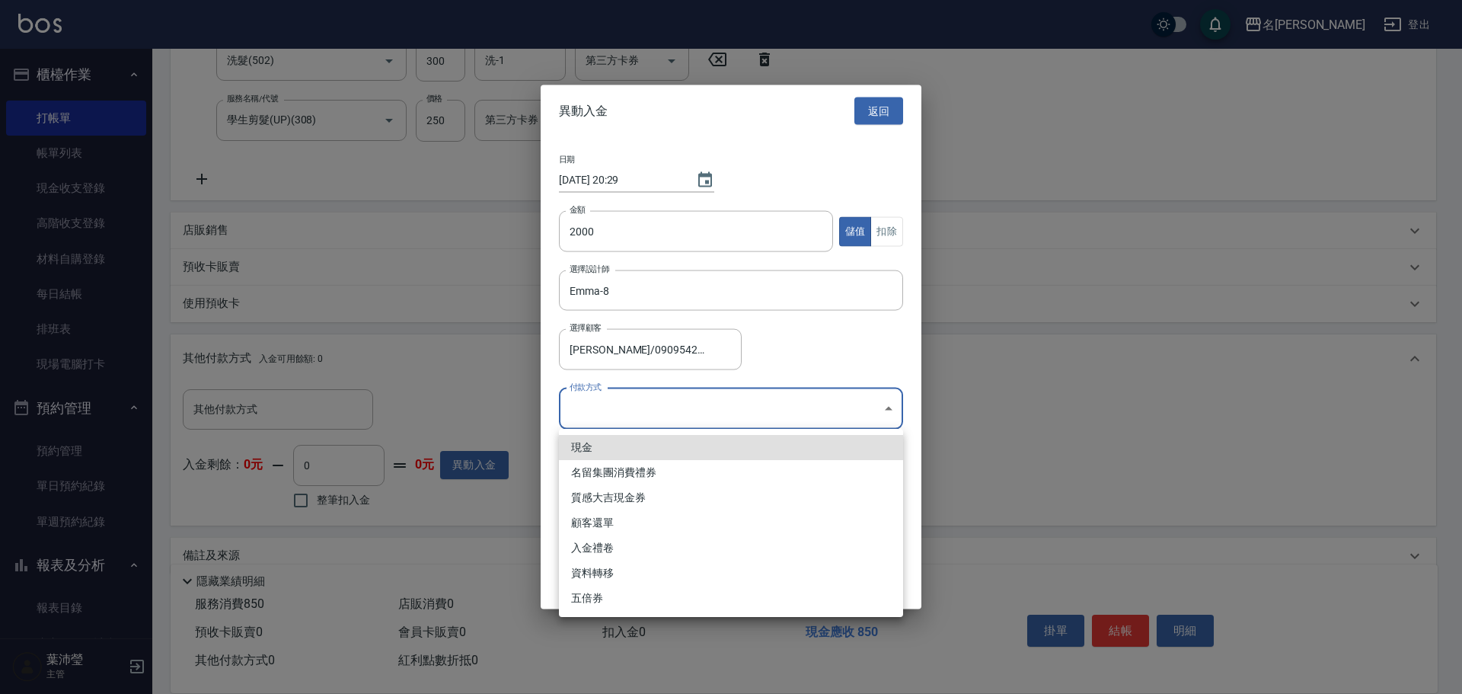
click at [592, 445] on li "現金" at bounding box center [731, 447] width 344 height 25
type input "現金"
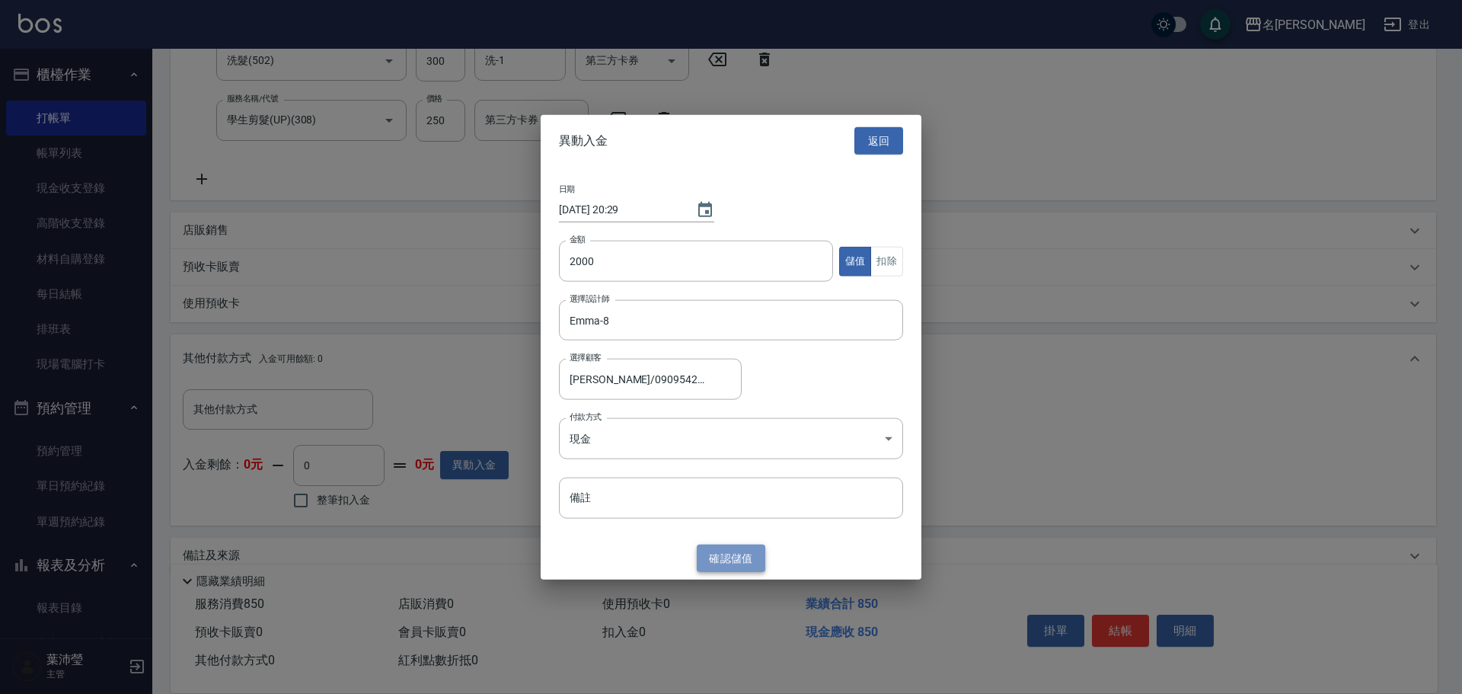
click at [717, 558] on button "確認 儲值" at bounding box center [731, 558] width 69 height 28
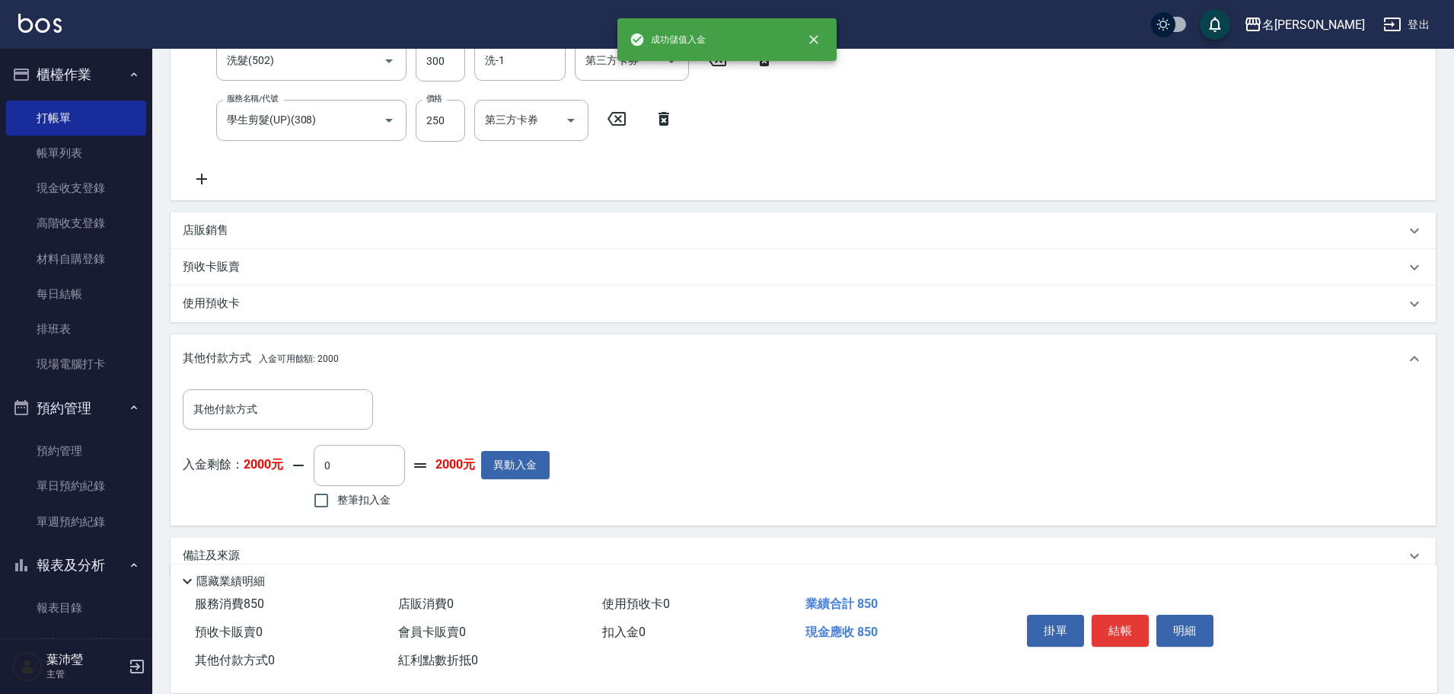
click at [374, 513] on label "整筆扣入金" at bounding box center [347, 500] width 85 height 32
click at [337, 513] on input "整筆扣入金" at bounding box center [321, 500] width 32 height 32
checkbox input "true"
type input "850"
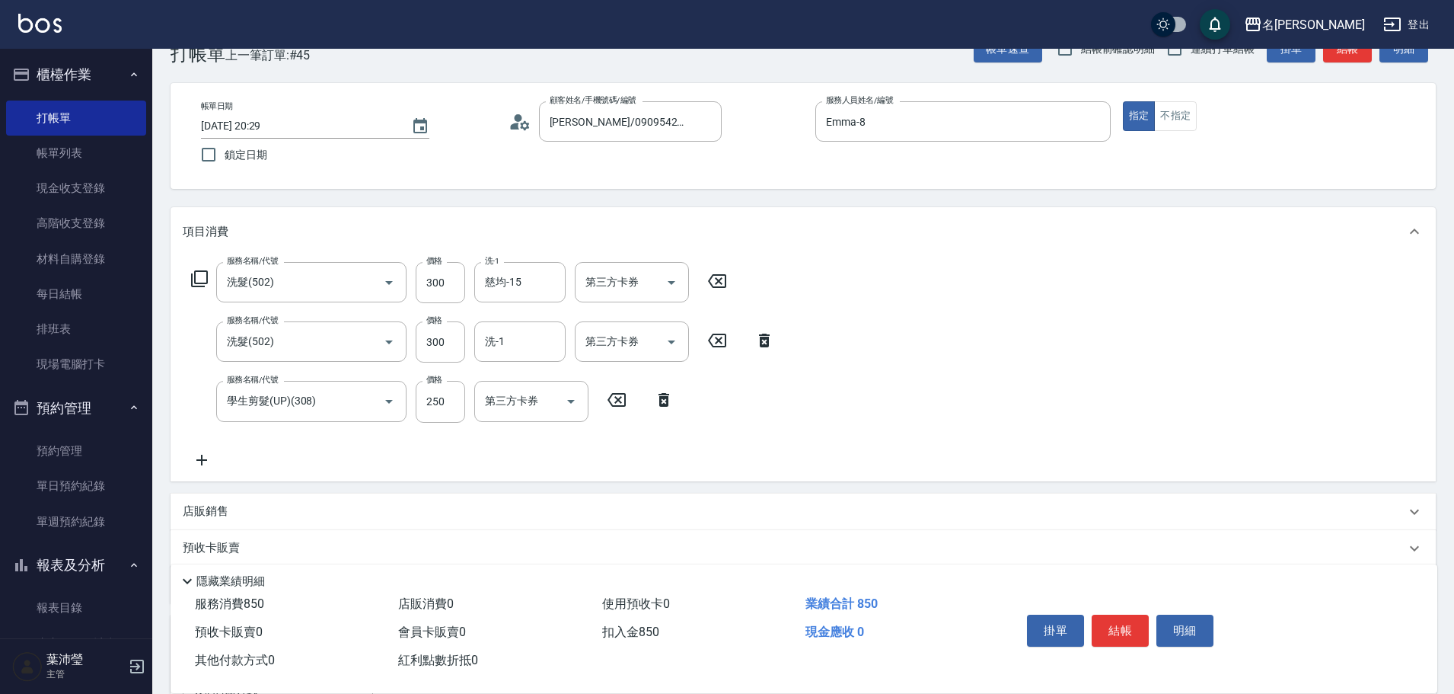
scroll to position [0, 0]
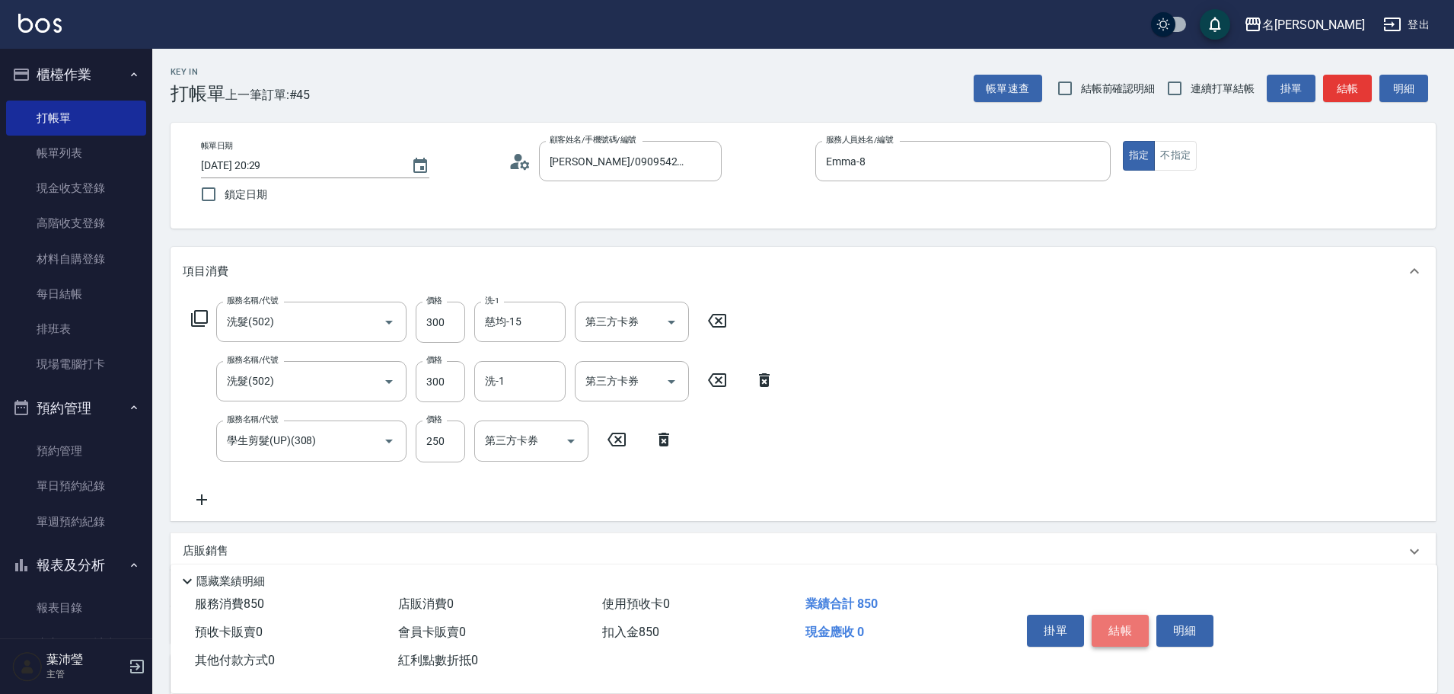
click at [1138, 618] on button "結帳" at bounding box center [1120, 630] width 57 height 32
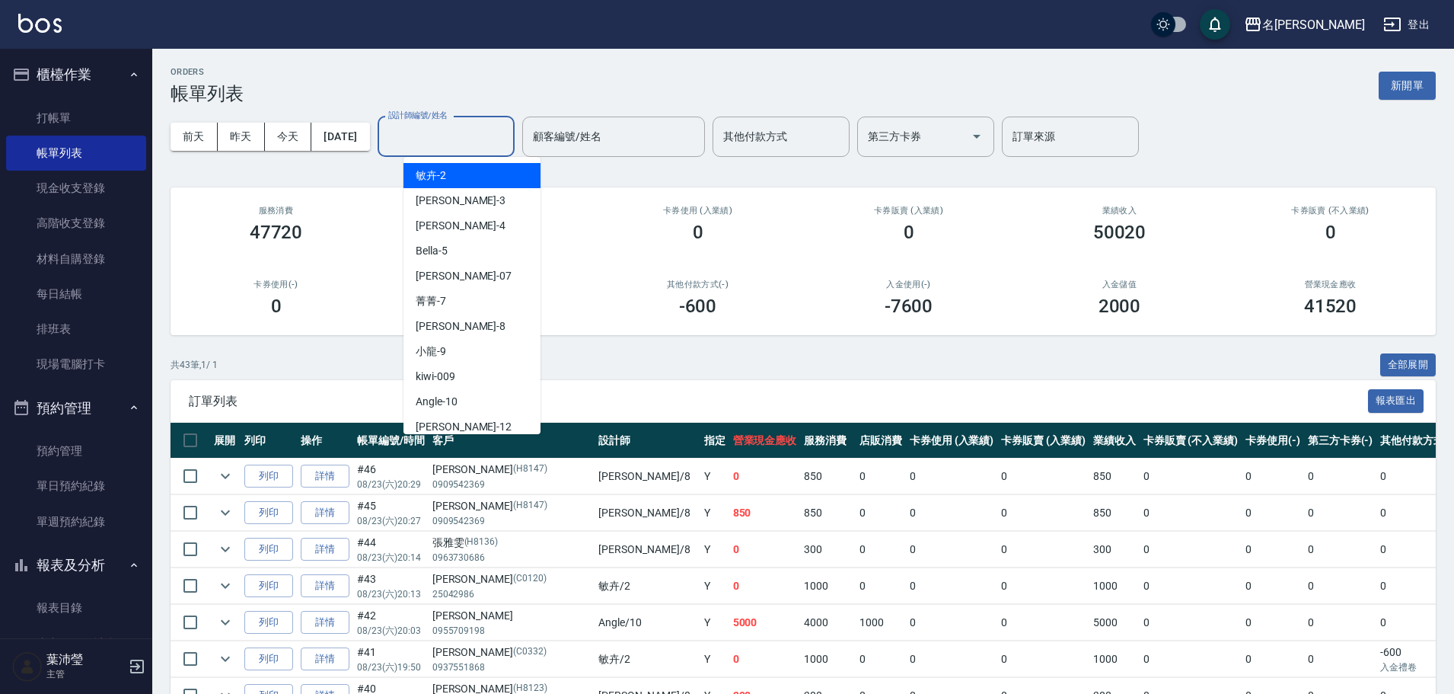
click at [439, 142] on input "設計師編號/姓名" at bounding box center [445, 136] width 123 height 27
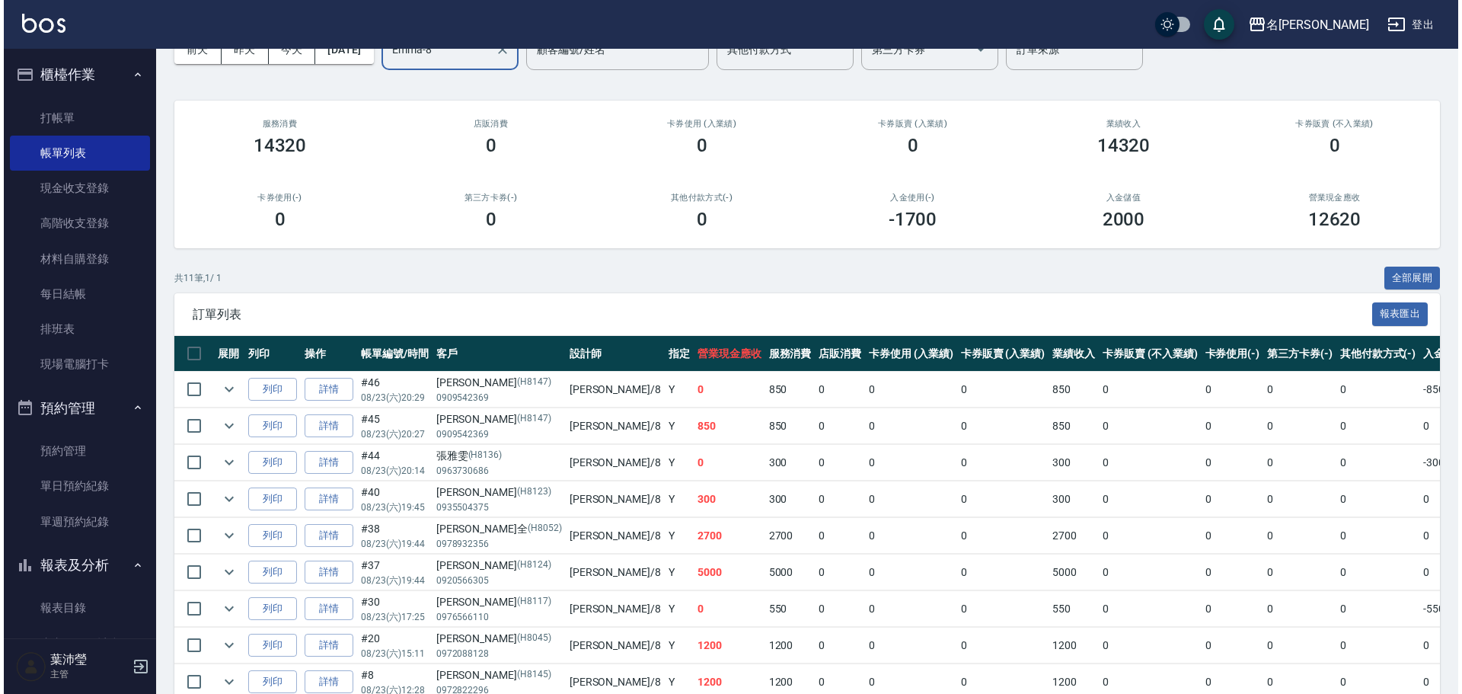
scroll to position [238, 0]
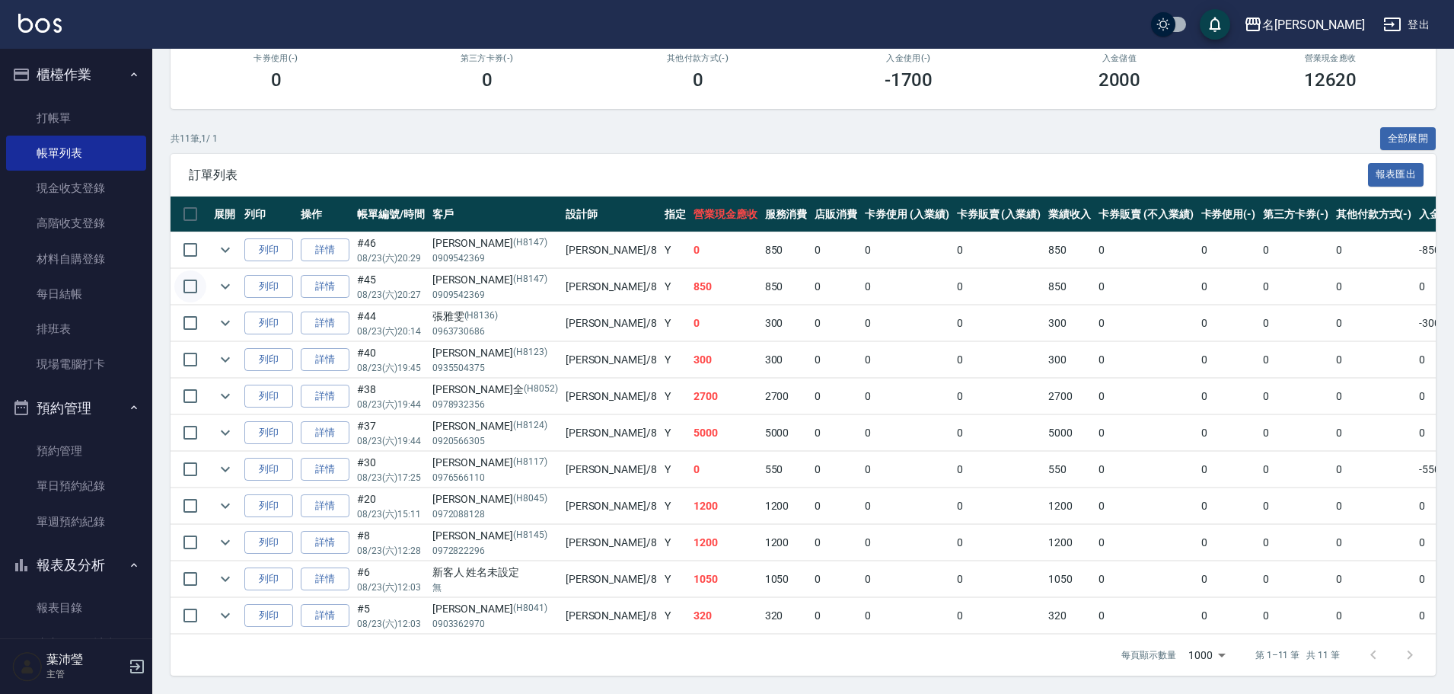
type input "Emma-8"
click at [201, 272] on input "checkbox" at bounding box center [190, 286] width 32 height 32
checkbox input "true"
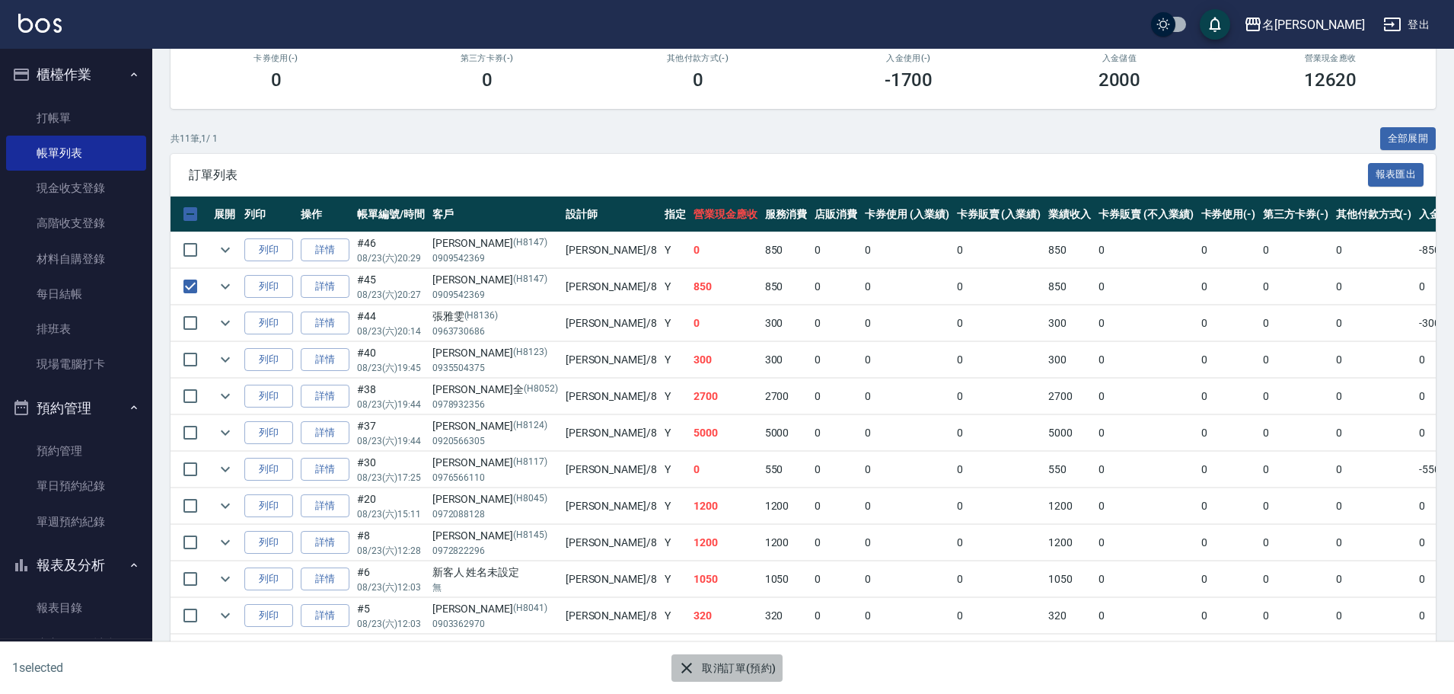
click at [692, 665] on icon "button" at bounding box center [687, 667] width 18 height 18
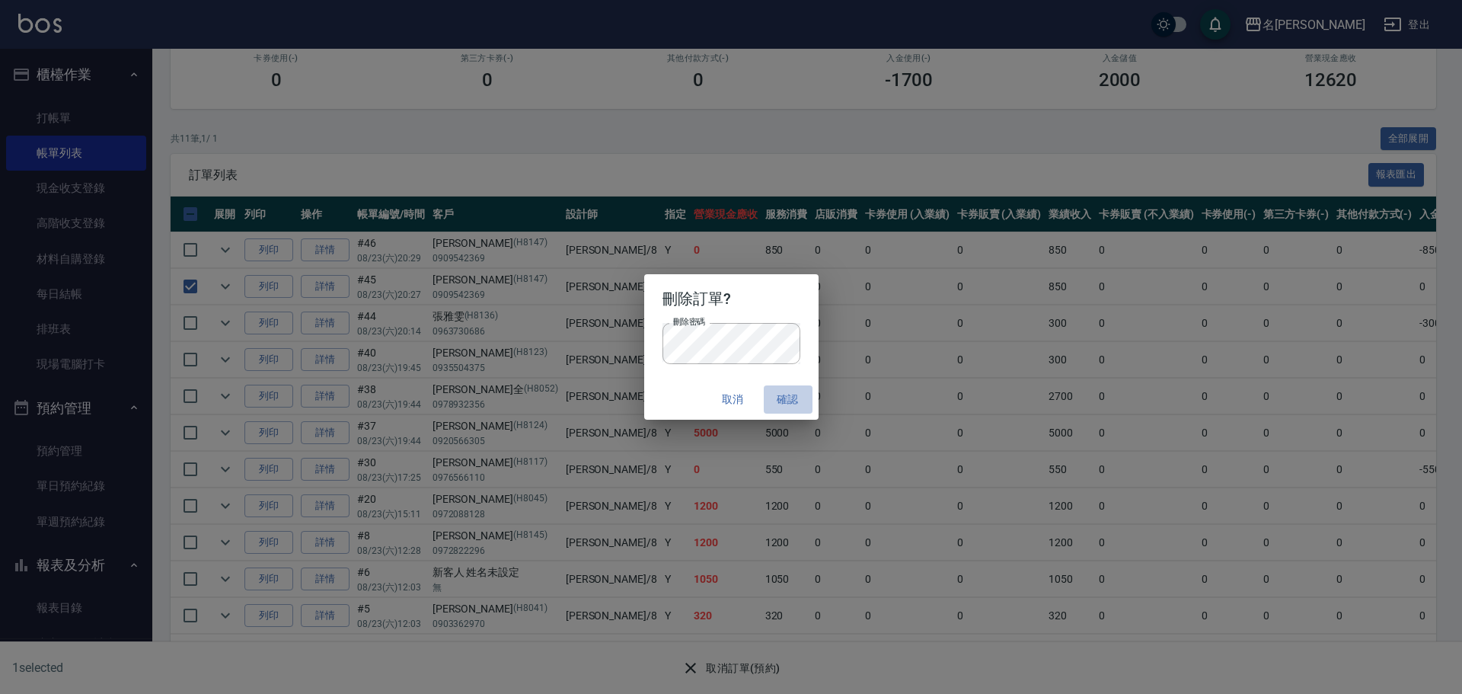
click at [799, 393] on button "確認" at bounding box center [788, 399] width 49 height 28
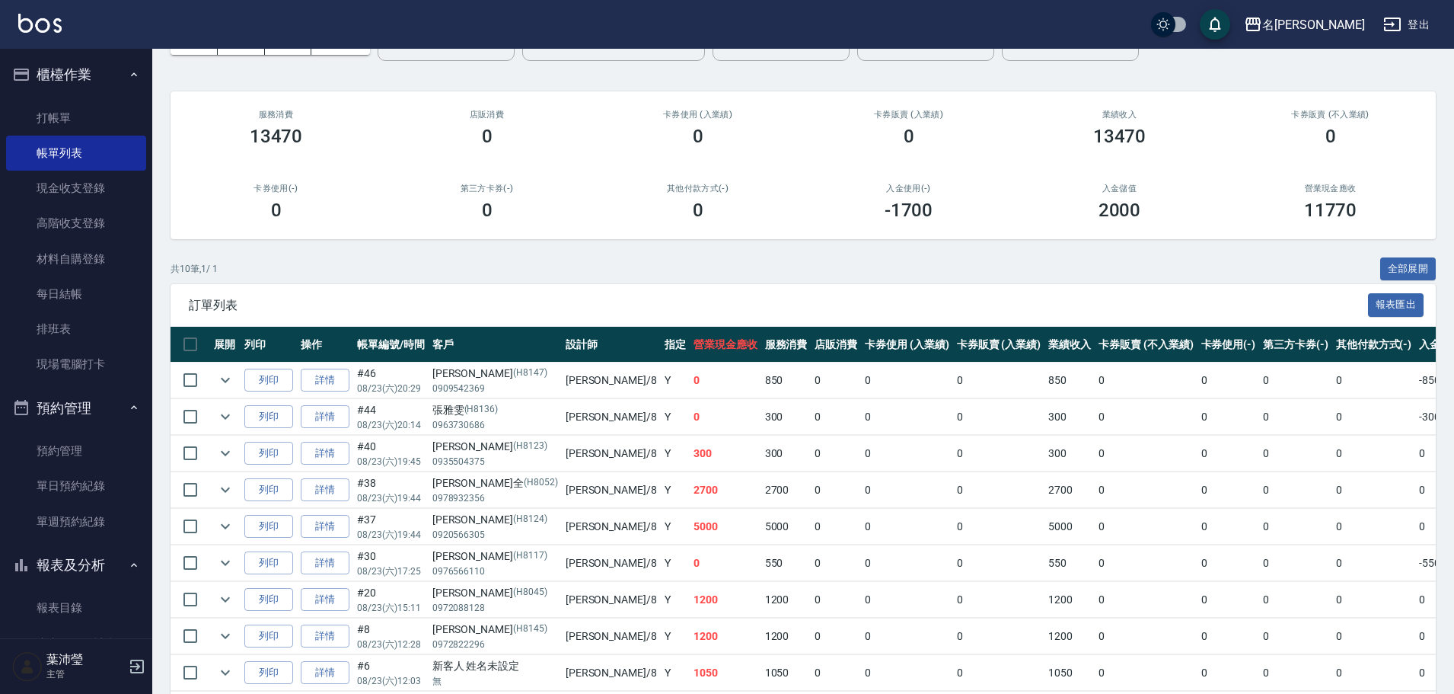
scroll to position [0, 0]
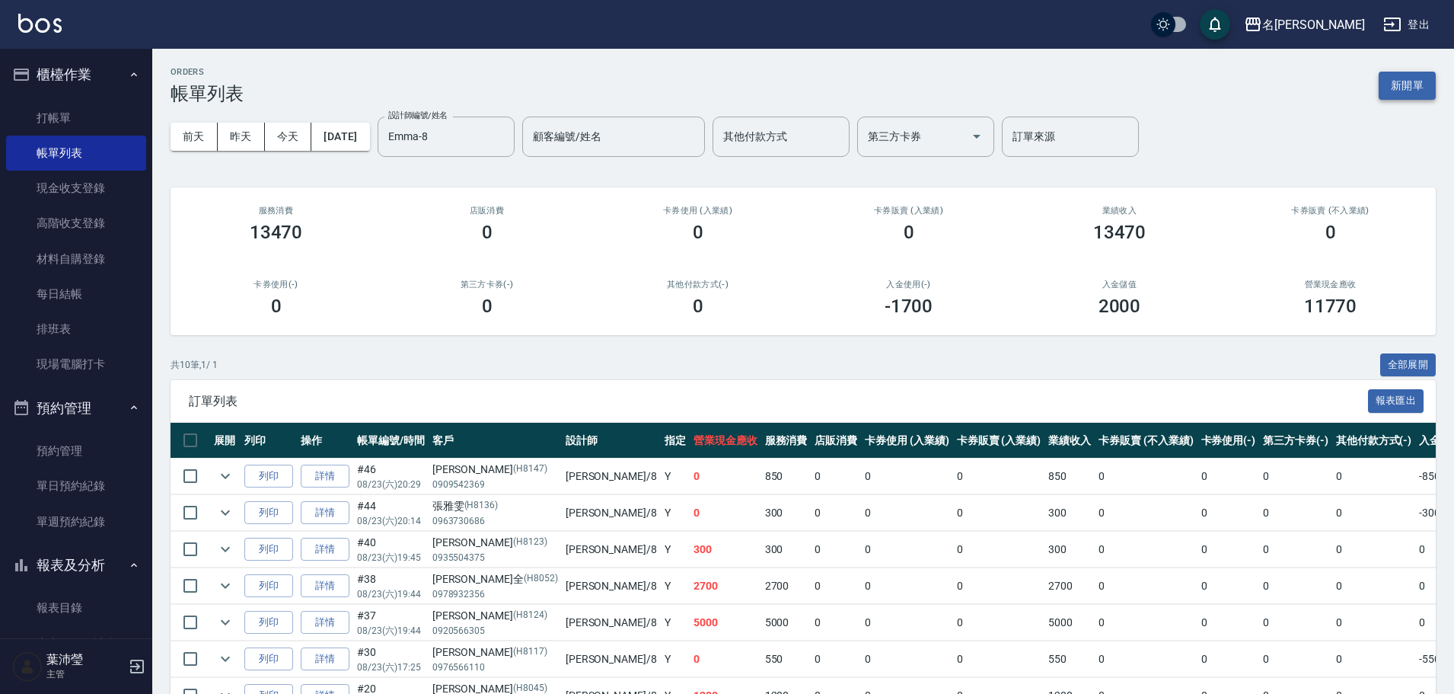
click at [1399, 85] on button "新開單" at bounding box center [1407, 86] width 57 height 28
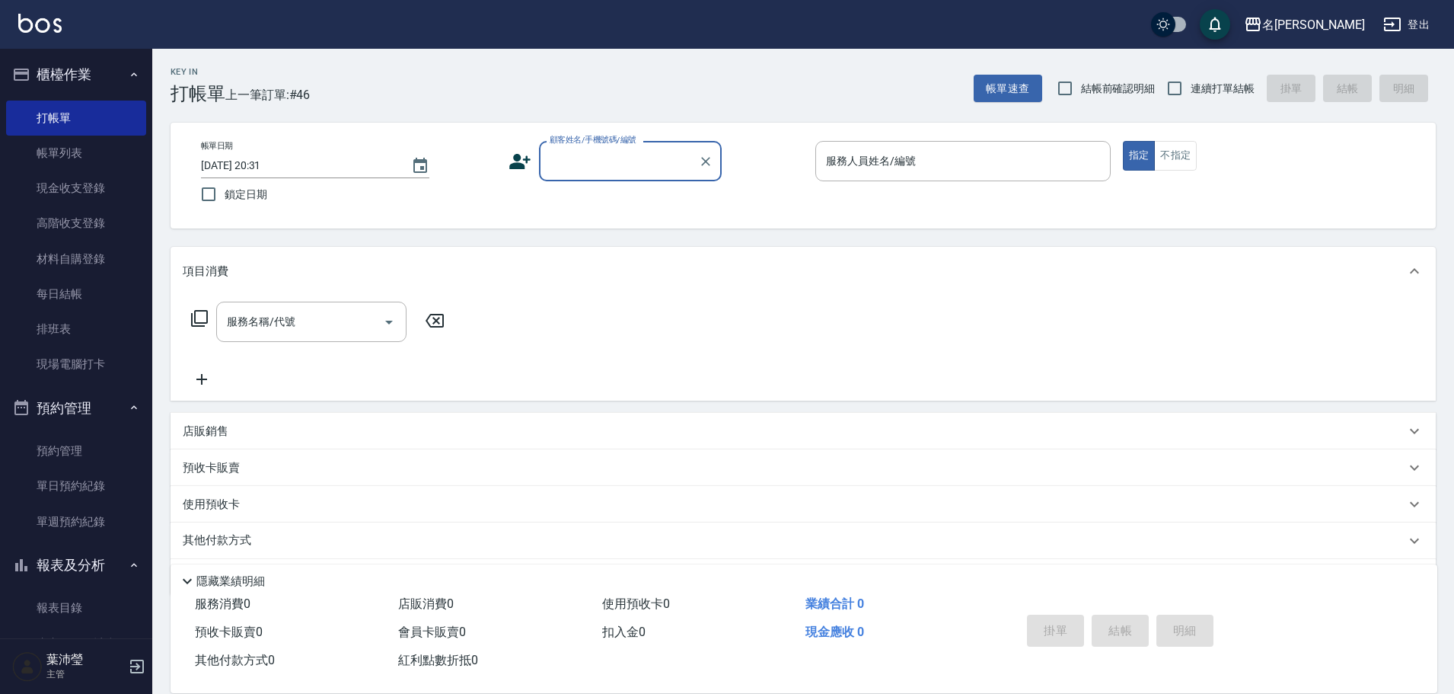
click at [610, 151] on input "顧客姓名/手機號碼/編號" at bounding box center [619, 161] width 146 height 27
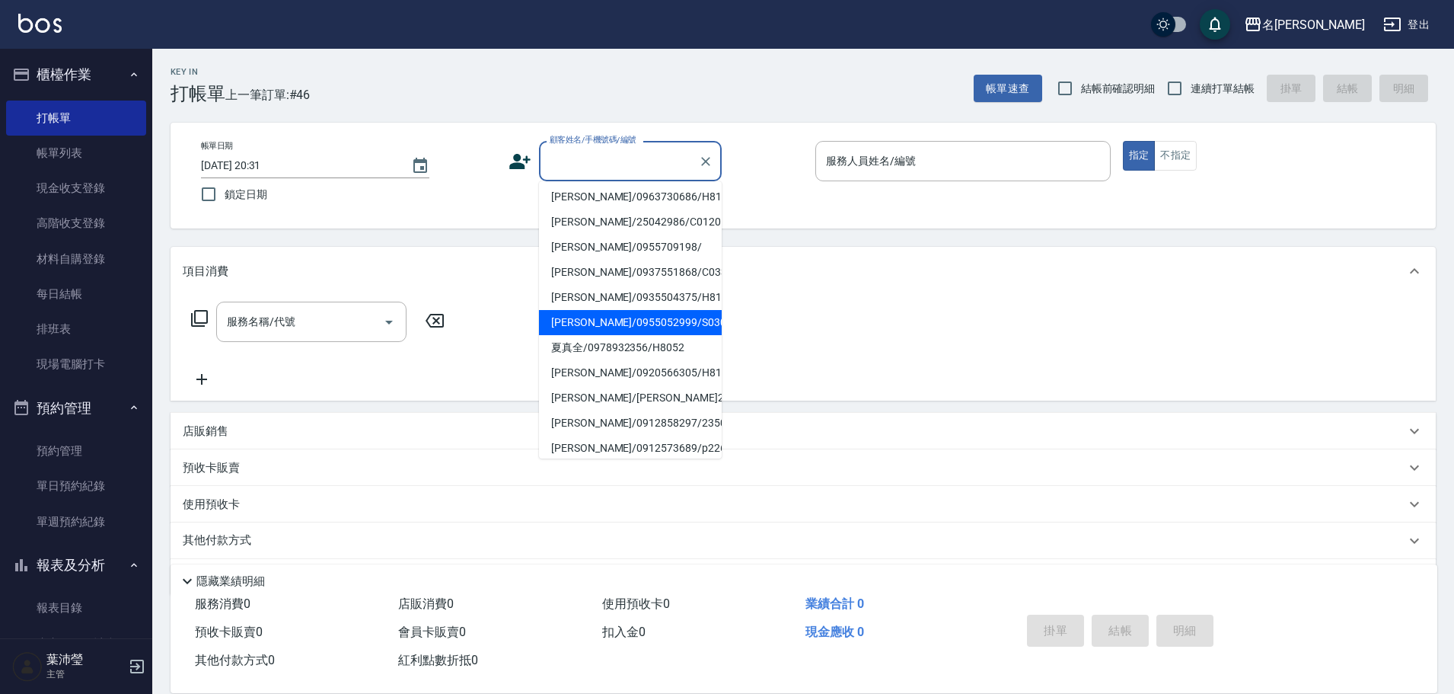
scroll to position [76, 0]
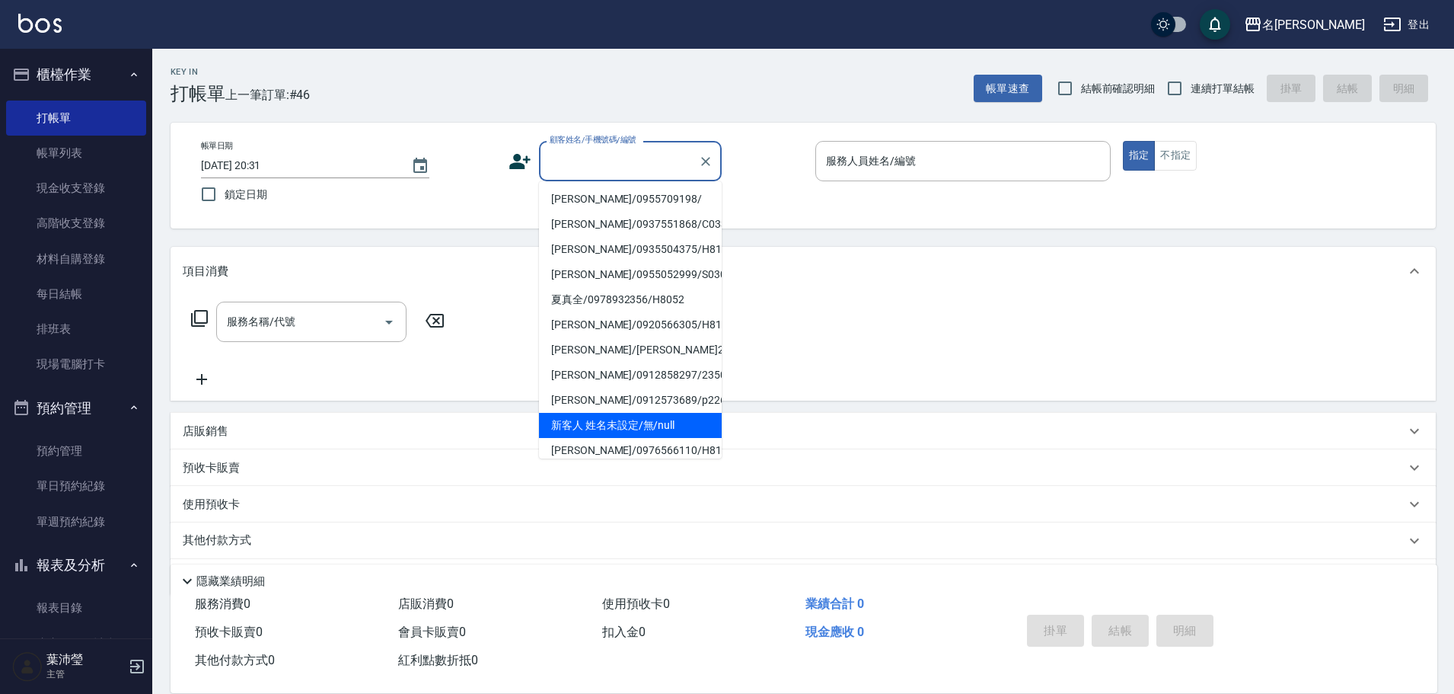
click at [621, 429] on li "新客人 姓名未設定/無/null" at bounding box center [630, 425] width 183 height 25
type input "新客人 姓名未設定/無/null"
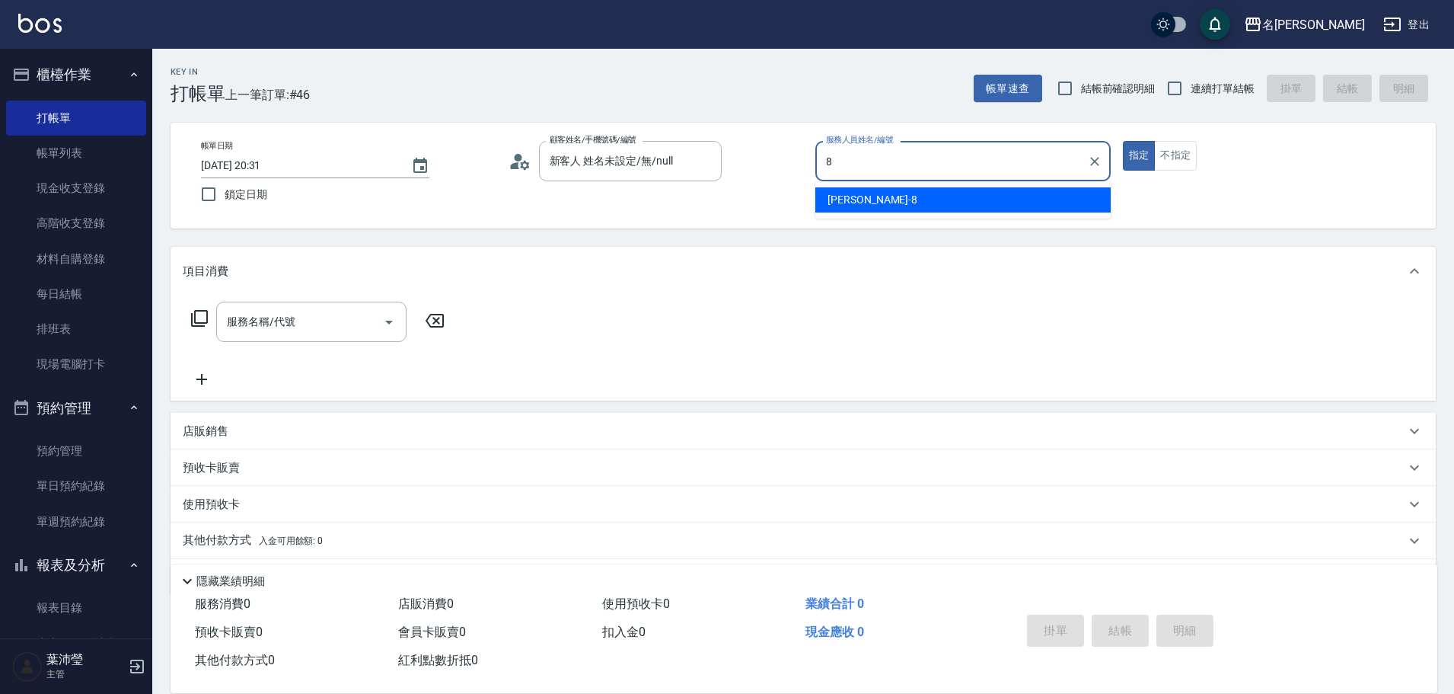
type input "Emma-8"
type button "true"
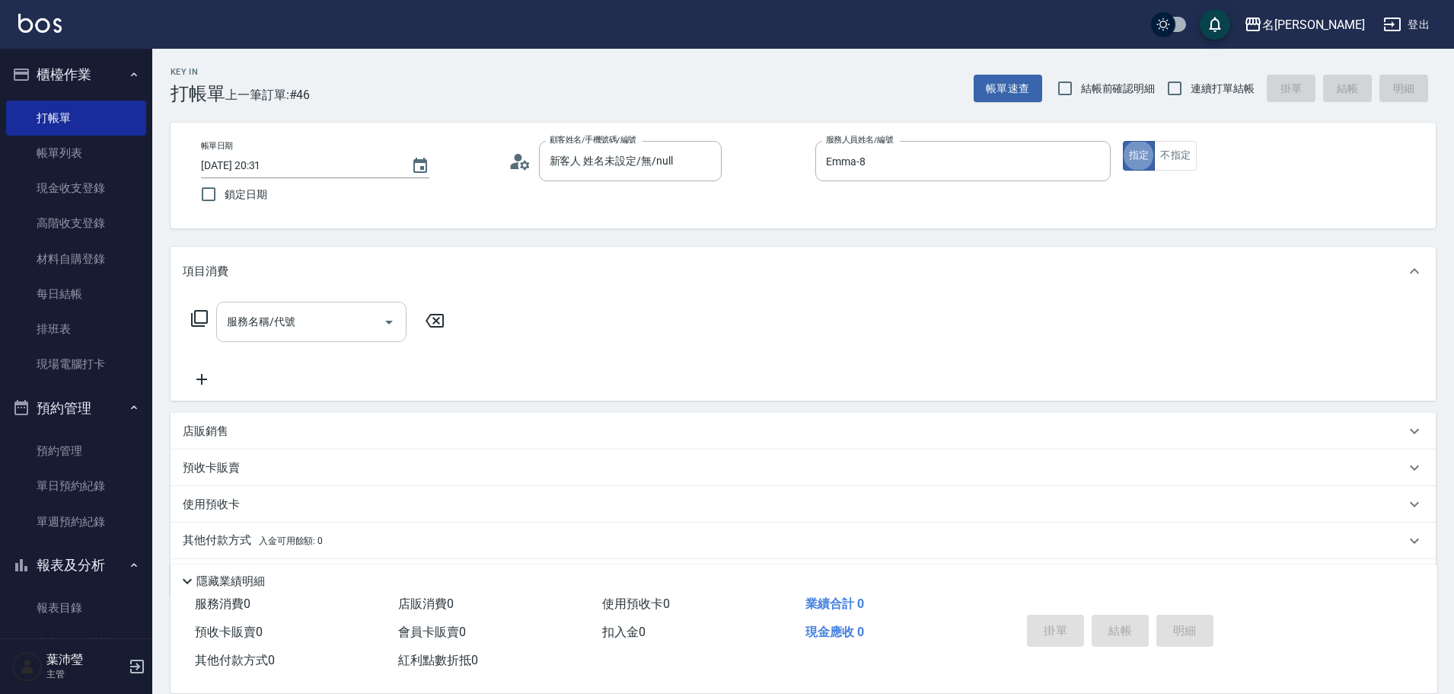
click at [289, 329] on input "服務名稱/代號" at bounding box center [300, 321] width 154 height 27
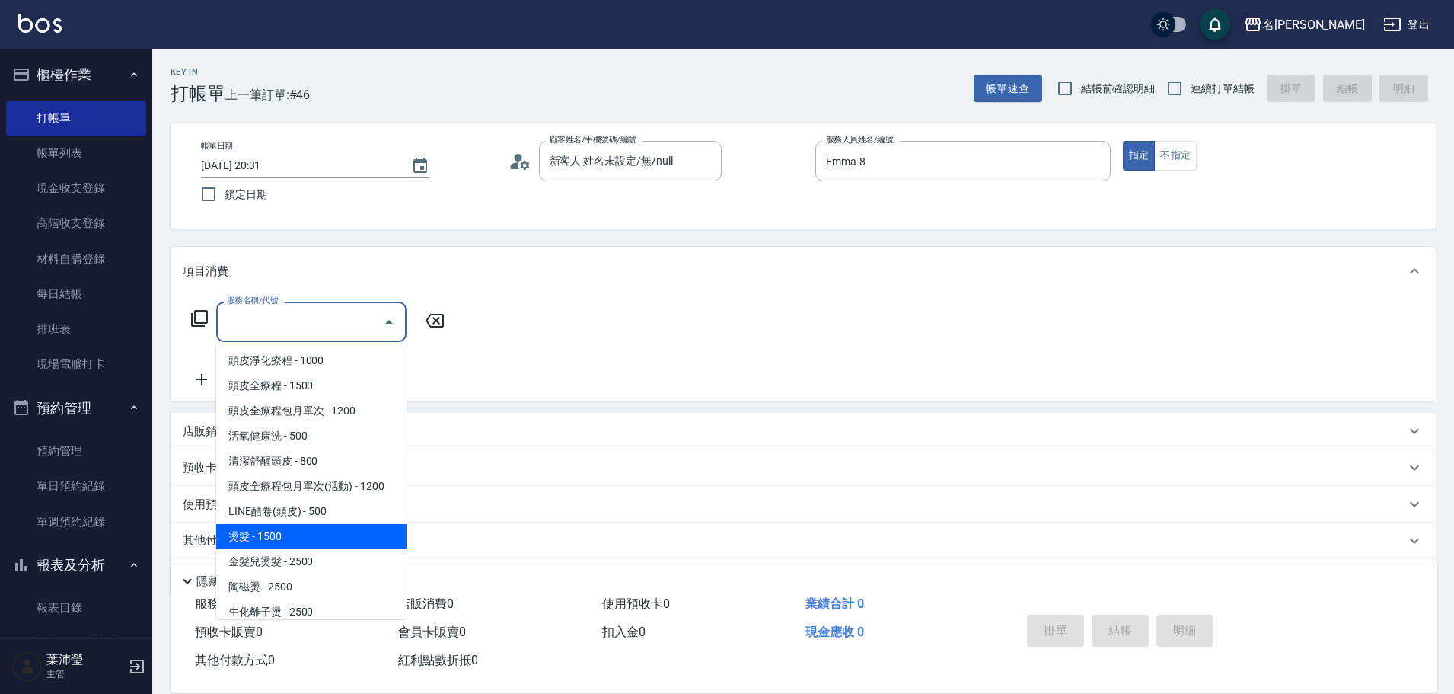
click at [258, 533] on span "燙髮 - 1500" at bounding box center [311, 536] width 190 height 25
type input "燙髮(200)"
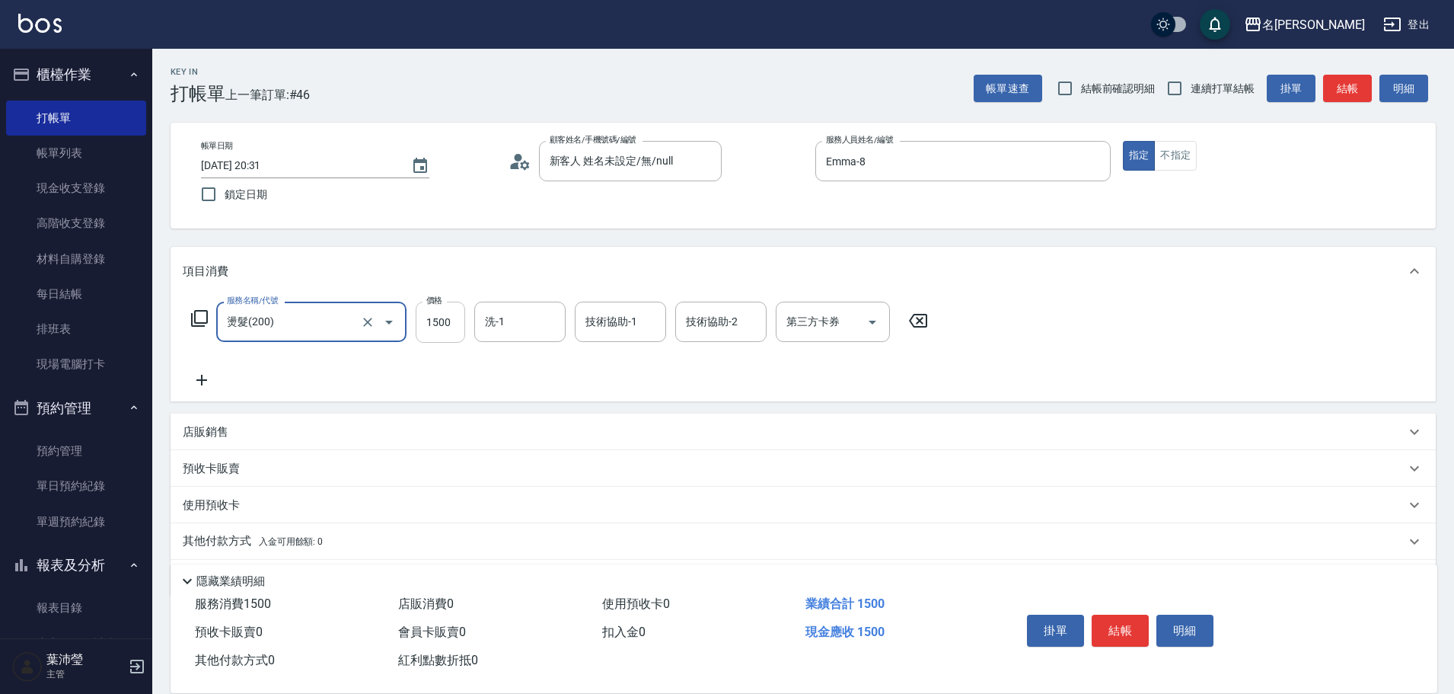
click at [435, 324] on input "1500" at bounding box center [440, 321] width 49 height 41
drag, startPoint x: 443, startPoint y: 324, endPoint x: 422, endPoint y: 327, distance: 21.7
click at [422, 327] on input "250" at bounding box center [440, 321] width 49 height 41
drag, startPoint x: 442, startPoint y: 327, endPoint x: 432, endPoint y: 328, distance: 10.7
click at [432, 328] on input "2500" at bounding box center [440, 321] width 49 height 41
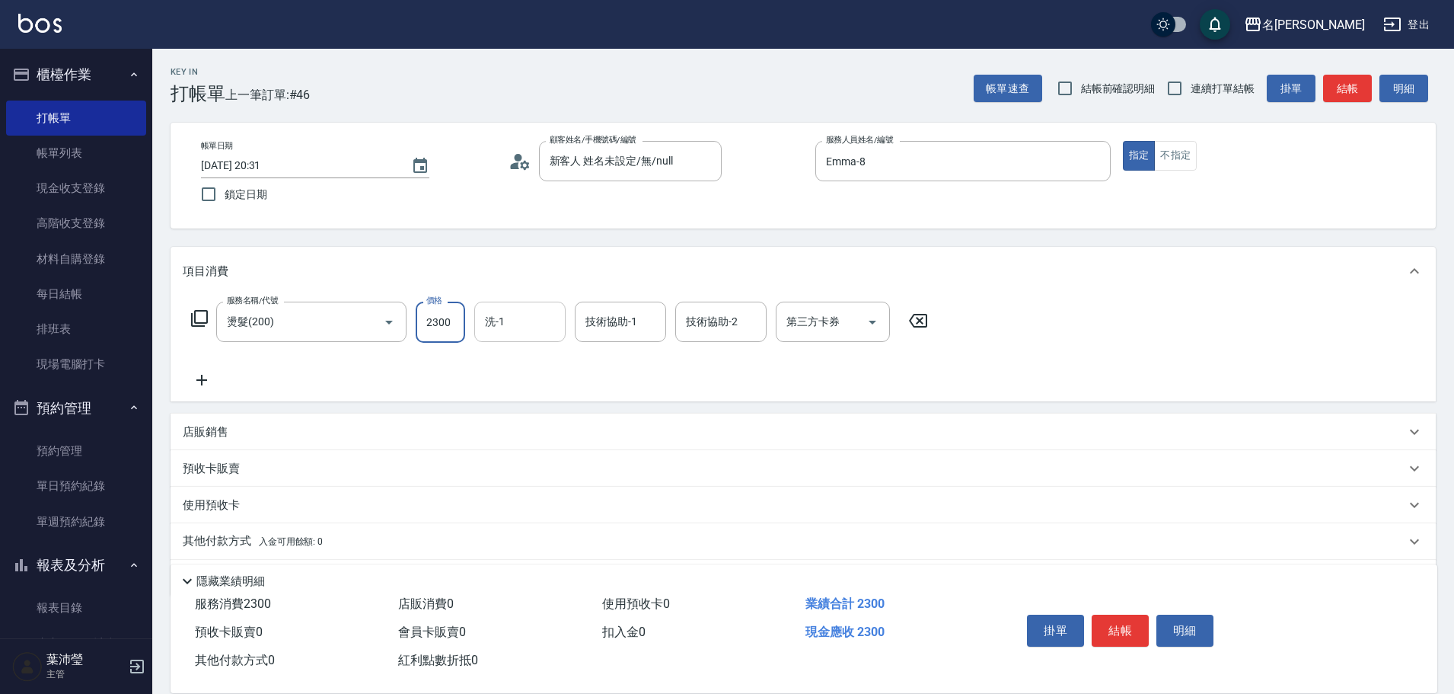
type input "2300"
click at [499, 318] on input "洗-1" at bounding box center [520, 321] width 78 height 27
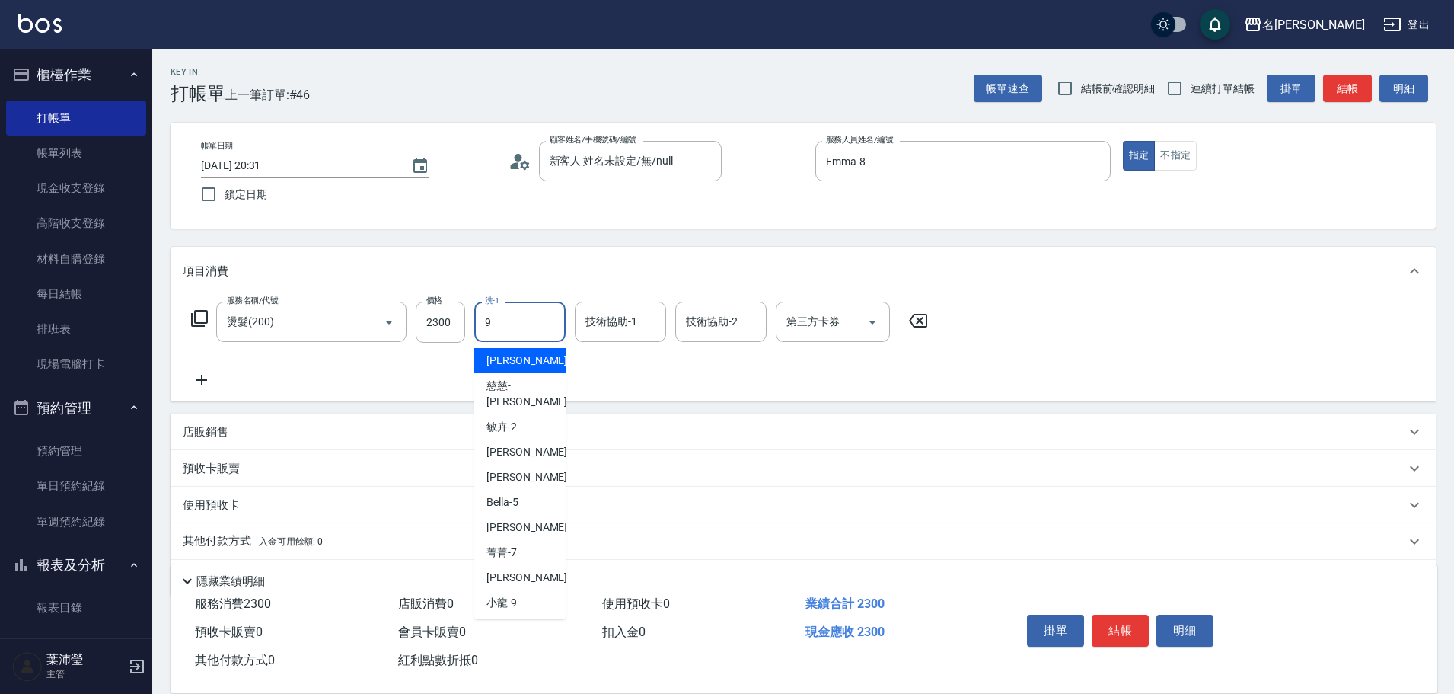
type input "小龍-9"
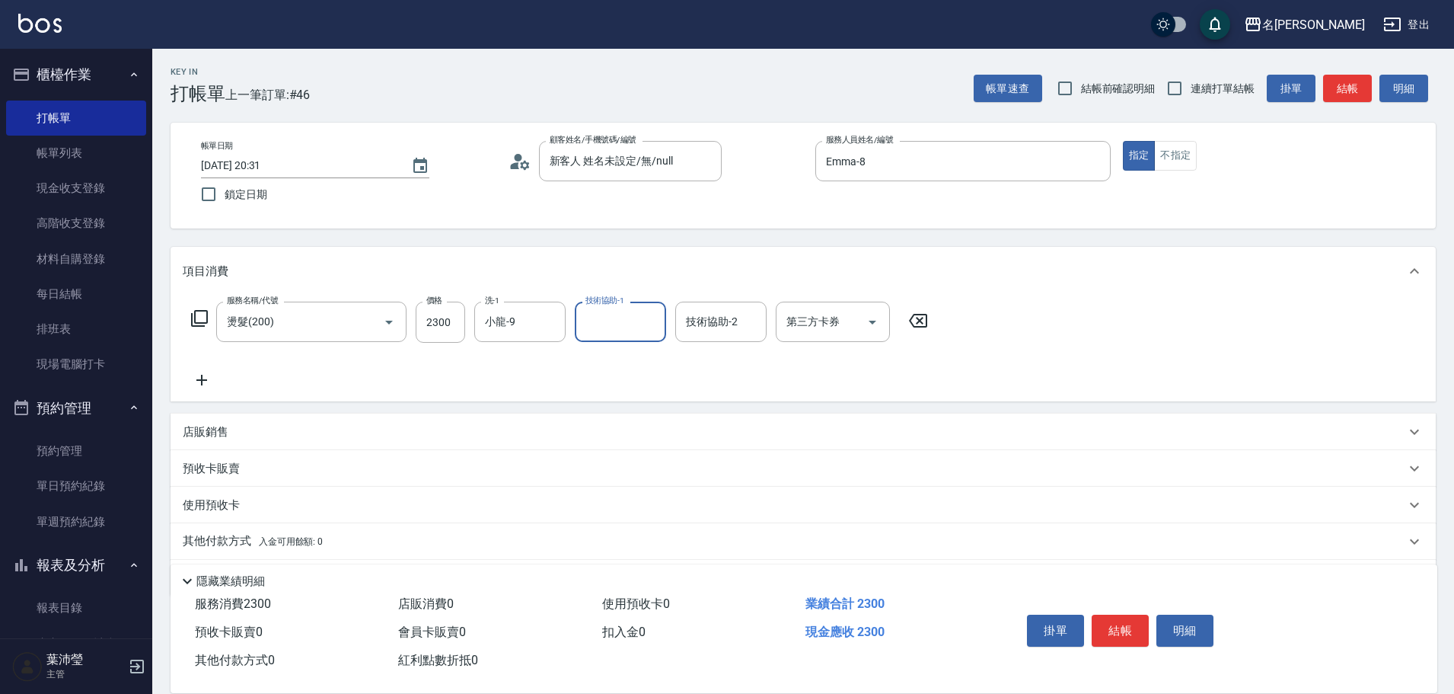
click at [209, 383] on icon at bounding box center [202, 380] width 38 height 18
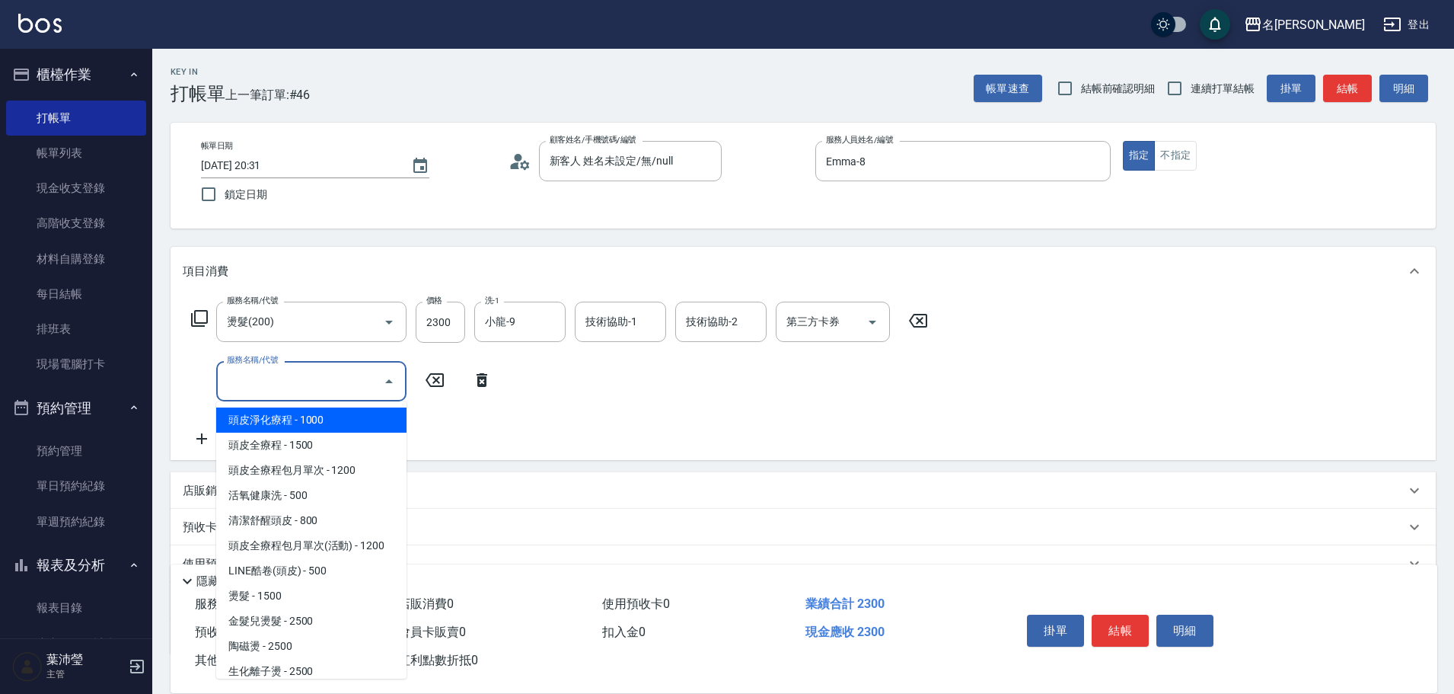
click at [289, 391] on input "服務名稱/代號" at bounding box center [300, 381] width 154 height 27
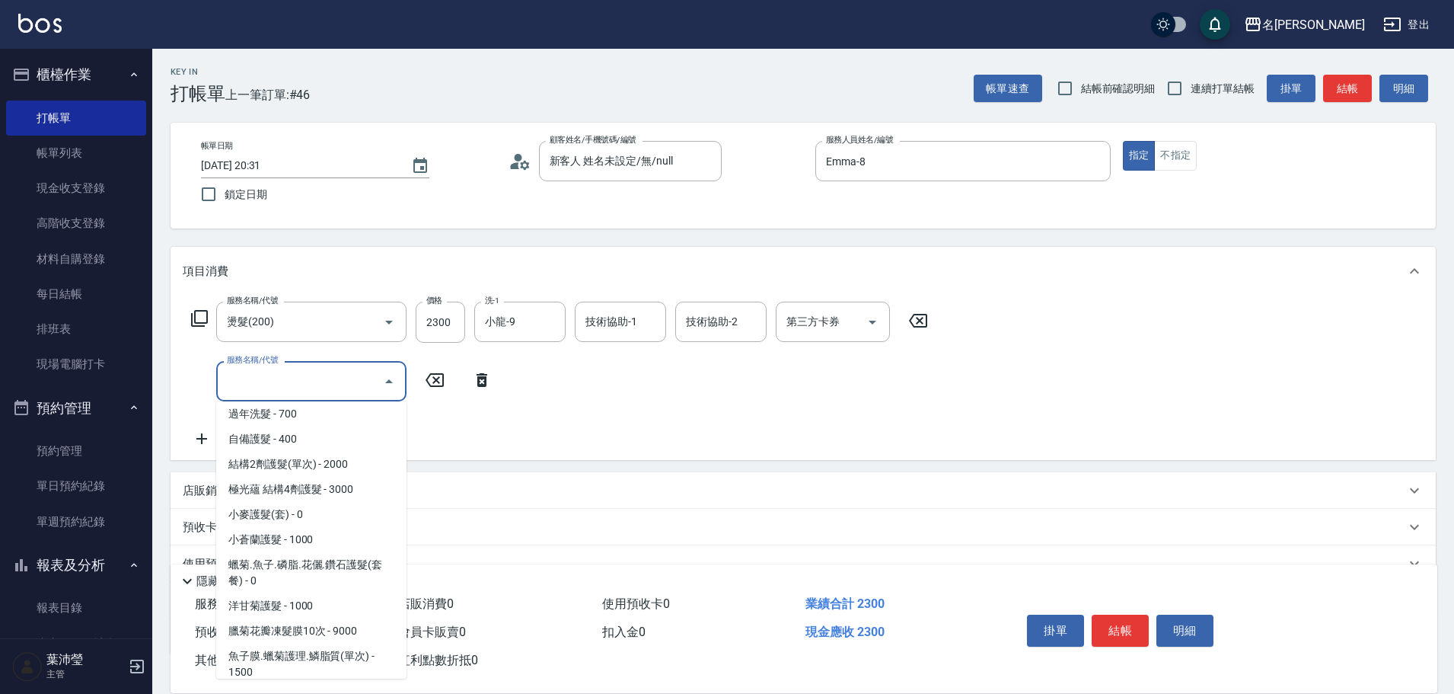
scroll to position [914, 0]
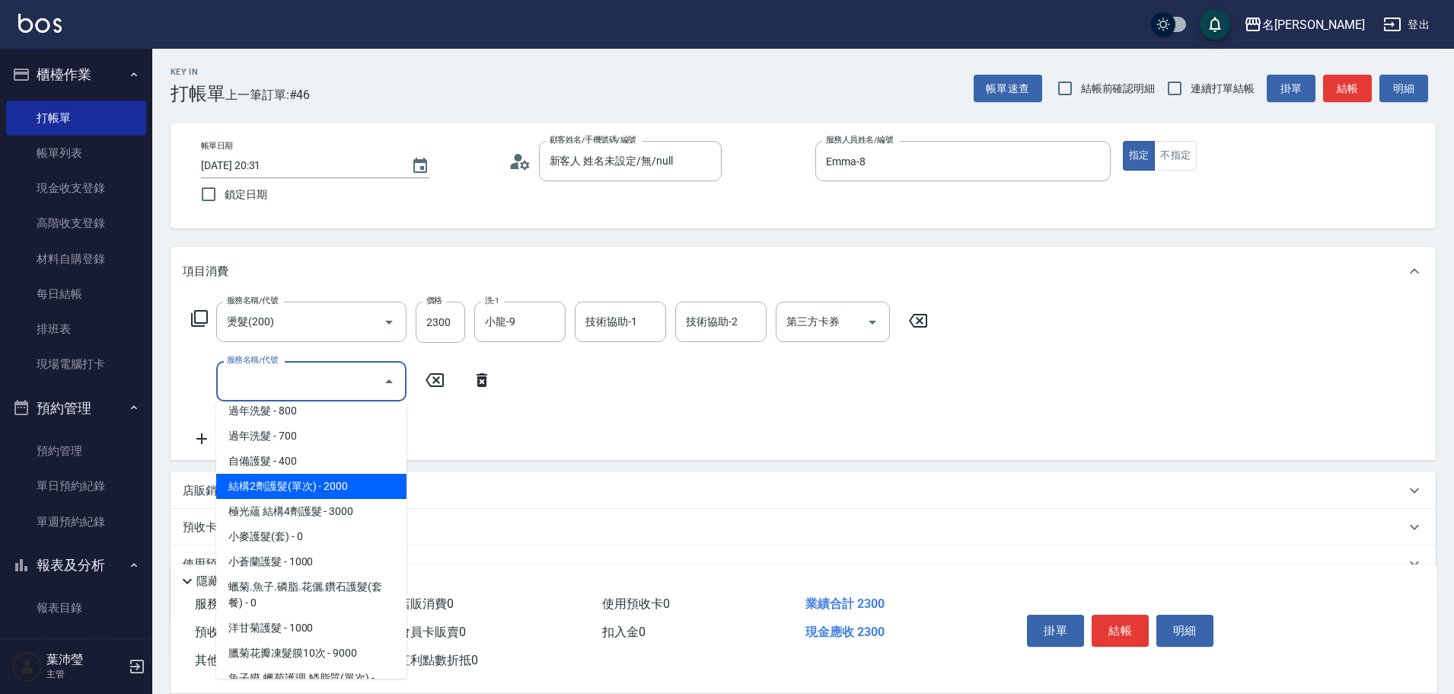
drag, startPoint x: 339, startPoint y: 483, endPoint x: 384, endPoint y: 449, distance: 56.6
click at [340, 482] on span "結構2劑護髮(單次) - 2000" at bounding box center [311, 486] width 190 height 25
type input "結構2劑護髮(單次)(602)"
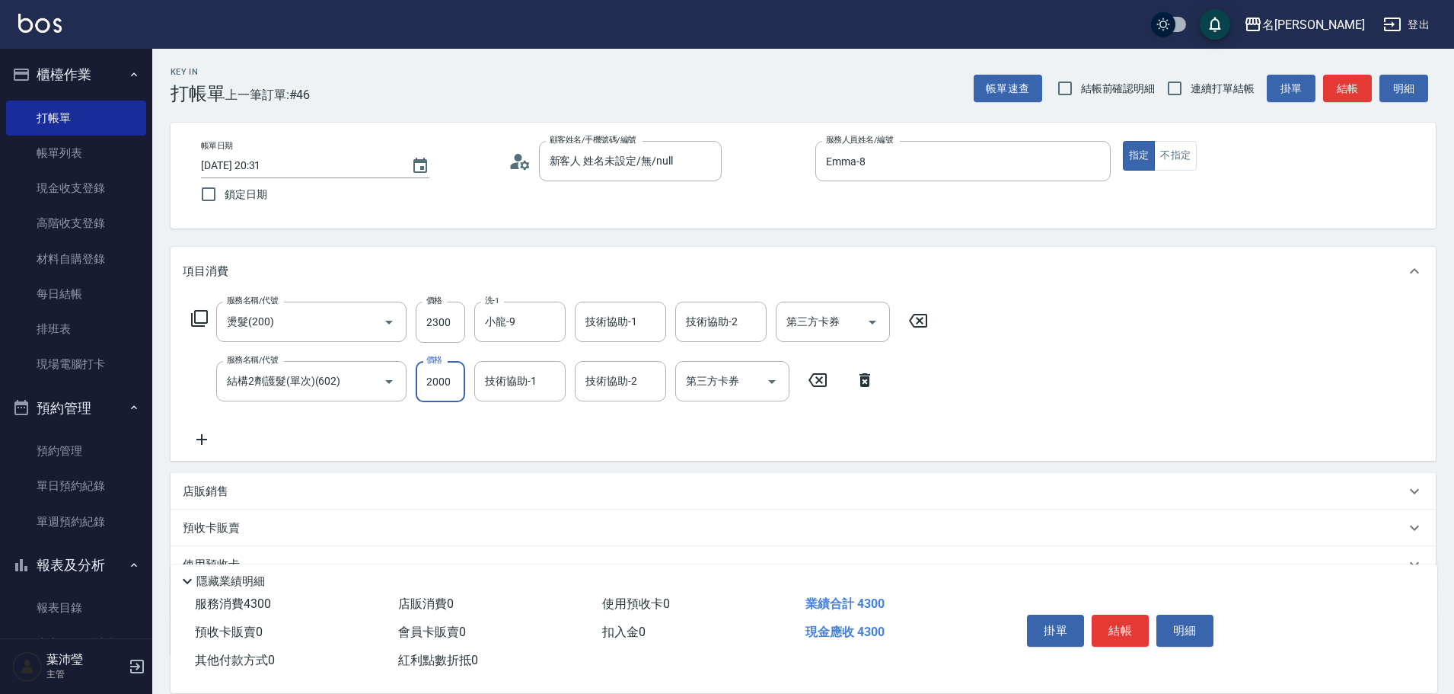
click at [436, 375] on input "2000" at bounding box center [440, 381] width 49 height 41
type input "1500"
click at [251, 475] on div "店販銷售" at bounding box center [803, 491] width 1265 height 37
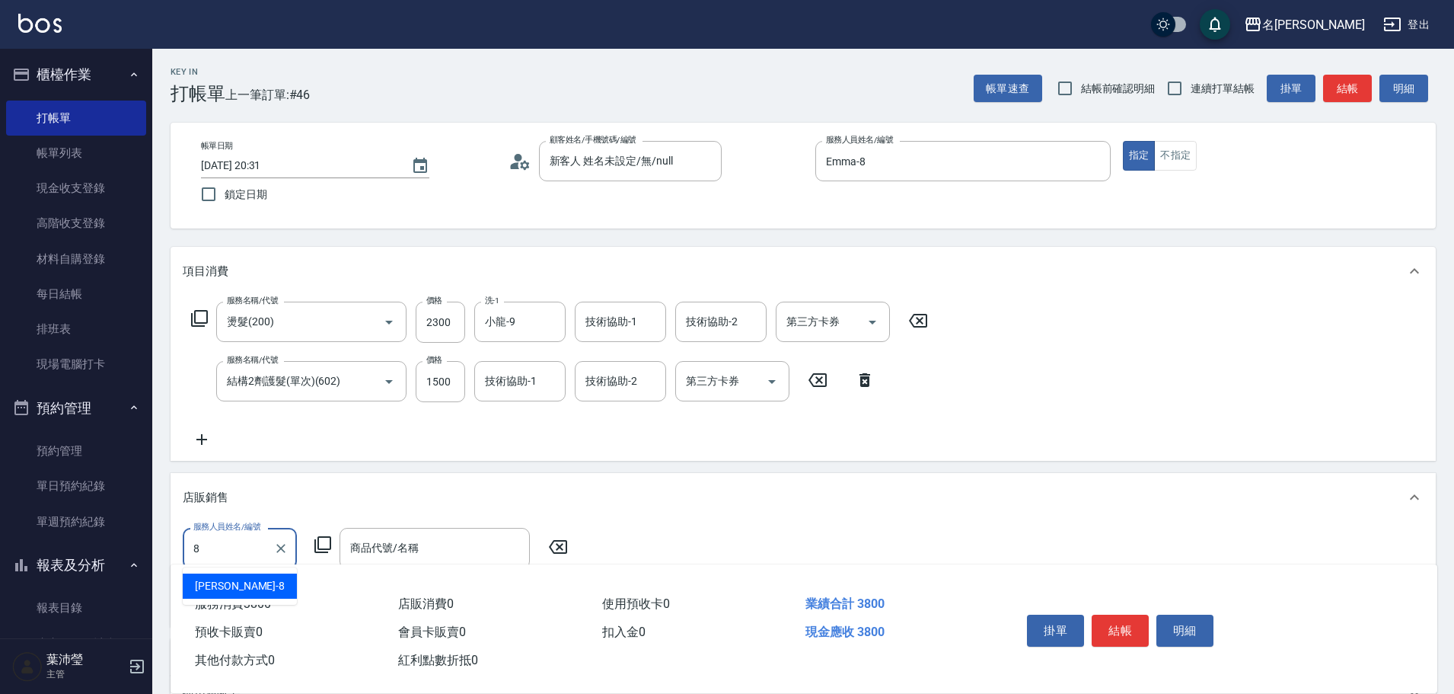
scroll to position [1, 0]
type input "Emma-8"
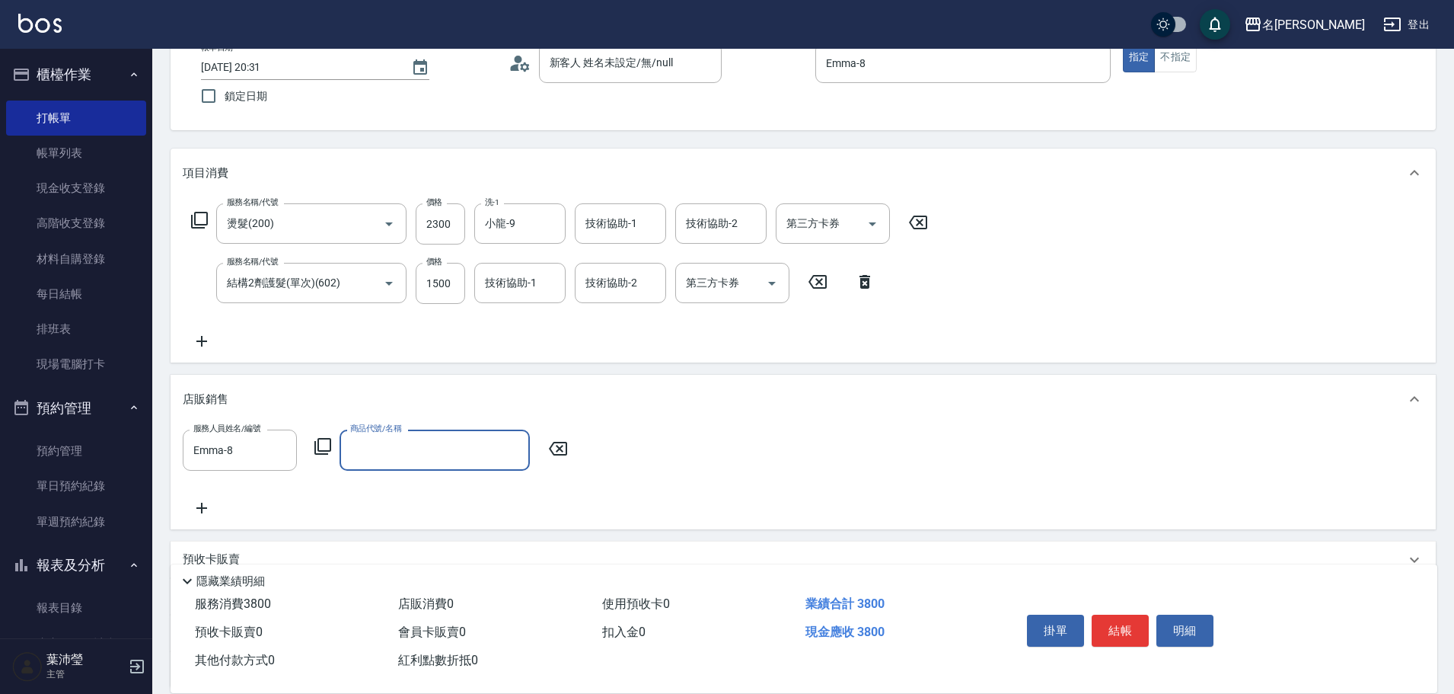
scroll to position [238, 0]
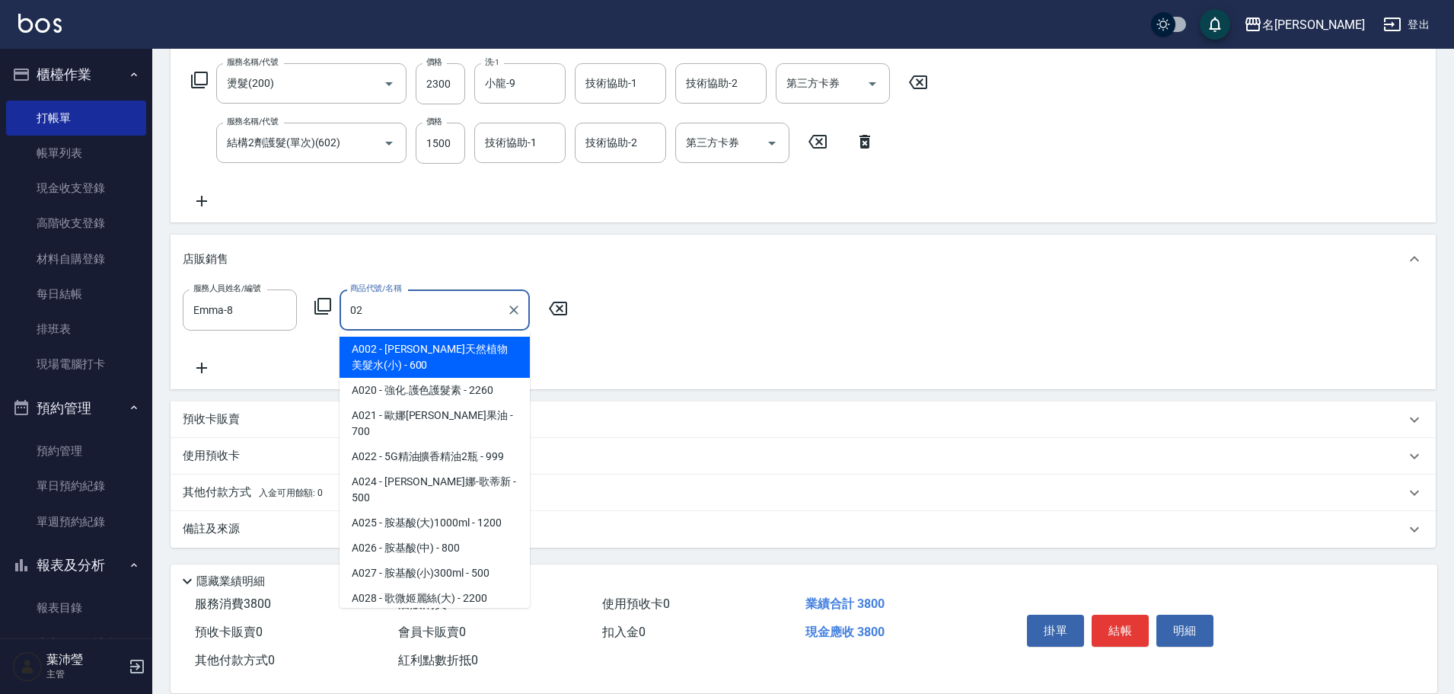
type input "[PERSON_NAME]天然植物美髮水(小)"
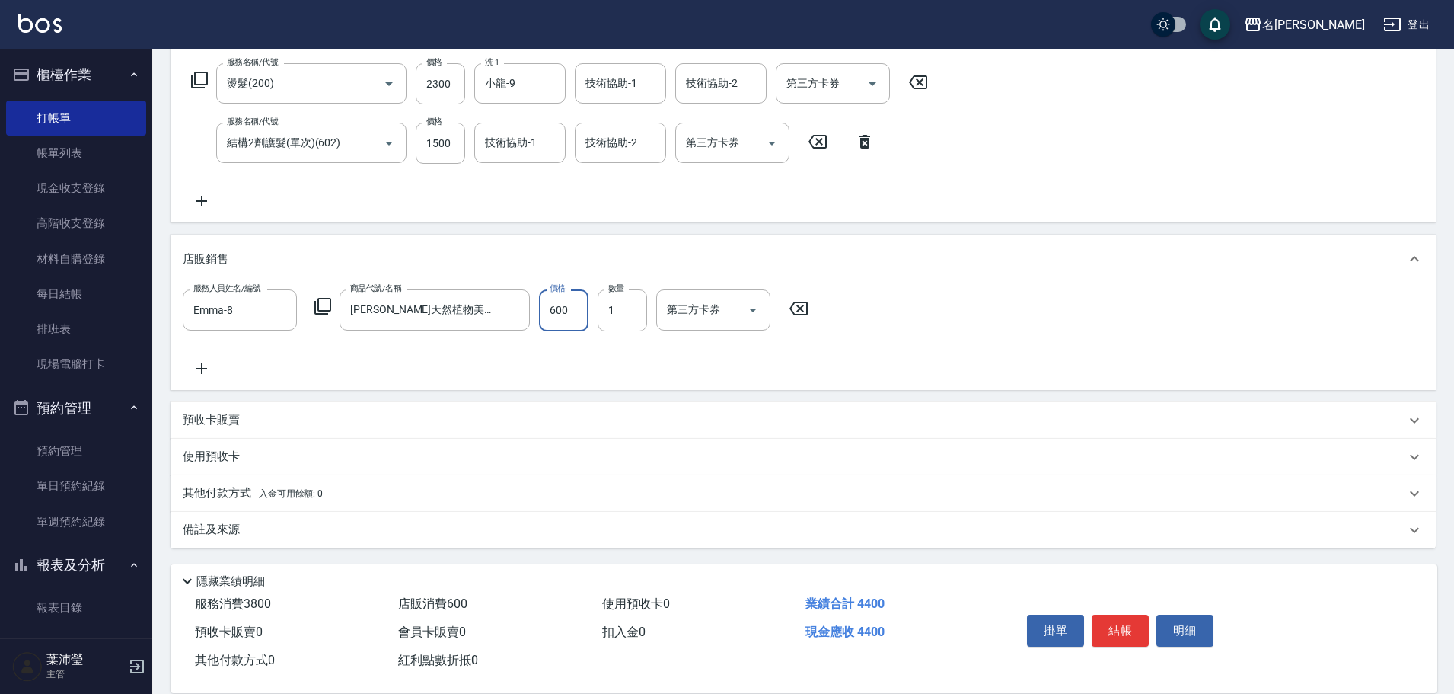
drag, startPoint x: 494, startPoint y: 324, endPoint x: 314, endPoint y: 344, distance: 180.7
click at [314, 344] on div "服務人員姓名/編號 [PERSON_NAME]-8 服務人員姓名/編號 商品代號/名稱 [PERSON_NAME]天然植物美髮水(小) 商品代號/名稱 價格 …" at bounding box center [803, 333] width 1241 height 88
click at [512, 308] on icon "Clear" at bounding box center [513, 309] width 9 height 9
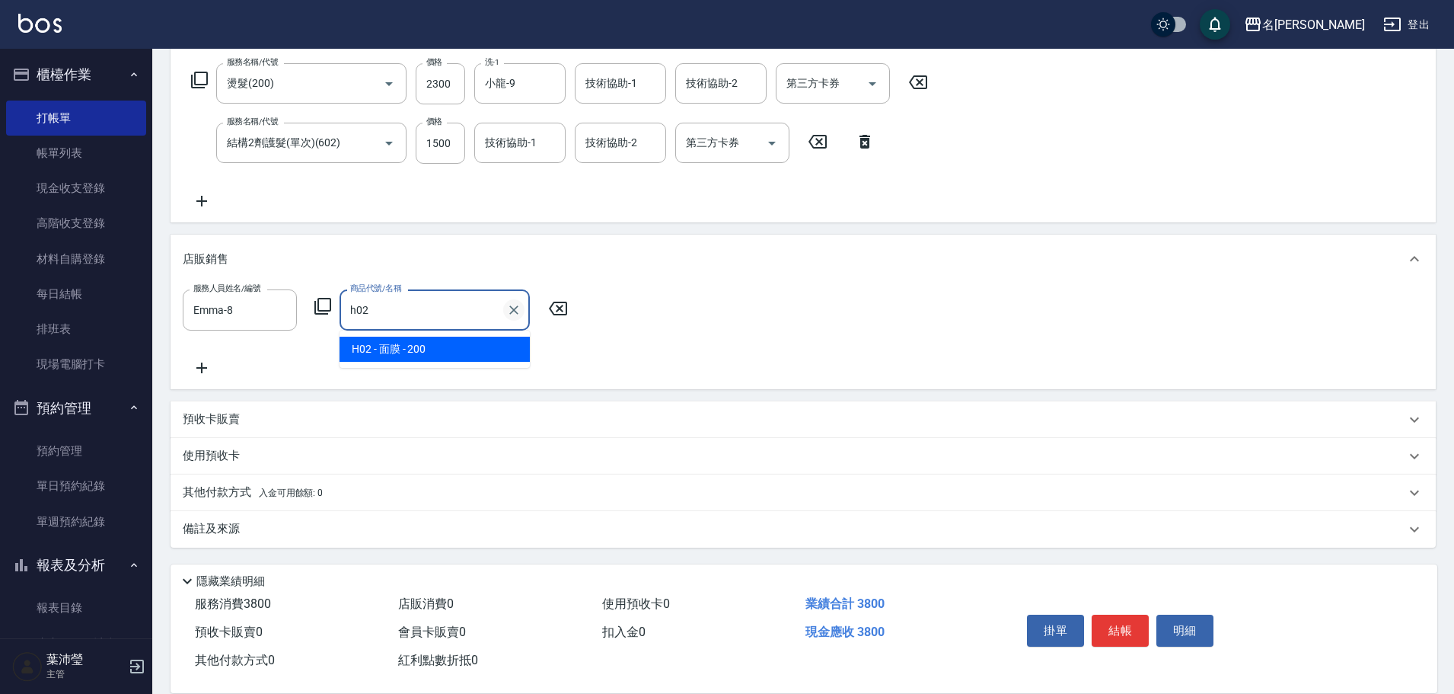
type input "面膜"
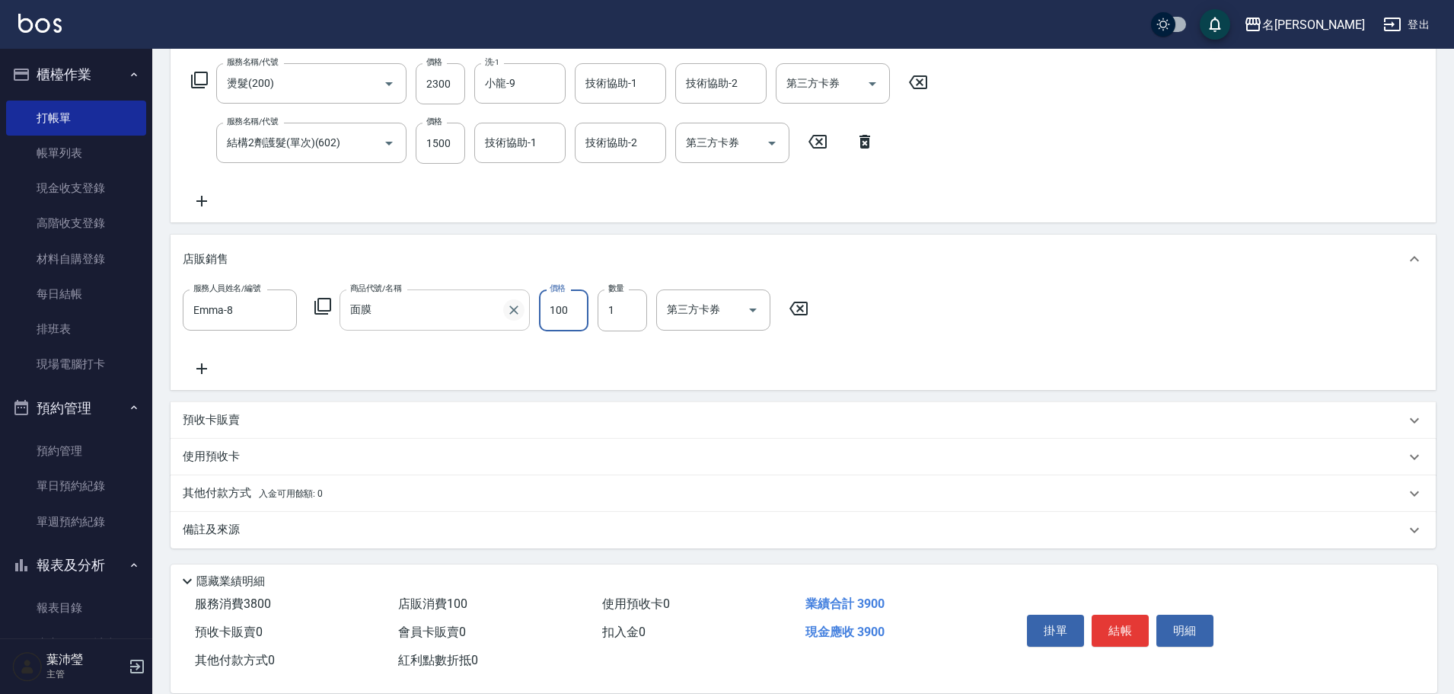
type input "100"
type input "2"
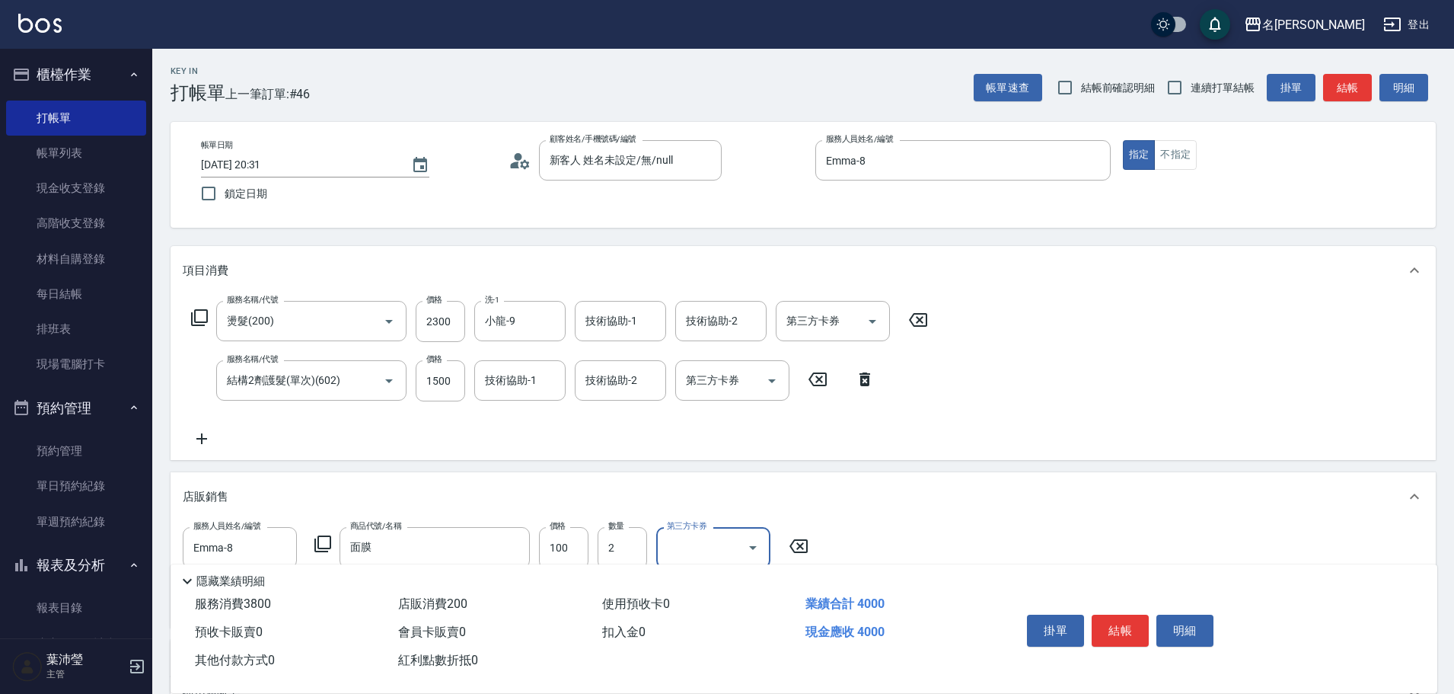
scroll to position [0, 0]
click at [1142, 616] on button "結帳" at bounding box center [1120, 630] width 57 height 32
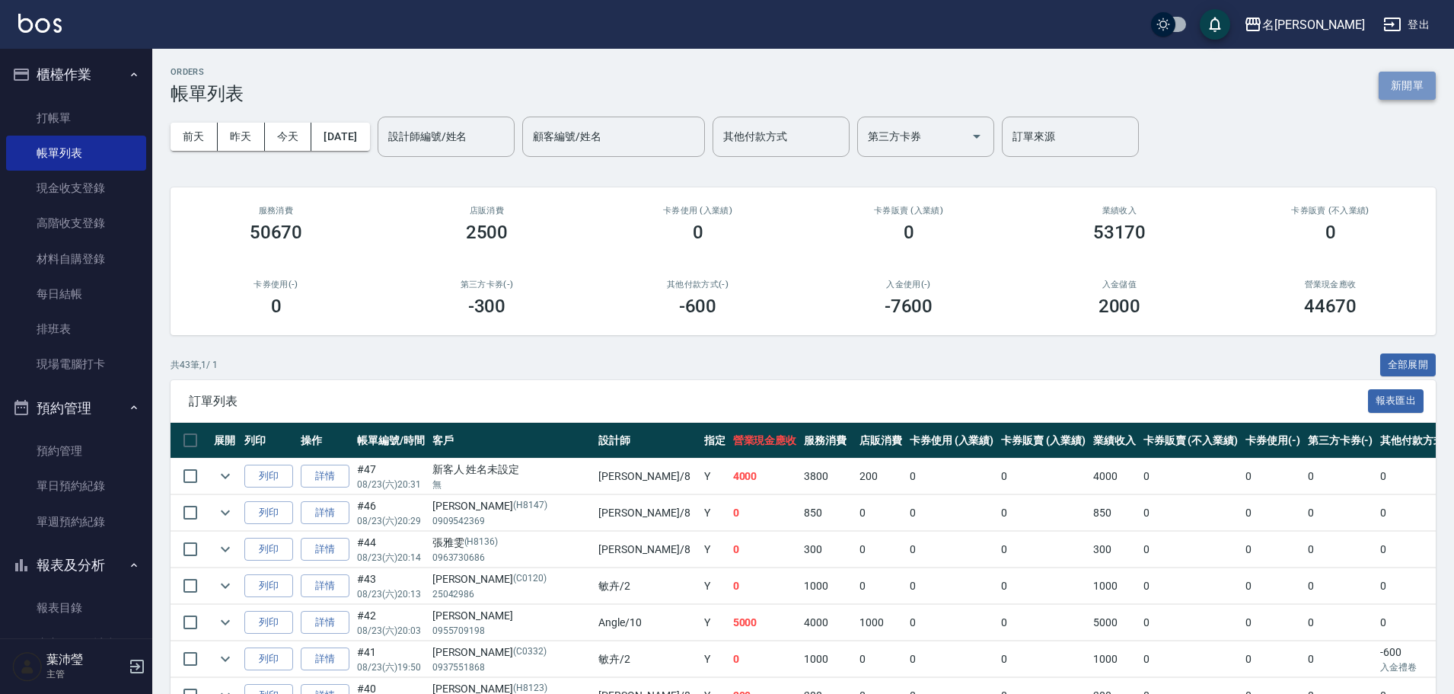
click at [1415, 78] on button "新開單" at bounding box center [1407, 86] width 57 height 28
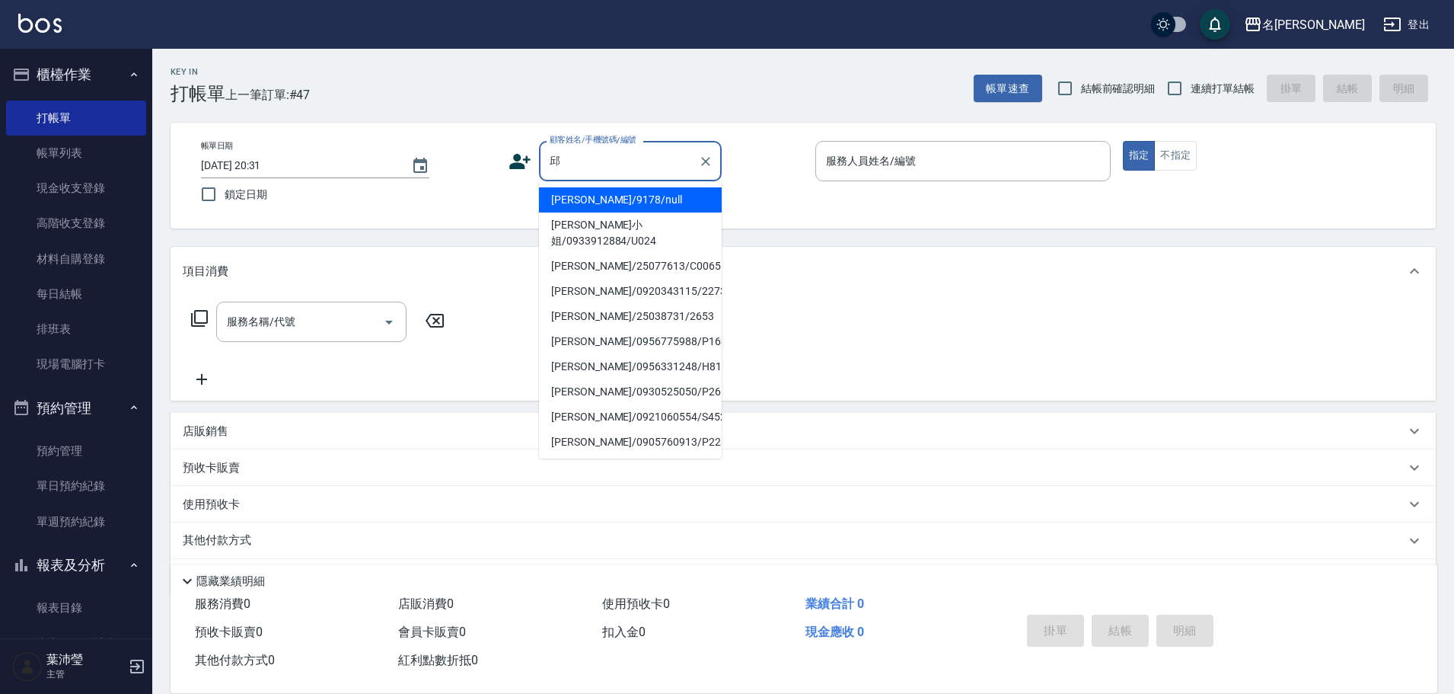
click at [681, 194] on li "[PERSON_NAME]/9178/null" at bounding box center [630, 199] width 183 height 25
type input "[PERSON_NAME]/9178/null"
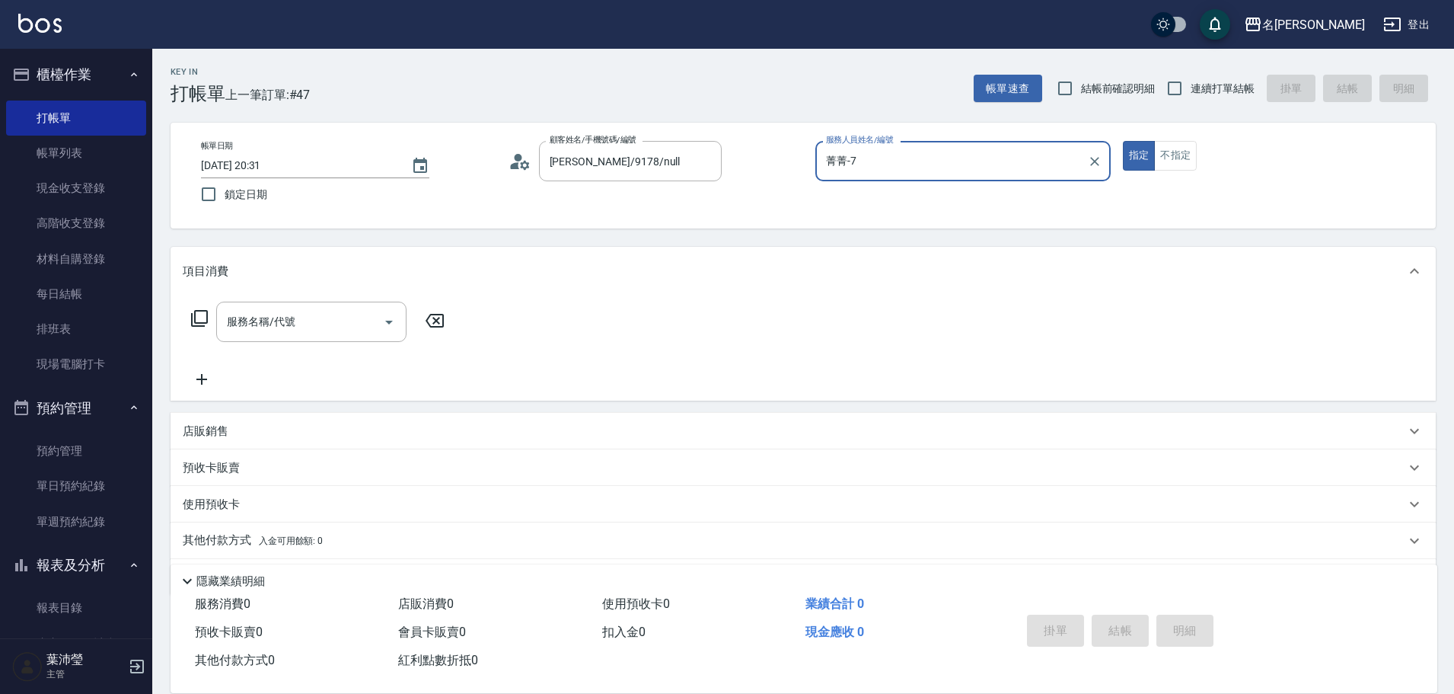
click at [870, 159] on input "菁菁-7" at bounding box center [951, 161] width 259 height 27
click at [1123, 141] on button "指定" at bounding box center [1139, 156] width 33 height 30
type input "菁菁-7"
type button "true"
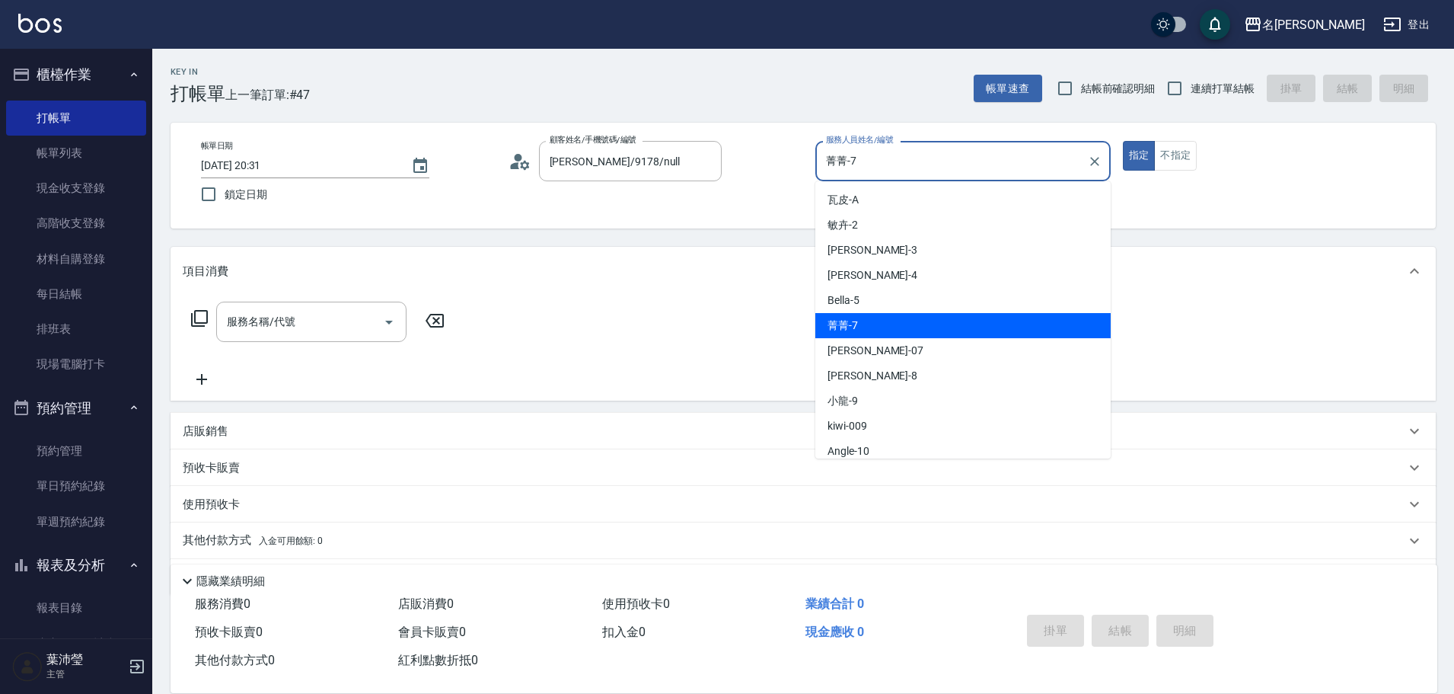
drag, startPoint x: 892, startPoint y: 155, endPoint x: 735, endPoint y: 172, distance: 157.7
click at [735, 172] on div "帳單日期 [DATE] 20:31 鎖定日期 顧客姓名/手機號碼/編號 [PERSON_NAME]/9178/null 顧客姓名/手機號碼/編號 服務人員姓名…" at bounding box center [803, 175] width 1229 height 69
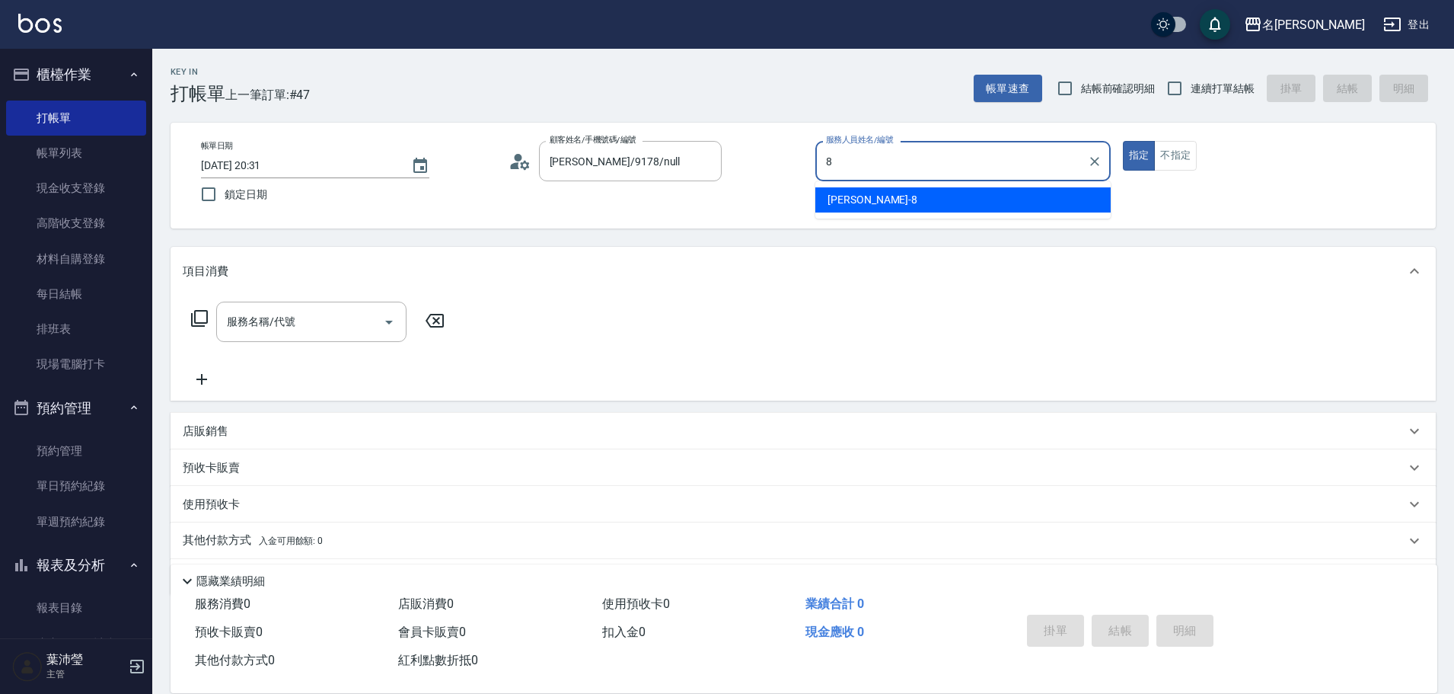
type input "Emma-8"
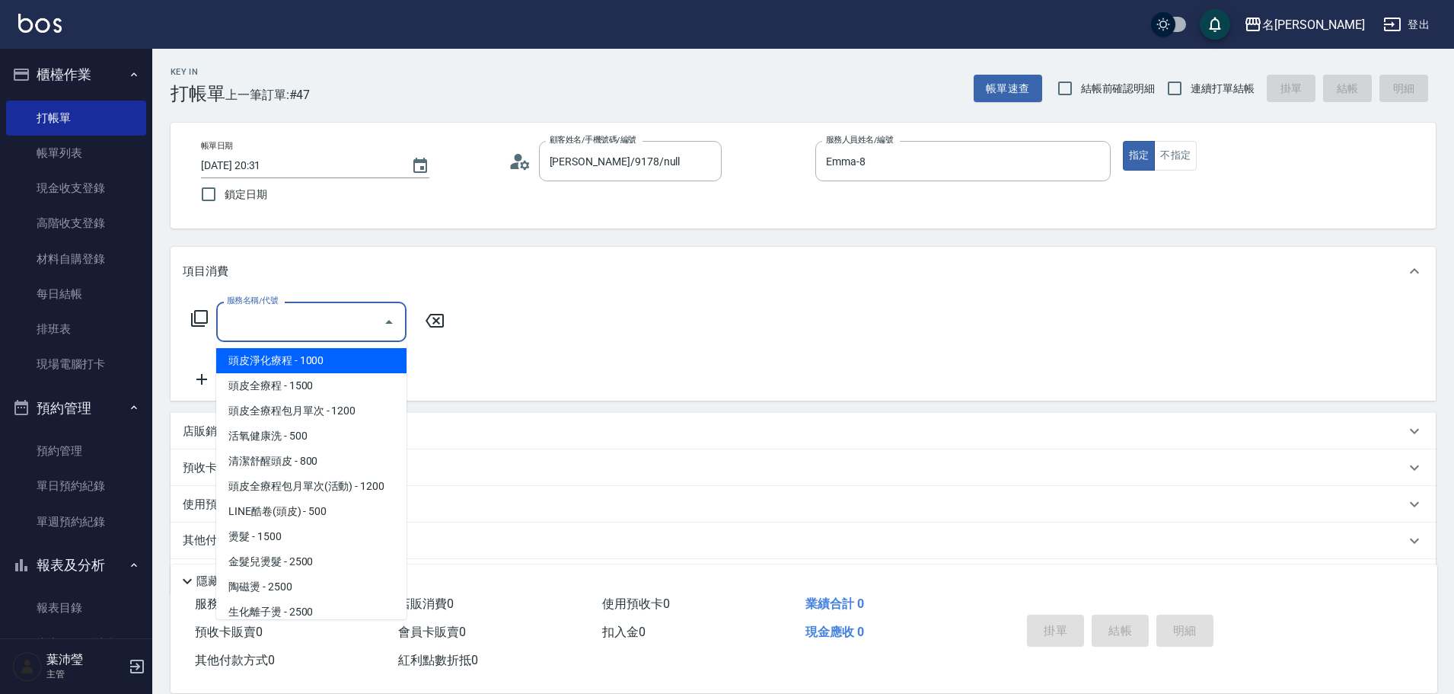
click at [286, 324] on input "服務名稱/代號" at bounding box center [300, 321] width 154 height 27
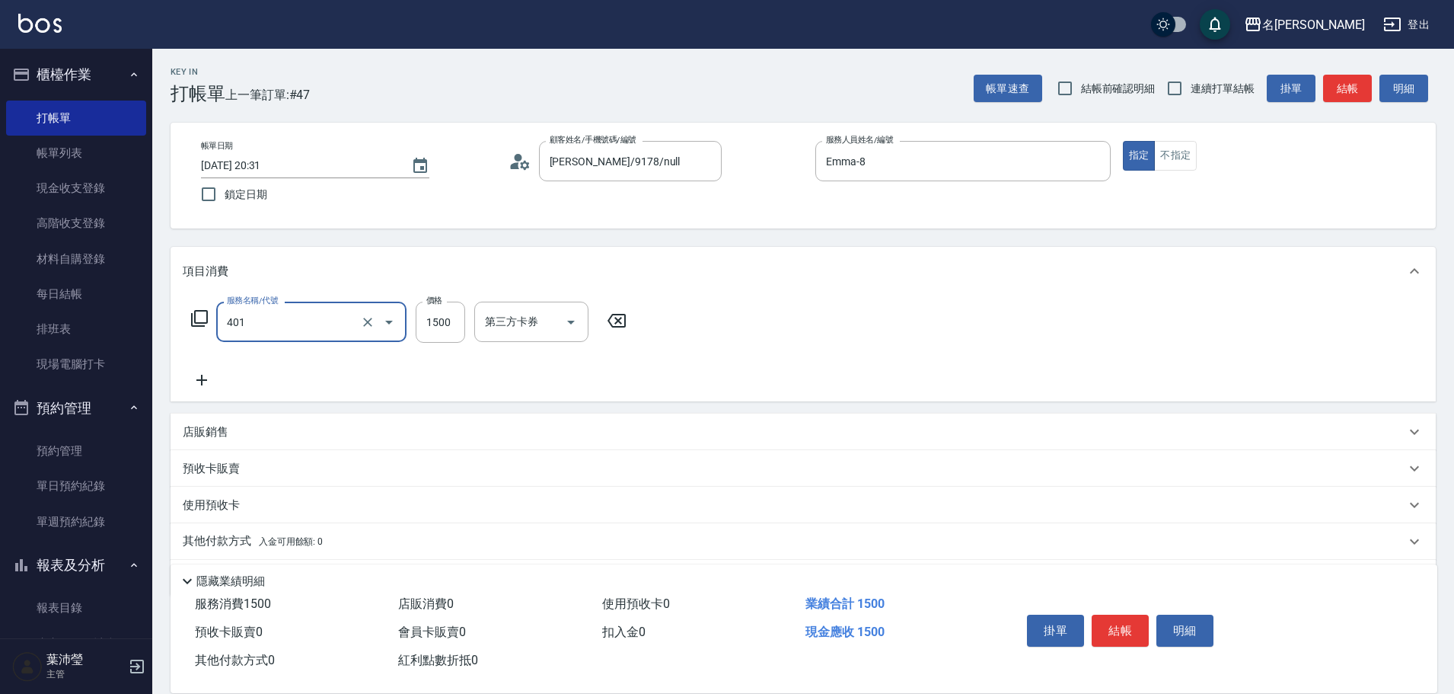
type input "染髮(401)"
type input "1200"
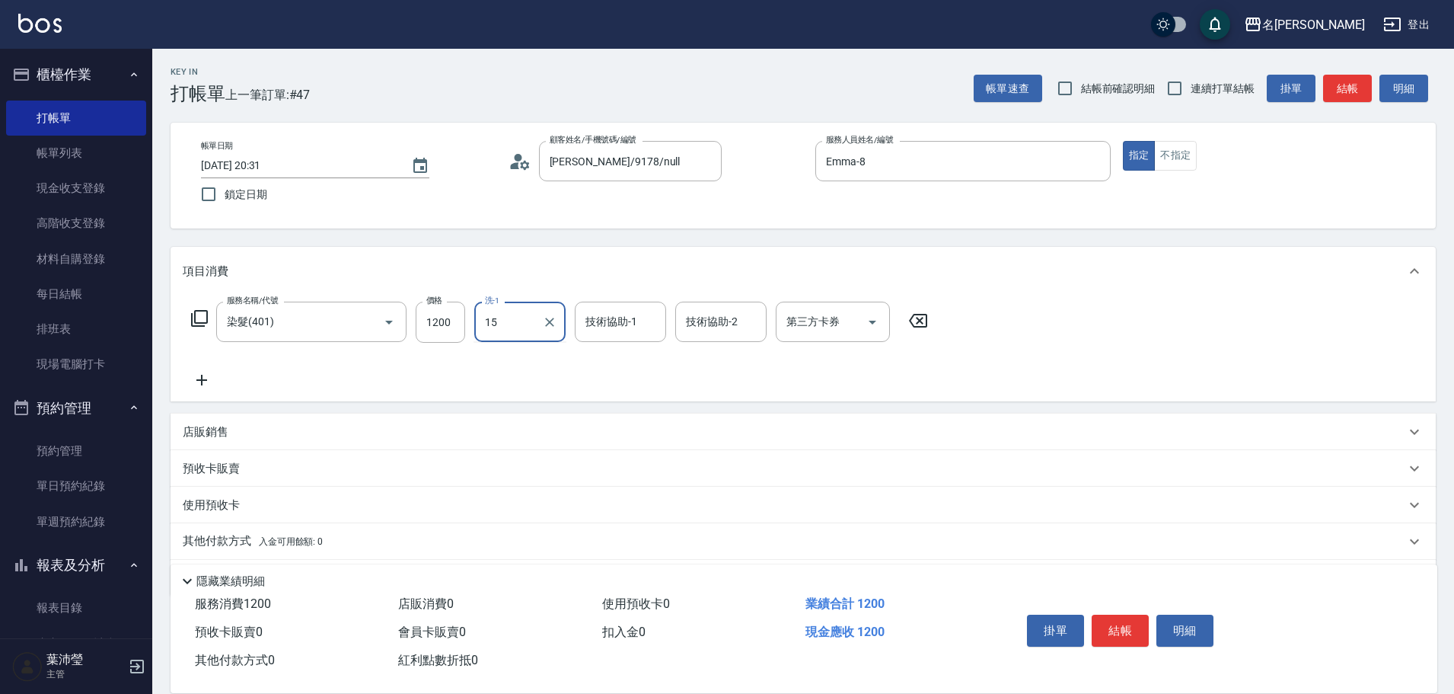
type input "慈均-15"
click at [270, 426] on div "店販銷售" at bounding box center [794, 432] width 1223 height 16
type input "Emma-8"
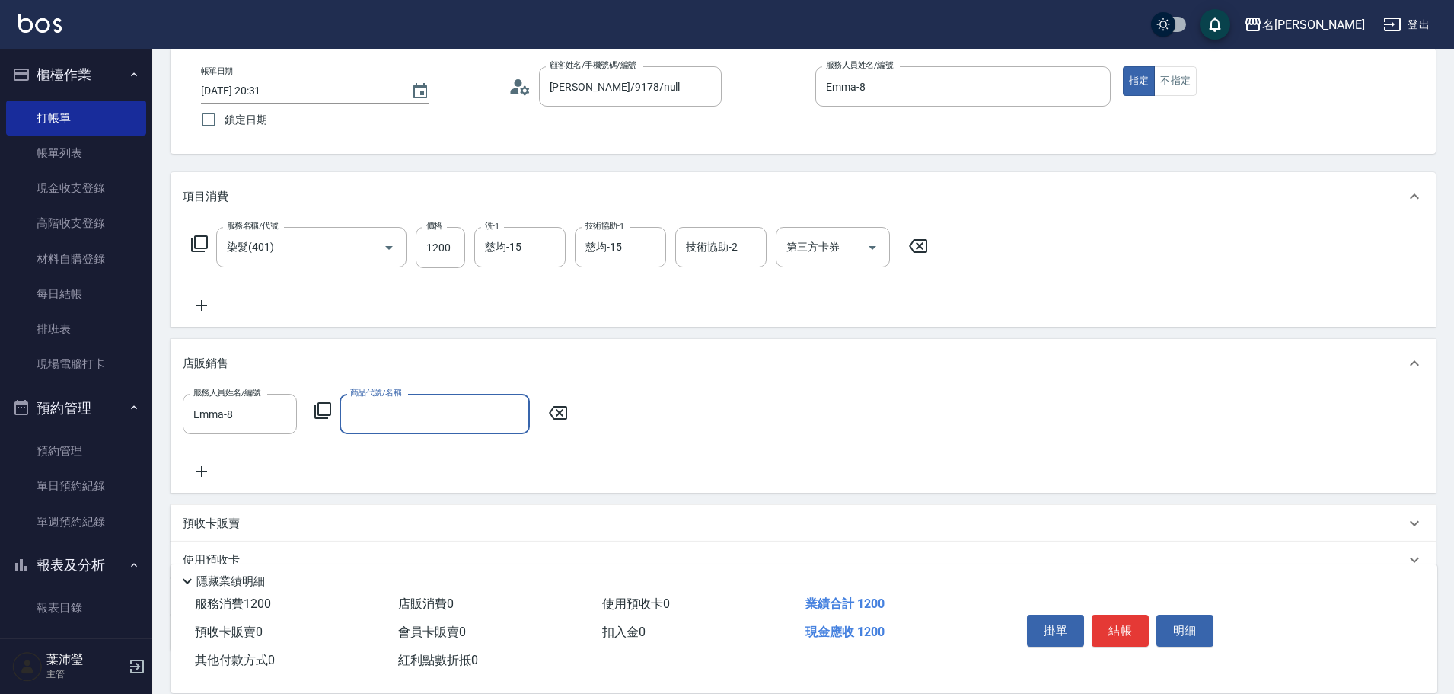
scroll to position [178, 0]
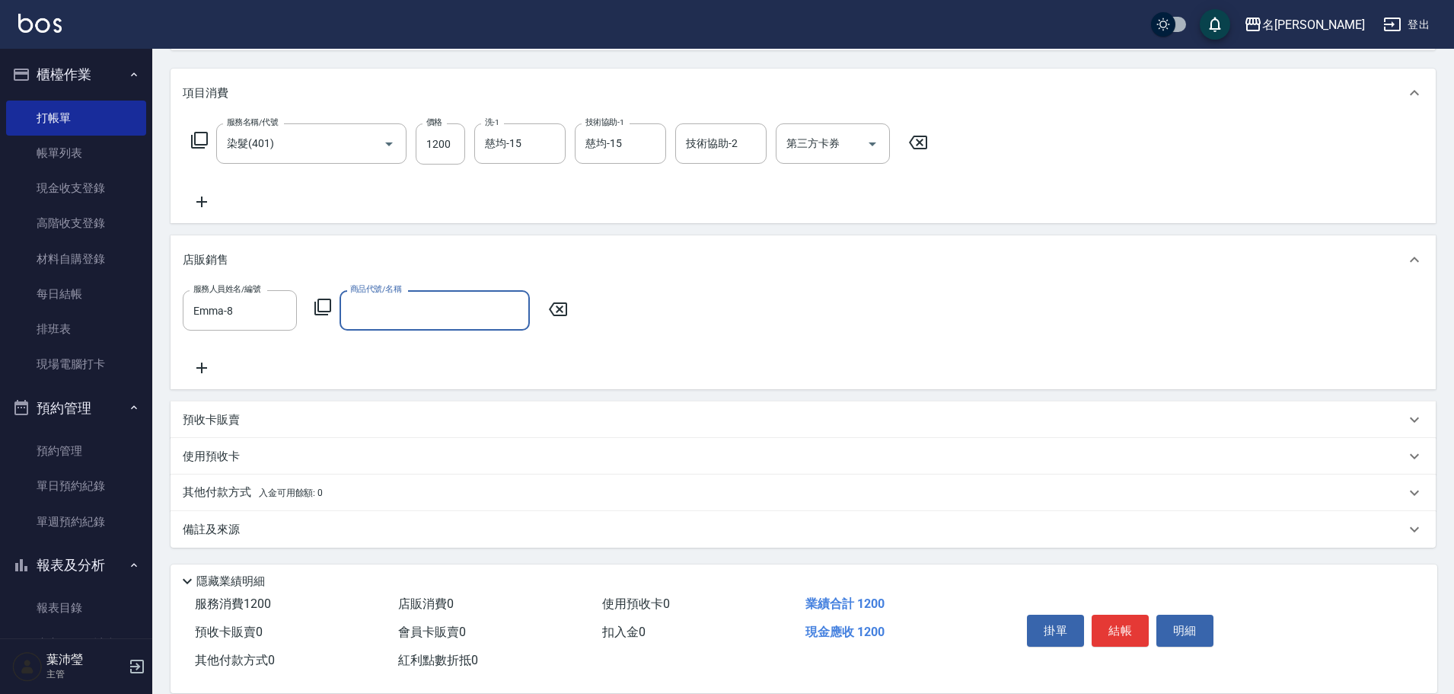
click at [321, 292] on div "服務人員姓名/編號 [PERSON_NAME]-8 服務人員姓名/編號 商品代號/名稱 商品代號/名稱" at bounding box center [380, 310] width 394 height 40
click at [324, 313] on icon at bounding box center [323, 307] width 18 height 18
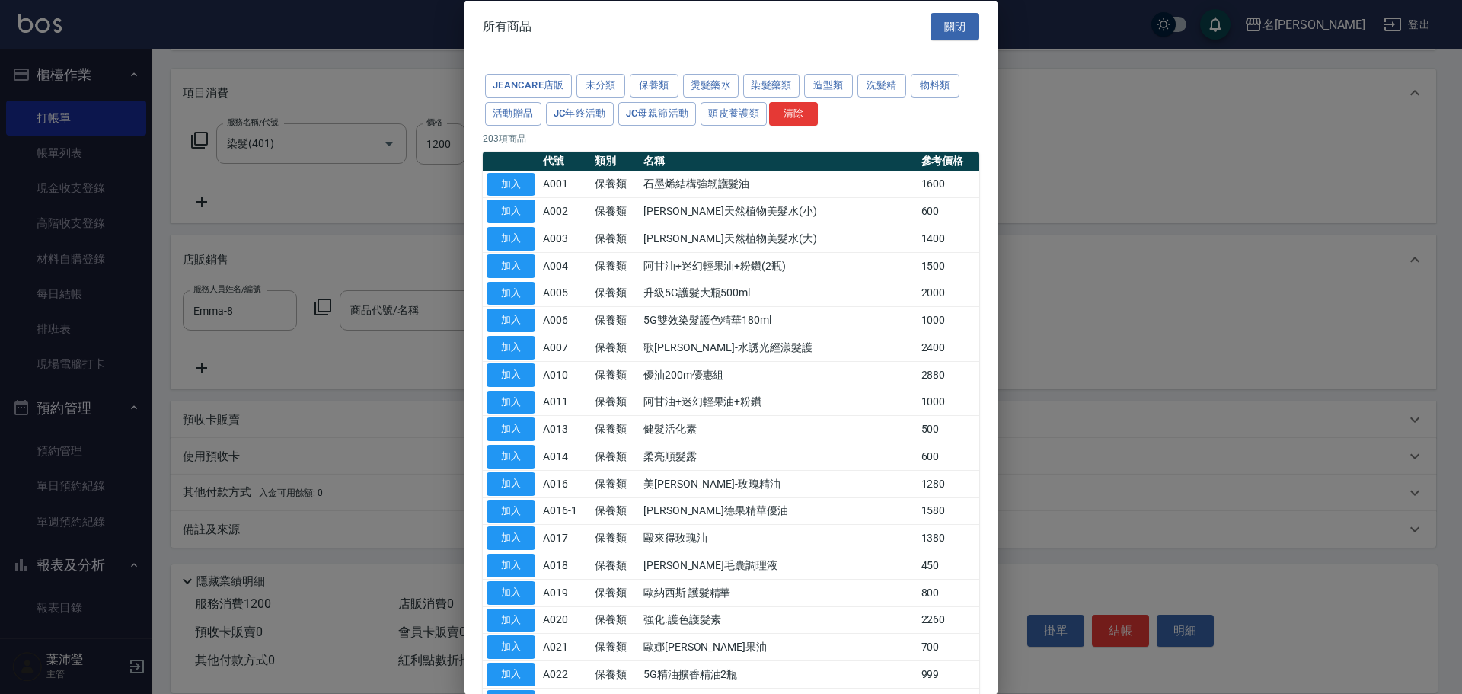
click at [411, 311] on div at bounding box center [731, 347] width 1462 height 694
drag, startPoint x: 411, startPoint y: 309, endPoint x: 780, endPoint y: 120, distance: 414.7
click at [411, 308] on div at bounding box center [731, 347] width 1462 height 694
click at [955, 24] on button "關閉" at bounding box center [954, 26] width 49 height 28
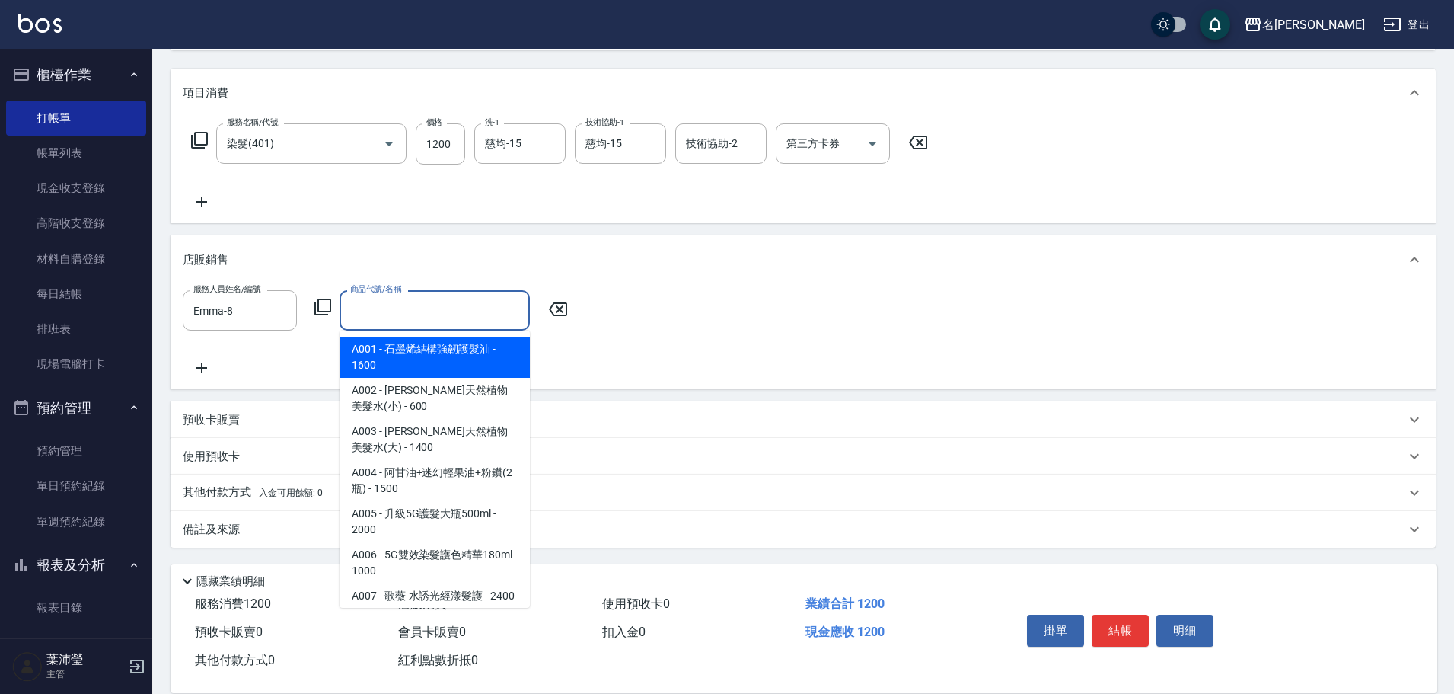
click at [415, 314] on input "商品代號/名稱" at bounding box center [434, 310] width 177 height 27
type input "威娜-歌蒂新"
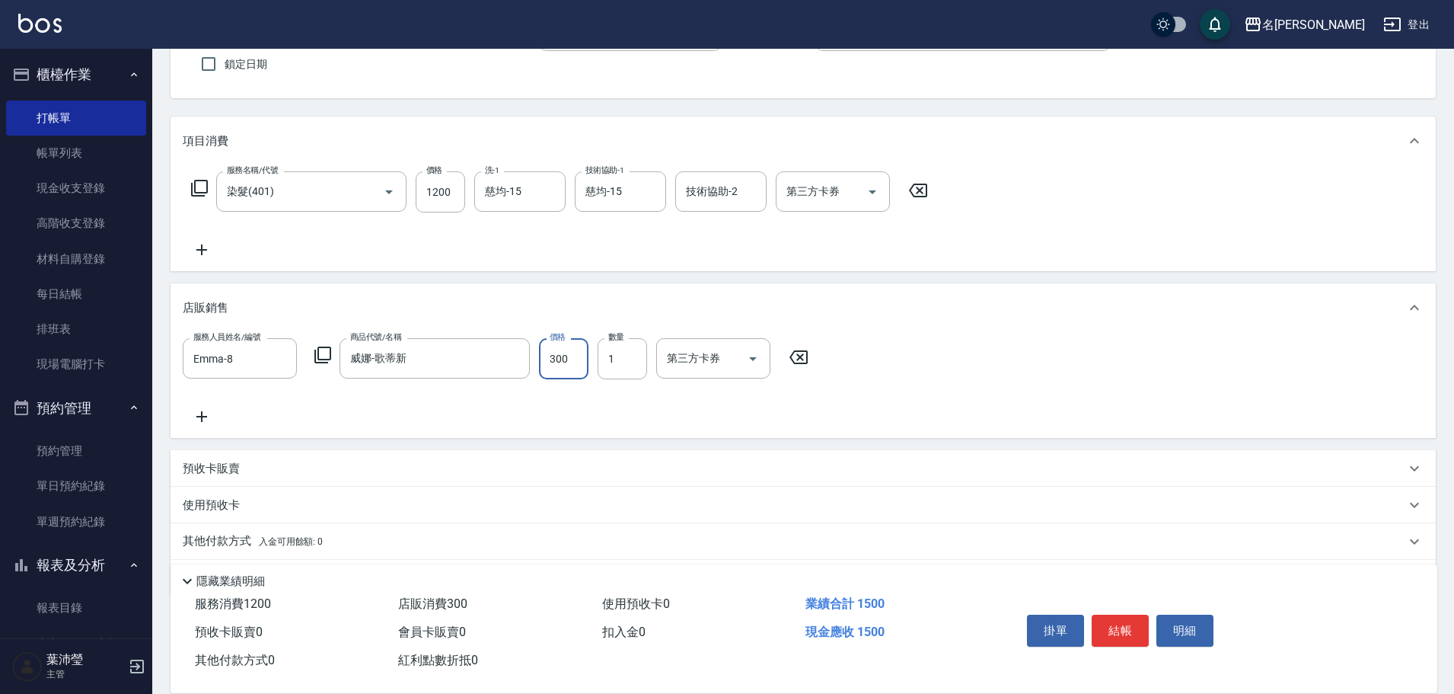
scroll to position [0, 0]
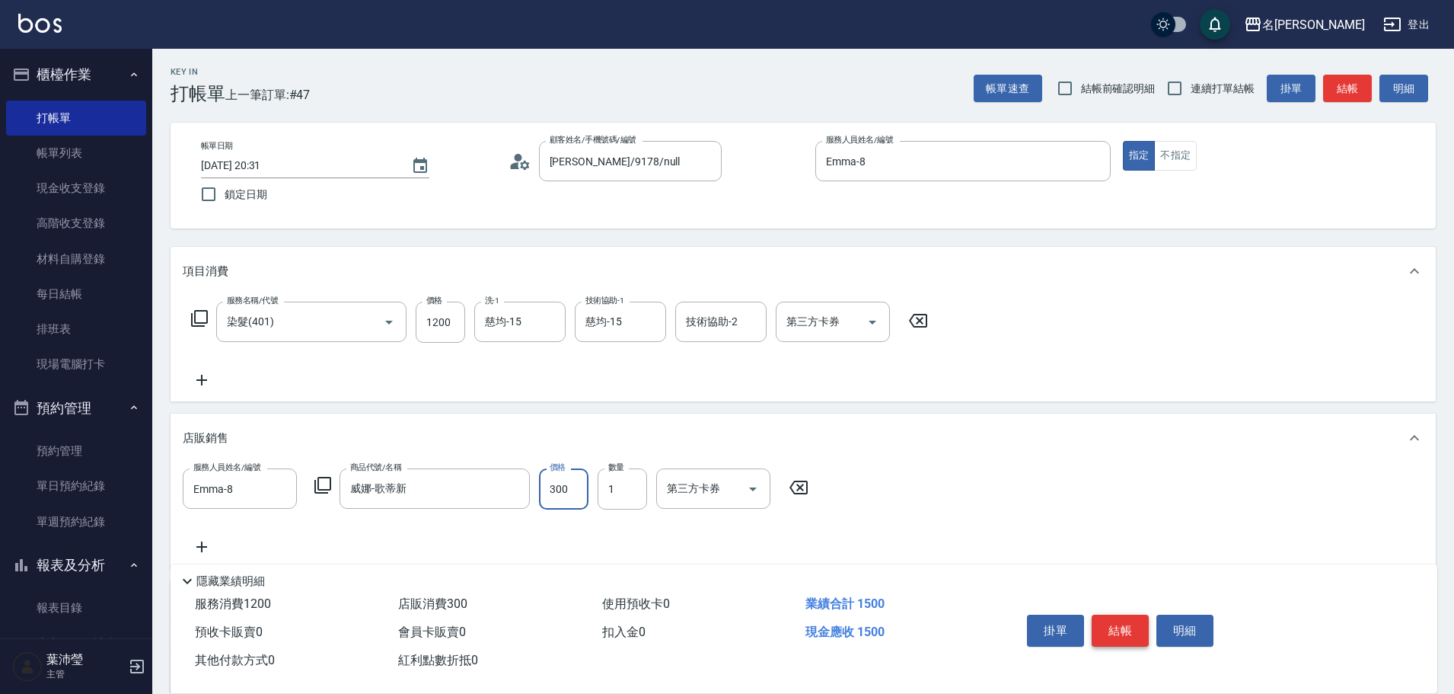
type input "300"
click at [1124, 626] on button "結帳" at bounding box center [1120, 630] width 57 height 32
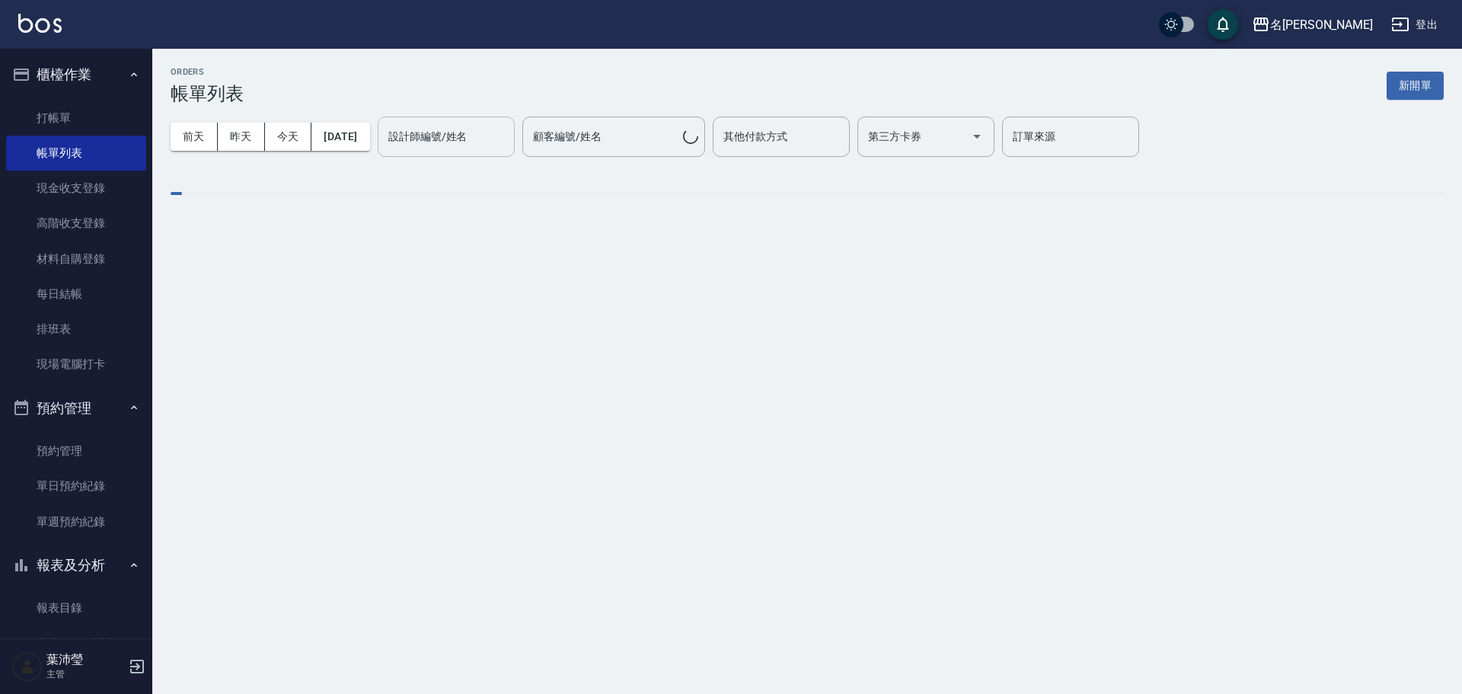
click at [454, 141] on div "設計師編號/姓名 設計師編號/姓名" at bounding box center [446, 136] width 137 height 40
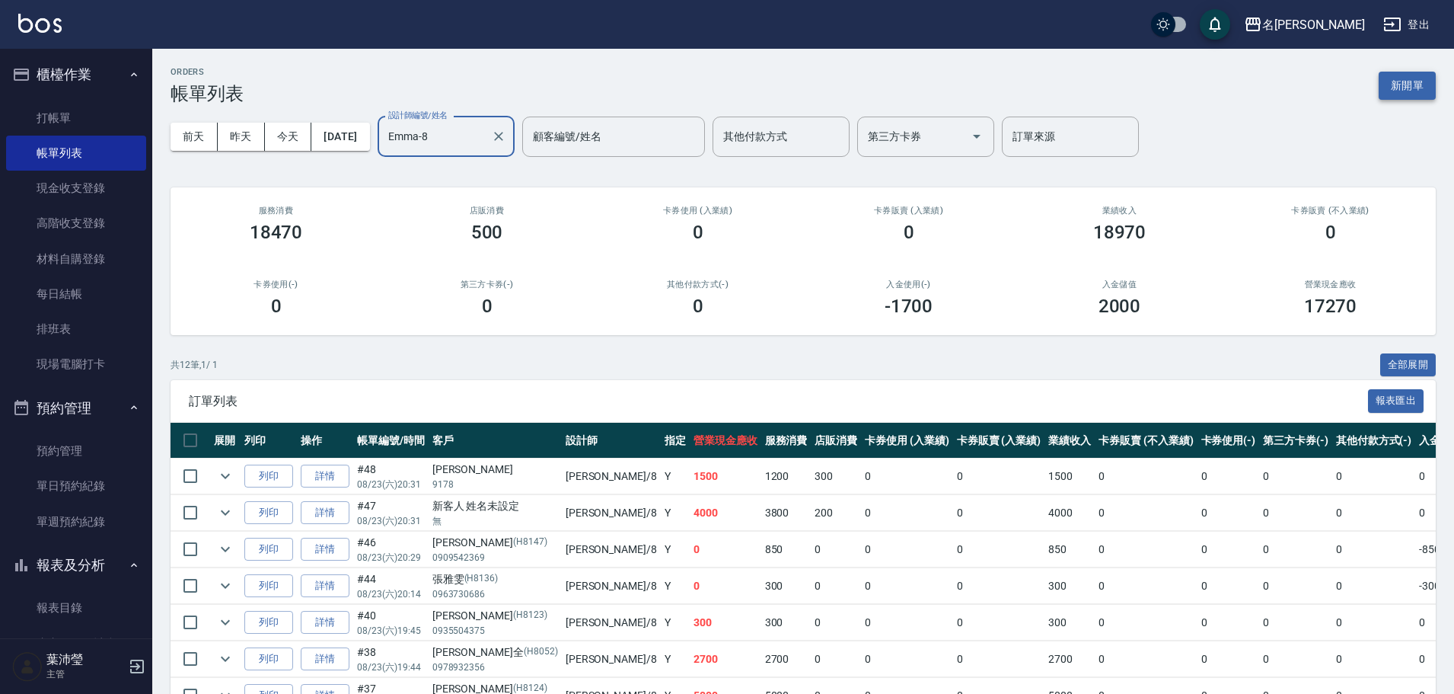
type input "Emma-8"
click at [1401, 86] on button "新開單" at bounding box center [1407, 86] width 57 height 28
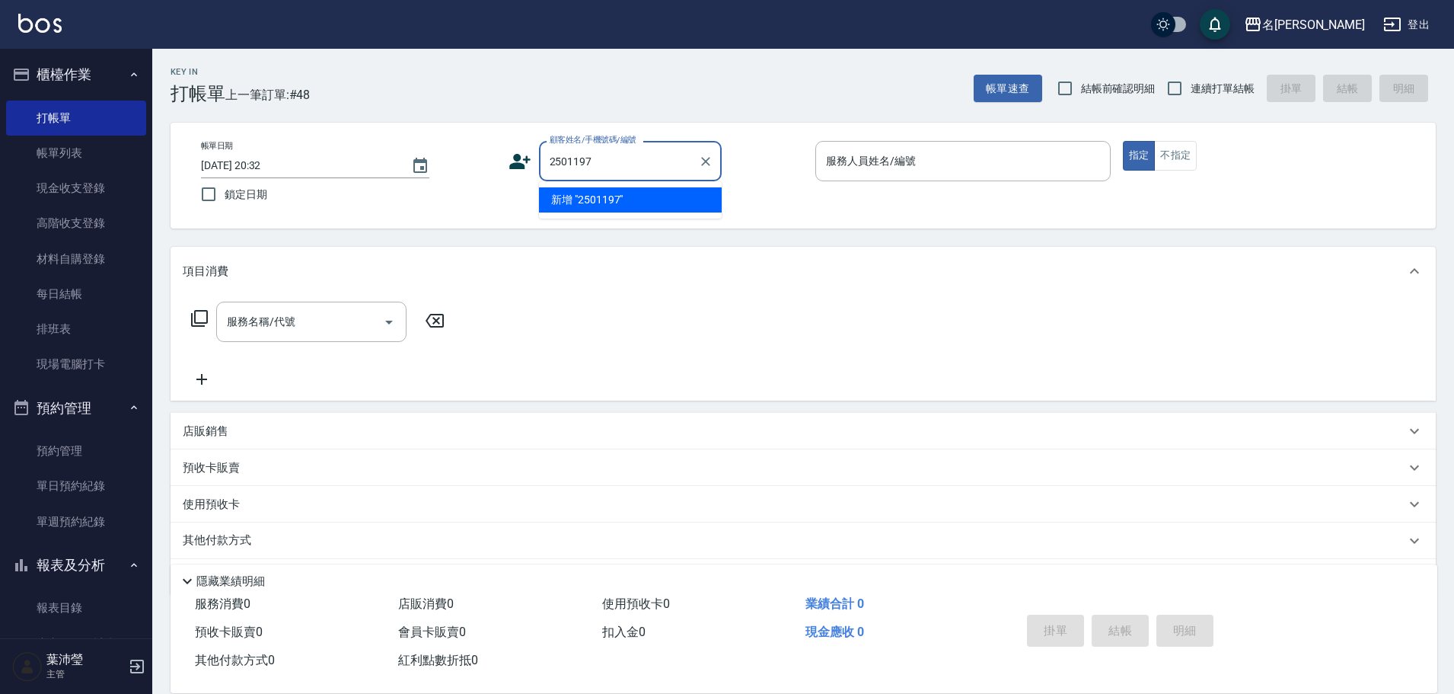
type input "25011976"
click at [714, 162] on button "Clear" at bounding box center [705, 161] width 21 height 21
click at [643, 165] on input "顧客姓名/手機號碼/編號" at bounding box center [619, 161] width 146 height 27
click at [641, 156] on input "顧客姓名/手機號碼/編號" at bounding box center [611, 161] width 131 height 27
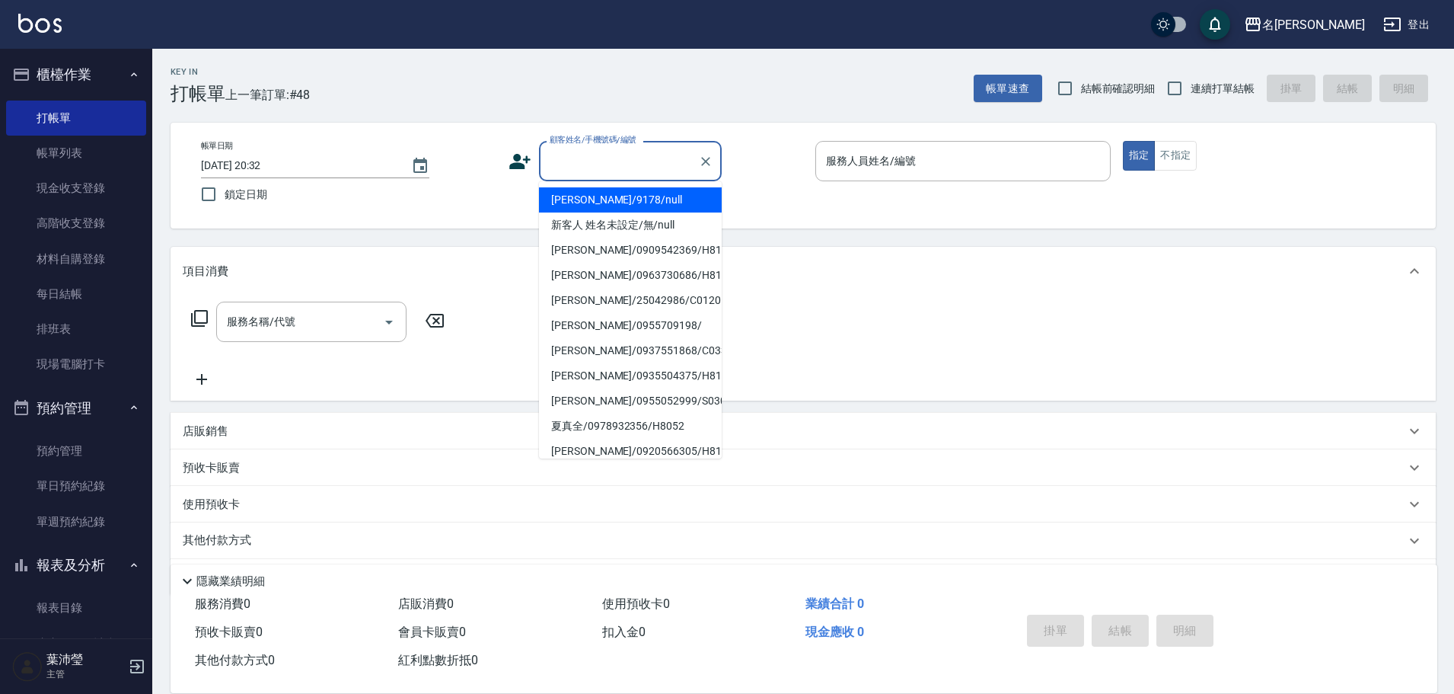
click at [651, 191] on li "[PERSON_NAME]/9178/null" at bounding box center [630, 199] width 183 height 25
type input "[PERSON_NAME]/9178/null"
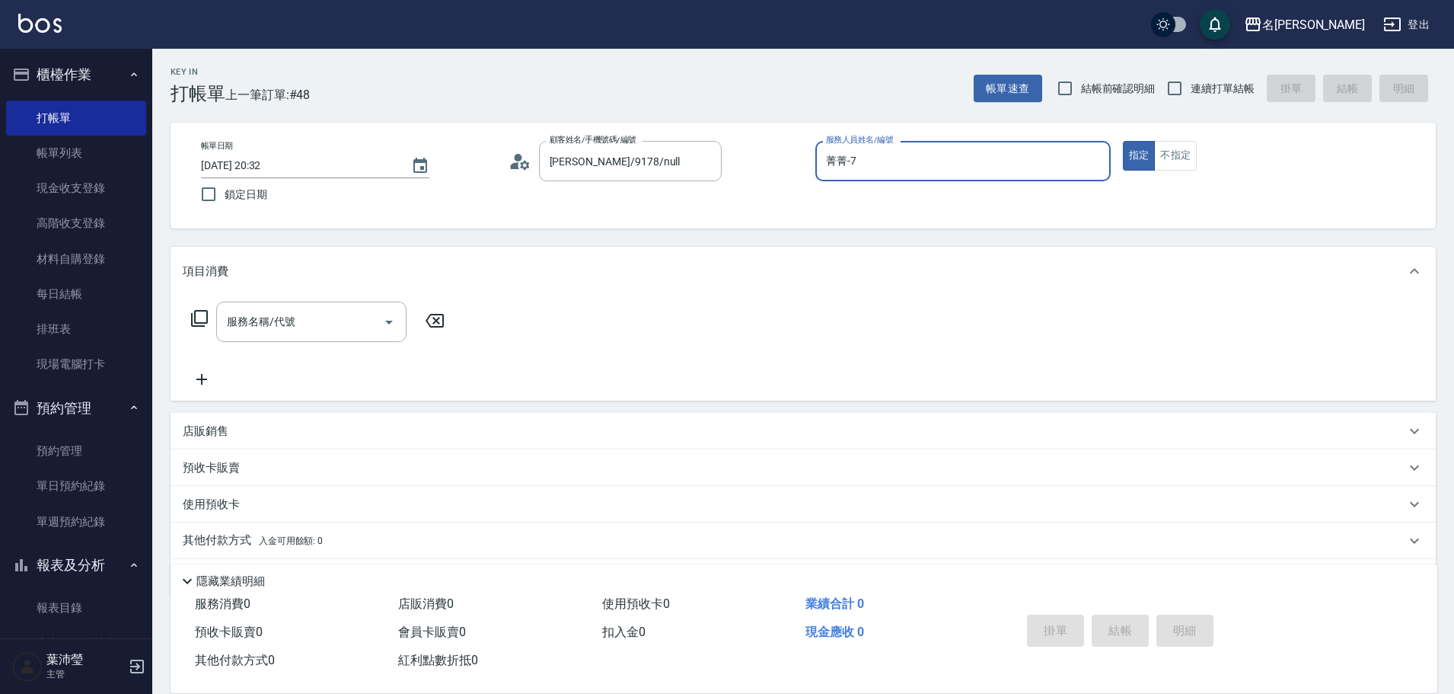
type input "菁菁-7"
type button "true"
drag, startPoint x: 940, startPoint y: 129, endPoint x: 939, endPoint y: 139, distance: 10.8
click at [939, 138] on div "帳單日期 [DATE] 20:32 鎖定日期 顧客姓名/手機號碼/編號 [PERSON_NAME]/9178/null 顧客姓名/手機號碼/編號 服務人員姓名…" at bounding box center [803, 176] width 1265 height 106
click at [704, 158] on icon "Clear" at bounding box center [705, 161] width 15 height 15
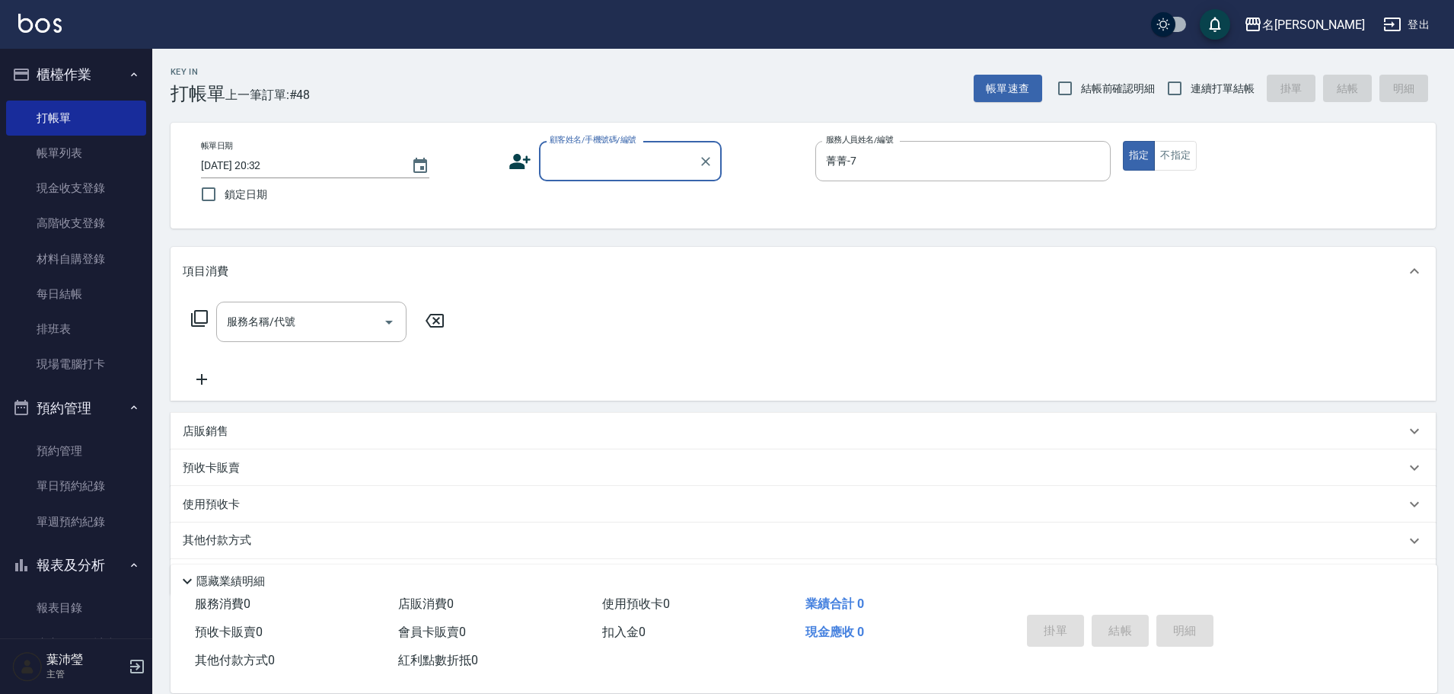
click at [642, 171] on input "顧客姓名/手機號碼/編號" at bounding box center [619, 161] width 146 height 27
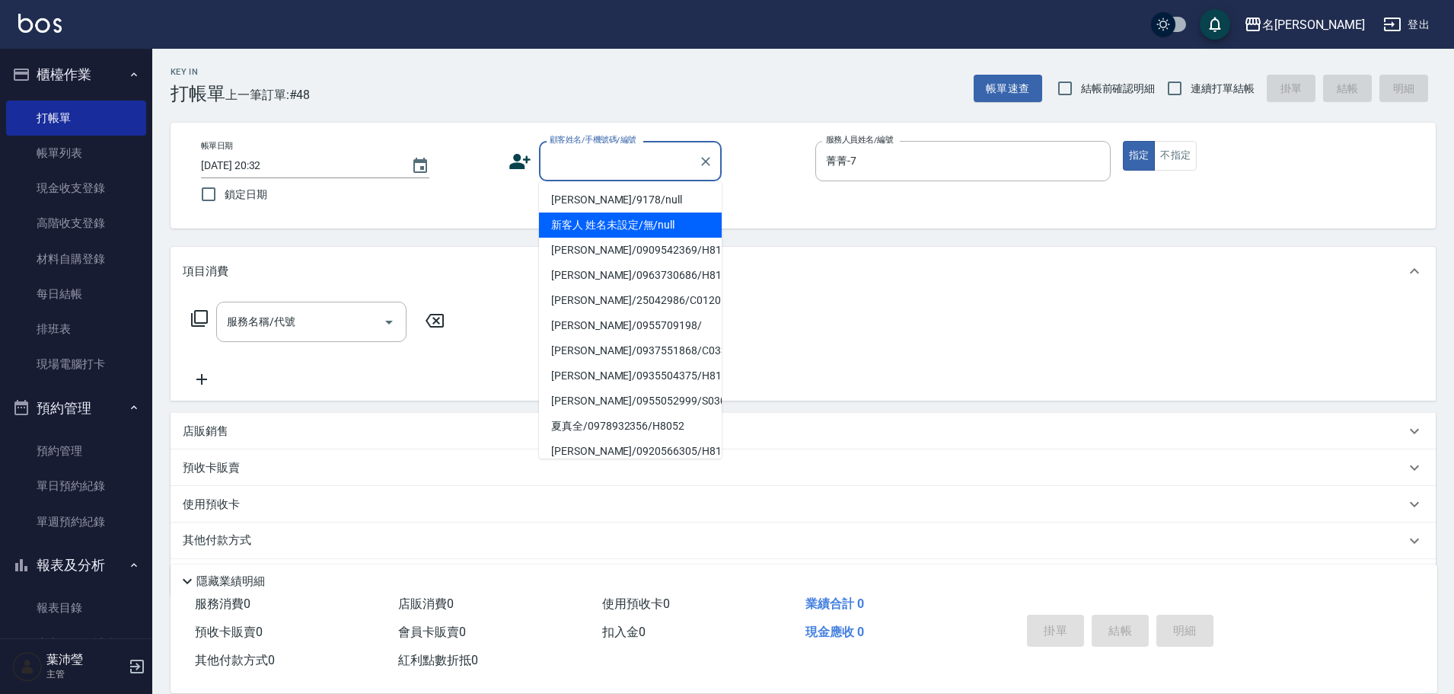
click at [651, 218] on li "新客人 姓名未設定/無/null" at bounding box center [630, 224] width 183 height 25
type input "新客人 姓名未設定/無/null"
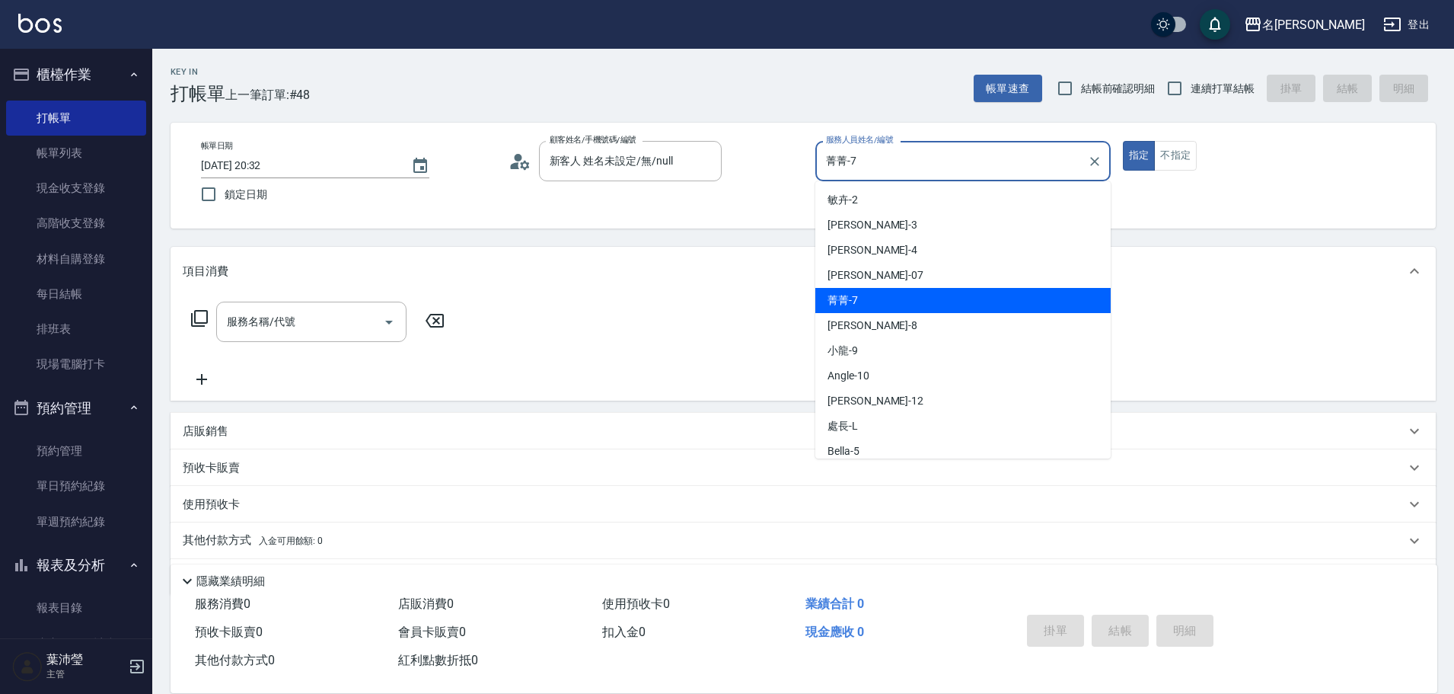
click at [866, 171] on input "菁菁-7" at bounding box center [951, 161] width 259 height 27
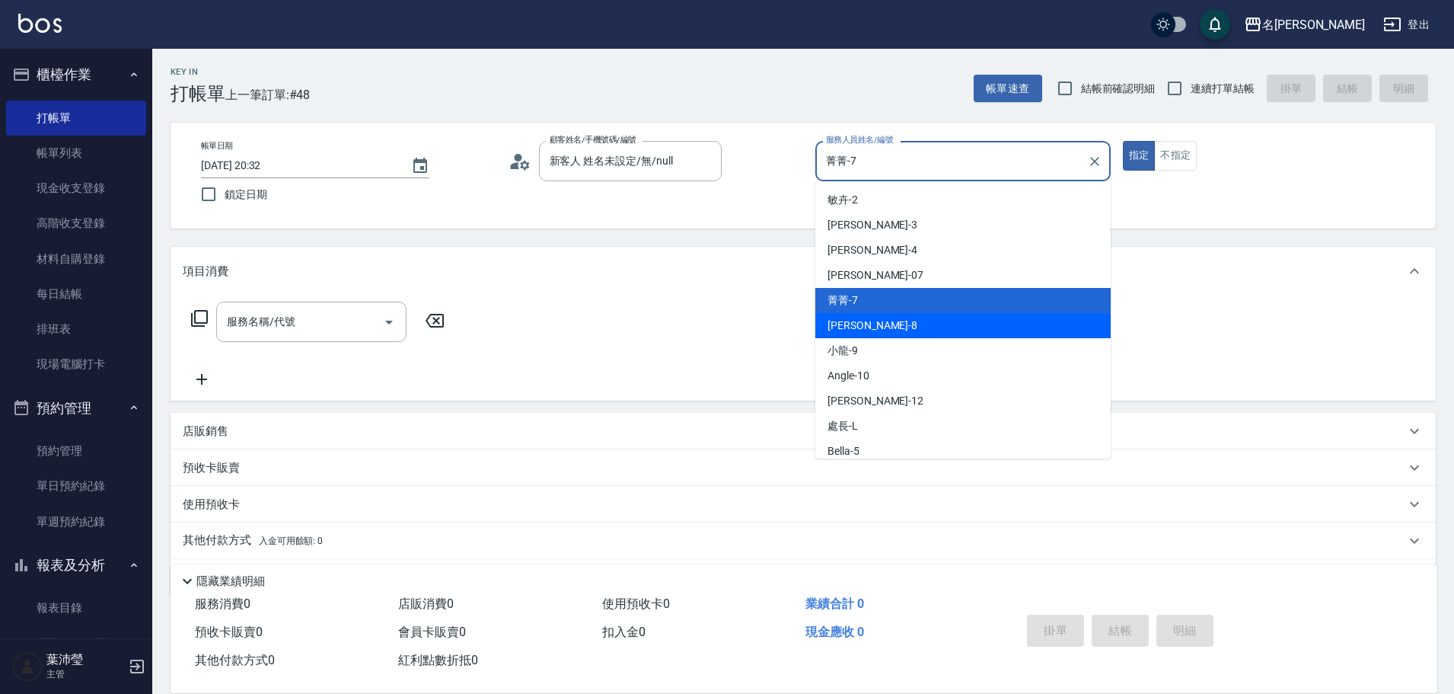
click at [868, 329] on div "Emma -8" at bounding box center [962, 325] width 295 height 25
type input "Emma-8"
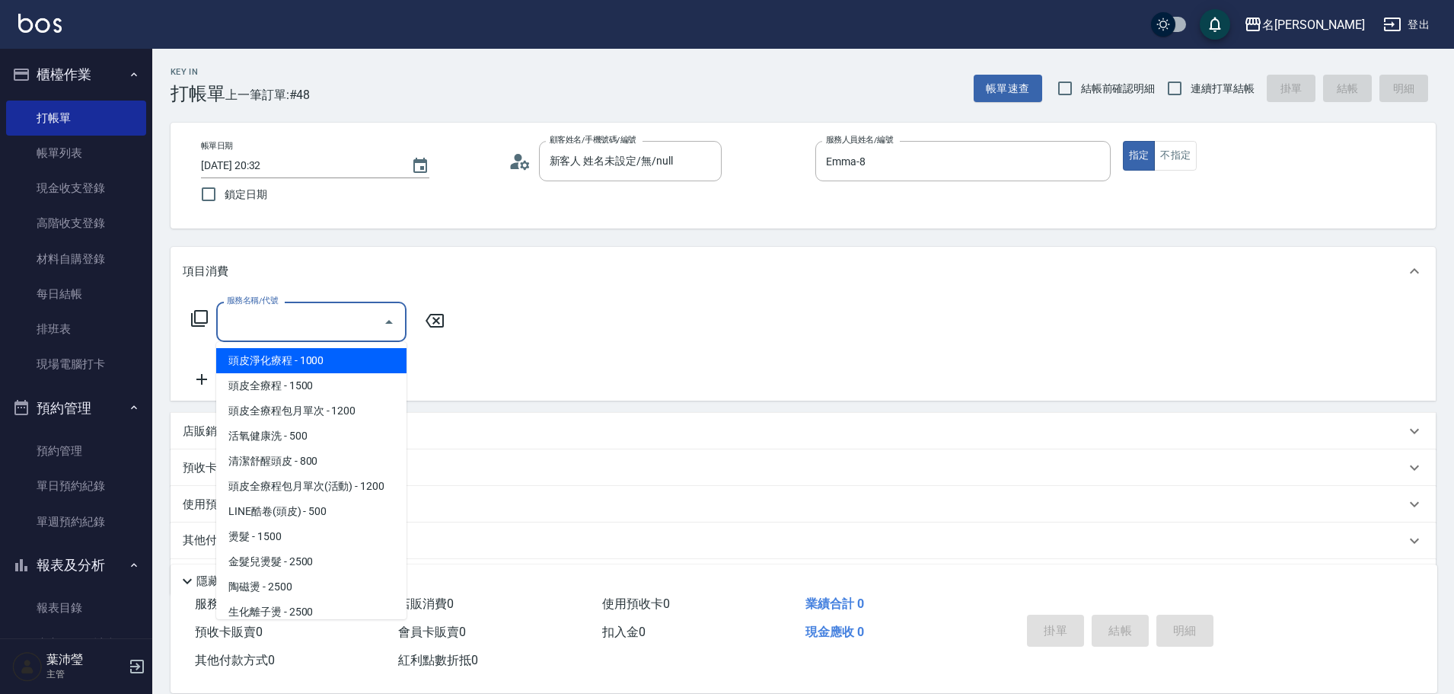
click at [337, 321] on input "服務名稱/代號" at bounding box center [300, 321] width 154 height 27
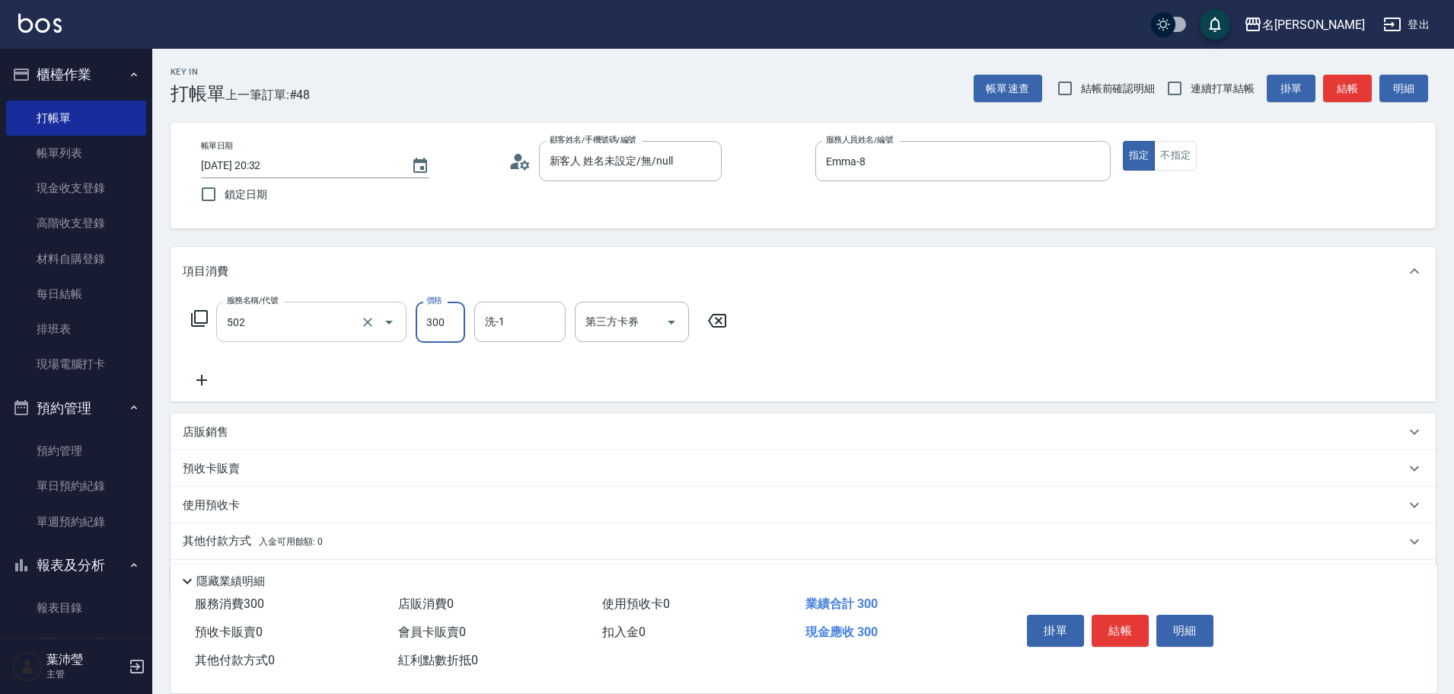
type input "洗髮(502)"
type input "小龍-9"
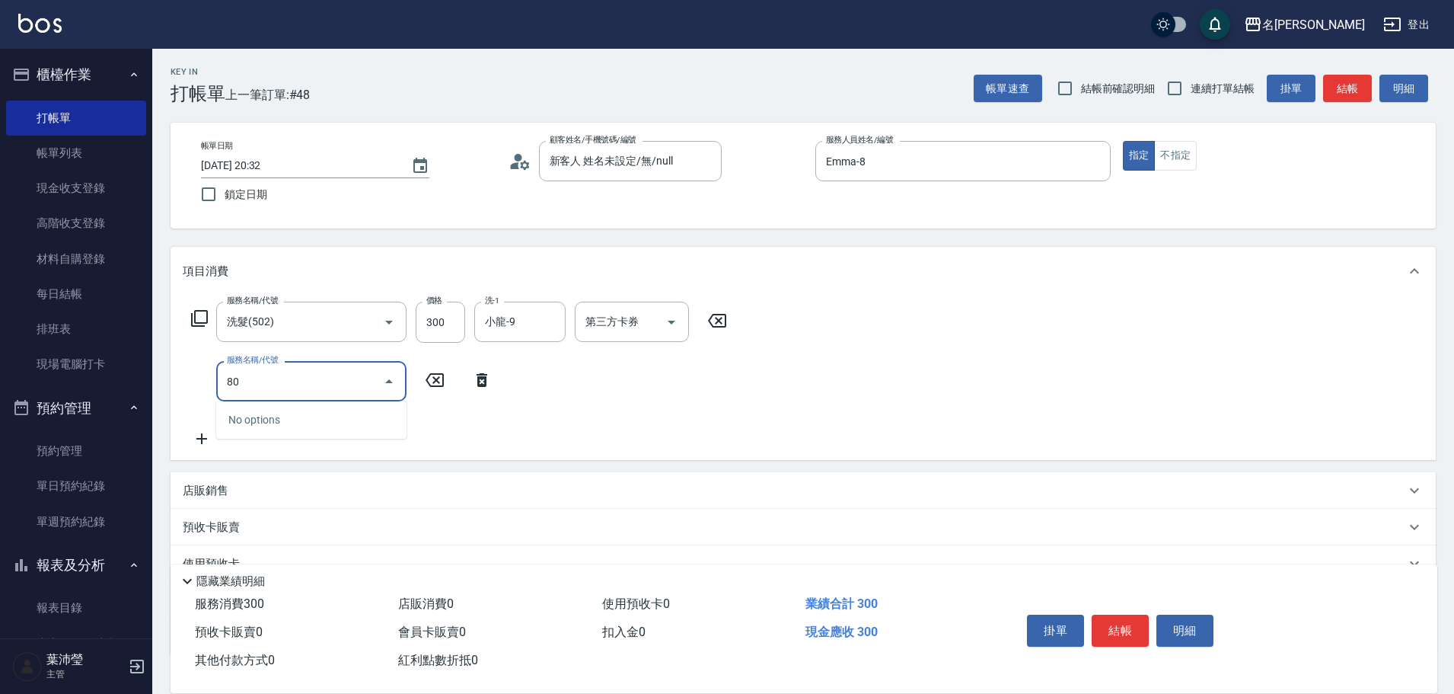
drag, startPoint x: 276, startPoint y: 374, endPoint x: 202, endPoint y: 381, distance: 74.2
click at [202, 381] on div "服務名稱/代號 80 服務名稱/代號" at bounding box center [342, 381] width 318 height 40
type input "潤絲(802)"
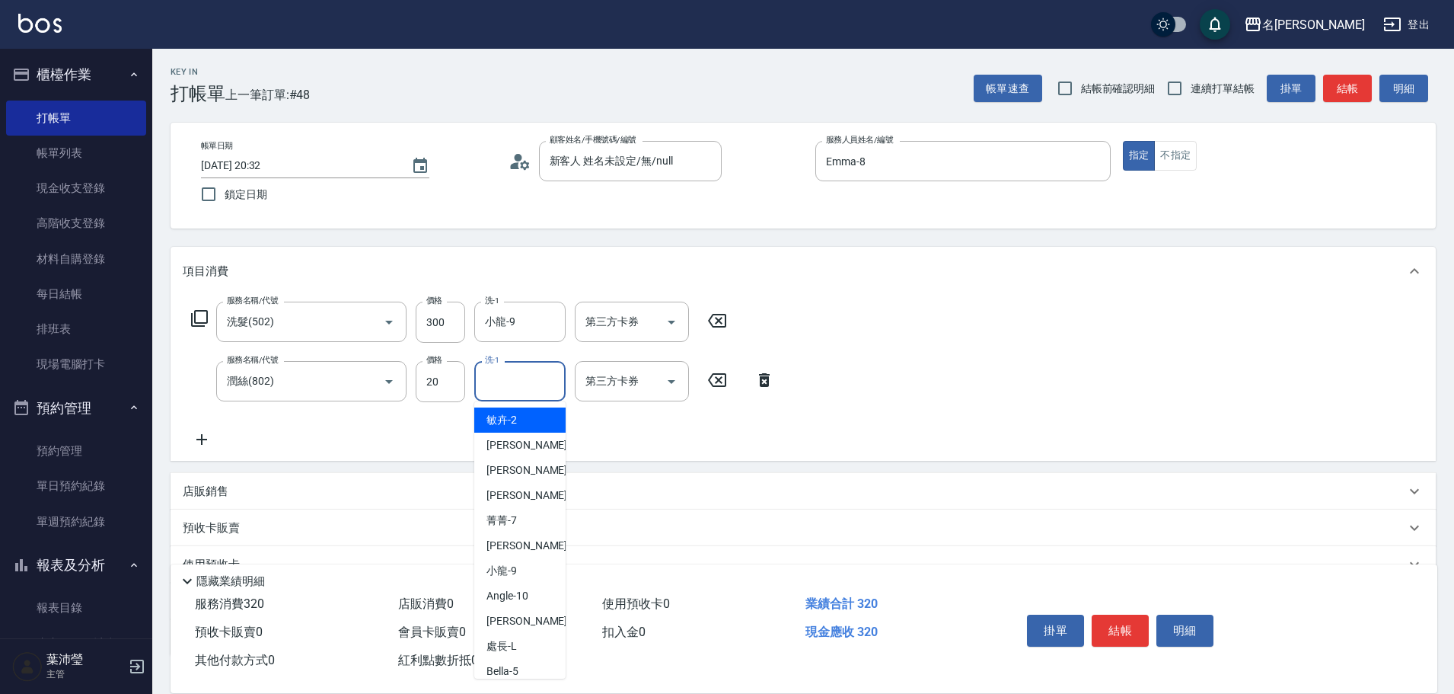
click at [491, 371] on div "洗-1 洗-1" at bounding box center [519, 381] width 91 height 40
type input "小龍-9"
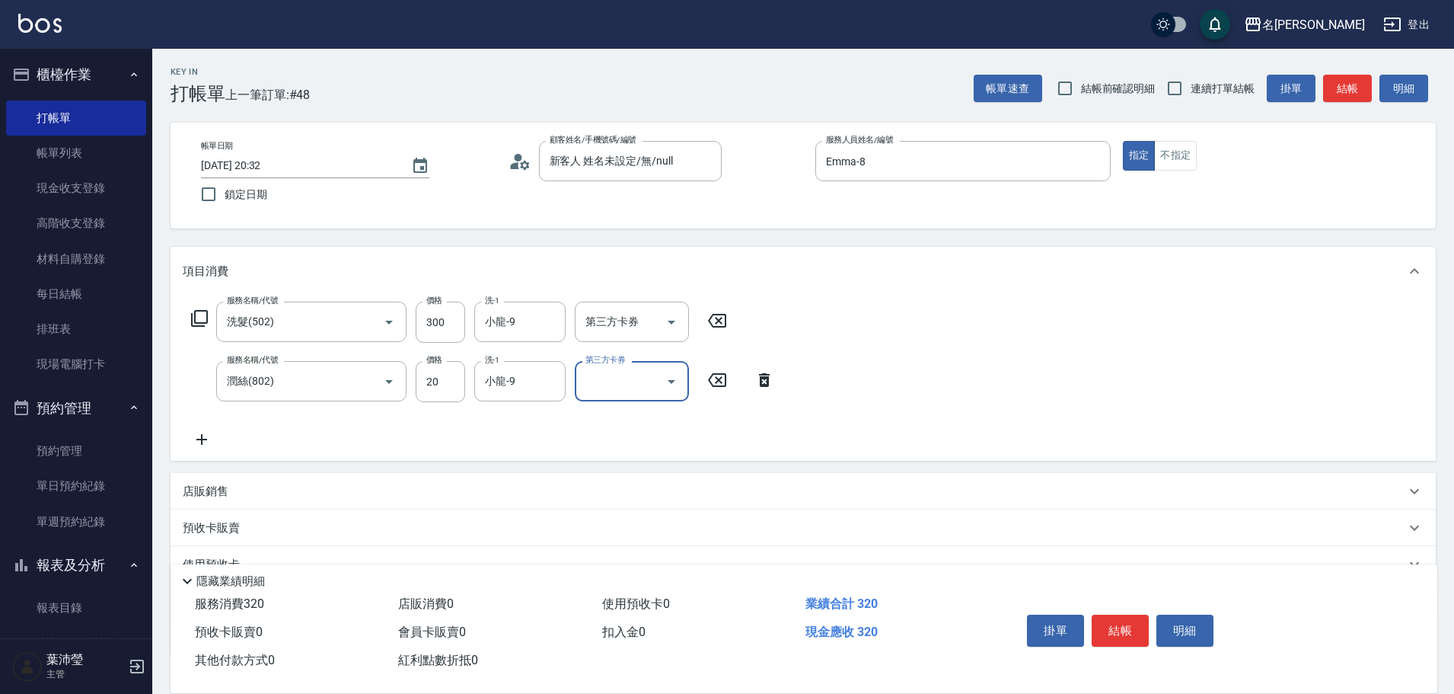
click at [193, 449] on div "服務名稱/代號 洗髮(502) 服務名稱/代號 價格 300 價格 洗-1 小龍-9 洗-1 第三方卡券 第三方卡券 服務名稱/代號 潤絲(802) 服務名稱…" at bounding box center [803, 377] width 1265 height 165
click at [202, 442] on icon at bounding box center [201, 439] width 11 height 11
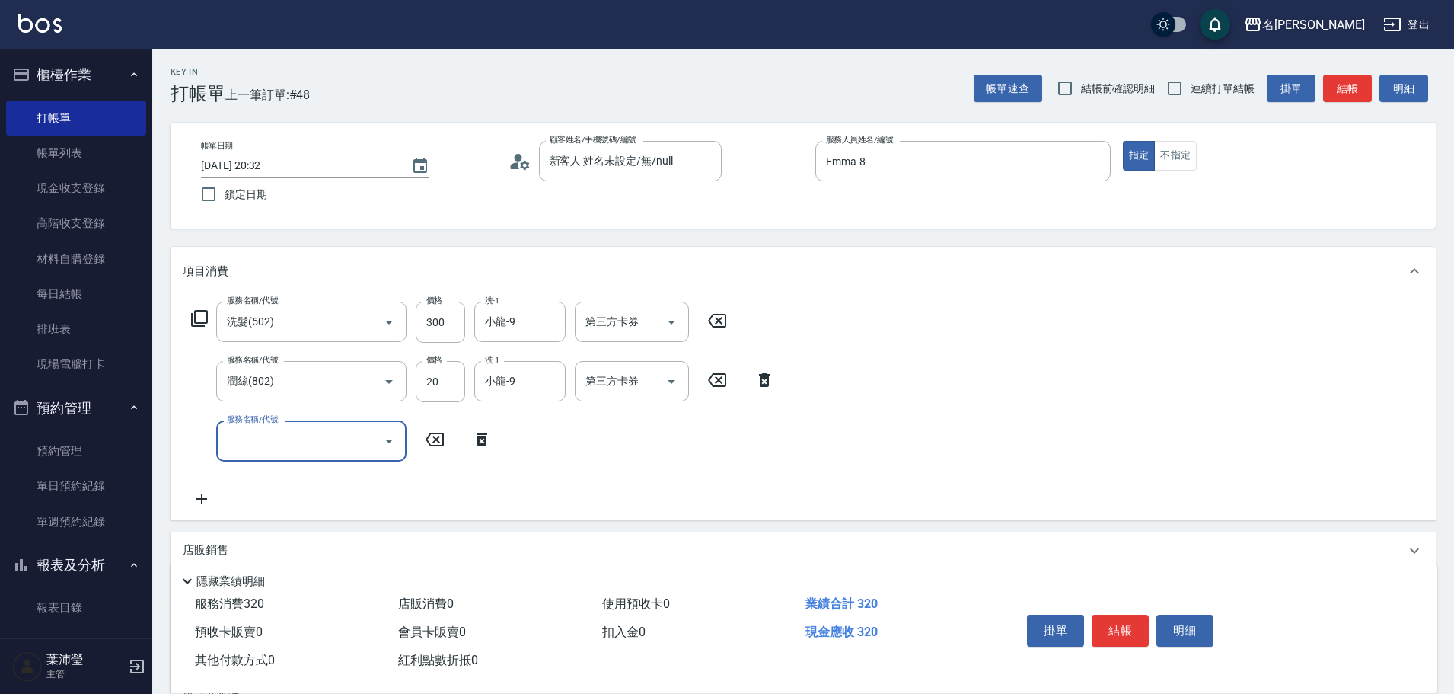
click at [257, 445] on input "服務名稱/代號" at bounding box center [300, 440] width 154 height 27
type input "學生剪髮(UP)(308)"
type input "250"
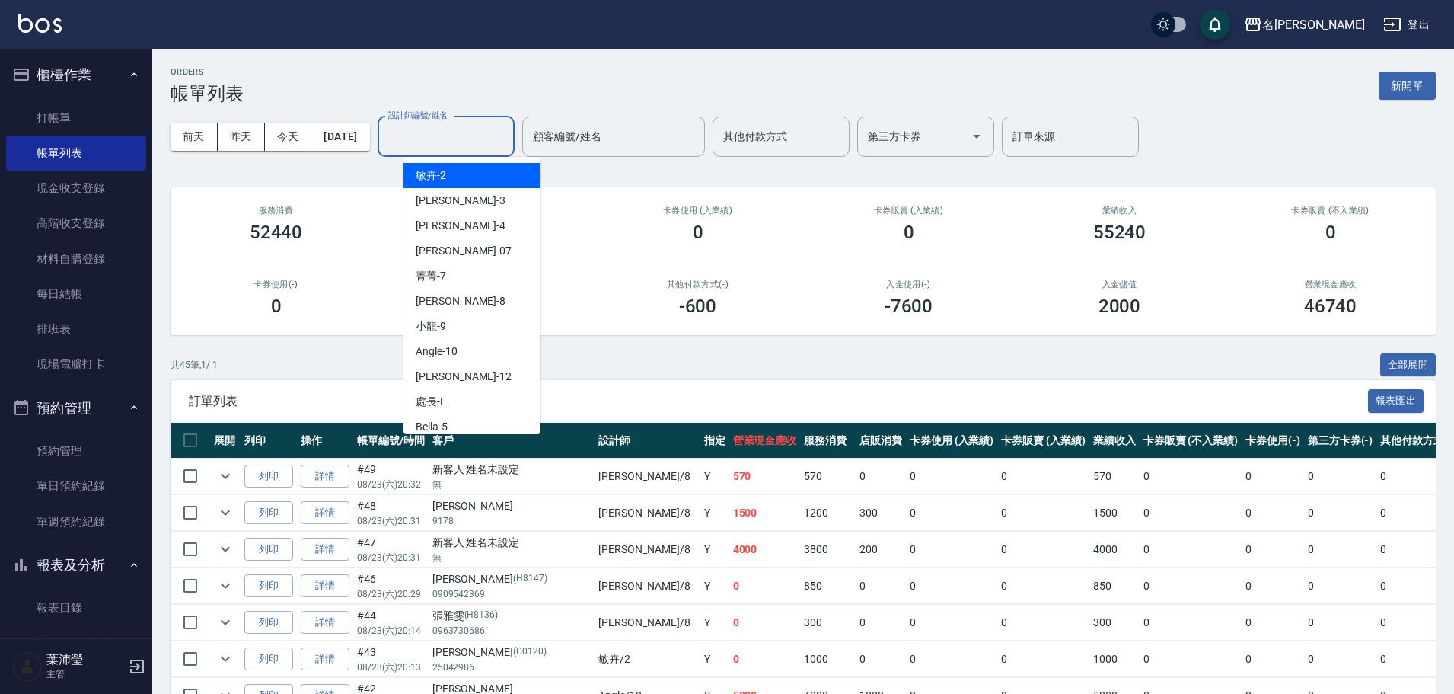
click at [454, 139] on input "設計師編號/姓名" at bounding box center [445, 136] width 123 height 27
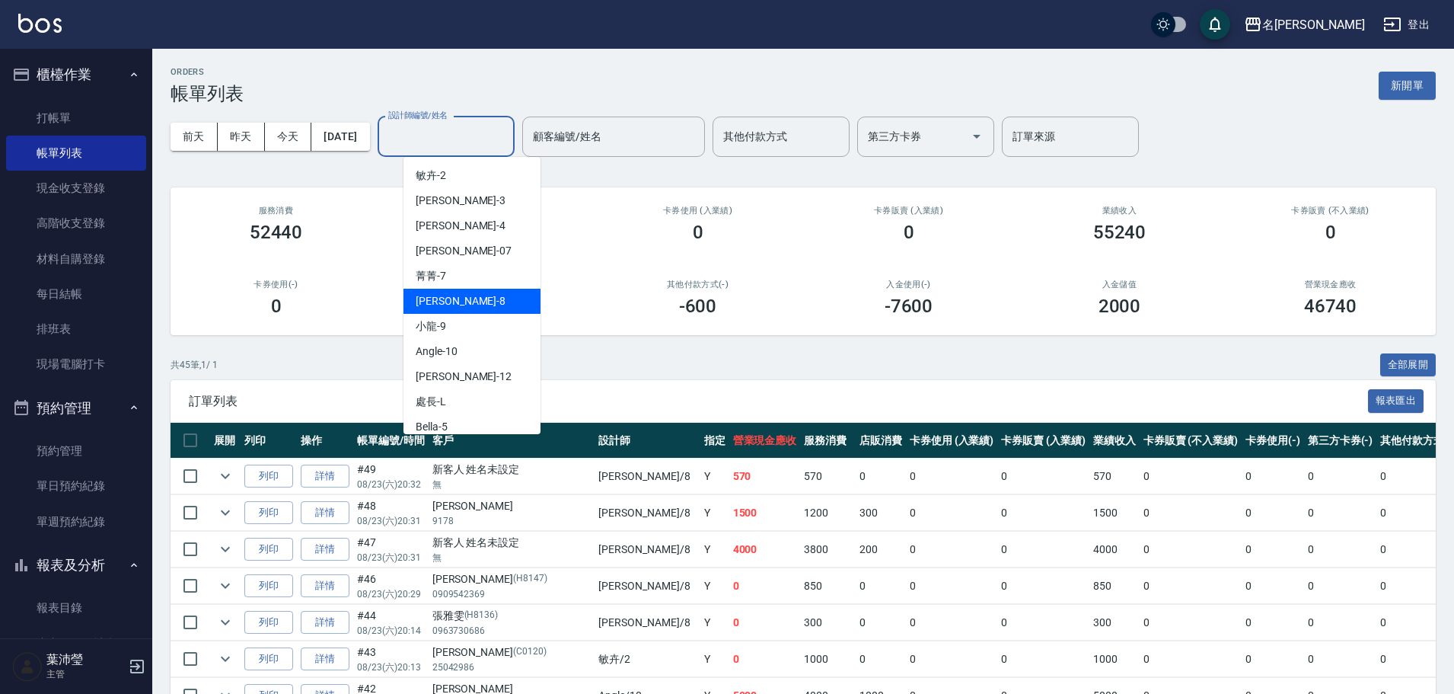
click at [467, 306] on div "Emma -8" at bounding box center [471, 301] width 137 height 25
type input "Emma-8"
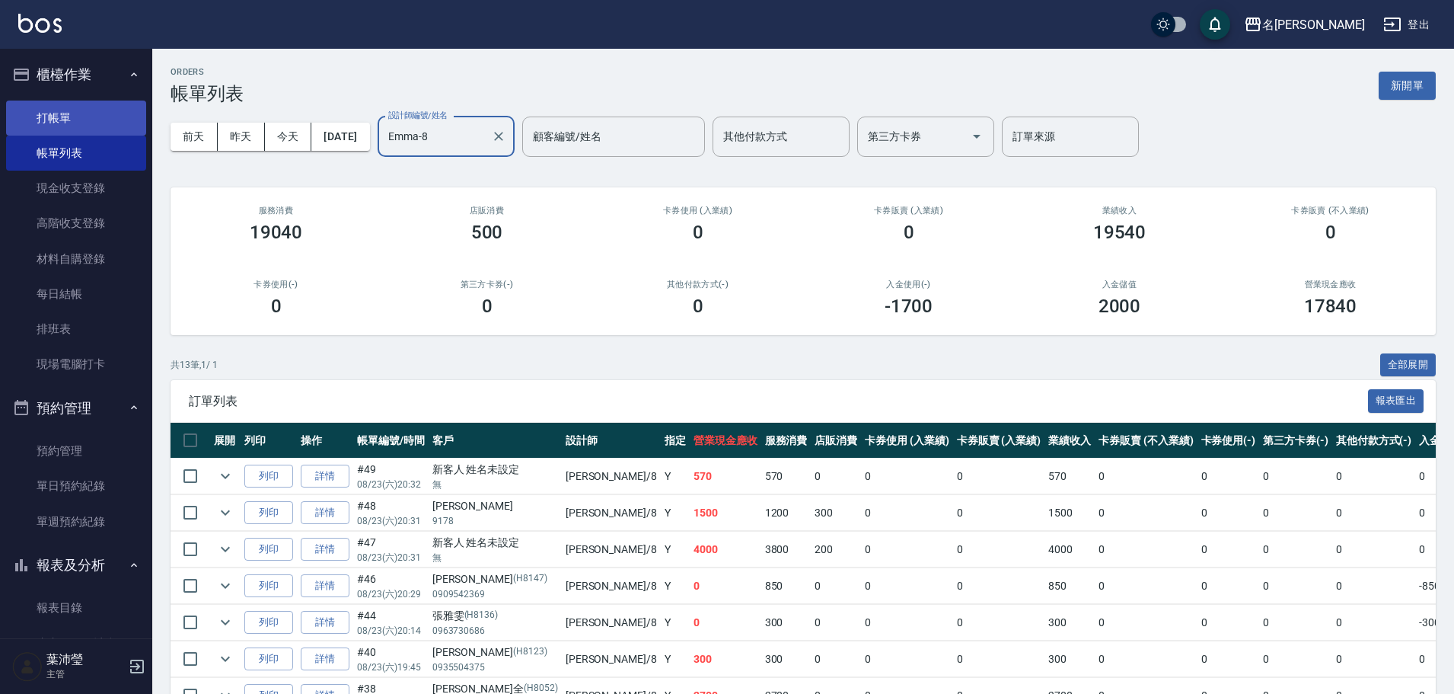
click at [81, 120] on link "打帳單" at bounding box center [76, 117] width 140 height 35
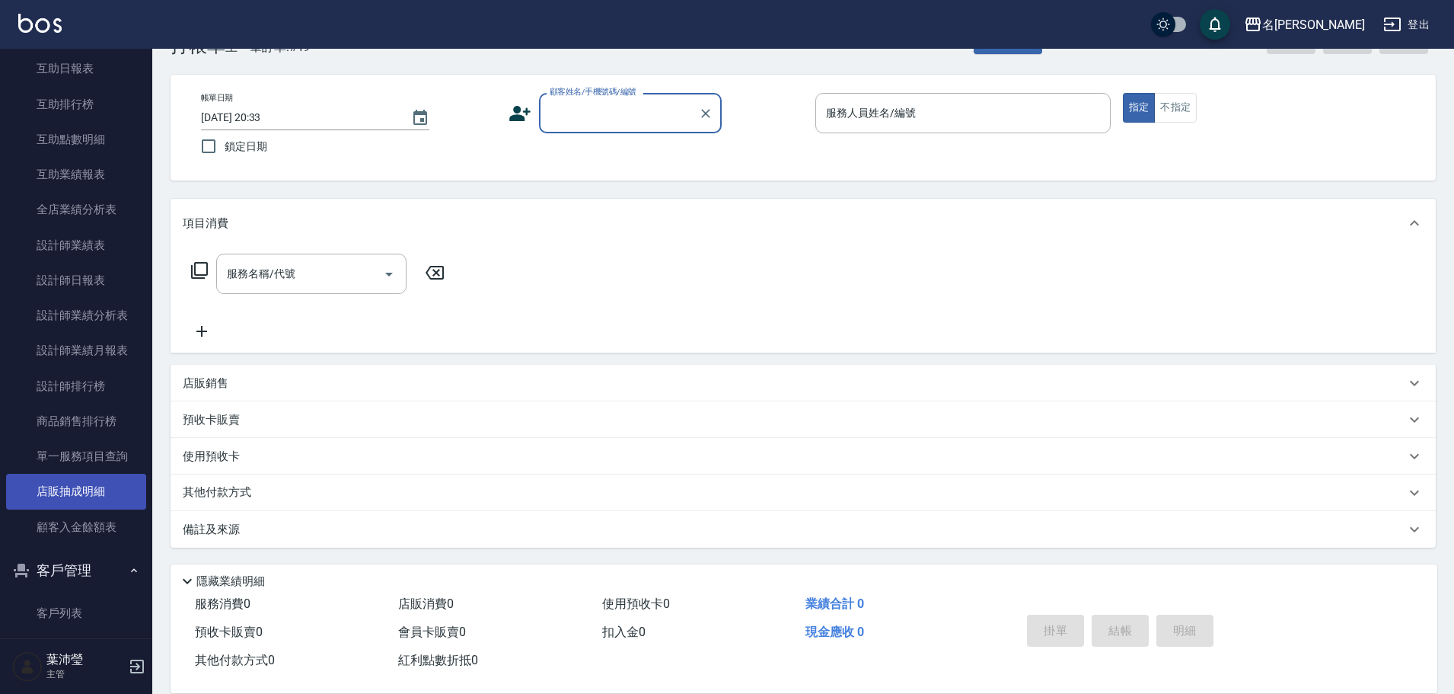
scroll to position [685, 0]
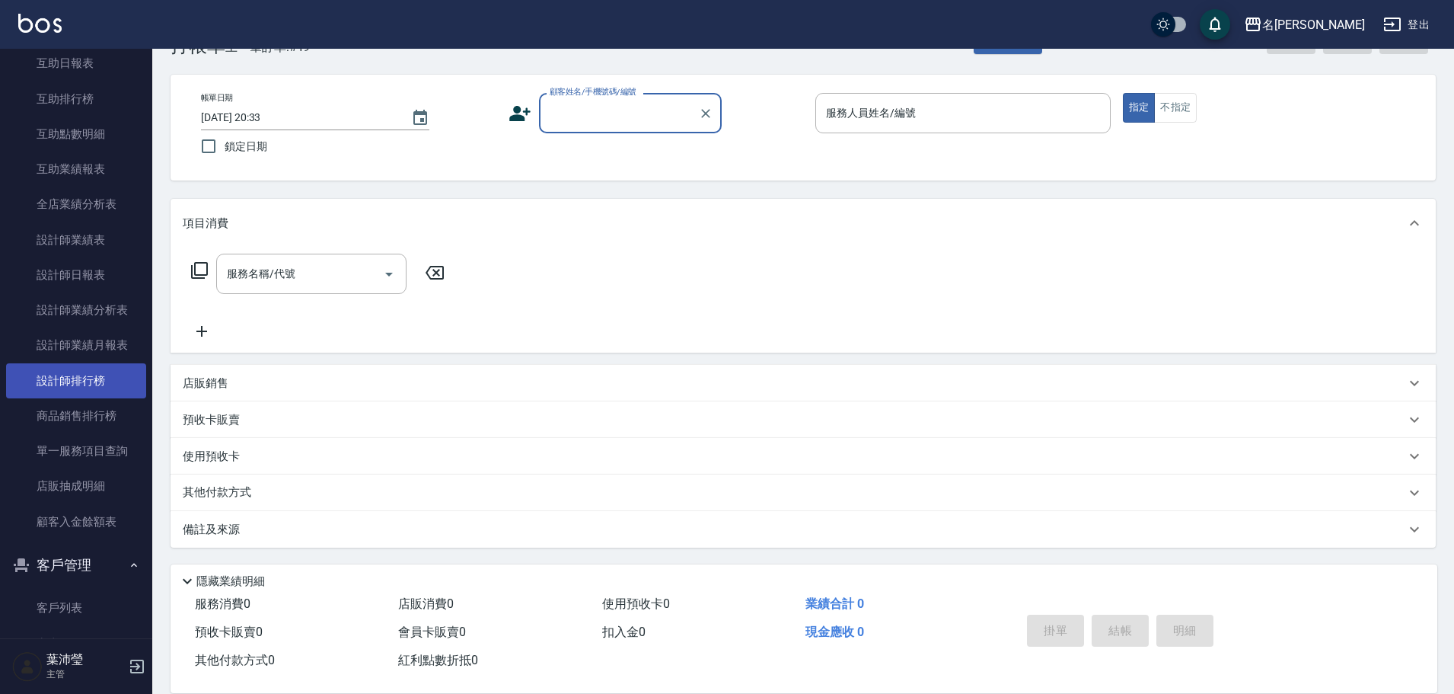
click at [78, 371] on link "設計師排行榜" at bounding box center [76, 380] width 140 height 35
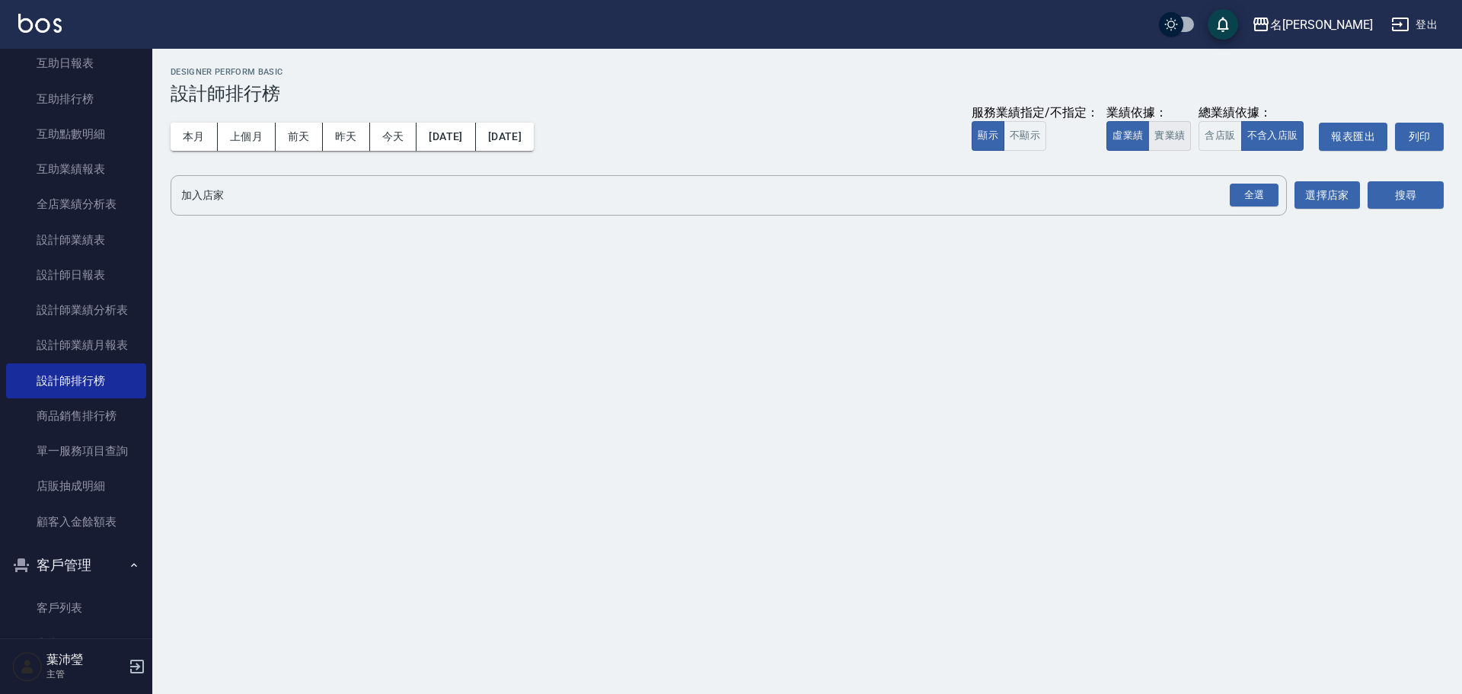
click at [1175, 129] on button "實業績" at bounding box center [1169, 136] width 43 height 30
click at [1246, 194] on div "全選" at bounding box center [1253, 195] width 49 height 24
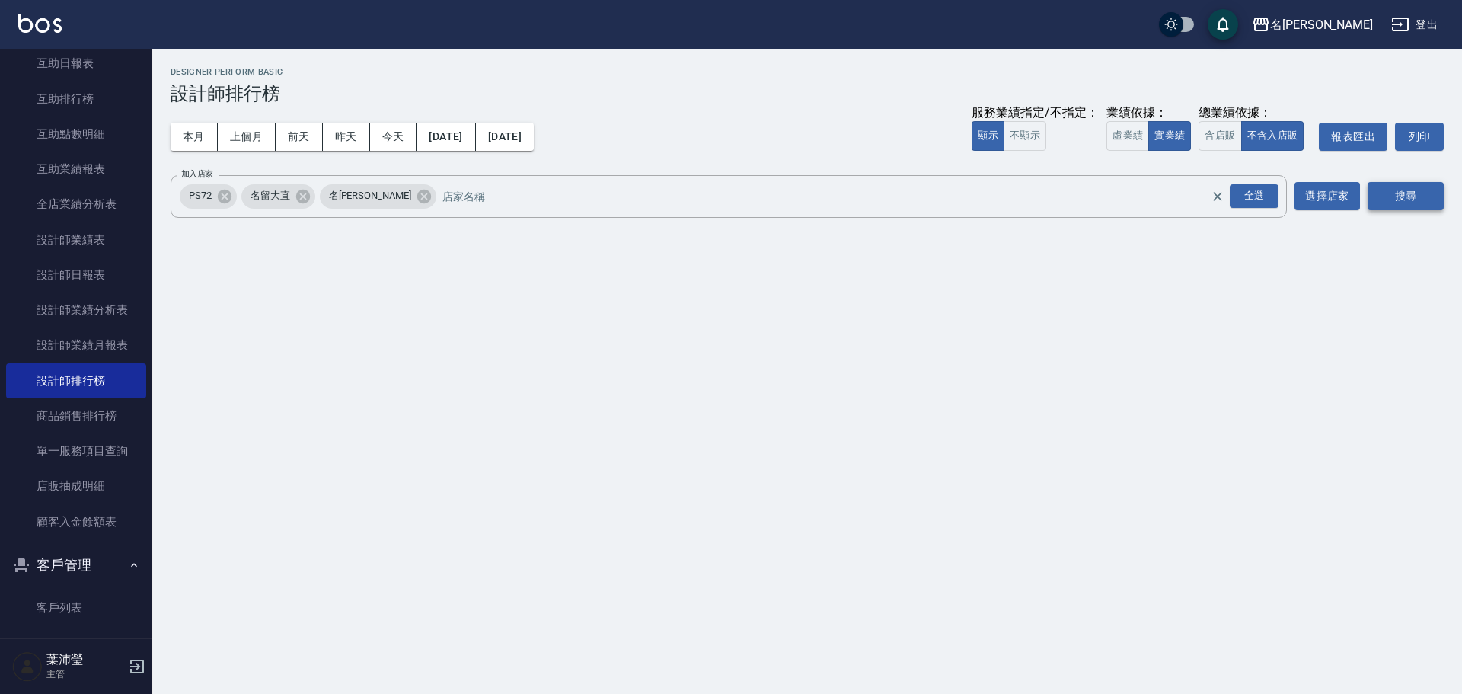
click at [1417, 196] on button "搜尋" at bounding box center [1405, 196] width 76 height 28
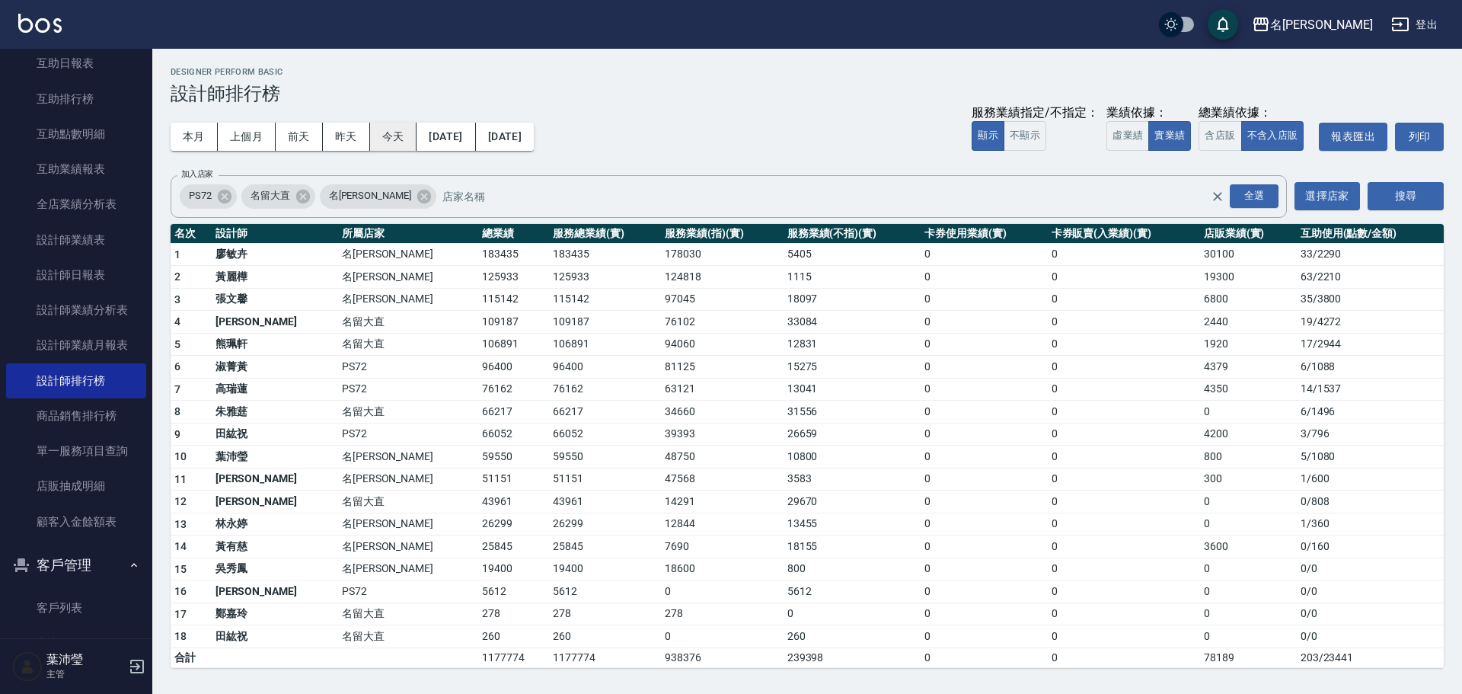
click at [383, 139] on button "今天" at bounding box center [393, 137] width 47 height 28
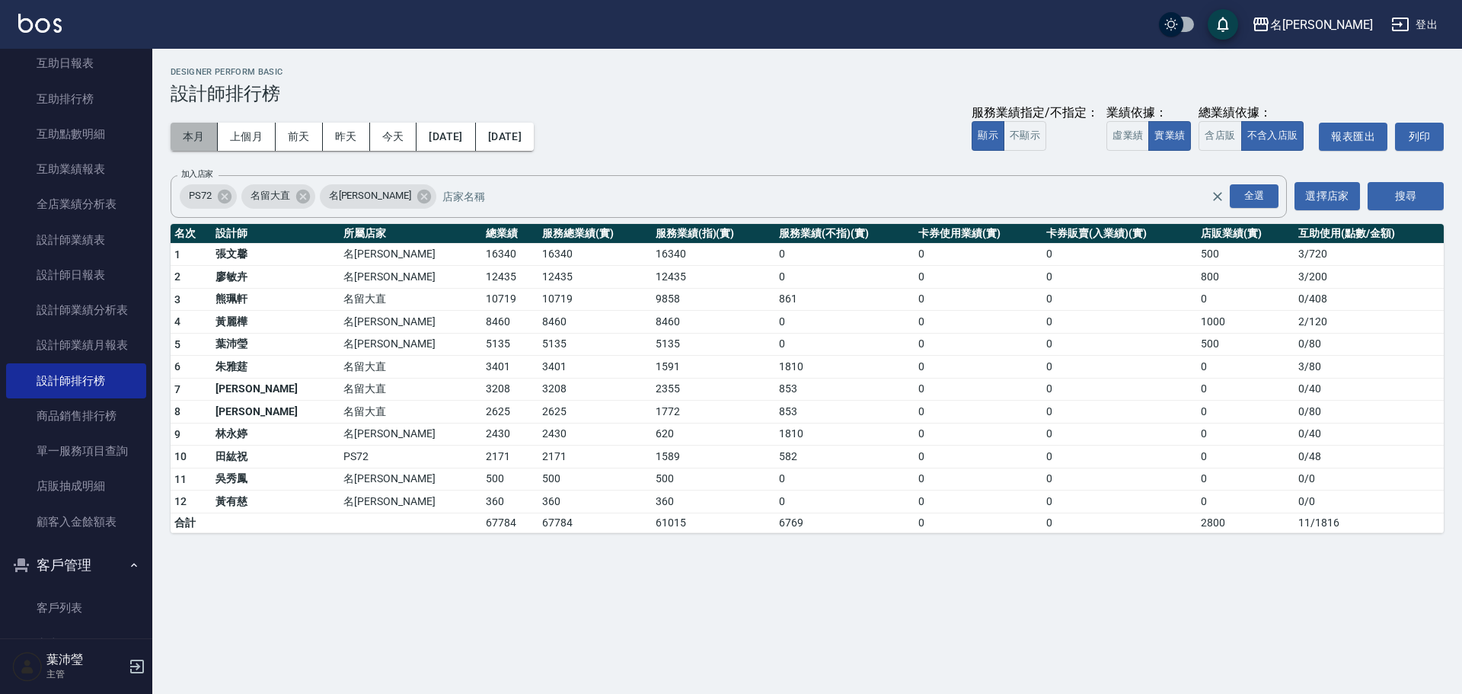
click at [205, 131] on button "本月" at bounding box center [194, 137] width 47 height 28
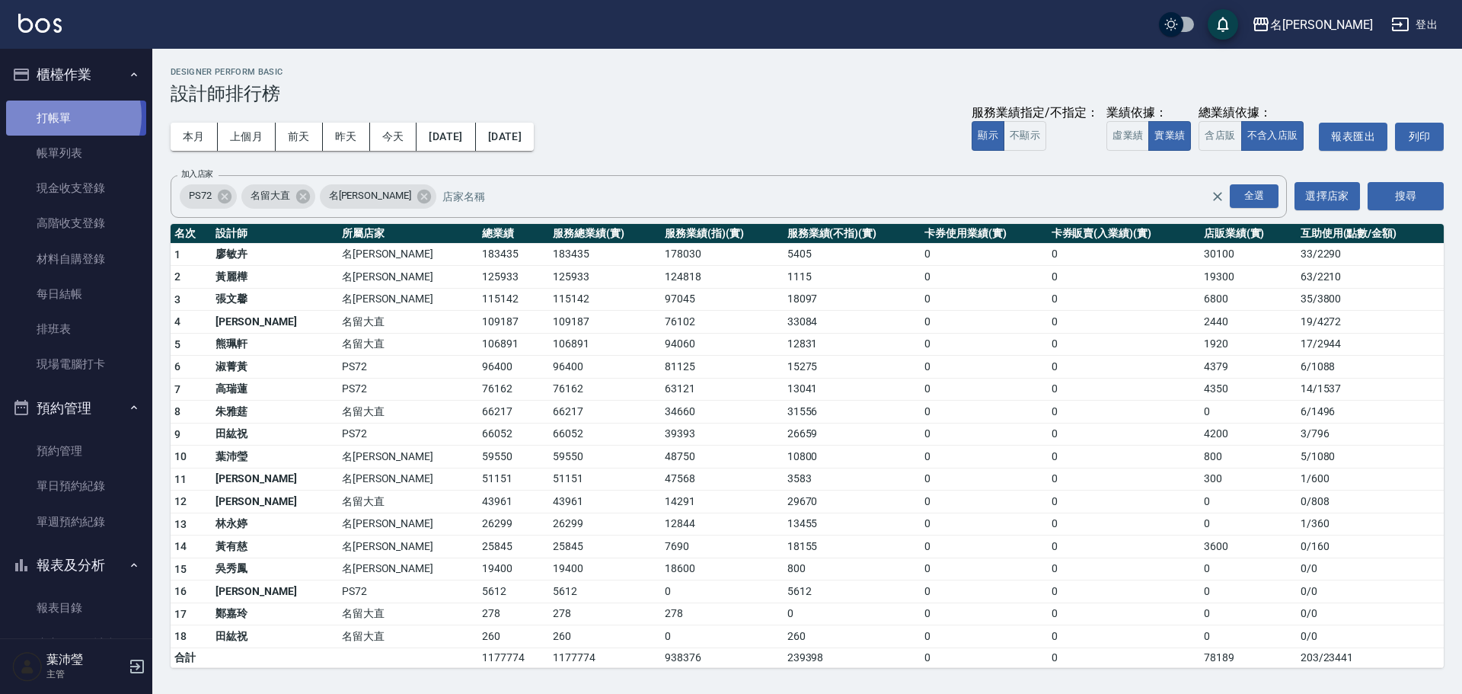
click at [64, 116] on link "打帳單" at bounding box center [76, 117] width 140 height 35
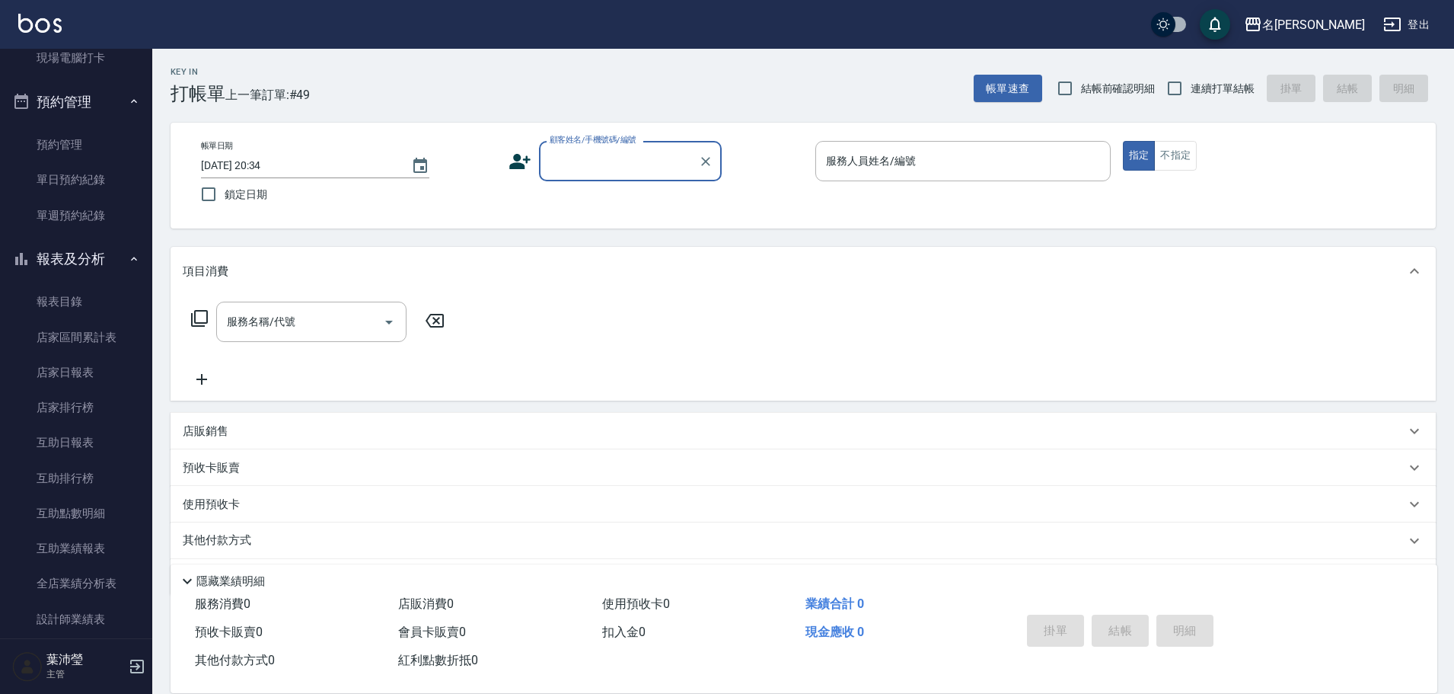
scroll to position [310, 0]
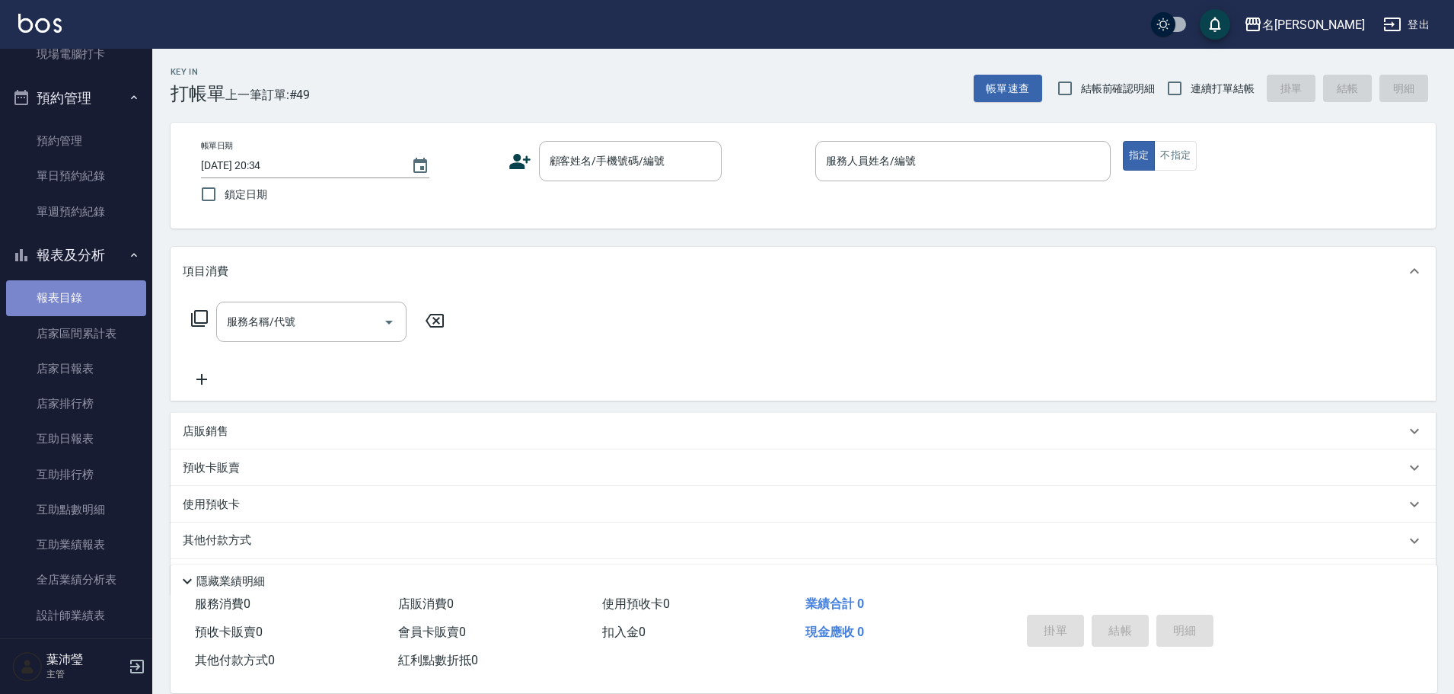
click at [106, 298] on link "報表目錄" at bounding box center [76, 297] width 140 height 35
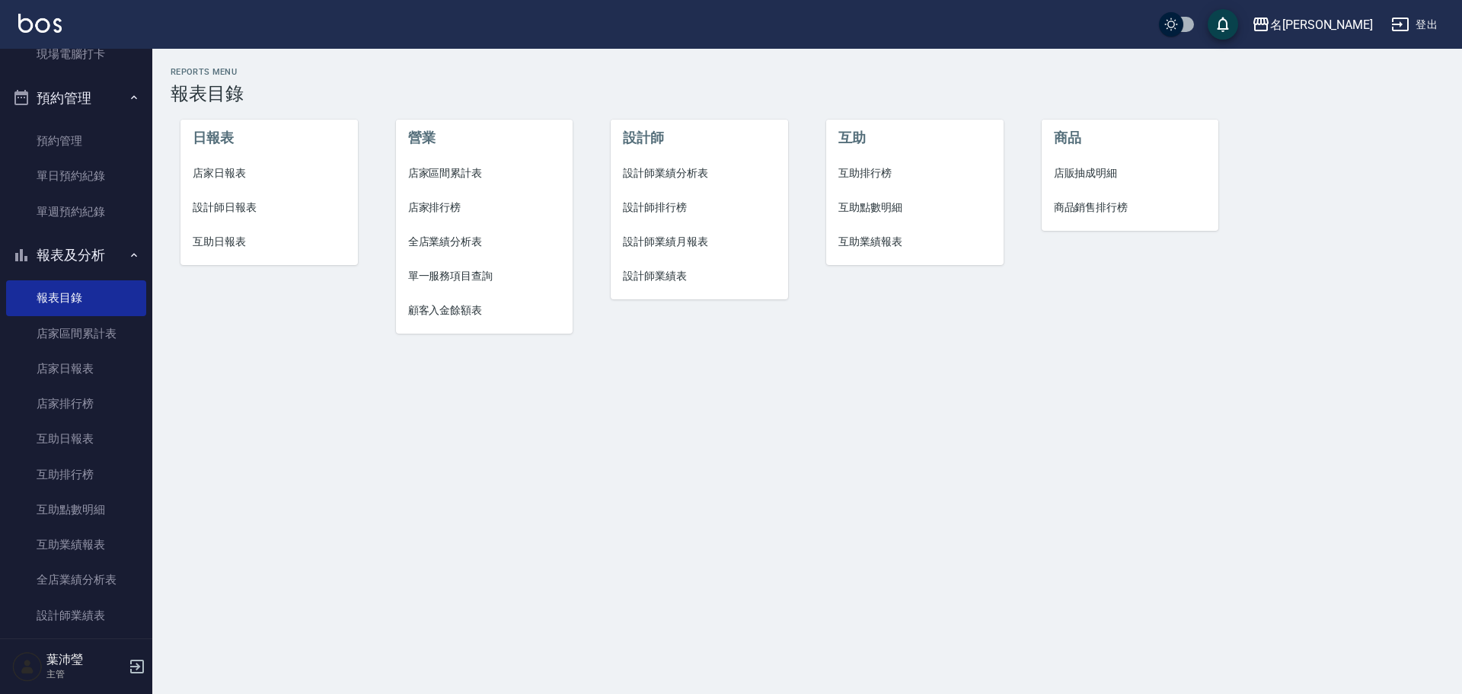
click at [212, 209] on span "設計師日報表" at bounding box center [269, 207] width 153 height 16
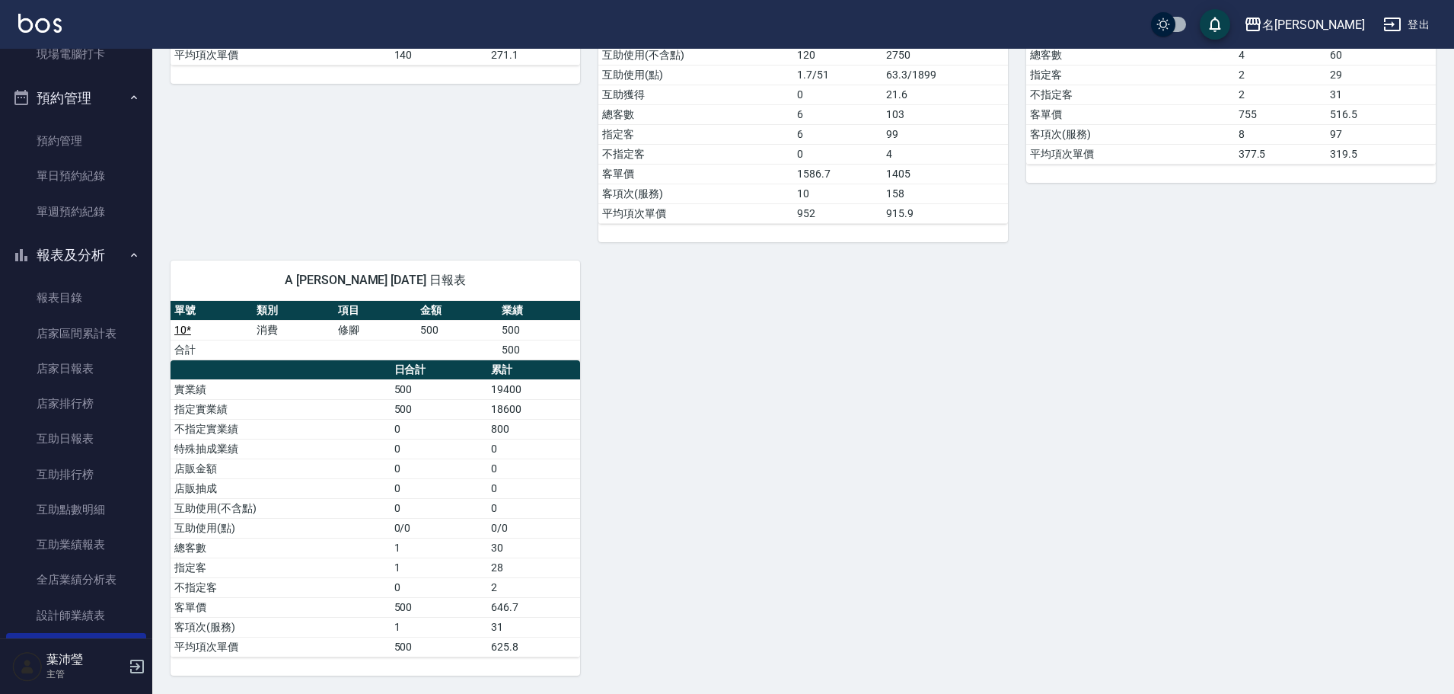
scroll to position [1400, 0]
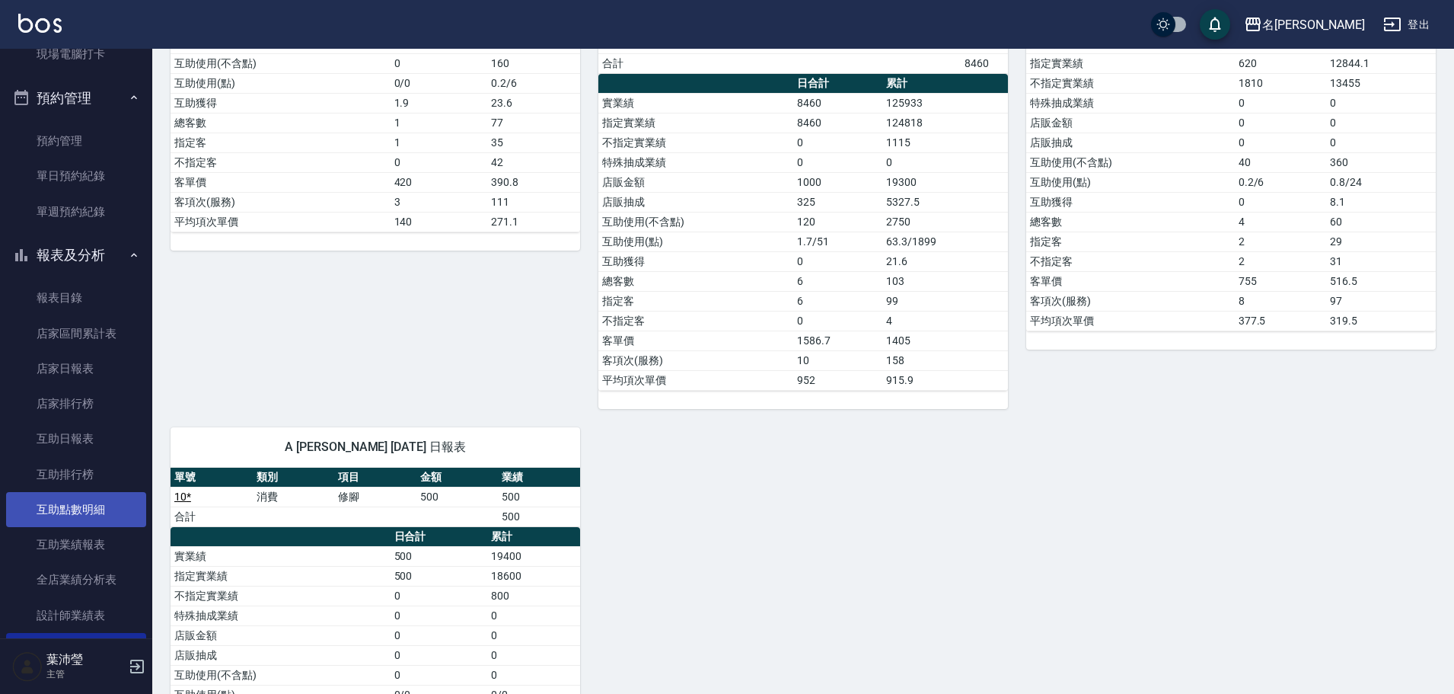
click at [97, 502] on link "互助點數明細" at bounding box center [76, 509] width 140 height 35
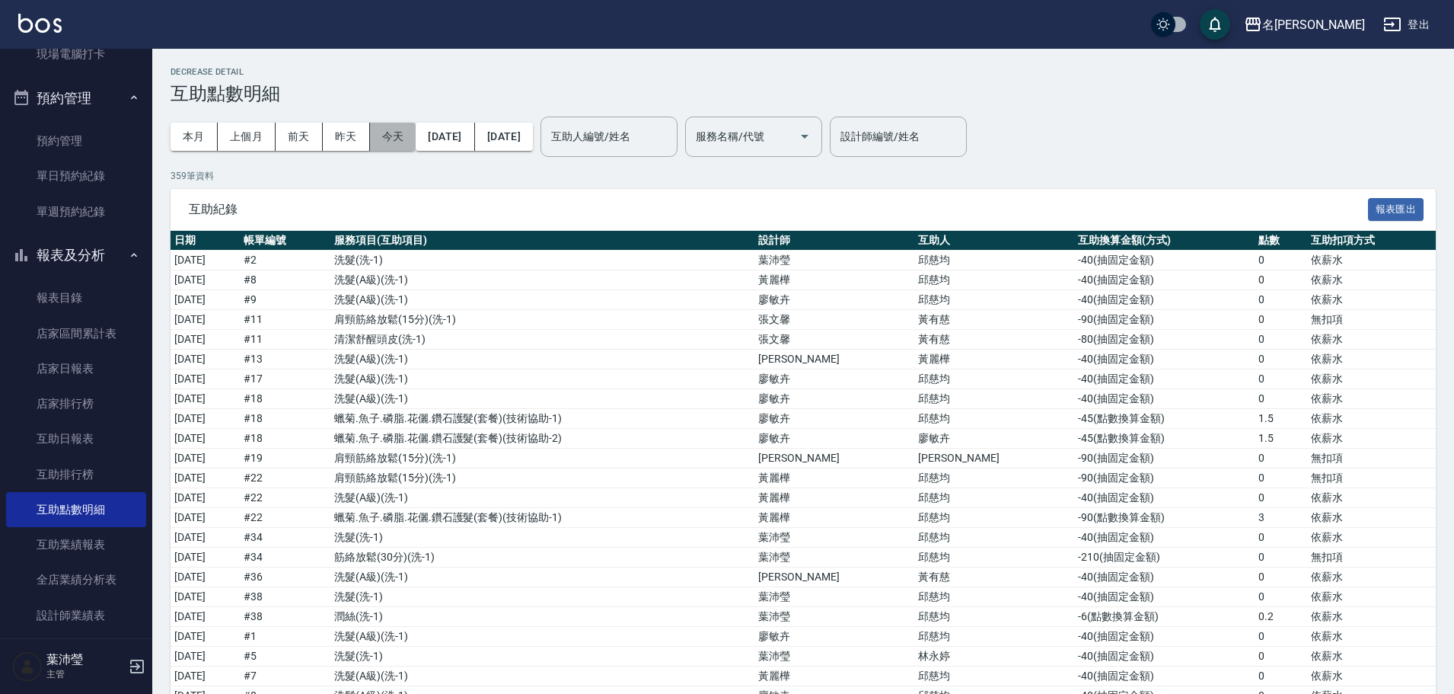
click at [384, 136] on button "今天" at bounding box center [393, 137] width 46 height 28
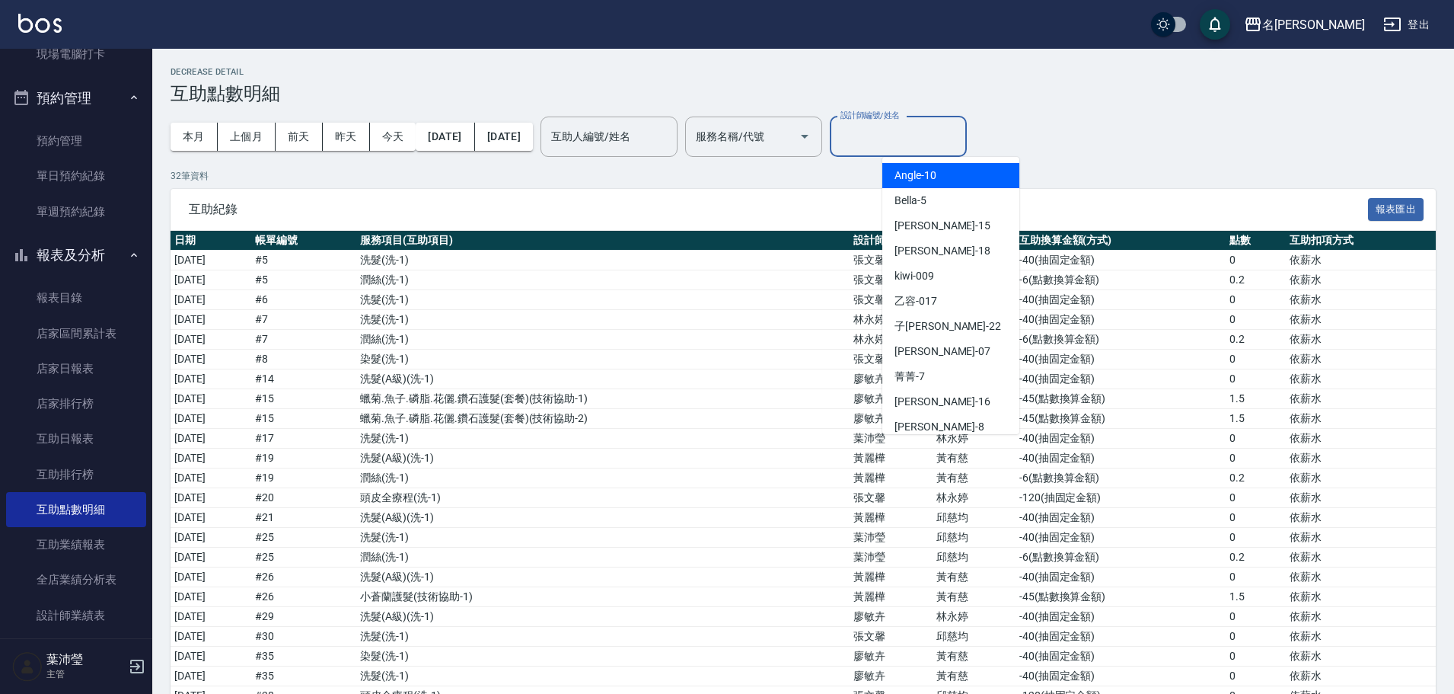
click at [937, 134] on input "設計師編號/姓名" at bounding box center [898, 136] width 123 height 27
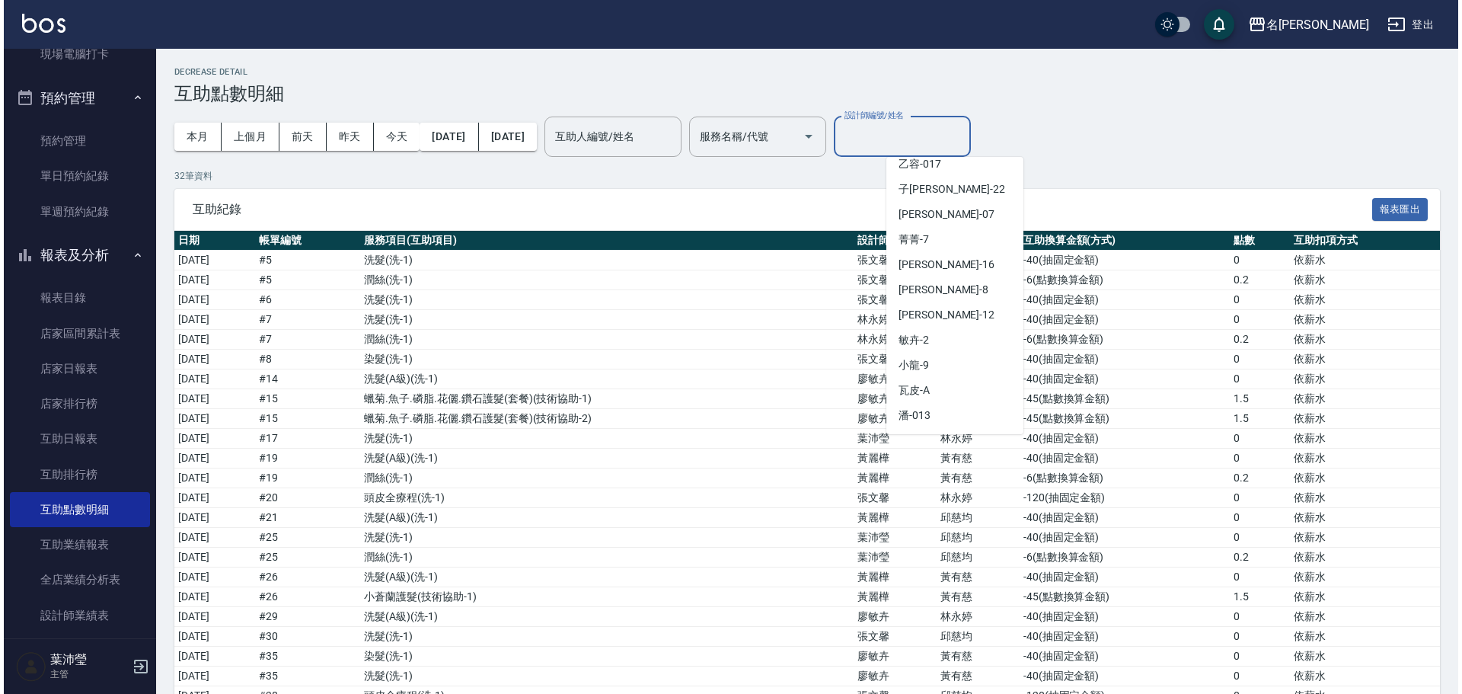
scroll to position [150, 0]
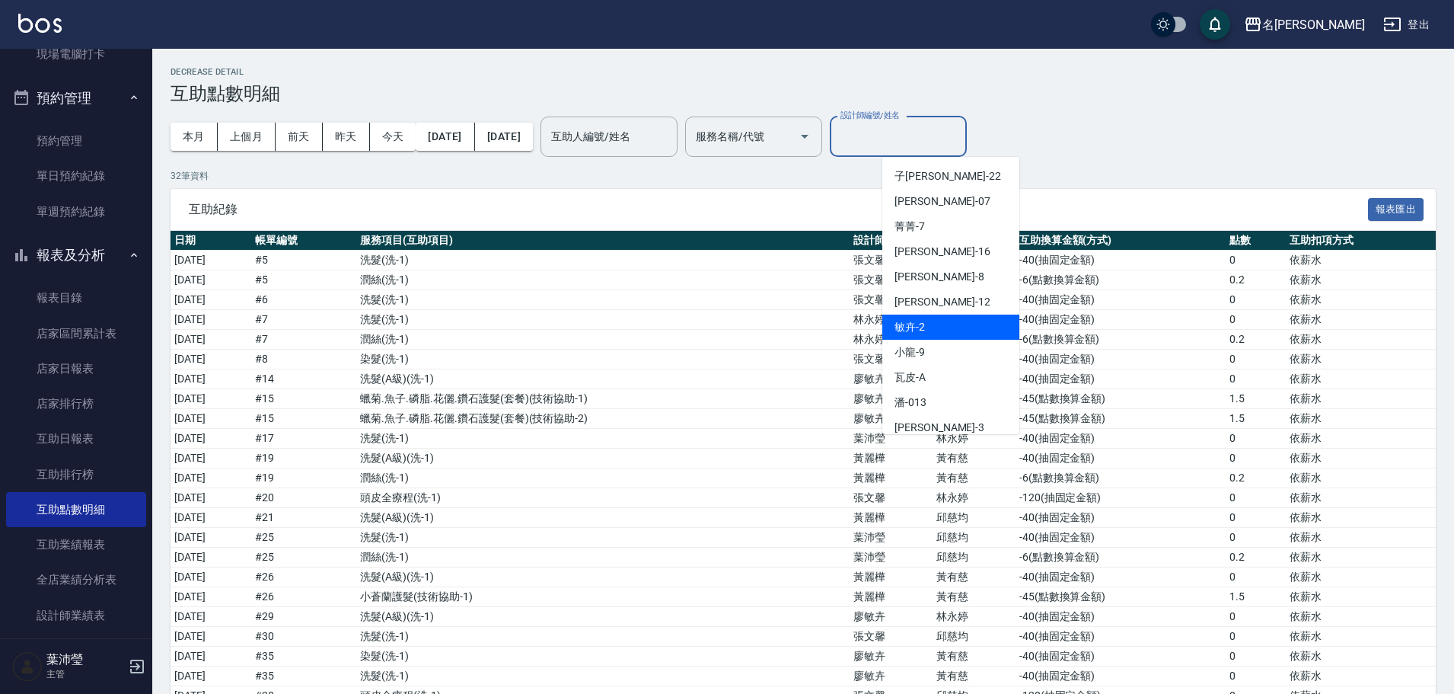
click at [996, 325] on div "敏卉 -2" at bounding box center [950, 326] width 137 height 25
type input "敏卉-2"
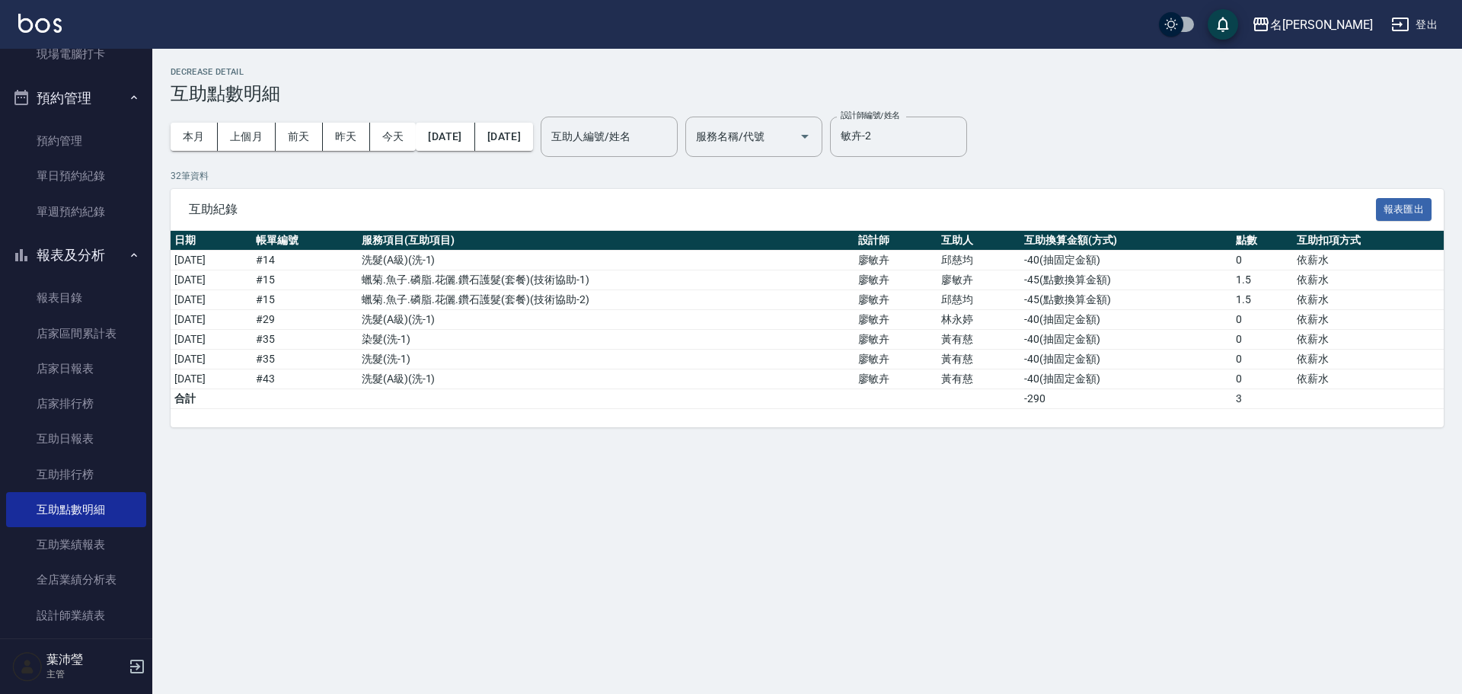
click at [153, 56] on div "Decrease Detail 互助點數明細 本月 上個月 [DATE] [DATE] [DATE] [DATE] [DATE] 互助人編號/姓名 互助人編號…" at bounding box center [806, 247] width 1309 height 397
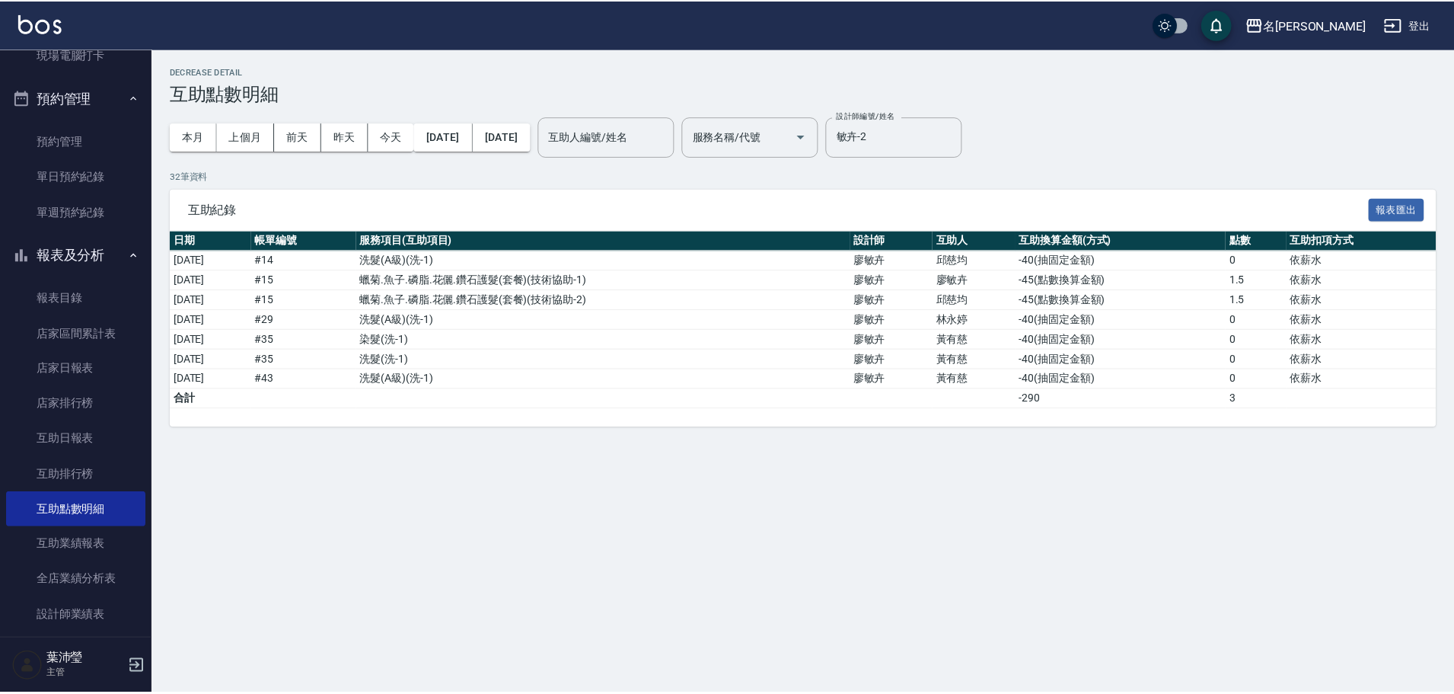
scroll to position [0, 0]
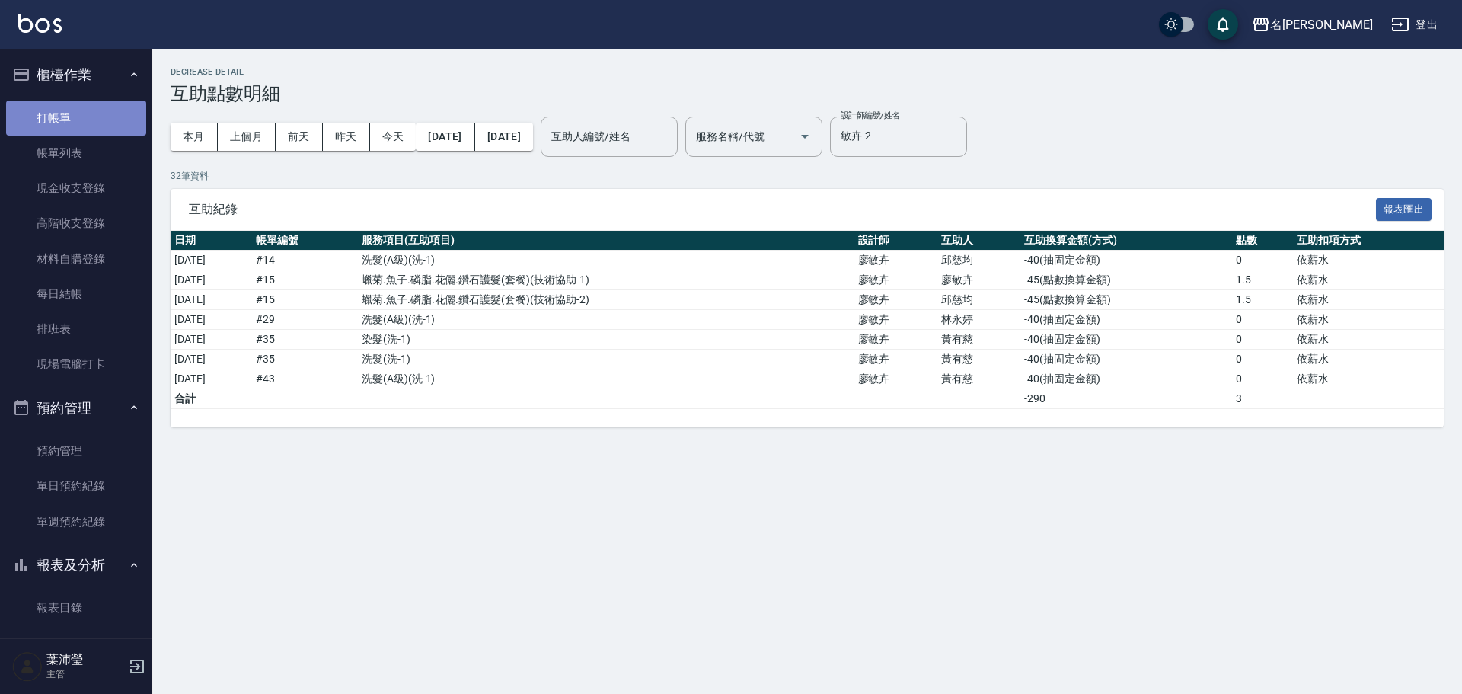
click at [129, 107] on link "打帳單" at bounding box center [76, 117] width 140 height 35
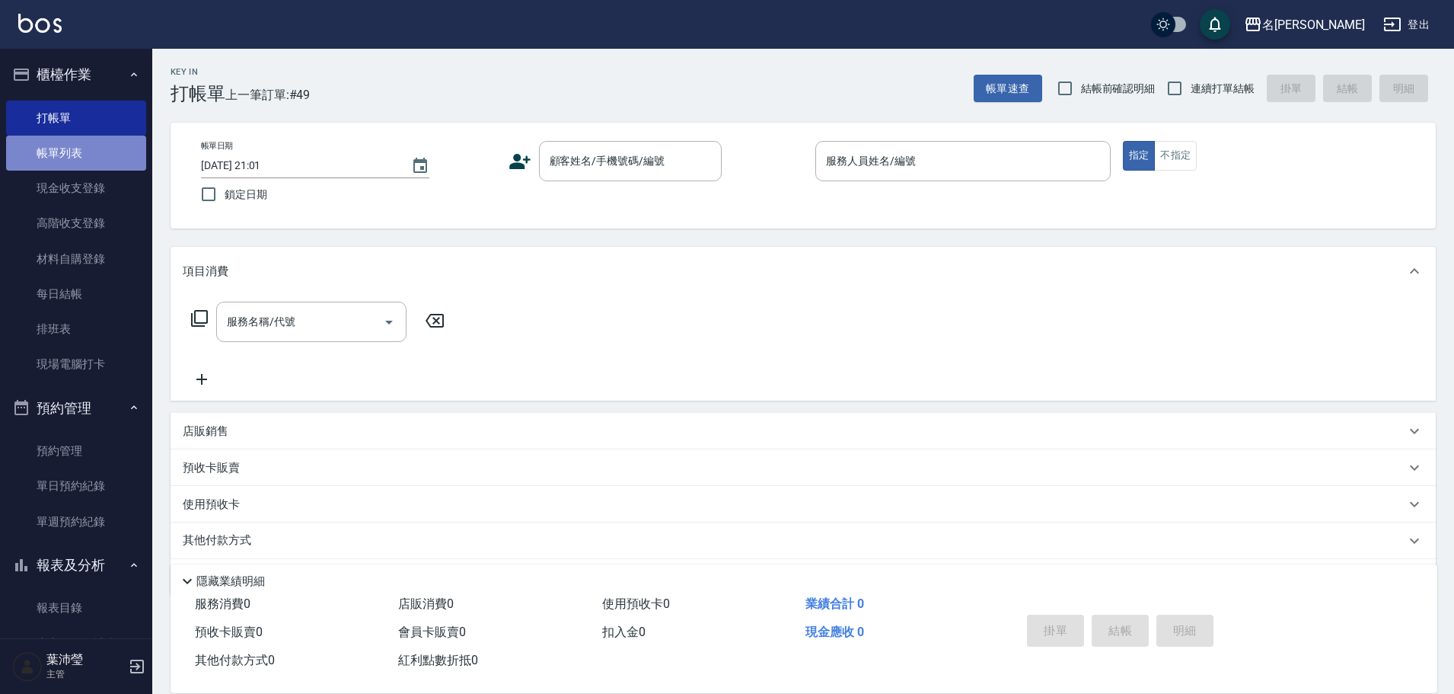
click at [82, 161] on link "帳單列表" at bounding box center [76, 153] width 140 height 35
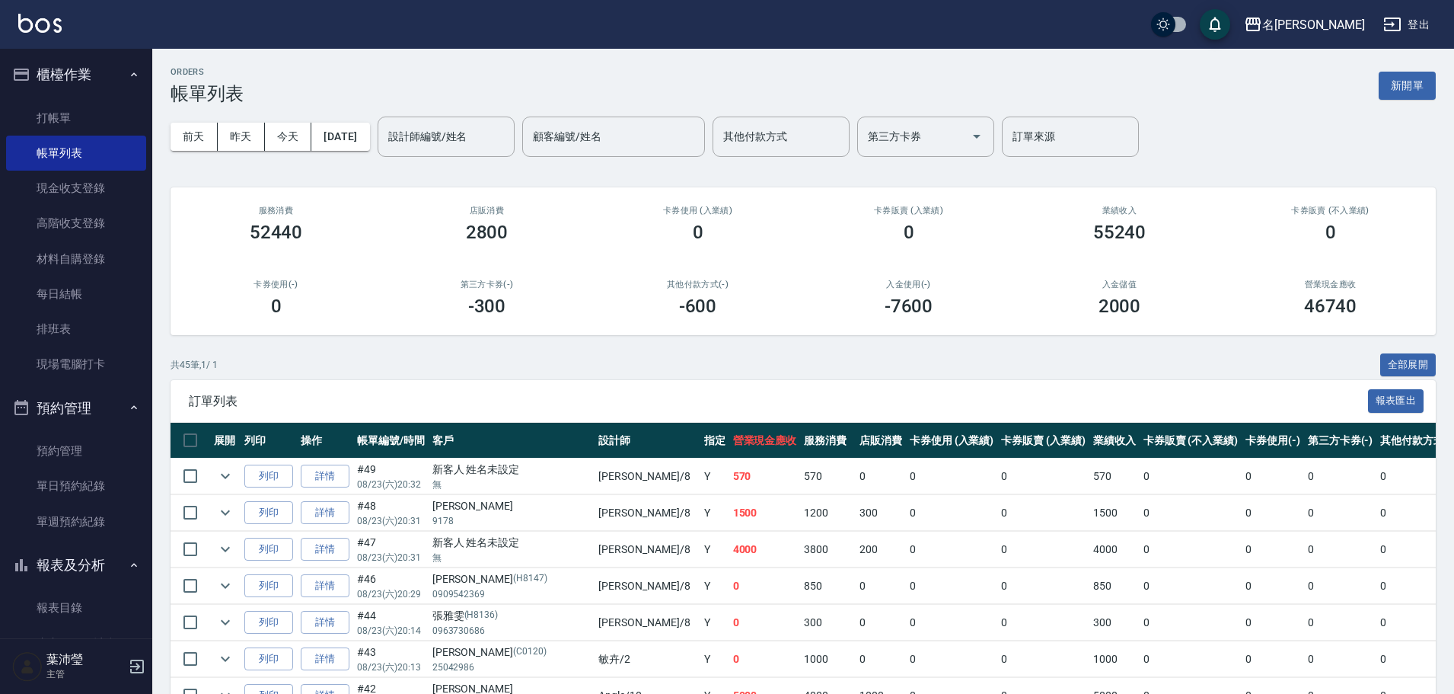
click at [445, 131] on input "設計師編號/姓名" at bounding box center [445, 136] width 123 height 27
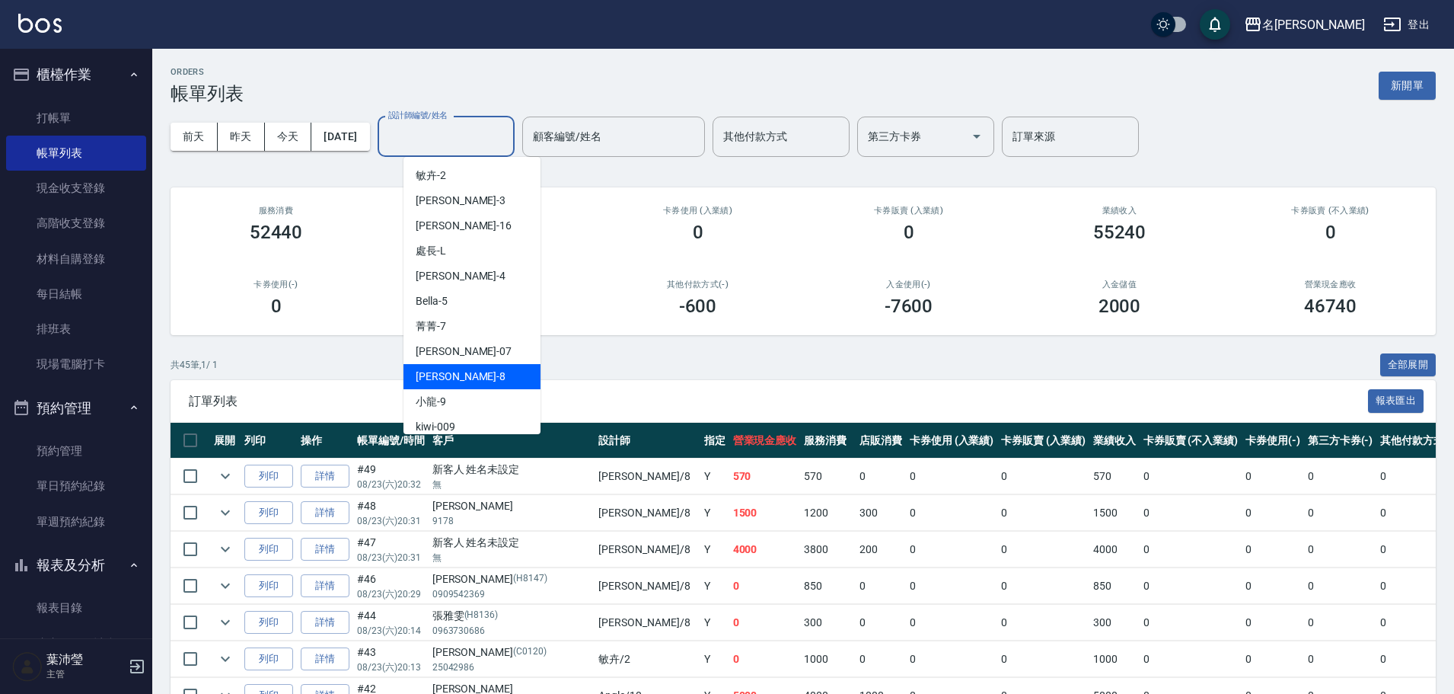
click at [459, 365] on div "Emma -8" at bounding box center [471, 376] width 137 height 25
type input "Emma-8"
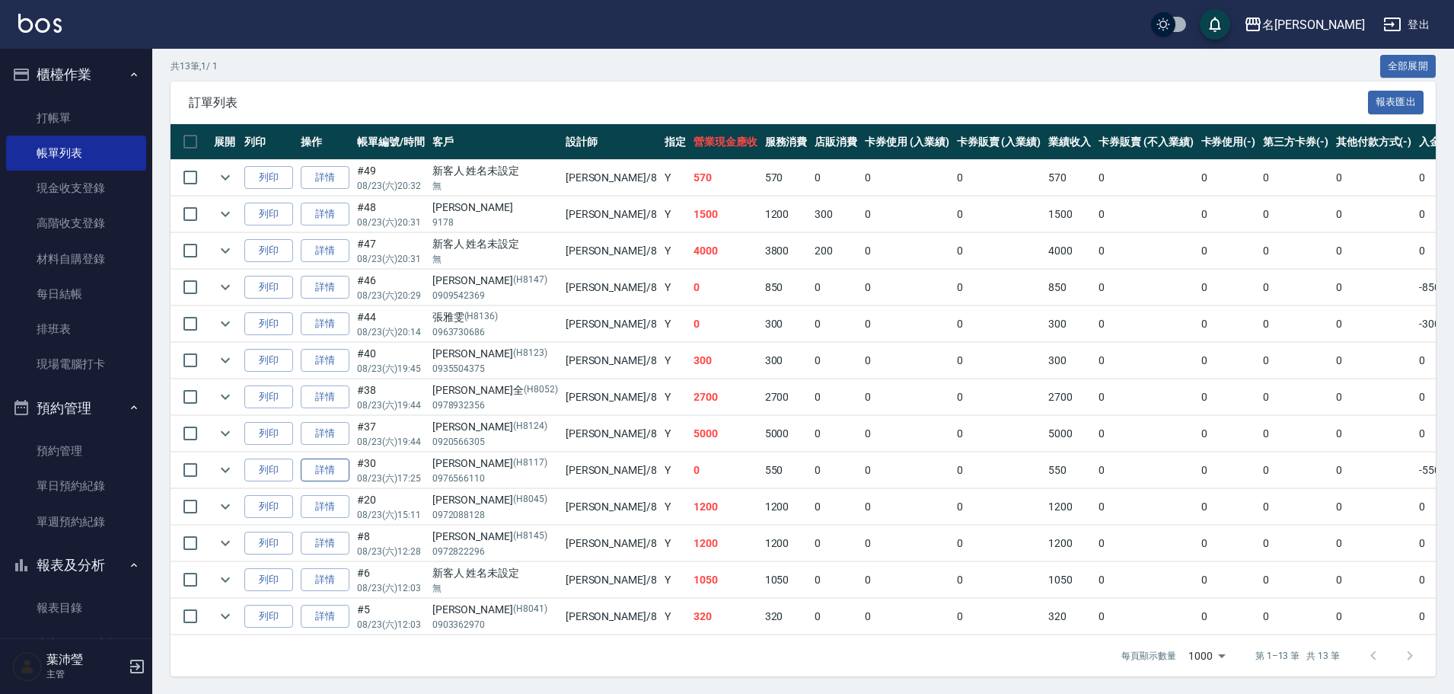
scroll to position [305, 0]
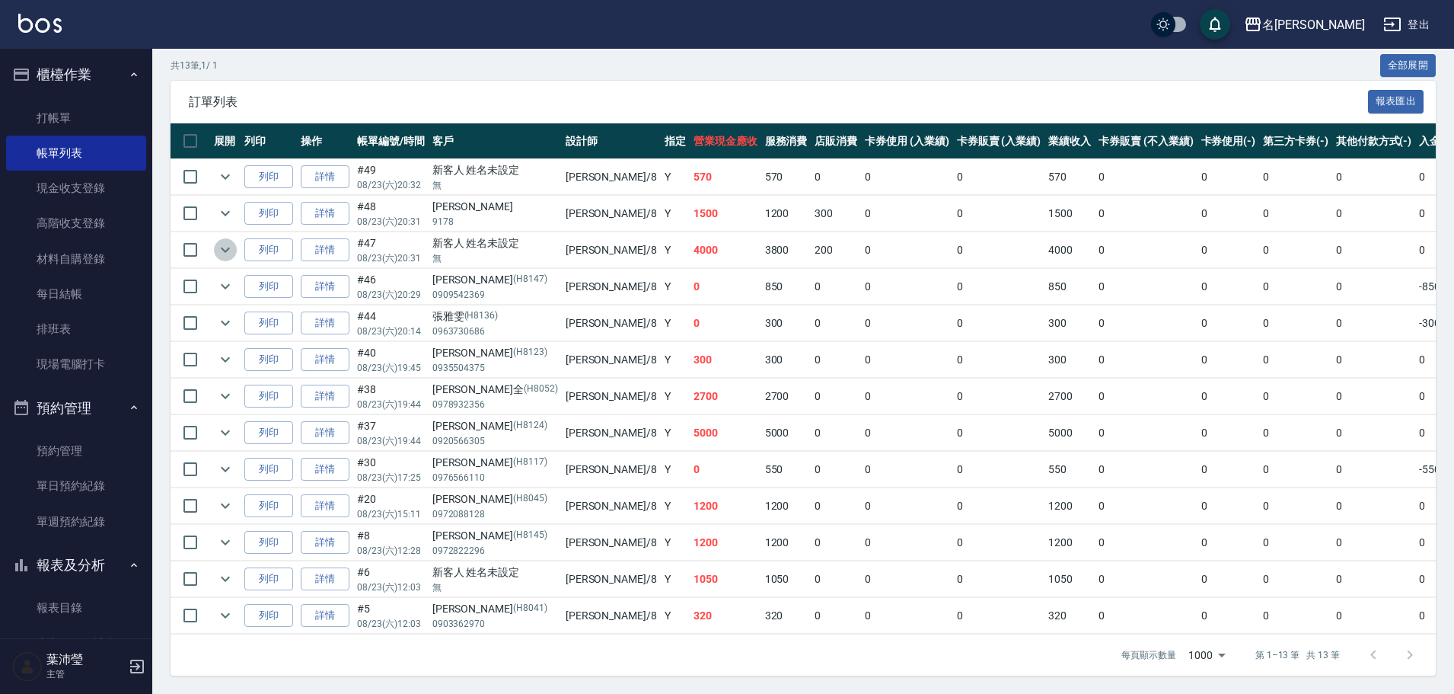
click at [223, 247] on icon "expand row" at bounding box center [225, 249] width 9 height 5
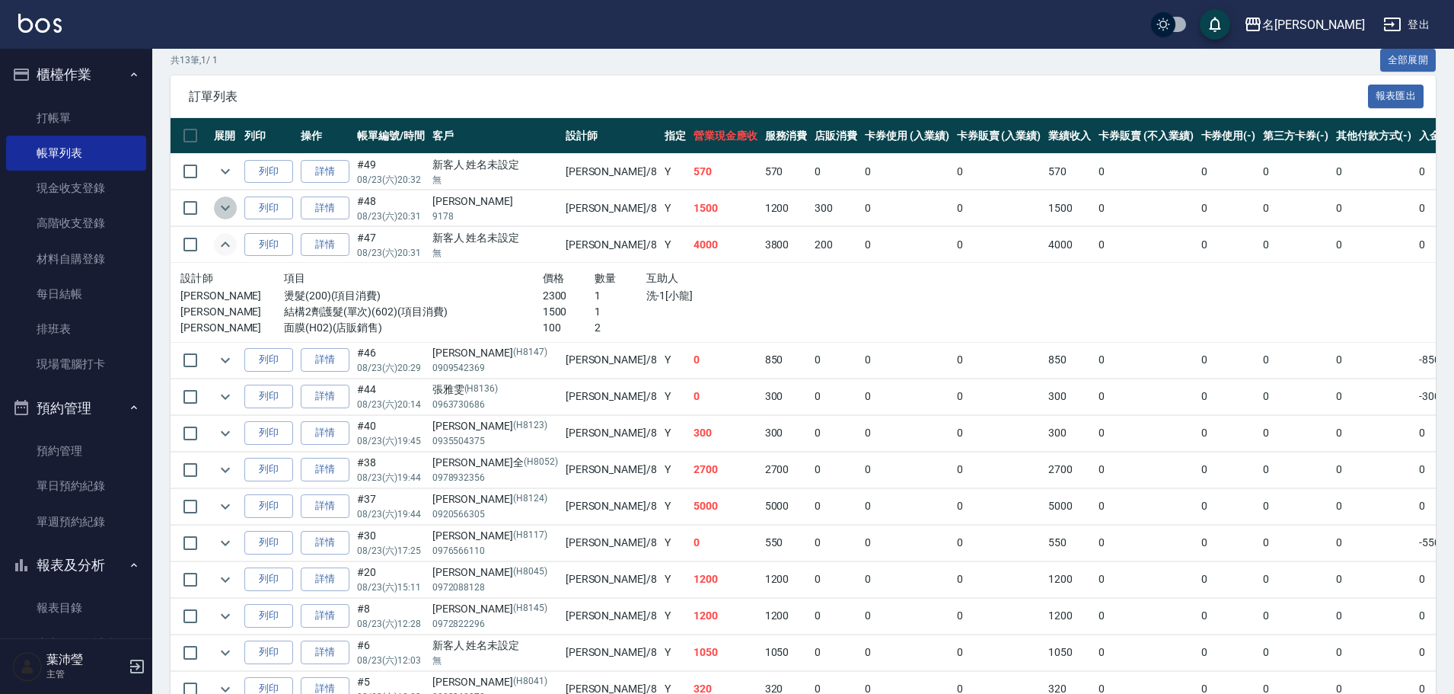
click at [226, 212] on icon "expand row" at bounding box center [225, 208] width 18 height 18
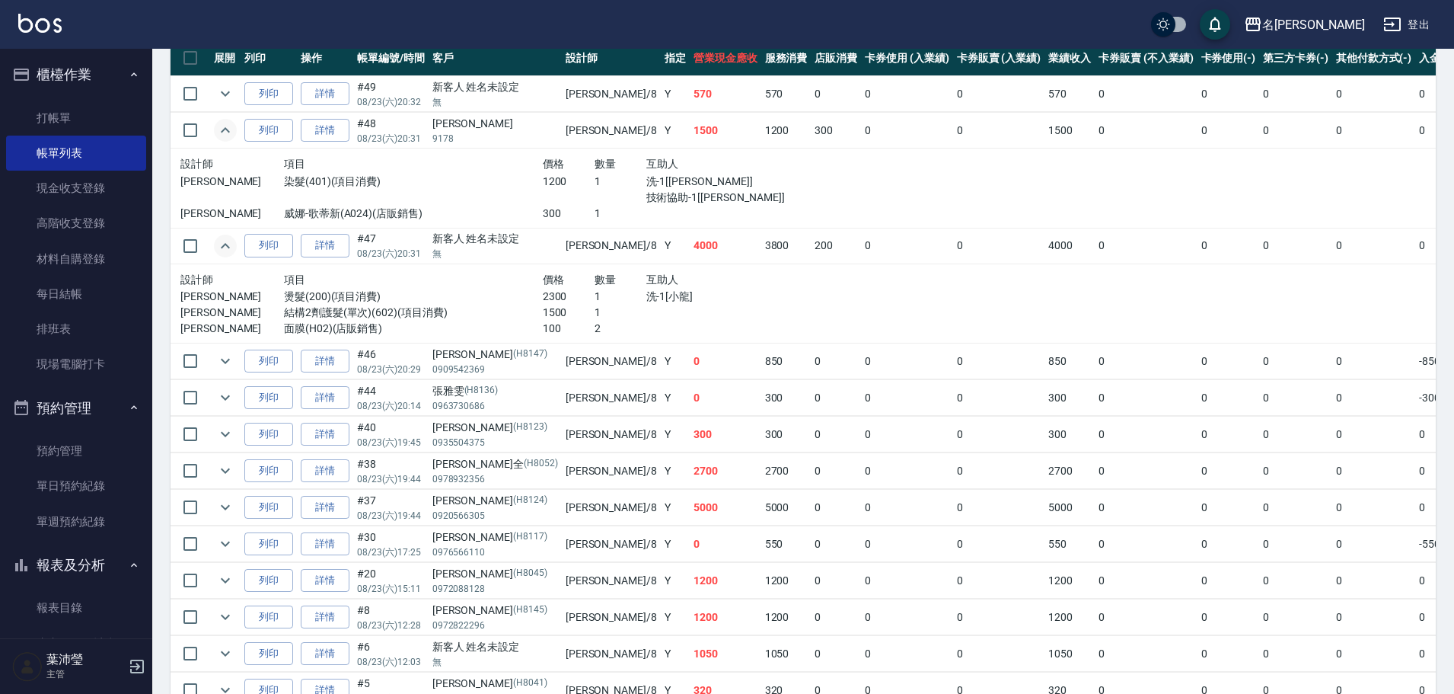
scroll to position [457, 0]
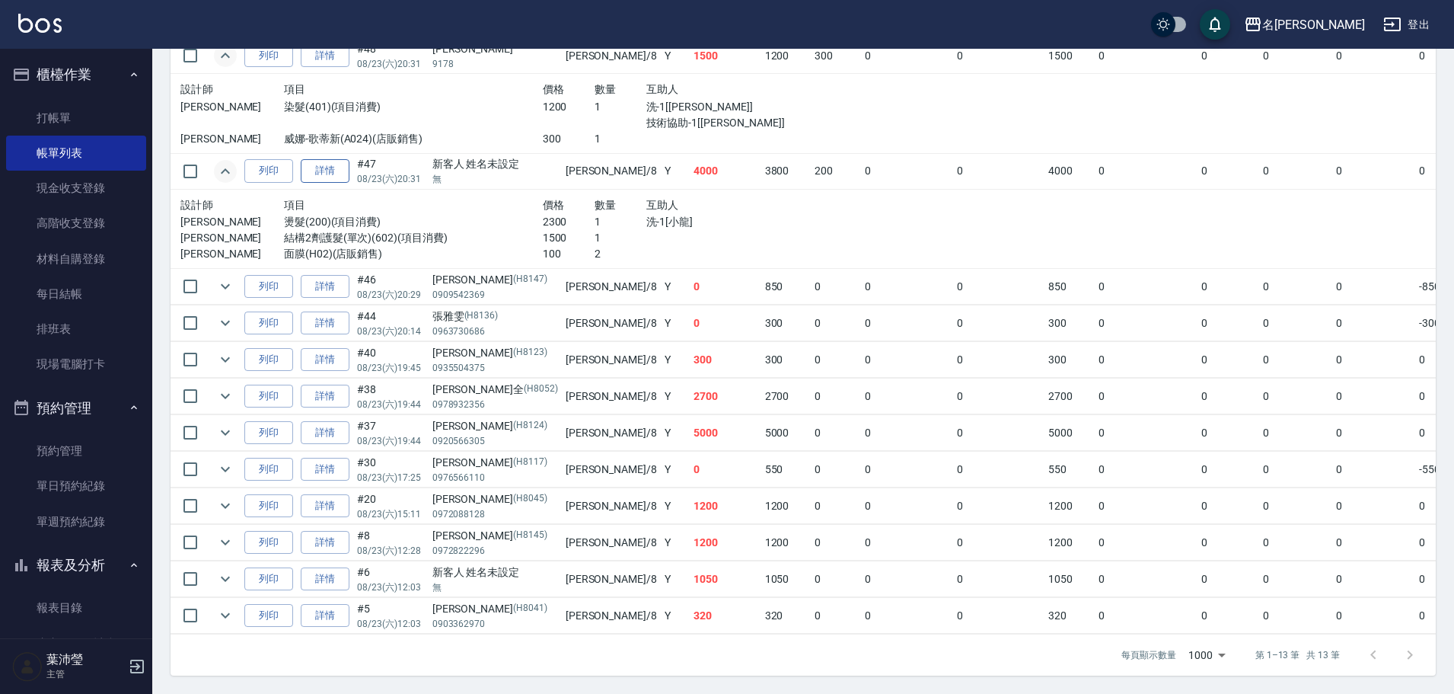
click at [321, 177] on link "詳情" at bounding box center [325, 171] width 49 height 24
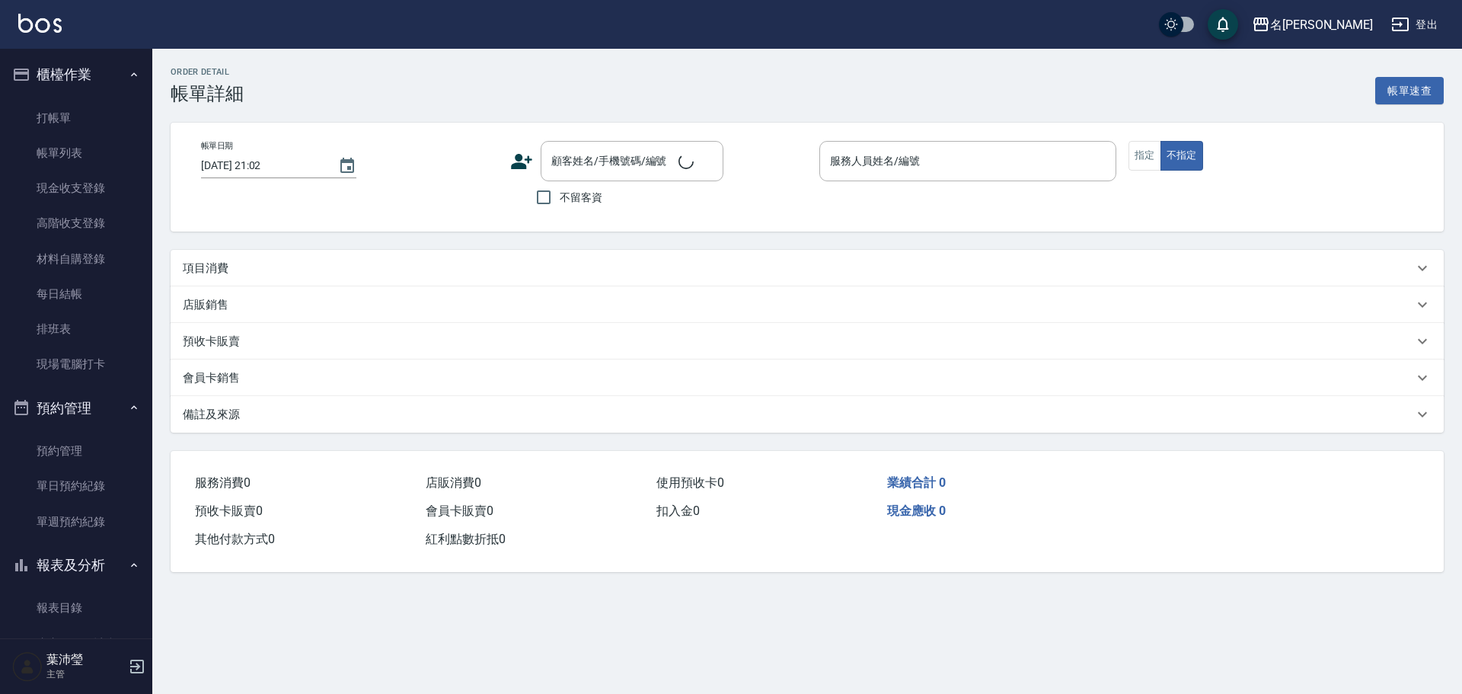
type input "[DATE] 20:31"
type input "Emma-8"
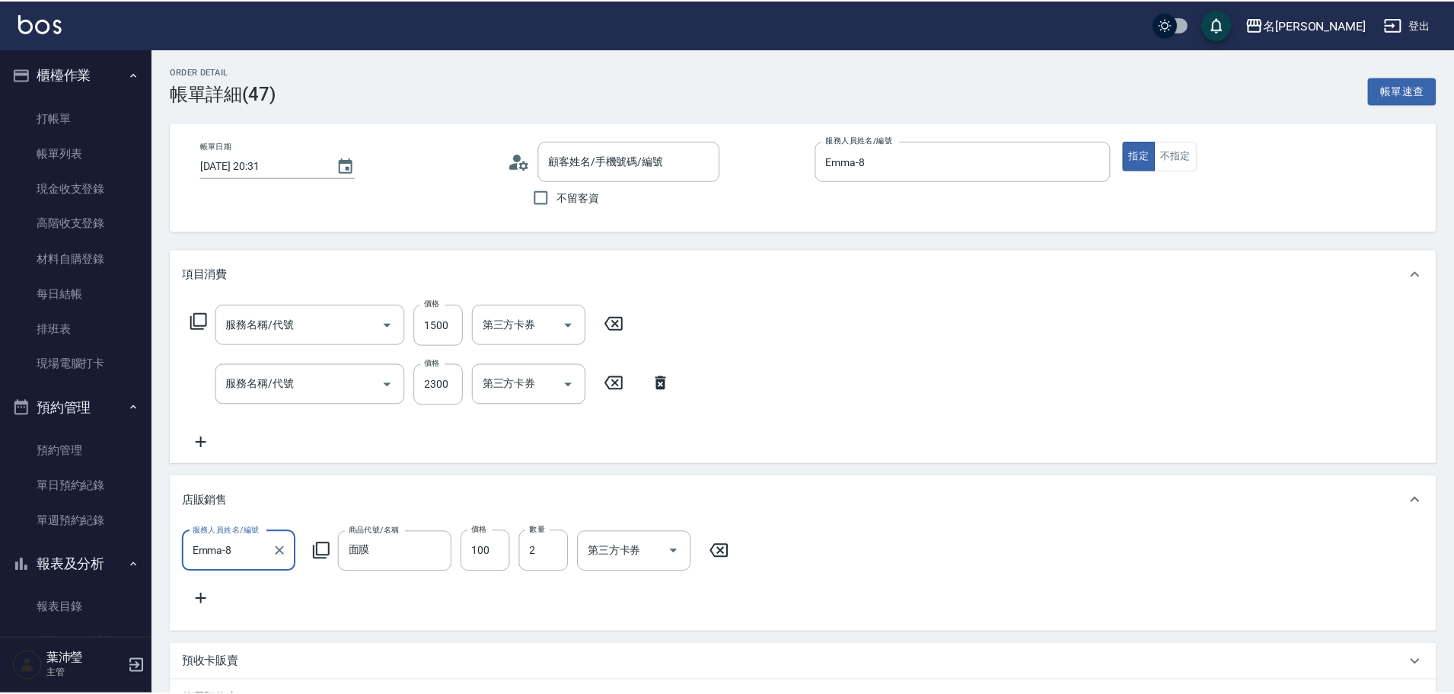
scroll to position [15, 0]
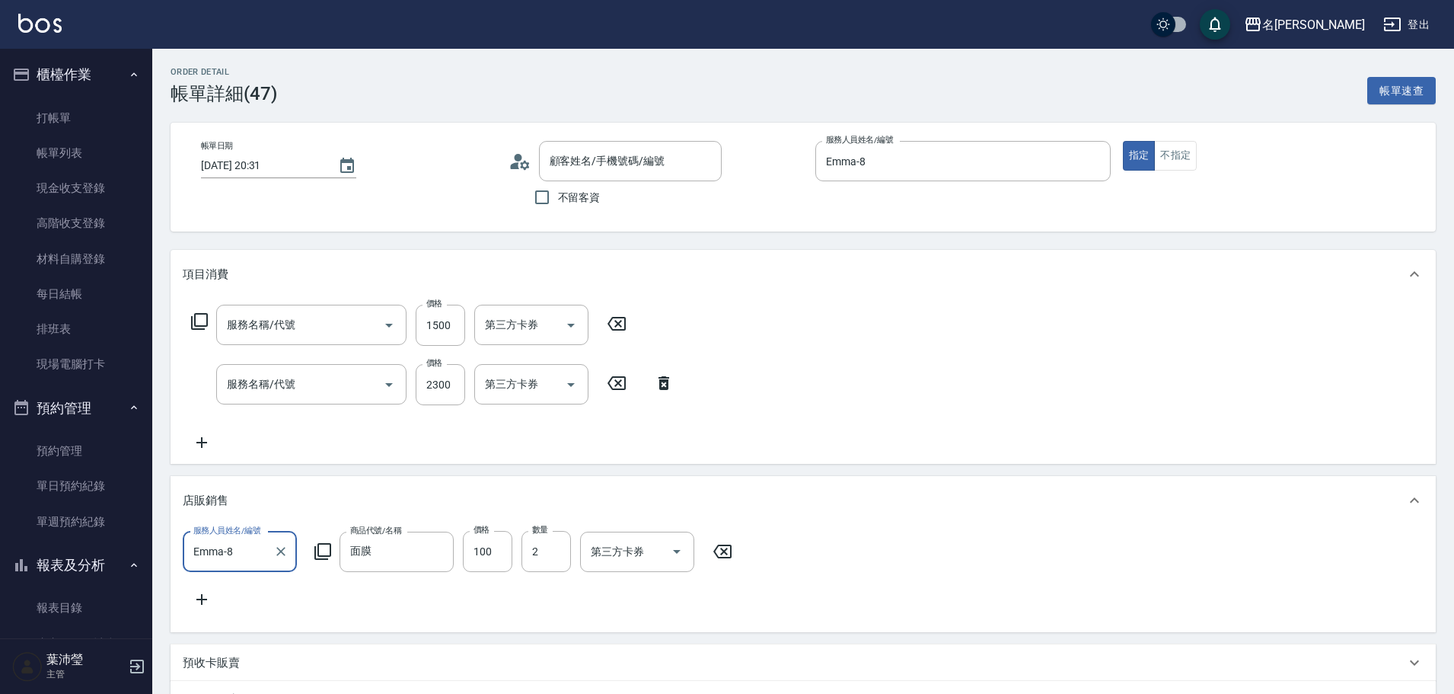
type input "新客人 姓名未設定/無/null"
type input "結構2劑護髮(單次)(602)"
type input "燙髮(200)"
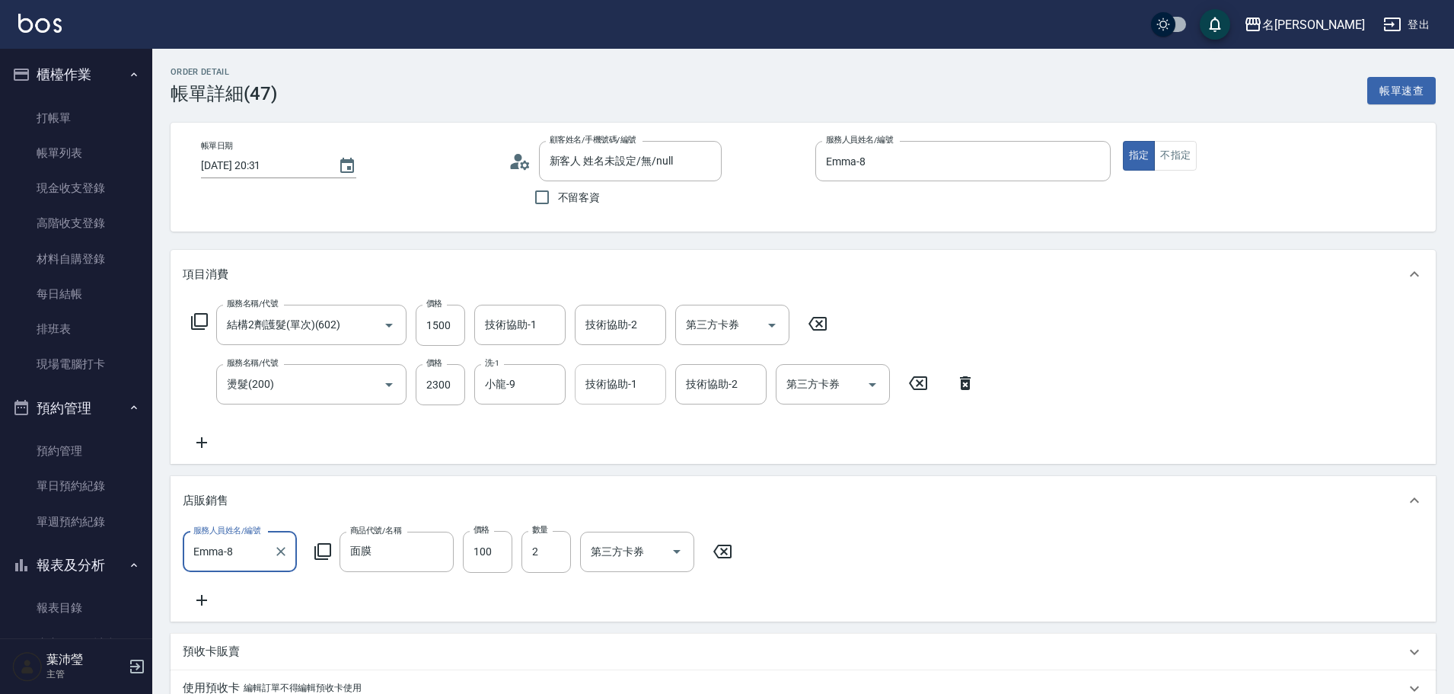
click at [607, 389] on input "技術協助-1" at bounding box center [621, 384] width 78 height 27
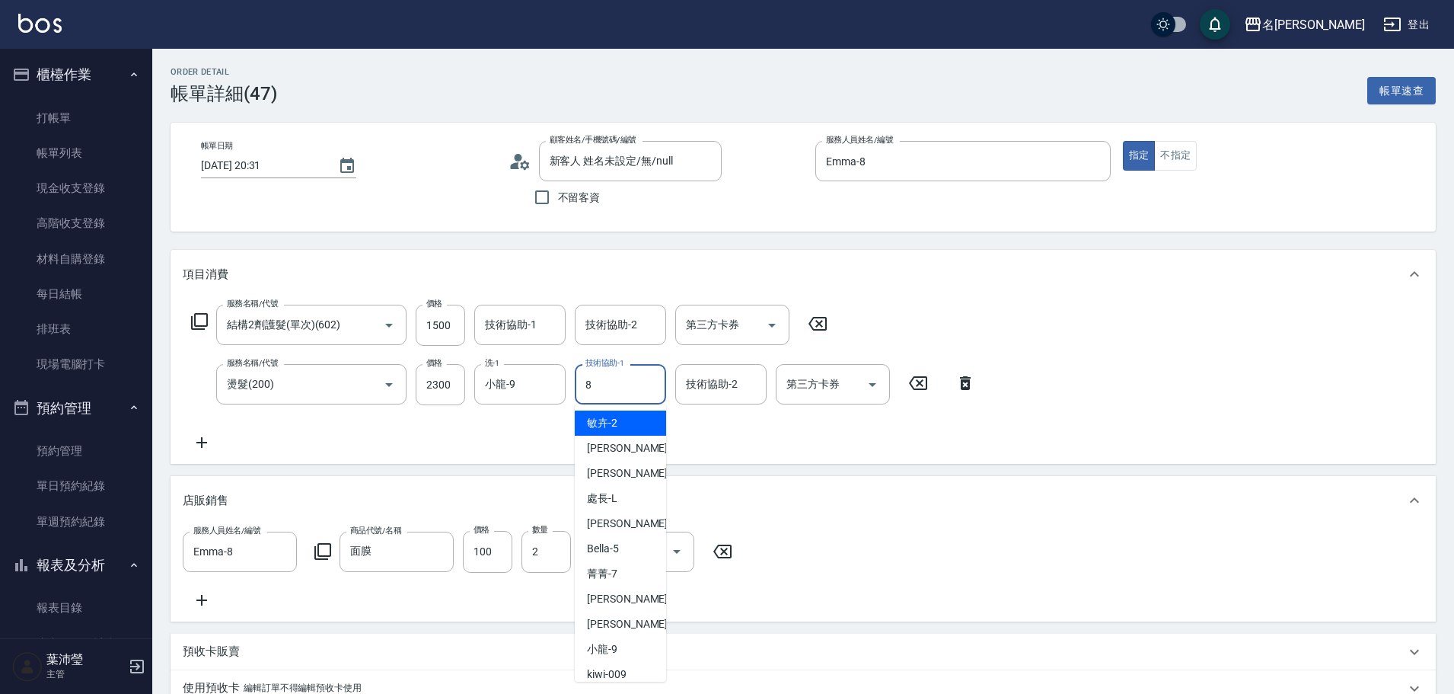
type input "Emma-8"
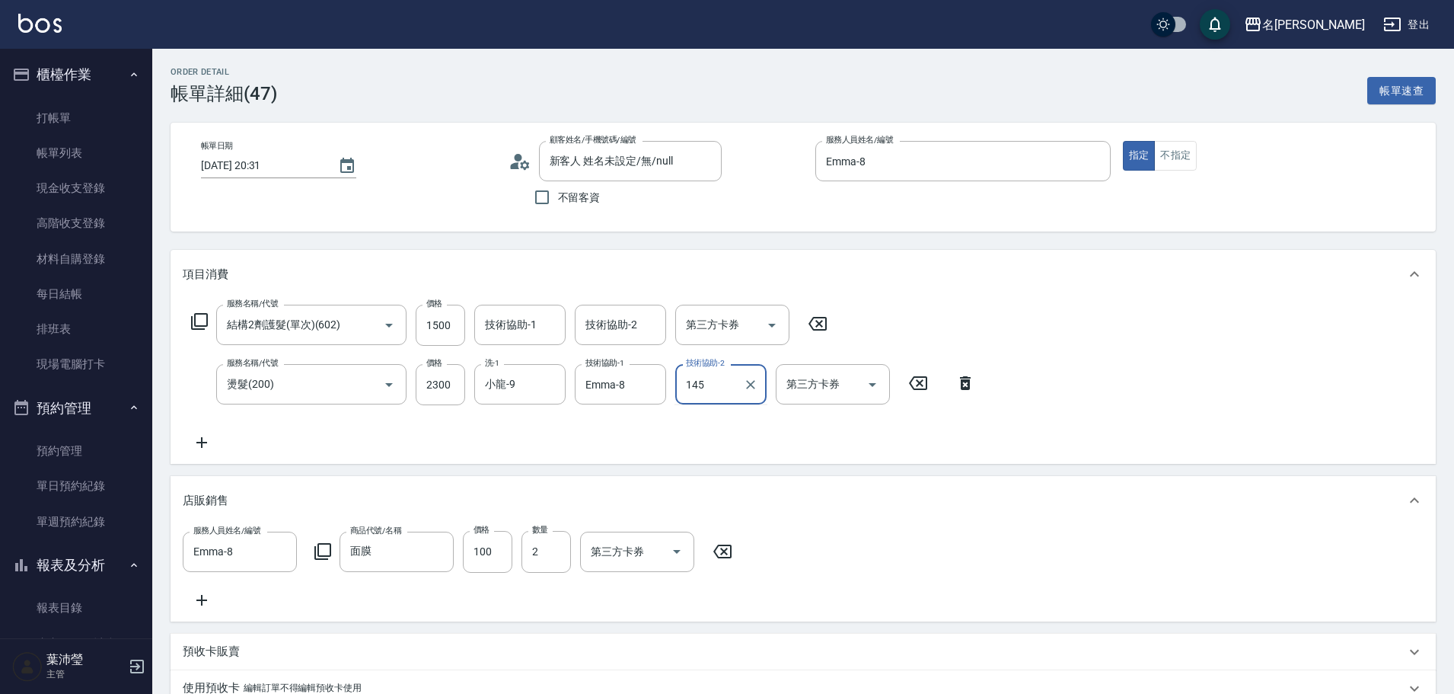
drag, startPoint x: 710, startPoint y: 377, endPoint x: 681, endPoint y: 384, distance: 29.7
click at [681, 384] on div "145 技術協助-2" at bounding box center [720, 384] width 91 height 40
type input "153"
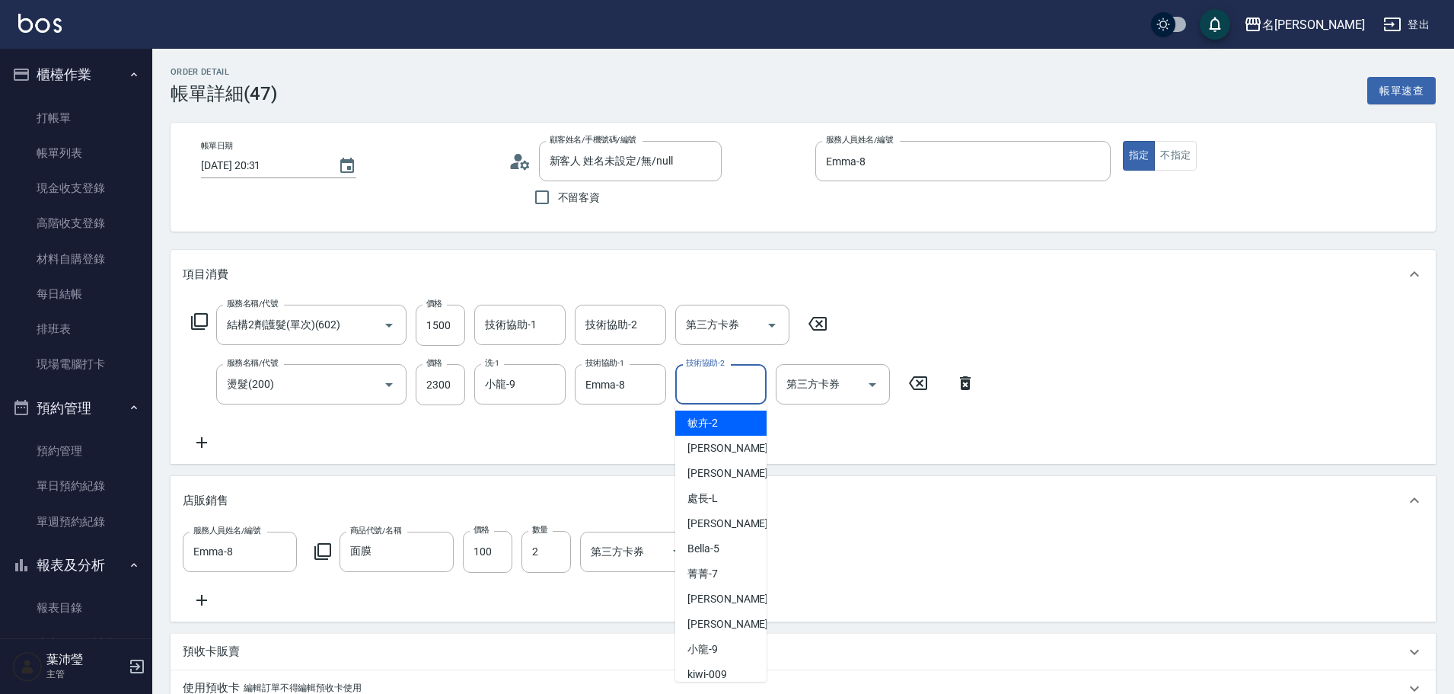
click at [713, 381] on input "技術協助-2" at bounding box center [721, 384] width 78 height 27
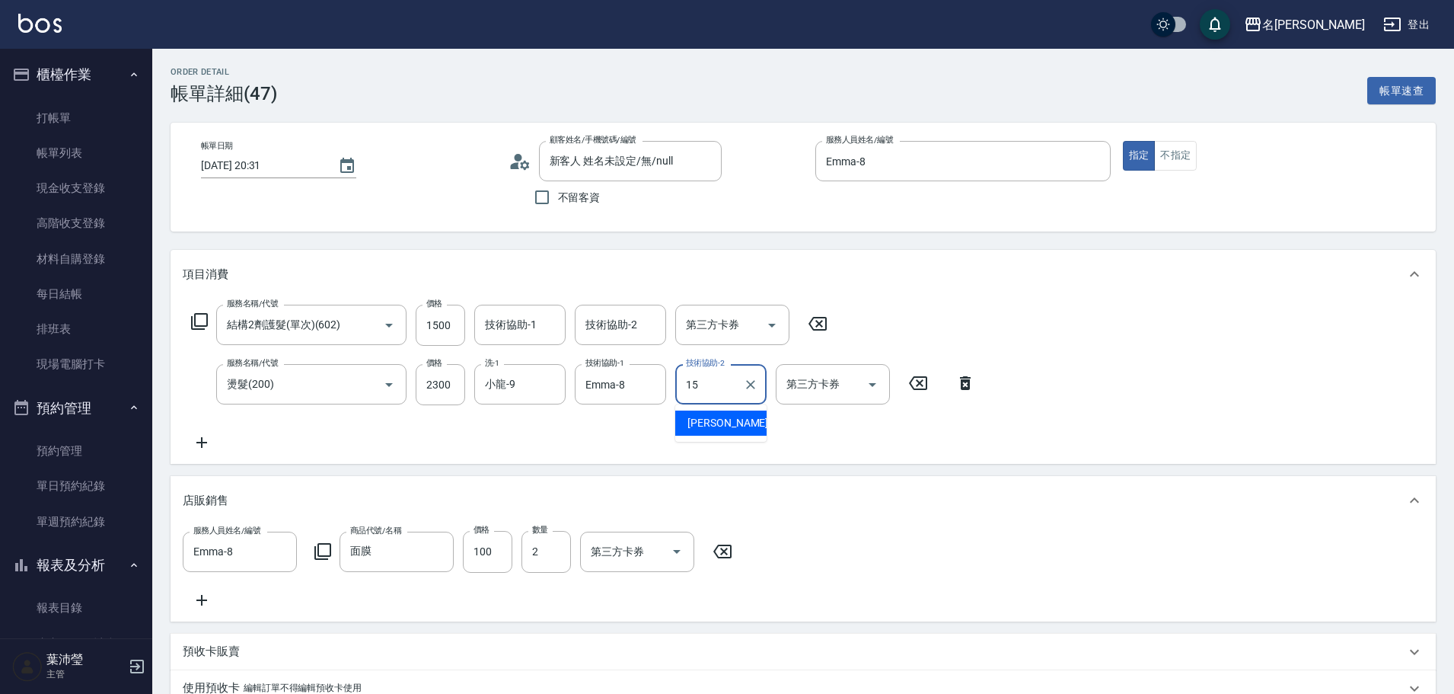
type input "慈均-15"
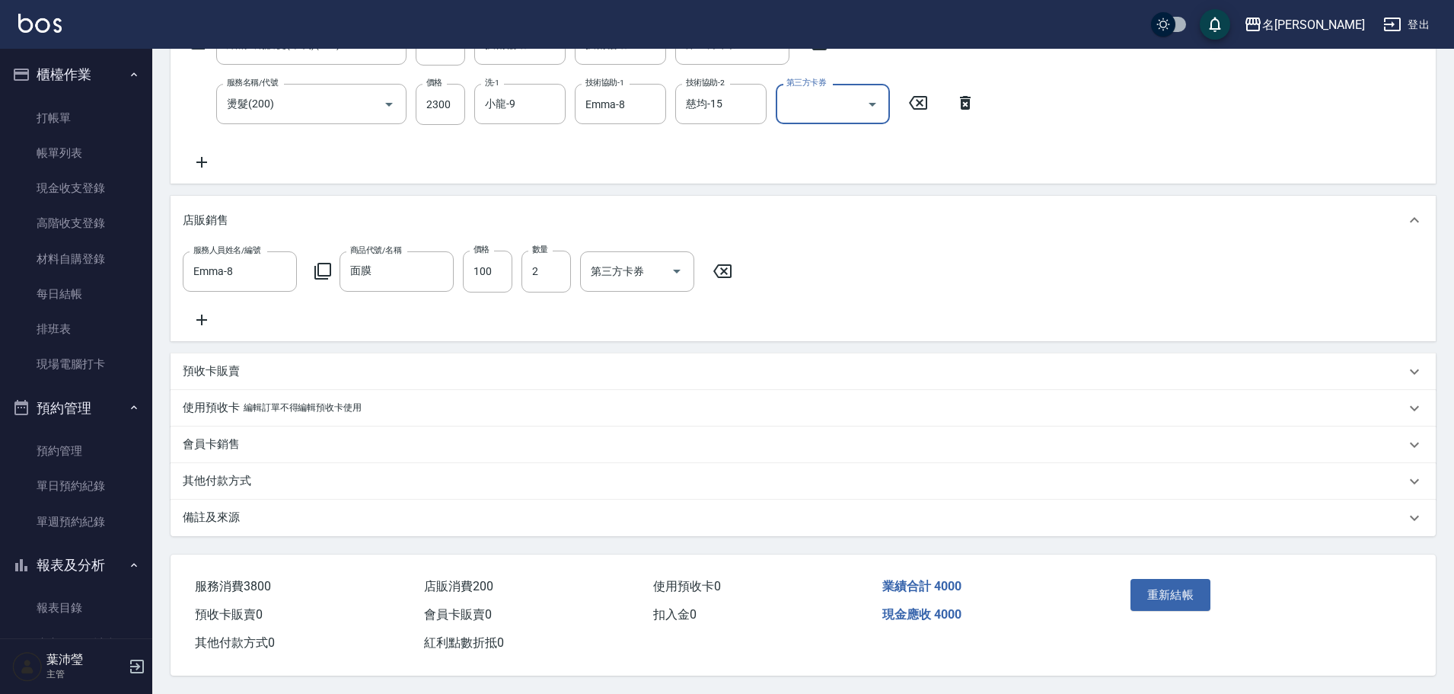
scroll to position [298, 0]
click at [1159, 596] on button "重新結帳" at bounding box center [1170, 595] width 81 height 32
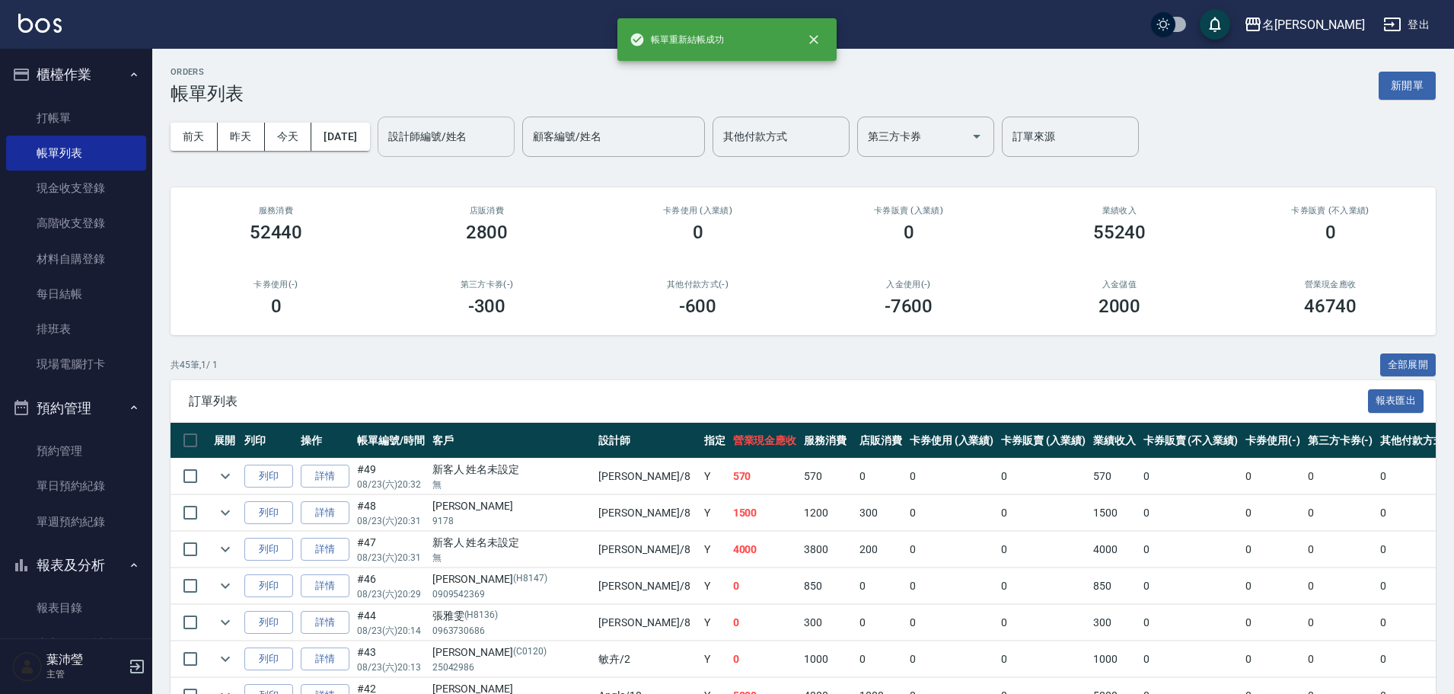
click at [493, 144] on input "設計師編號/姓名" at bounding box center [445, 136] width 123 height 27
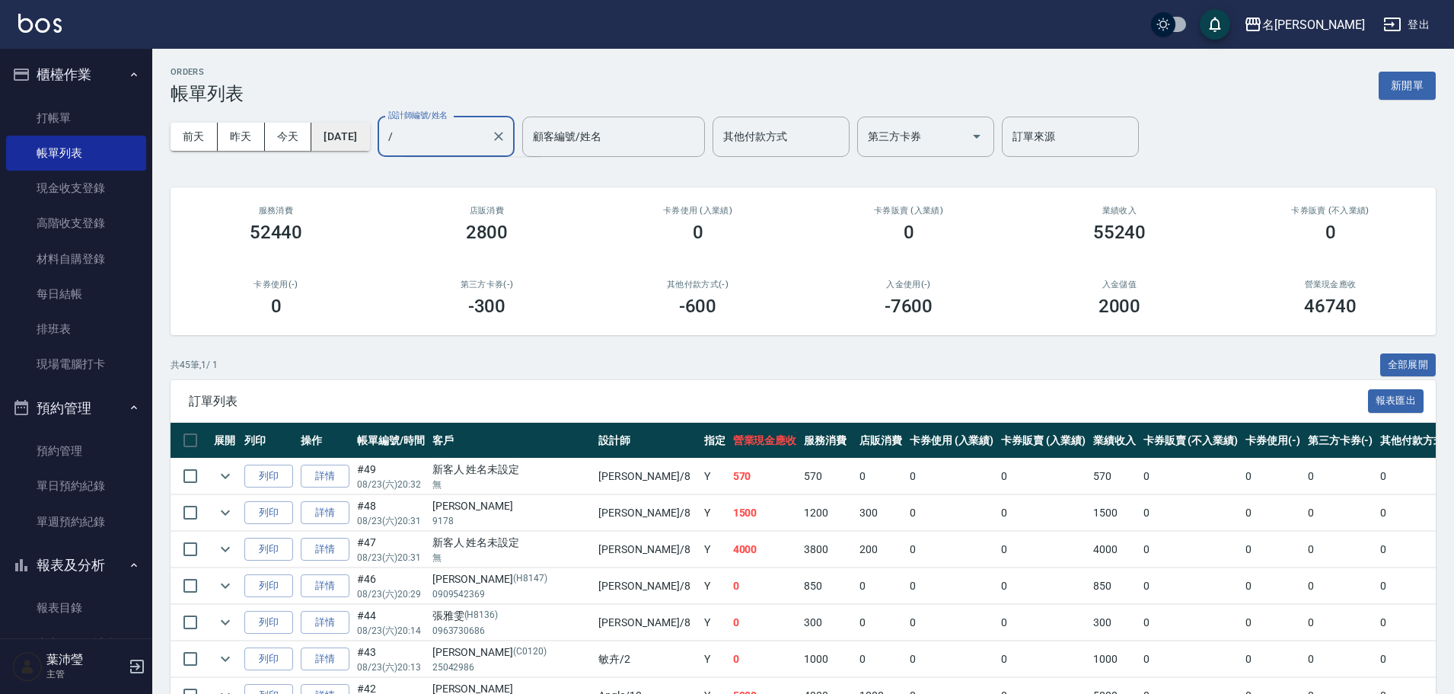
drag, startPoint x: 493, startPoint y: 144, endPoint x: 343, endPoint y: 148, distance: 150.0
click at [343, 148] on div "[DATE] [DATE] [DATE] [DATE] 設計師編號/姓名 / 設計師編號/姓名 顧客編號/姓名 顧客編號/姓名 其他付款方式 其他付款方式 第…" at bounding box center [803, 136] width 1265 height 65
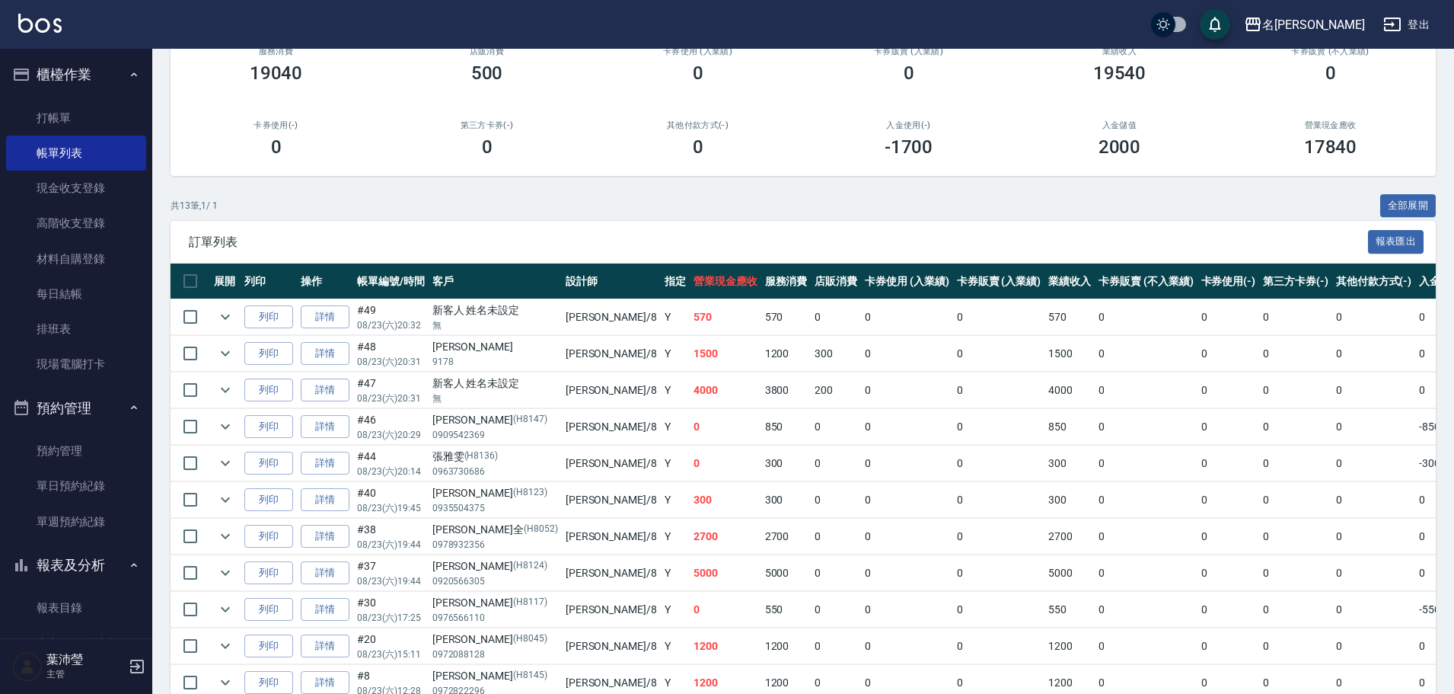
scroll to position [311, 0]
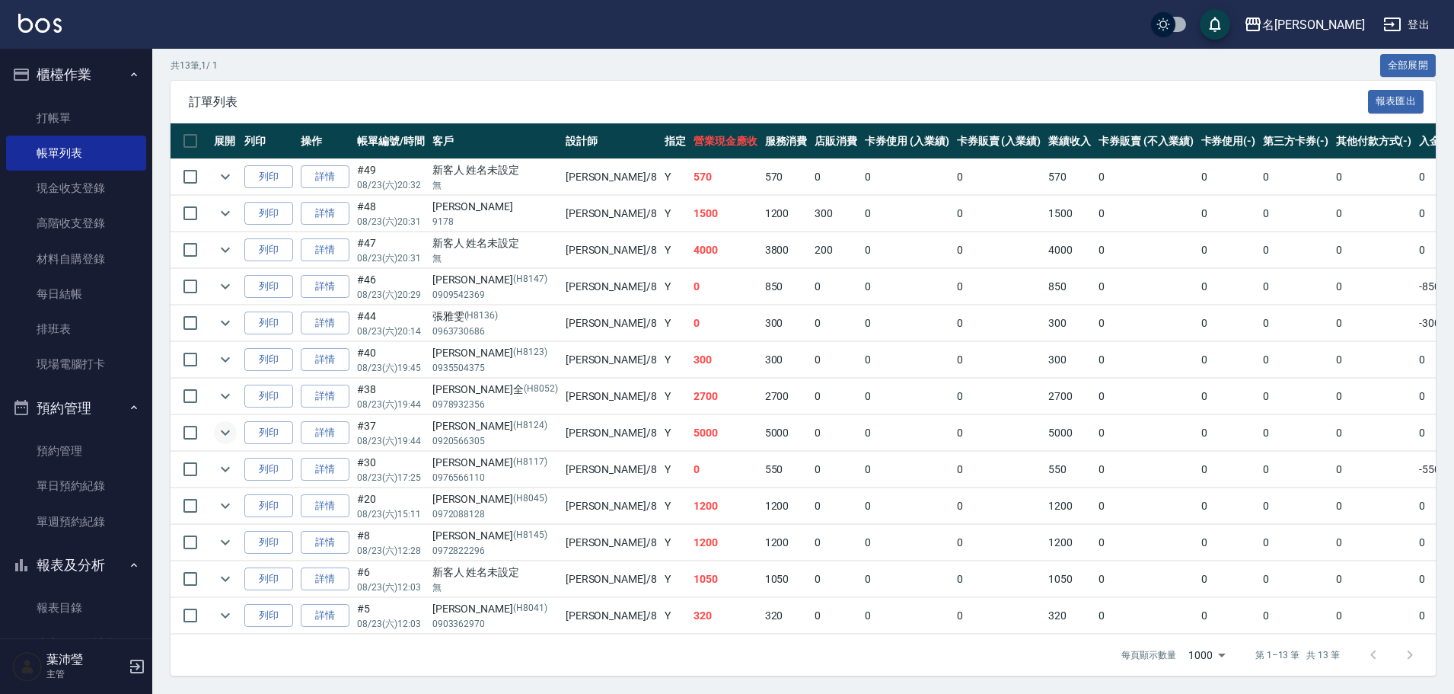
type input "Emma-8"
click at [225, 423] on icon "expand row" at bounding box center [225, 432] width 18 height 18
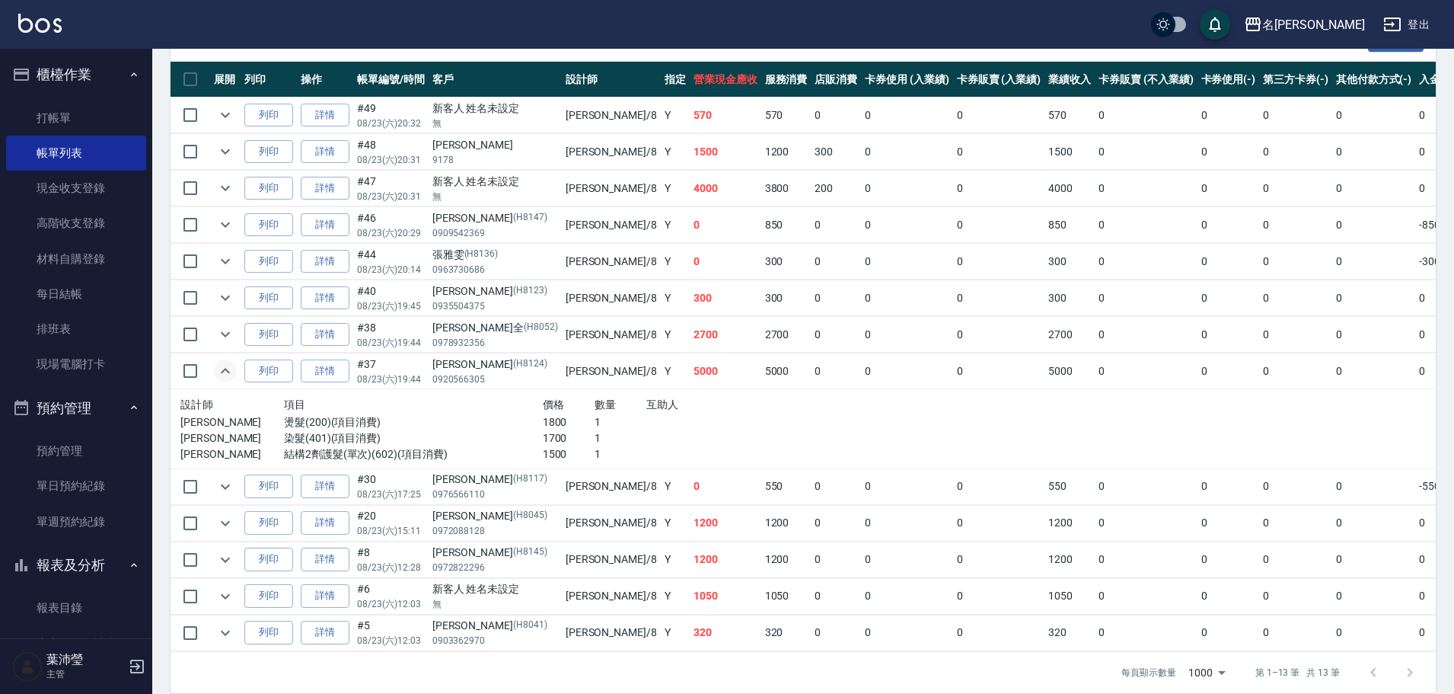
scroll to position [390, 0]
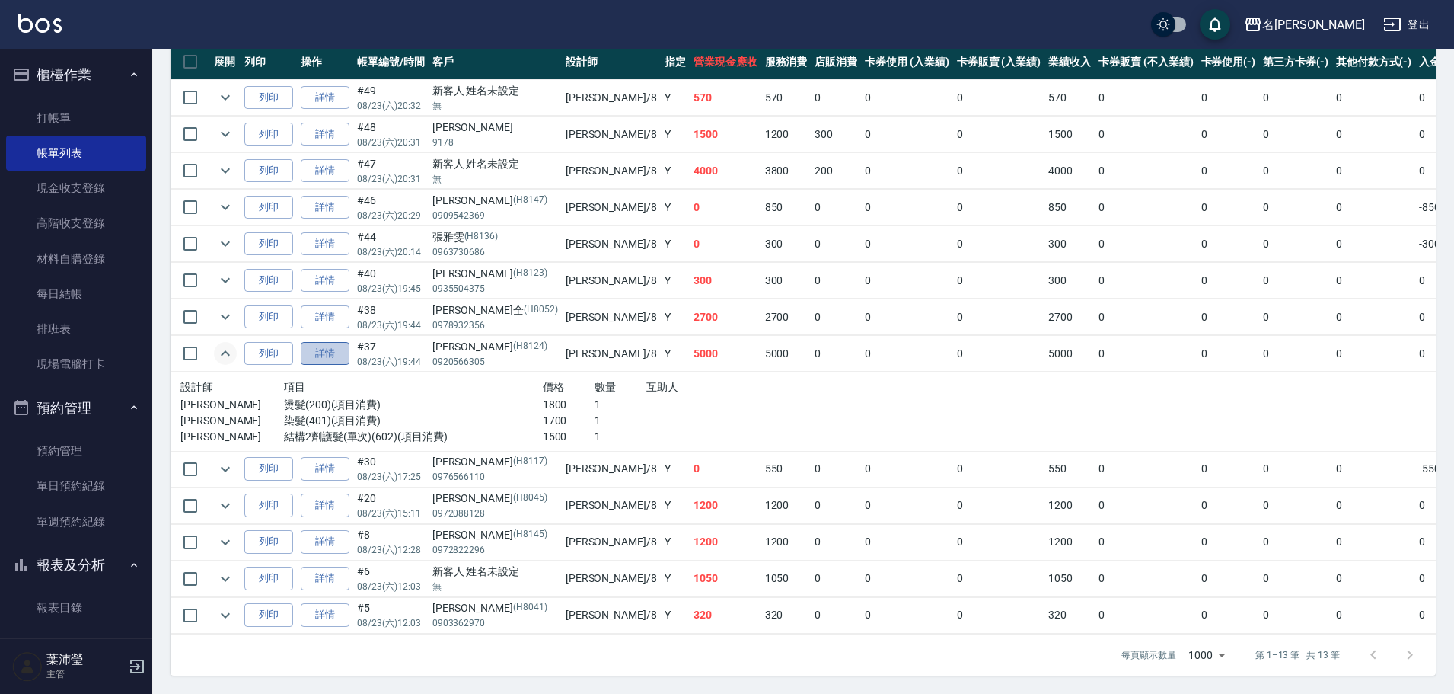
click at [333, 349] on link "詳情" at bounding box center [325, 354] width 49 height 24
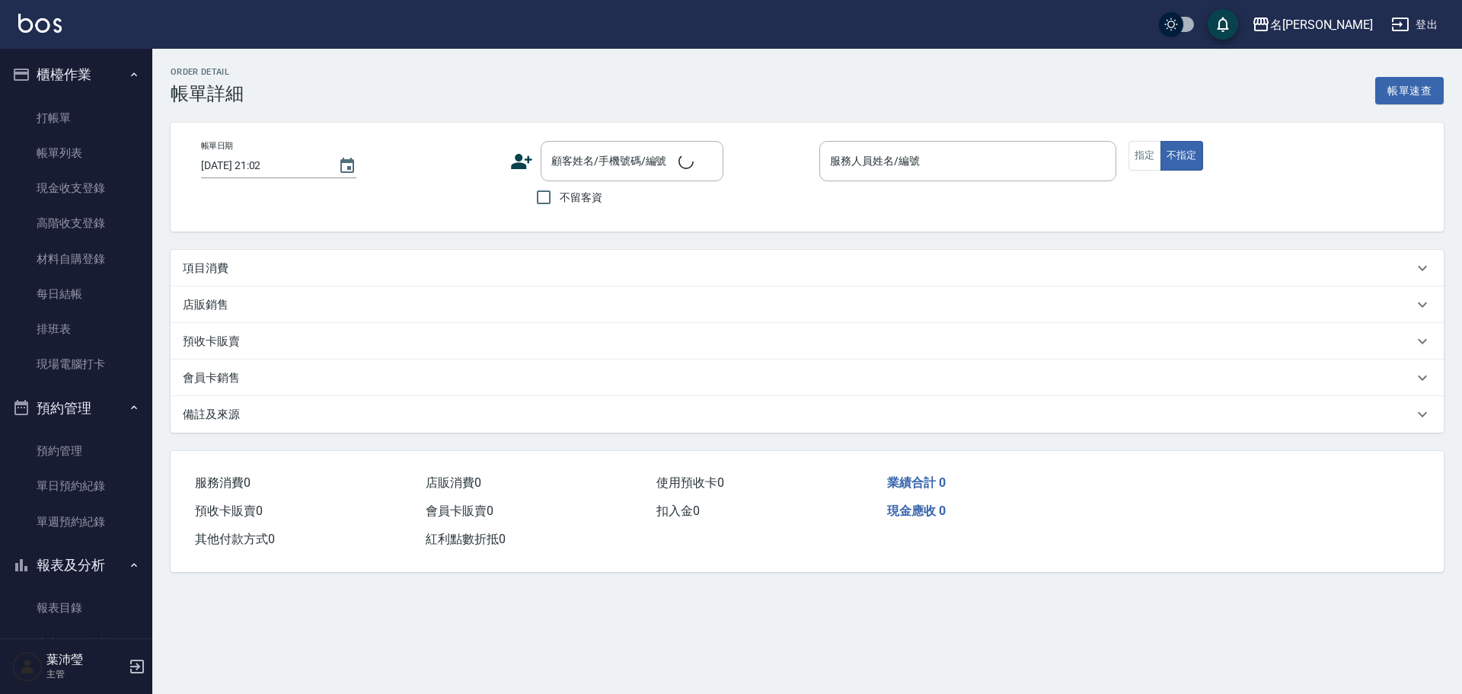
type input "[DATE] 19:44"
type input "Emma-8"
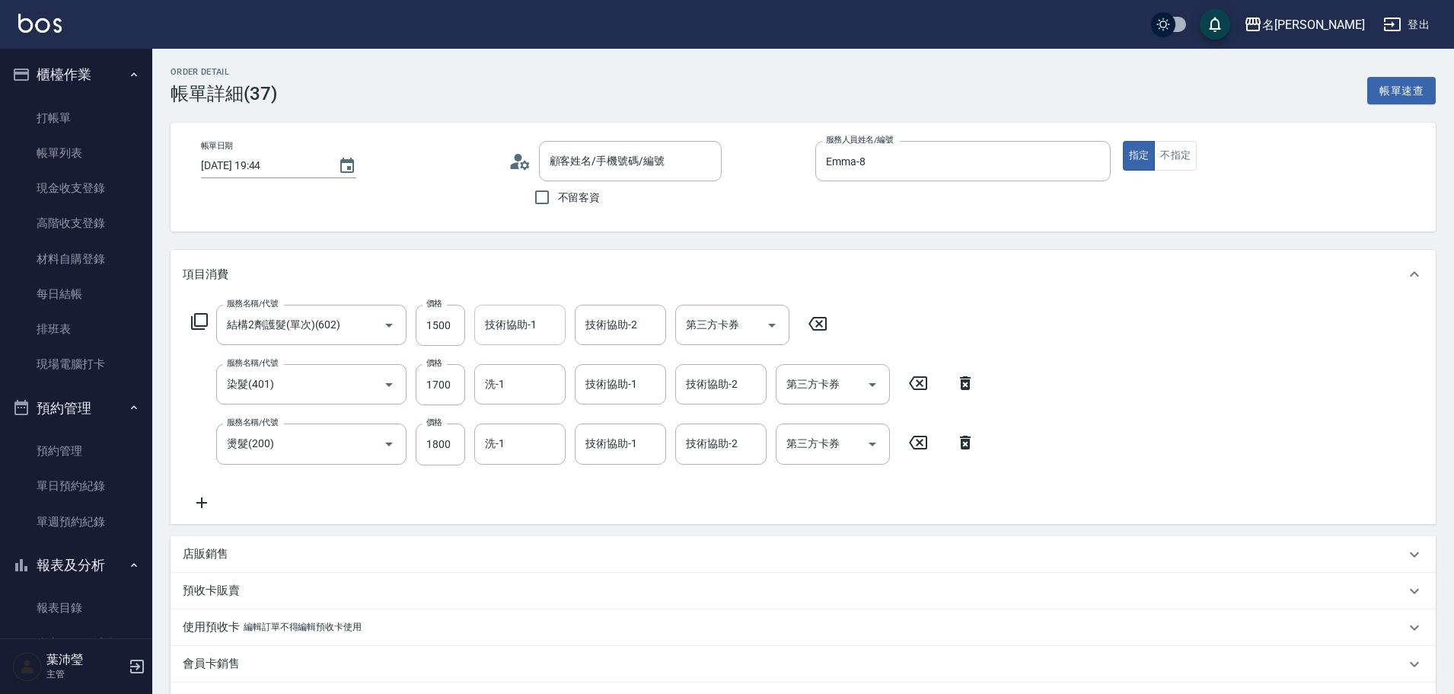
type input "[PERSON_NAME]/0920566305/H8124"
type input "結構2劑護髮(單次)(602)"
type input "染髮(401)"
type input "燙髮(200)"
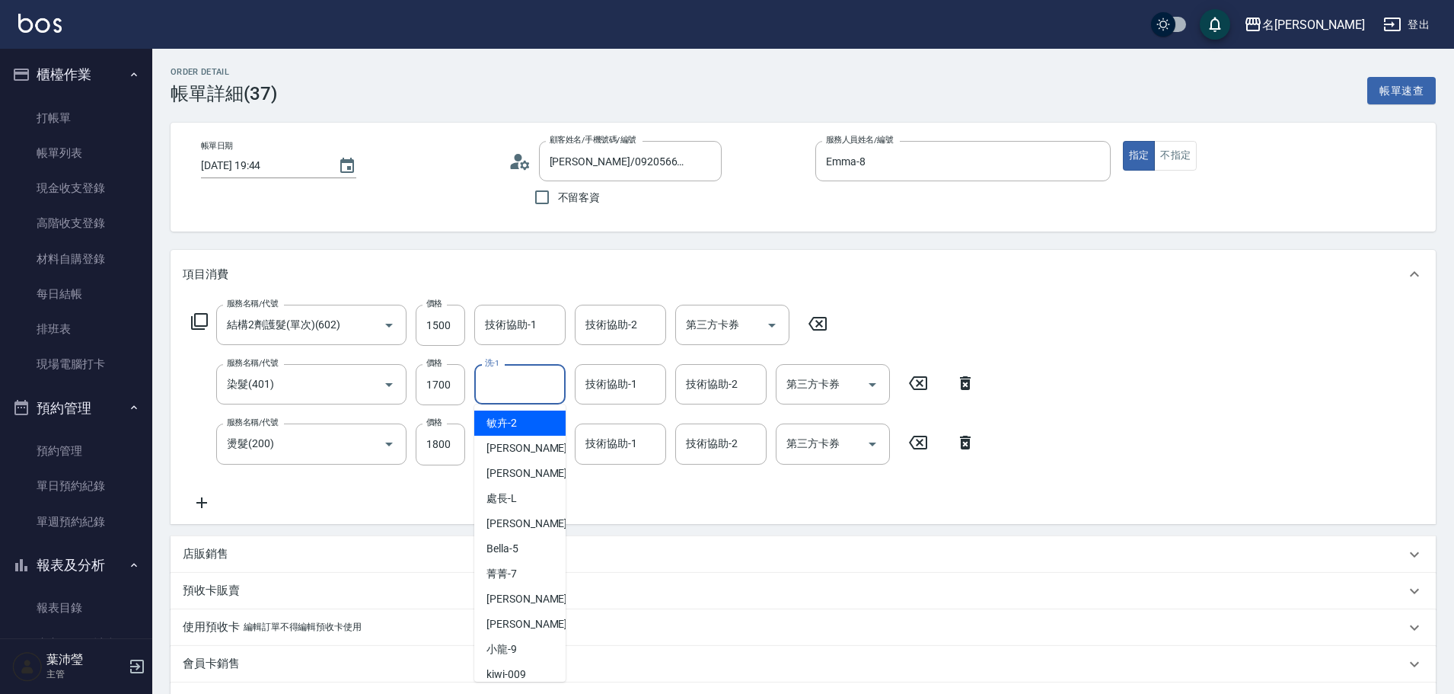
click at [520, 384] on input "洗-1" at bounding box center [520, 384] width 78 height 27
type input "慈均-15"
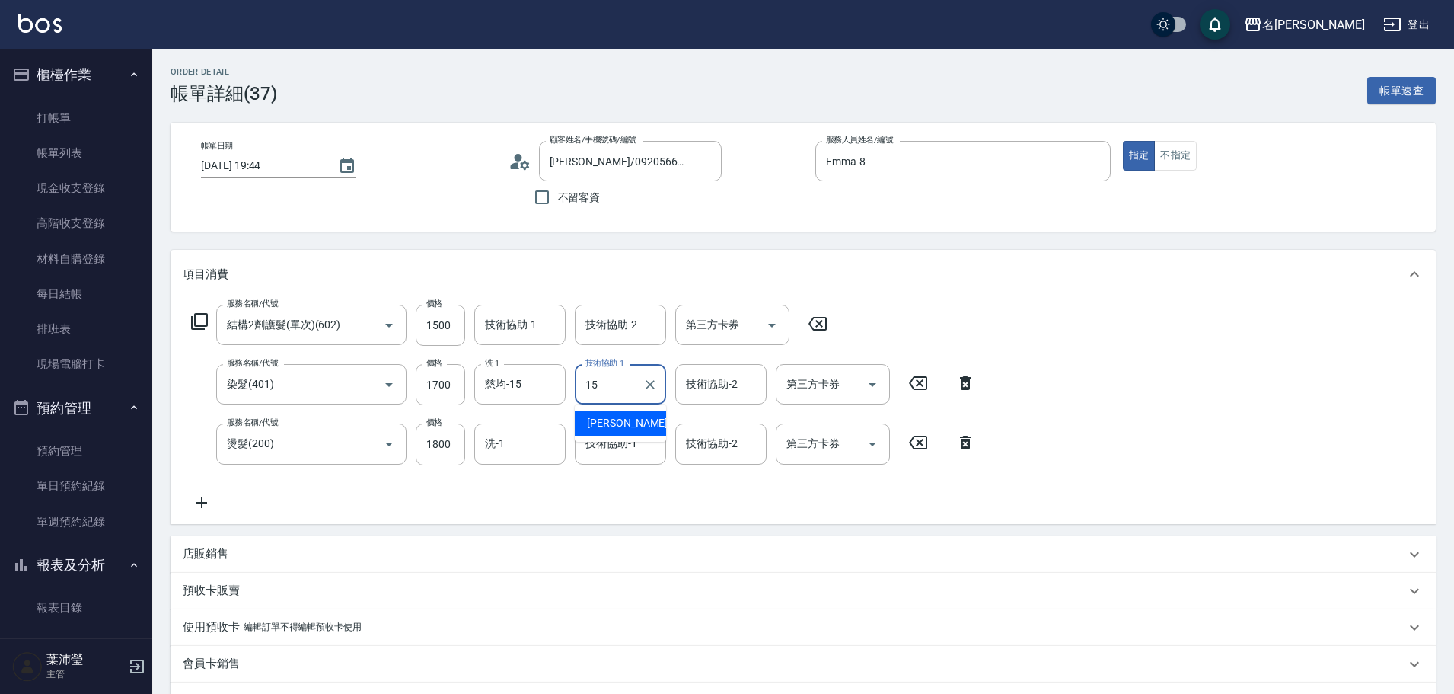
type input "慈均-15"
type input "Emma-8"
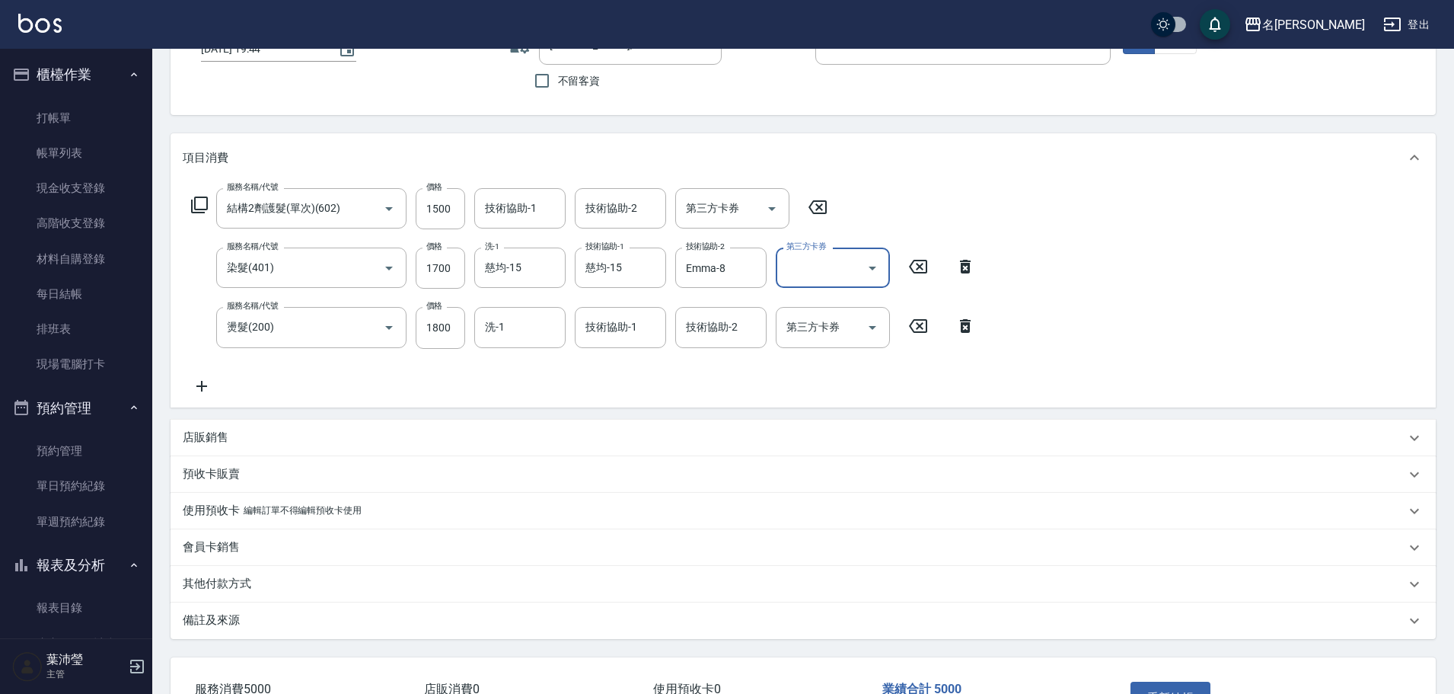
scroll to position [226, 0]
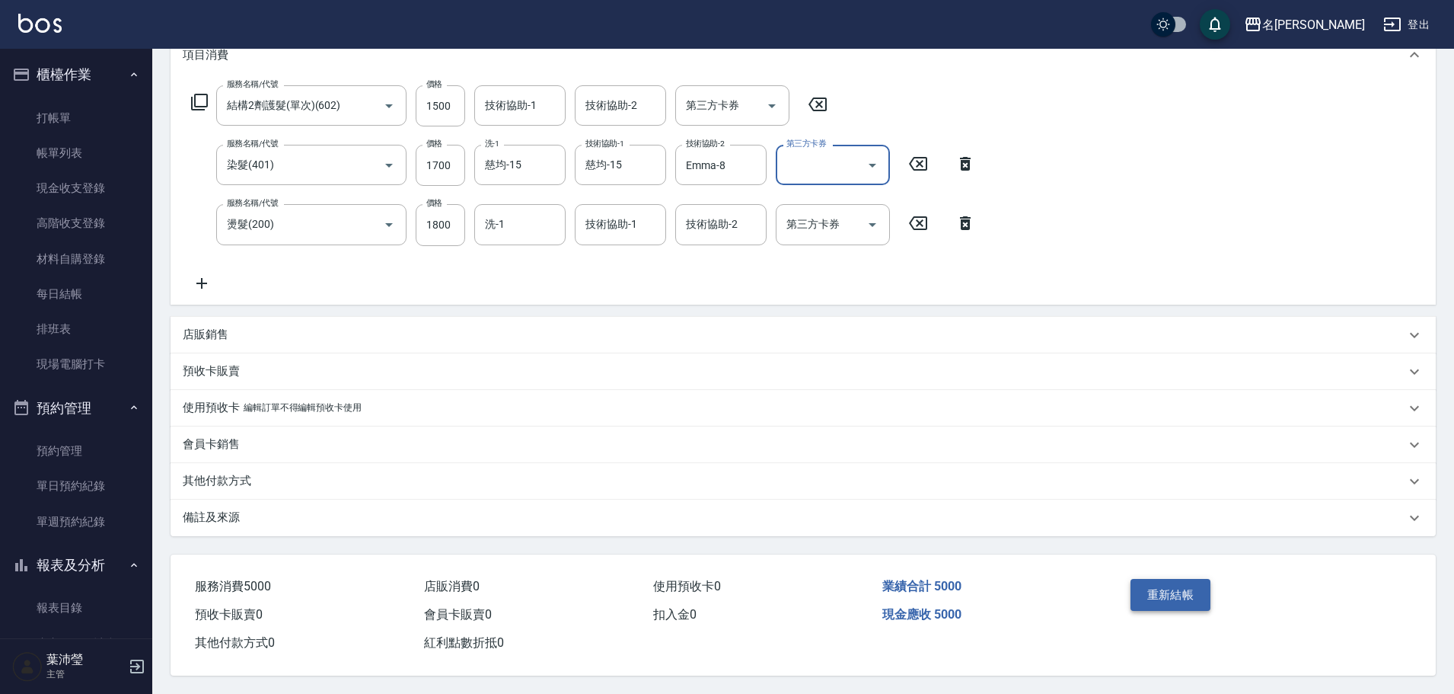
click at [1150, 582] on button "重新結帳" at bounding box center [1170, 595] width 81 height 32
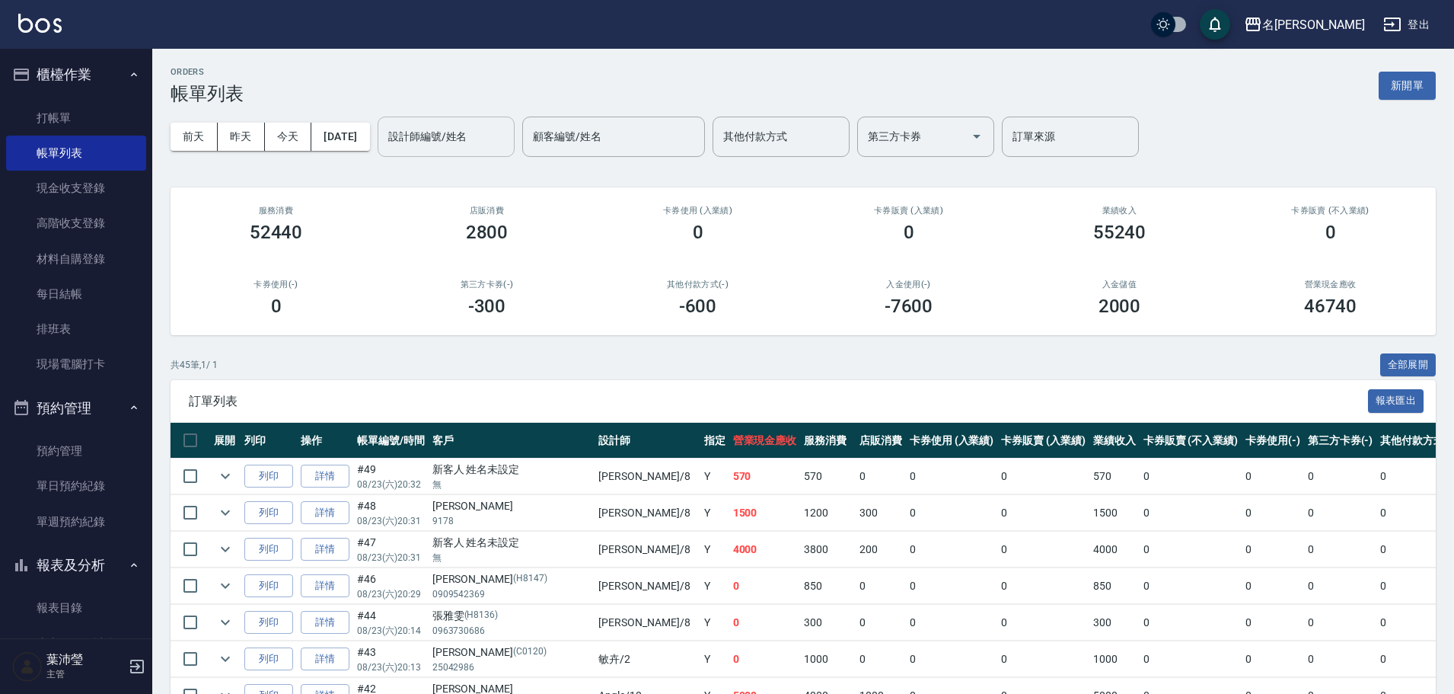
click at [459, 150] on div "設計師編號/姓名" at bounding box center [446, 136] width 137 height 40
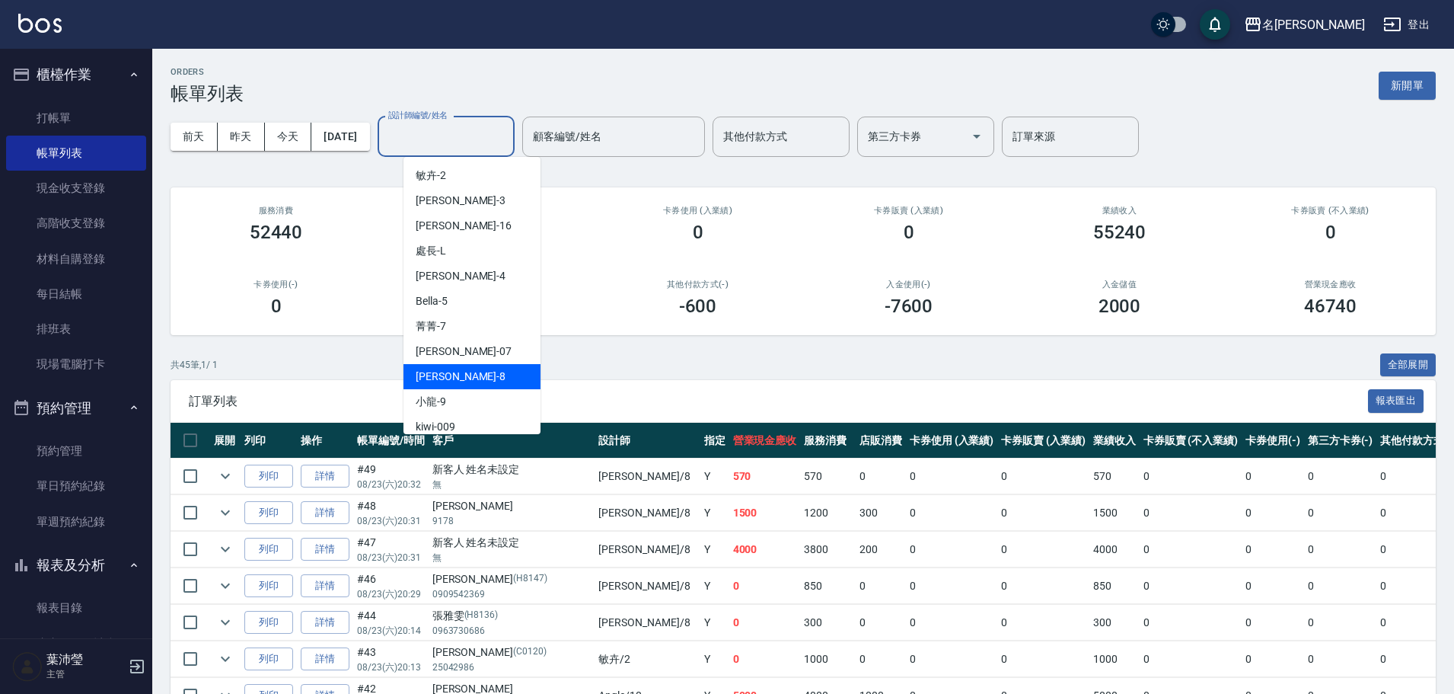
click at [452, 385] on div "Emma -8" at bounding box center [471, 376] width 137 height 25
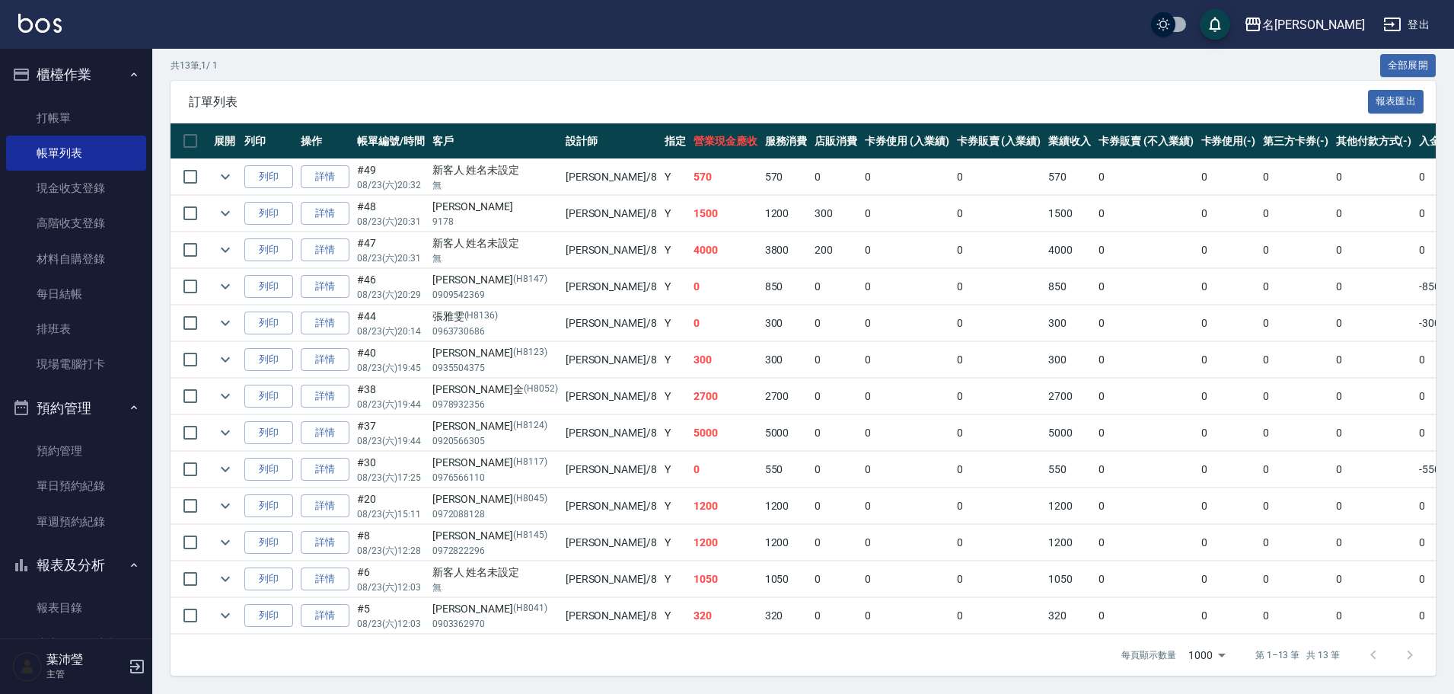
scroll to position [311, 0]
click at [225, 277] on icon "expand row" at bounding box center [225, 286] width 18 height 18
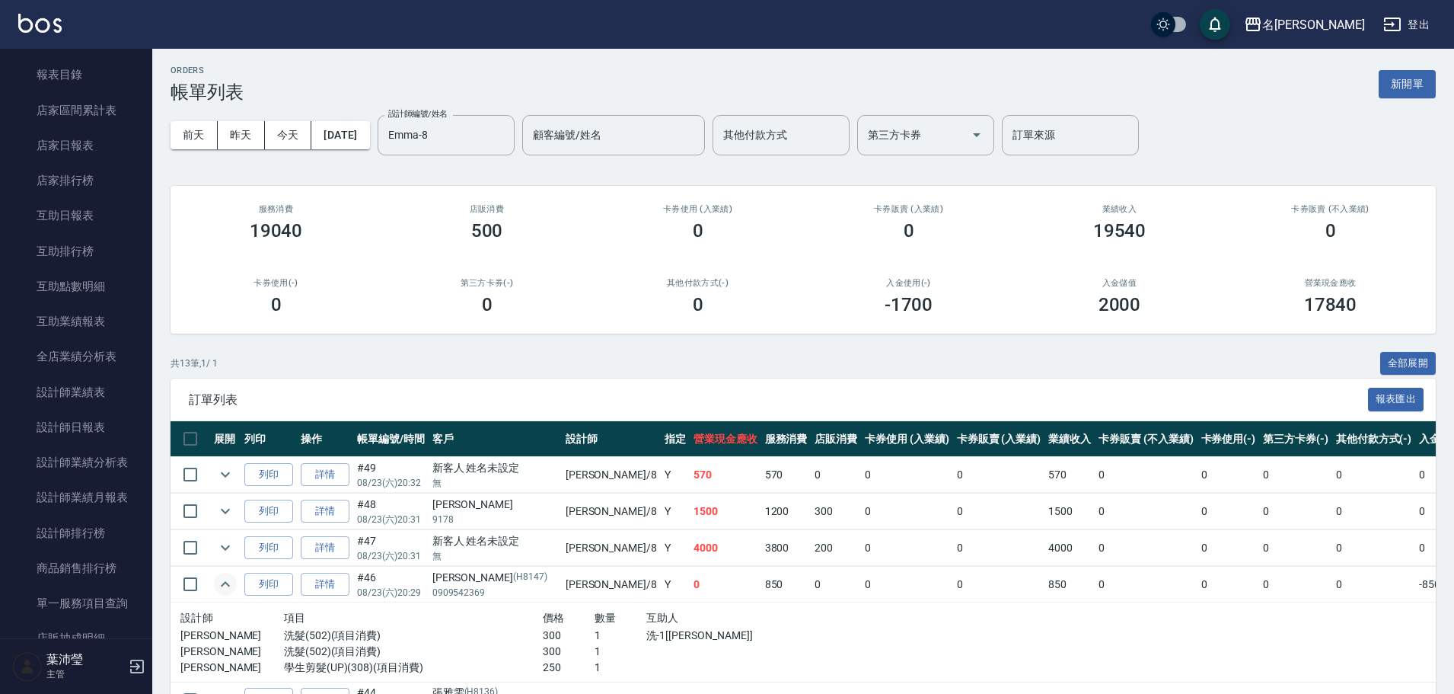
scroll to position [0, 0]
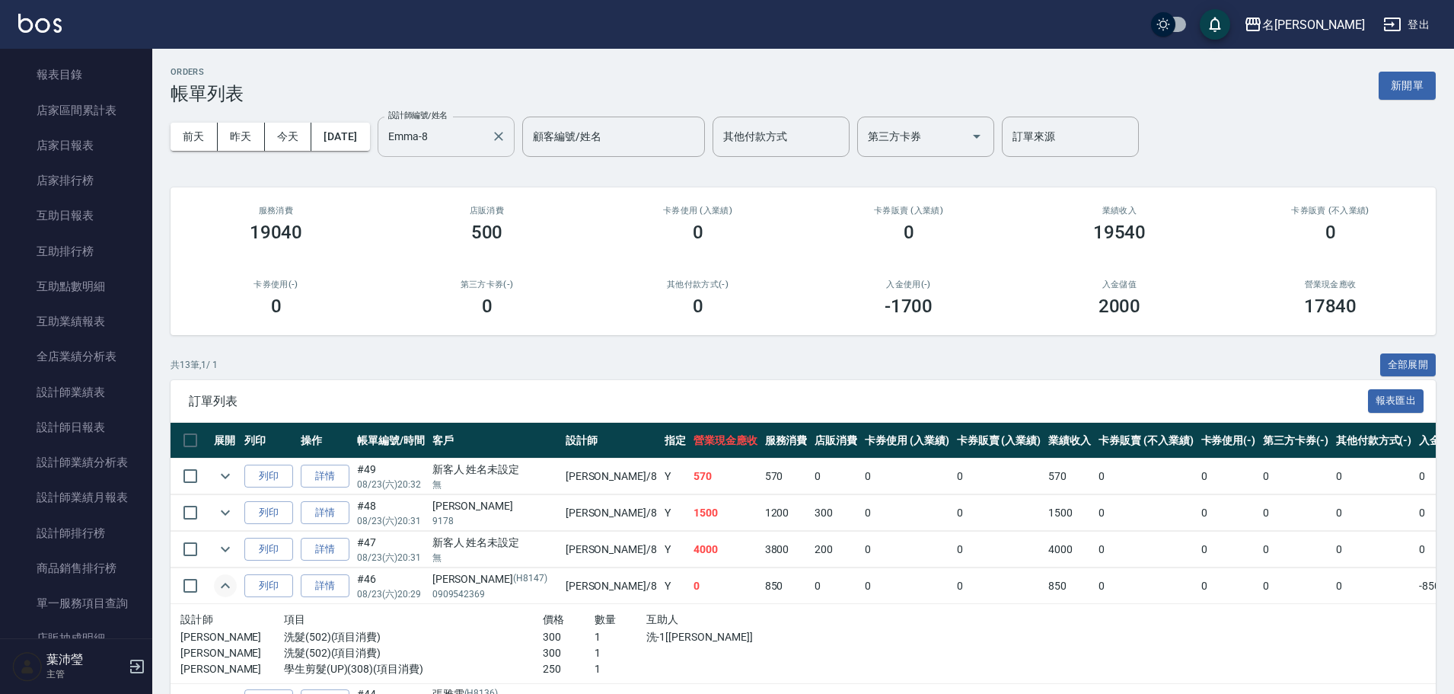
click at [485, 139] on input "Emma-8" at bounding box center [434, 136] width 100 height 27
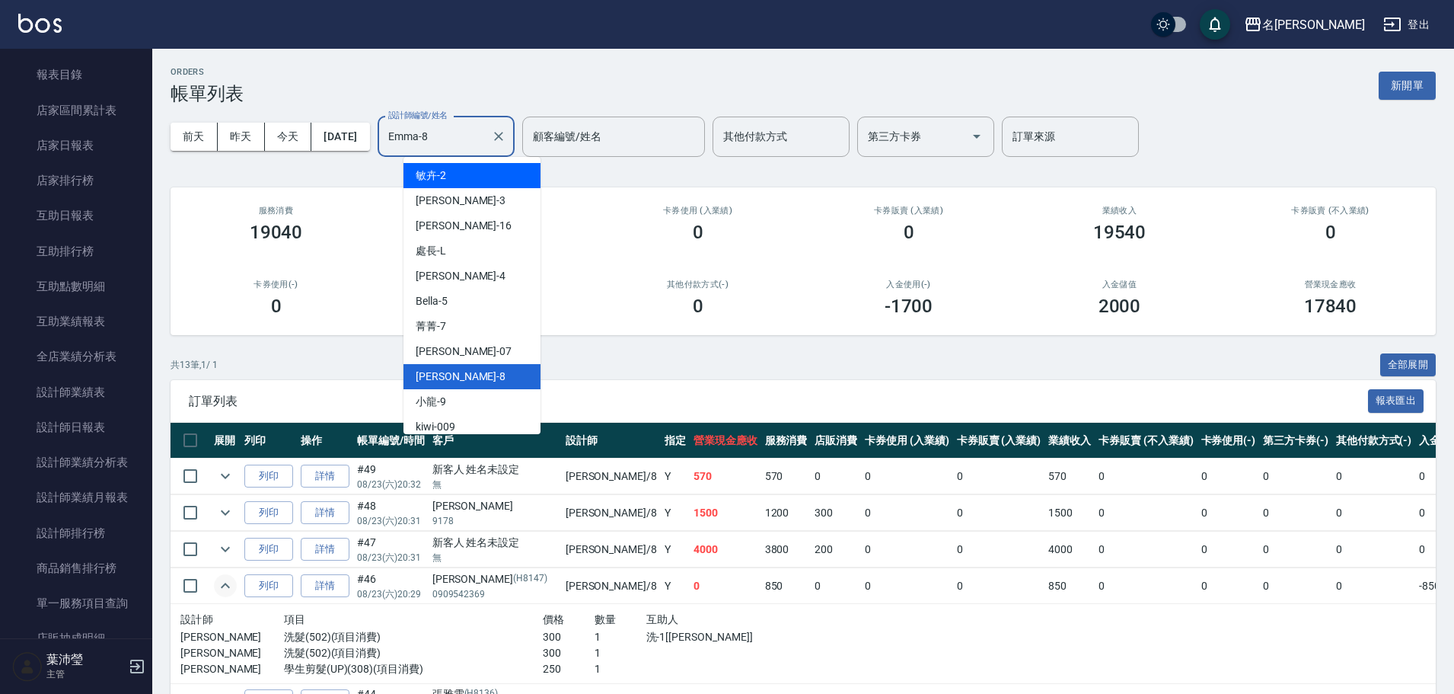
click at [466, 171] on div "敏卉 -2" at bounding box center [471, 175] width 137 height 25
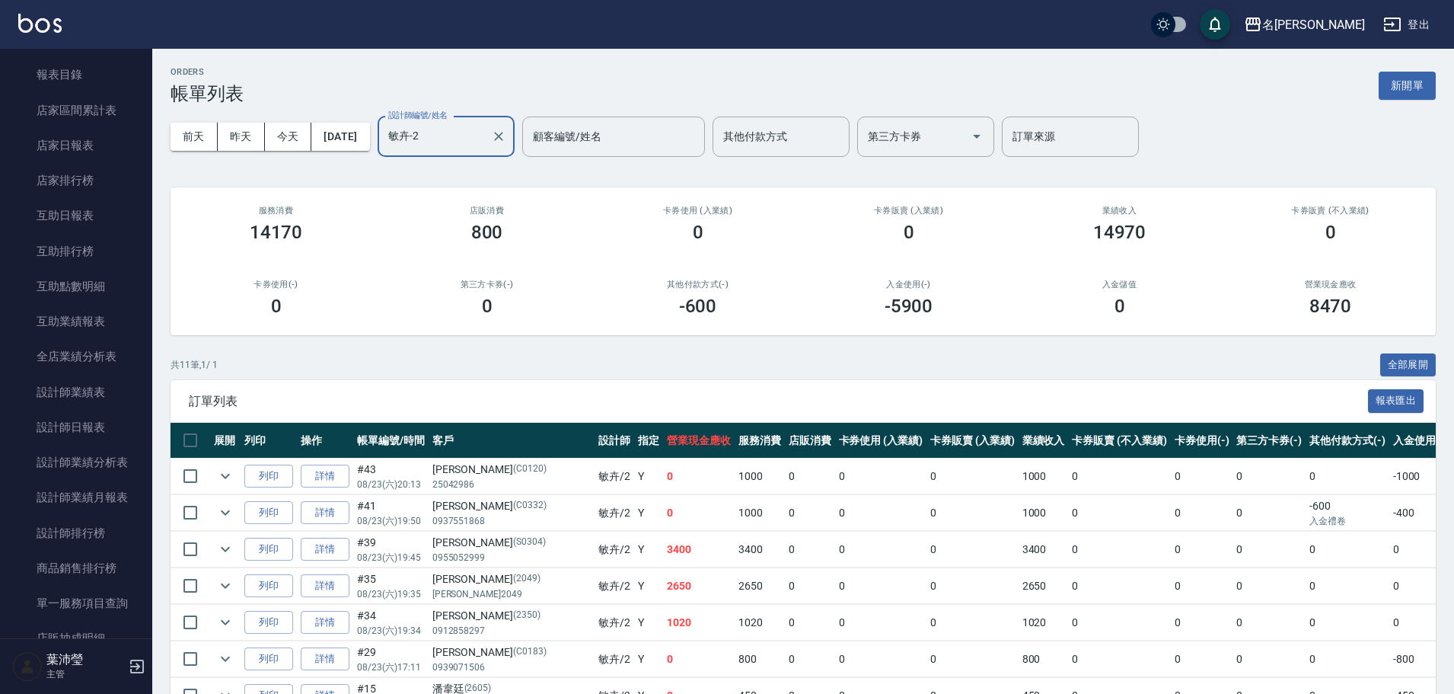
click at [470, 132] on input "敏卉-2" at bounding box center [434, 136] width 100 height 27
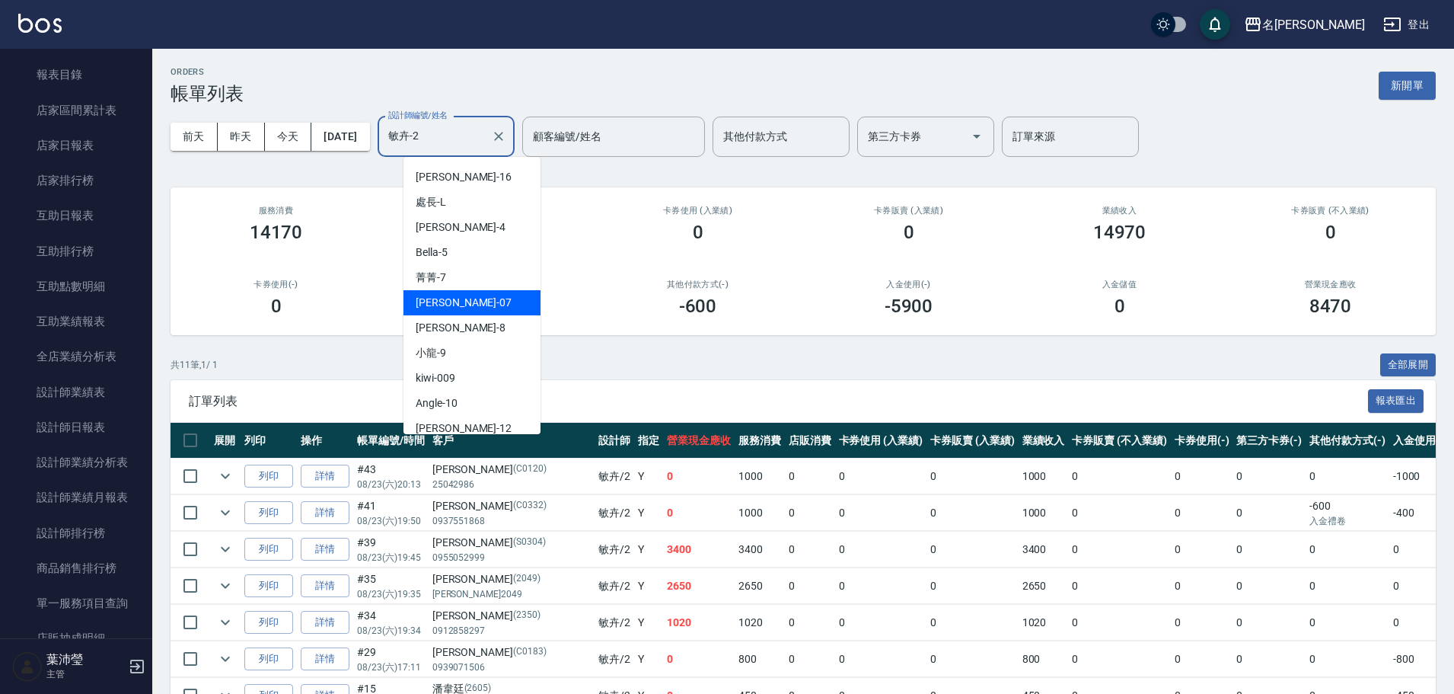
scroll to position [76, 0]
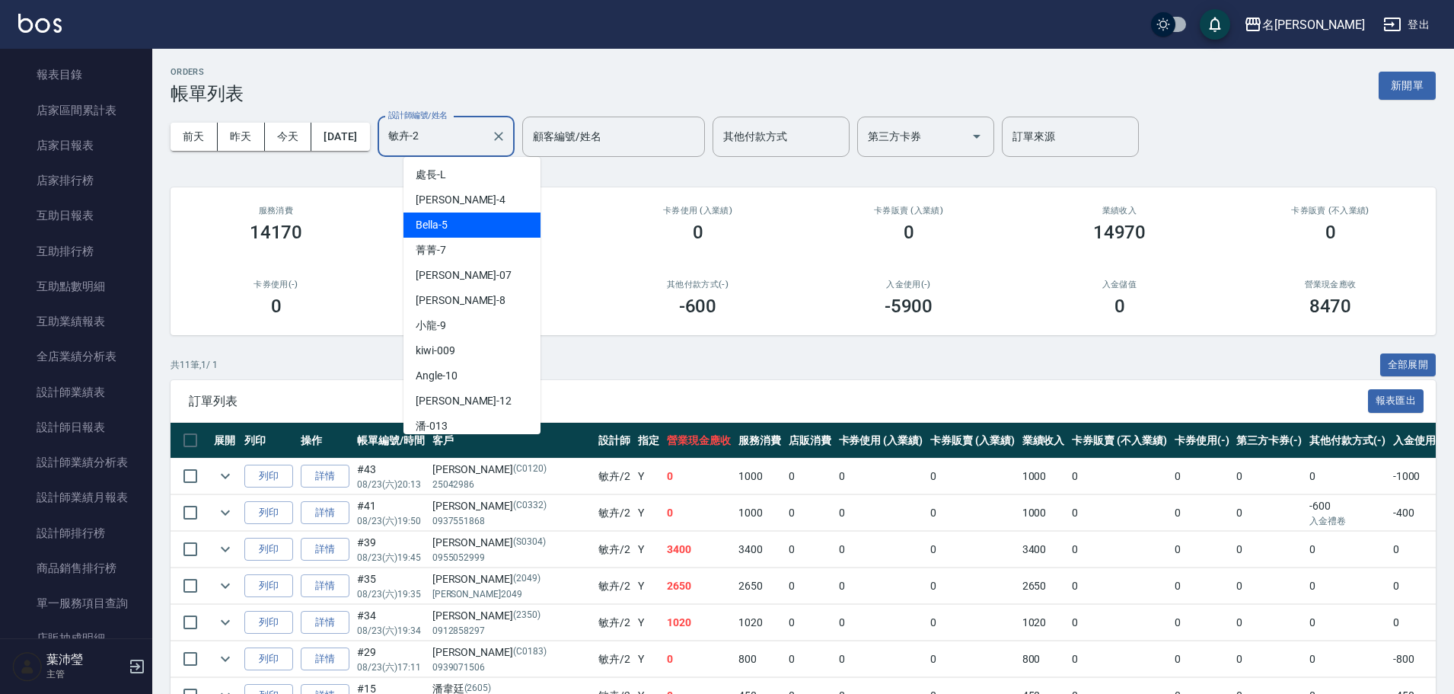
click at [455, 231] on div "Bella -5" at bounding box center [471, 224] width 137 height 25
type input "Bella-5"
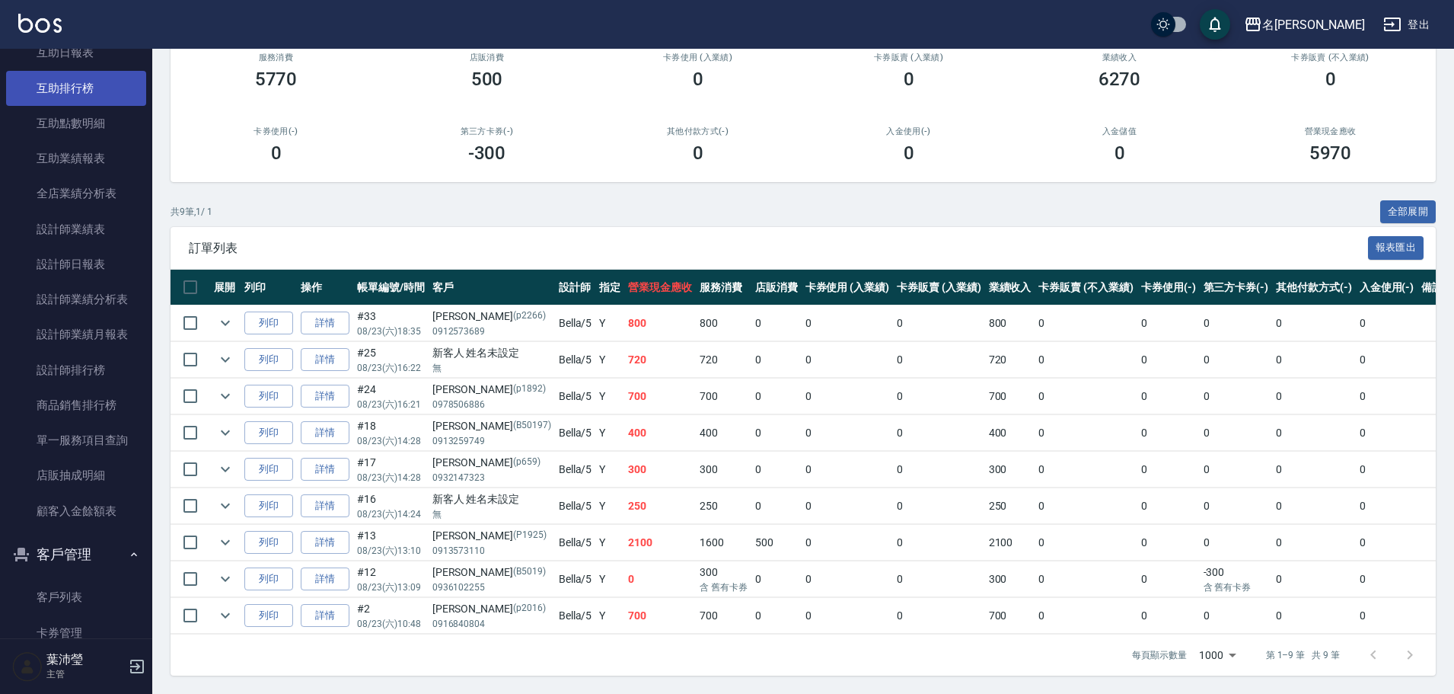
scroll to position [846, 0]
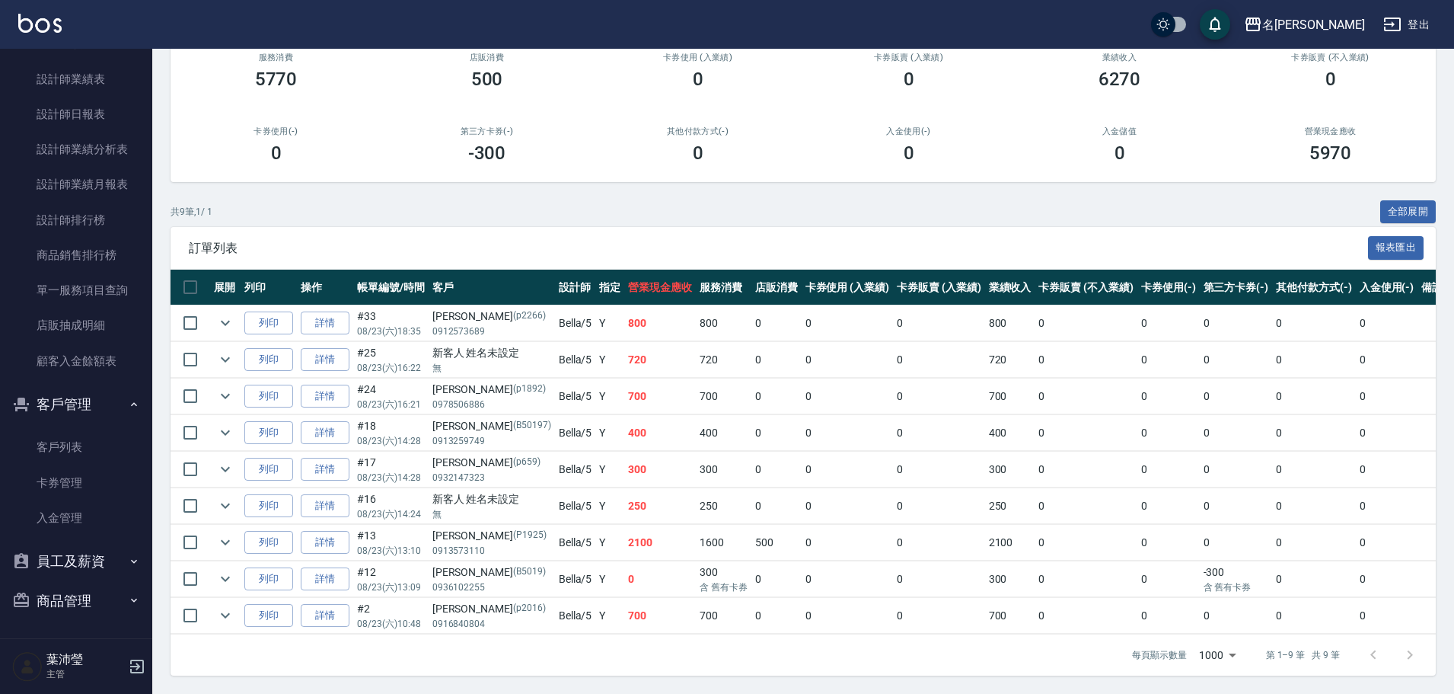
drag, startPoint x: 48, startPoint y: 549, endPoint x: 43, endPoint y: 512, distance: 37.7
click at [48, 547] on button "員工及薪資" at bounding box center [76, 561] width 140 height 40
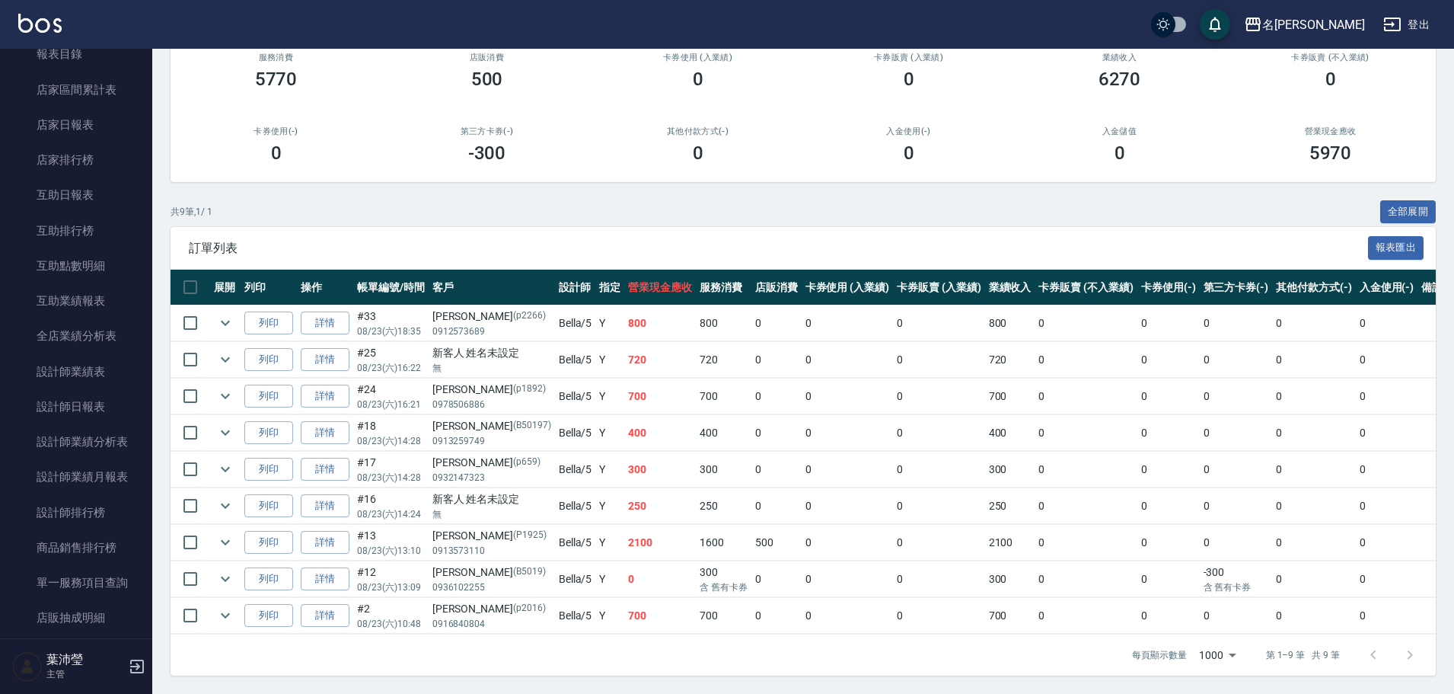
scroll to position [472, 0]
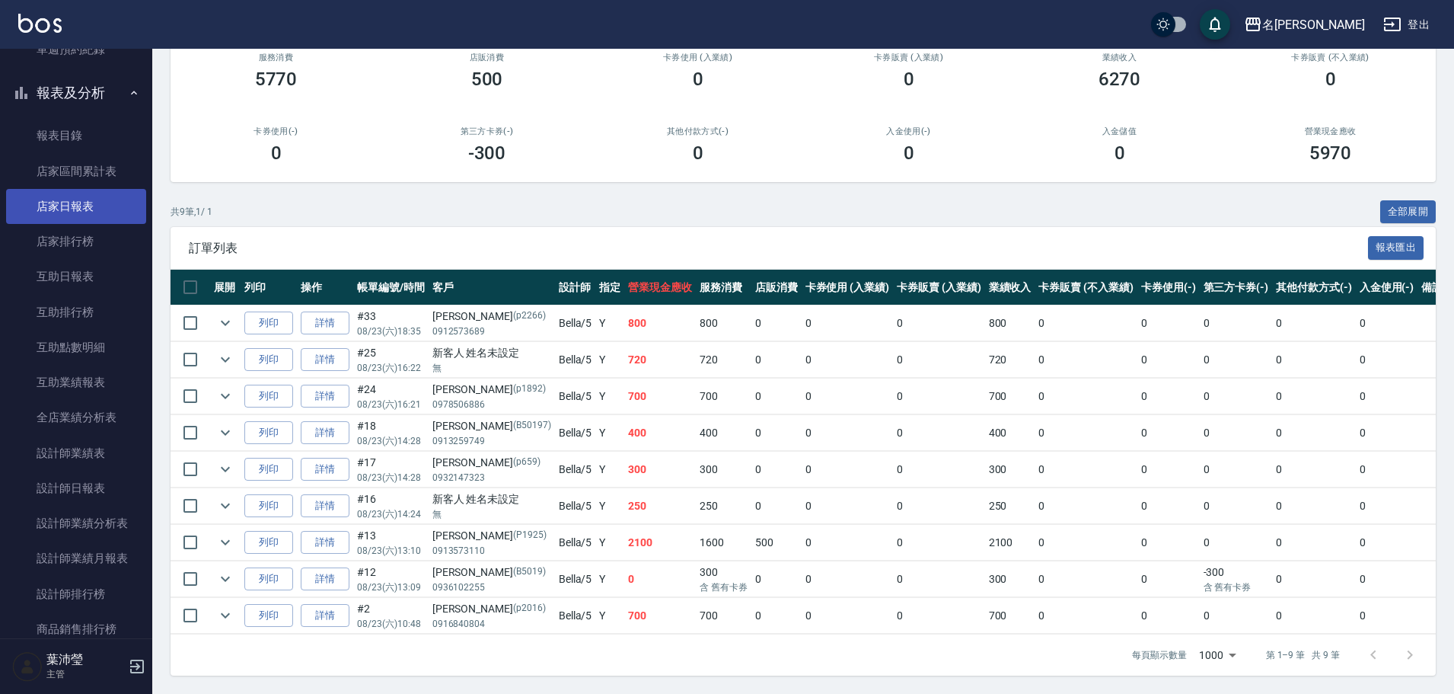
click at [75, 199] on link "店家日報表" at bounding box center [76, 206] width 140 height 35
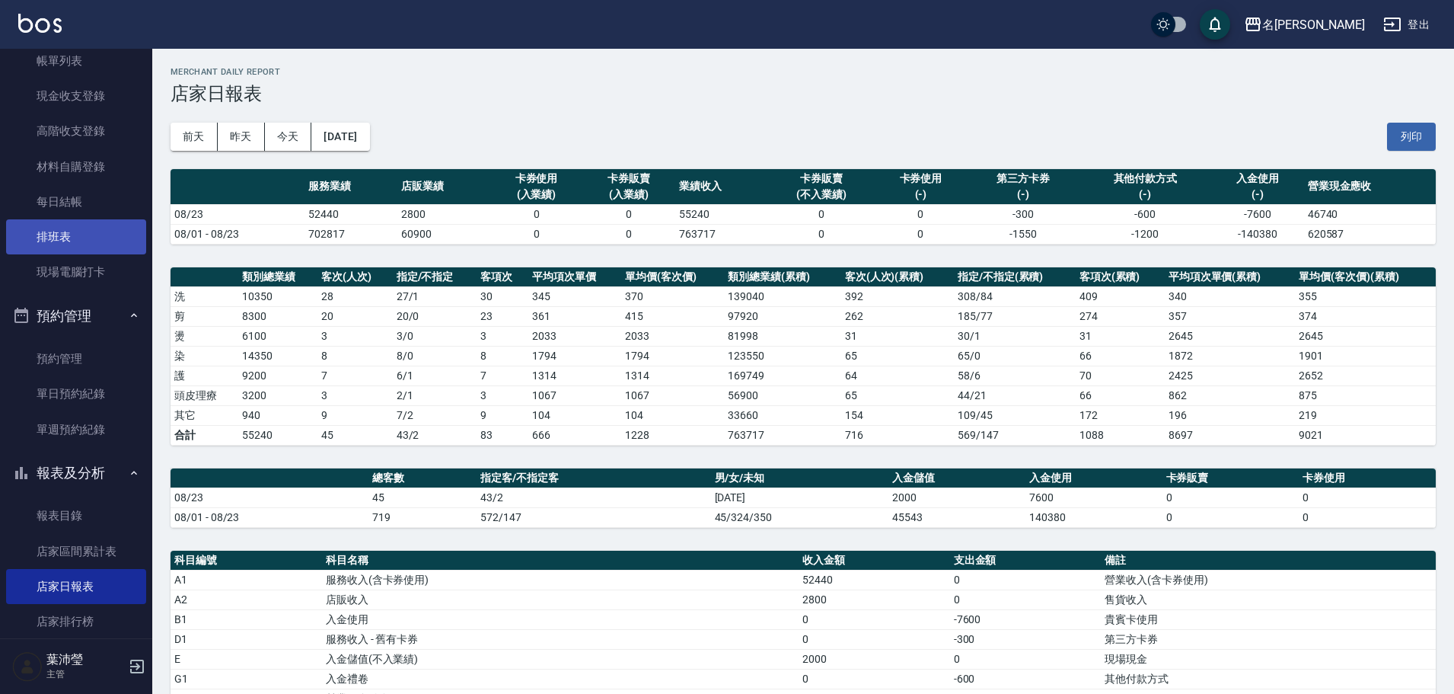
scroll to position [91, 0]
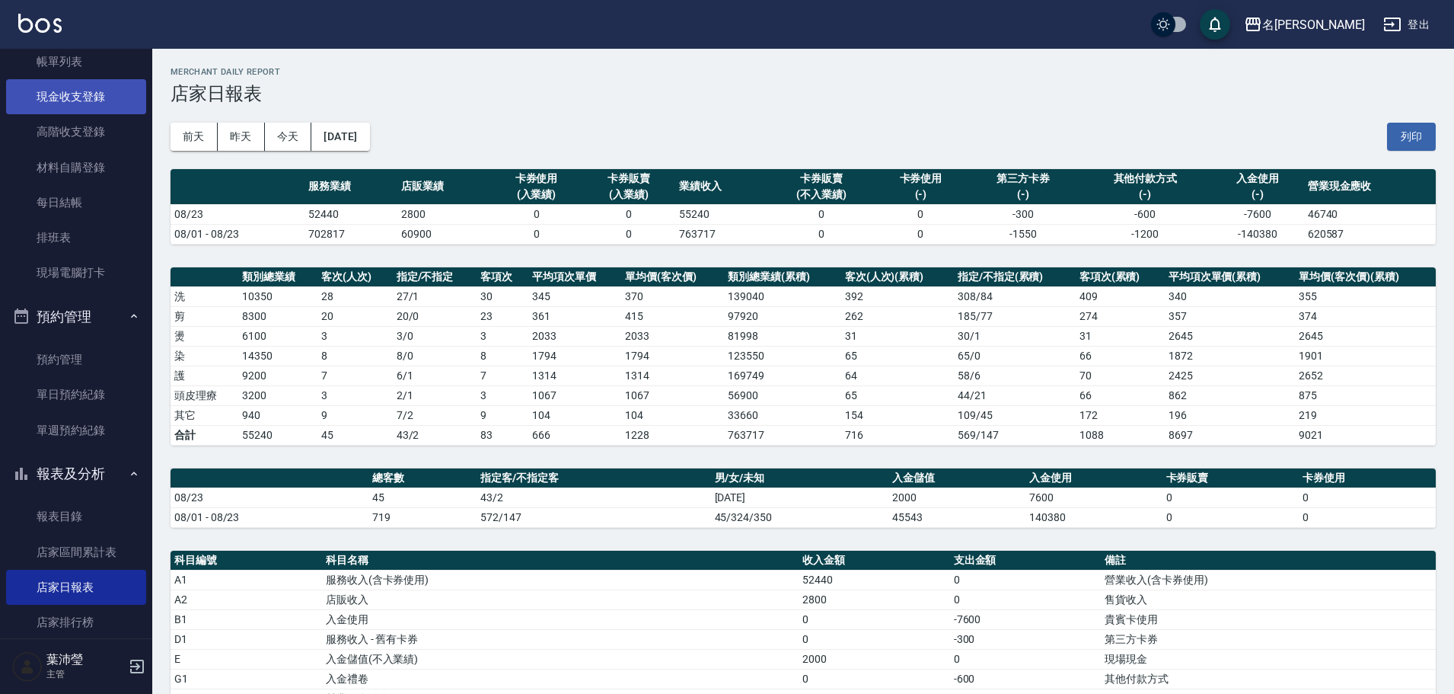
click at [117, 98] on link "現金收支登錄" at bounding box center [76, 96] width 140 height 35
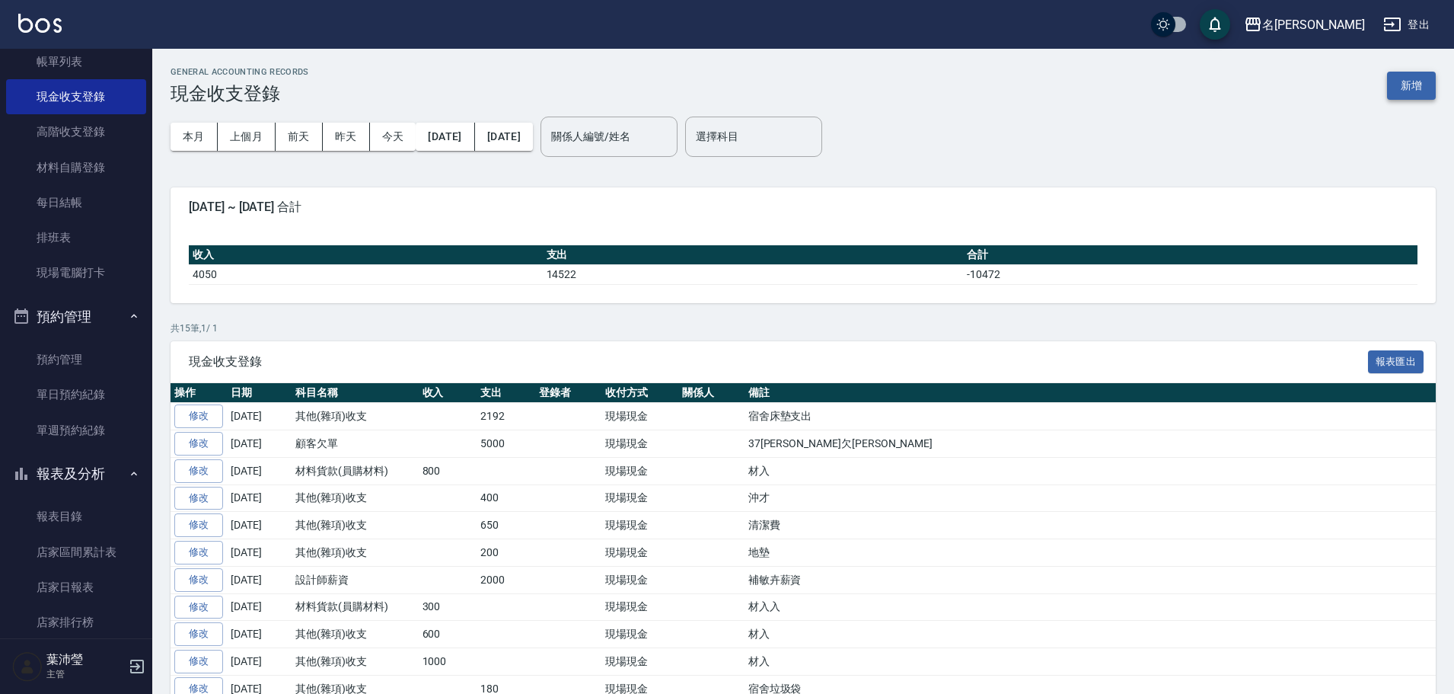
drag, startPoint x: 1437, startPoint y: 79, endPoint x: 1427, endPoint y: 79, distance: 9.1
click at [1437, 79] on div "GENERAL ACCOUNTING RECORDS 現金收支登錄 新增 本月 上個月 [DATE] [DATE] [DATE] [DATE] [DATE] …" at bounding box center [803, 460] width 1302 height 822
click at [1402, 79] on button "新增" at bounding box center [1411, 86] width 49 height 28
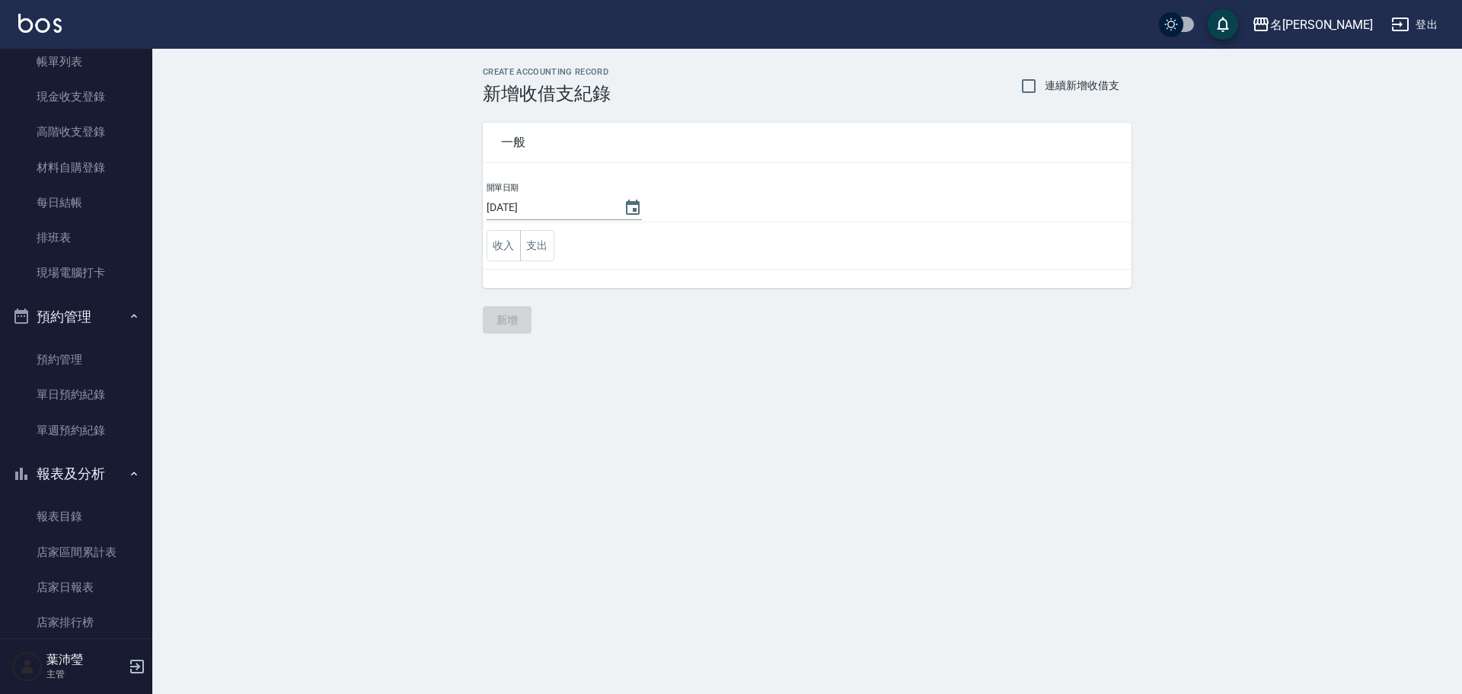
drag, startPoint x: 563, startPoint y: 254, endPoint x: 530, endPoint y: 252, distance: 32.8
click at [562, 254] on td "收入 支出" at bounding box center [807, 245] width 649 height 47
click at [530, 250] on button "支出" at bounding box center [537, 245] width 34 height 31
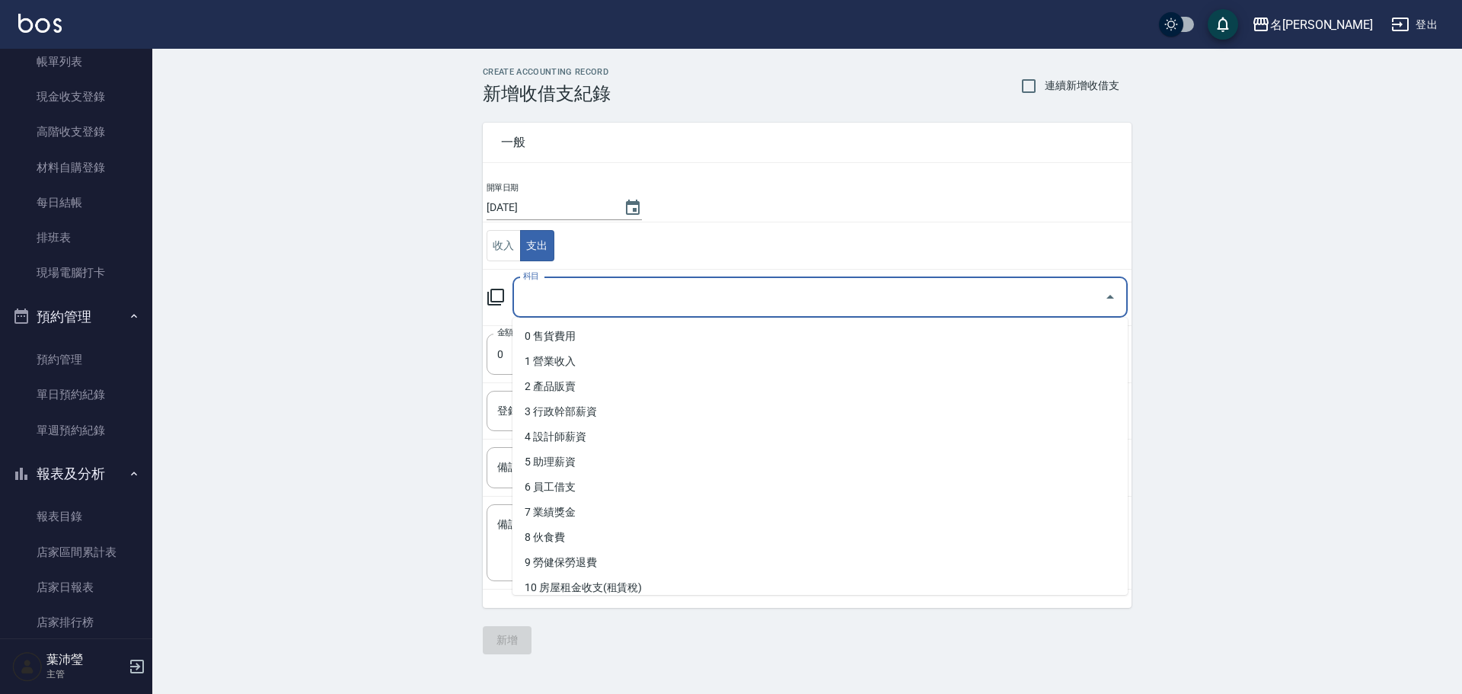
click at [582, 303] on input "科目" at bounding box center [808, 297] width 579 height 27
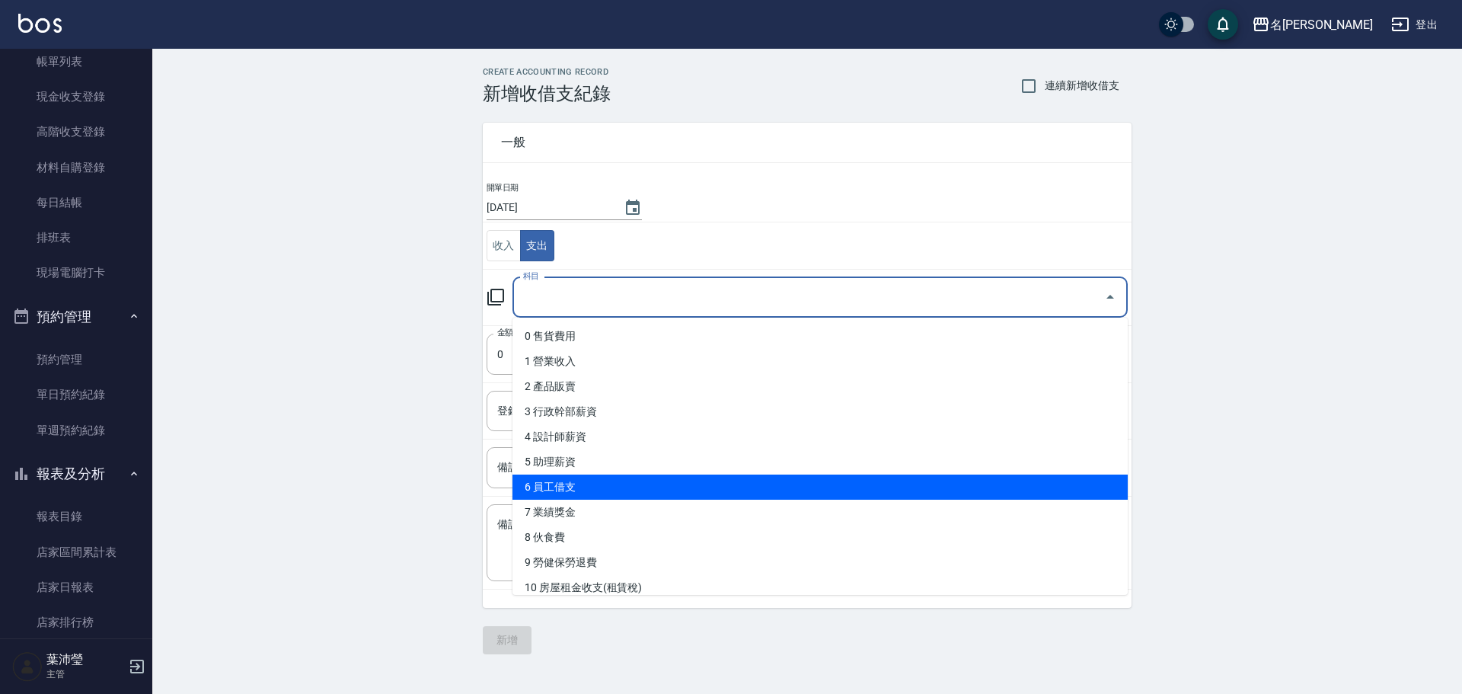
click at [571, 475] on li "6 員工借支" at bounding box center [819, 486] width 615 height 25
type input "6 員工借支"
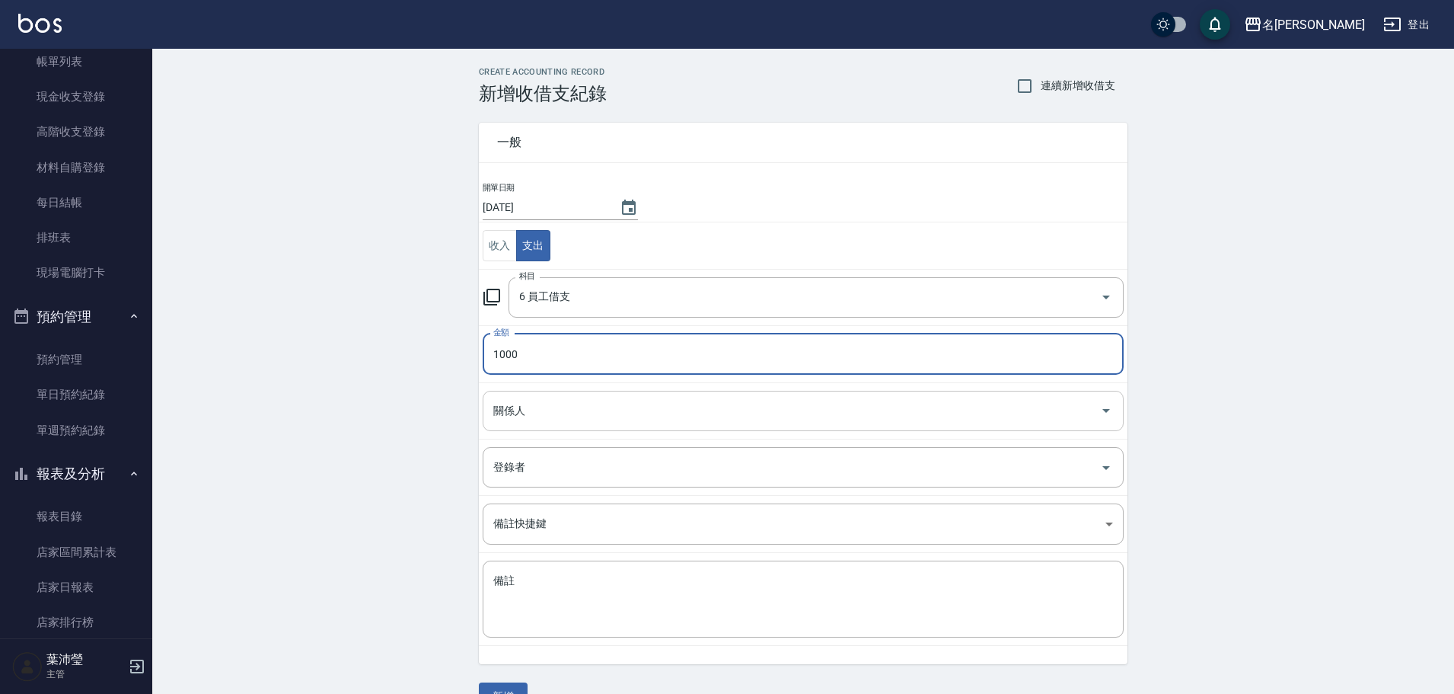
type input "1000"
click at [560, 407] on input "關係人" at bounding box center [791, 410] width 604 height 27
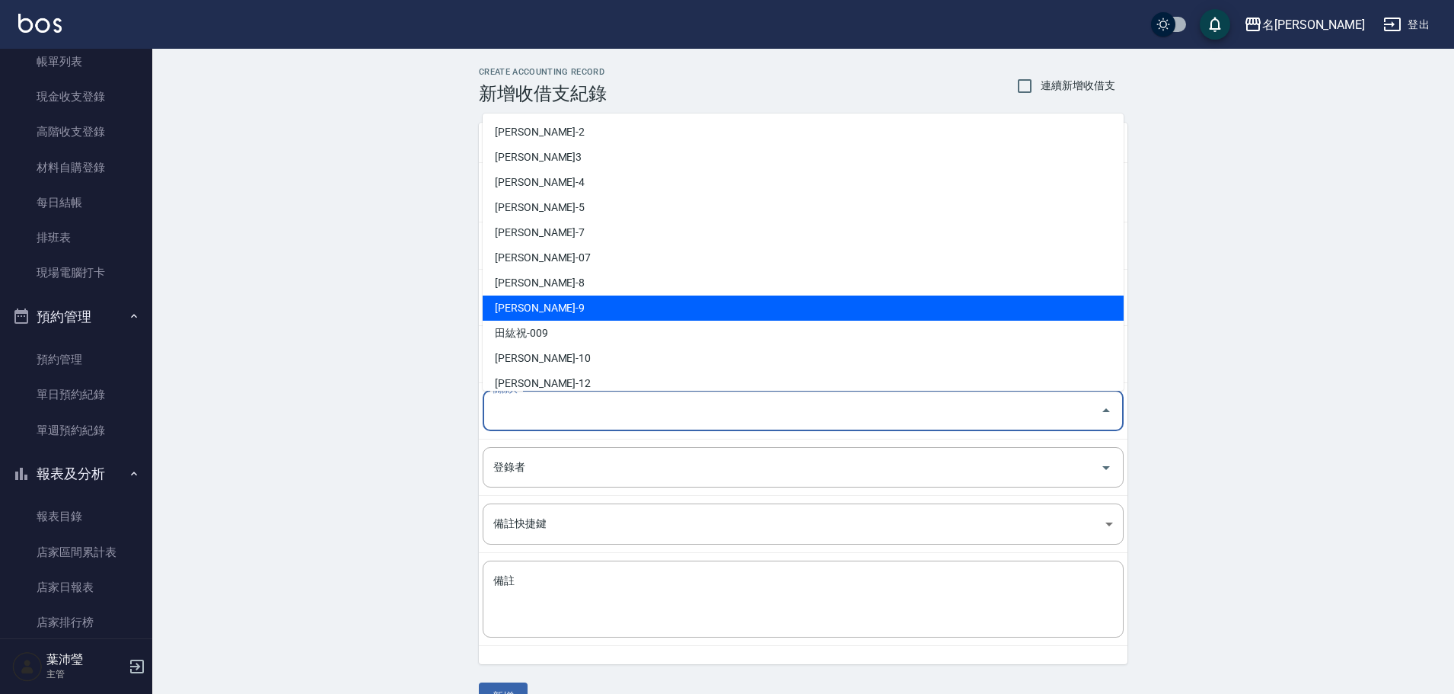
click at [515, 307] on li "[PERSON_NAME]-9" at bounding box center [803, 307] width 641 height 25
type input "[PERSON_NAME]-9"
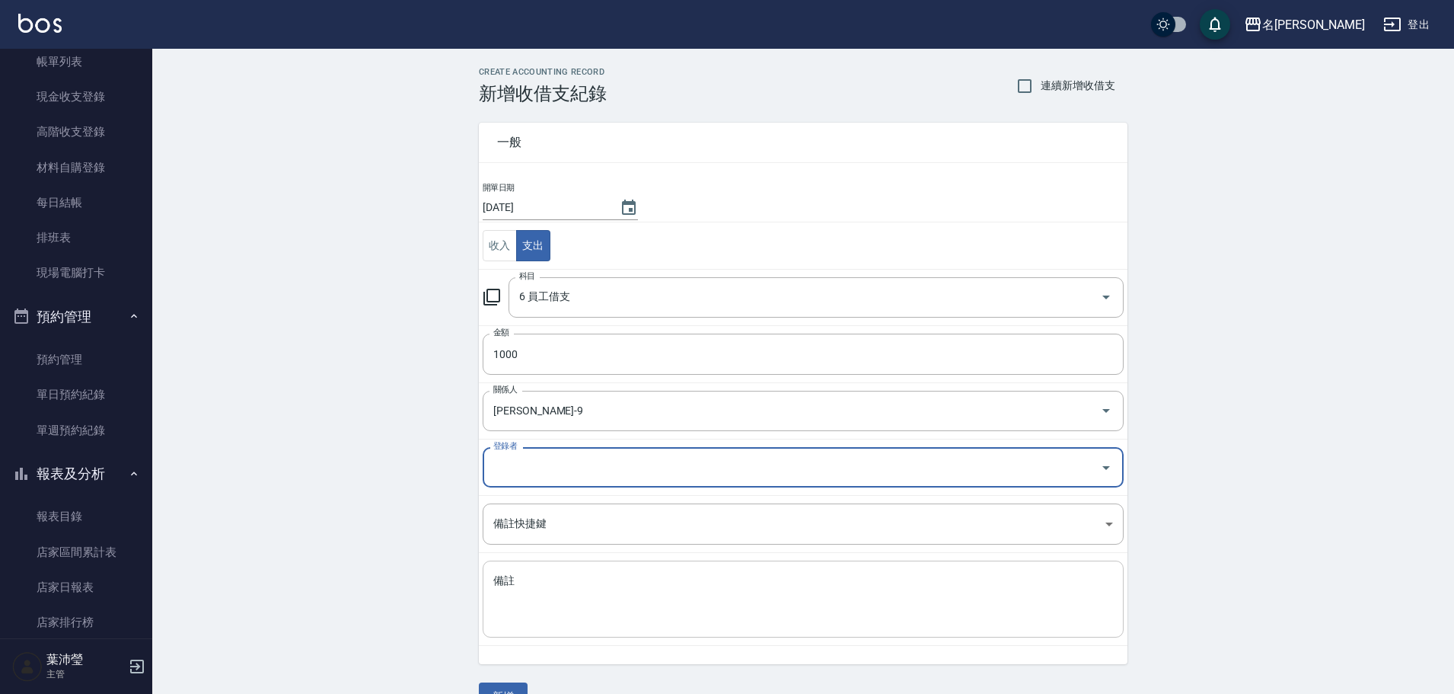
click at [553, 580] on textarea "備註" at bounding box center [803, 599] width 620 height 52
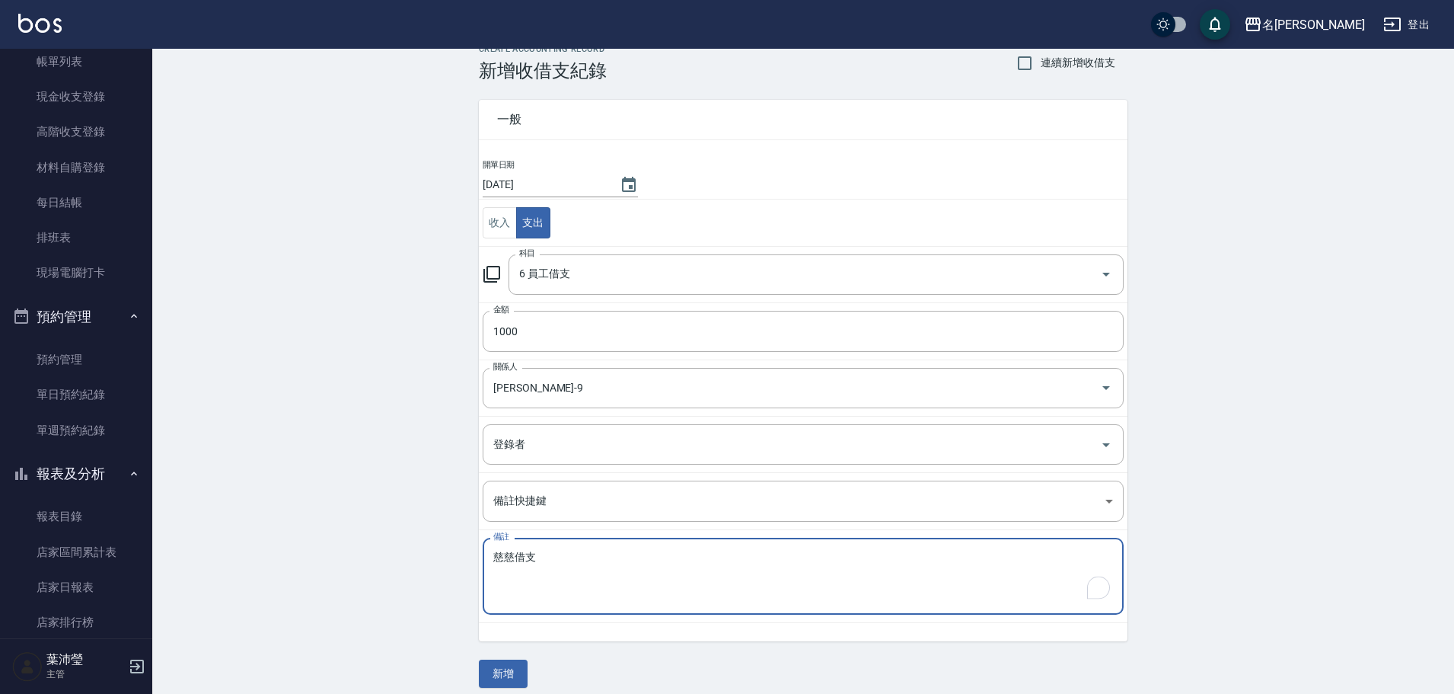
scroll to position [35, 0]
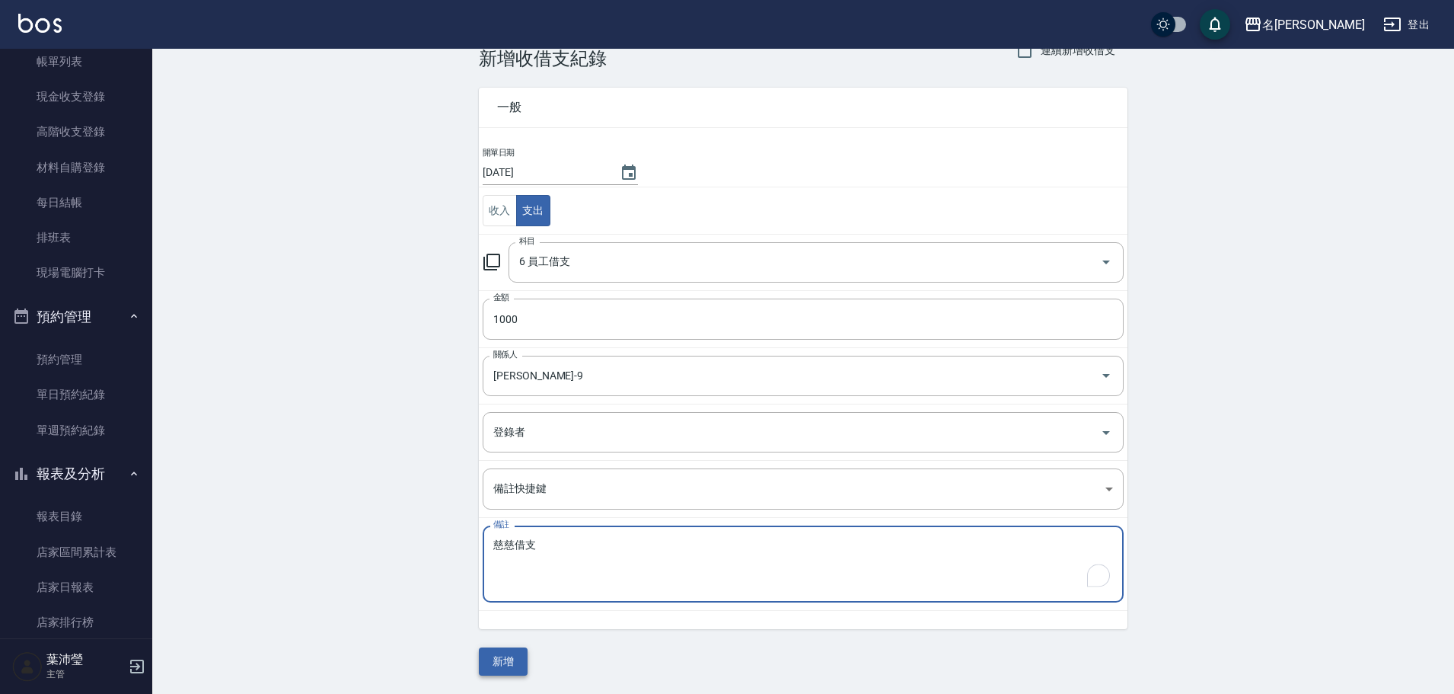
type textarea "慈慈借支"
click at [491, 671] on button "新增" at bounding box center [503, 661] width 49 height 28
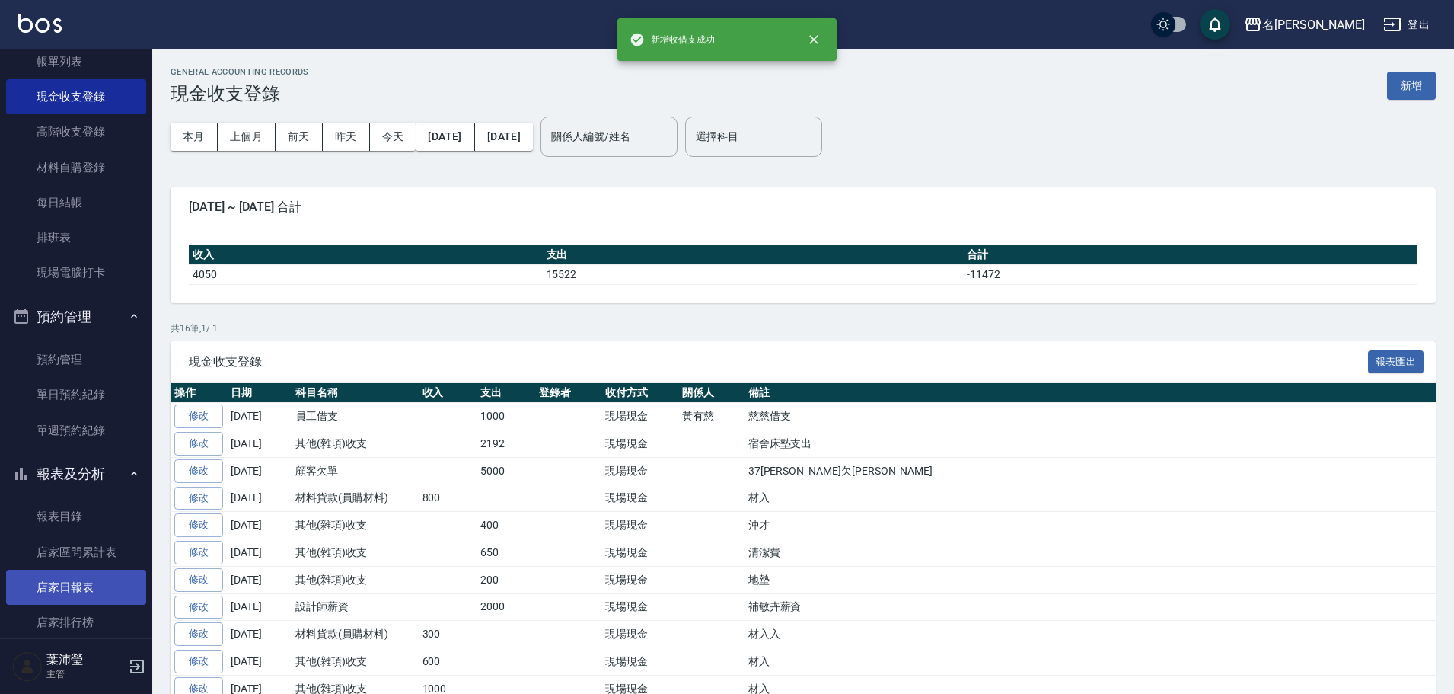
click at [55, 588] on link "店家日報表" at bounding box center [76, 586] width 140 height 35
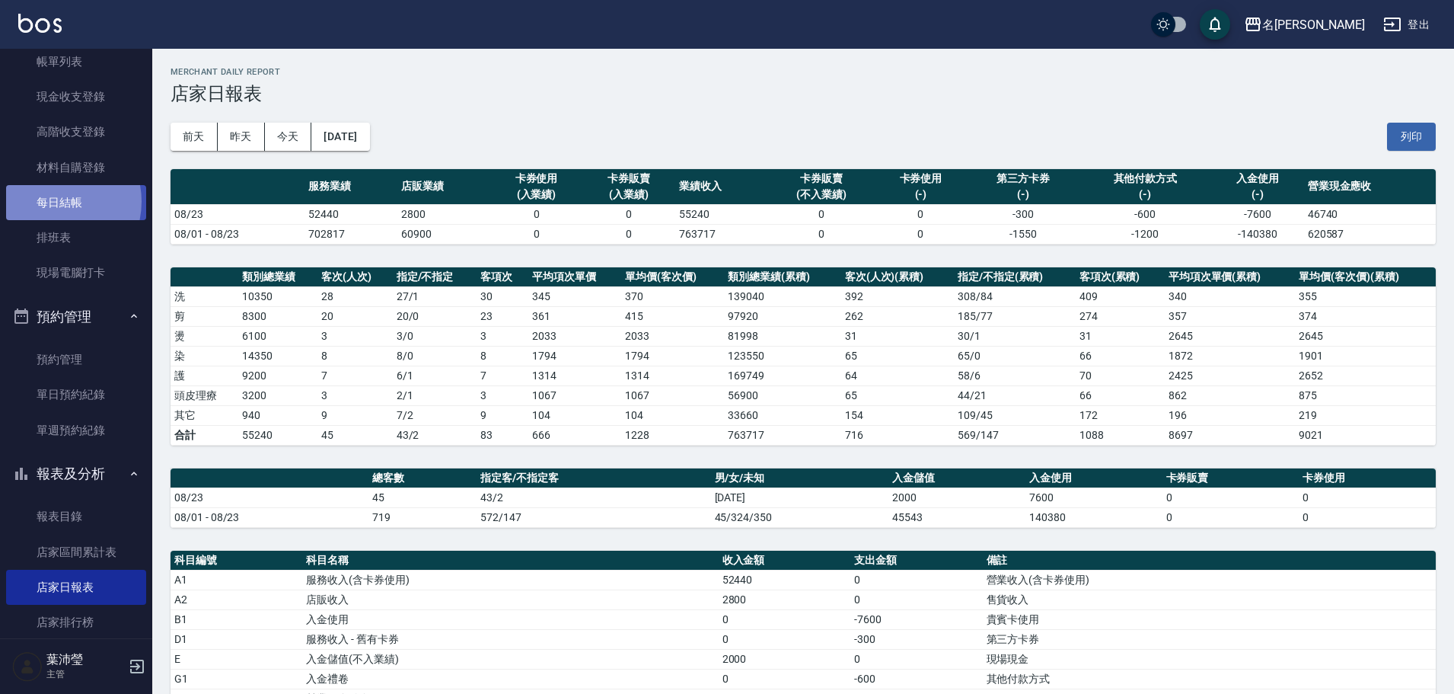
click at [52, 202] on link "每日結帳" at bounding box center [76, 202] width 140 height 35
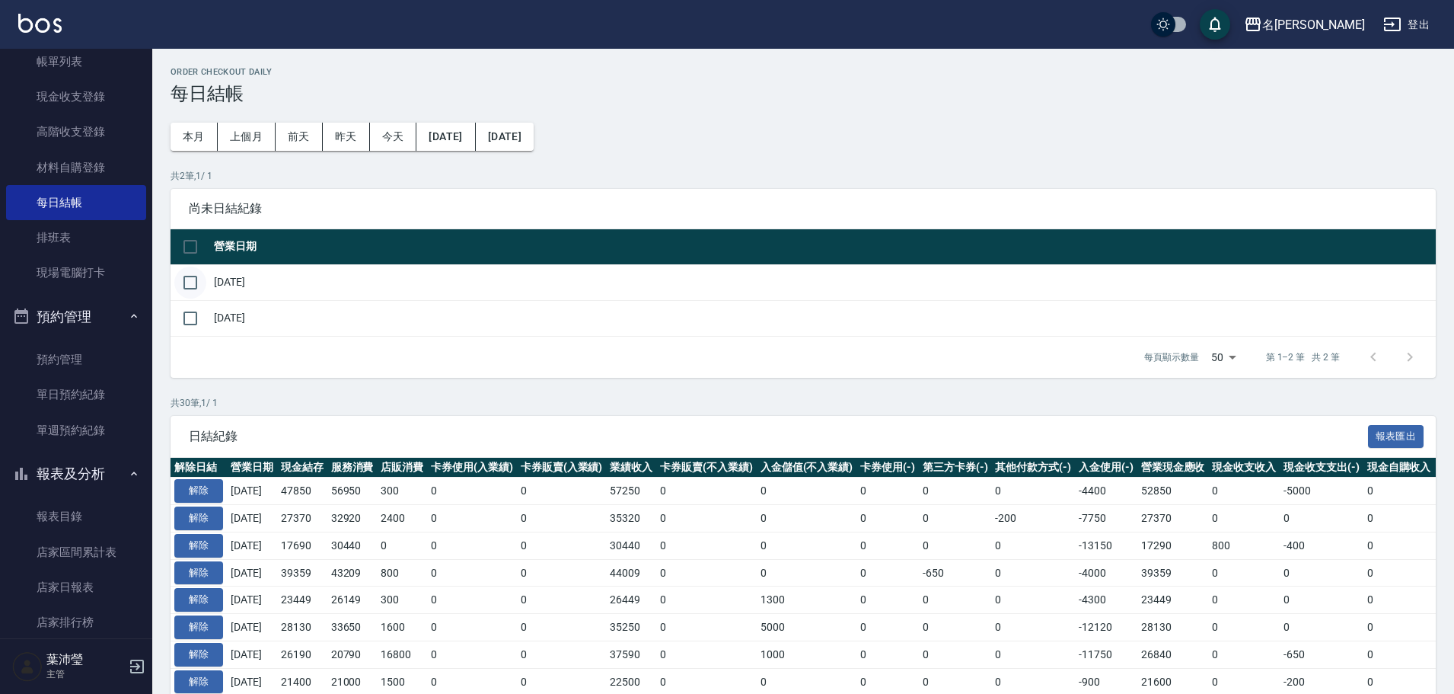
drag, startPoint x: 193, startPoint y: 282, endPoint x: 193, endPoint y: 291, distance: 9.1
click at [193, 282] on input "checkbox" at bounding box center [190, 282] width 32 height 32
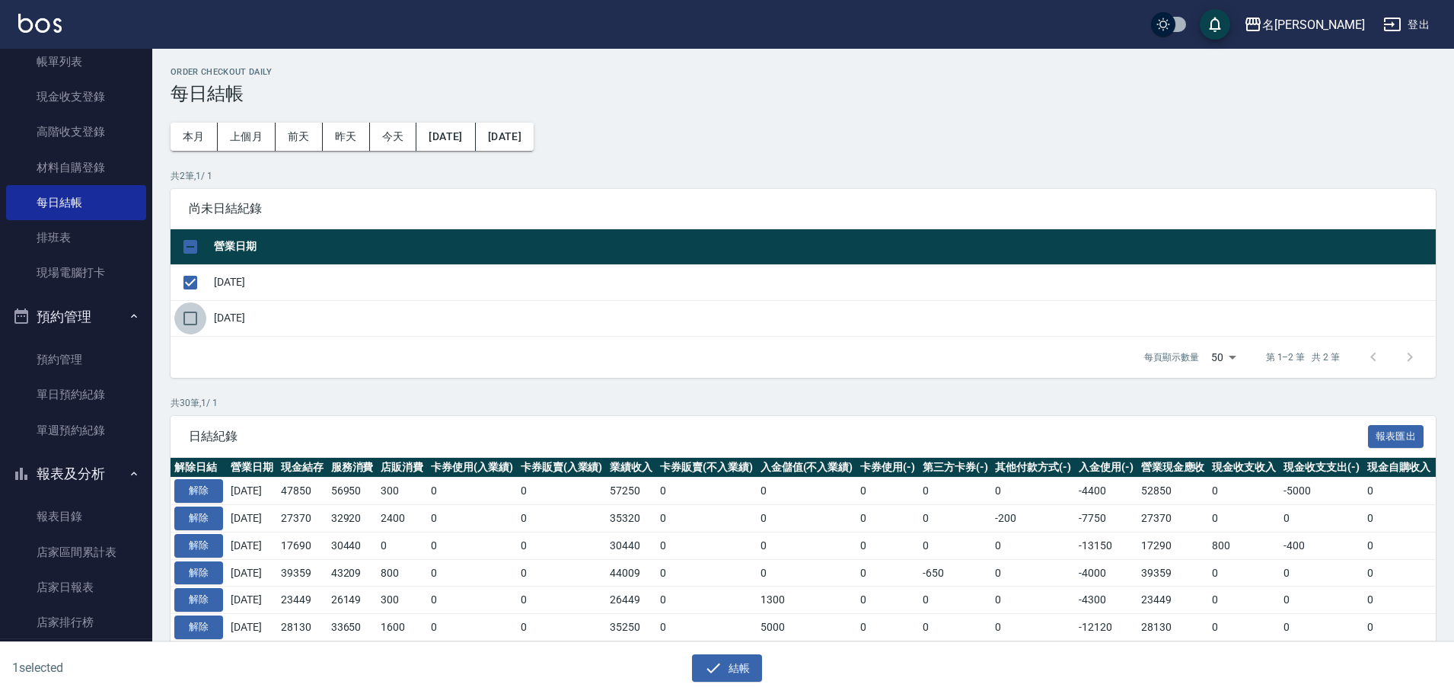
click at [197, 305] on input "checkbox" at bounding box center [190, 318] width 32 height 32
click at [725, 677] on button "結帳" at bounding box center [727, 668] width 71 height 28
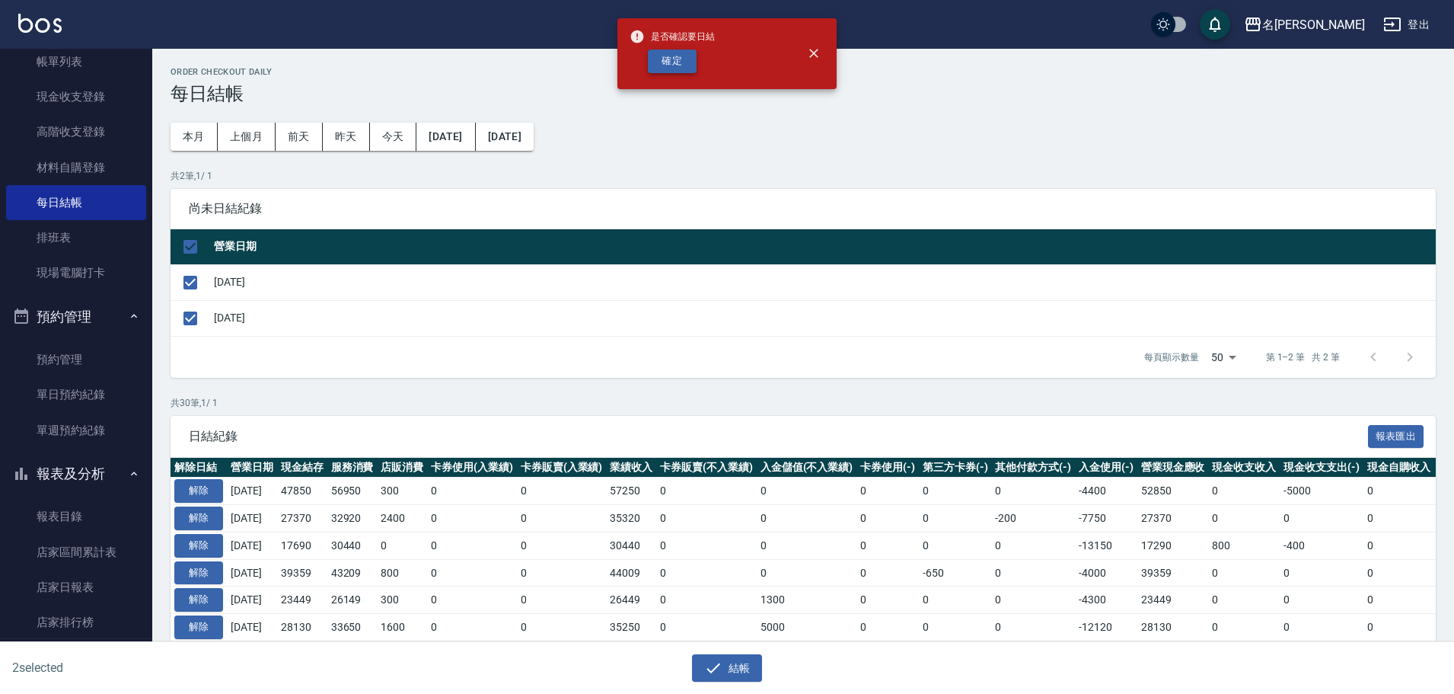
click at [678, 58] on button "確定" at bounding box center [672, 61] width 49 height 24
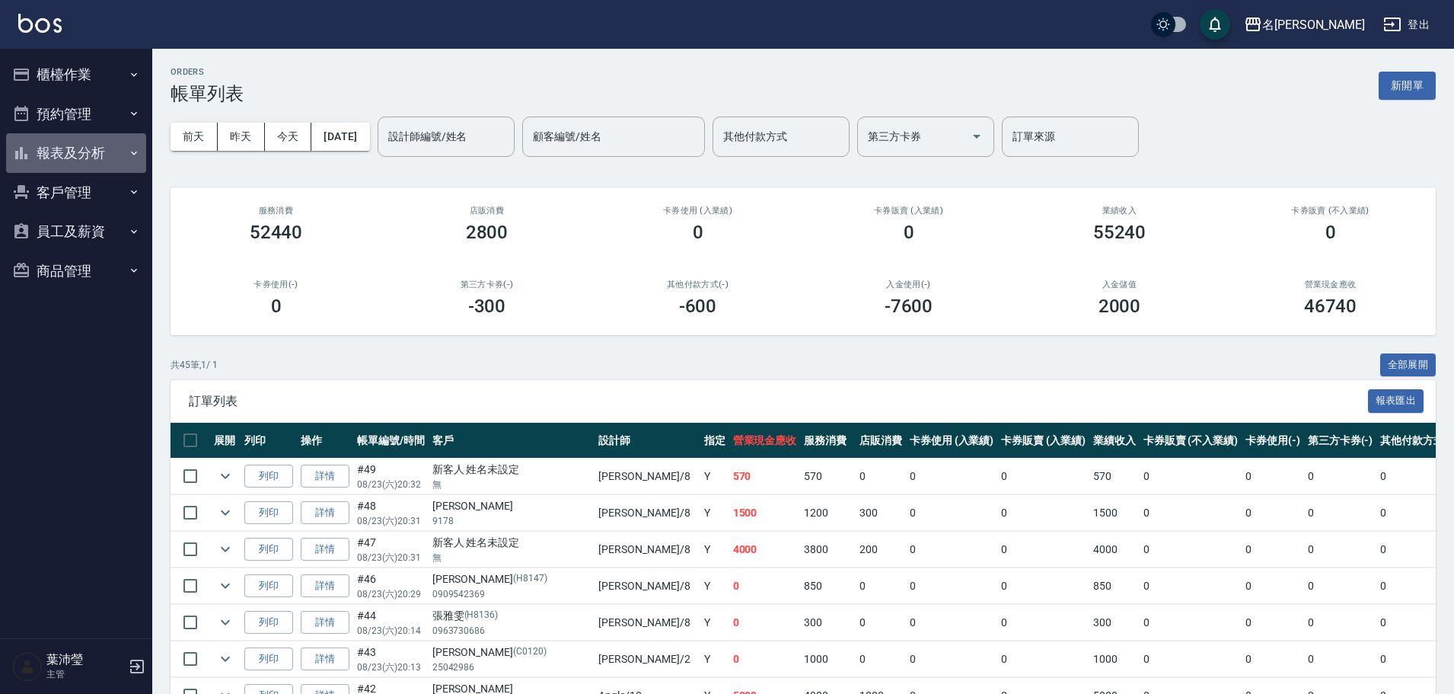
click at [86, 147] on button "報表及分析" at bounding box center [76, 153] width 140 height 40
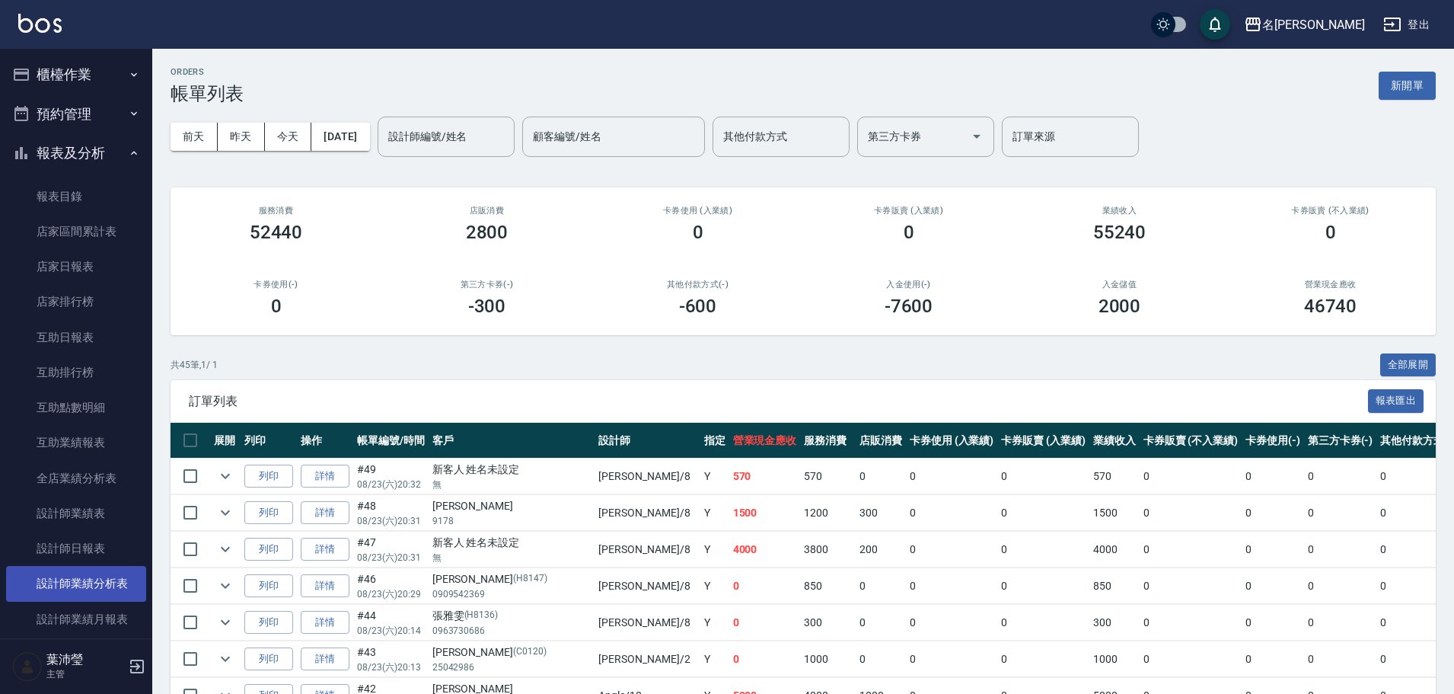
scroll to position [306, 0]
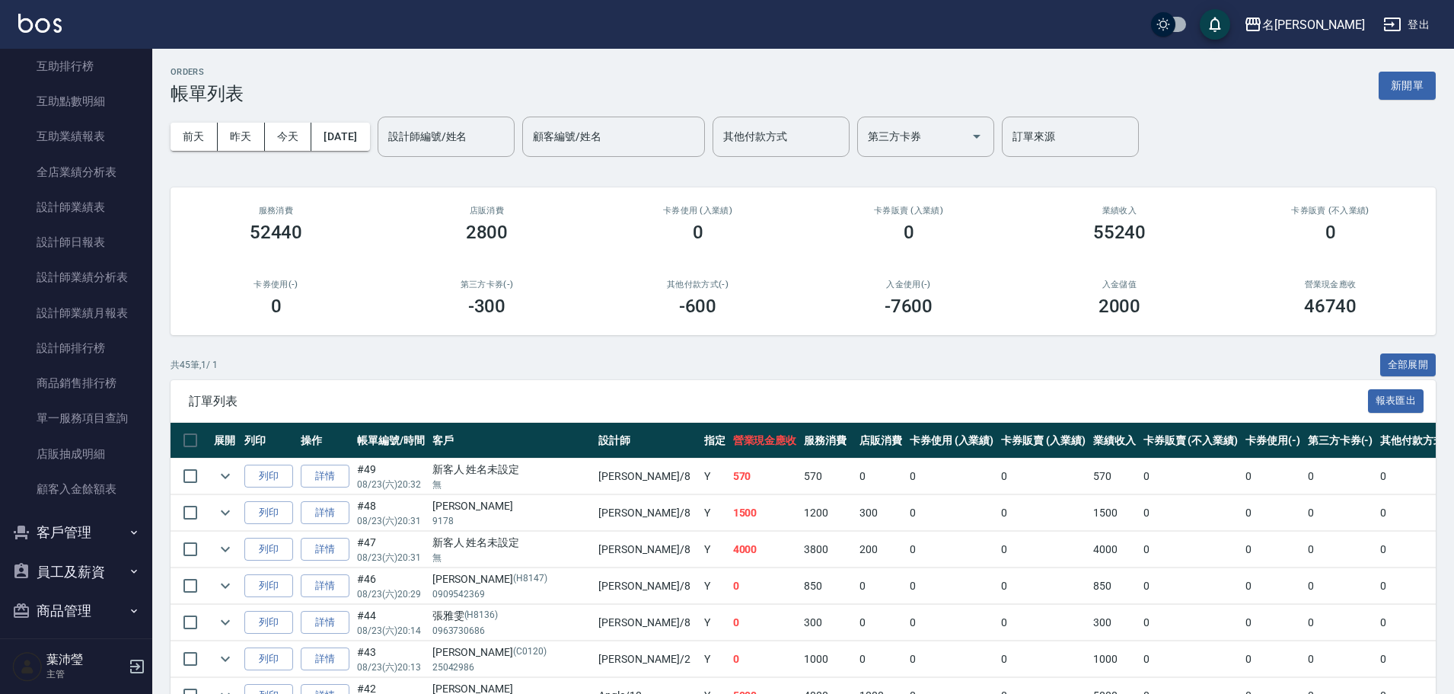
drag, startPoint x: 62, startPoint y: 347, endPoint x: 228, endPoint y: 336, distance: 166.3
click at [62, 347] on link "設計師排行榜" at bounding box center [76, 347] width 140 height 35
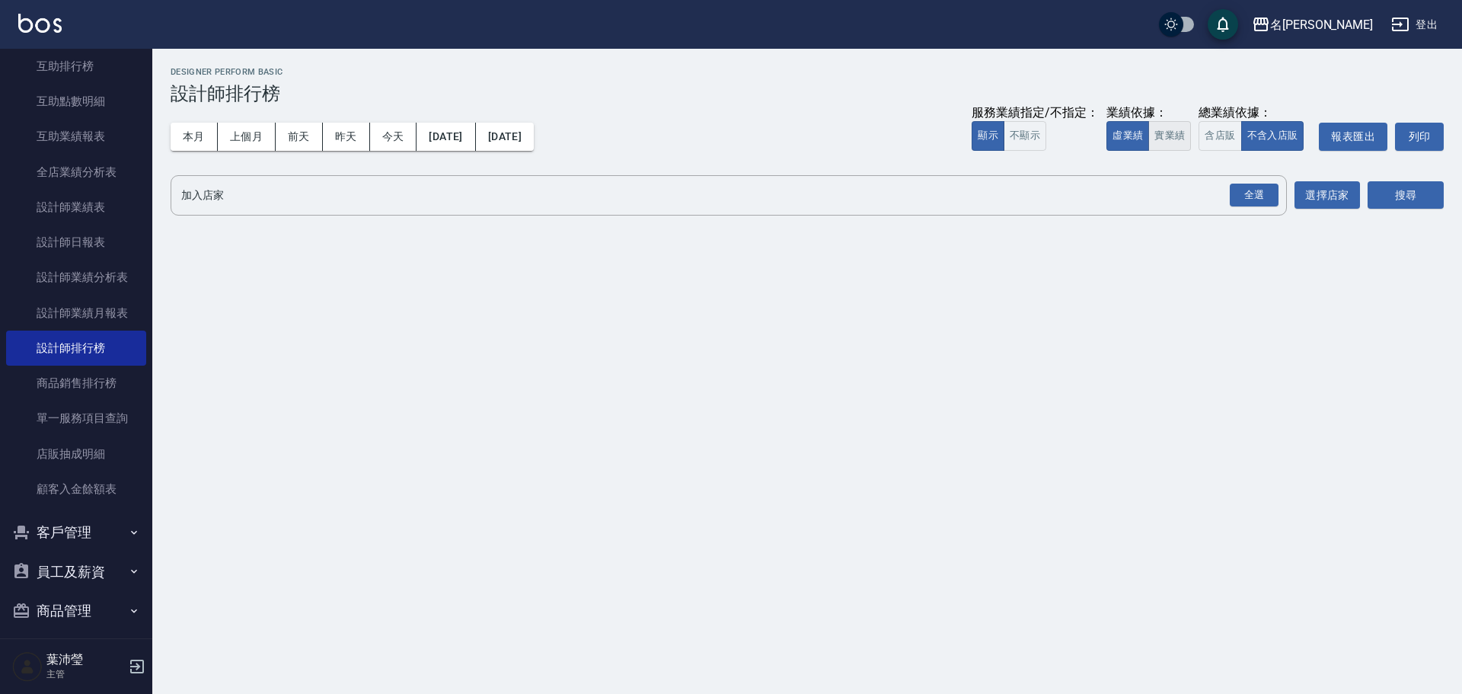
click at [1185, 138] on button "實業績" at bounding box center [1169, 136] width 43 height 30
click at [1269, 194] on div "全選" at bounding box center [1253, 195] width 49 height 24
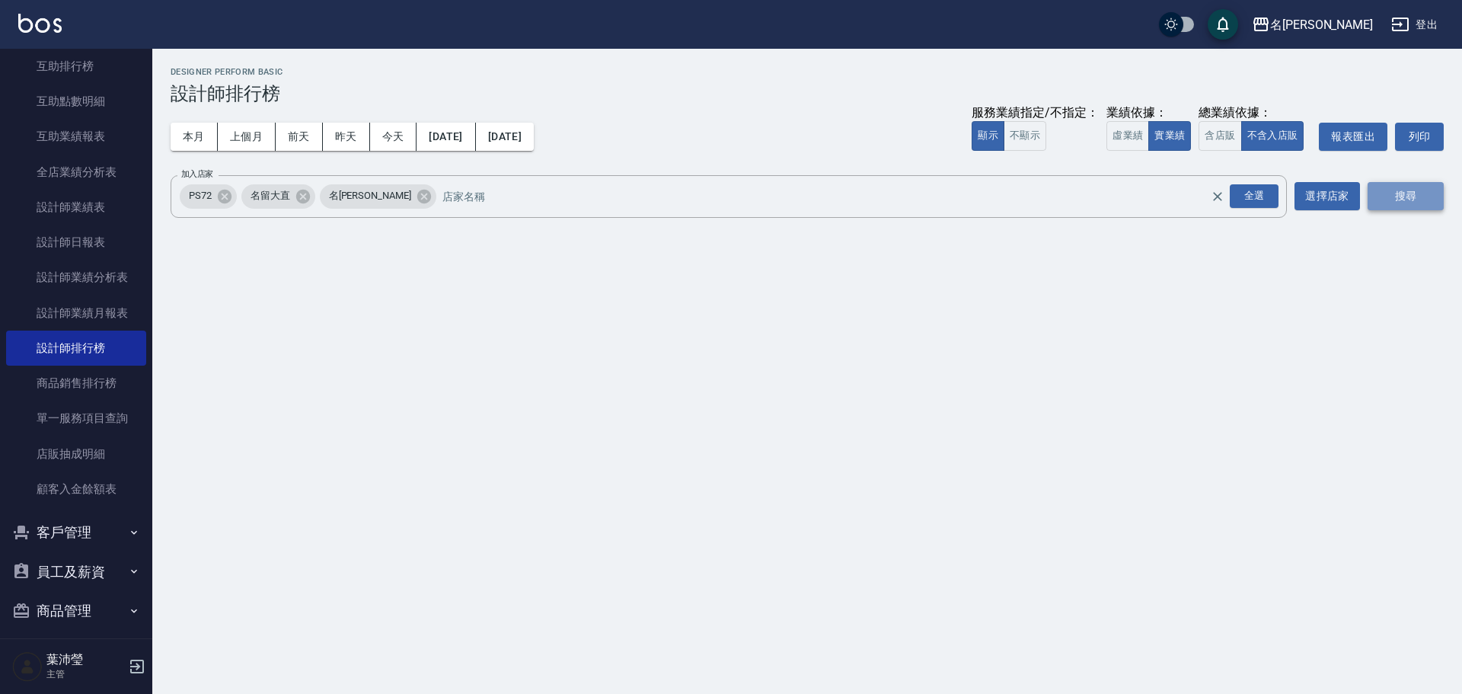
click at [1423, 196] on button "搜尋" at bounding box center [1405, 196] width 76 height 28
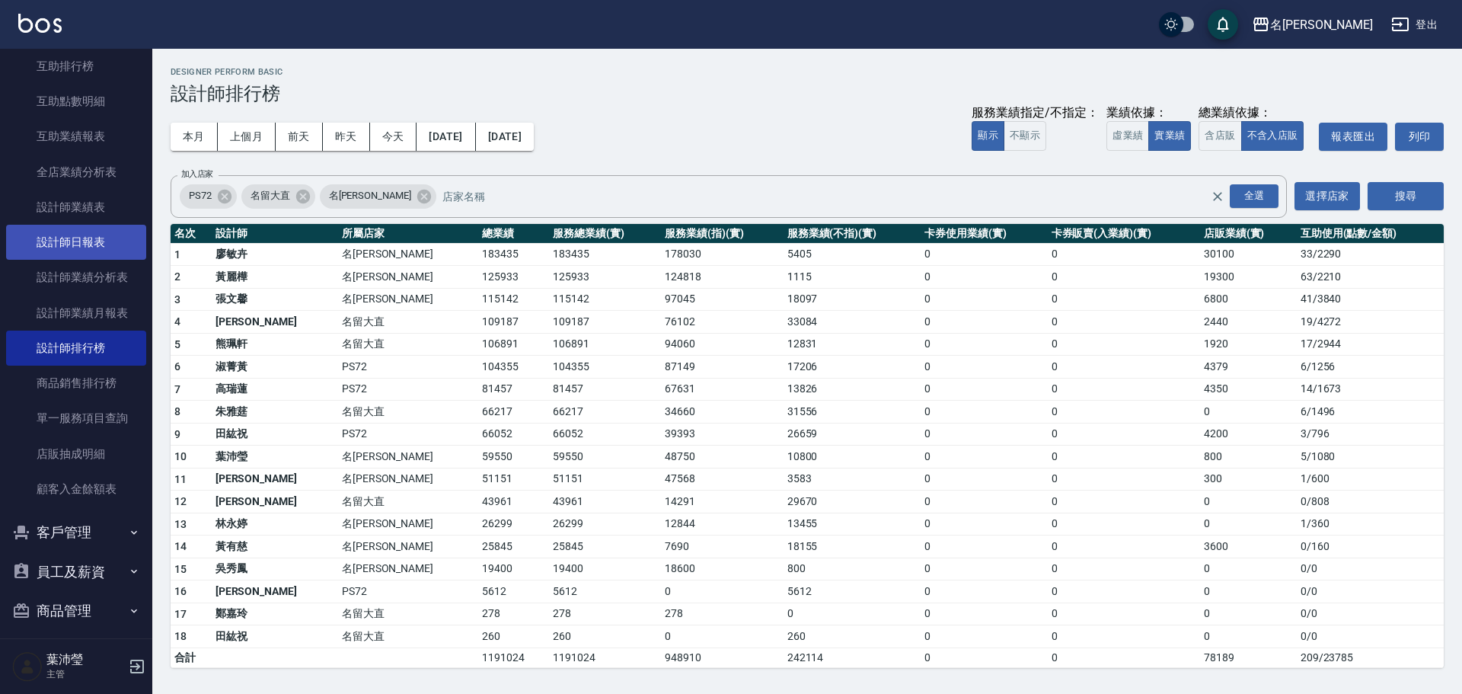
click at [81, 241] on link "設計師日報表" at bounding box center [76, 242] width 140 height 35
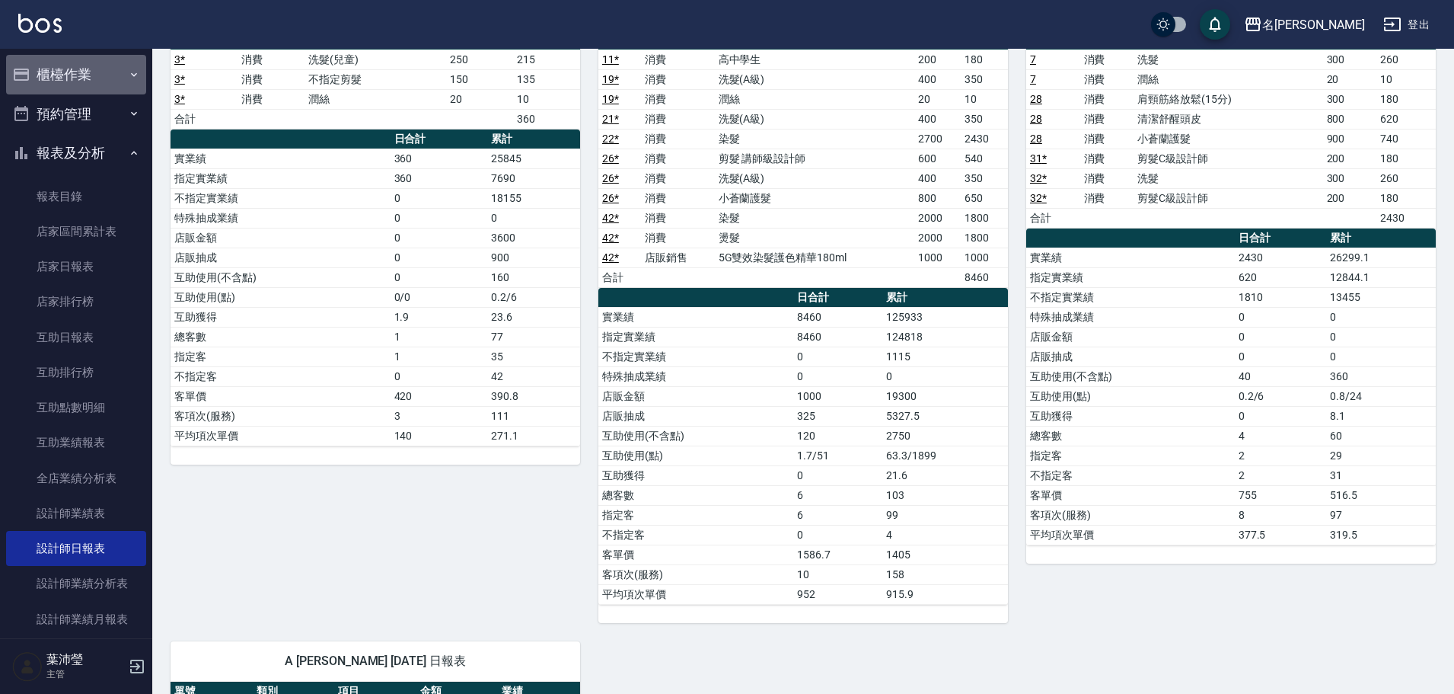
click at [78, 77] on button "櫃檯作業" at bounding box center [76, 75] width 140 height 40
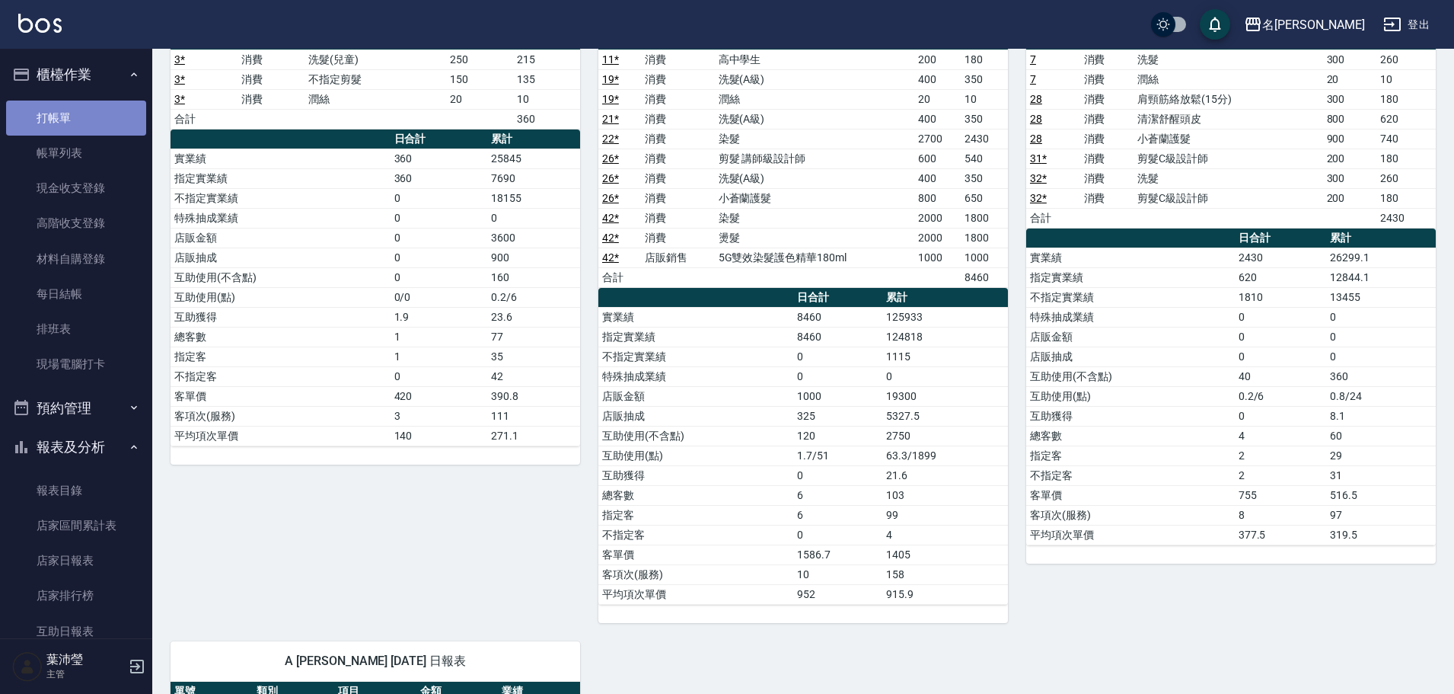
click at [75, 127] on link "打帳單" at bounding box center [76, 117] width 140 height 35
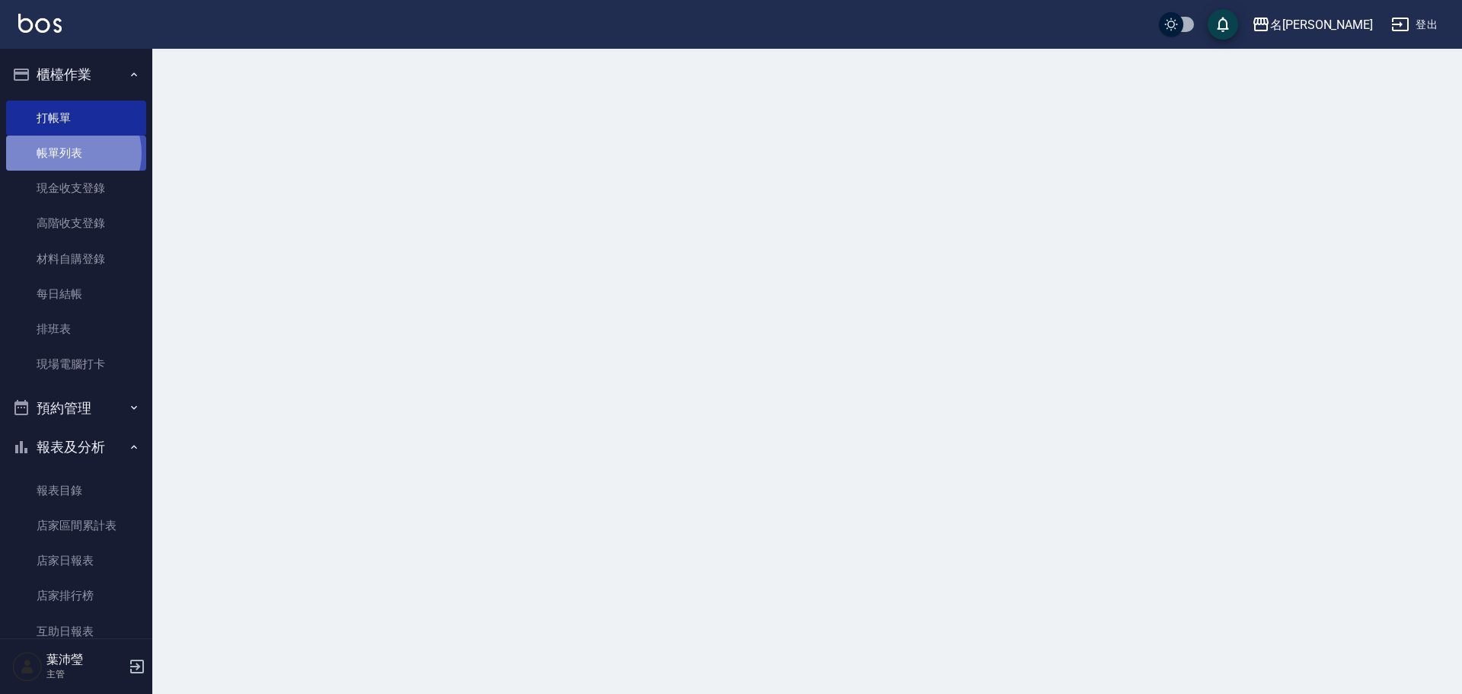
click at [72, 153] on link "帳單列表" at bounding box center [76, 153] width 140 height 35
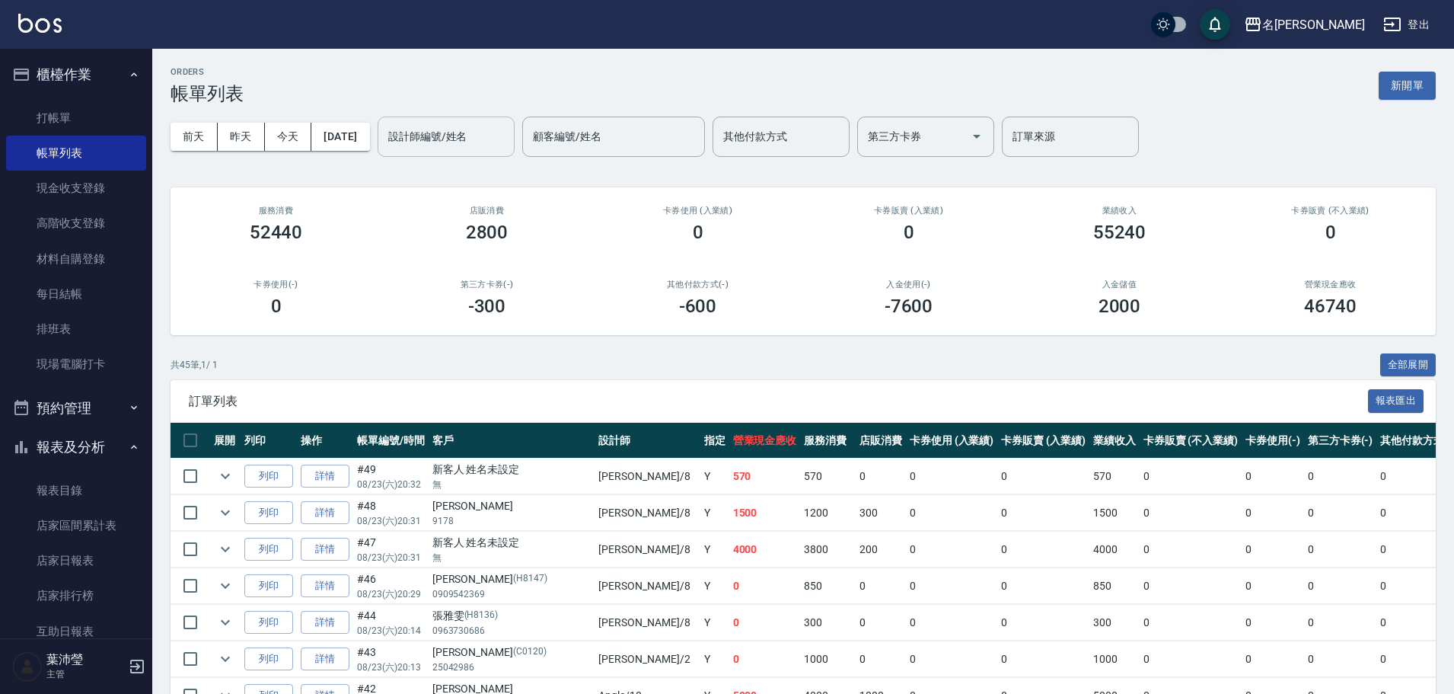
click at [462, 153] on div "設計師編號/姓名" at bounding box center [446, 136] width 137 height 40
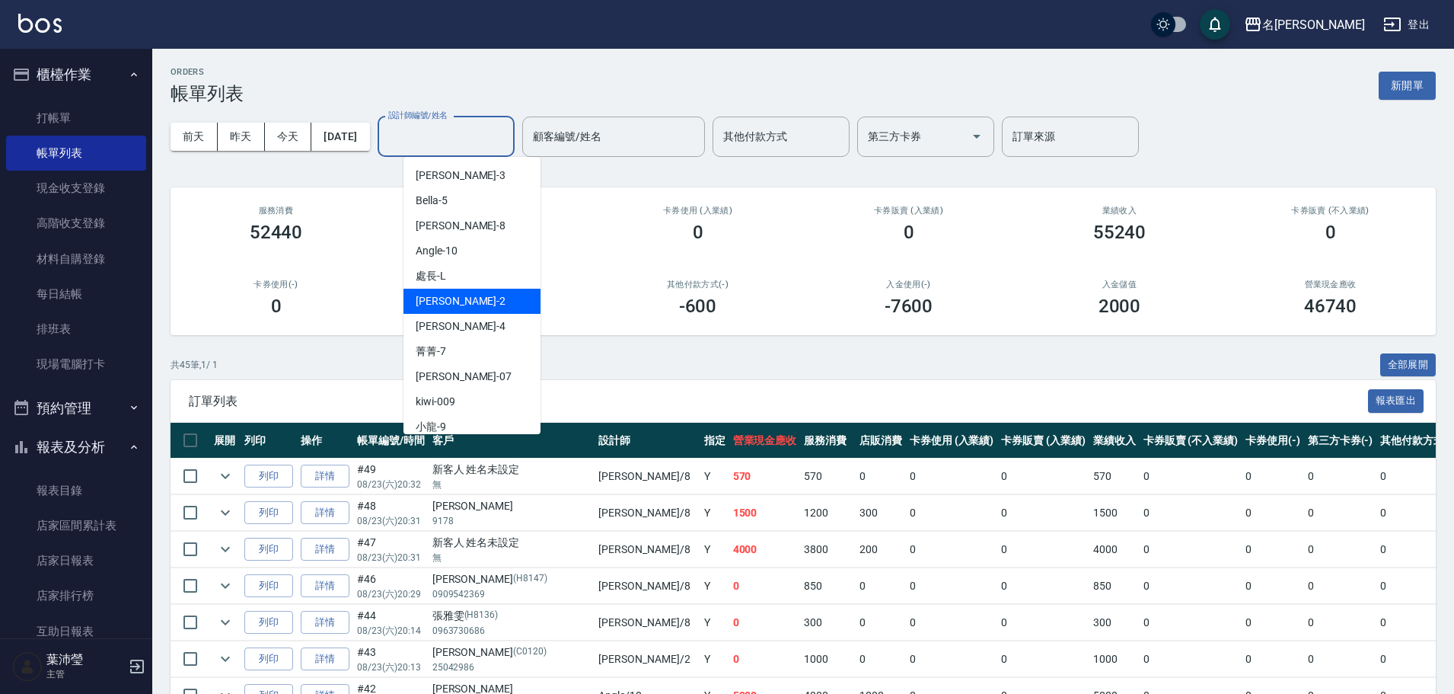
click at [448, 293] on div "敏卉 -2" at bounding box center [471, 301] width 137 height 25
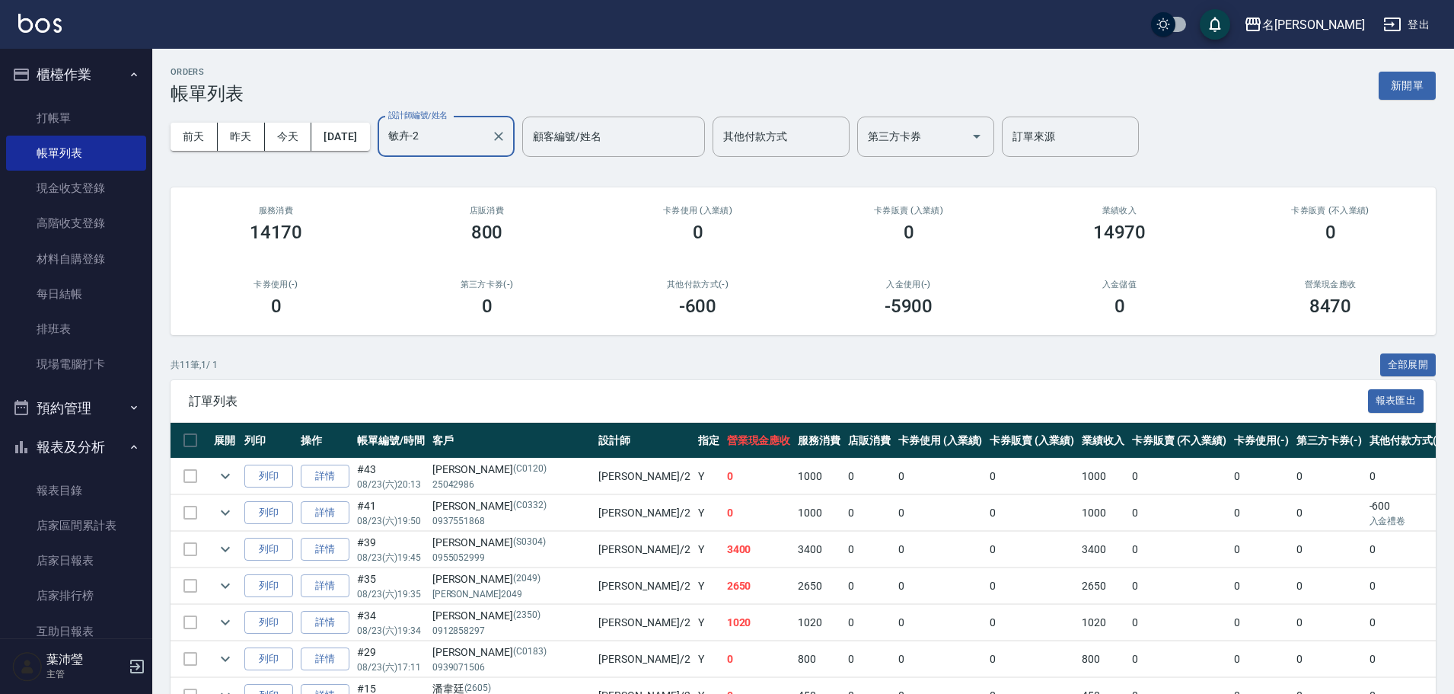
click at [465, 138] on input "敏卉-2" at bounding box center [434, 136] width 100 height 27
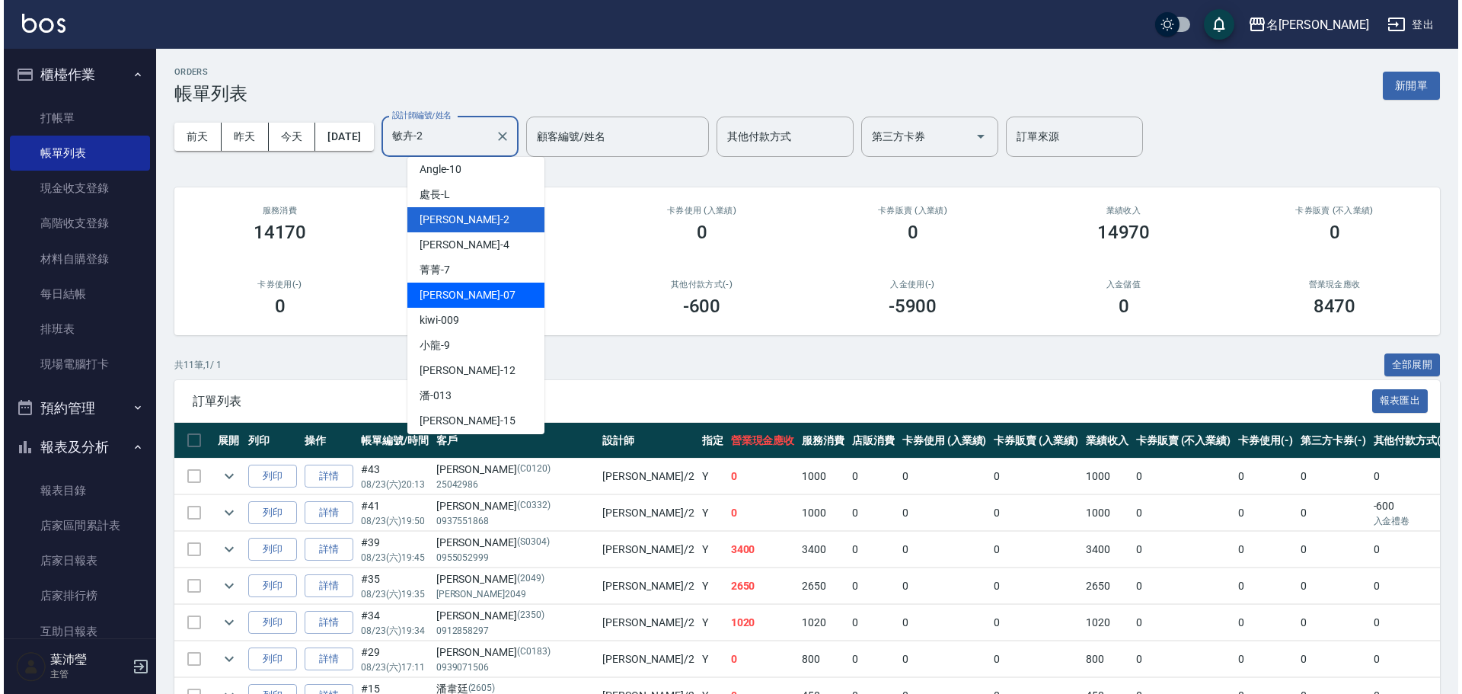
scroll to position [152, 0]
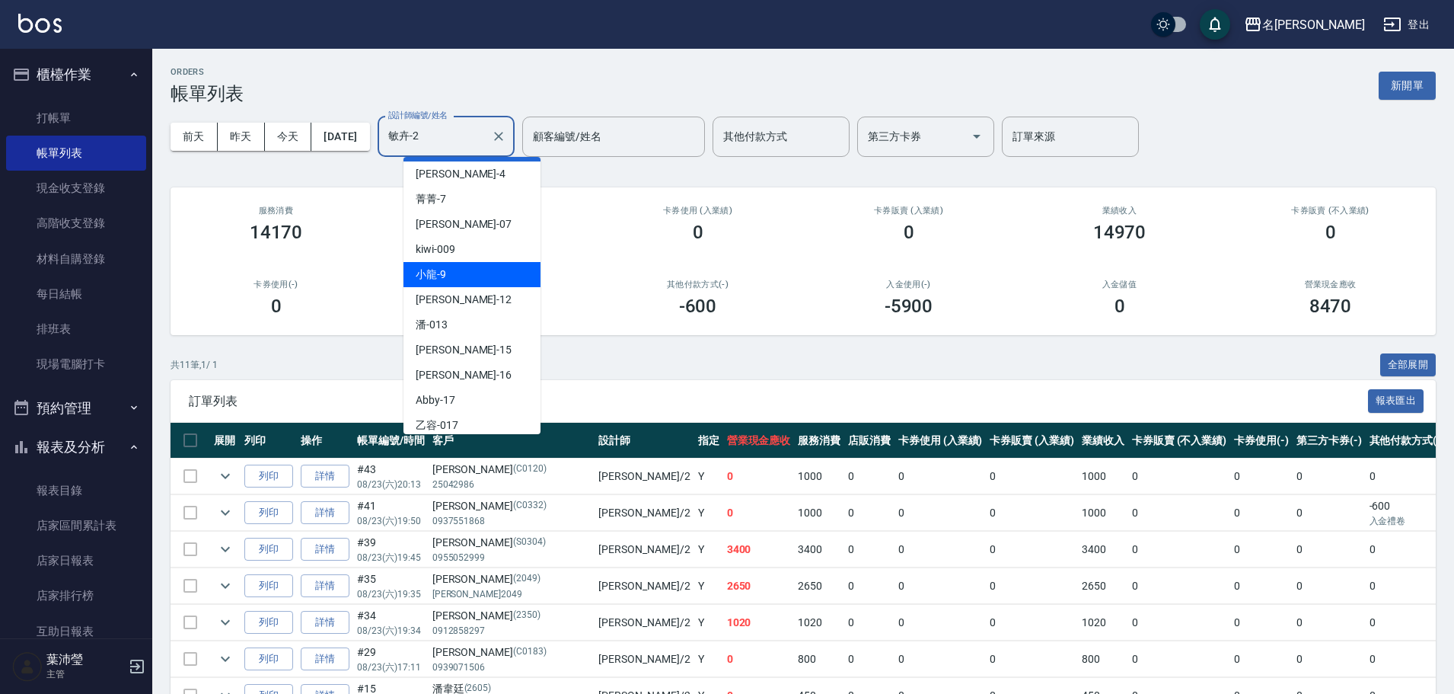
click at [482, 268] on div "小龍 -9" at bounding box center [471, 274] width 137 height 25
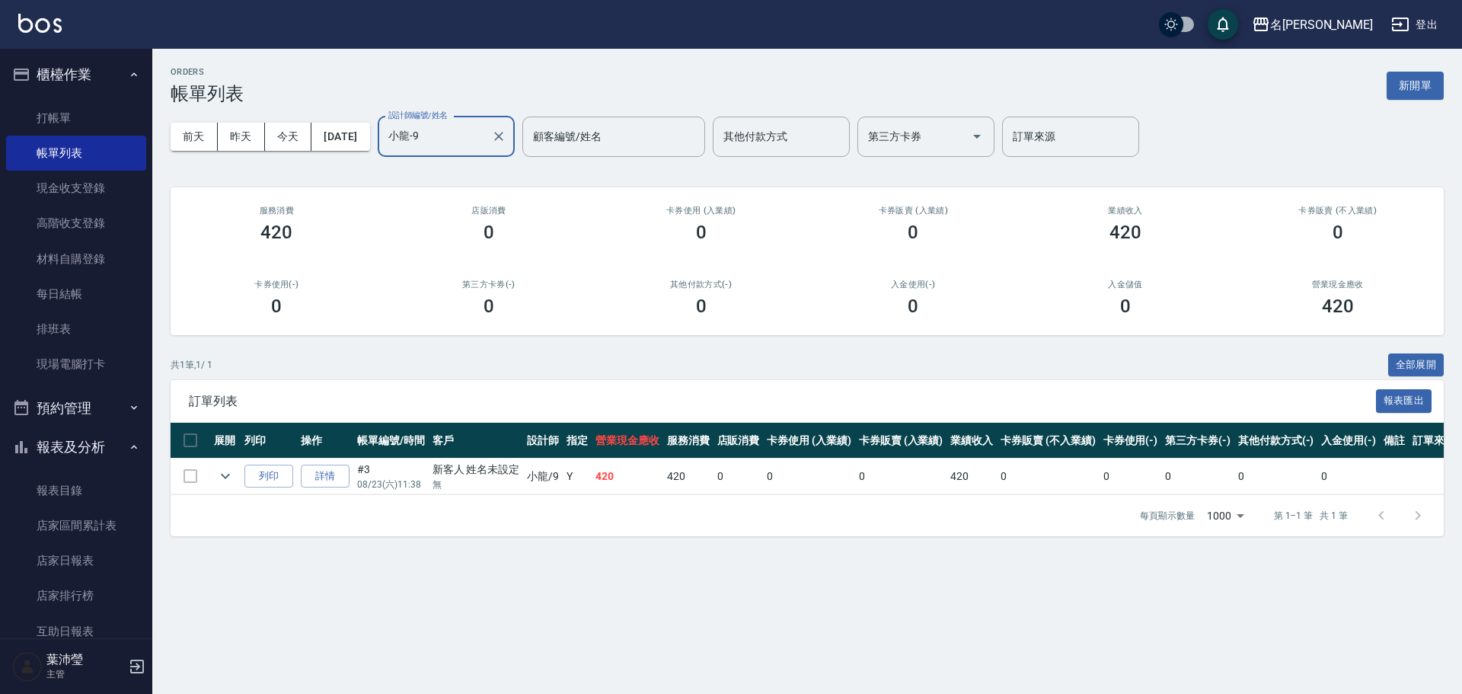
click at [485, 139] on input "小龍-9" at bounding box center [434, 136] width 100 height 27
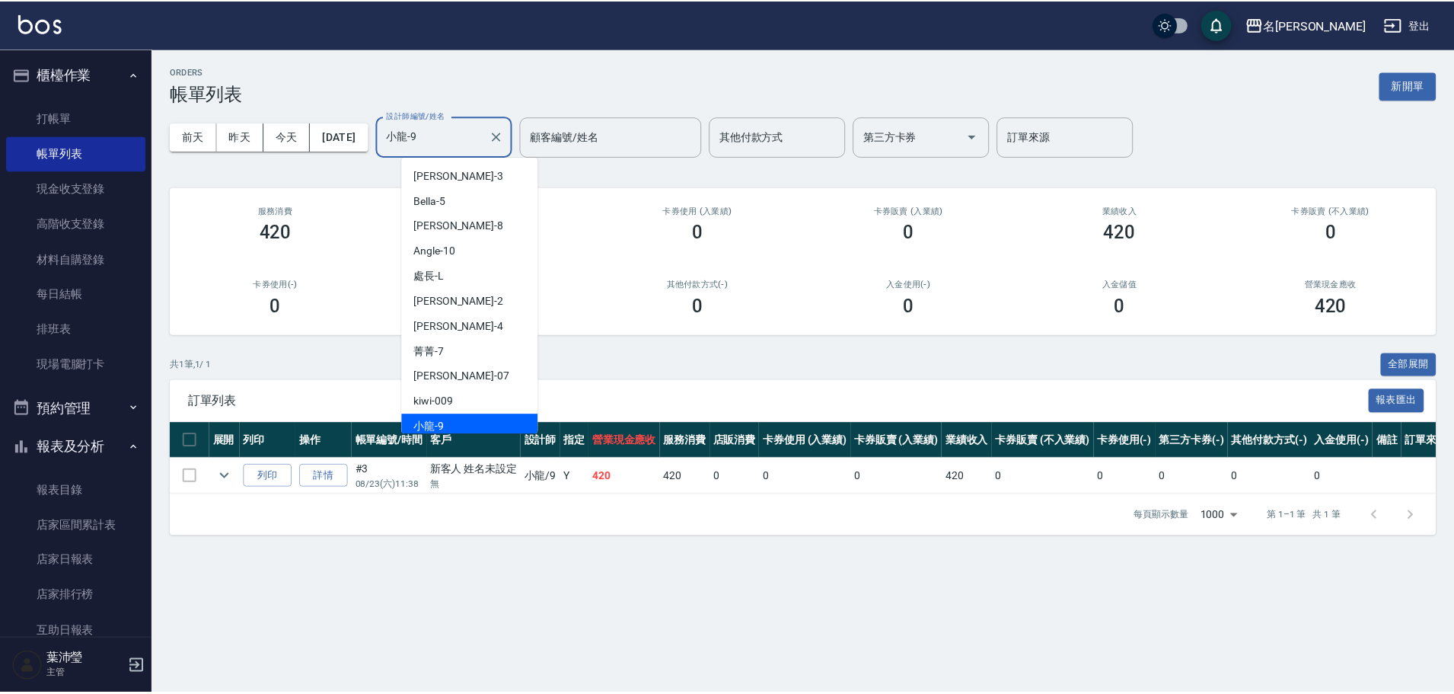
scroll to position [5, 0]
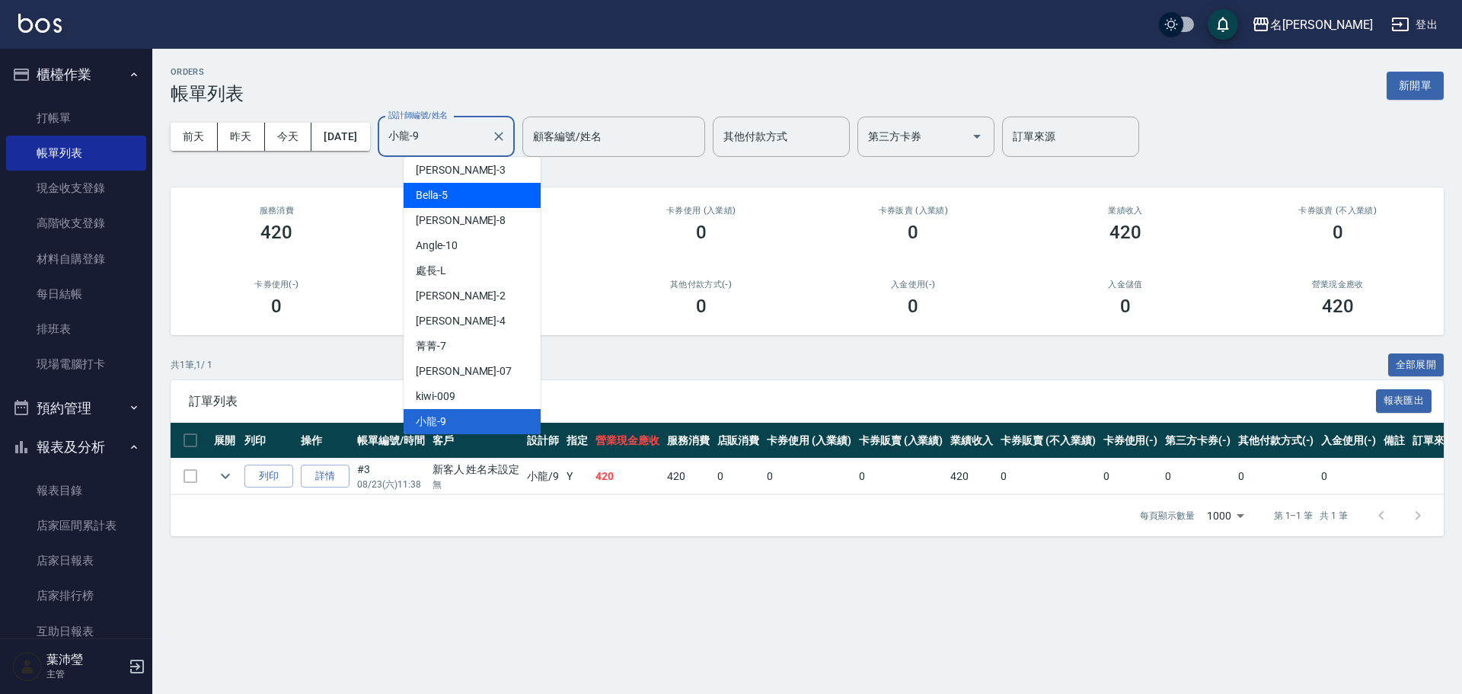
click at [475, 193] on div "Bella -5" at bounding box center [471, 195] width 137 height 25
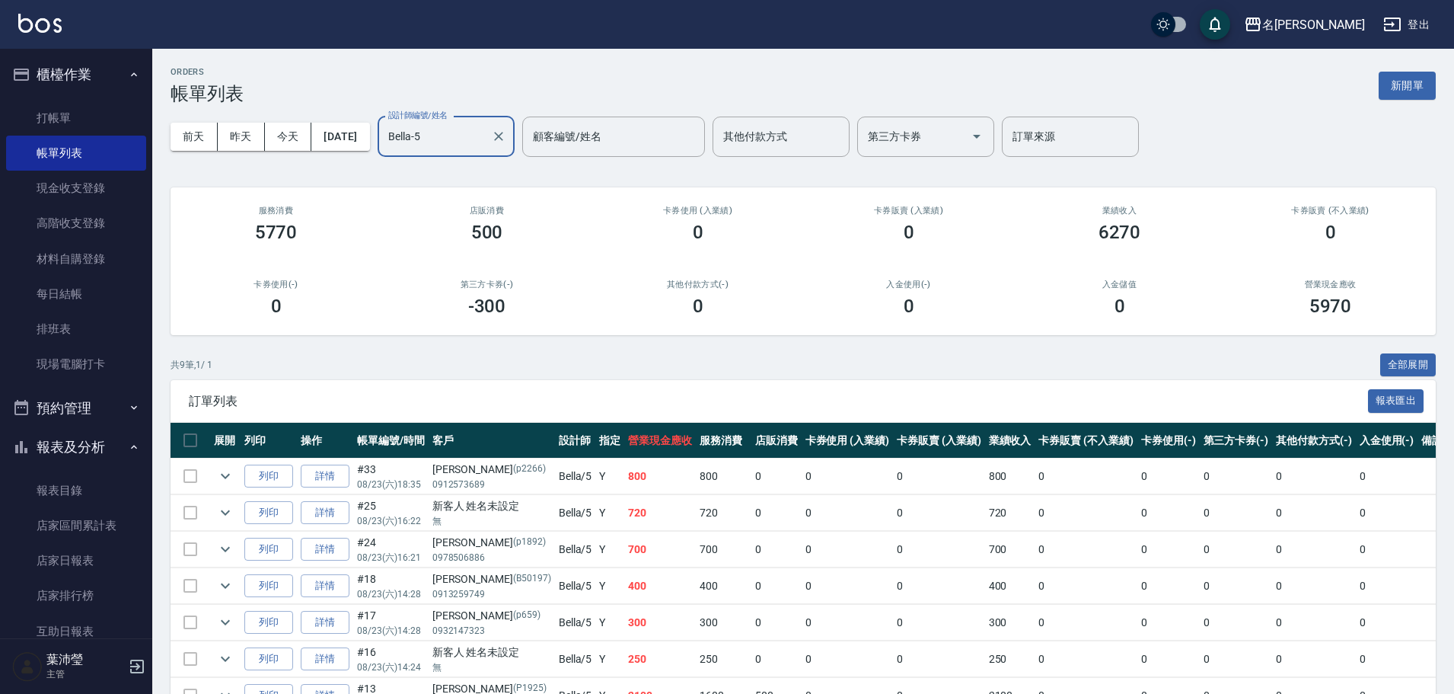
click at [856, 349] on div "ORDERS 帳單列表 新開單 前天 昨天 今天 2025/08/23 設計師編號/姓名 Bella-5 設計師編號/姓名 顧客編號/姓名 顧客編號/姓名 其…" at bounding box center [803, 448] width 1302 height 798
click at [856, 347] on div "ORDERS 帳單列表 新開單 前天 昨天 今天 2025/08/23 設計師編號/姓名 Bella-5 設計師編號/姓名 顧客編號/姓名 顧客編號/姓名 其…" at bounding box center [803, 448] width 1302 height 798
click at [857, 347] on div "ORDERS 帳單列表 新開單 前天 昨天 今天 2025/08/23 設計師編號/姓名 Bella-5 設計師編號/姓名 顧客編號/姓名 顧客編號/姓名 其…" at bounding box center [803, 448] width 1302 height 798
drag, startPoint x: 858, startPoint y: 346, endPoint x: 937, endPoint y: 400, distance: 95.4
click at [904, 387] on div "ORDERS 帳單列表 新開單 前天 昨天 今天 2025/08/23 設計師編號/姓名 Bella-5 設計師編號/姓名 顧客編號/姓名 顧客編號/姓名 其…" at bounding box center [803, 448] width 1302 height 798
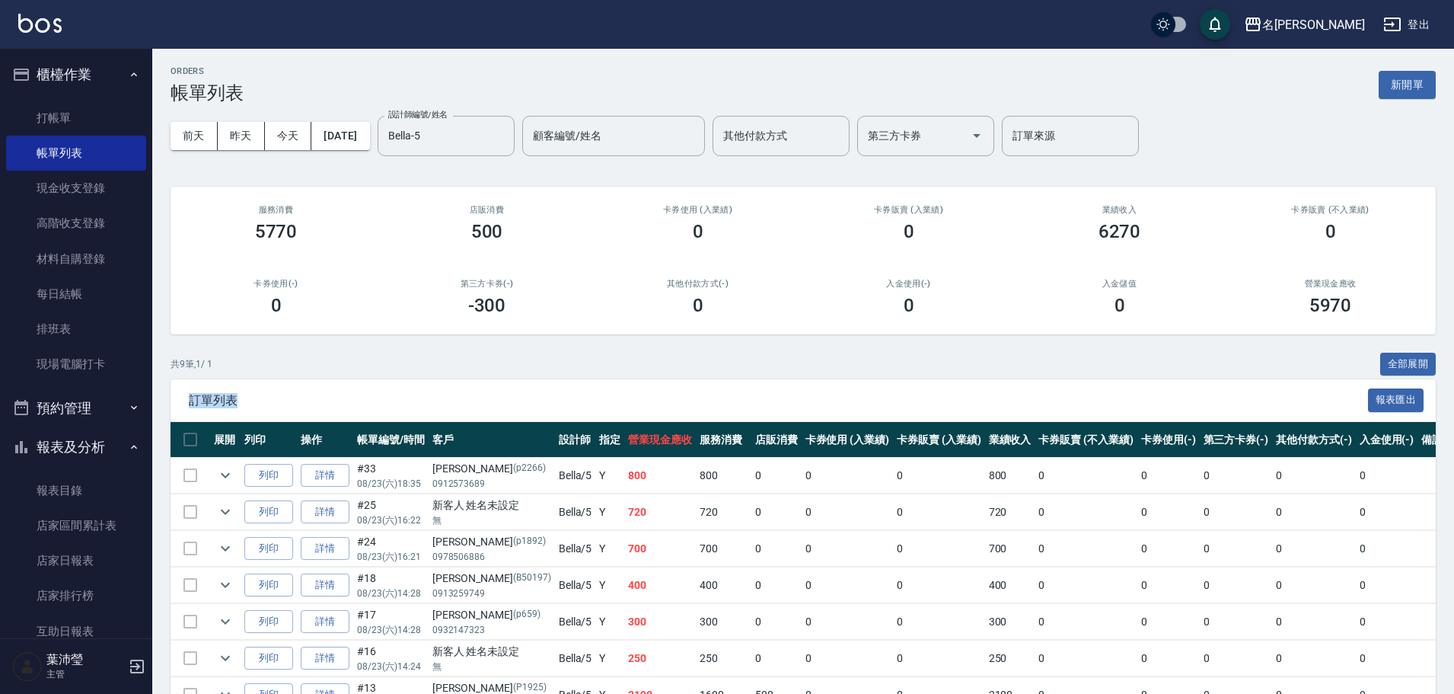
scroll to position [0, 0]
drag, startPoint x: 491, startPoint y: 138, endPoint x: 483, endPoint y: 153, distance: 17.0
click at [485, 142] on input "Bella-5" at bounding box center [434, 136] width 100 height 27
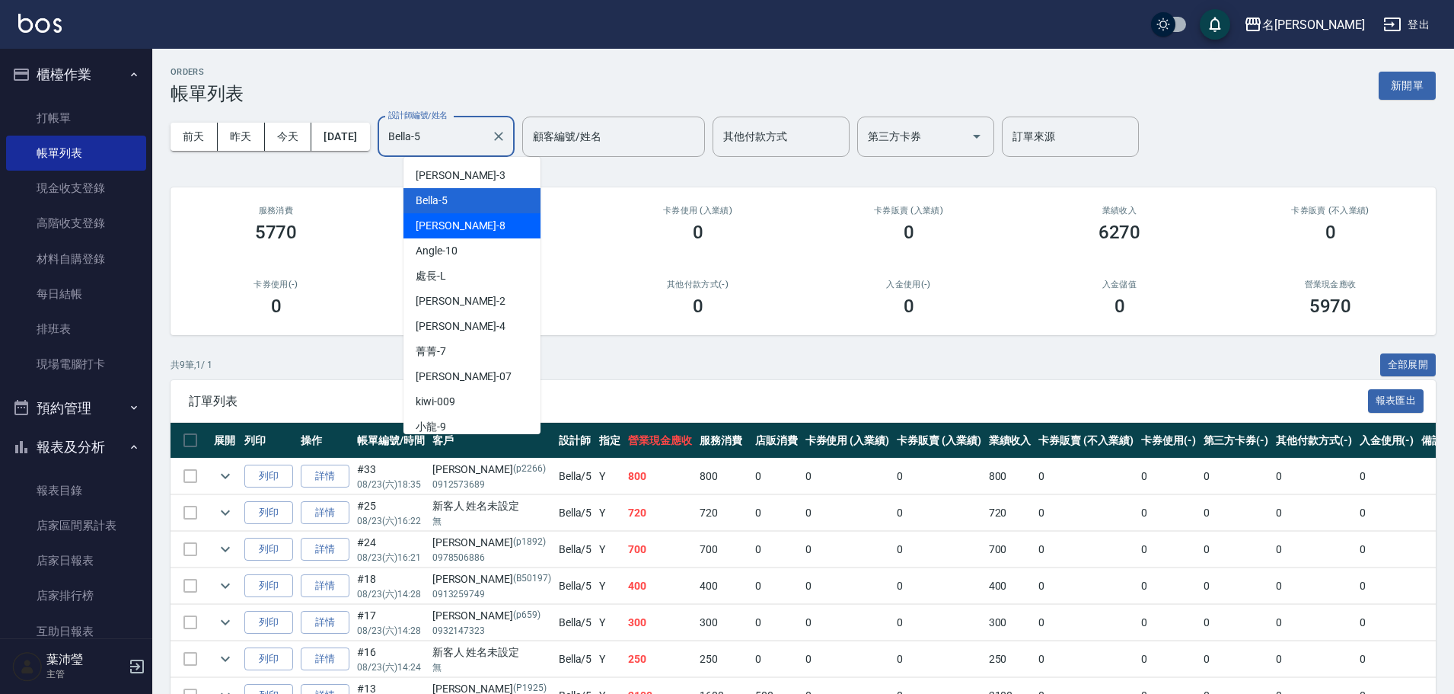
click at [470, 231] on div "Emma -8" at bounding box center [471, 225] width 137 height 25
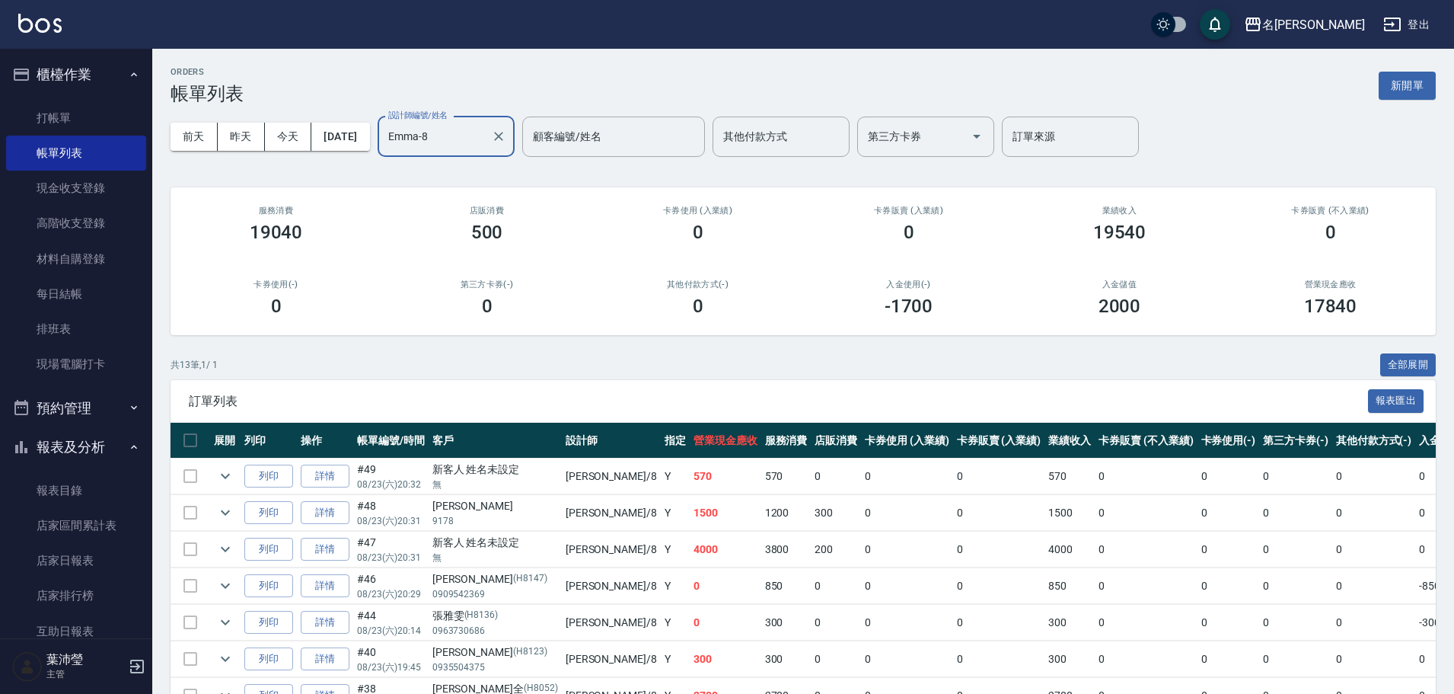
click at [479, 148] on input "Emma-8" at bounding box center [434, 136] width 100 height 27
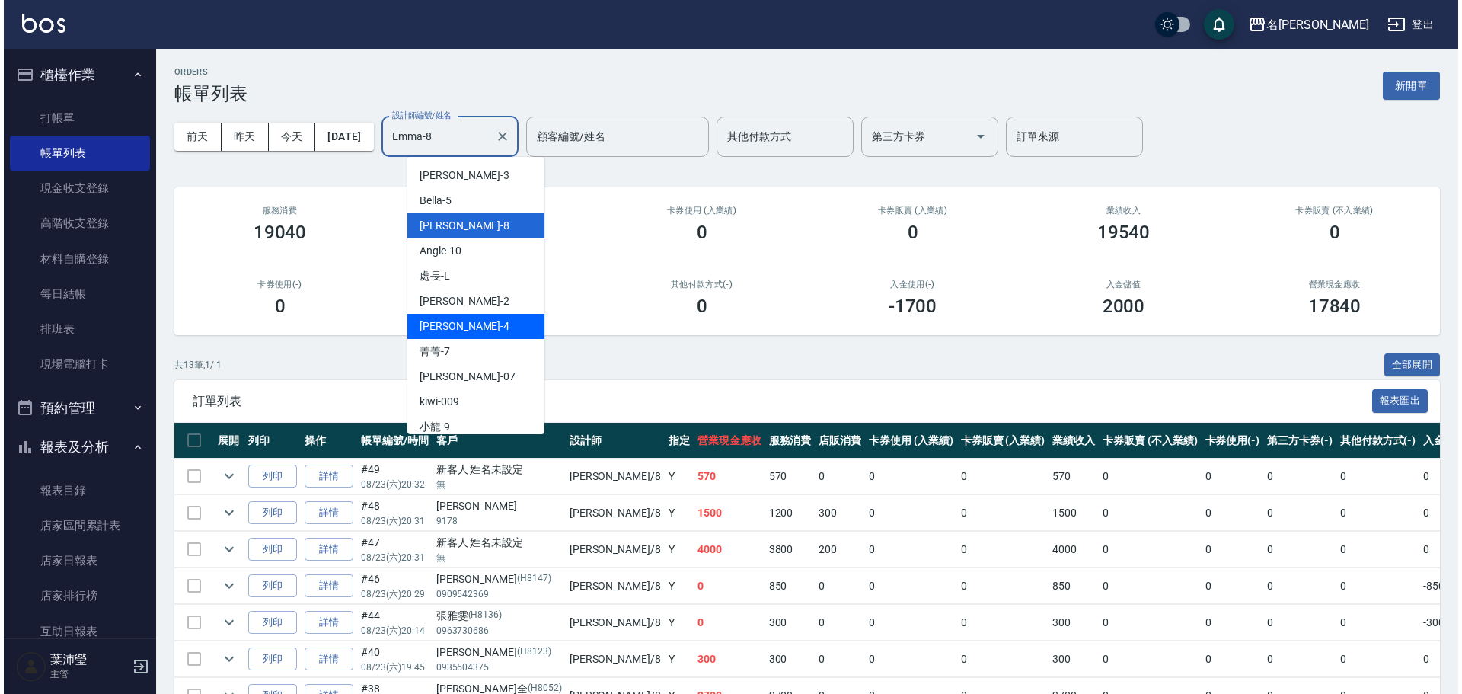
scroll to position [152, 0]
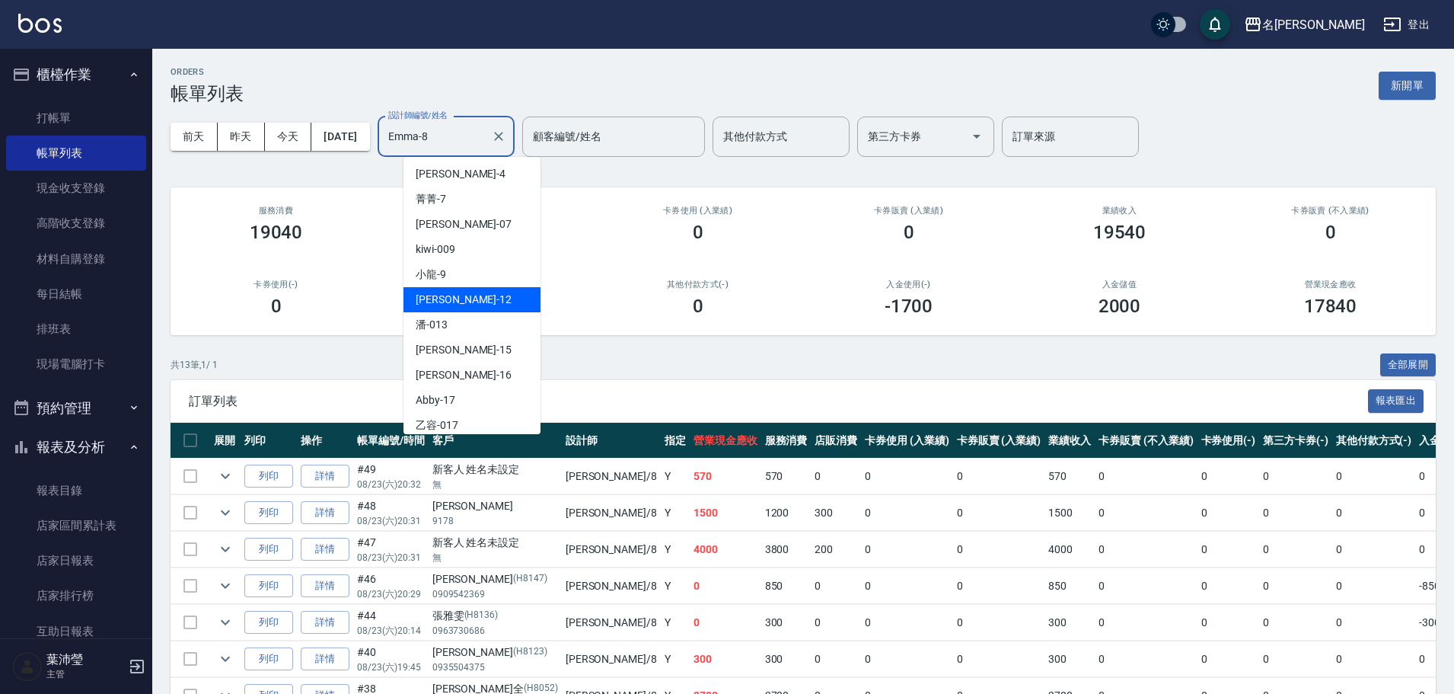
click at [458, 307] on span "Jenny -12" at bounding box center [464, 300] width 96 height 16
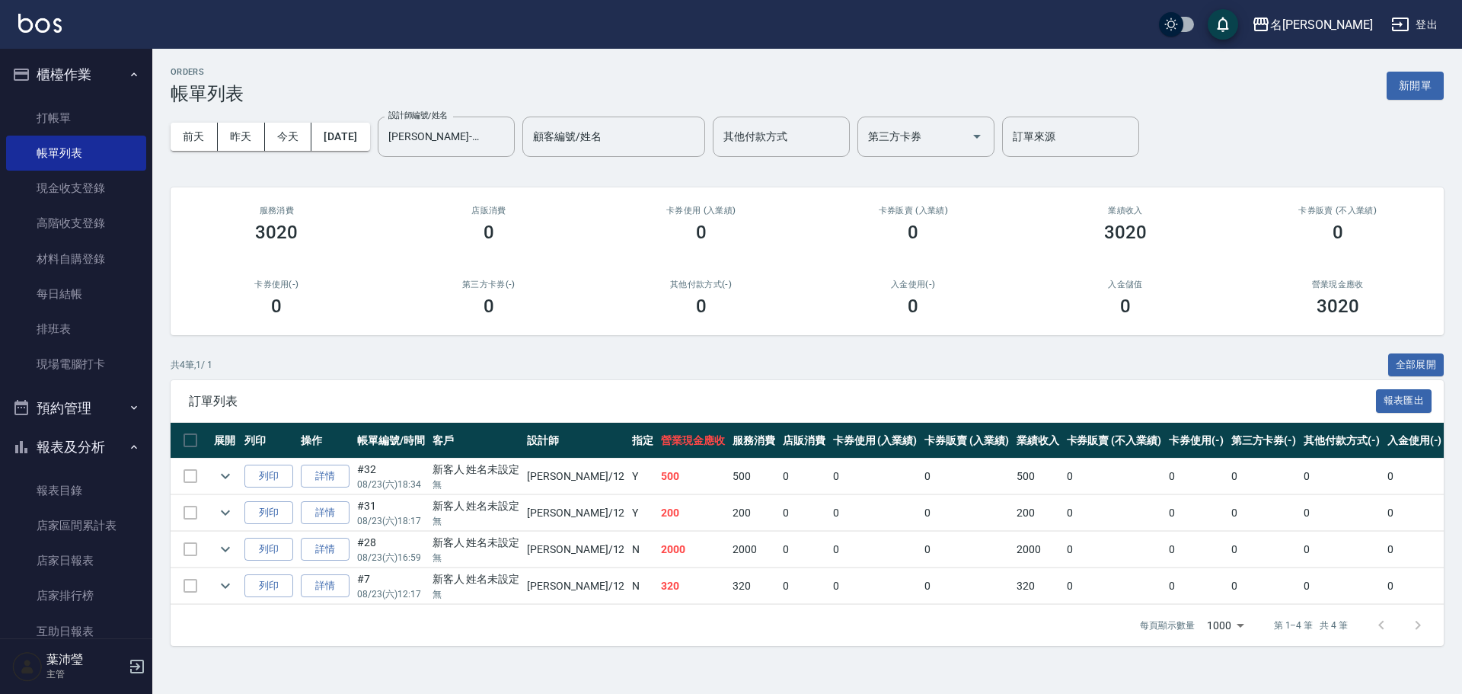
click at [470, 166] on div "前天 昨天 今天 2025/08/23 設計師編號/姓名 Jenny-12 設計師編號/姓名 顧客編號/姓名 顧客編號/姓名 其他付款方式 其他付款方式 第三…" at bounding box center [807, 136] width 1273 height 65
click at [484, 141] on input "Jenny-12" at bounding box center [434, 136] width 100 height 27
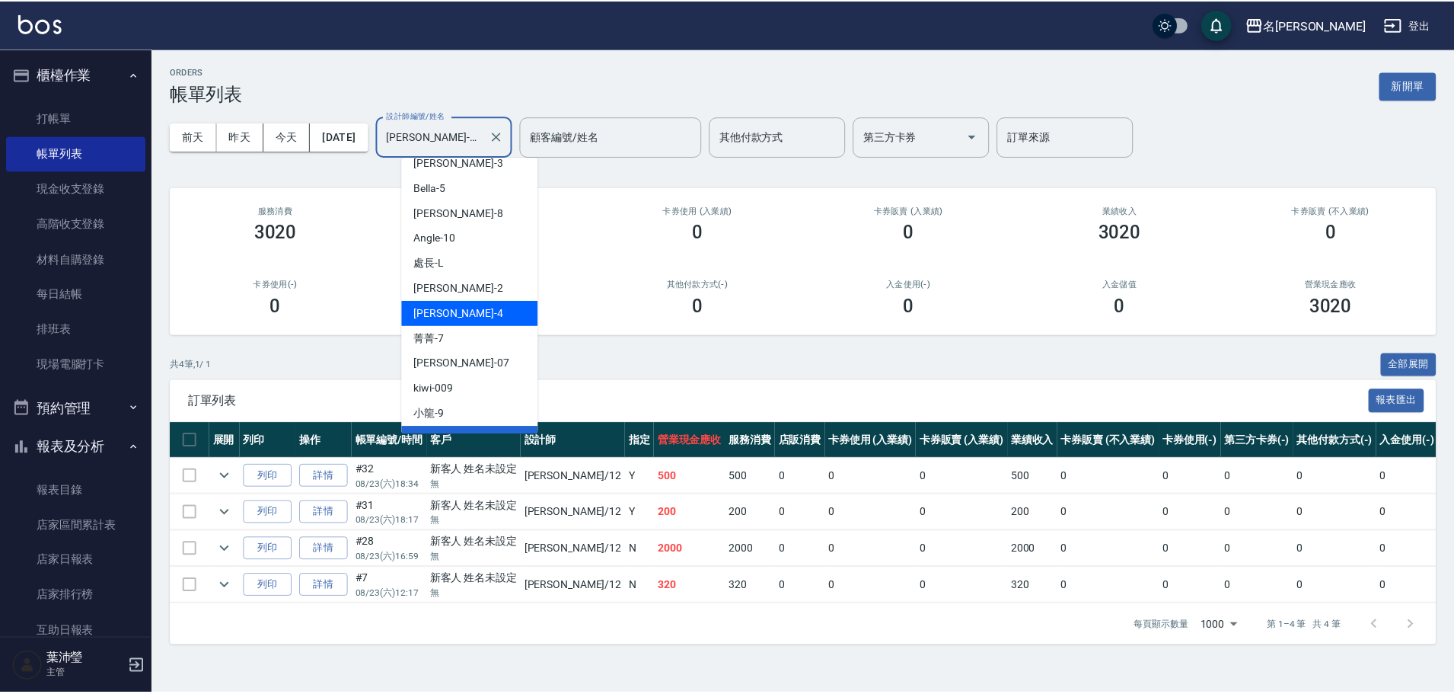
scroll to position [0, 0]
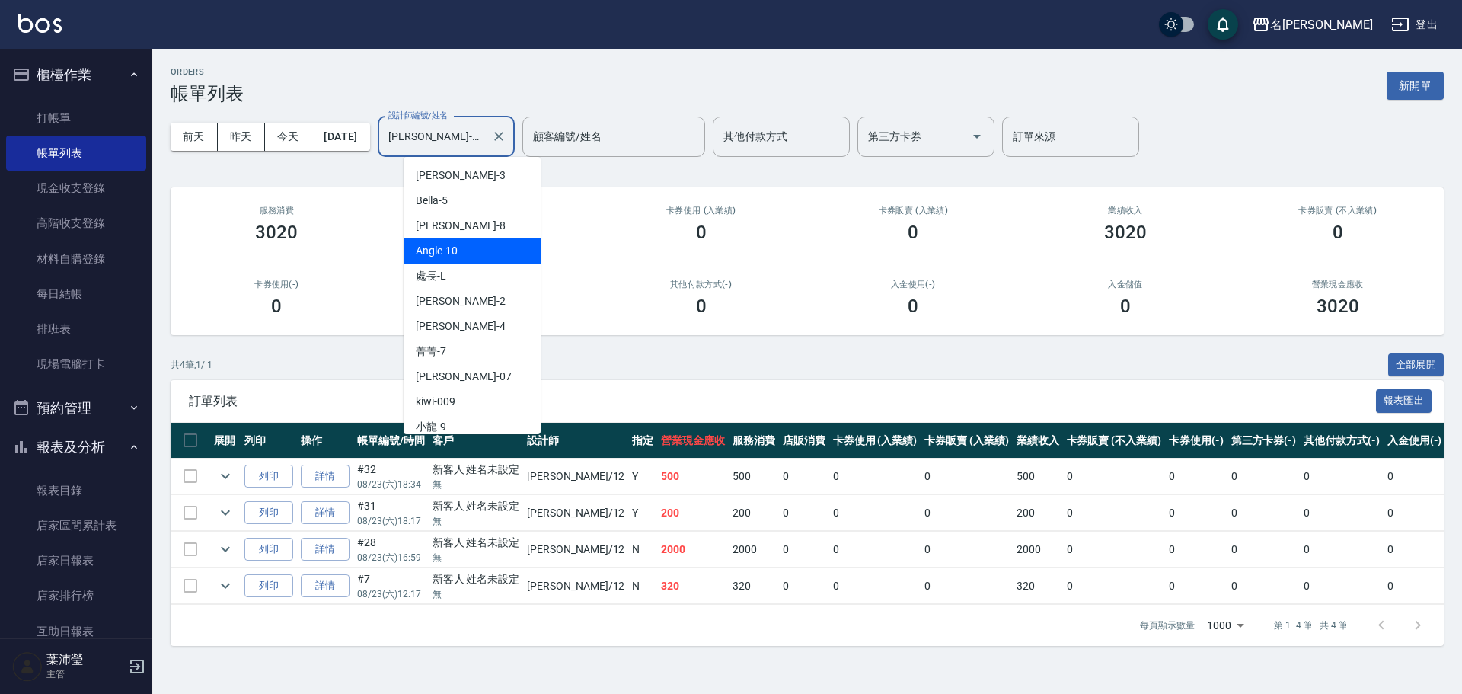
click at [480, 257] on div "Angle -10" at bounding box center [471, 250] width 137 height 25
type input "Angle-10"
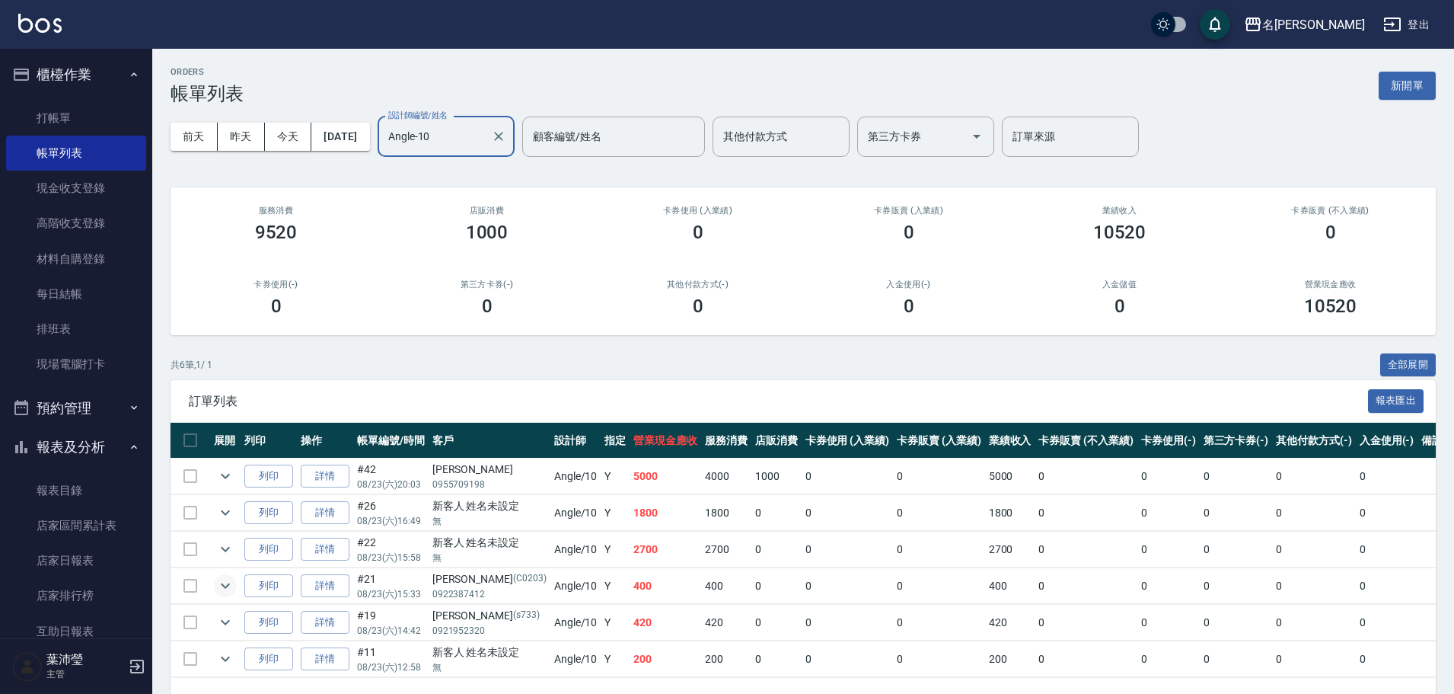
click at [215, 587] on button "expand row" at bounding box center [225, 585] width 23 height 23
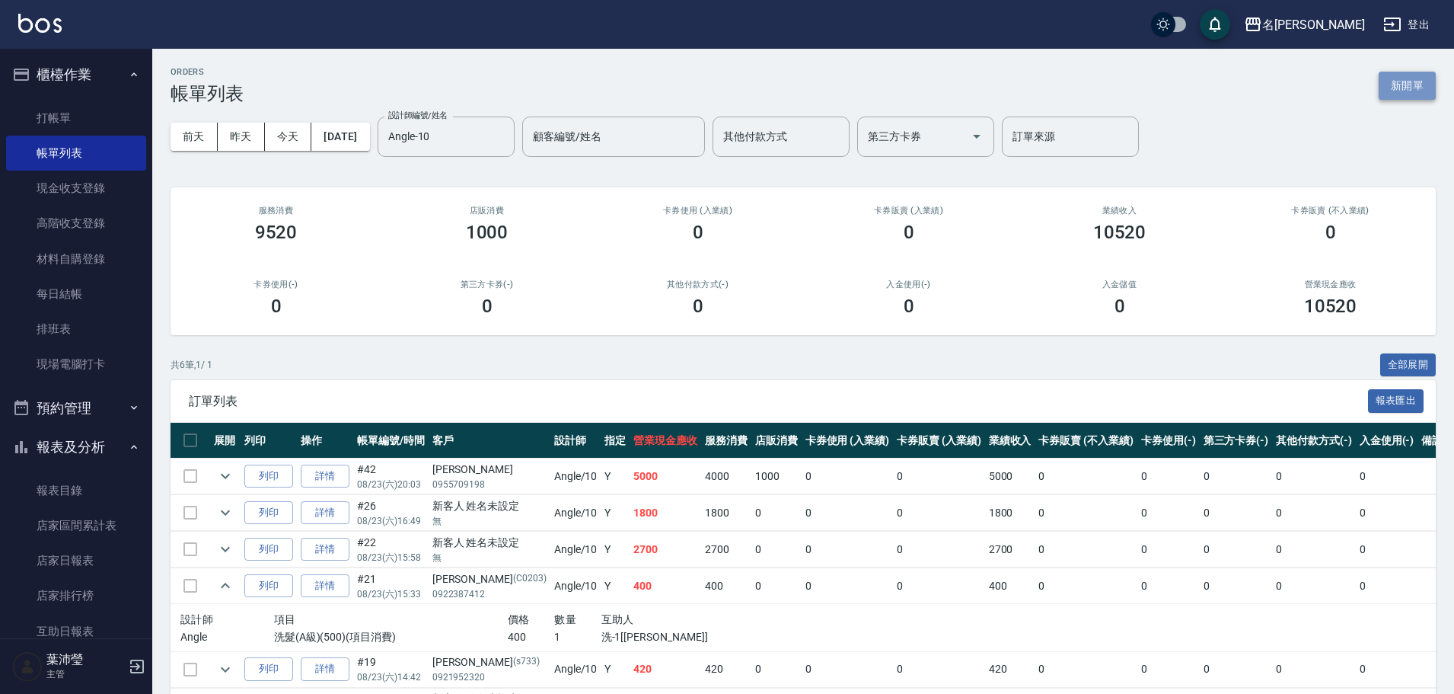
click at [1398, 85] on button "新開單" at bounding box center [1407, 86] width 57 height 28
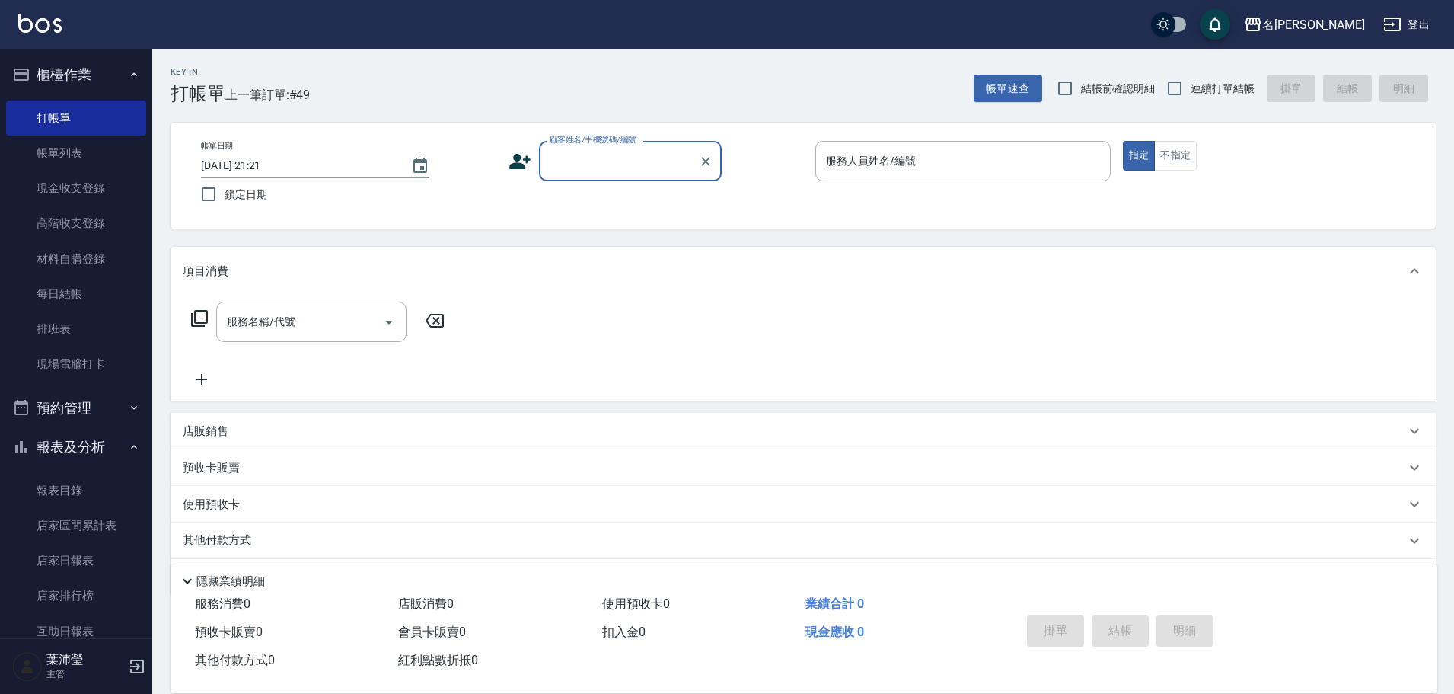
click at [608, 164] on input "顧客姓名/手機號碼/編號" at bounding box center [619, 161] width 146 height 27
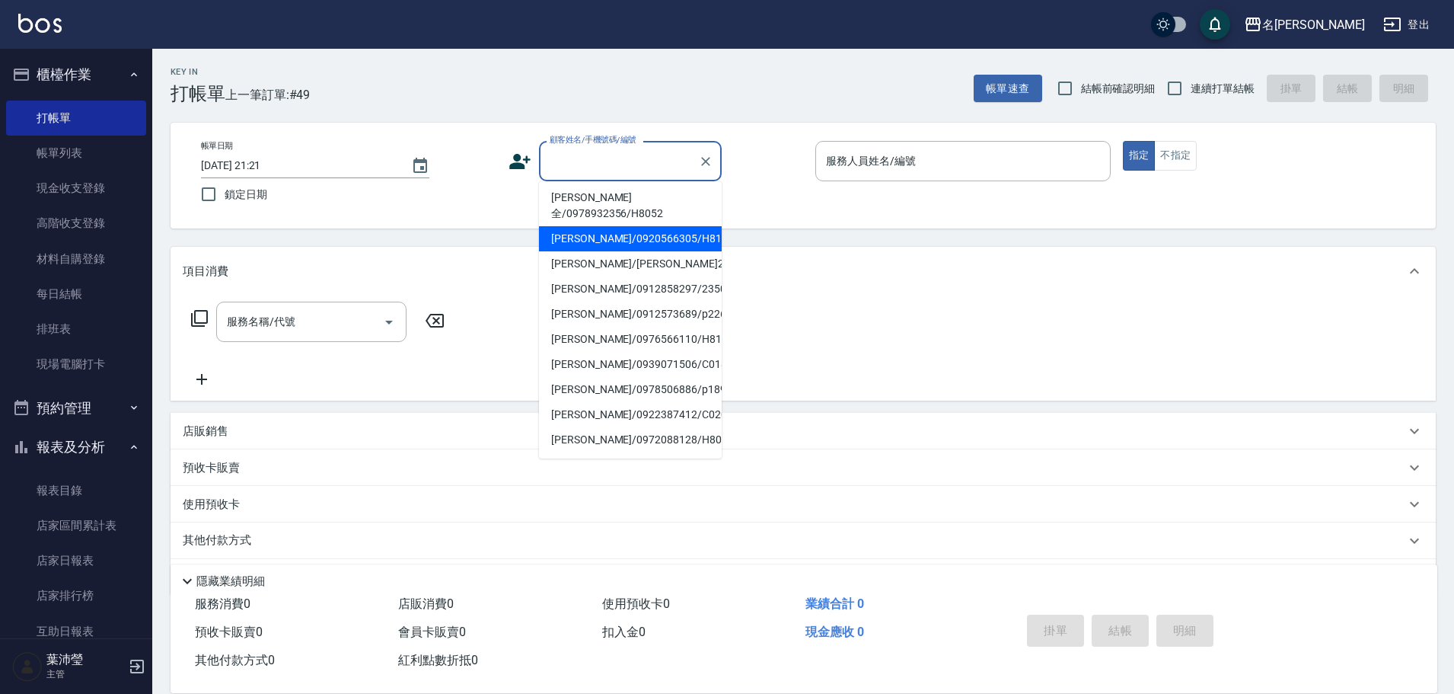
scroll to position [254, 0]
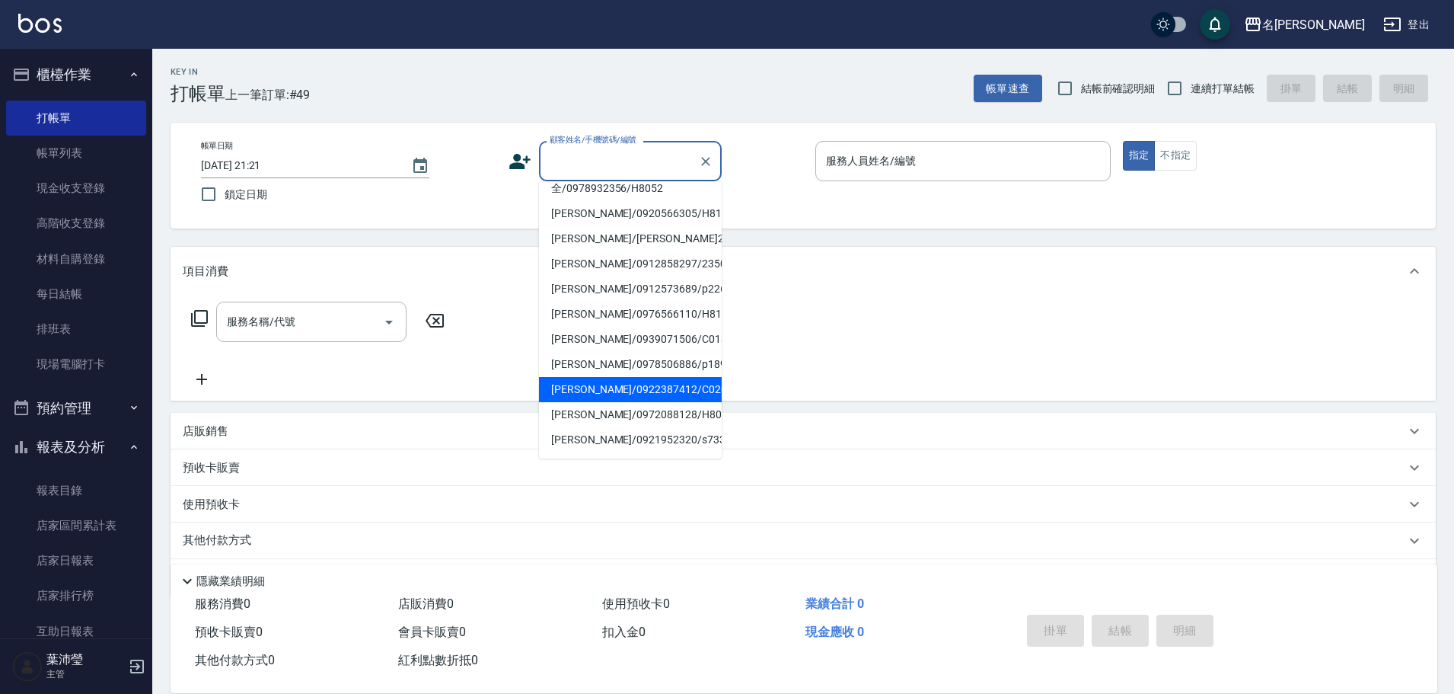
click at [628, 384] on li "[PERSON_NAME]/0922387412/C0203" at bounding box center [630, 389] width 183 height 25
type input "[PERSON_NAME]/0922387412/C0203"
type input "Angle-10"
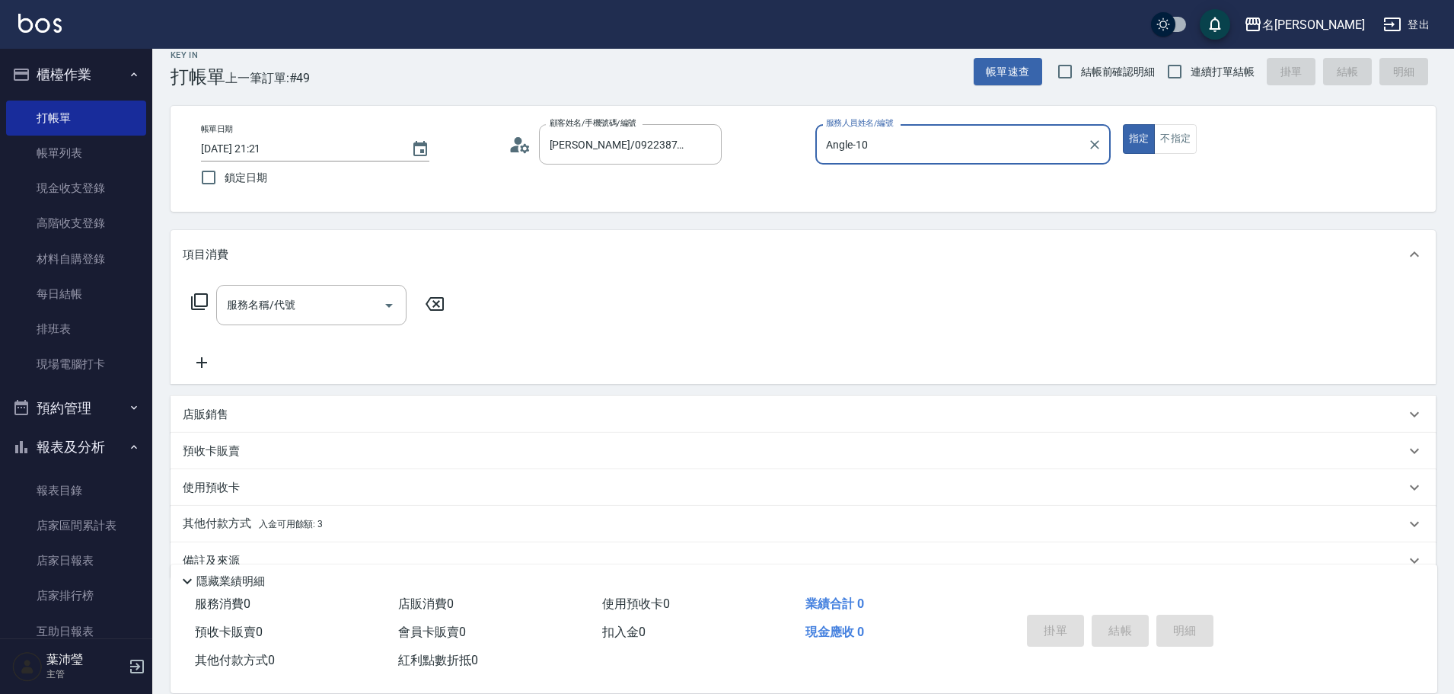
scroll to position [0, 0]
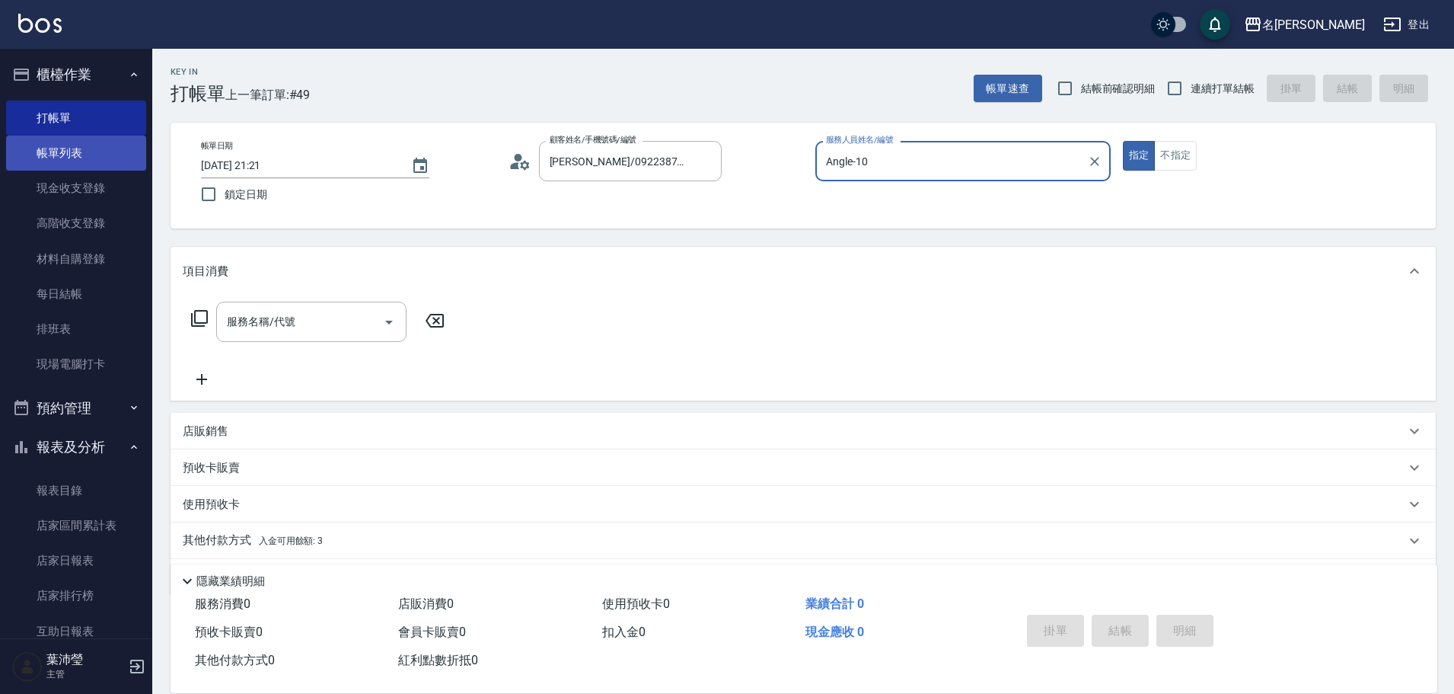
click at [62, 155] on link "帳單列表" at bounding box center [76, 153] width 140 height 35
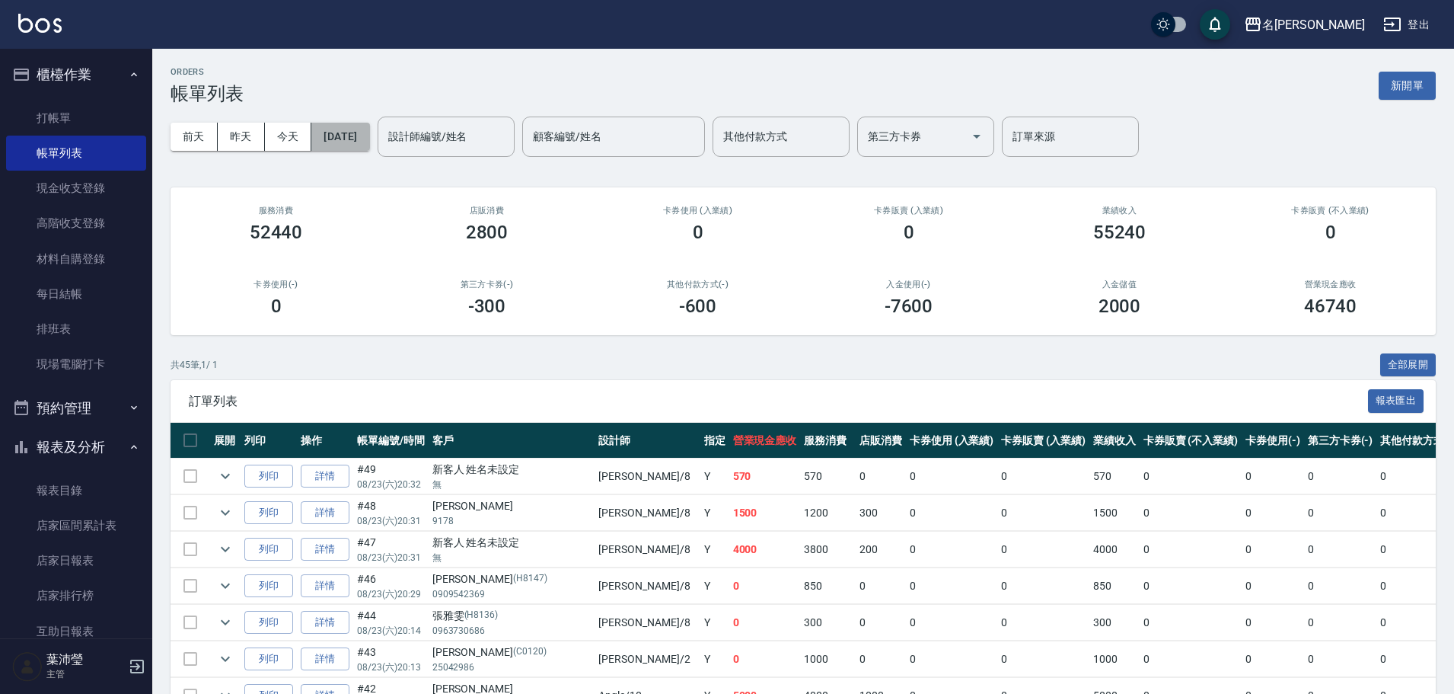
click at [369, 137] on button "[DATE]" at bounding box center [340, 137] width 58 height 28
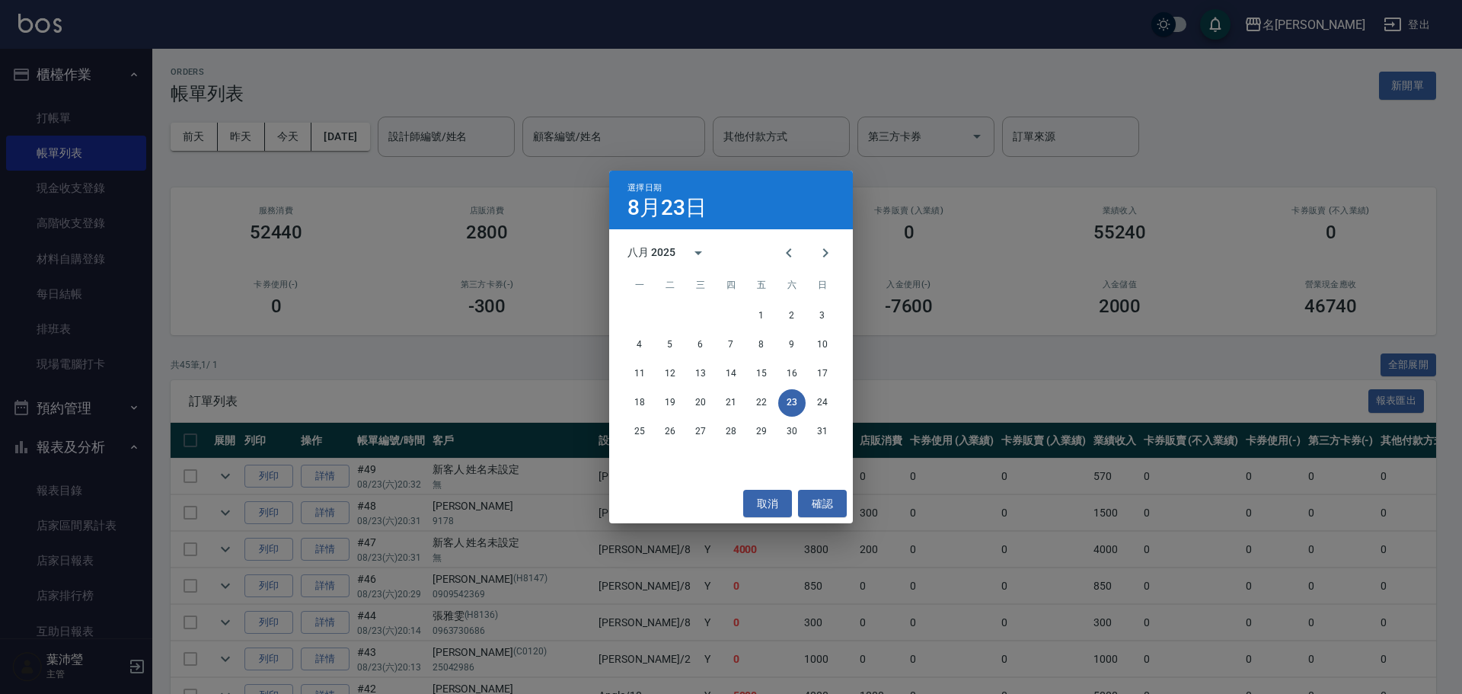
click at [441, 142] on div "選擇日期 8月23日 八月 2025 一 二 三 四 五 六 日 1 2 3 4 5 6 7 8 9 10 11 12 13 14 15 16 17 18 1…" at bounding box center [731, 347] width 1462 height 694
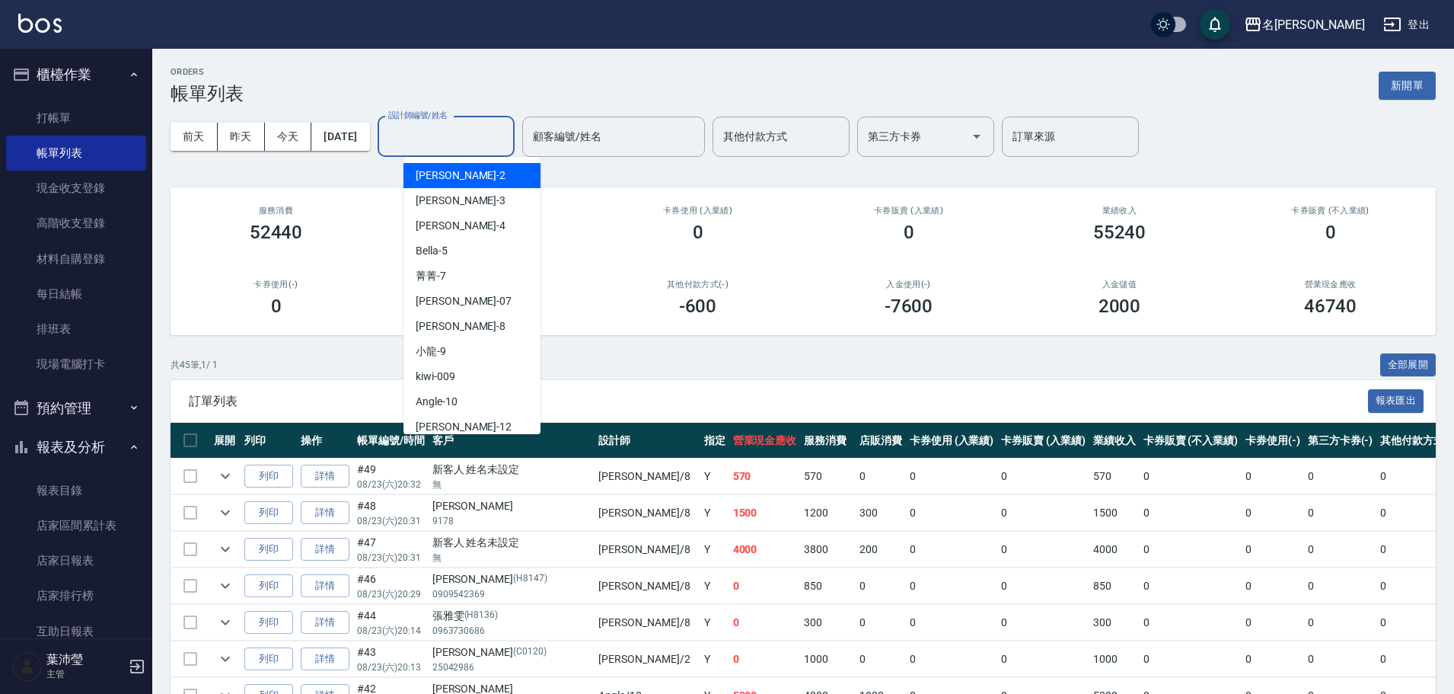
click at [441, 142] on input "設計師編號/姓名" at bounding box center [445, 136] width 123 height 27
click at [464, 393] on div "Angle -10" at bounding box center [471, 401] width 137 height 25
type input "Angle-10"
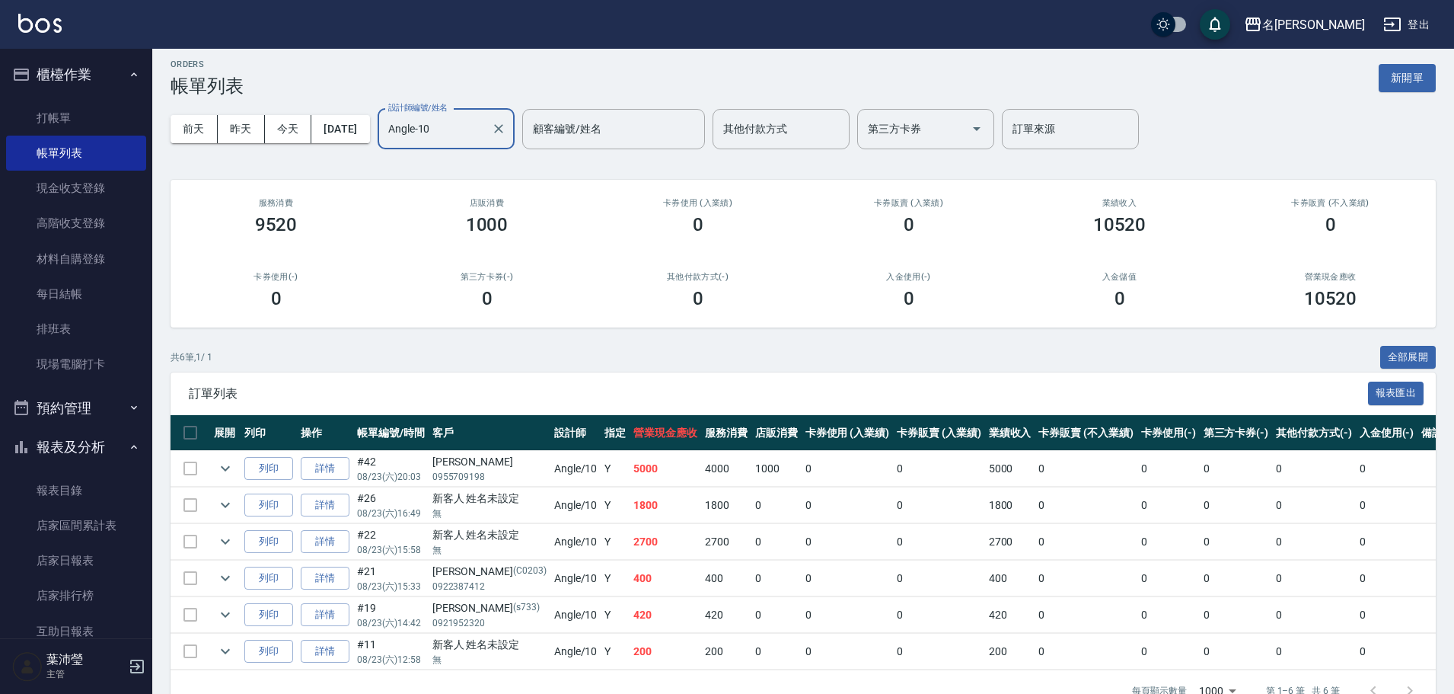
scroll to position [55, 0]
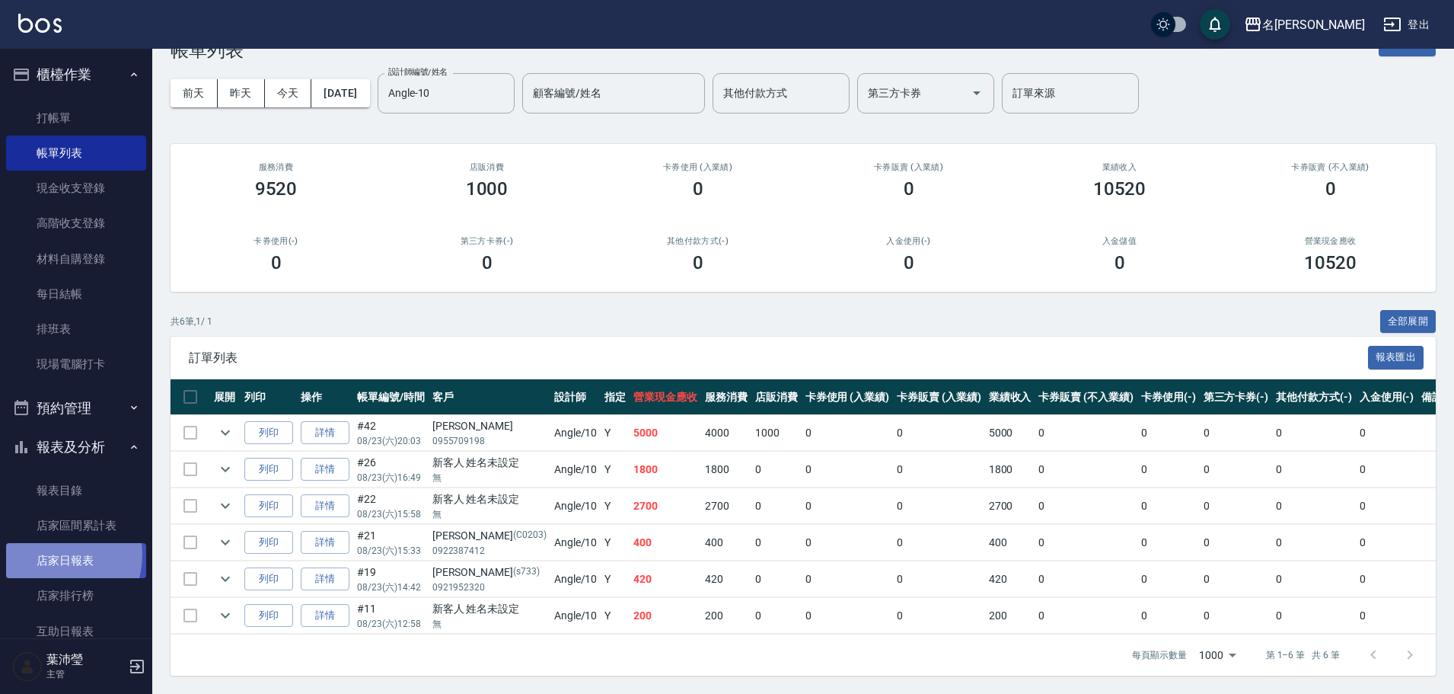
click at [51, 555] on link "店家日報表" at bounding box center [76, 560] width 140 height 35
